Goal: Task Accomplishment & Management: Use online tool/utility

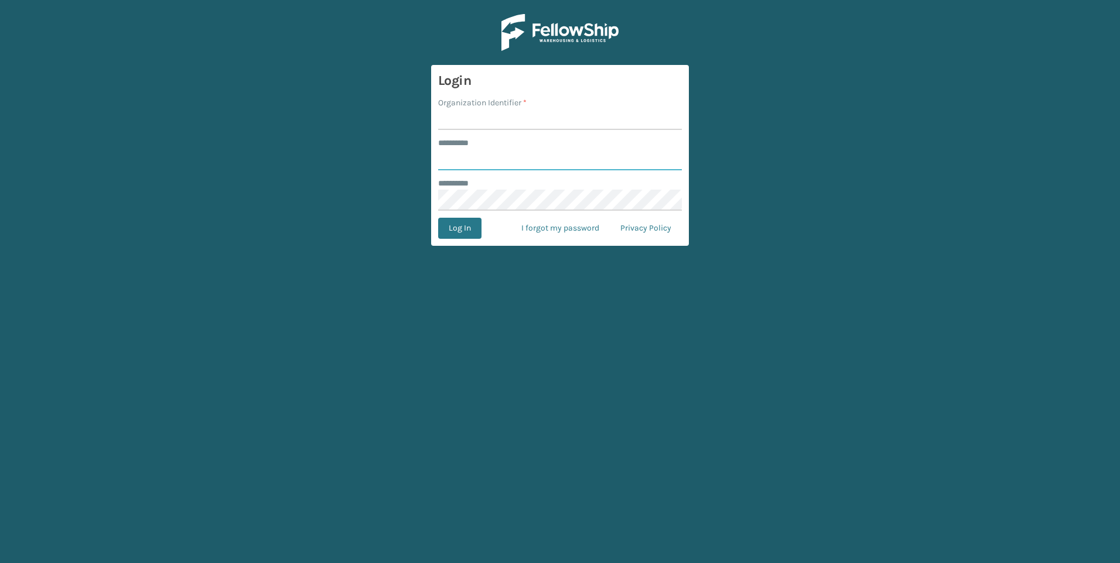
type input "*********"
type input "[GEOGRAPHIC_DATA]"
click at [466, 225] on button "Log In" at bounding box center [459, 228] width 43 height 21
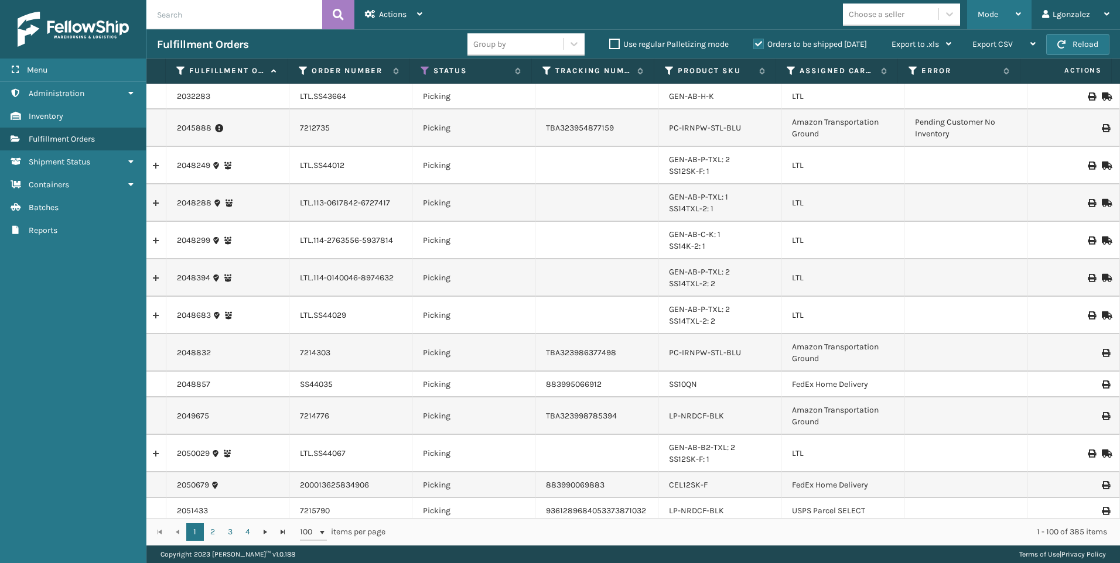
click at [1023, 22] on div "Mode Regular Mode Picking Mode Labeling Mode Exit Scan Mode" at bounding box center [999, 14] width 64 height 29
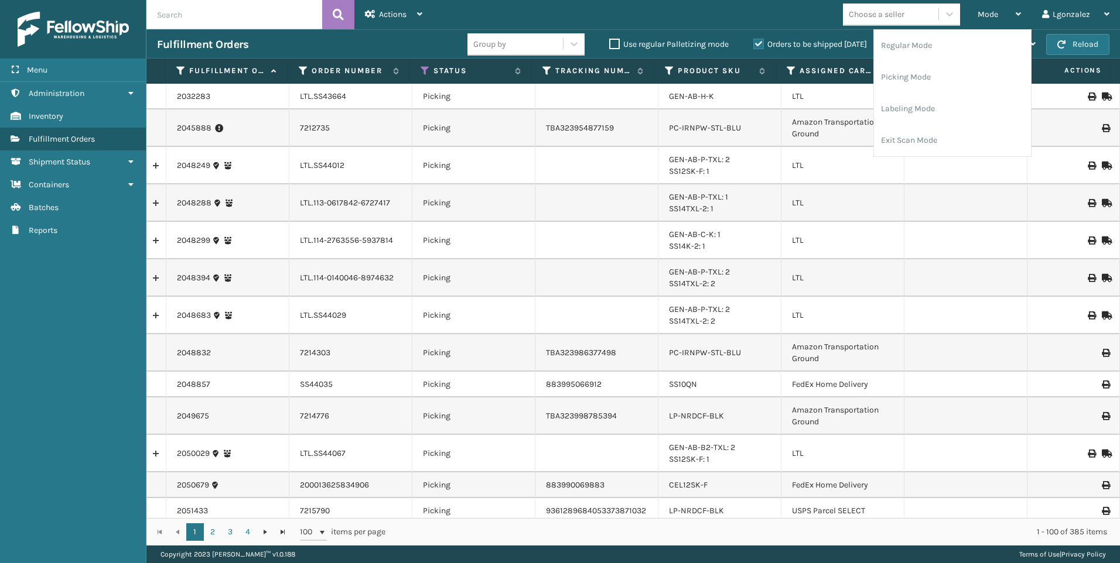
click at [604, 14] on div "Mode Regular Mode Picking Mode Labeling Mode Exit Scan Mode Choose a seller Lgo…" at bounding box center [776, 14] width 687 height 29
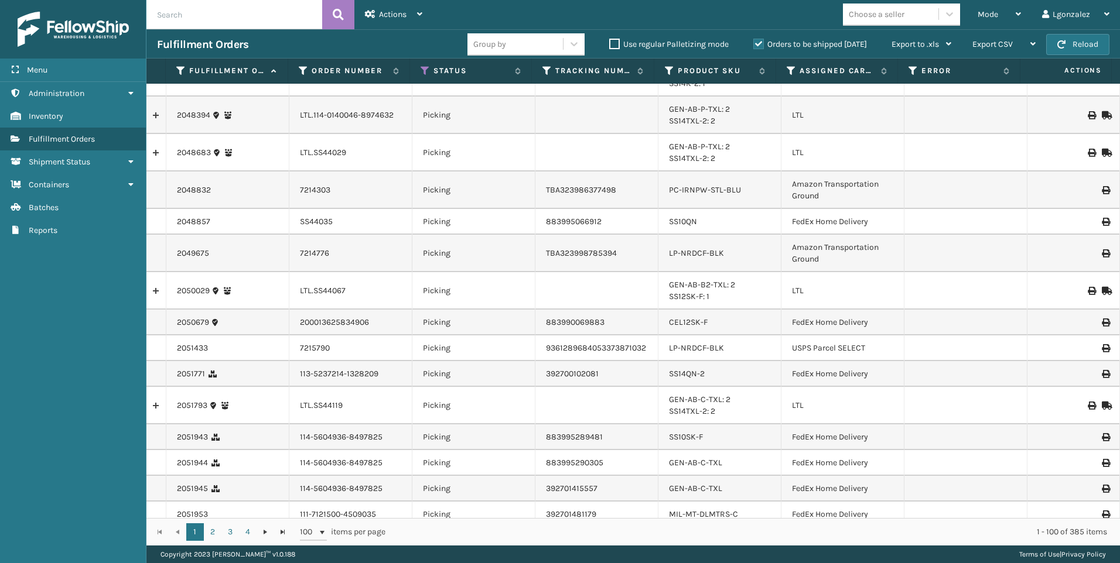
scroll to position [176, 0]
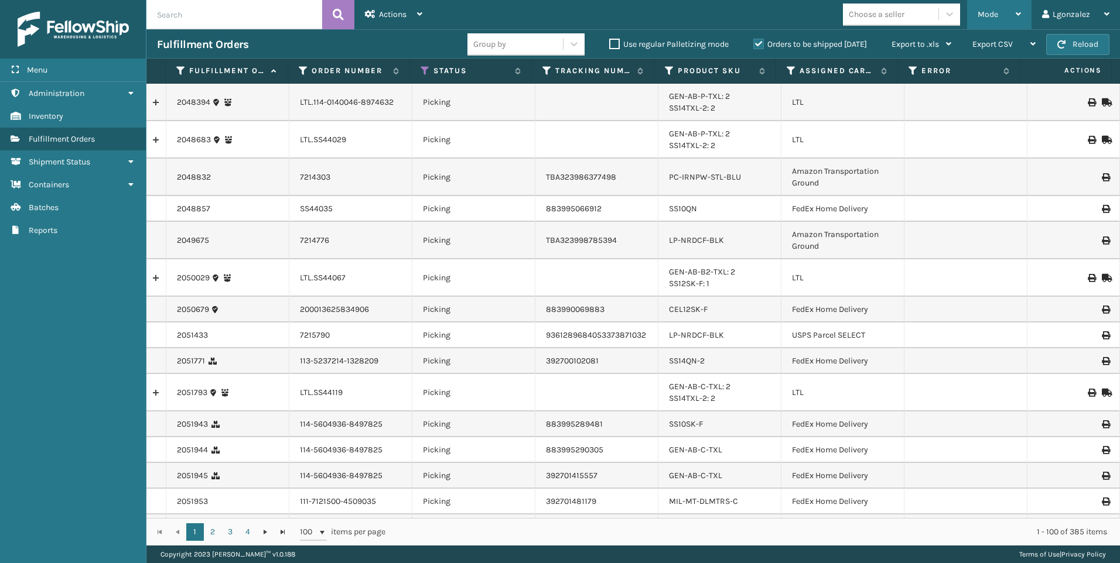
click at [1015, 23] on div "Mode" at bounding box center [998, 14] width 43 height 29
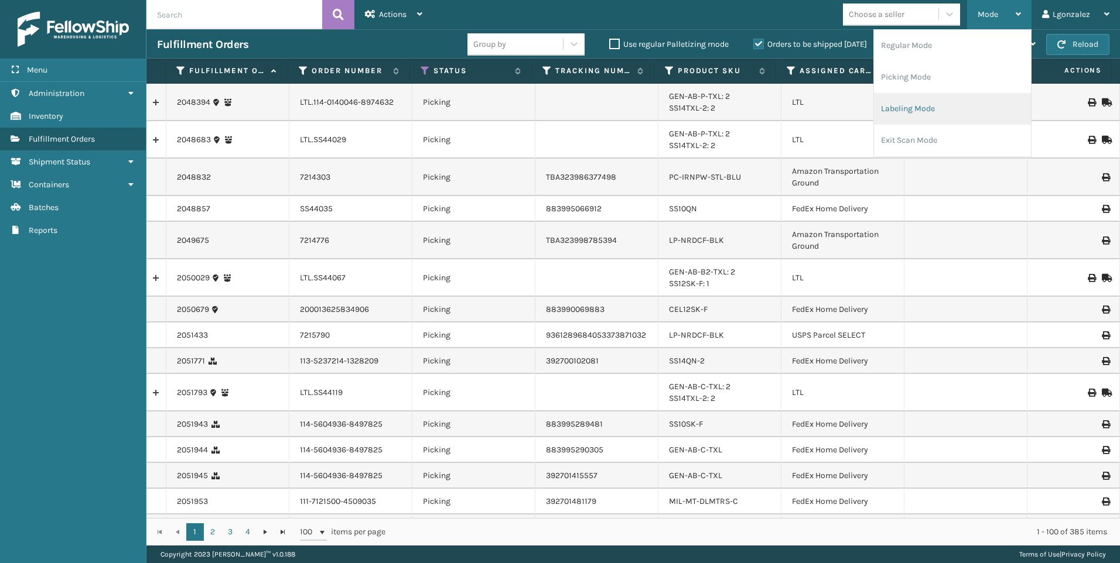
click at [954, 104] on li "Labeling Mode" at bounding box center [952, 109] width 157 height 32
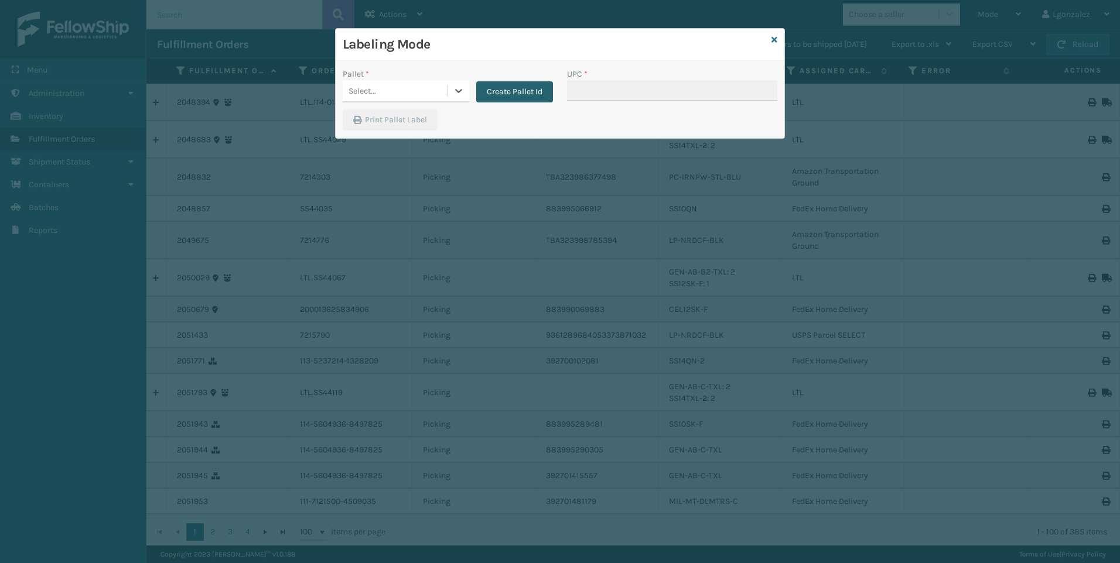
click at [524, 95] on button "Create Pallet Id" at bounding box center [514, 91] width 77 height 21
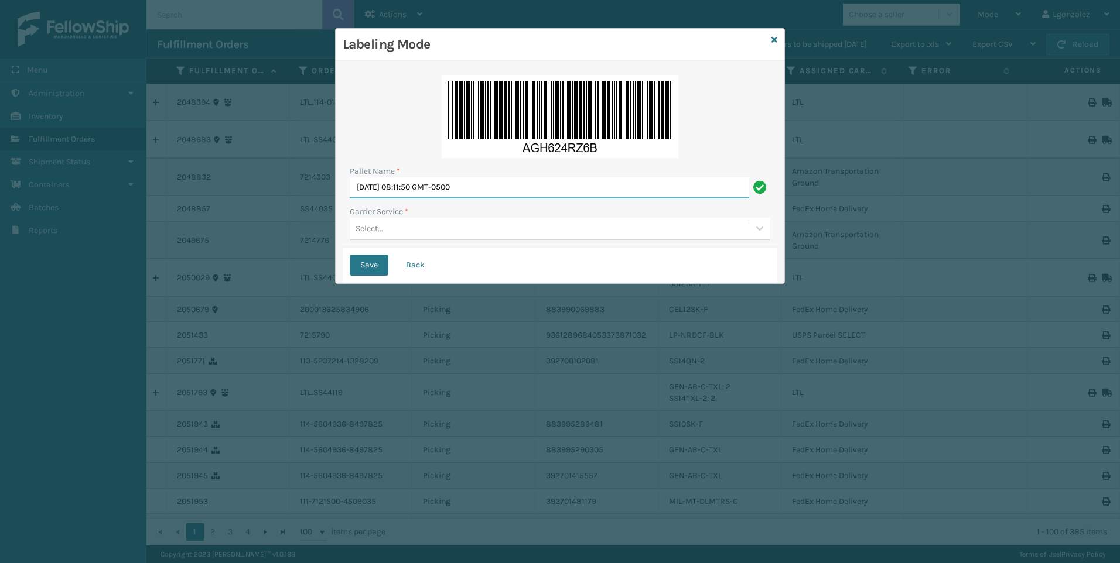
click at [410, 190] on input "[DATE] 08:11:50 GMT-0500" at bounding box center [549, 187] width 399 height 21
type input "Trinity"
click at [397, 227] on div "Select..." at bounding box center [549, 228] width 399 height 19
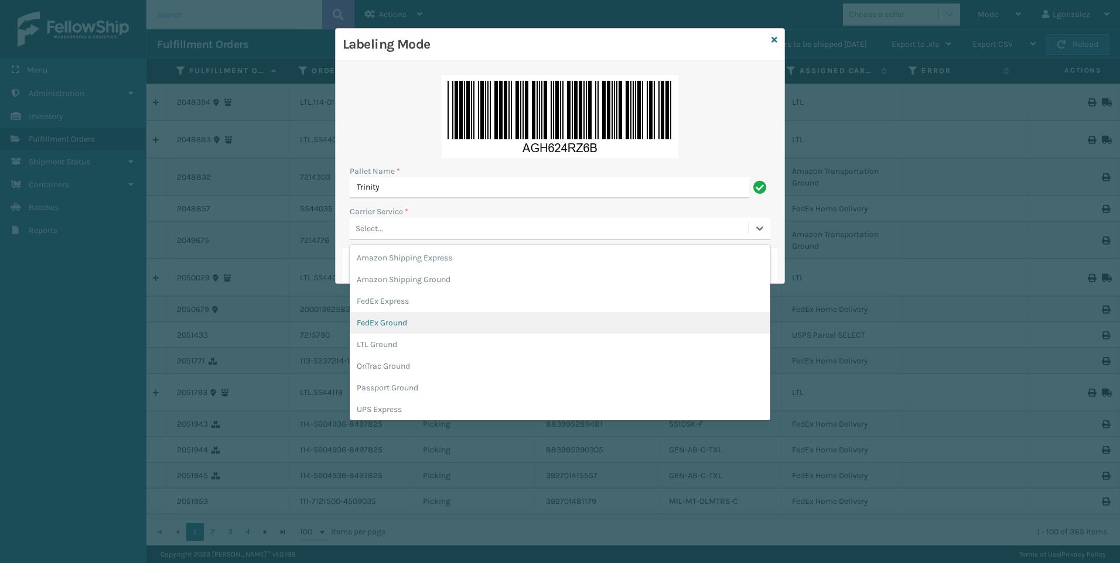
click at [413, 327] on div "FedEx Ground" at bounding box center [560, 323] width 420 height 22
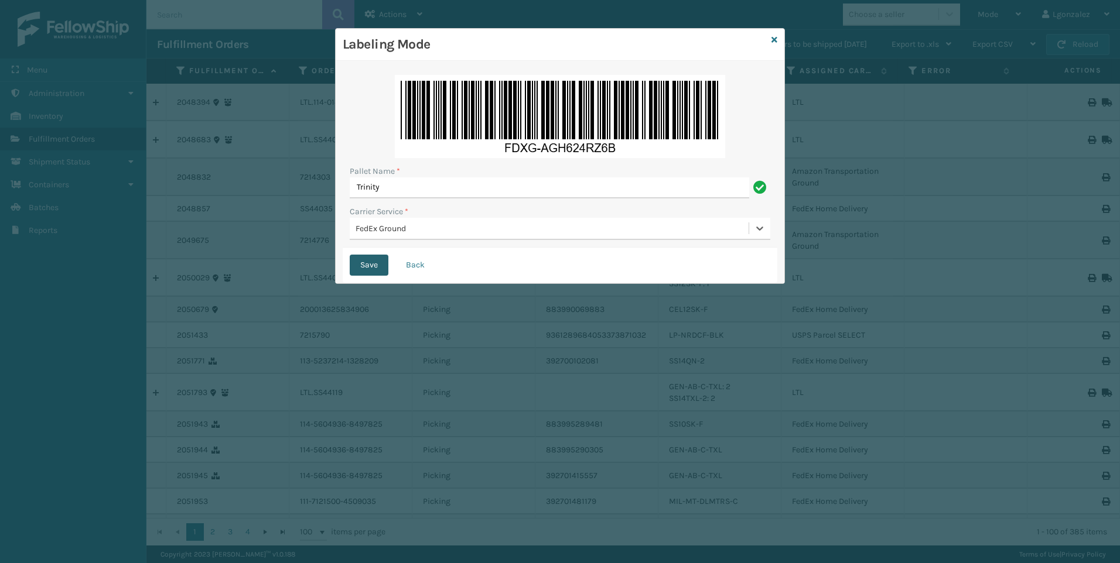
click at [371, 264] on button "Save" at bounding box center [369, 265] width 39 height 21
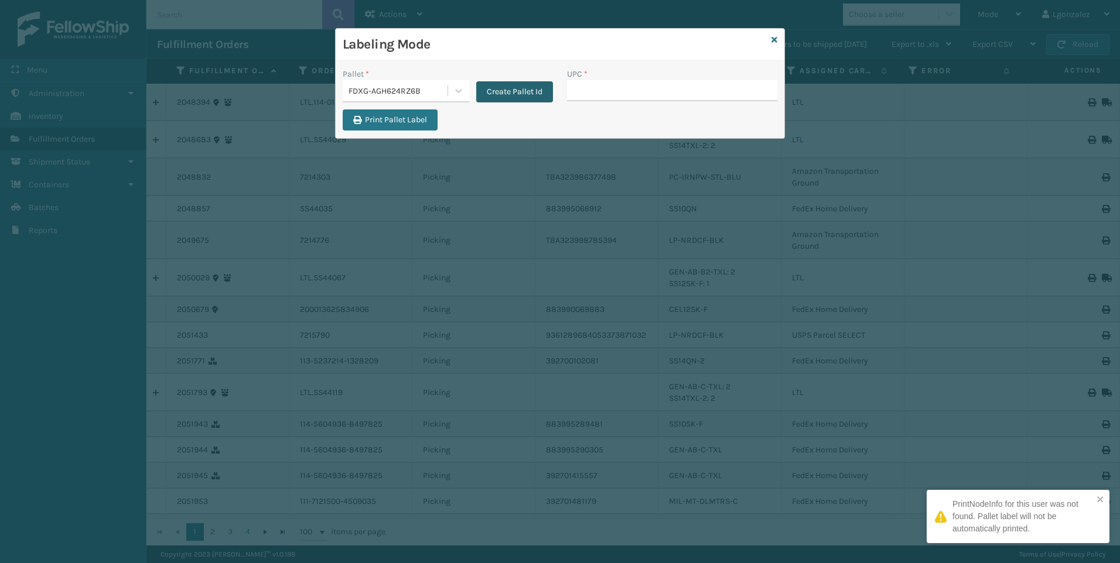
click at [503, 99] on button "Create Pallet Id" at bounding box center [514, 91] width 77 height 21
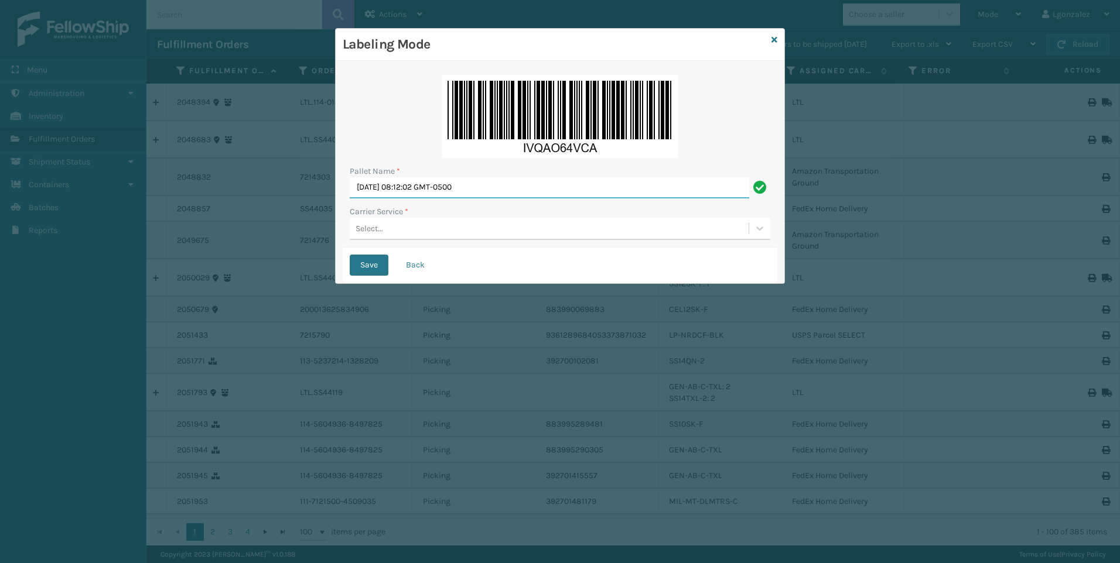
click at [437, 186] on input "[DATE] 08:12:02 GMT-0500" at bounding box center [549, 187] width 399 height 21
type input "Trinity"
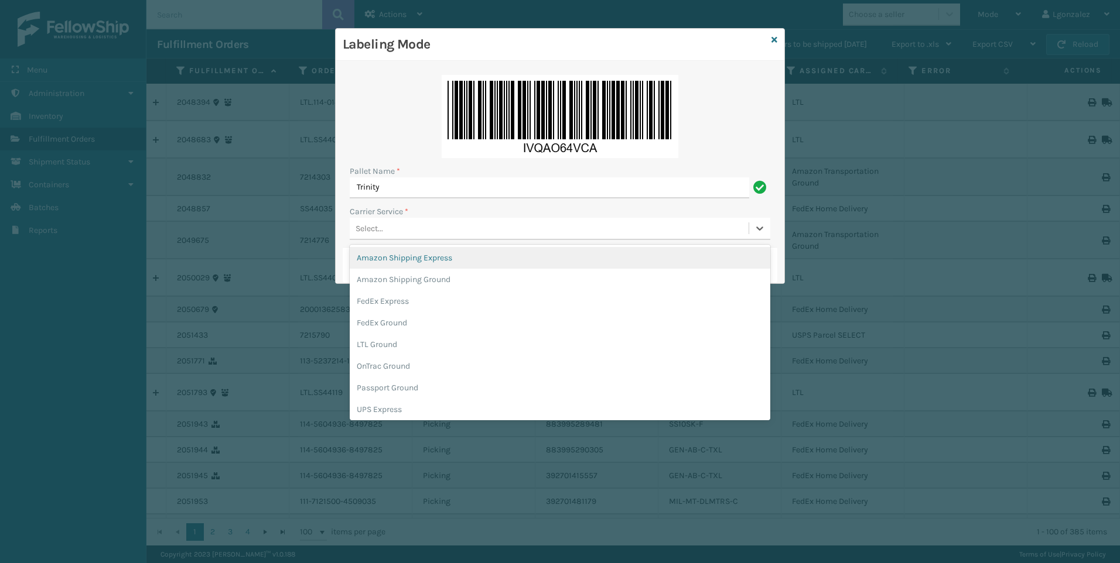
click at [384, 226] on div "Select..." at bounding box center [549, 228] width 399 height 19
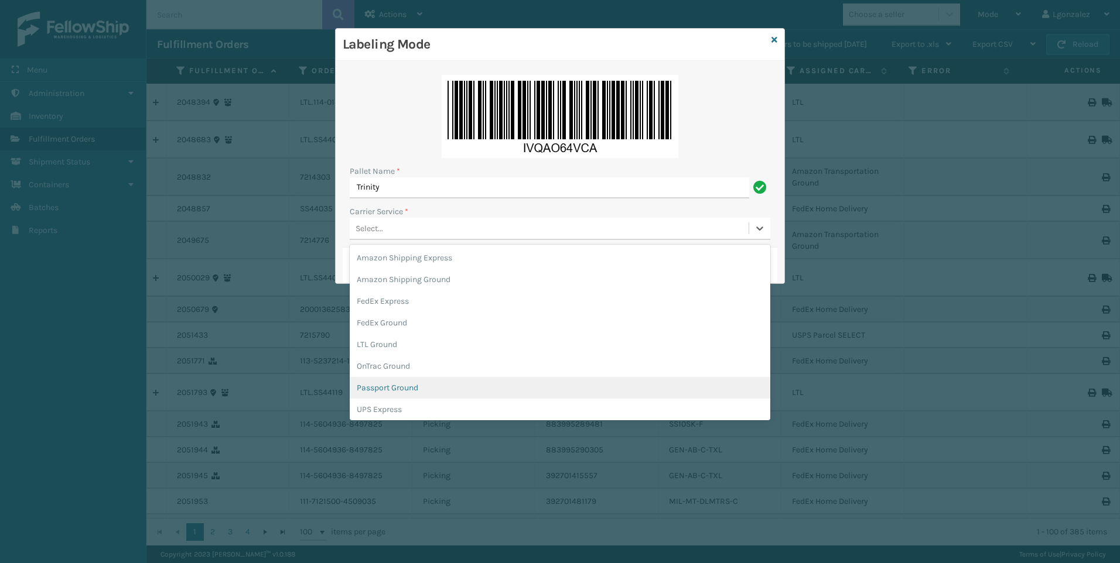
scroll to position [67, 0]
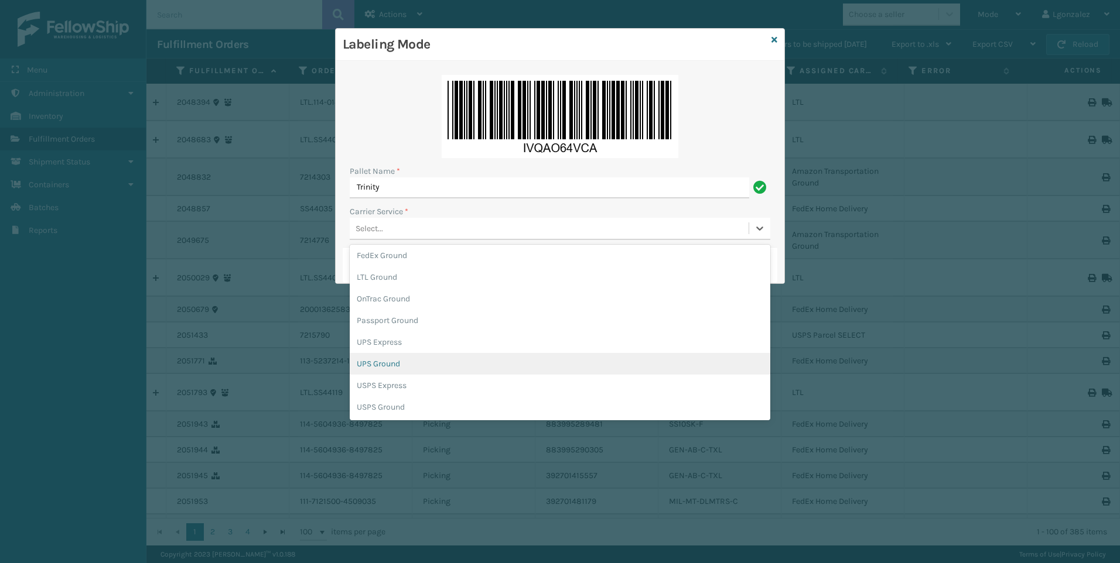
click at [407, 362] on div "UPS Ground" at bounding box center [560, 364] width 420 height 22
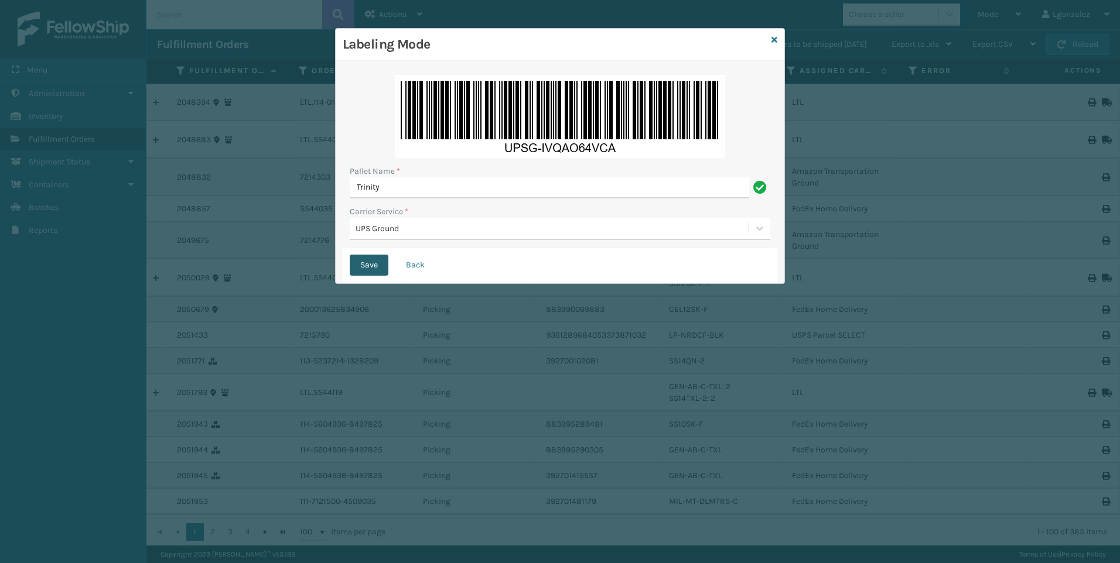
click at [368, 270] on button "Save" at bounding box center [369, 265] width 39 height 21
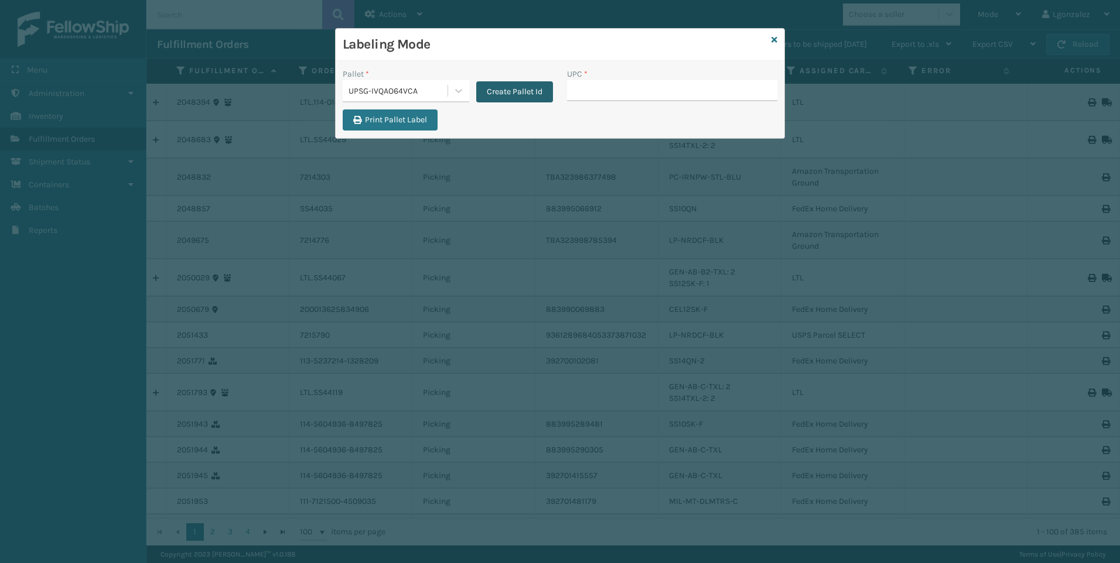
click at [532, 94] on button "Create Pallet Id" at bounding box center [514, 91] width 77 height 21
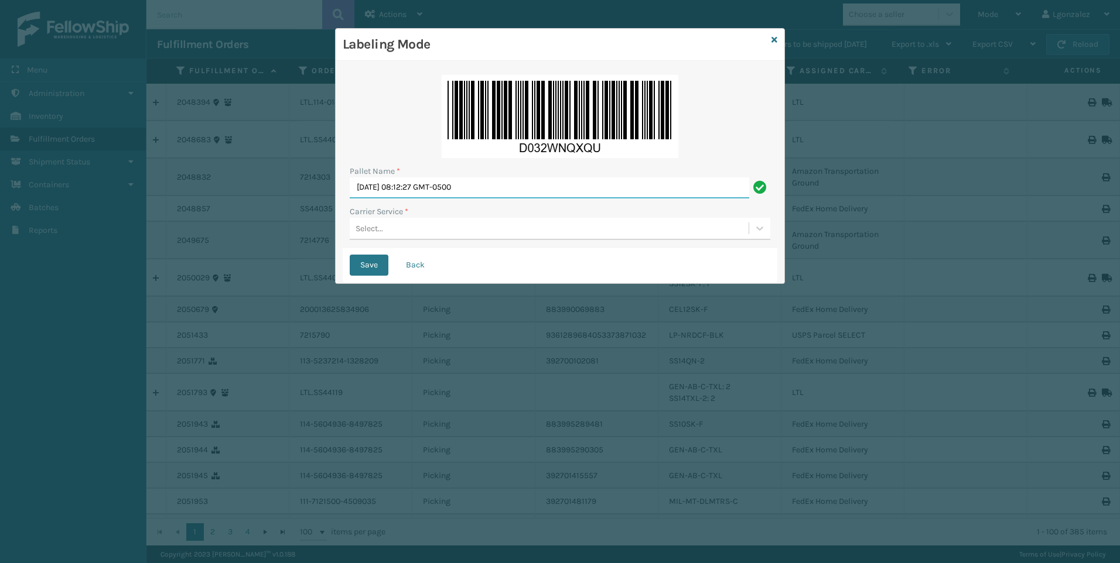
click at [385, 190] on input "[DATE] 08:12:27 GMT-0500" at bounding box center [549, 187] width 399 height 21
type input "Trinity"
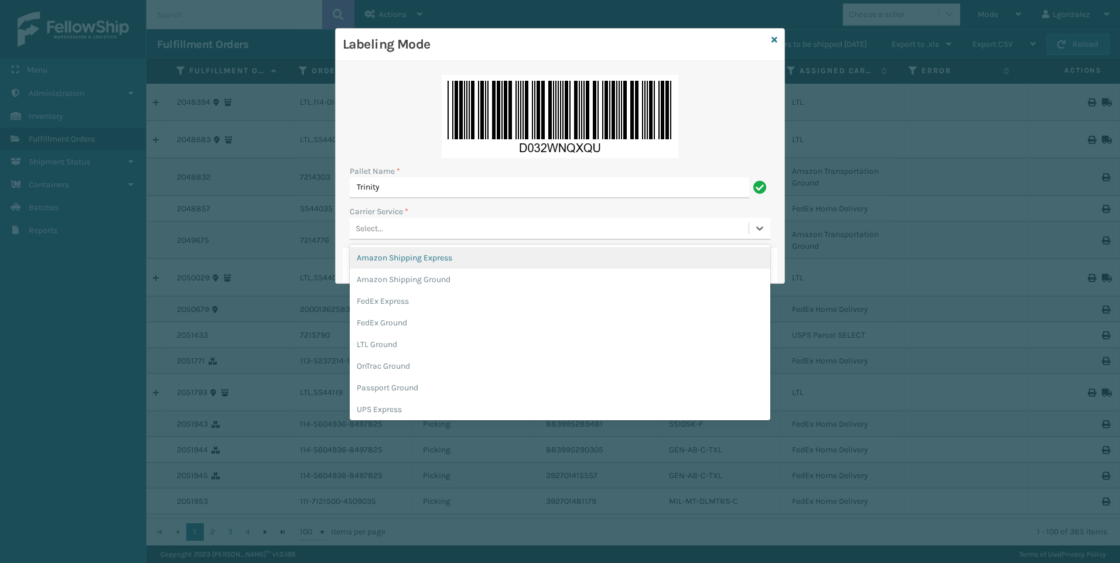
click at [385, 227] on div "Select..." at bounding box center [549, 228] width 399 height 19
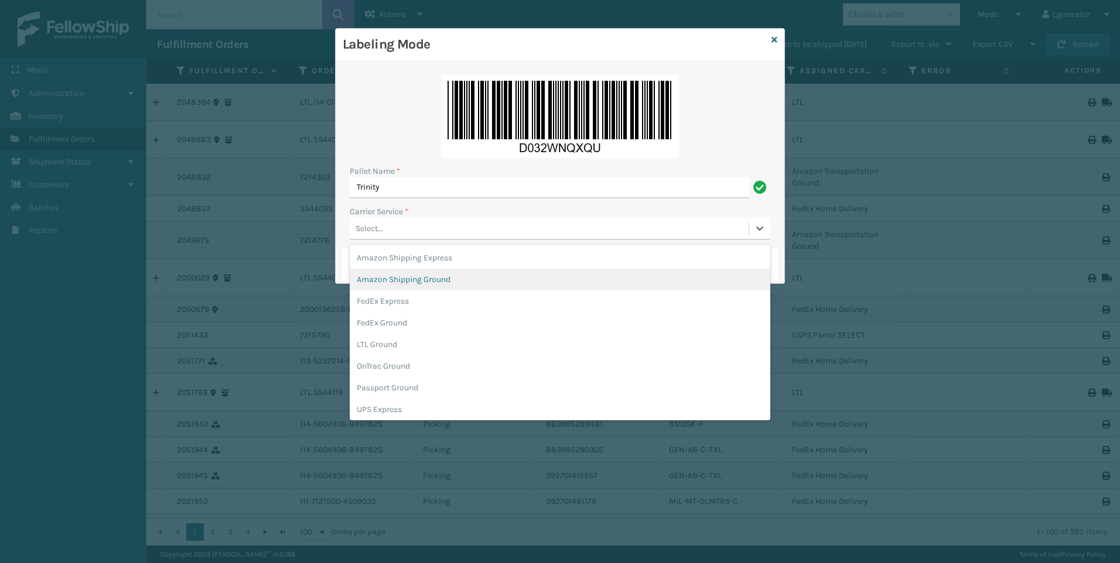
click at [403, 280] on div "Amazon Shipping Ground" at bounding box center [560, 280] width 420 height 22
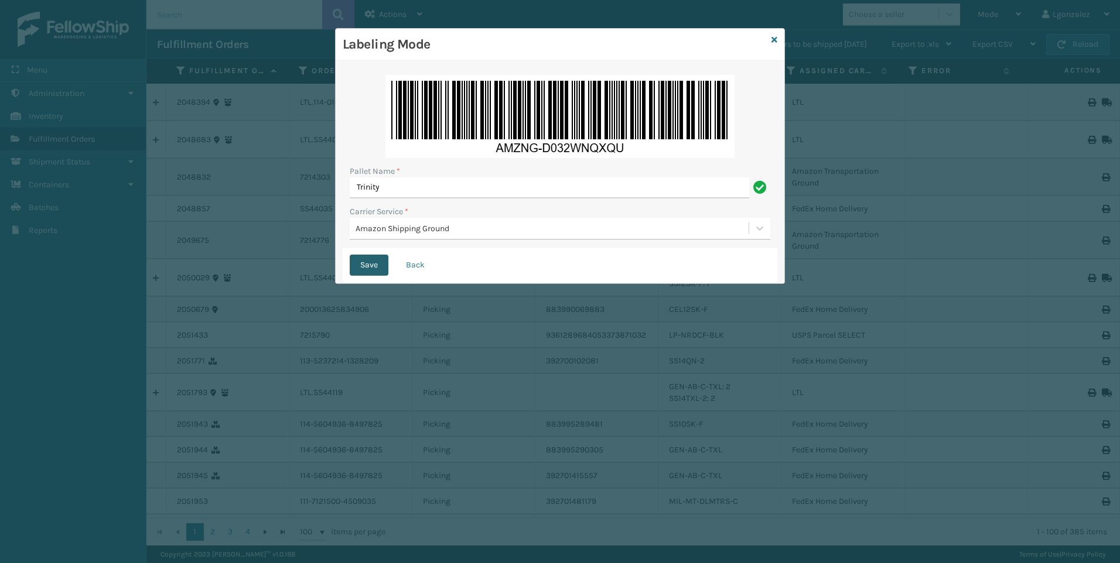
click at [368, 265] on button "Save" at bounding box center [369, 265] width 39 height 21
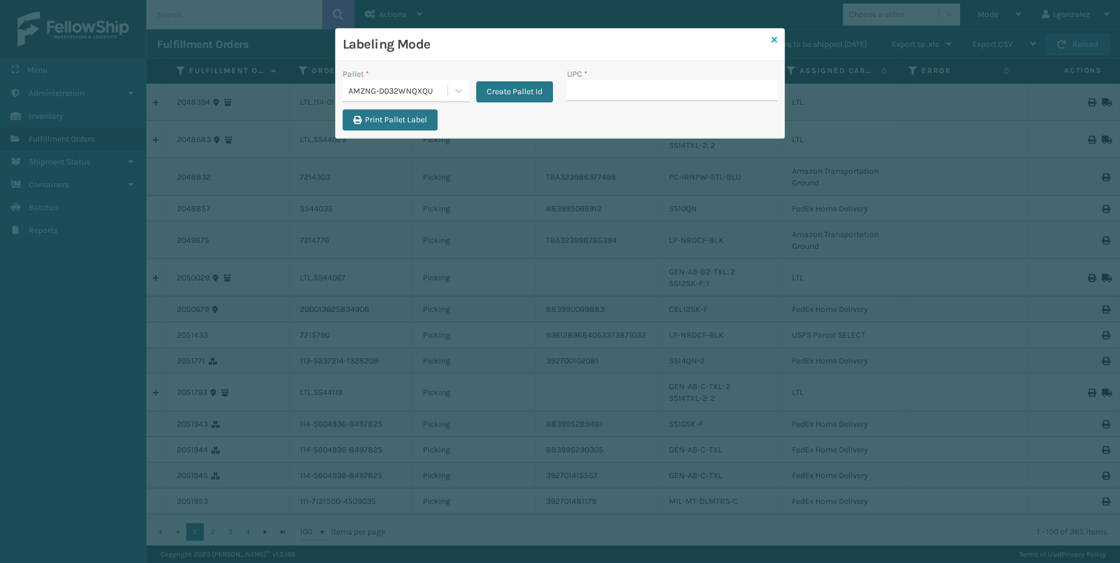
click at [773, 40] on icon at bounding box center [774, 40] width 6 height 8
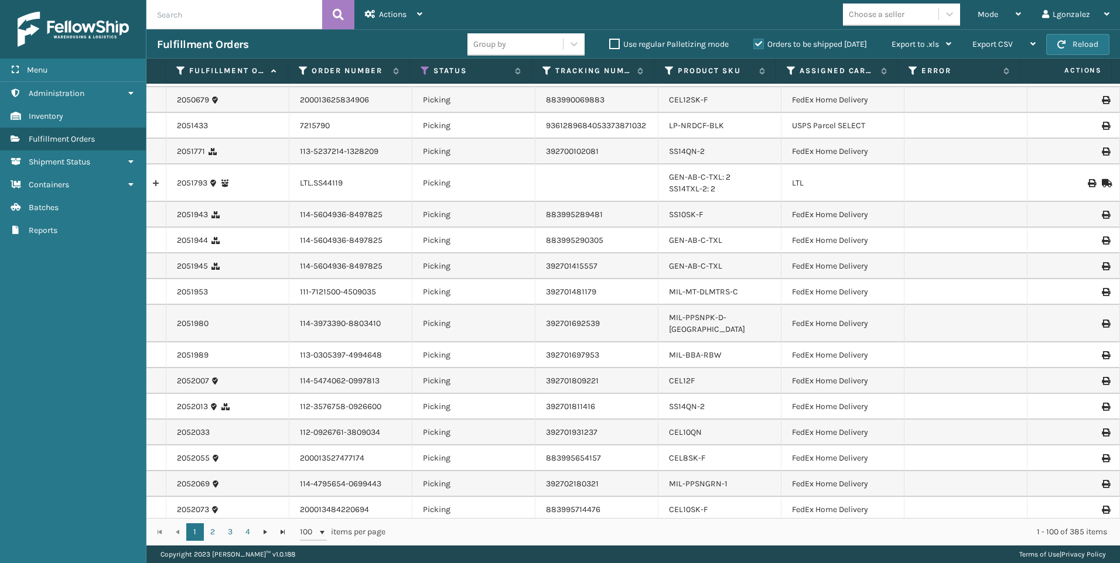
scroll to position [0, 0]
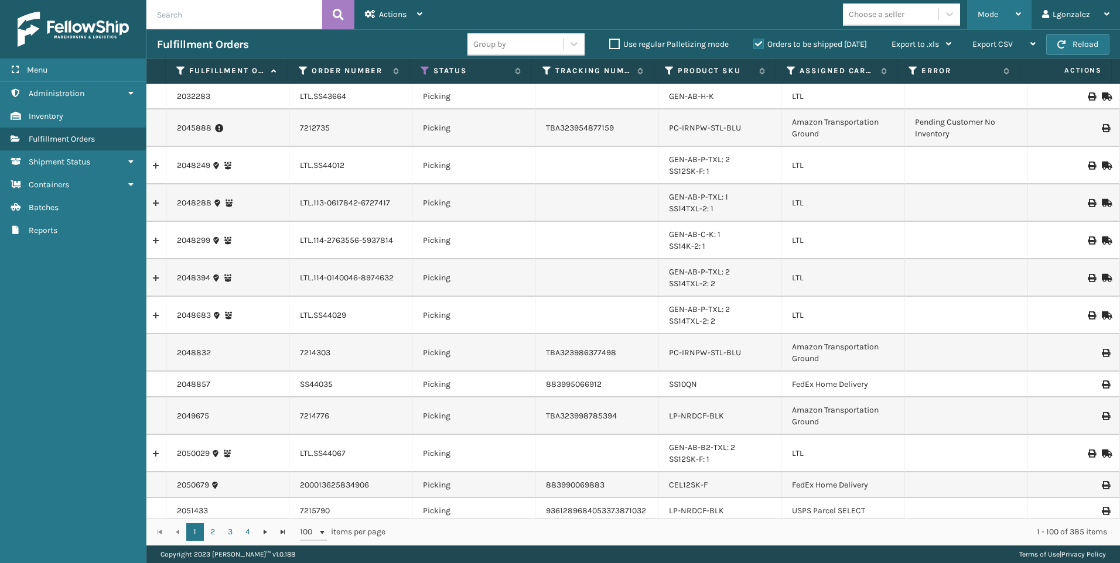
click at [1020, 16] on icon at bounding box center [1017, 14] width 5 height 8
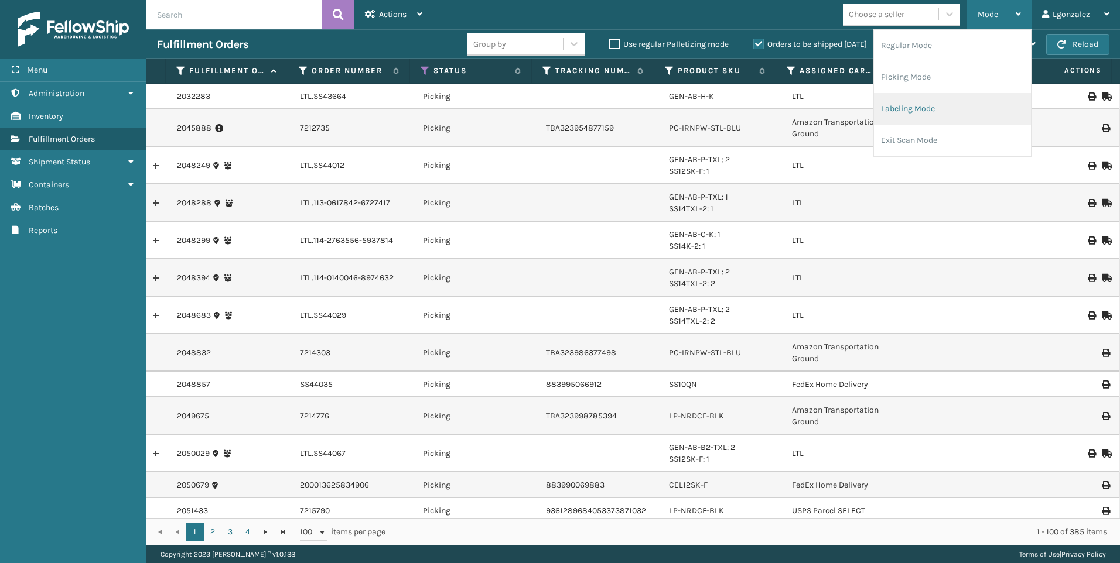
click at [956, 117] on li "Labeling Mode" at bounding box center [952, 109] width 157 height 32
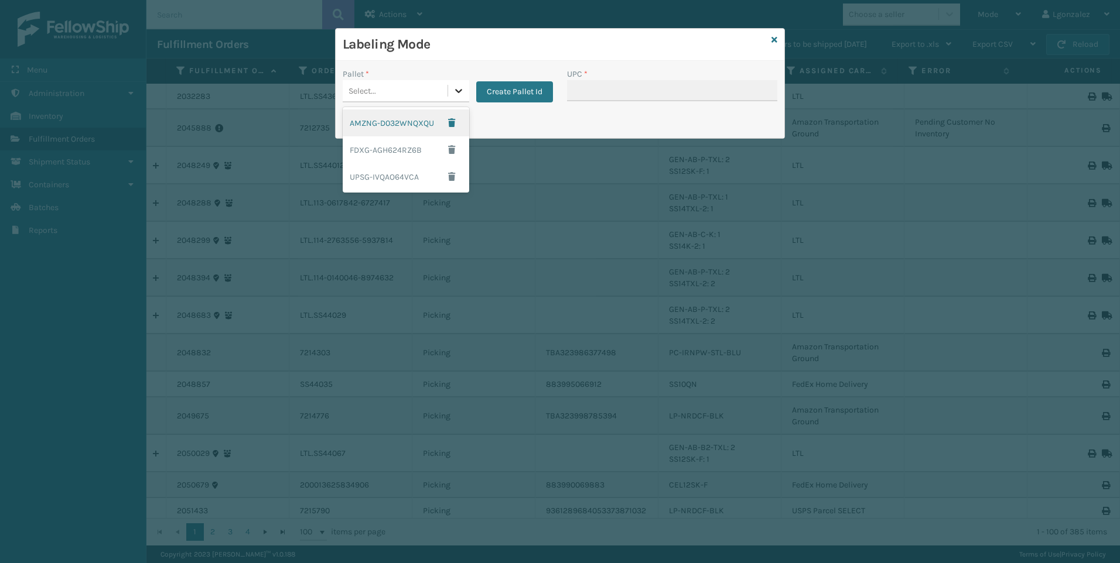
click at [458, 100] on div at bounding box center [458, 90] width 21 height 21
click at [377, 151] on div "FDXG-AGH624RZ6B" at bounding box center [406, 149] width 126 height 27
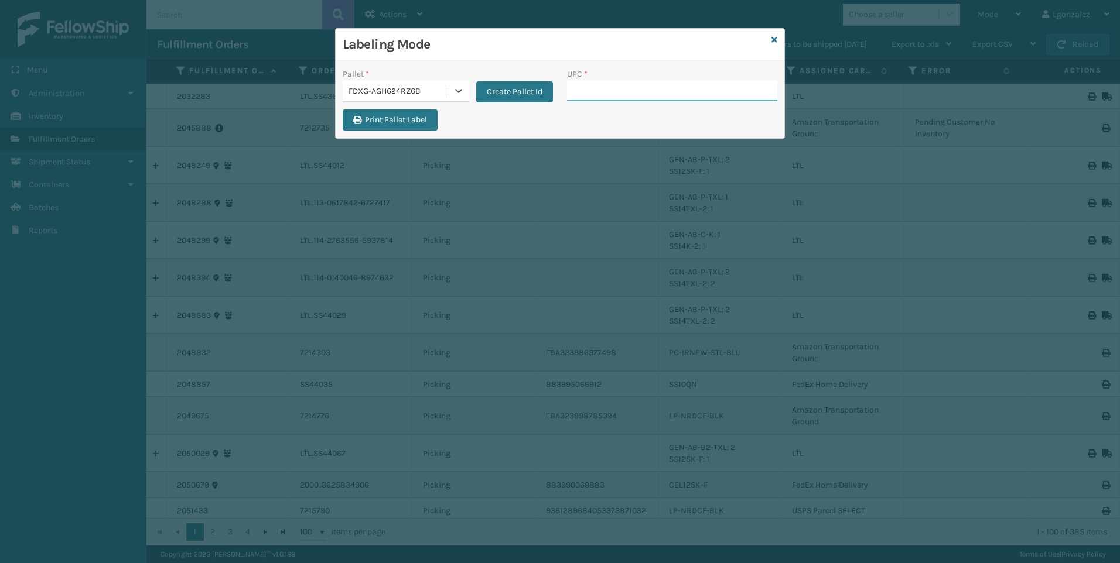
click at [595, 95] on input "UPC *" at bounding box center [672, 90] width 210 height 21
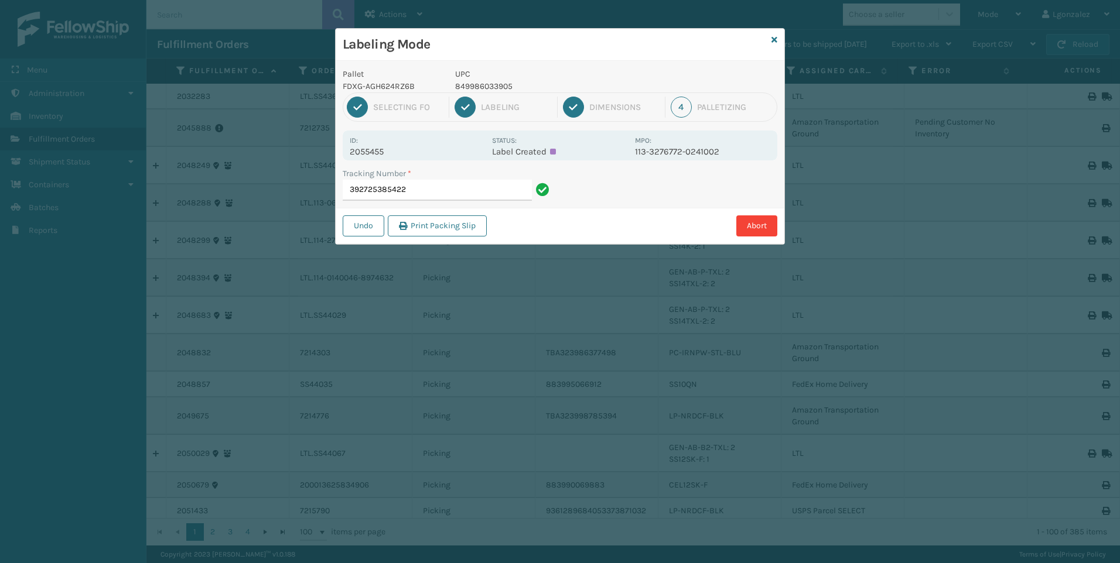
click at [492, 84] on p "849986033905" at bounding box center [541, 86] width 173 height 12
copy p "849986033905"
click at [464, 179] on div "Tracking Number *" at bounding box center [448, 173] width 210 height 12
click at [467, 191] on input "392725385422" at bounding box center [437, 190] width 189 height 21
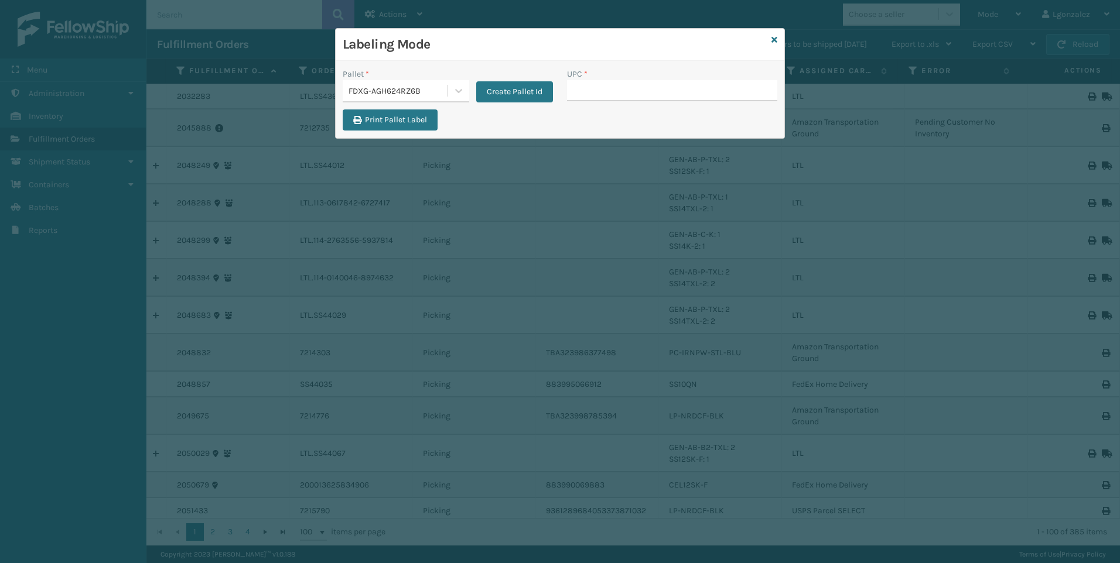
type input "849986033905"
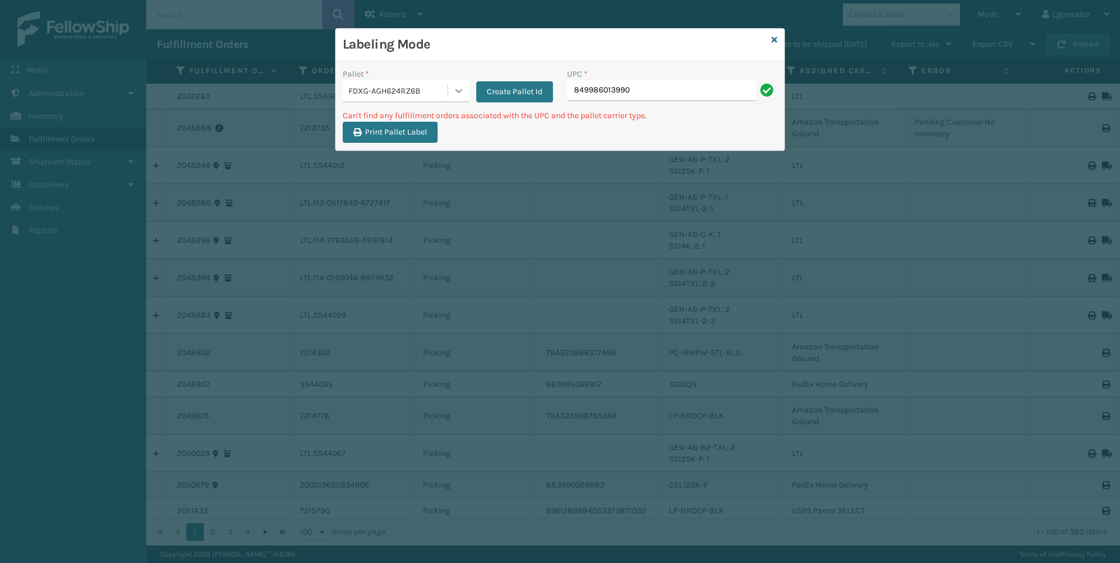
click at [468, 93] on div at bounding box center [458, 90] width 21 height 21
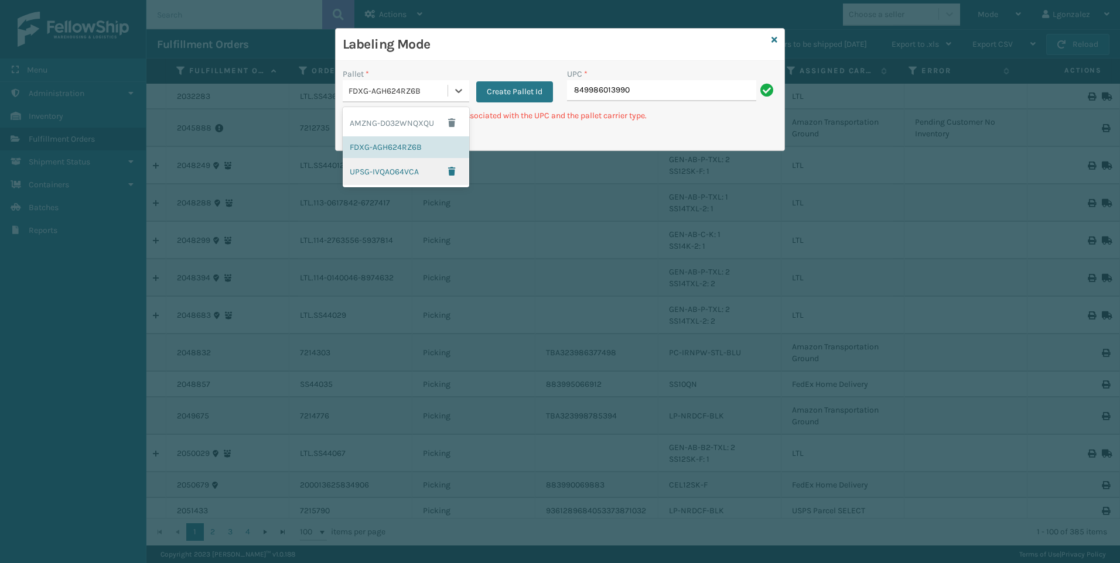
click at [401, 175] on div "UPSG-IVQAO64VCA" at bounding box center [406, 171] width 126 height 27
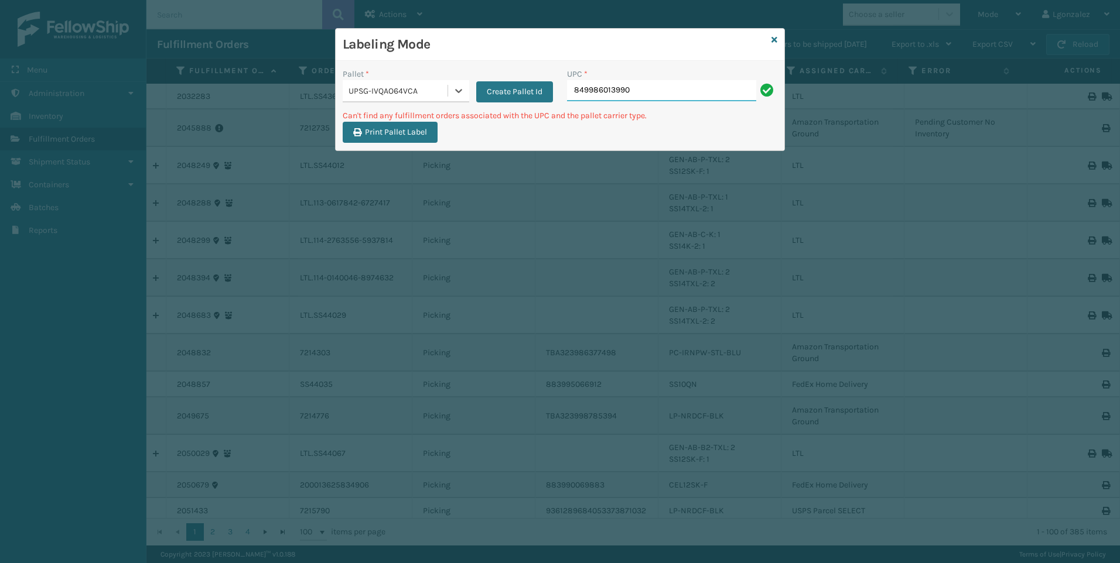
click at [641, 94] on input "849986013990" at bounding box center [661, 90] width 189 height 21
click at [641, 95] on input "849986033905" at bounding box center [661, 90] width 189 height 21
click at [457, 91] on icon at bounding box center [458, 91] width 7 height 4
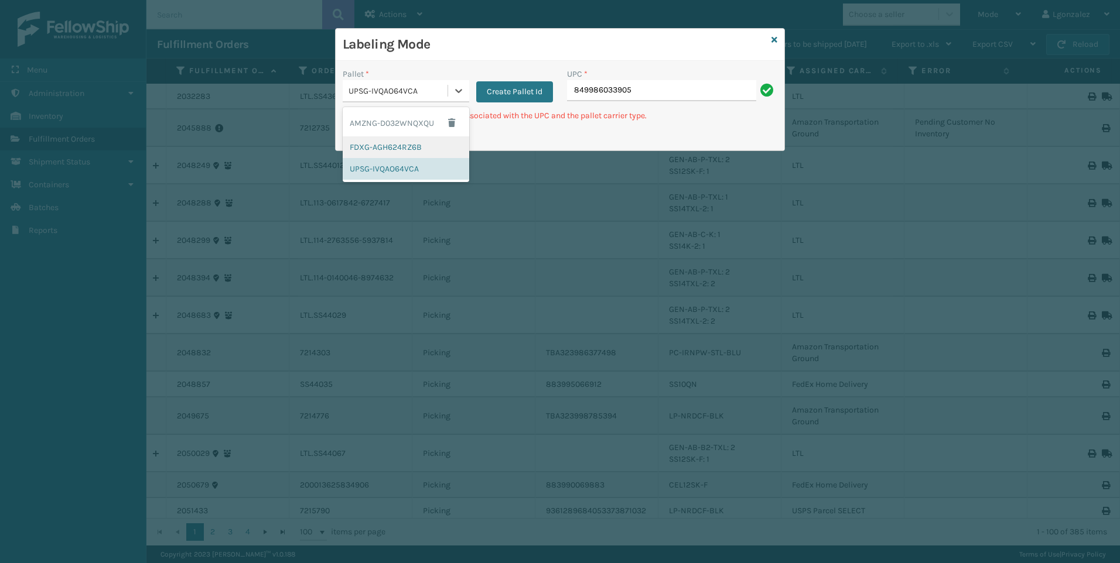
click at [416, 149] on div "FDXG-AGH624RZ6B" at bounding box center [406, 147] width 126 height 22
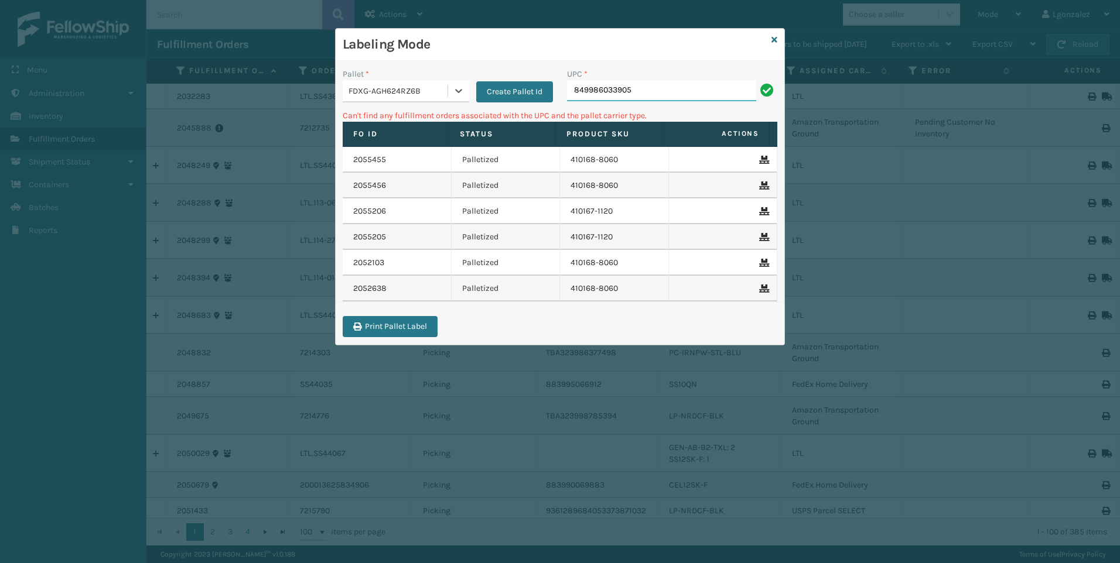
click at [639, 92] on input "849986033905" at bounding box center [661, 90] width 189 height 21
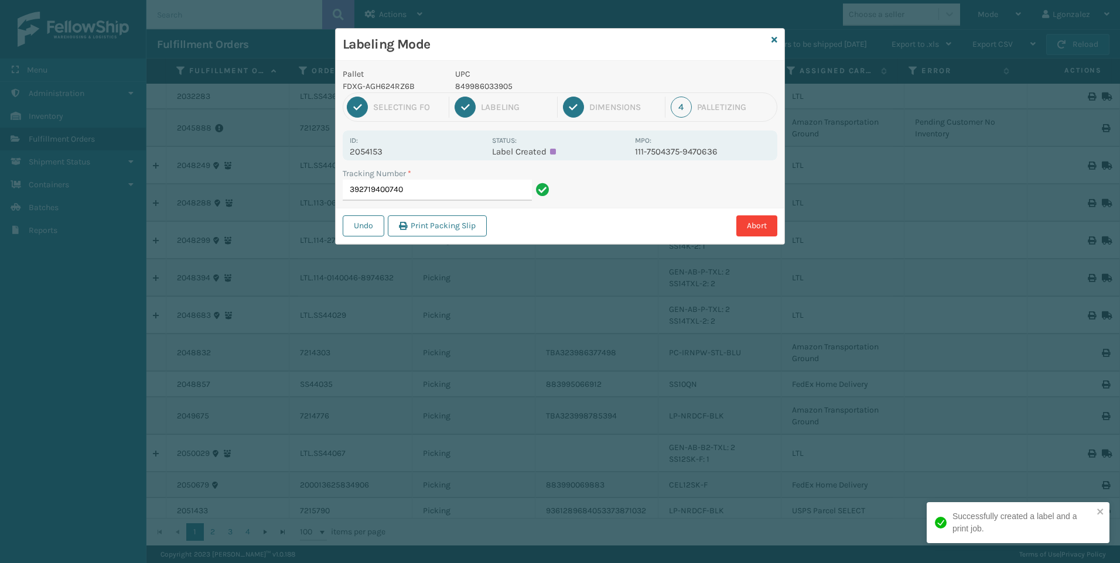
click at [474, 88] on p "849986033905" at bounding box center [541, 86] width 173 height 12
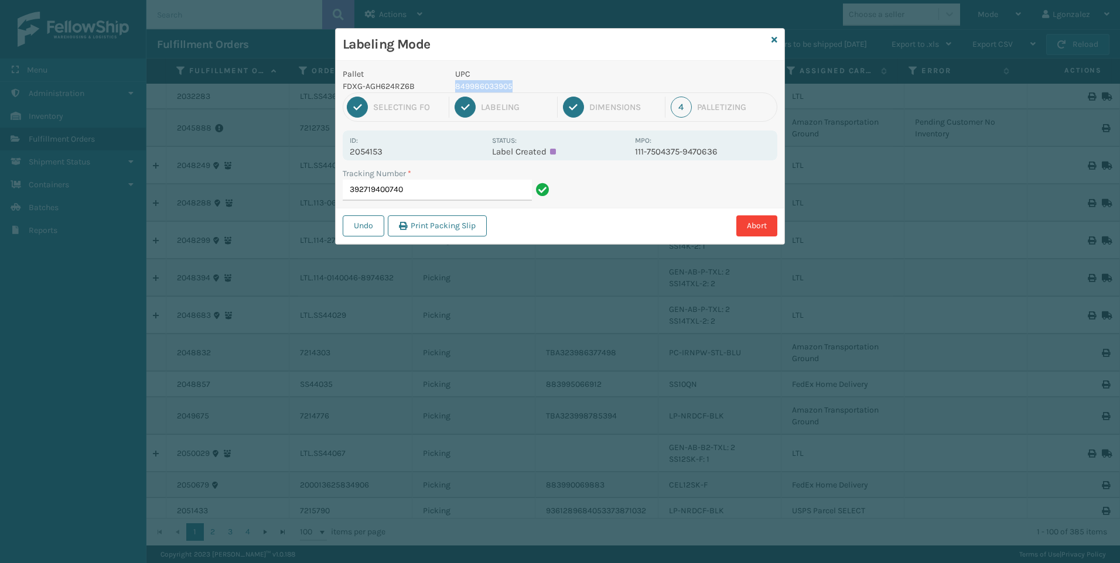
click at [474, 88] on p "849986033905" at bounding box center [541, 86] width 173 height 12
copy p "849986033905"
click at [483, 180] on input "392719400740" at bounding box center [437, 190] width 189 height 21
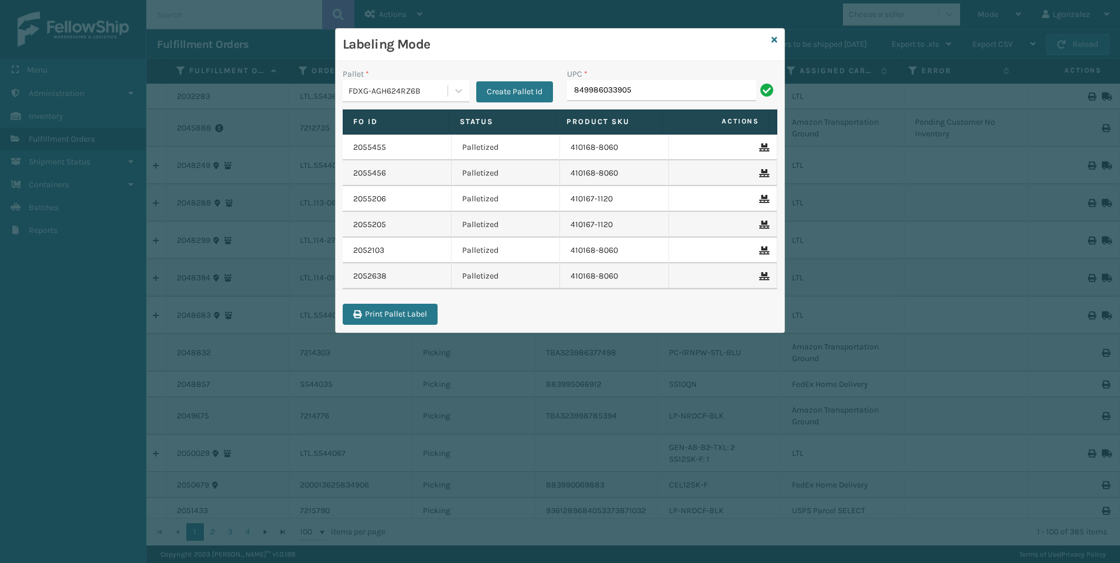
type input "849986033905"
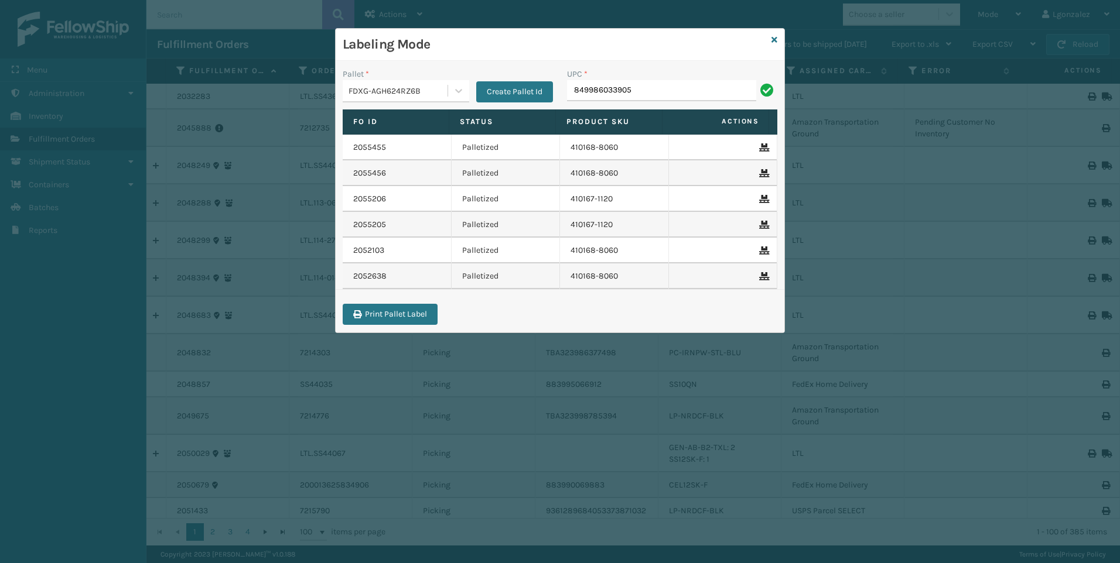
type input "849986033905"
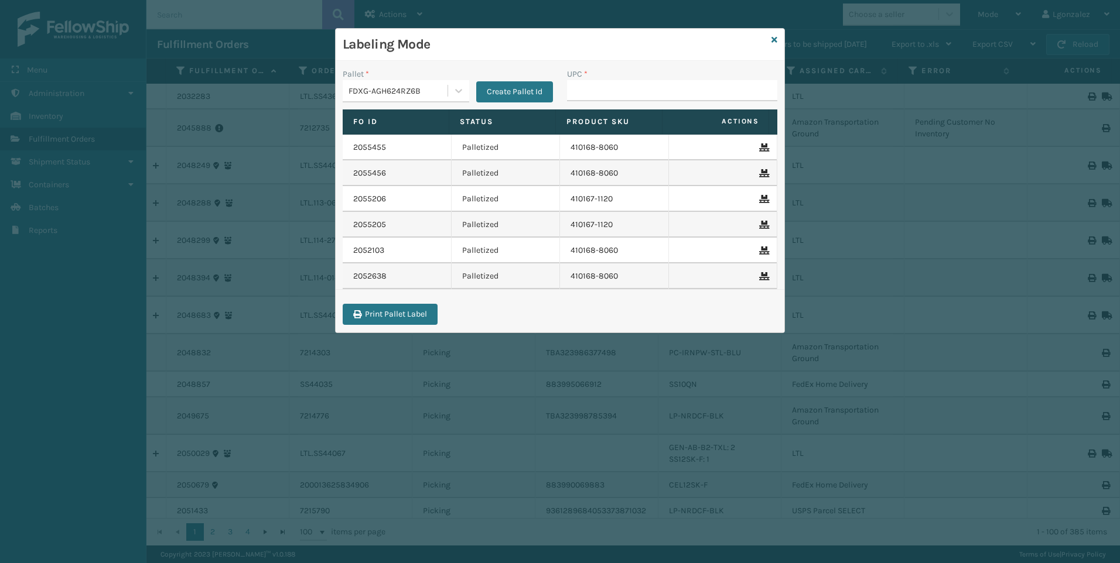
click at [483, 180] on td "Palletized" at bounding box center [505, 173] width 109 height 26
click at [586, 95] on input "UPC *" at bounding box center [672, 90] width 210 height 21
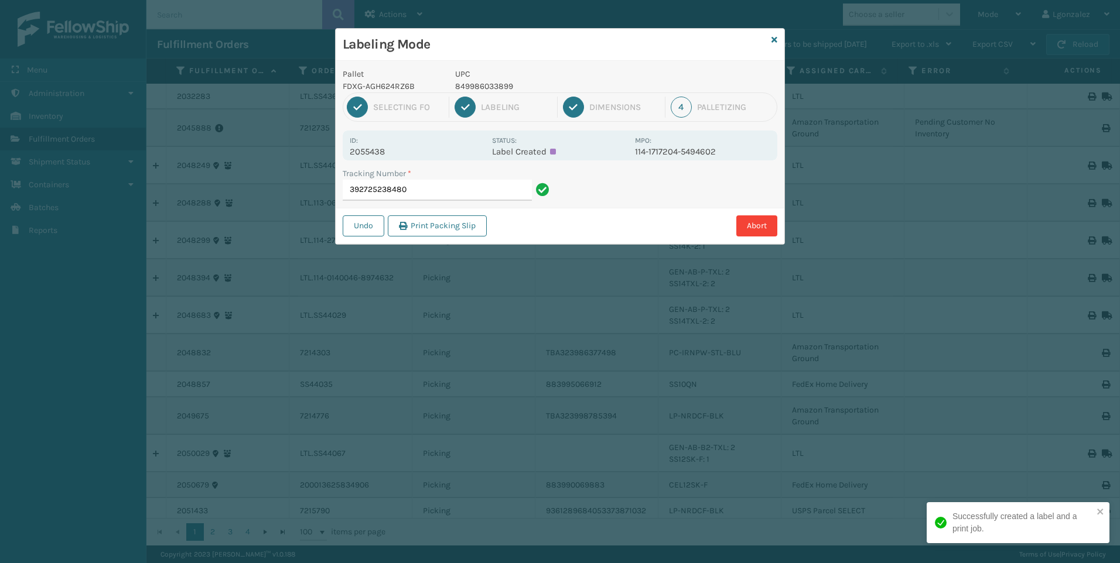
click at [502, 85] on p "849986033899" at bounding box center [541, 86] width 173 height 12
copy p "849986033899"
click at [451, 197] on input "392725238480" at bounding box center [437, 190] width 189 height 21
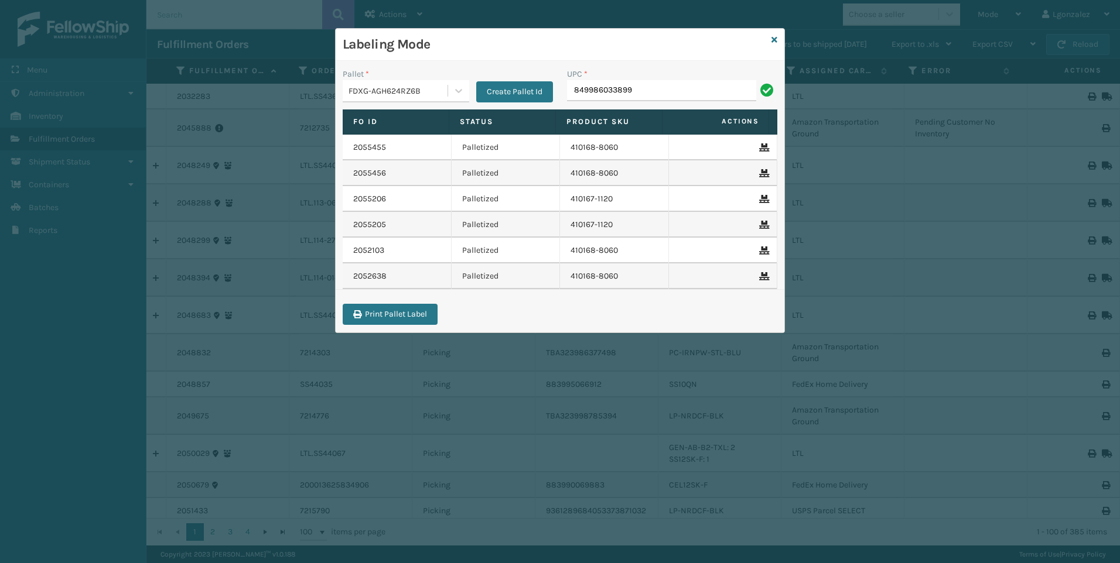
type input "849986033899"
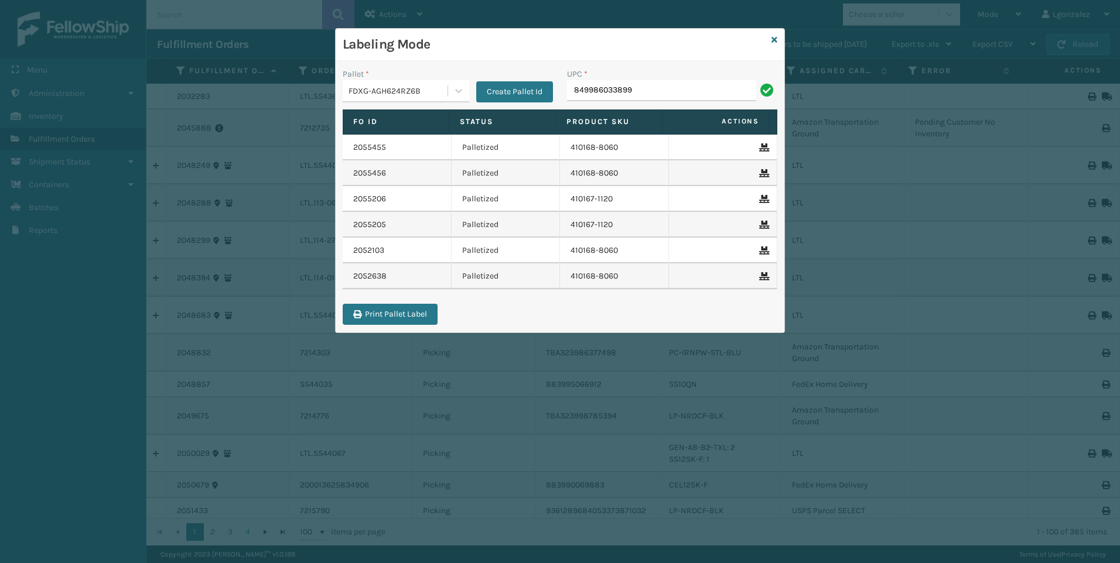
type input "849986033899"
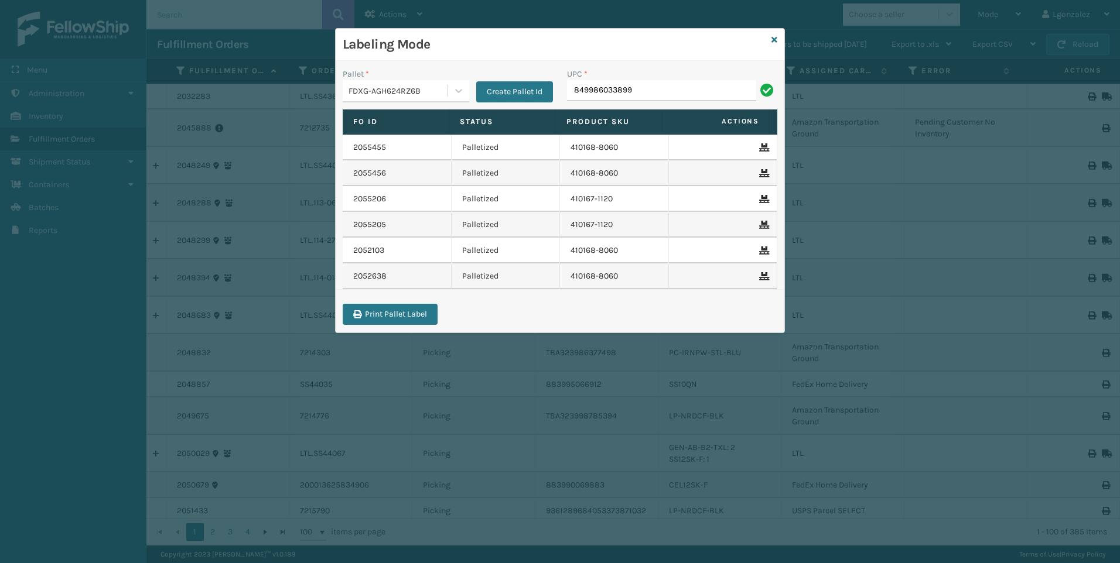
type input "849986033899"
click at [587, 89] on input "UPC *" at bounding box center [672, 90] width 210 height 21
type input "gen-ab-e-q"
type input "gen-ab-a-q"
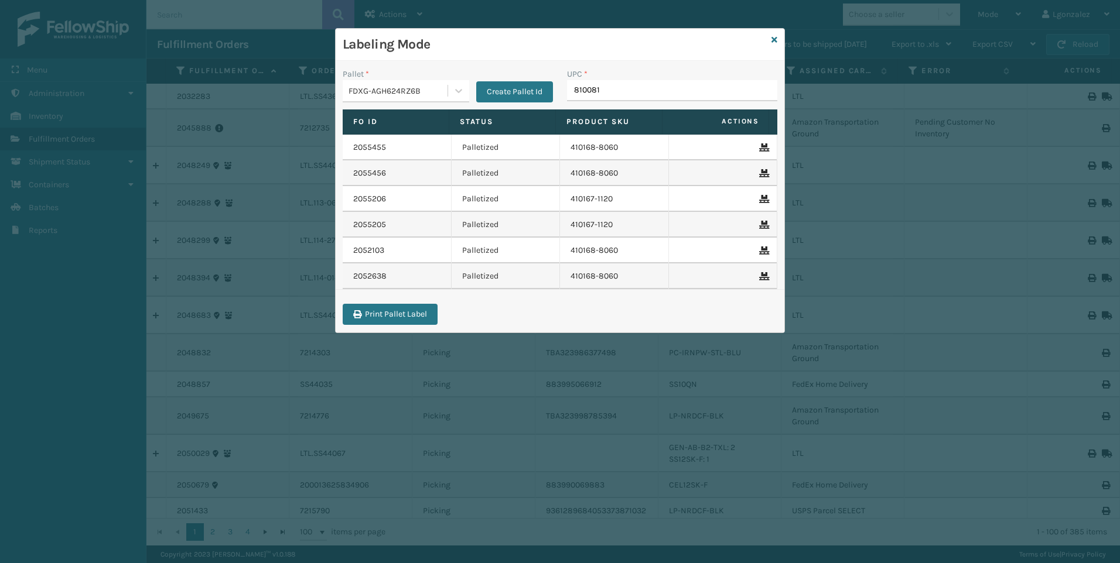
type input "8100819"
type input "410833-1150"
type input "410833-1130"
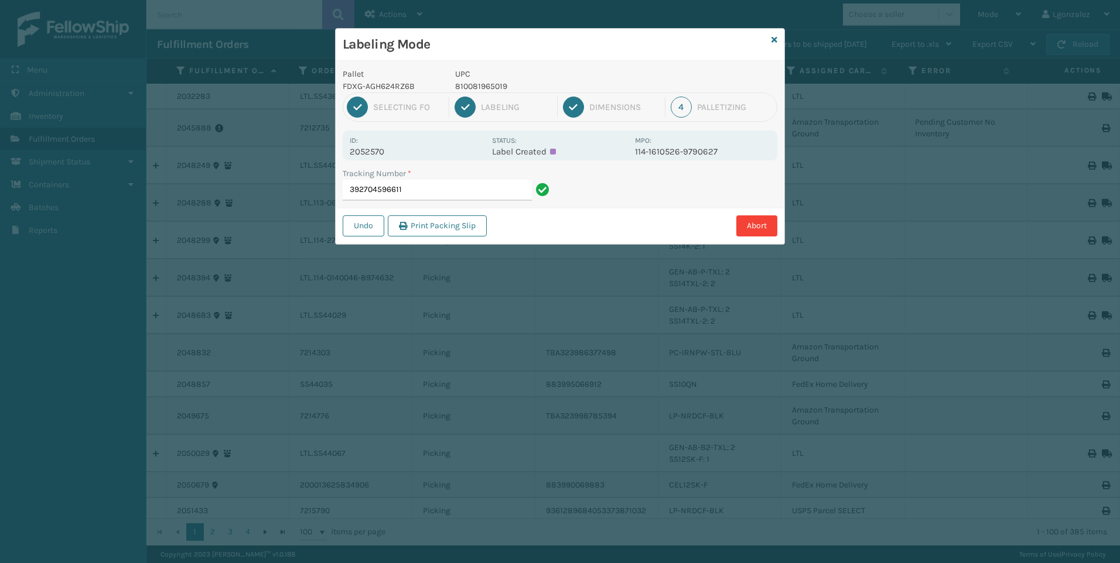
click at [477, 87] on p "810081965019" at bounding box center [541, 86] width 173 height 12
copy p "810081965019"
click at [473, 192] on input "392704596611" at bounding box center [437, 190] width 189 height 21
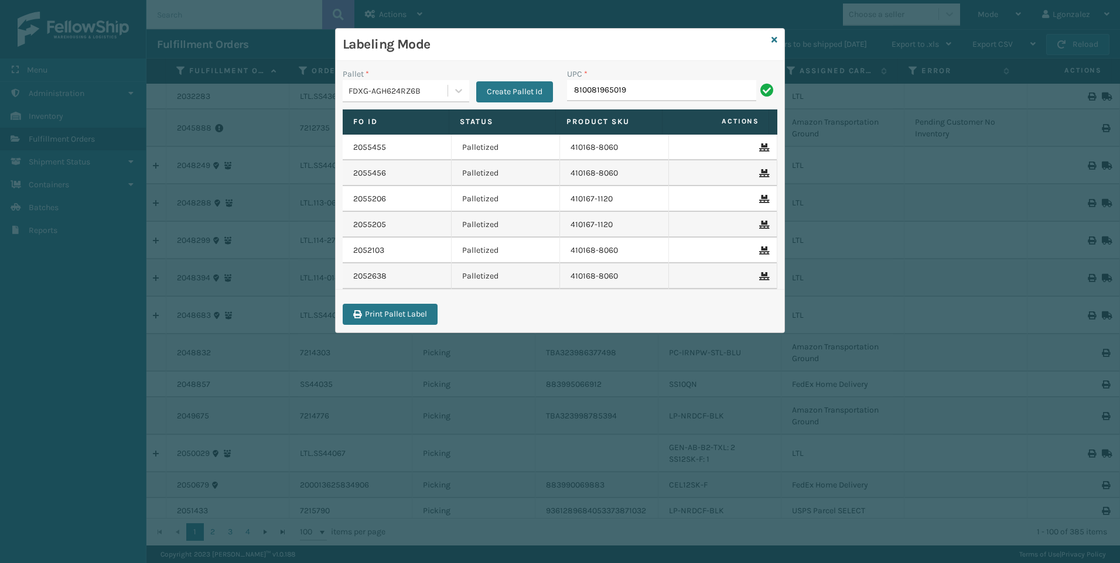
type input "810081965019"
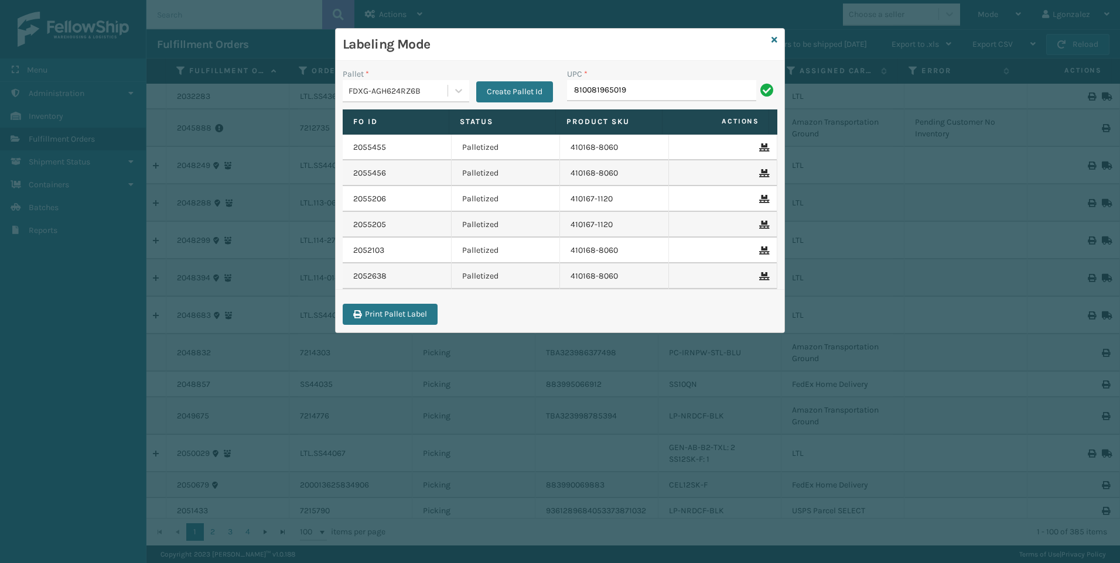
type input "810081965019"
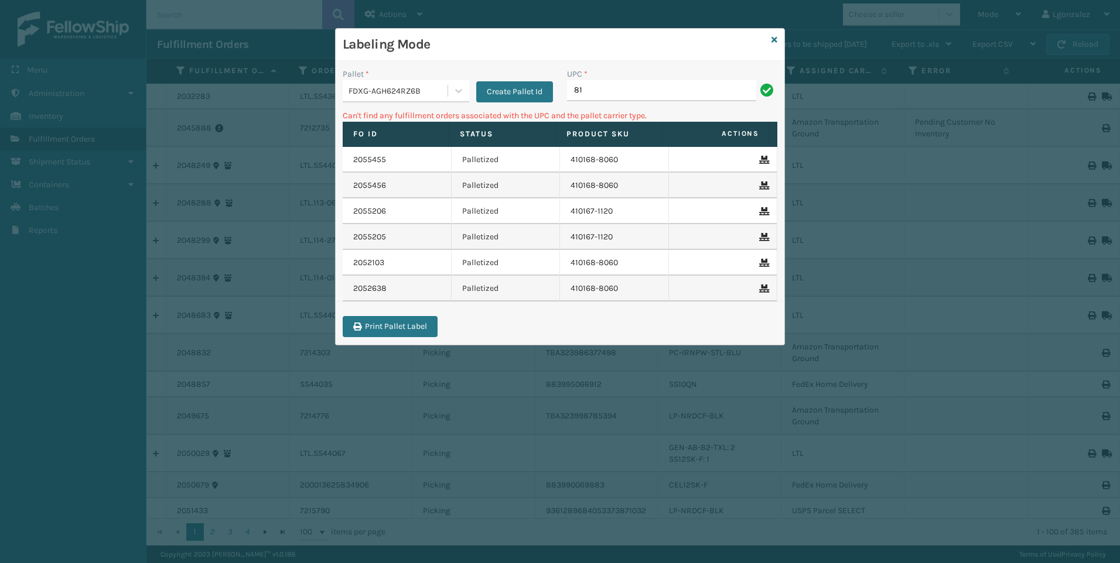
type input "8"
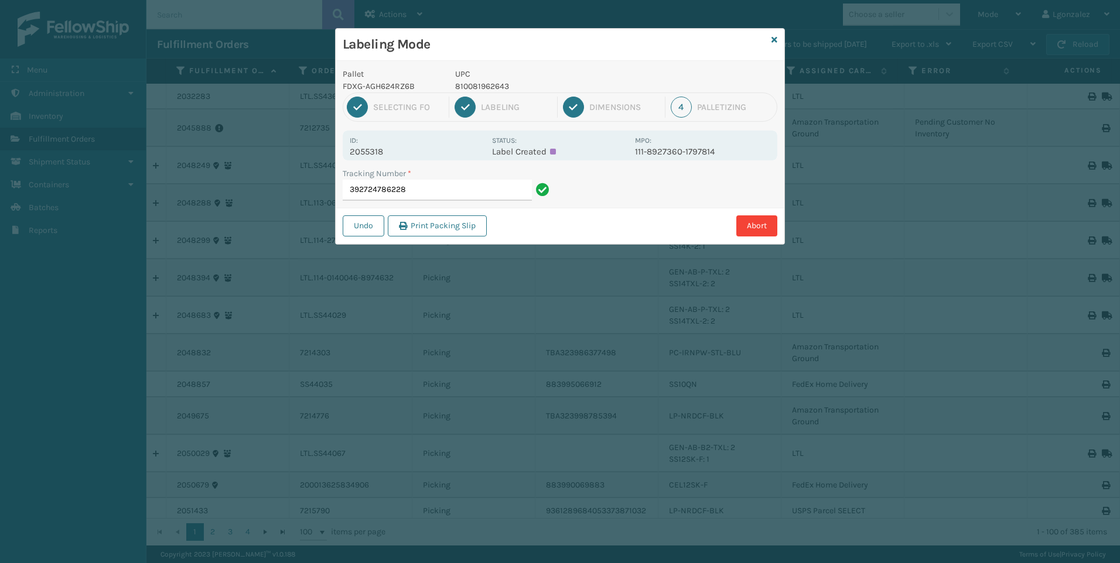
click at [498, 89] on p "810081962643" at bounding box center [541, 86] width 173 height 12
click at [498, 90] on p "810081962643" at bounding box center [541, 86] width 173 height 12
click at [498, 89] on p "810081962643" at bounding box center [541, 86] width 173 height 12
copy p "810081962643"
drag, startPoint x: 474, startPoint y: 195, endPoint x: 475, endPoint y: 167, distance: 28.1
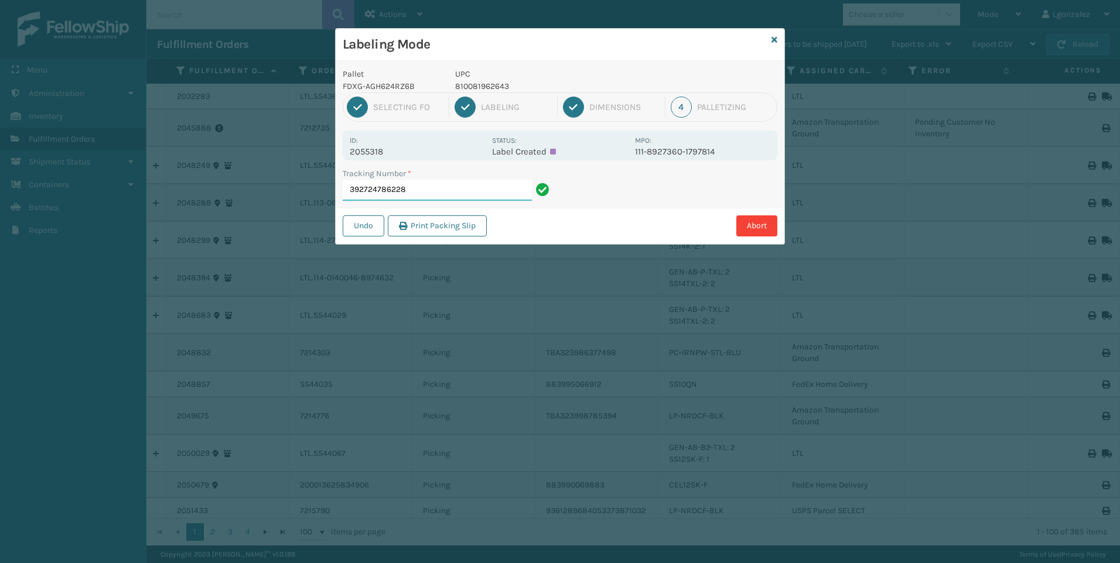
click at [474, 194] on input "392724786228" at bounding box center [437, 190] width 189 height 21
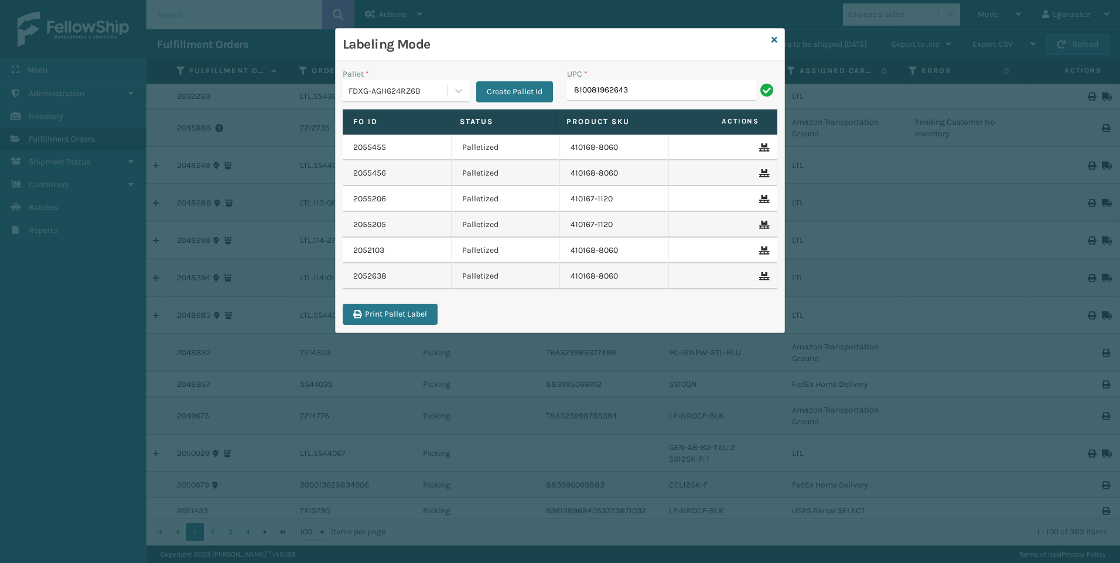
type input "810081962643"
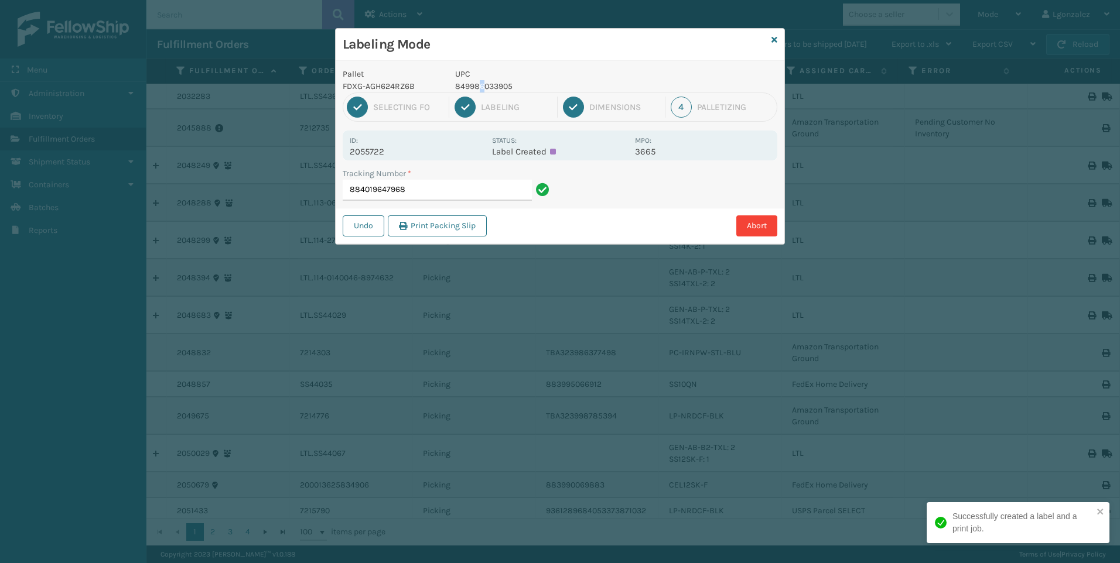
click at [483, 81] on p "849986033905" at bounding box center [541, 86] width 173 height 12
click at [483, 82] on p "849986033905" at bounding box center [541, 86] width 173 height 12
click at [484, 82] on p "849986033905" at bounding box center [541, 86] width 173 height 12
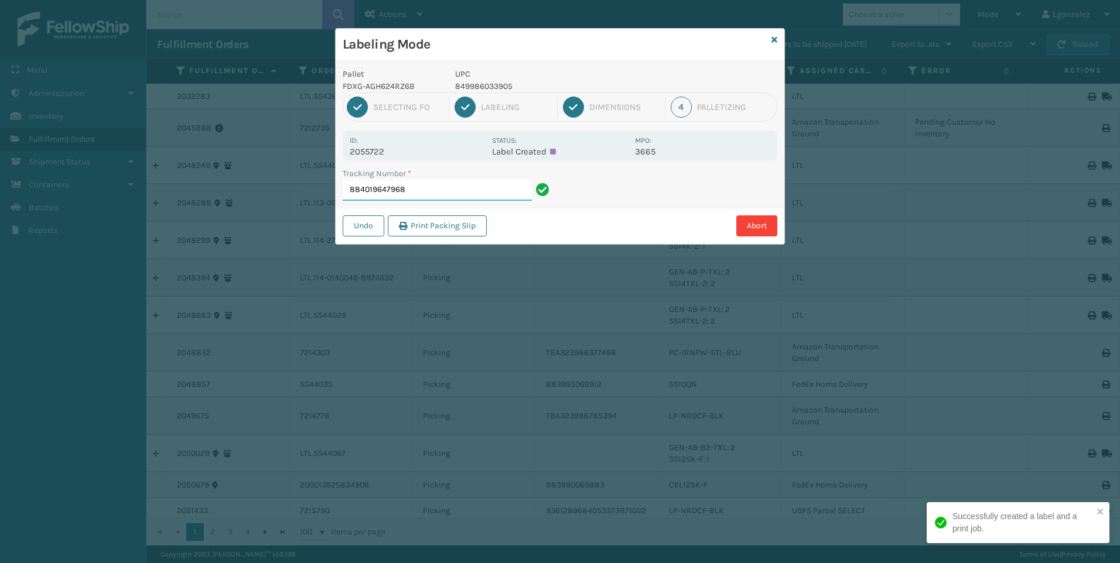
click at [499, 192] on input "884019647968" at bounding box center [437, 190] width 189 height 21
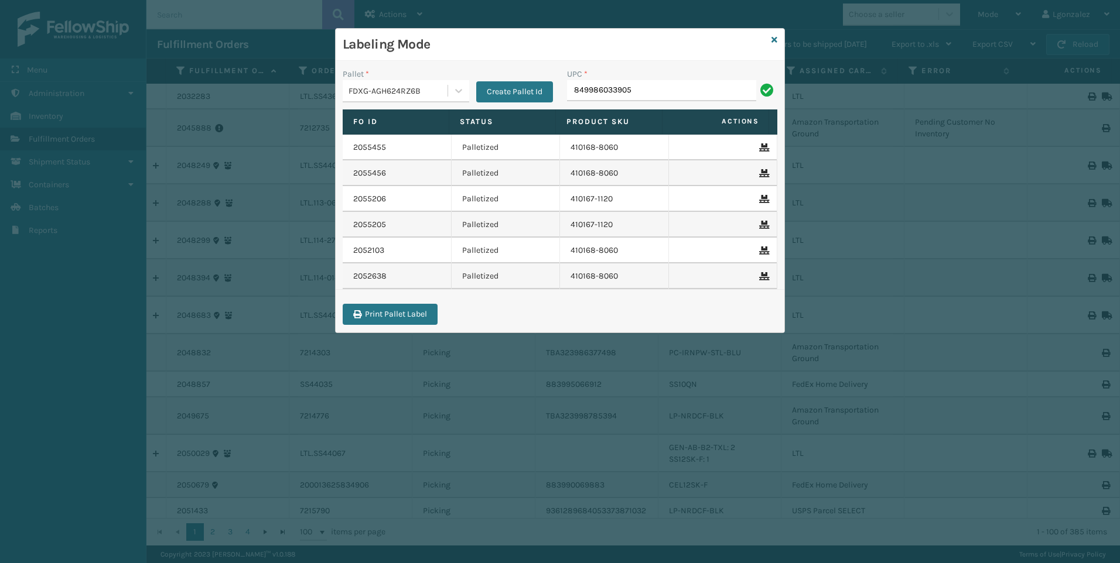
type input "849986033905"
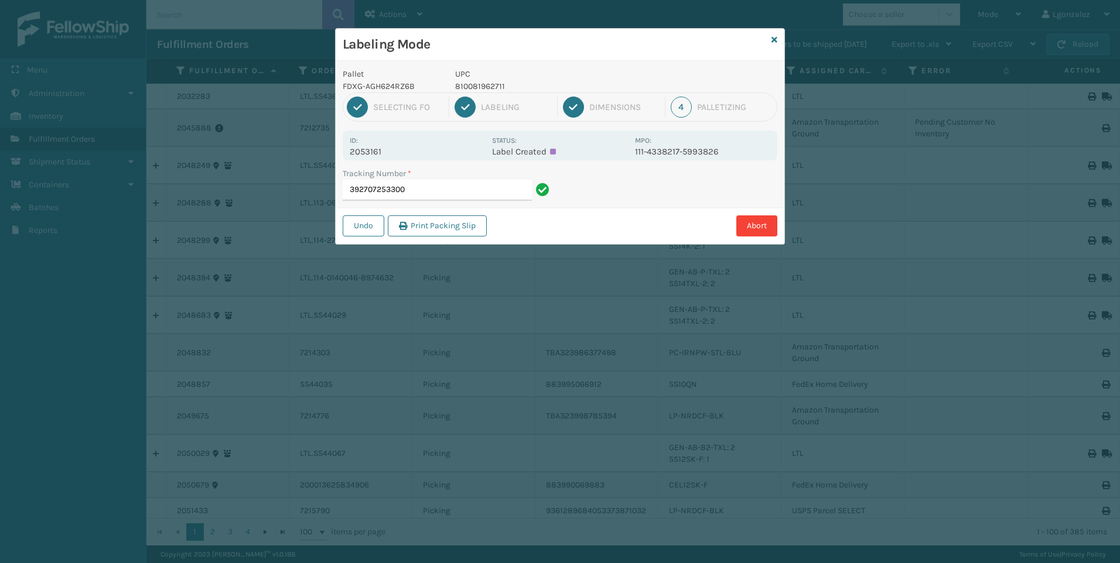
click at [499, 84] on p "810081962711" at bounding box center [541, 86] width 173 height 12
copy p "810081962711"
click at [489, 194] on input "392707253300" at bounding box center [437, 190] width 189 height 21
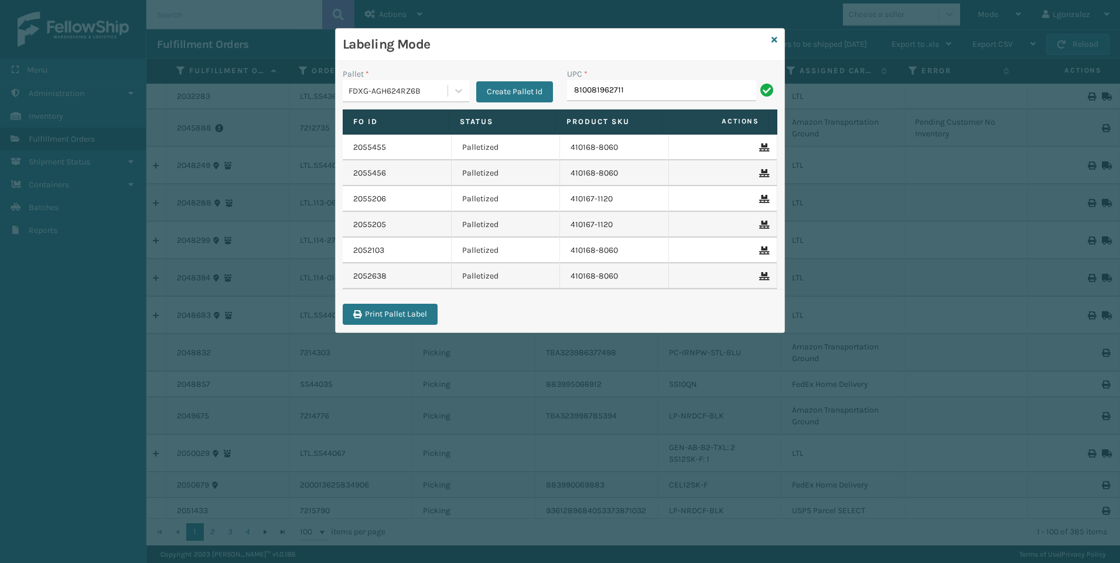
type input "810081962711"
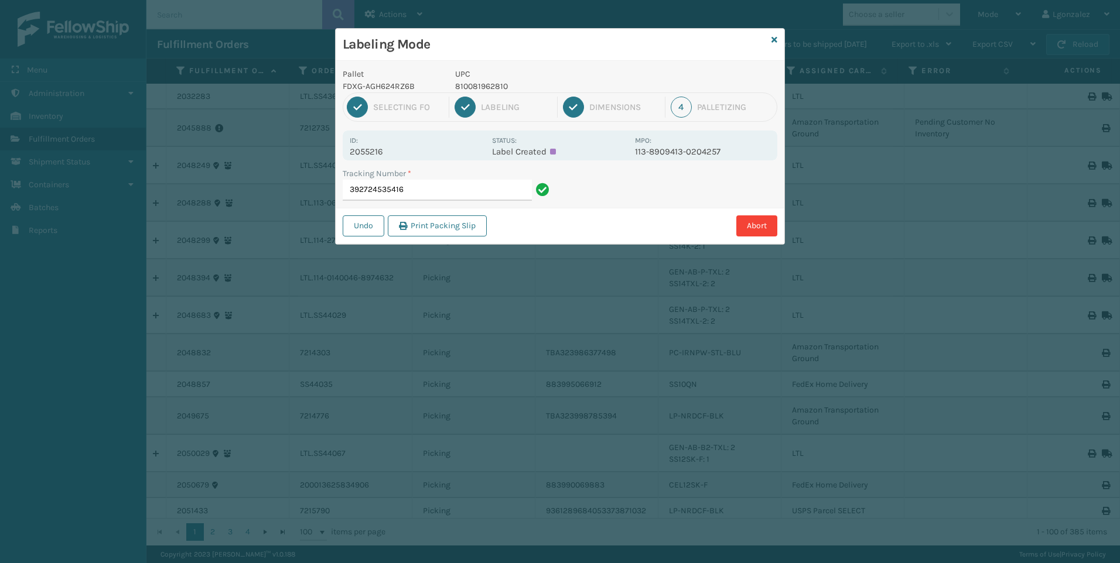
click at [465, 84] on p "810081962810" at bounding box center [541, 86] width 173 height 12
copy p "810081962810"
click at [468, 191] on input "392724535416" at bounding box center [437, 190] width 189 height 21
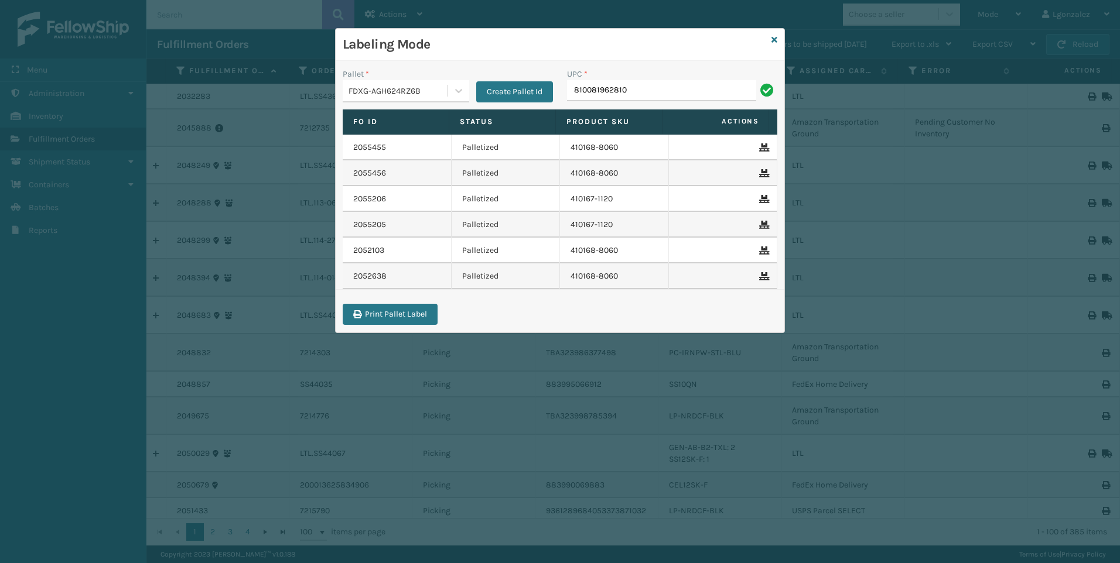
type input "810081962810"
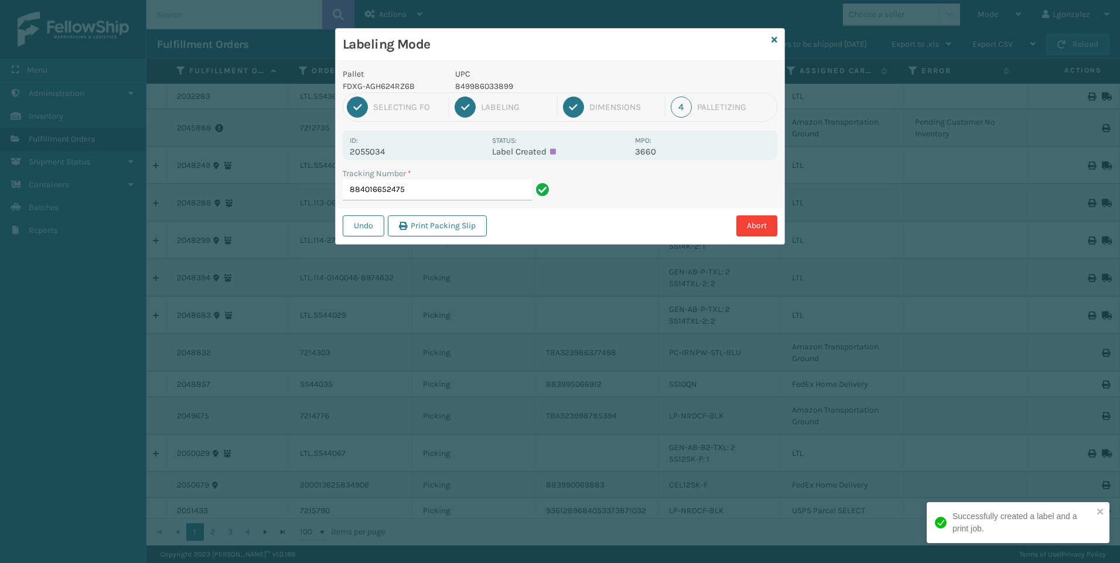
click at [473, 85] on p "849986033899" at bounding box center [541, 86] width 173 height 12
copy p "849986033899"
click at [474, 189] on input "884016652475" at bounding box center [437, 190] width 189 height 21
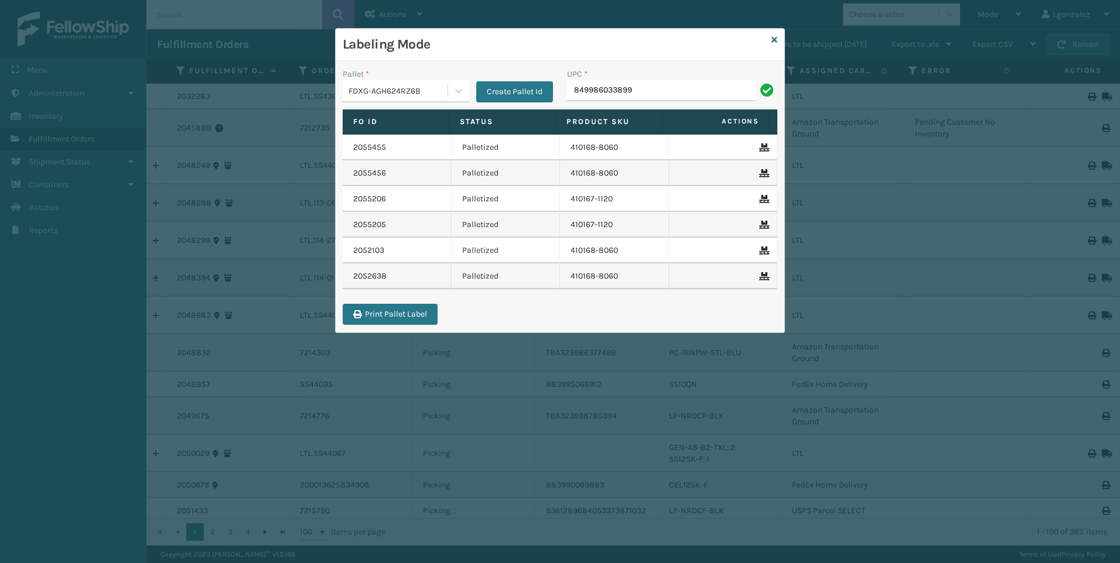
type input "849986033899"
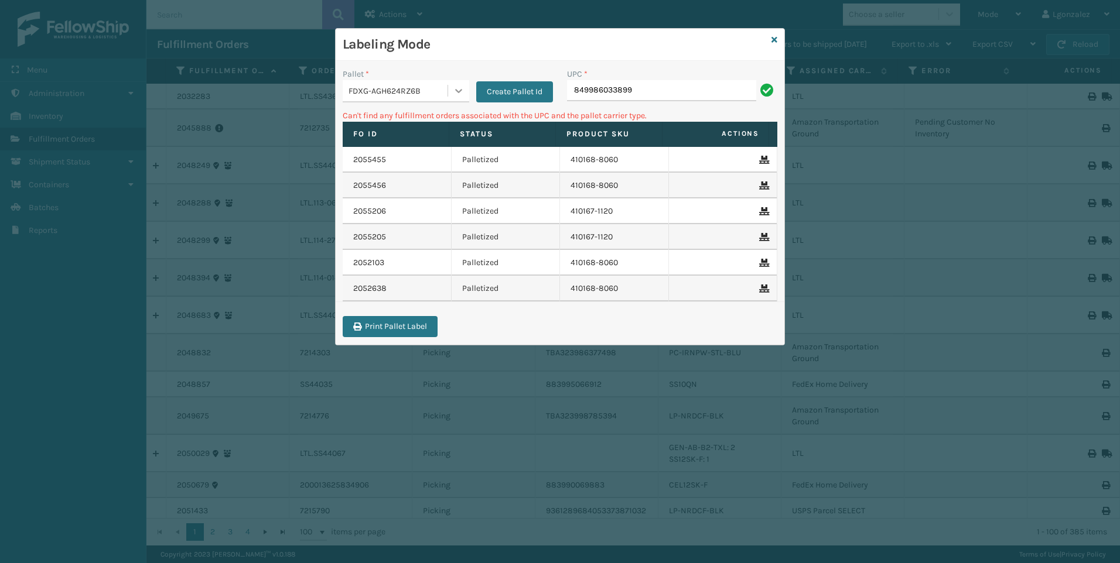
click at [450, 87] on div at bounding box center [458, 90] width 21 height 21
click at [405, 165] on div "UPSG-IVQAO64VCA" at bounding box center [406, 169] width 126 height 22
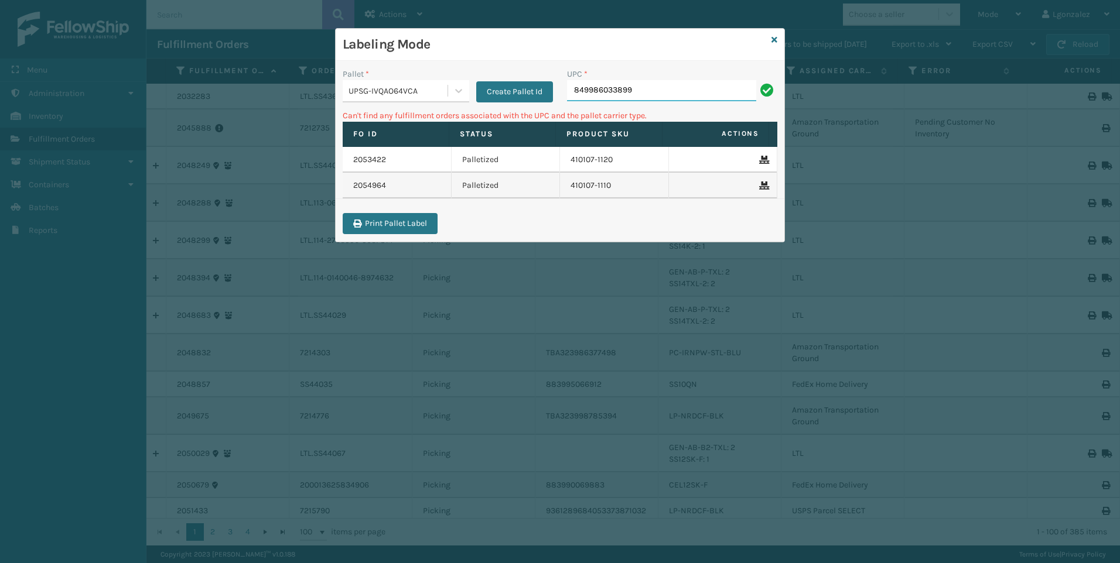
click at [641, 95] on input "849986033899" at bounding box center [661, 90] width 189 height 21
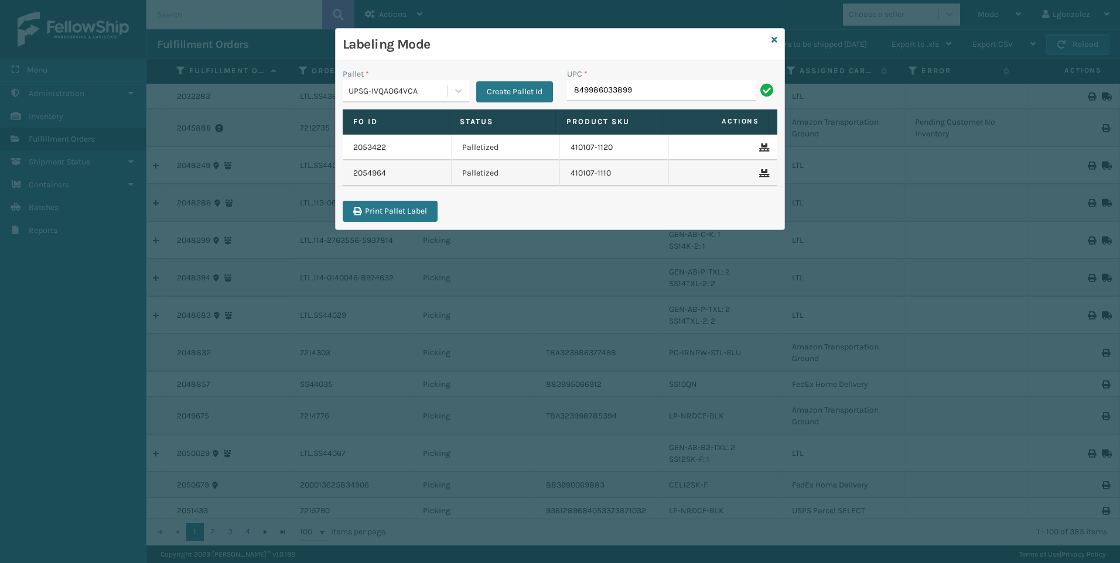
type input "849986033899"
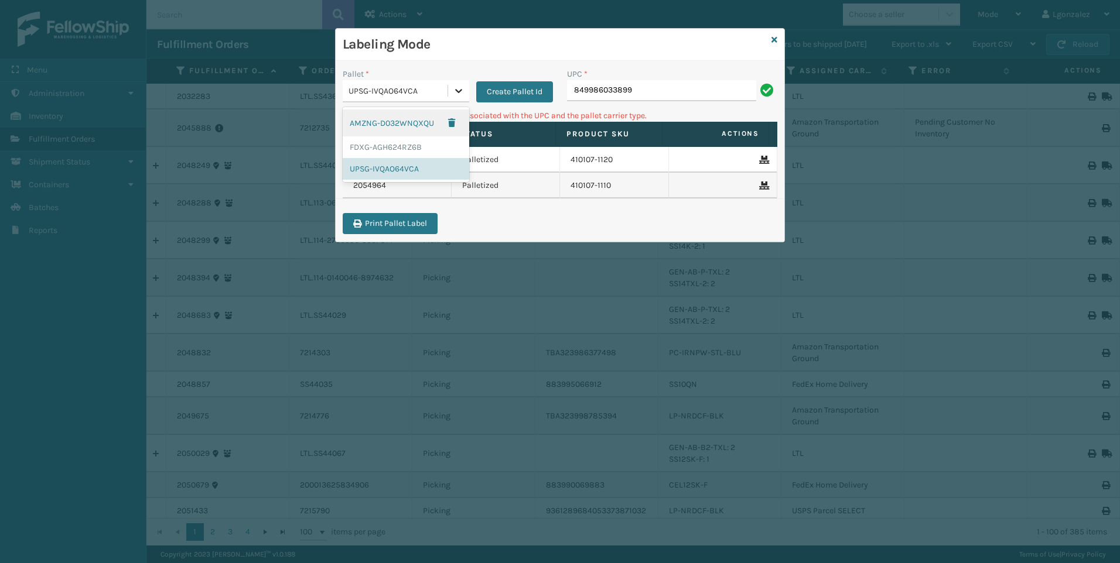
click at [464, 89] on icon at bounding box center [459, 91] width 12 height 12
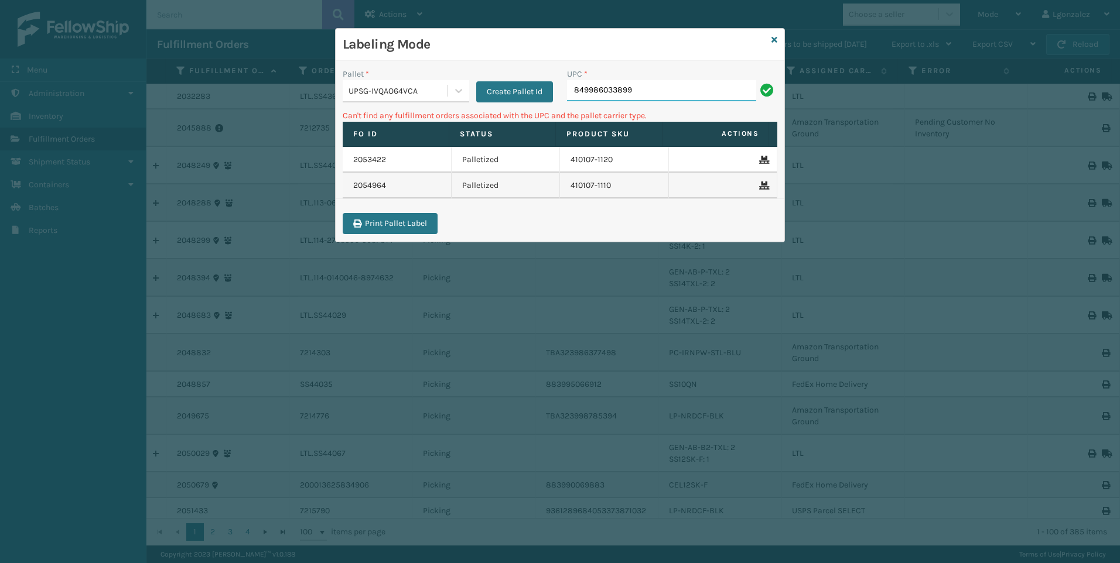
click at [694, 94] on input "849986033899" at bounding box center [661, 90] width 189 height 21
click at [777, 39] on div "Labeling Mode" at bounding box center [560, 45] width 449 height 32
click at [775, 42] on icon at bounding box center [774, 40] width 6 height 8
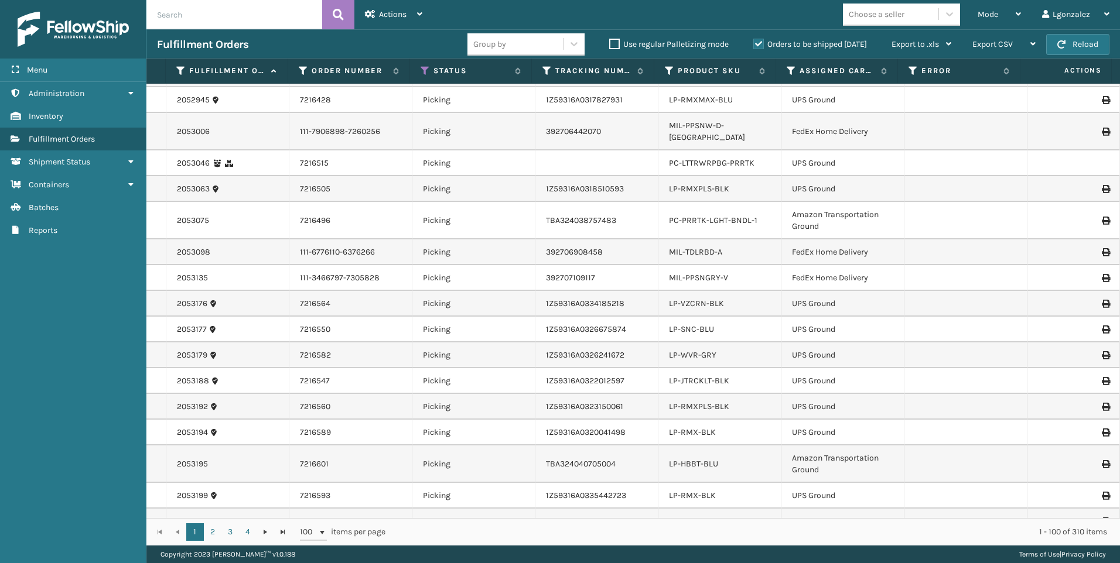
scroll to position [2400, 0]
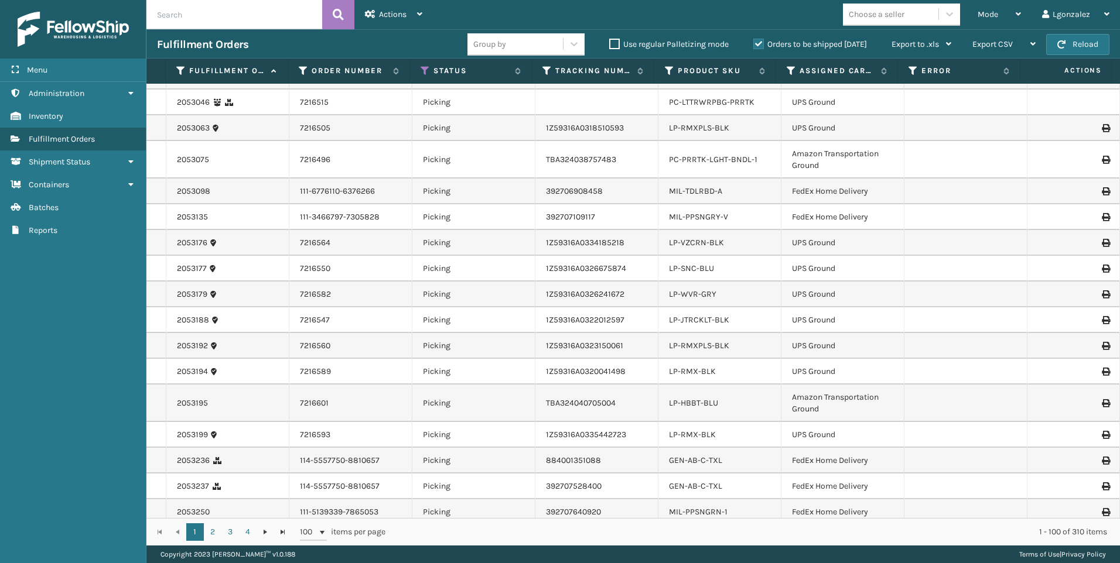
click at [704, 78] on th "Product SKU" at bounding box center [715, 71] width 122 height 25
click at [704, 77] on th "Product SKU" at bounding box center [715, 71] width 122 height 25
click at [703, 74] on label "Product SKU" at bounding box center [715, 71] width 76 height 11
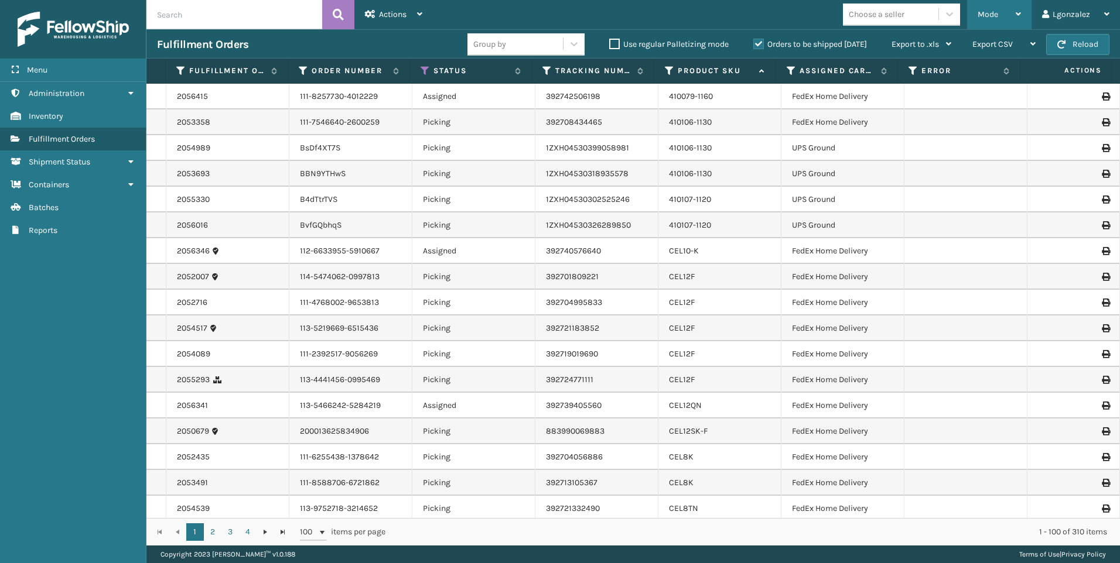
click at [1018, 11] on icon at bounding box center [1017, 14] width 5 height 8
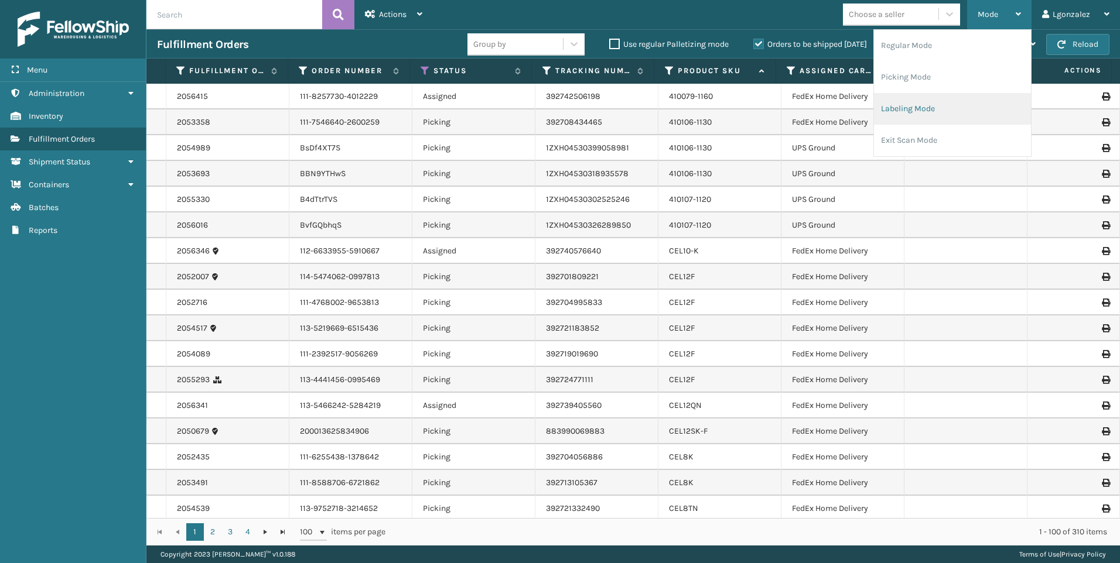
click at [921, 111] on li "Labeling Mode" at bounding box center [952, 109] width 157 height 32
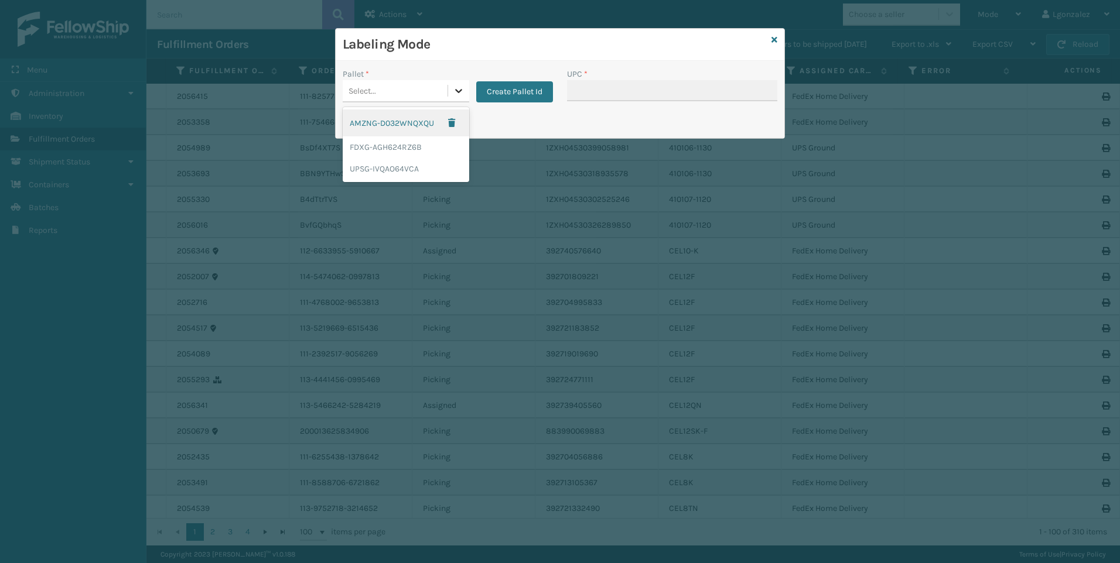
click at [457, 94] on icon at bounding box center [459, 91] width 12 height 12
click at [415, 146] on div "FDXG-AGH624RZ6B" at bounding box center [406, 147] width 126 height 22
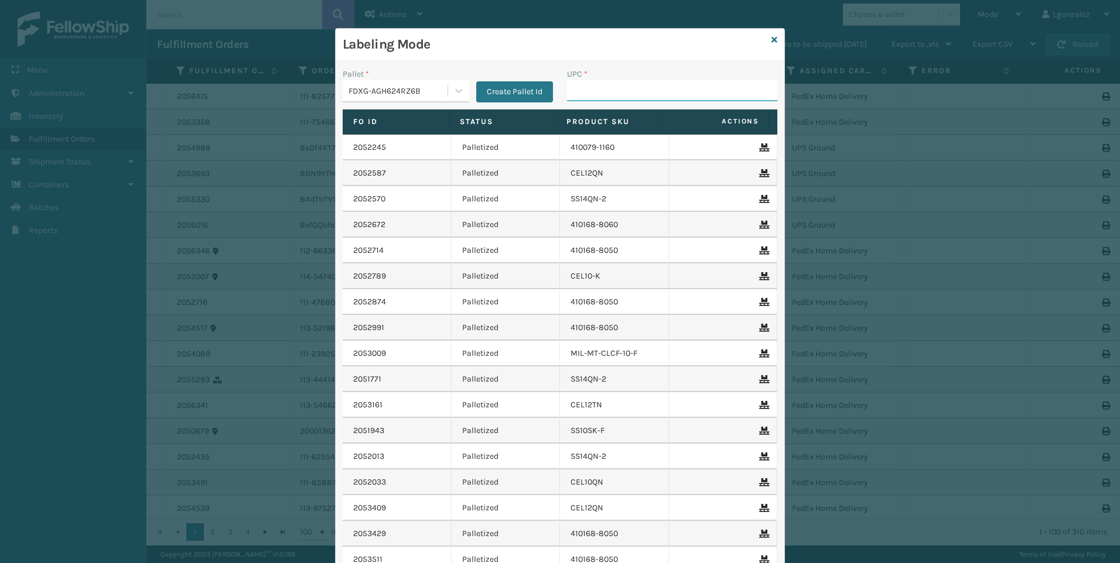
click at [567, 88] on input "UPC *" at bounding box center [672, 90] width 210 height 21
click at [771, 40] on icon at bounding box center [774, 40] width 6 height 8
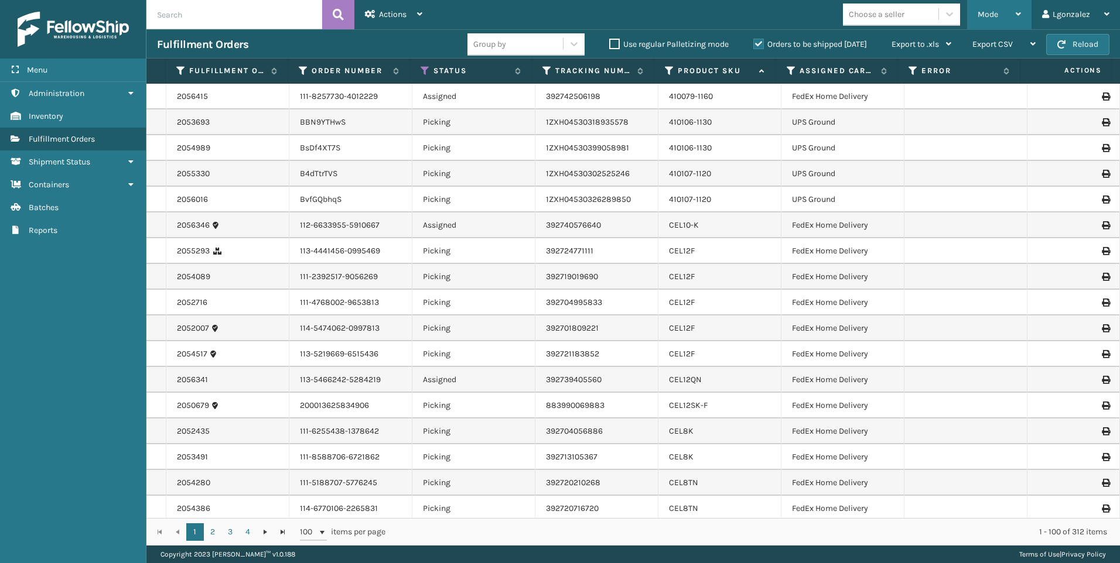
click at [1001, 11] on div "Mode" at bounding box center [998, 14] width 43 height 29
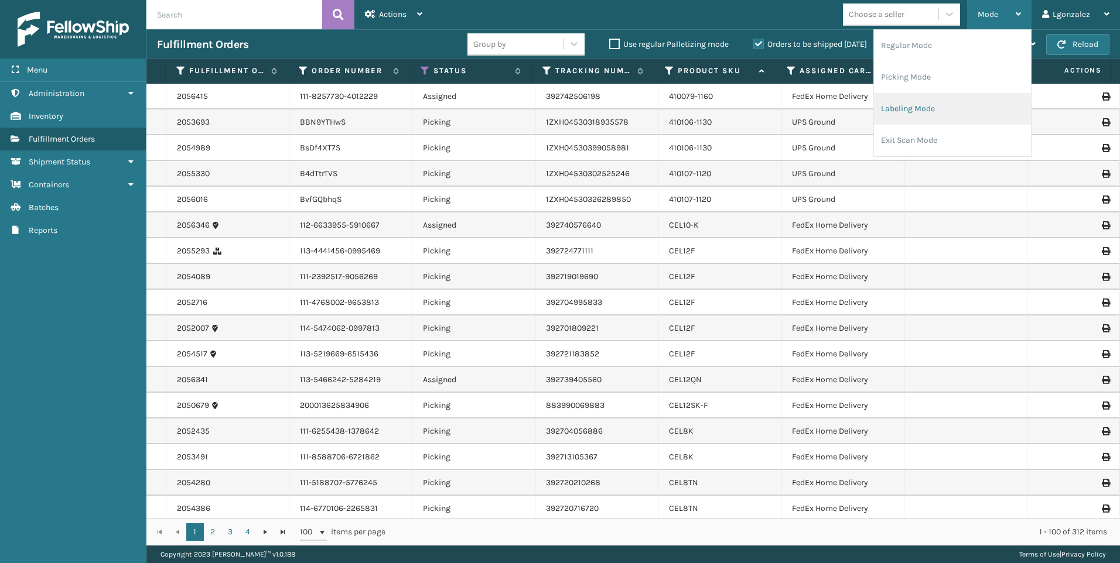
click at [932, 115] on li "Labeling Mode" at bounding box center [952, 109] width 157 height 32
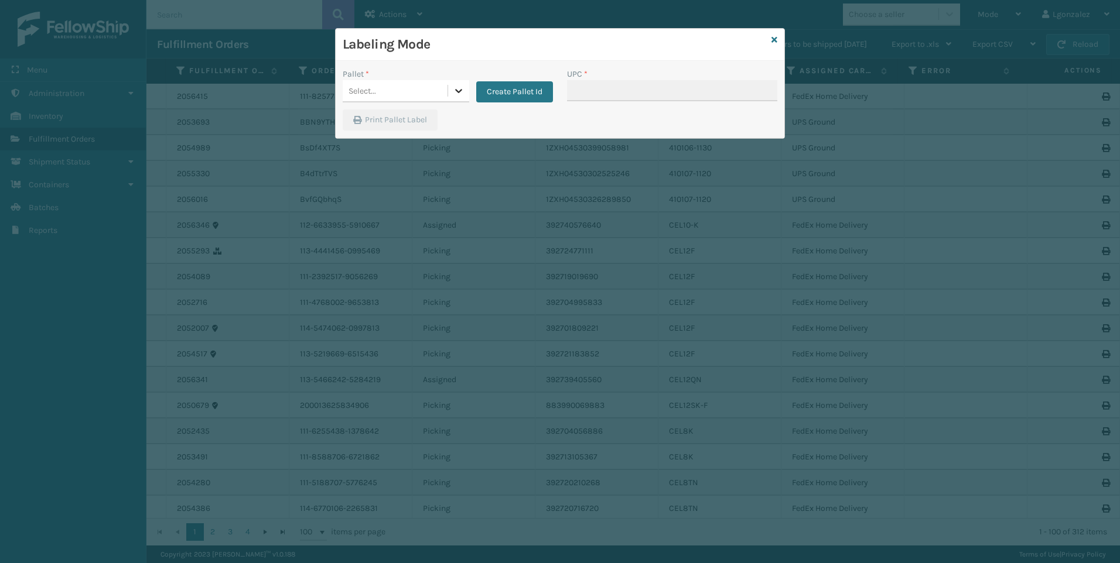
click at [457, 88] on icon at bounding box center [459, 91] width 12 height 12
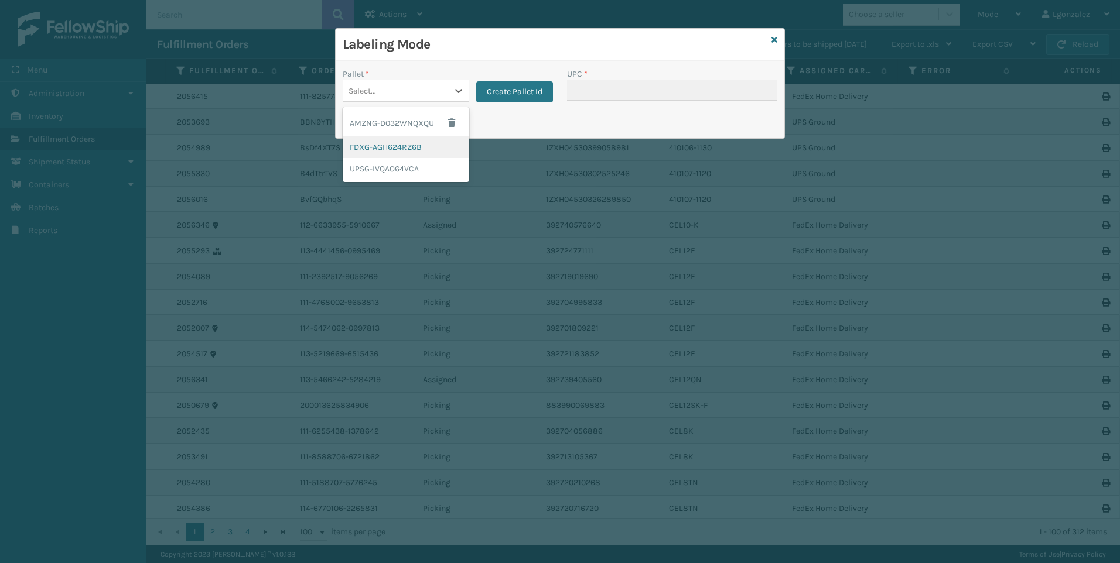
click at [400, 148] on div "FDXG-AGH624RZ6B" at bounding box center [406, 147] width 126 height 22
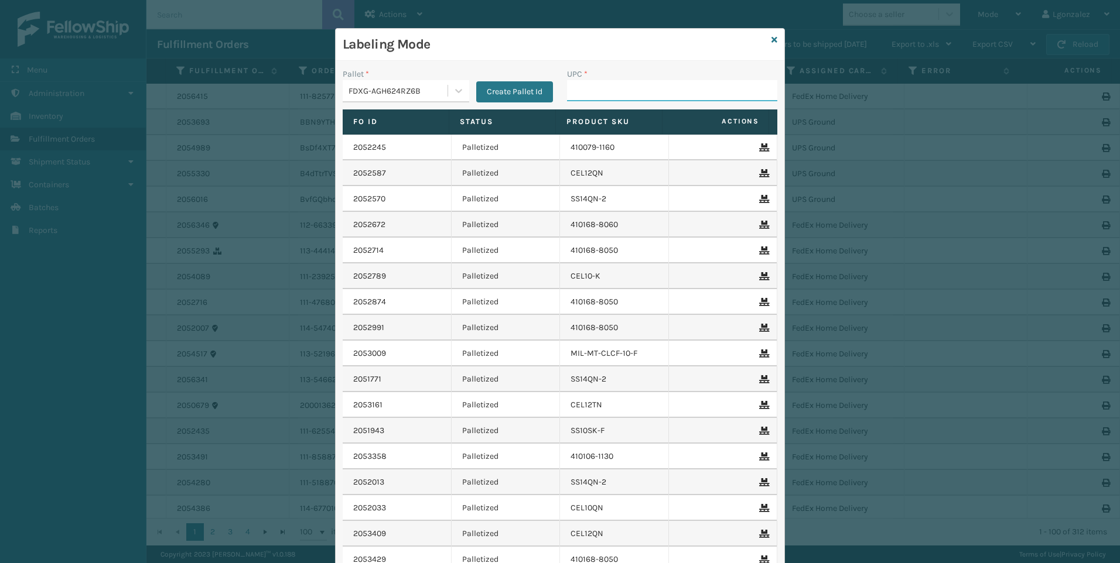
click at [605, 85] on input "UPC *" at bounding box center [672, 90] width 210 height 21
click at [515, 38] on h3 "Labeling Mode" at bounding box center [555, 45] width 424 height 18
drag, startPoint x: 711, startPoint y: 37, endPoint x: 959, endPoint y: 133, distance: 265.7
click at [959, 133] on div "Labeling Mode Pallet * FDXG-AGH624RZ6B Create Pallet Id UPC * Fo Id Status Prod…" at bounding box center [560, 281] width 1120 height 563
click at [632, 198] on td "SS14QN-2" at bounding box center [614, 199] width 109 height 26
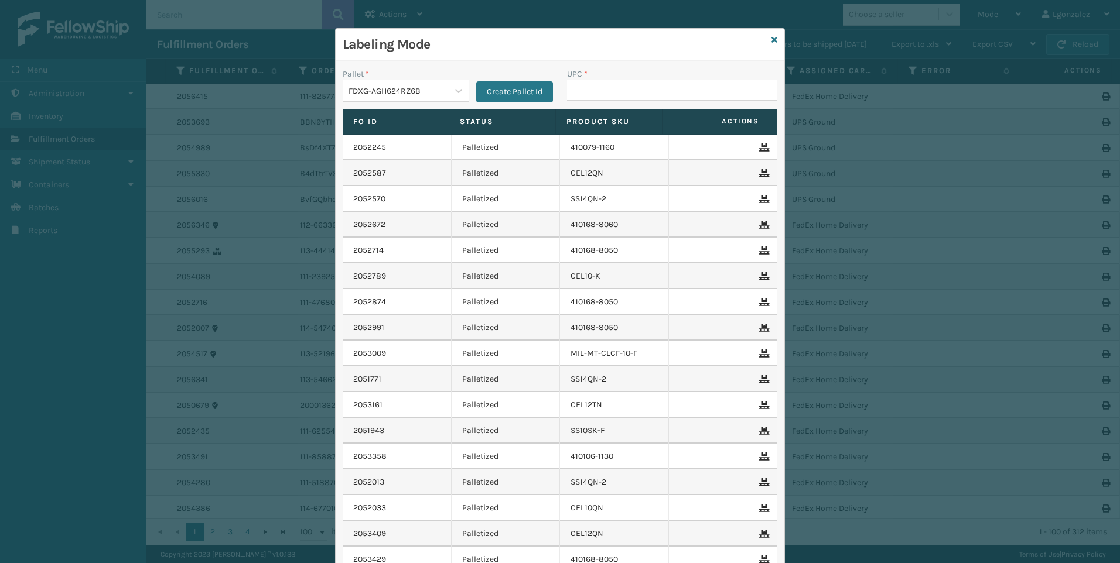
click at [614, 252] on td "410168-8050" at bounding box center [614, 251] width 109 height 26
click at [578, 92] on input "UPC *" at bounding box center [672, 90] width 210 height 21
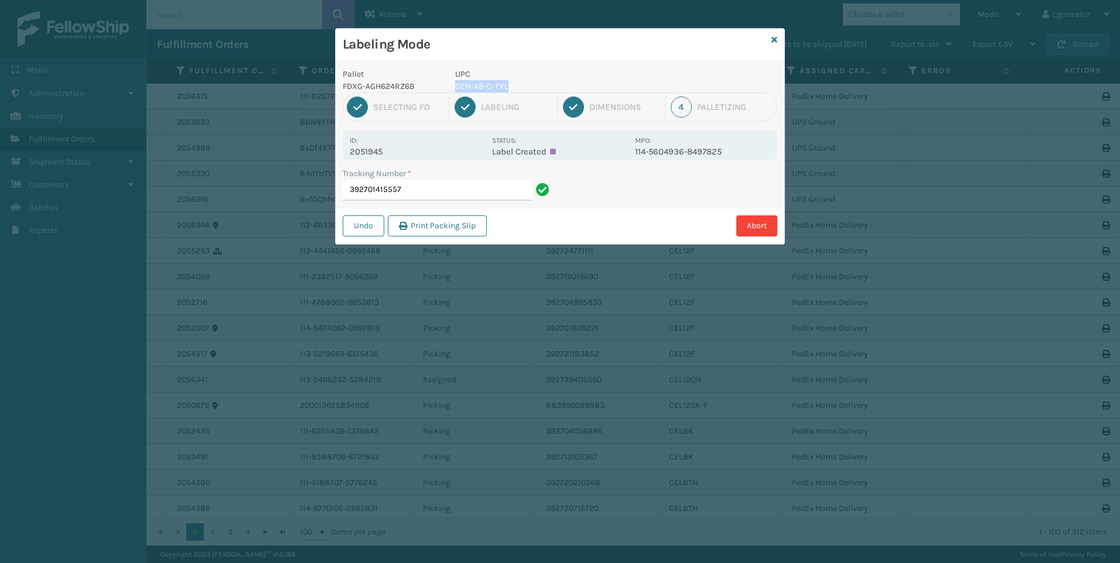
drag, startPoint x: 456, startPoint y: 83, endPoint x: 522, endPoint y: 82, distance: 66.2
click at [522, 82] on p "GEN-AB-C-TXL" at bounding box center [541, 86] width 173 height 12
copy p "GEN-AB-C-TXL"
click at [427, 182] on input "392701415557" at bounding box center [437, 190] width 189 height 21
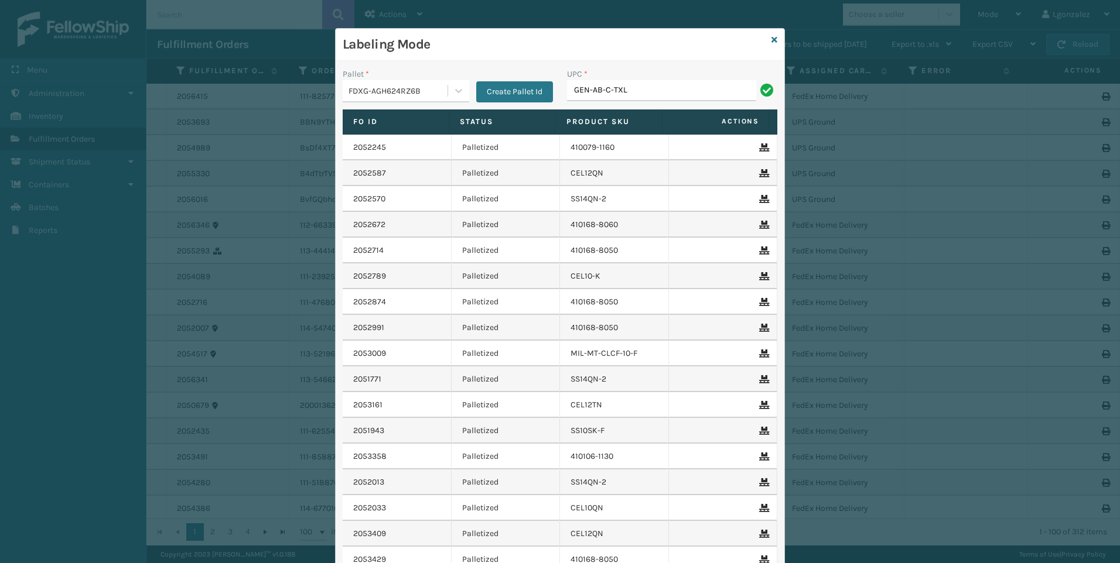
type input "GEN-AB-C-TXL"
click at [771, 42] on icon at bounding box center [774, 40] width 6 height 8
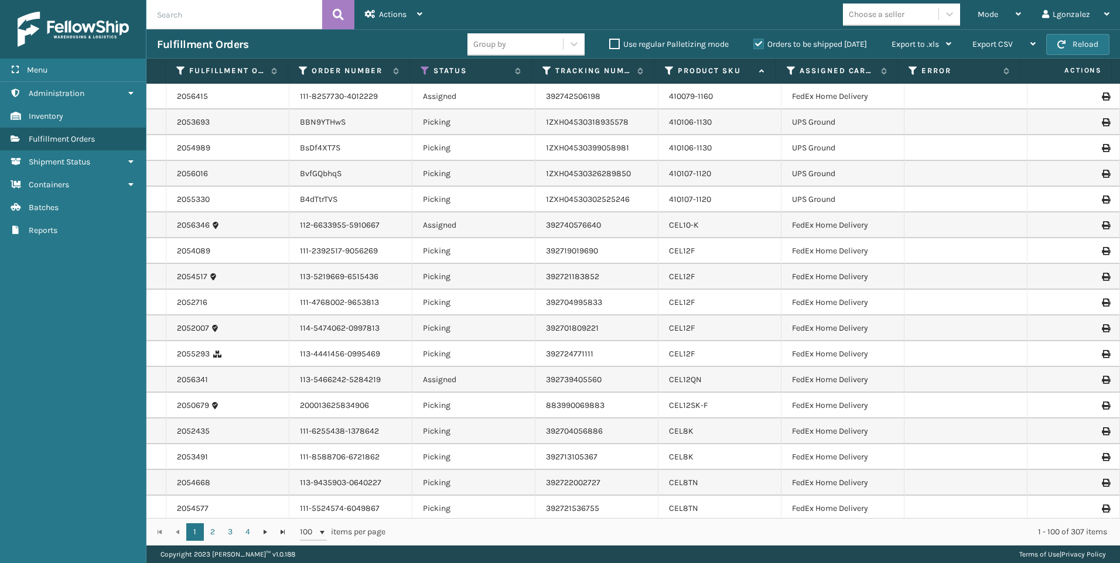
click at [757, 44] on label "Orders to be shipped [DATE]" at bounding box center [810, 44] width 114 height 10
click at [754, 44] on input "Orders to be shipped [DATE]" at bounding box center [753, 41] width 1 height 8
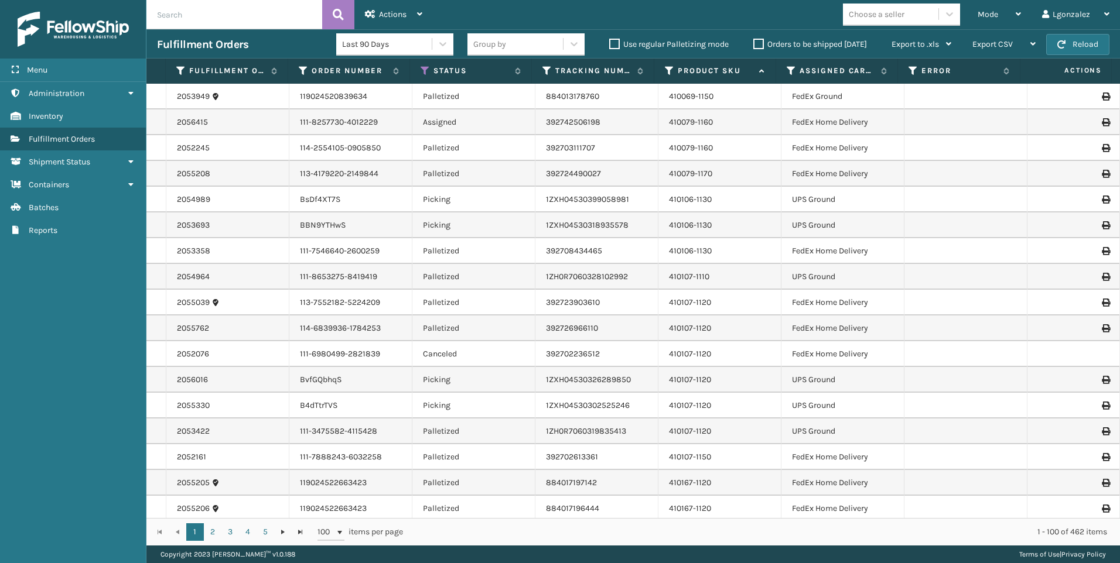
click at [223, 15] on input "text" at bounding box center [234, 14] width 176 height 29
type input "392703111707"
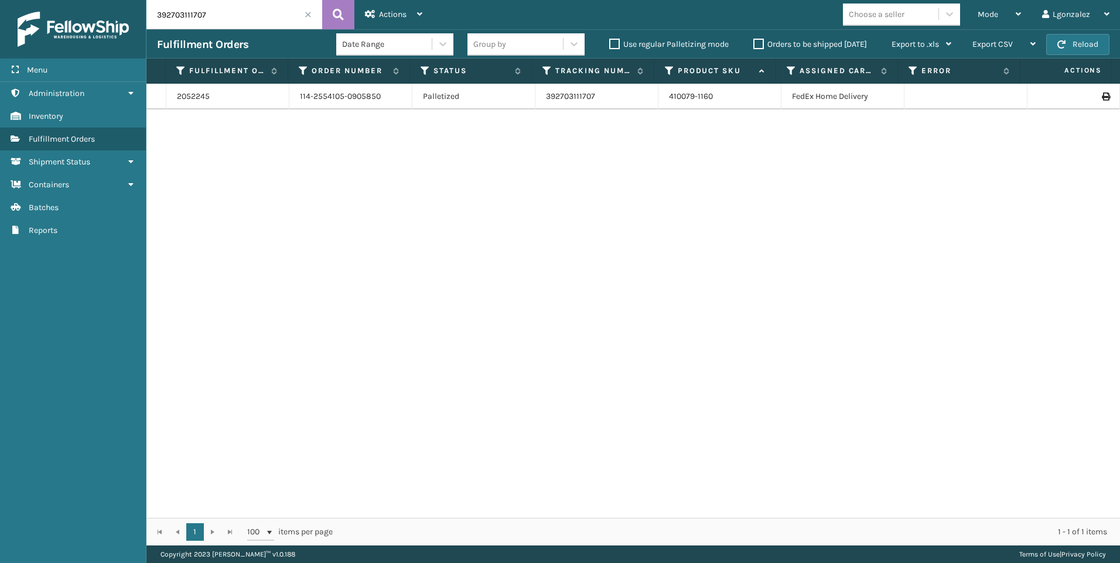
click at [307, 13] on span at bounding box center [307, 14] width 7 height 7
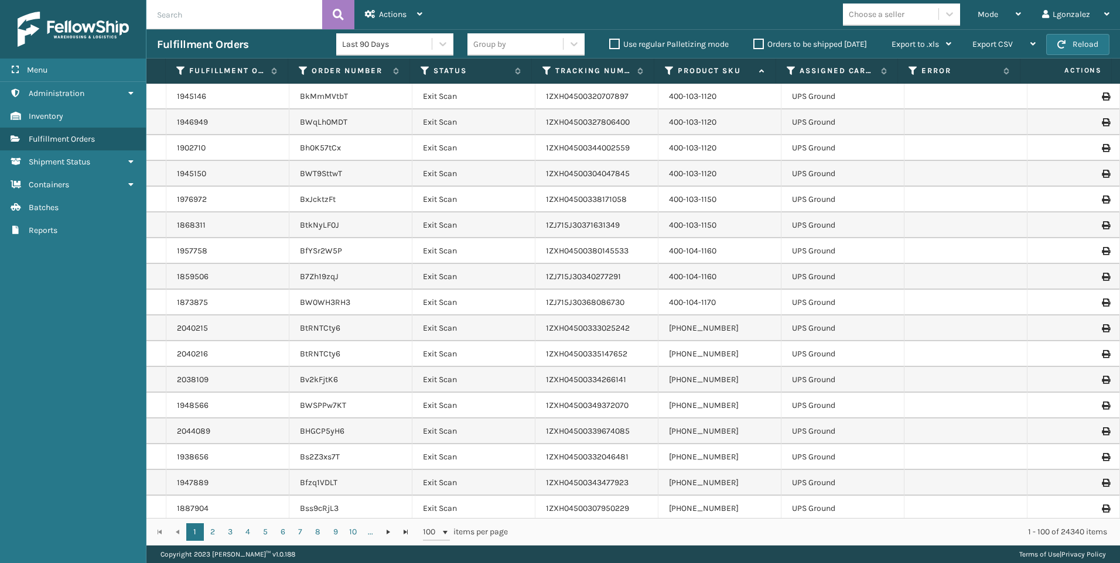
click at [759, 41] on label "Orders to be shipped [DATE]" at bounding box center [810, 44] width 114 height 10
click at [754, 41] on input "Orders to be shipped [DATE]" at bounding box center [753, 41] width 1 height 8
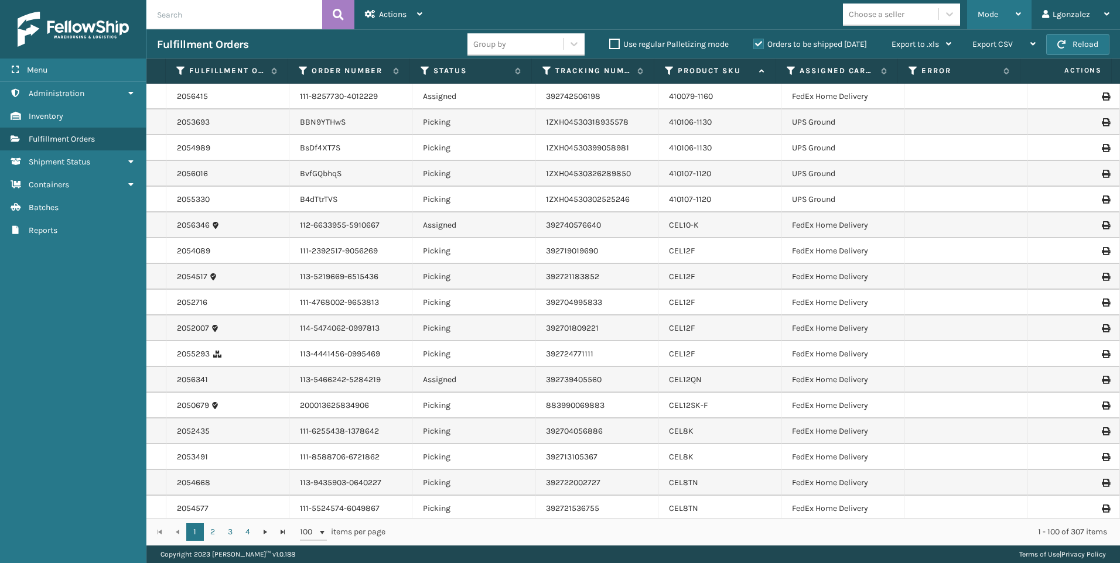
click at [1011, 17] on div "Mode" at bounding box center [998, 14] width 43 height 29
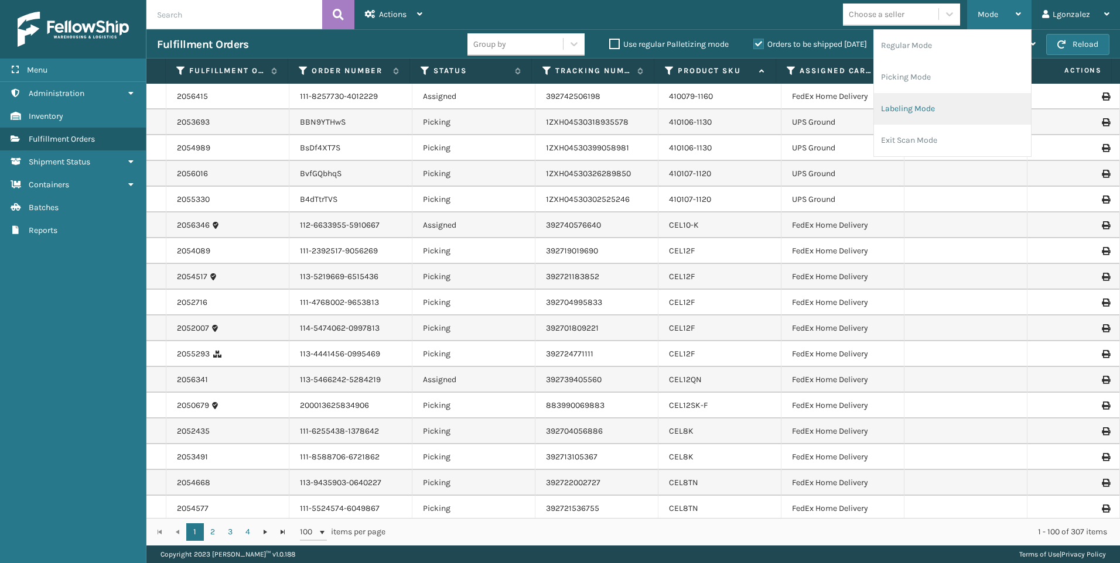
click at [913, 105] on li "Labeling Mode" at bounding box center [952, 109] width 157 height 32
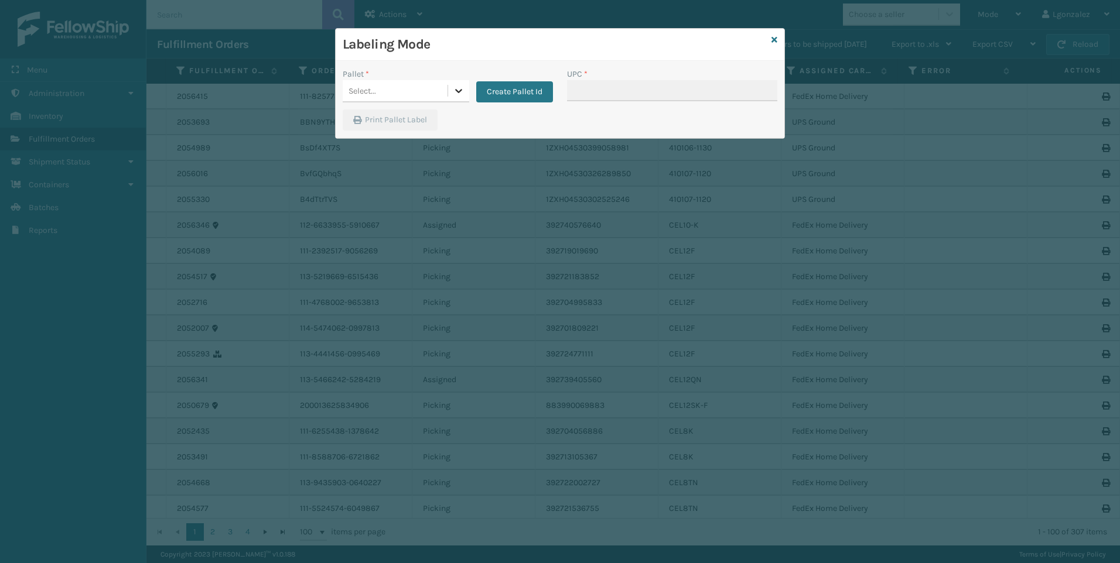
click at [457, 88] on icon at bounding box center [459, 91] width 12 height 12
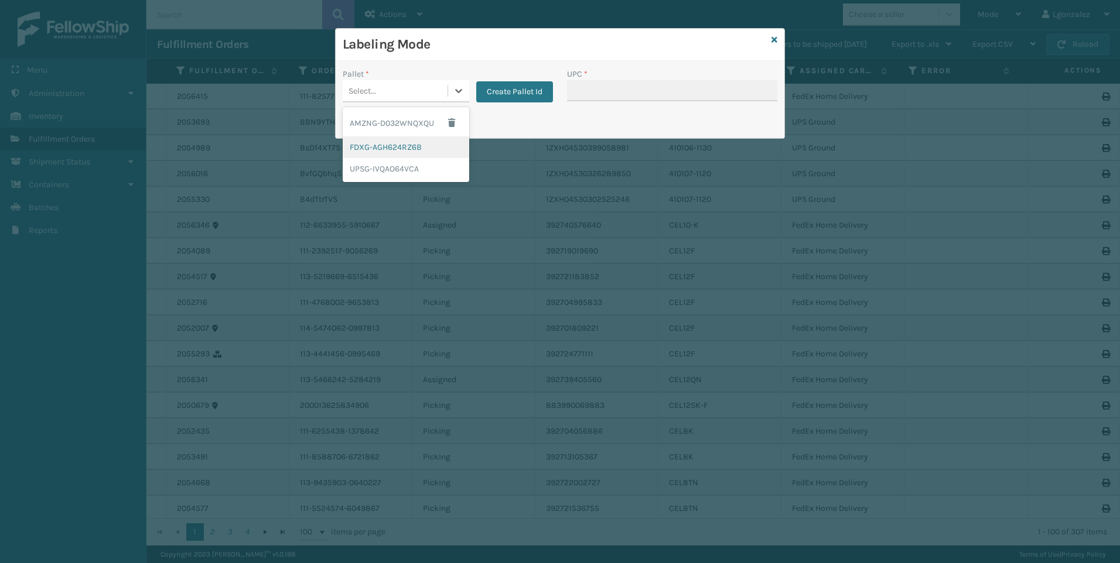
click at [407, 146] on div "FDXG-AGH624RZ6B" at bounding box center [406, 147] width 126 height 22
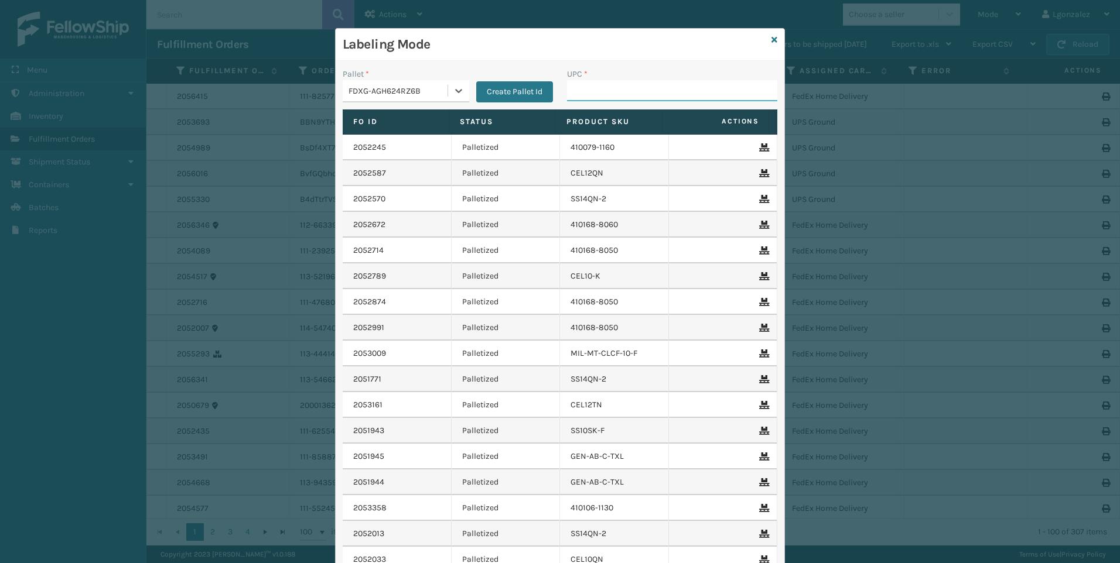
click at [579, 94] on input "UPC *" at bounding box center [672, 90] width 210 height 21
paste input "GEN-AB-C-TXL"
type input "GEN-AB-C-TXL"
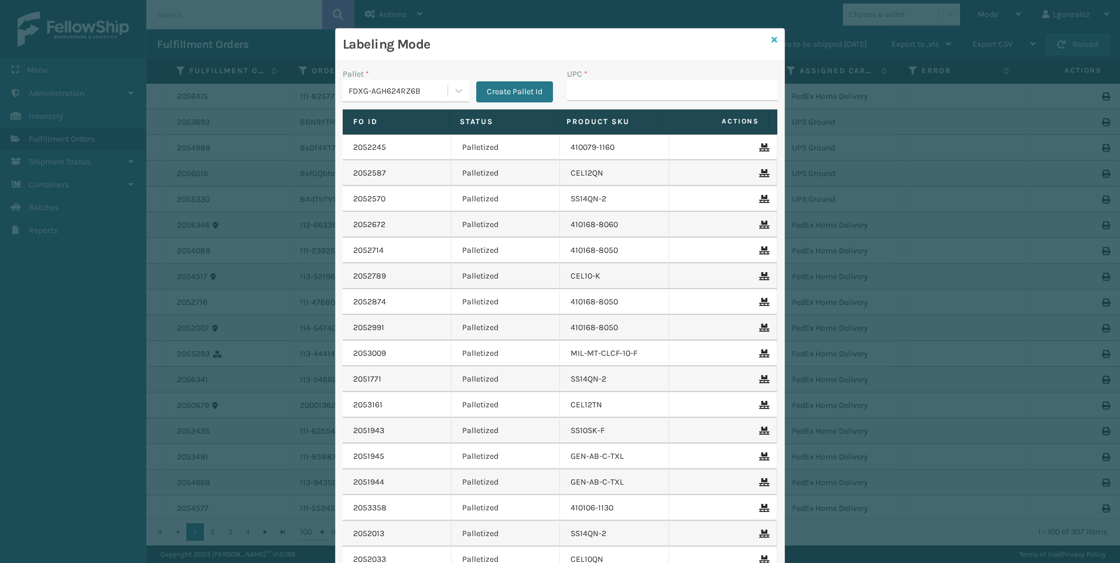
click at [771, 40] on icon at bounding box center [774, 40] width 6 height 8
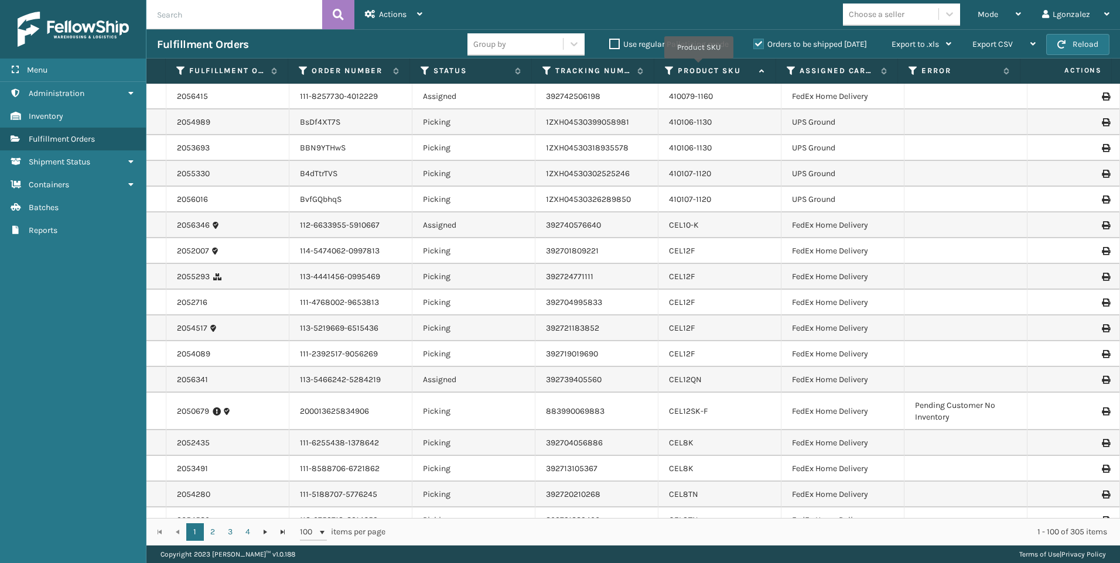
click at [699, 67] on label "Product SKU" at bounding box center [715, 71] width 76 height 11
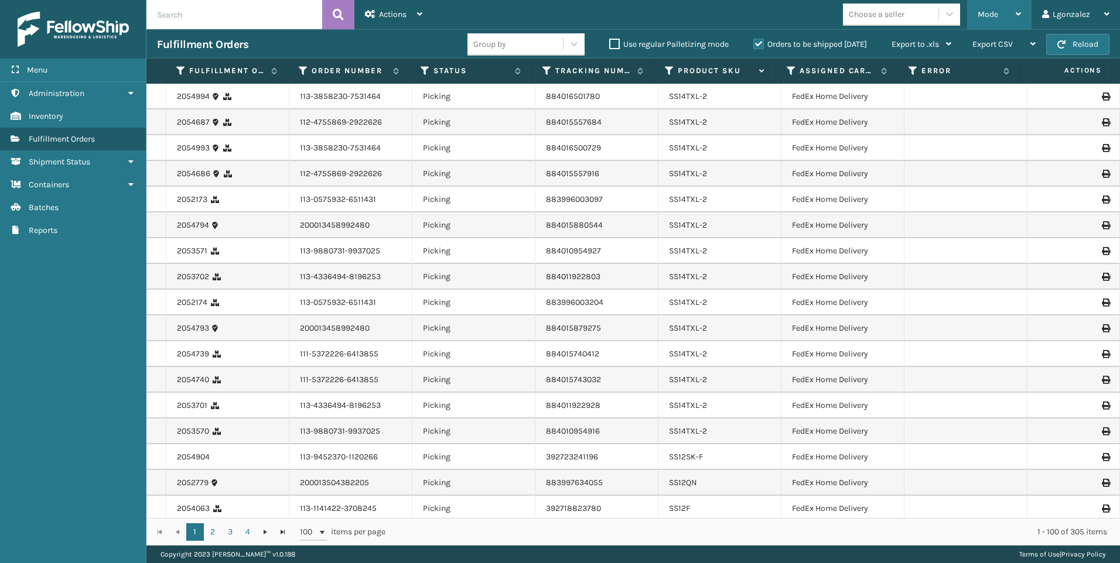
click at [1017, 11] on icon at bounding box center [1017, 14] width 5 height 8
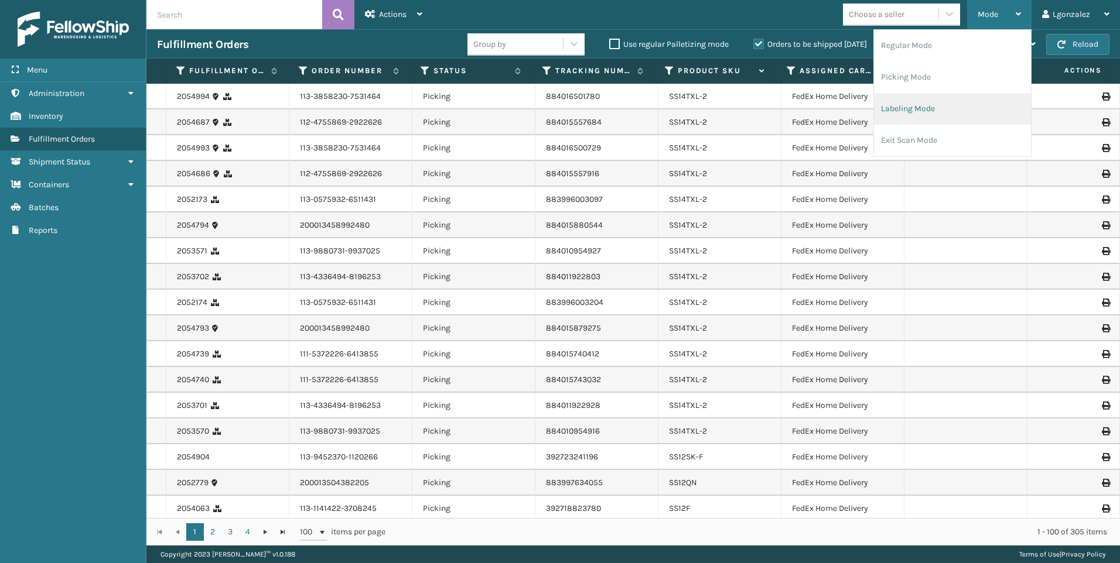
click at [904, 116] on li "Labeling Mode" at bounding box center [952, 109] width 157 height 32
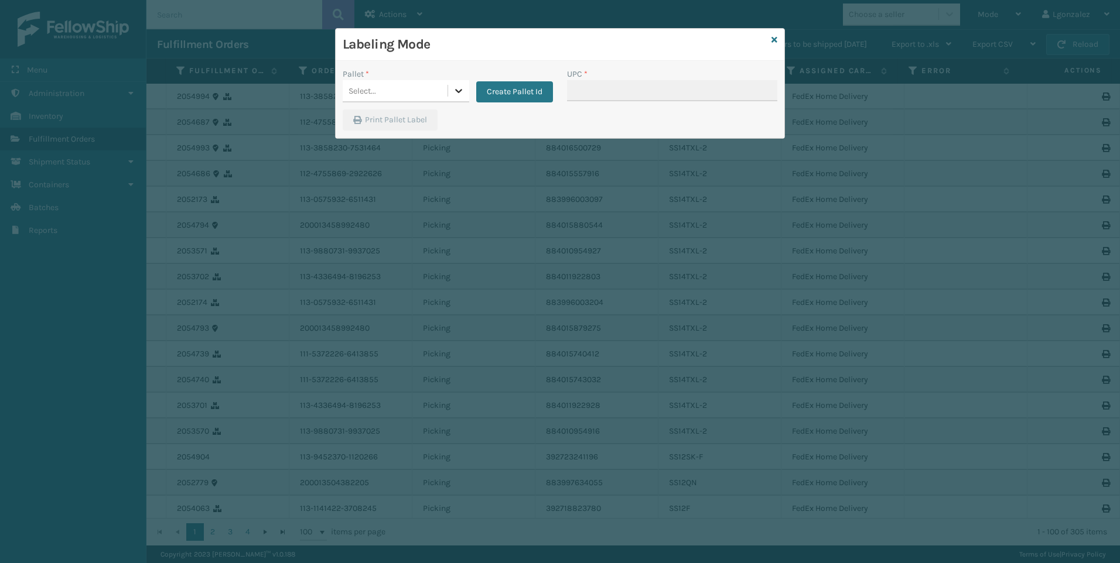
click at [458, 88] on icon at bounding box center [459, 91] width 12 height 12
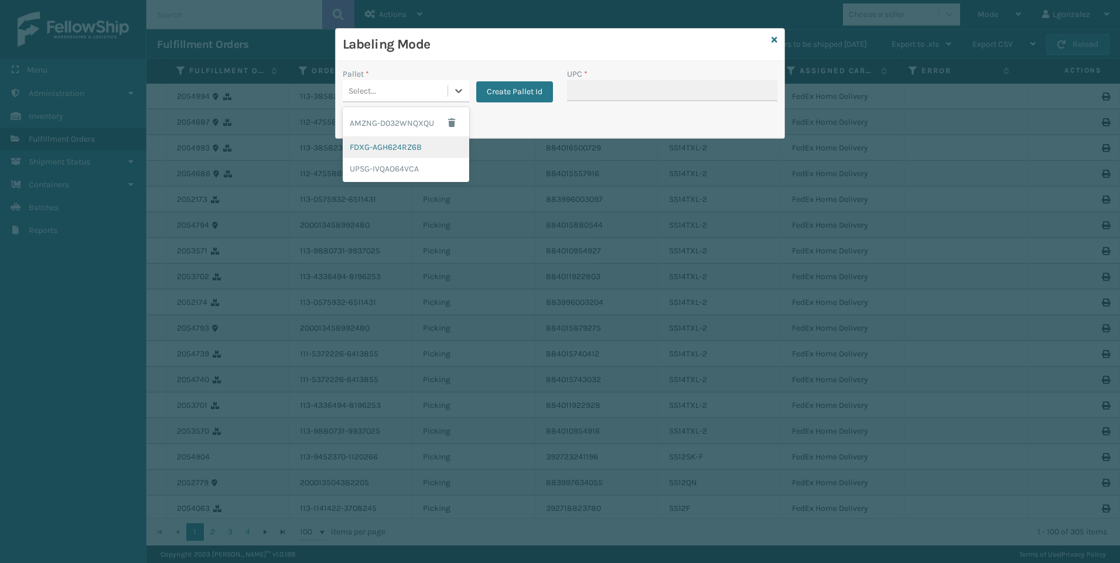
click at [401, 146] on div "FDXG-AGH624RZ6B" at bounding box center [406, 147] width 126 height 22
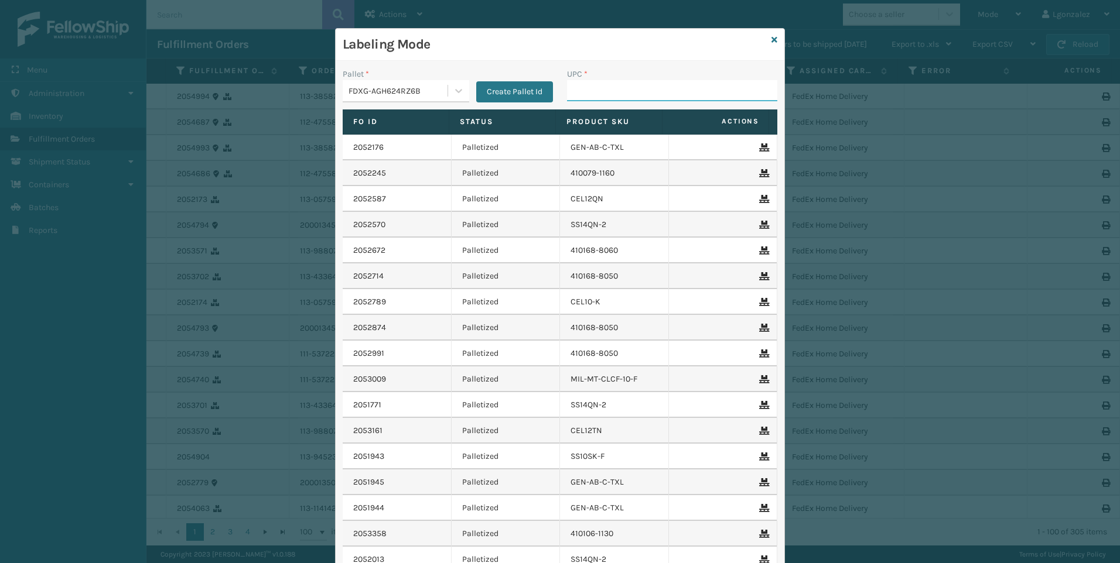
click at [608, 92] on input "UPC *" at bounding box center [672, 90] width 210 height 21
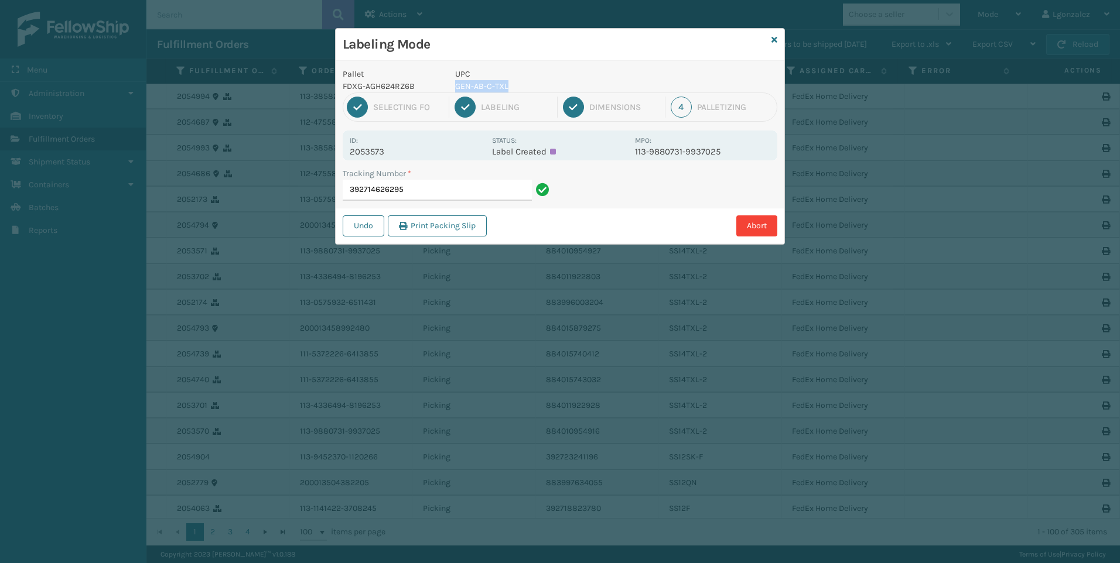
drag, startPoint x: 452, startPoint y: 86, endPoint x: 521, endPoint y: 88, distance: 69.1
click at [521, 88] on div "UPC GEN-AB-C-TXL" at bounding box center [541, 80] width 187 height 25
copy p "GEN-AB-C-TXL"
click at [446, 194] on input "392714626295" at bounding box center [437, 190] width 189 height 21
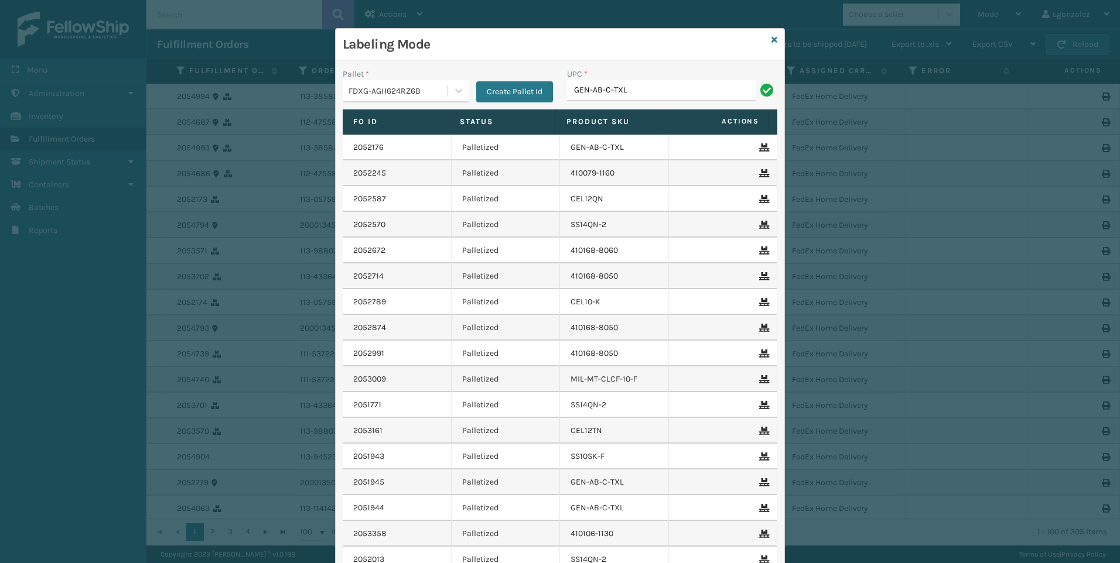
type input "GEN-AB-C-TXL"
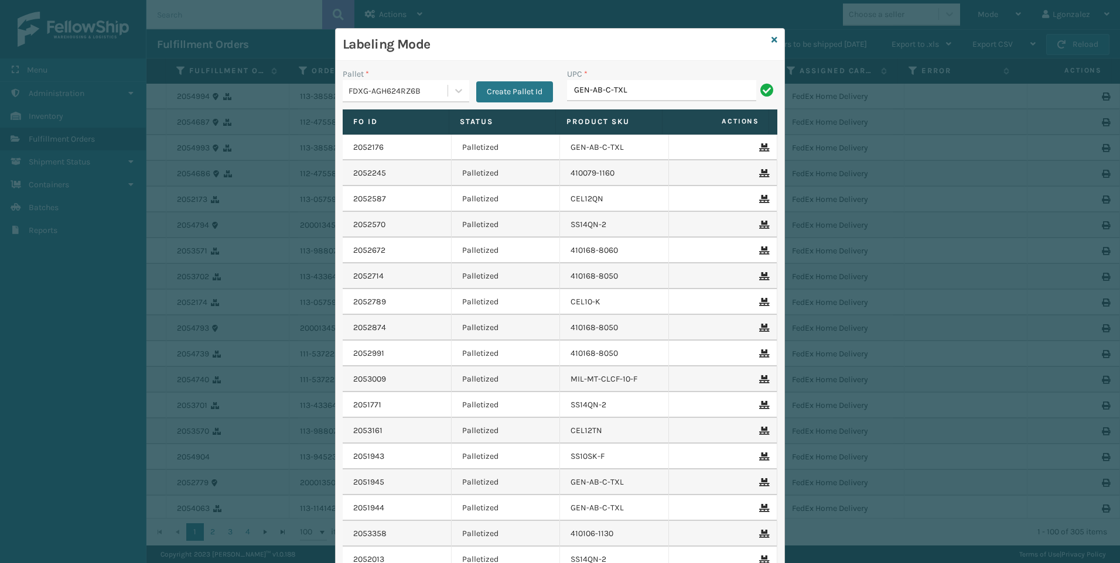
type input "GEN-AB-C-TXL"
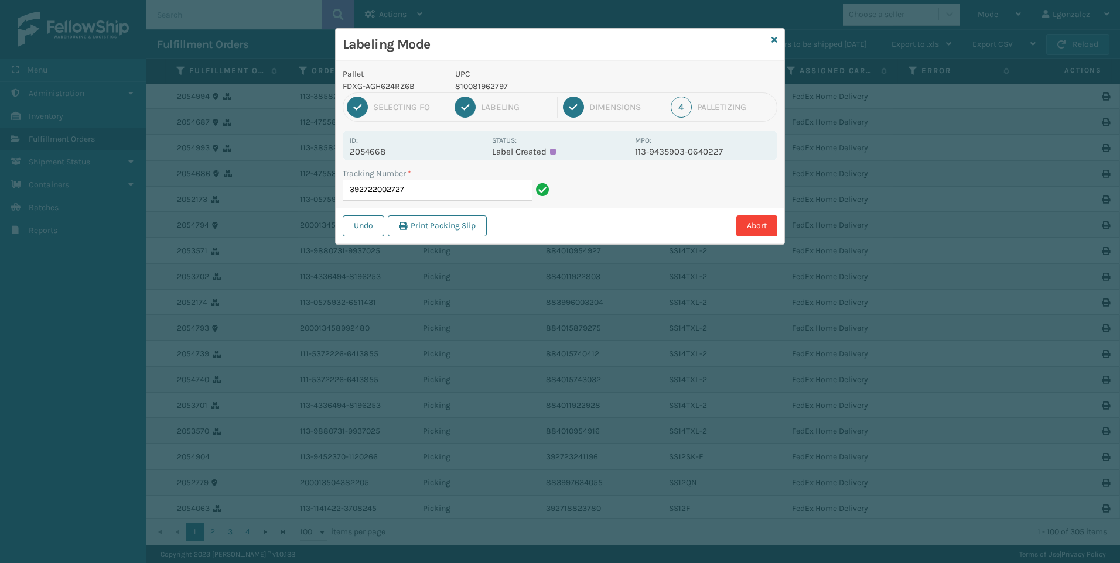
click at [502, 87] on p "810081962797" at bounding box center [541, 86] width 173 height 12
click at [452, 197] on input "392722002727" at bounding box center [437, 190] width 189 height 21
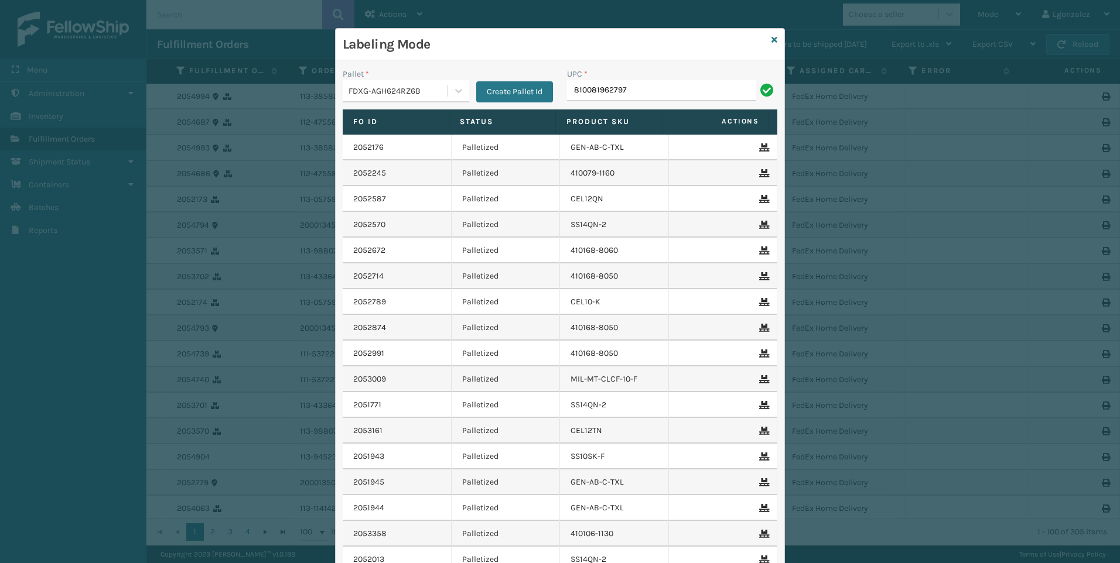
type input "810081962797"
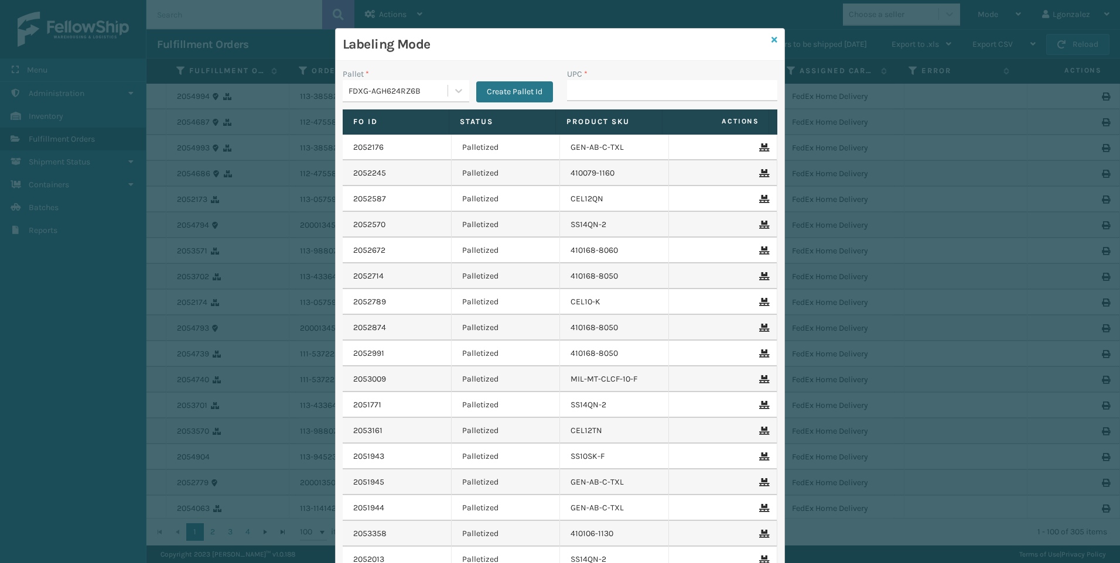
click at [771, 40] on icon at bounding box center [774, 40] width 6 height 8
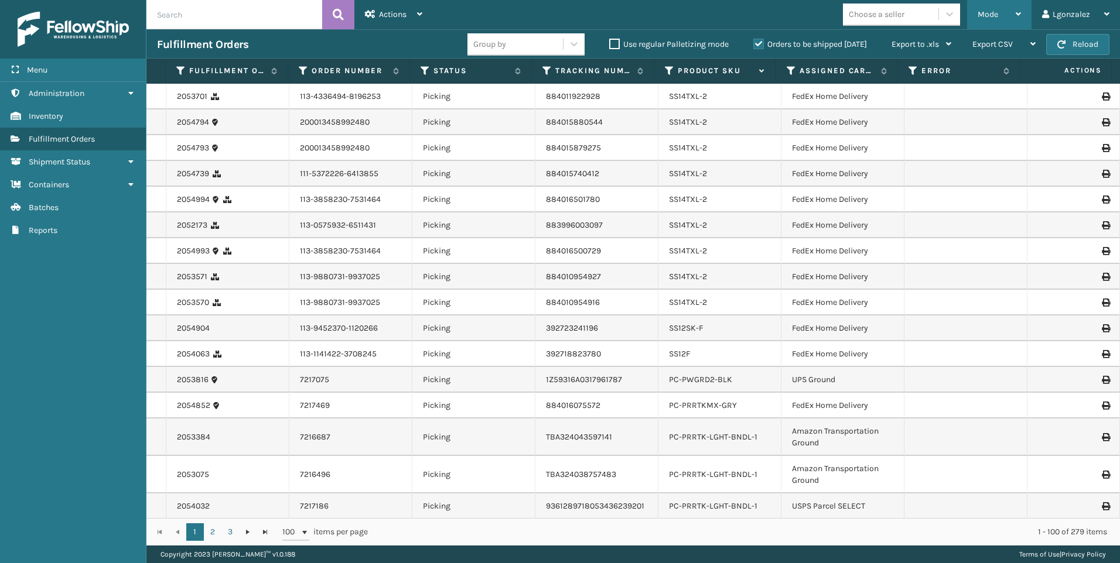
click at [996, 18] on span "Mode" at bounding box center [987, 14] width 20 height 10
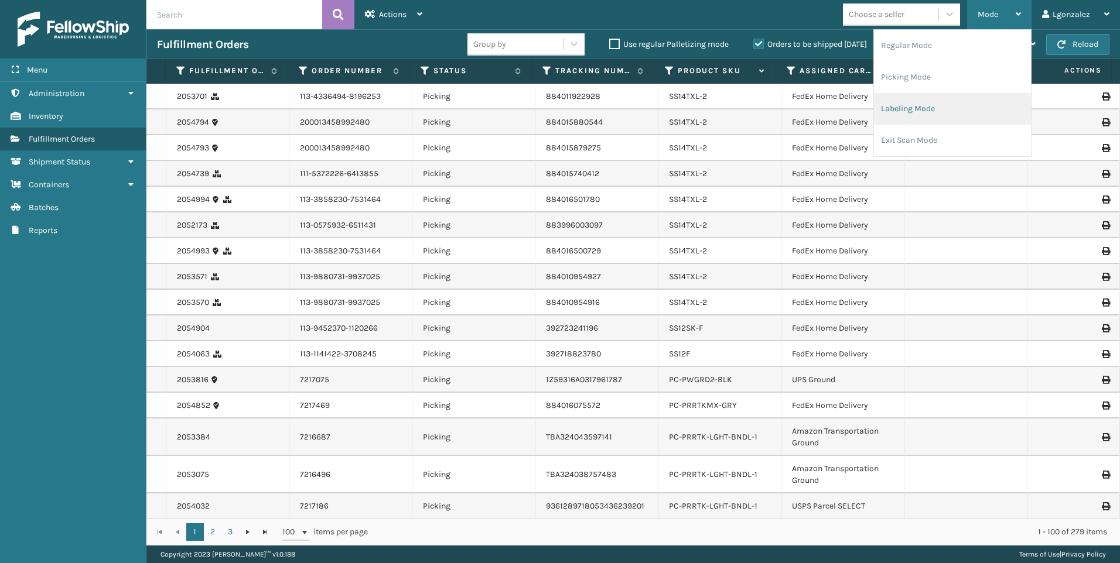
click at [919, 109] on li "Labeling Mode" at bounding box center [952, 109] width 157 height 32
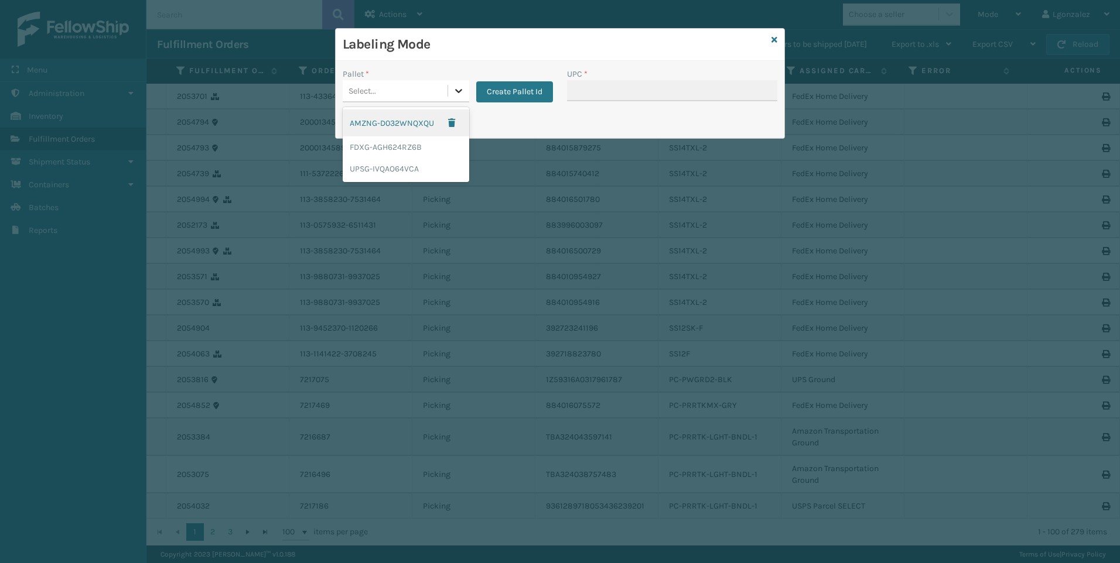
click at [451, 93] on div at bounding box center [458, 90] width 21 height 21
click at [418, 148] on div "FDXG-AGH624RZ6B" at bounding box center [406, 147] width 126 height 22
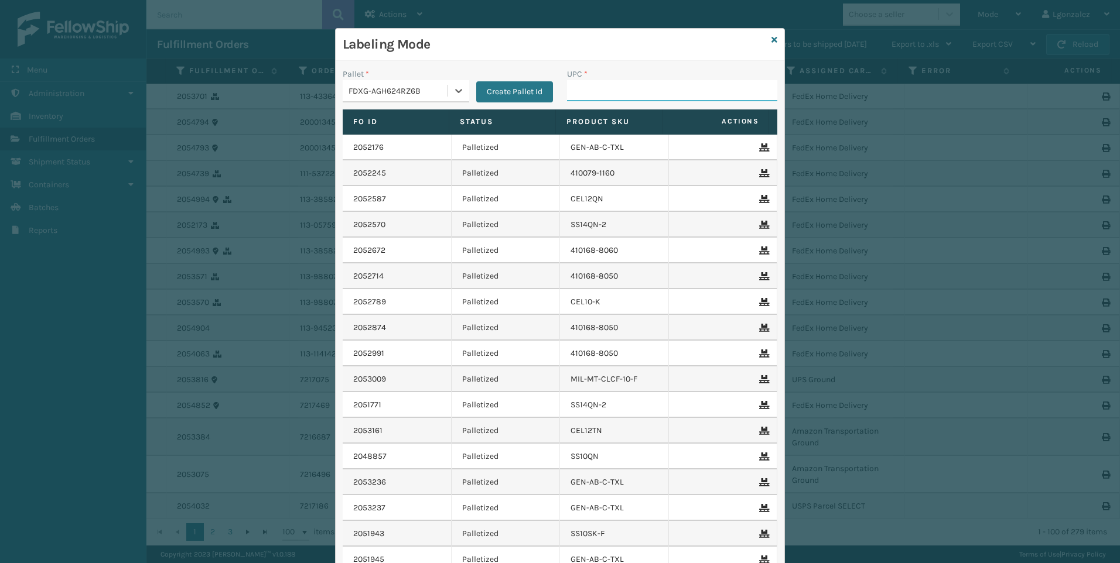
click at [569, 91] on input "UPC *" at bounding box center [672, 90] width 210 height 21
click at [600, 96] on input "UPC *" at bounding box center [672, 90] width 210 height 21
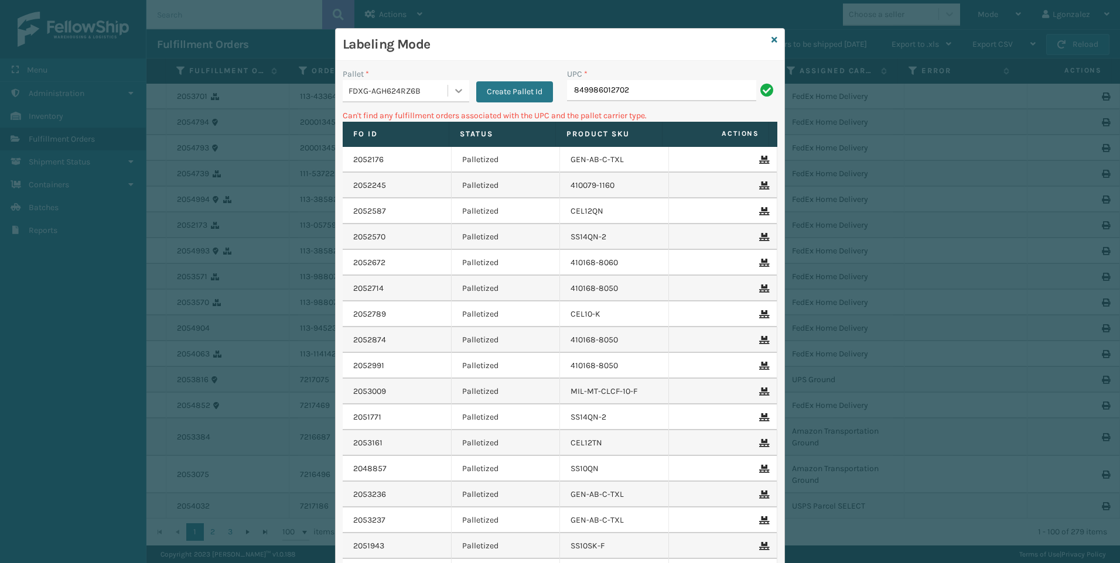
click at [458, 87] on icon at bounding box center [459, 91] width 12 height 12
click at [646, 95] on input "849986012702" at bounding box center [661, 90] width 189 height 21
click at [453, 87] on icon at bounding box center [459, 91] width 12 height 12
click at [410, 167] on div "UPSG-IVQAO64VCA" at bounding box center [406, 169] width 126 height 22
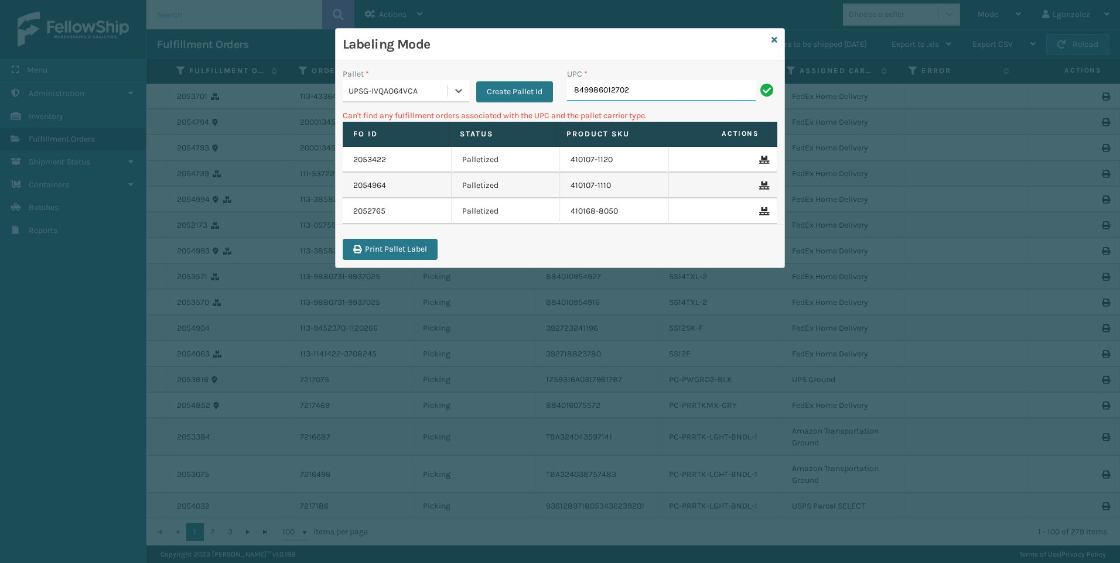
click at [648, 94] on input "849986012702" at bounding box center [661, 90] width 189 height 21
drag, startPoint x: 459, startPoint y: 83, endPoint x: 448, endPoint y: 94, distance: 15.3
click at [460, 83] on div at bounding box center [458, 90] width 21 height 21
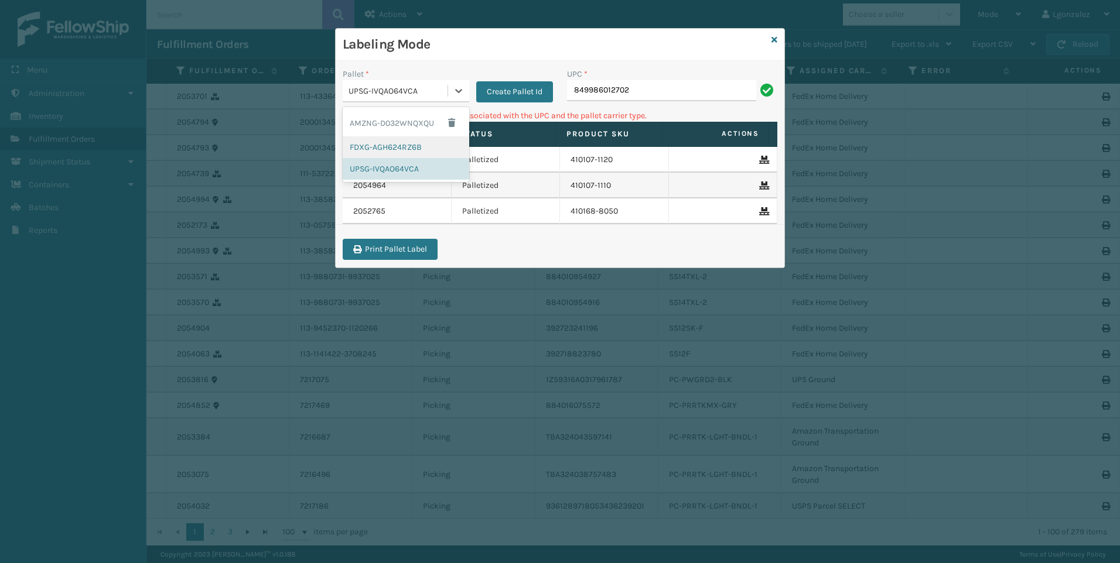
drag, startPoint x: 415, startPoint y: 154, endPoint x: 444, endPoint y: 143, distance: 30.8
click at [416, 154] on div "FDXG-AGH624RZ6B" at bounding box center [406, 147] width 126 height 22
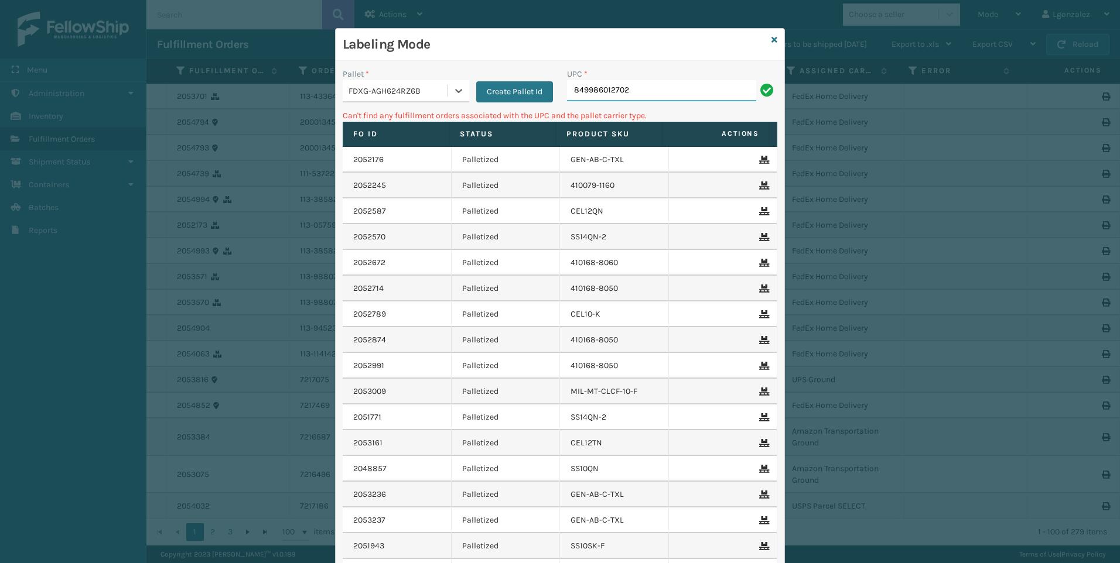
click at [632, 97] on input "849986012702" at bounding box center [661, 90] width 189 height 21
drag, startPoint x: 635, startPoint y: 95, endPoint x: 359, endPoint y: 107, distance: 276.7
click at [359, 107] on div "Pallet * FDXG-AGH624RZ6B Create Pallet Id UPC * 849986012702" at bounding box center [560, 89] width 449 height 42
click at [448, 95] on div at bounding box center [458, 90] width 21 height 21
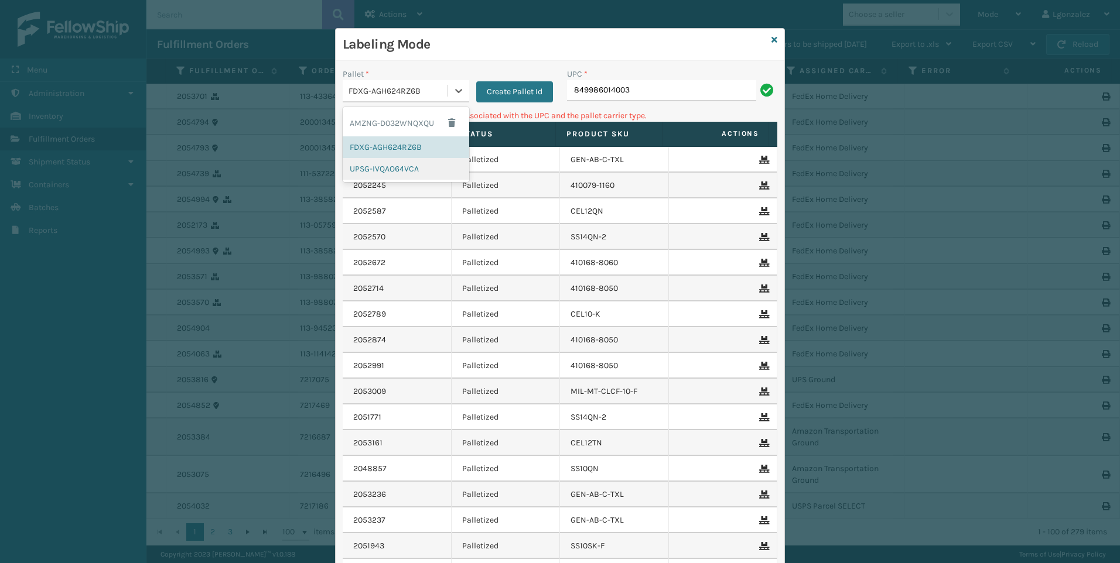
click at [414, 170] on div "UPSG-IVQAO64VCA" at bounding box center [406, 169] width 126 height 22
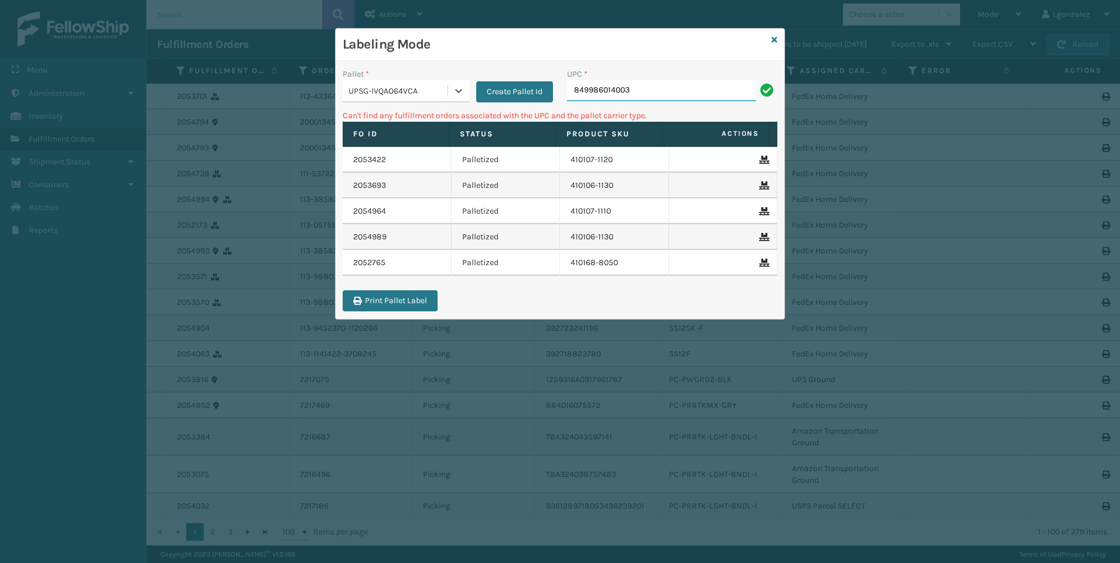
click at [635, 81] on input "849986014003" at bounding box center [661, 90] width 189 height 21
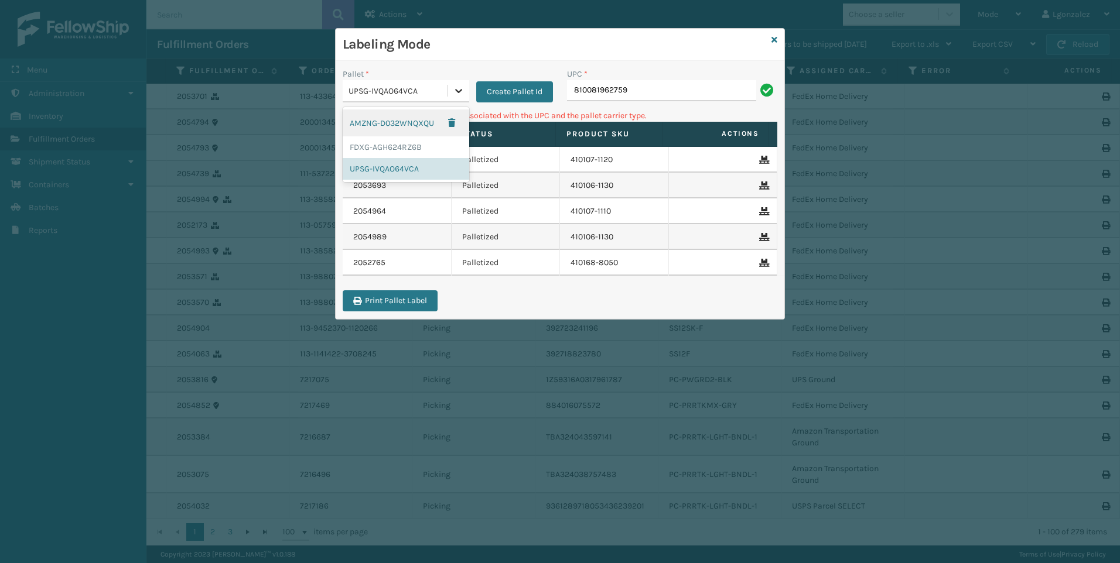
click at [460, 87] on icon at bounding box center [459, 91] width 12 height 12
click at [411, 149] on div "FDXG-AGH624RZ6B" at bounding box center [406, 147] width 126 height 22
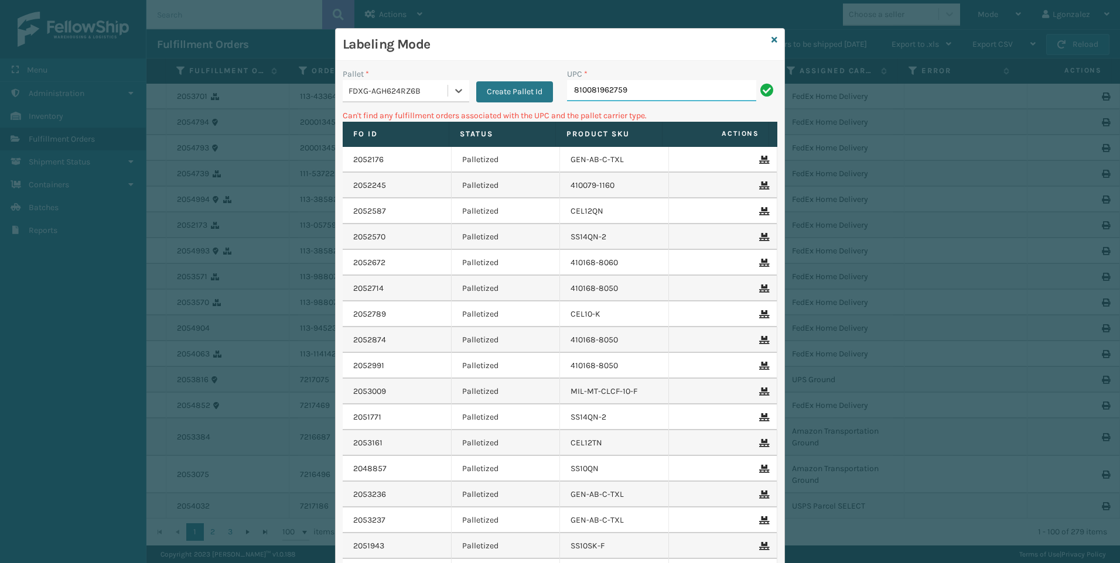
click at [649, 91] on input "810081962759" at bounding box center [661, 90] width 189 height 21
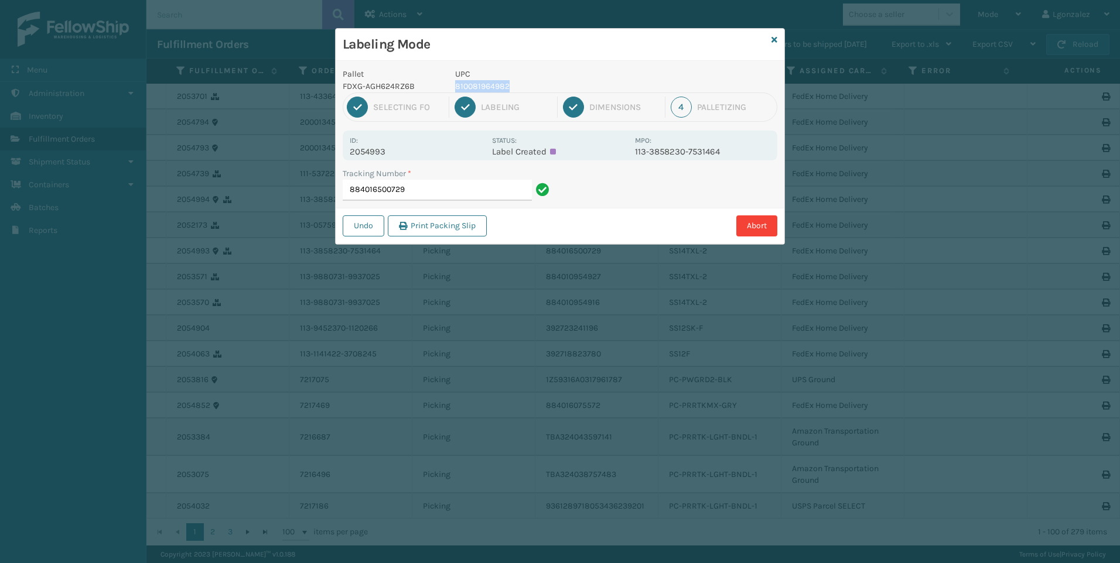
drag, startPoint x: 453, startPoint y: 84, endPoint x: 526, endPoint y: 84, distance: 72.6
click at [526, 84] on div "UPC 810081964982" at bounding box center [541, 80] width 187 height 25
click at [447, 193] on input "884016500729" at bounding box center [437, 190] width 189 height 21
drag, startPoint x: 454, startPoint y: 84, endPoint x: 519, endPoint y: 85, distance: 65.0
click at [519, 85] on div "UPC 810081964982" at bounding box center [541, 80] width 187 height 25
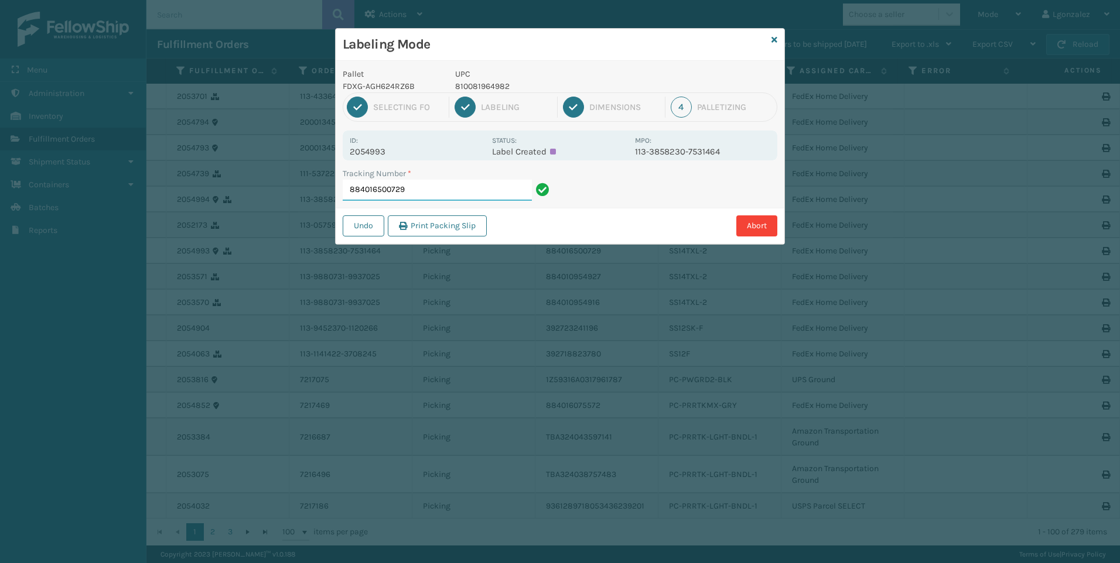
click at [442, 186] on input "884016500729" at bounding box center [437, 190] width 189 height 21
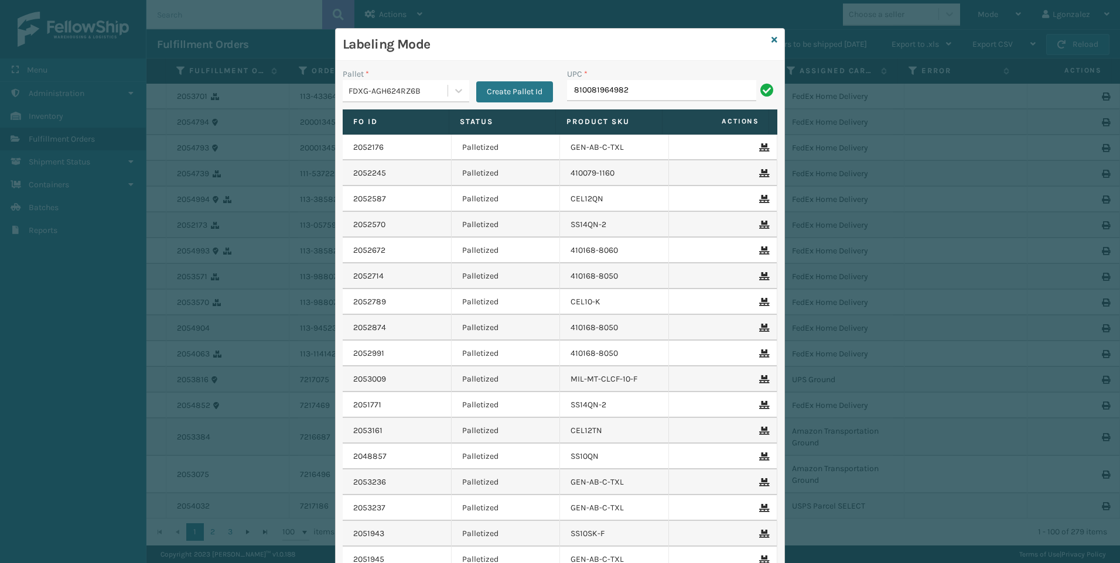
type input "810081964982"
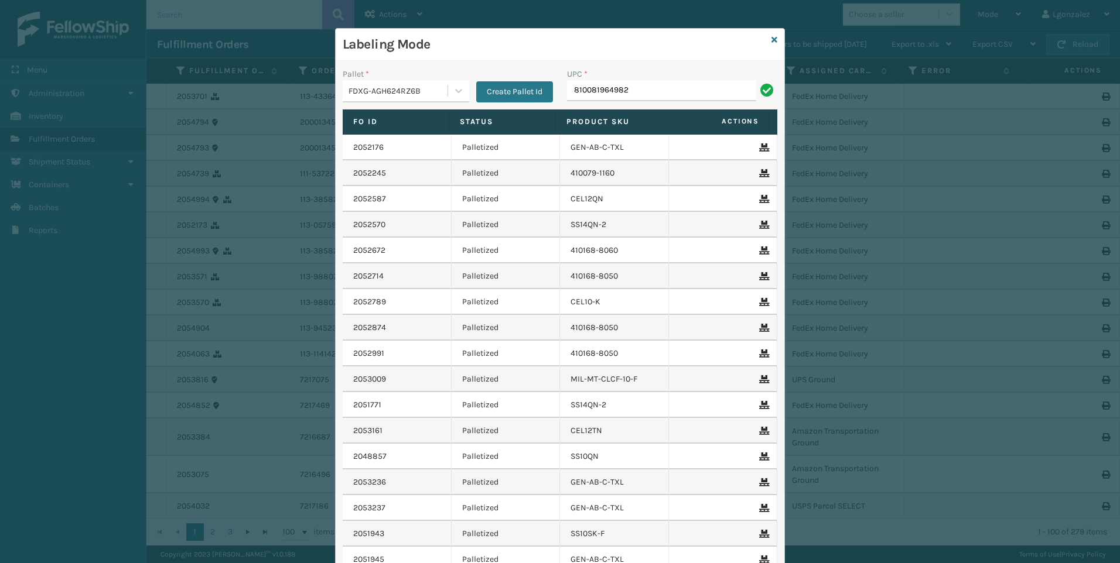
type input "810081964982"
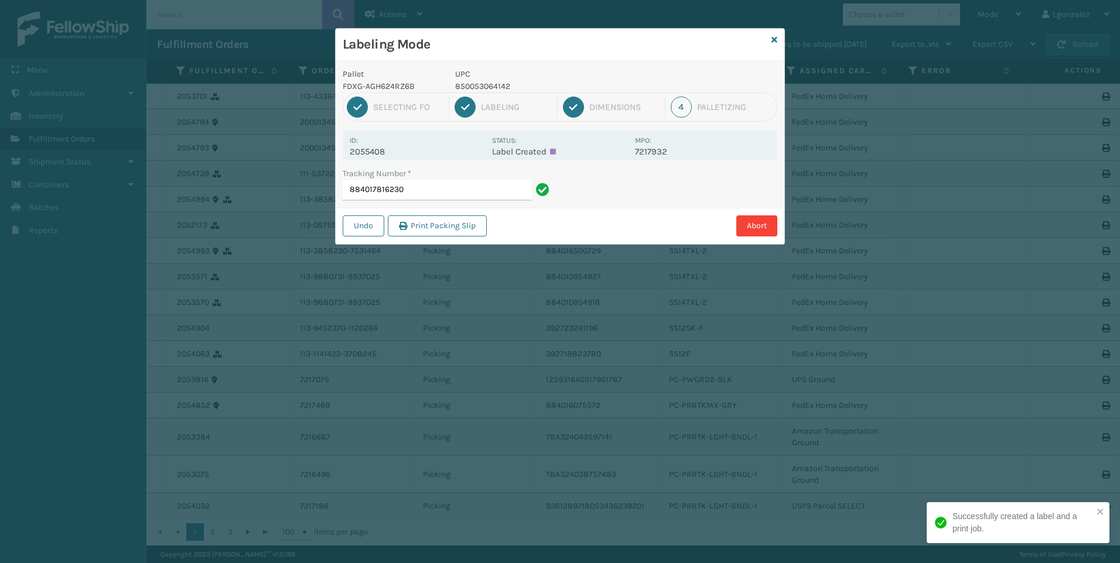
click at [475, 88] on p "850053064142" at bounding box center [541, 86] width 173 height 12
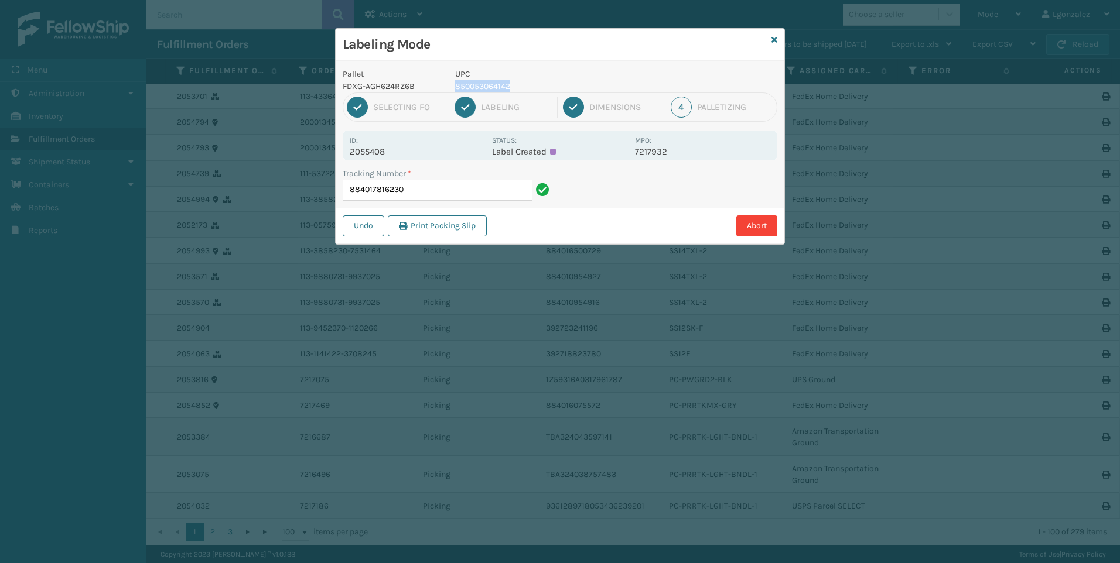
click at [476, 88] on p "850053064142" at bounding box center [541, 86] width 173 height 12
click at [472, 196] on input "884017816230" at bounding box center [437, 190] width 189 height 21
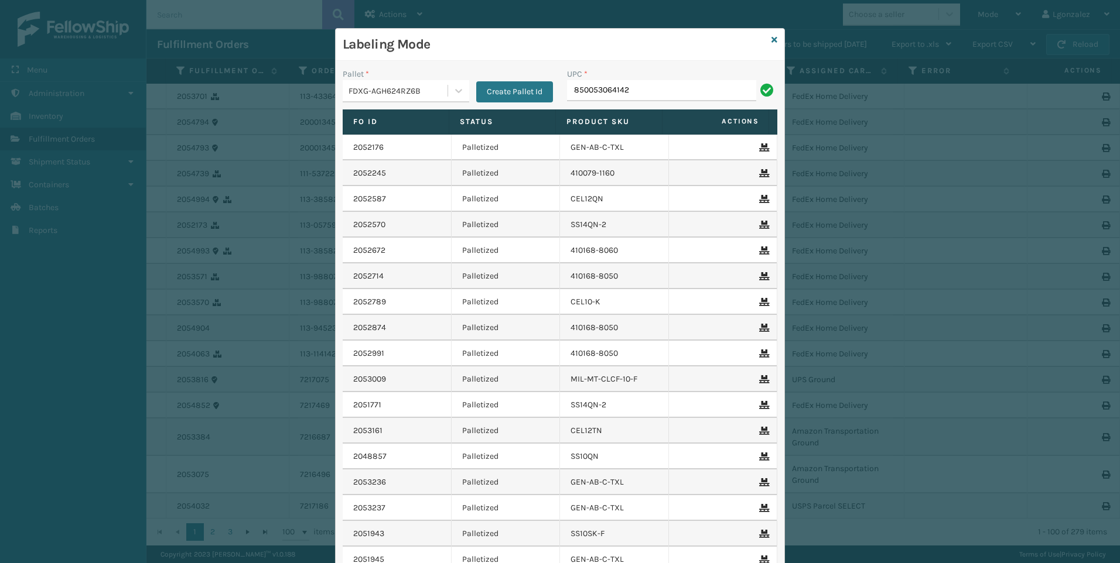
type input "850053064142"
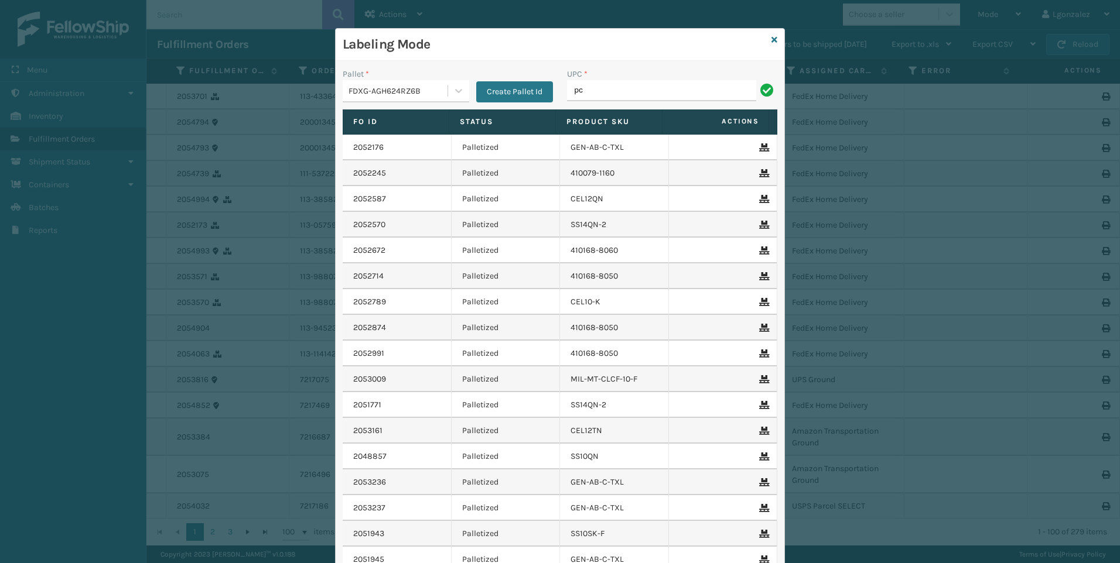
type input "PC-PRRTKMX-GRY"
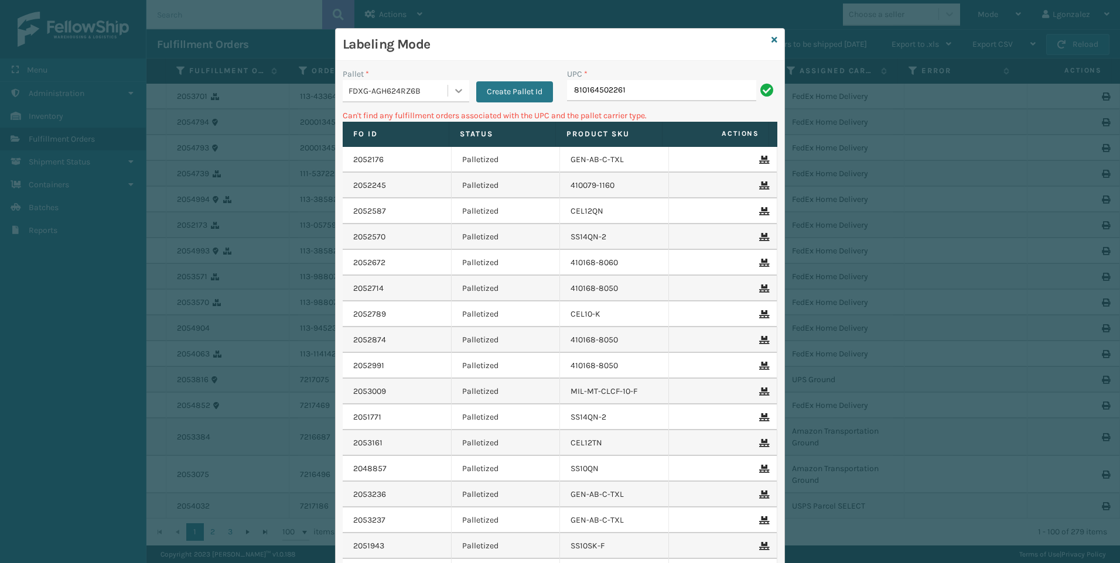
click at [453, 86] on icon at bounding box center [459, 91] width 12 height 12
click at [413, 167] on div "UPSG-IVQAO64VCA" at bounding box center [406, 169] width 126 height 22
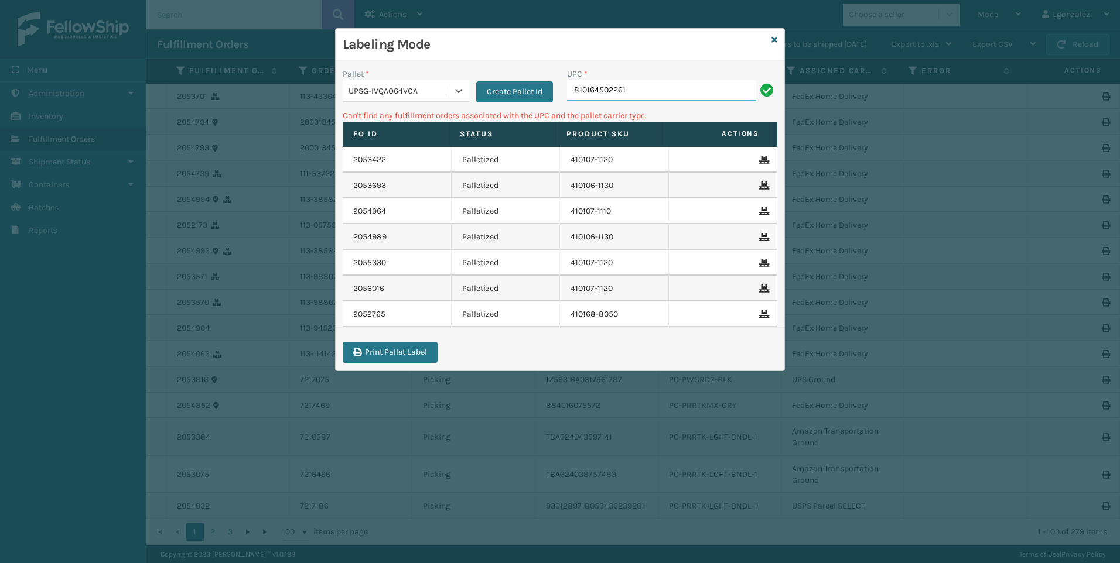
click at [658, 81] on input "810164502261" at bounding box center [661, 90] width 189 height 21
drag, startPoint x: 471, startPoint y: 86, endPoint x: 449, endPoint y: 96, distance: 24.4
click at [467, 88] on div "Pallet * UPSG-IVQAO64VCA Create Pallet Id" at bounding box center [448, 85] width 210 height 35
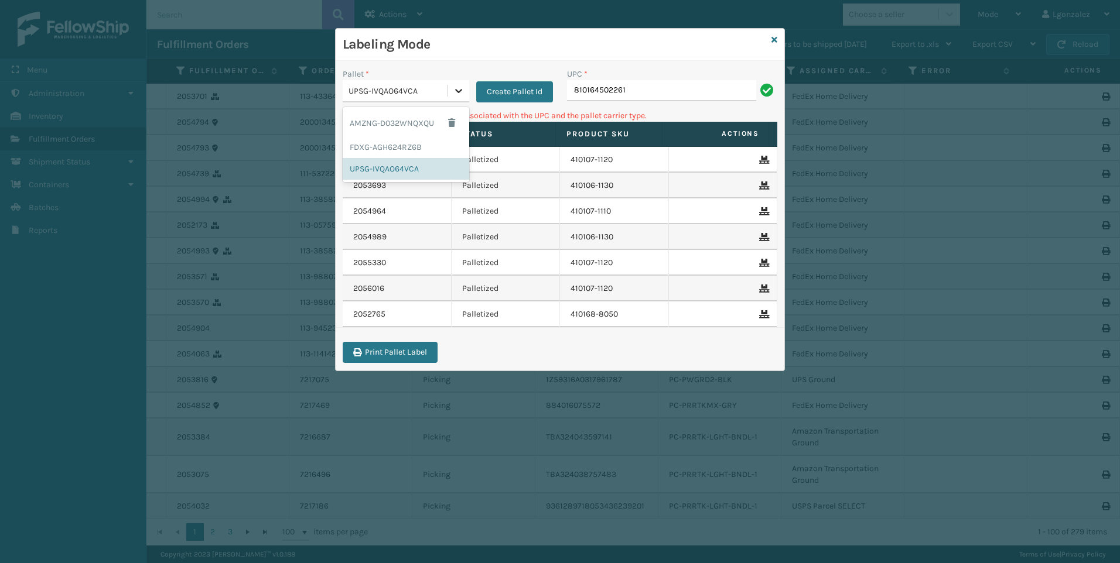
click at [468, 89] on div at bounding box center [458, 90] width 21 height 21
click at [436, 128] on div "AMZNG-D032WNQXQU" at bounding box center [406, 123] width 126 height 27
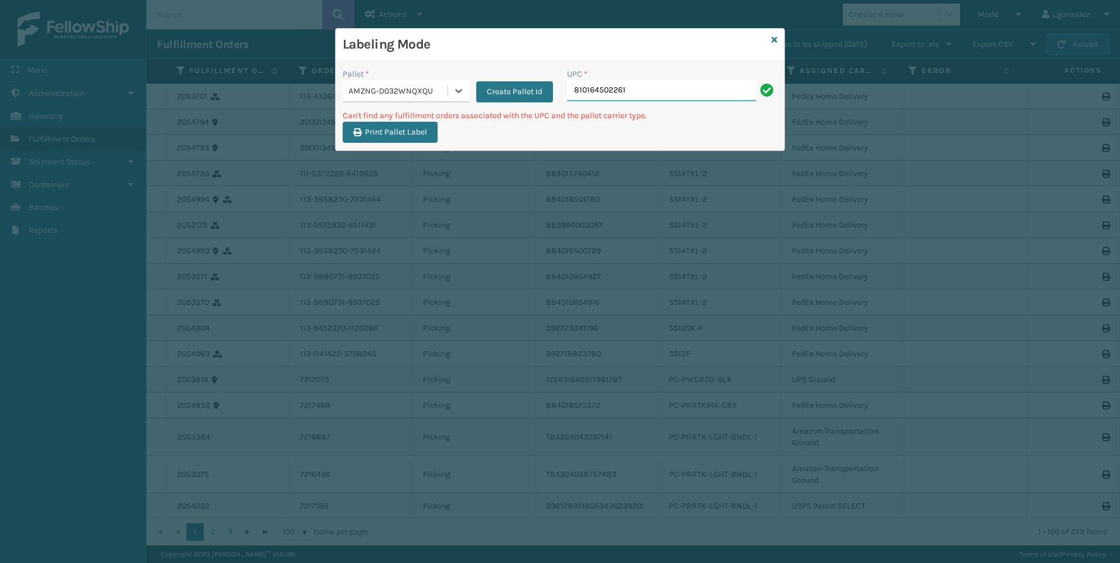
click at [704, 97] on input "810164502261" at bounding box center [661, 90] width 189 height 21
click at [466, 98] on div at bounding box center [458, 90] width 21 height 21
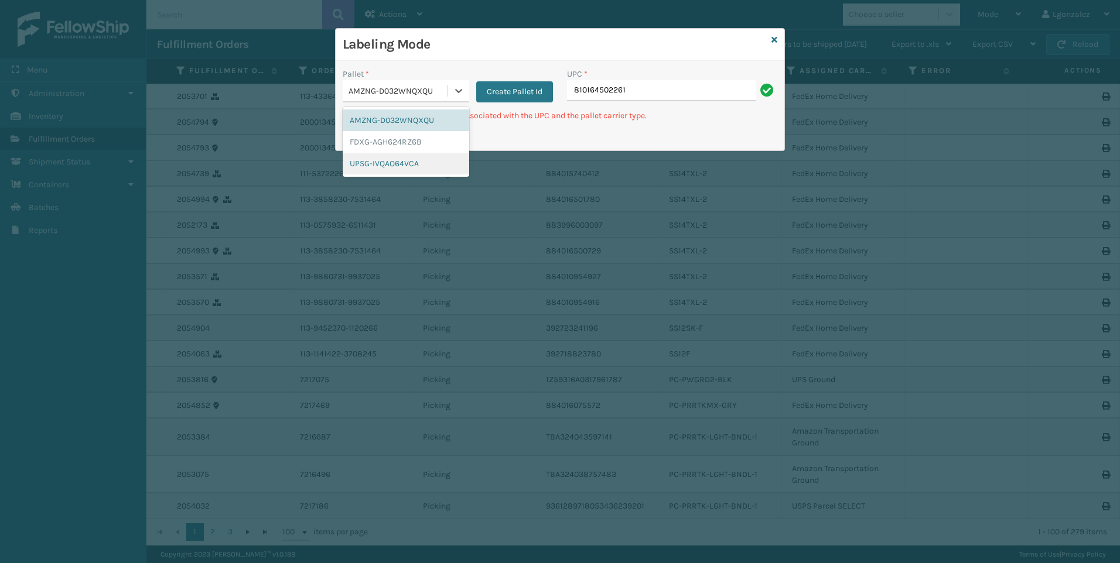
drag, startPoint x: 416, startPoint y: 174, endPoint x: 420, endPoint y: 166, distance: 9.5
click at [416, 174] on div "AMZNG-D032WNQXQU FDXG-AGH624RZ6B UPSG-IVQAO64VCA" at bounding box center [406, 142] width 126 height 70
click at [403, 160] on div "UPSG-IVQAO64VCA" at bounding box center [406, 164] width 126 height 22
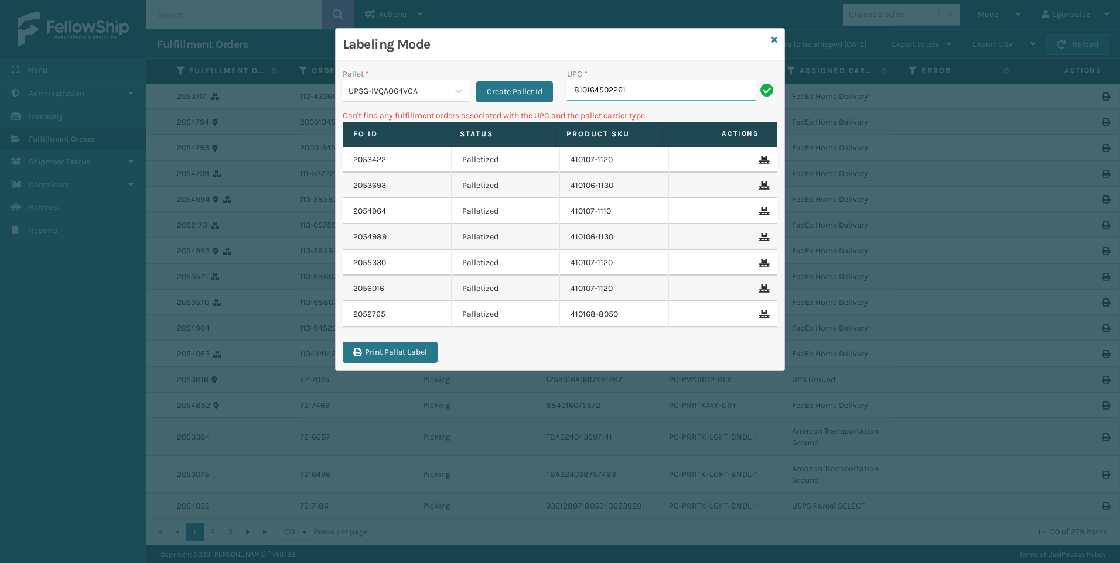
click at [656, 93] on input "810164502261" at bounding box center [661, 90] width 189 height 21
click at [474, 90] on div "Create Pallet Id" at bounding box center [511, 85] width 84 height 35
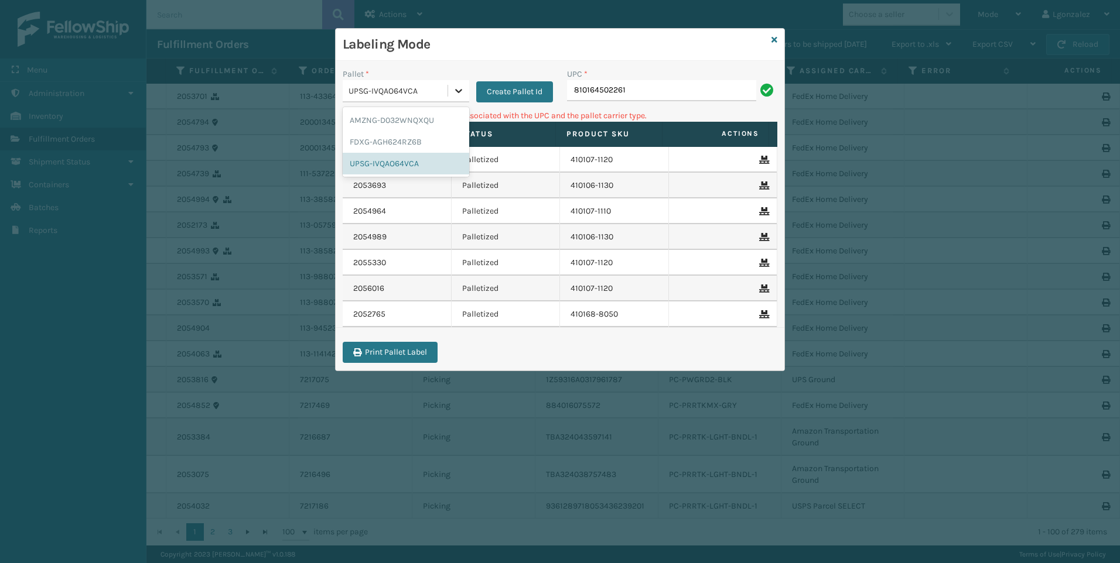
click at [455, 88] on icon at bounding box center [459, 91] width 12 height 12
drag, startPoint x: 395, startPoint y: 142, endPoint x: 550, endPoint y: 119, distance: 156.8
click at [396, 142] on div "FDXG-AGH624RZ6B" at bounding box center [406, 142] width 126 height 22
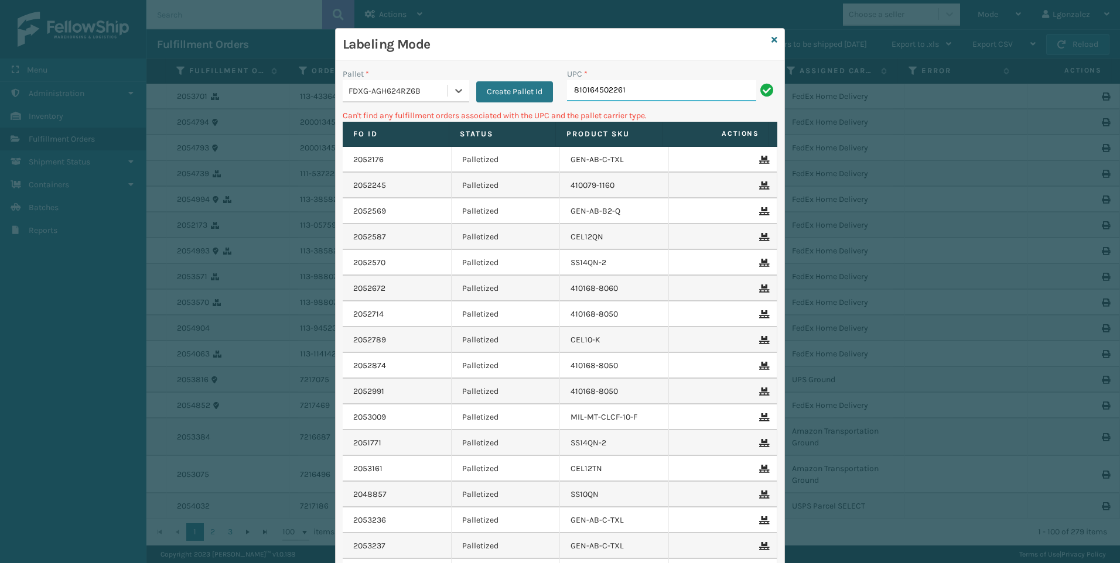
click at [665, 94] on input "810164502261" at bounding box center [661, 90] width 189 height 21
click at [771, 42] on icon at bounding box center [774, 40] width 6 height 8
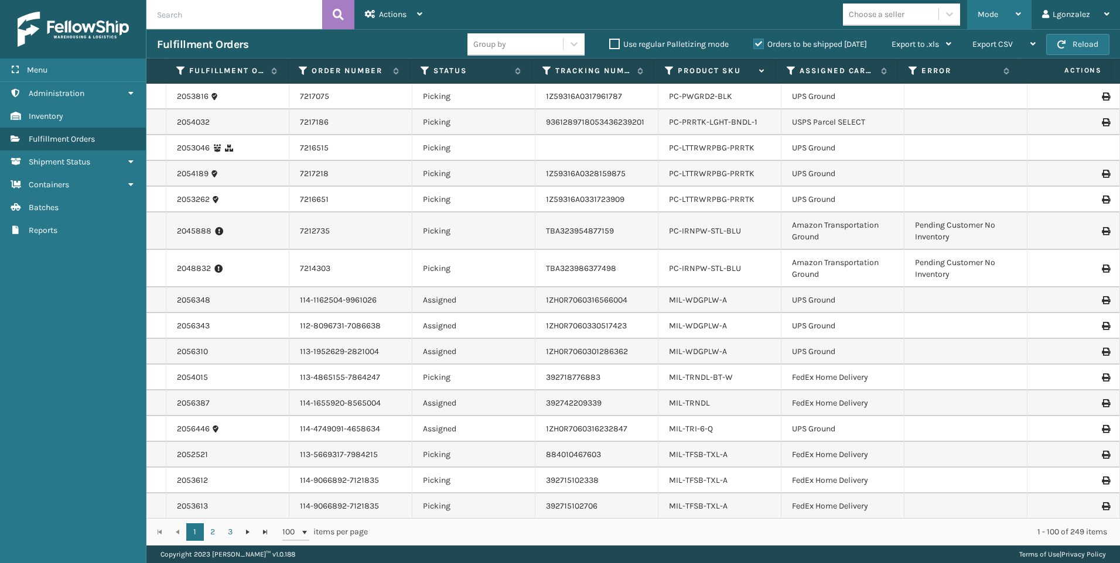
click at [1012, 9] on div "Mode" at bounding box center [998, 14] width 43 height 29
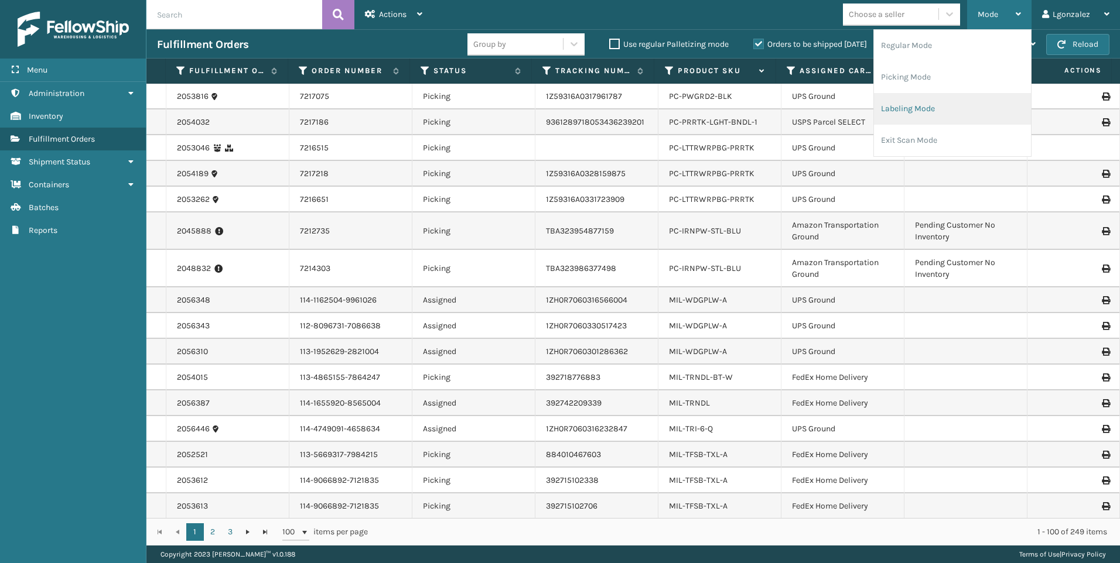
click at [901, 108] on li "Labeling Mode" at bounding box center [952, 109] width 157 height 32
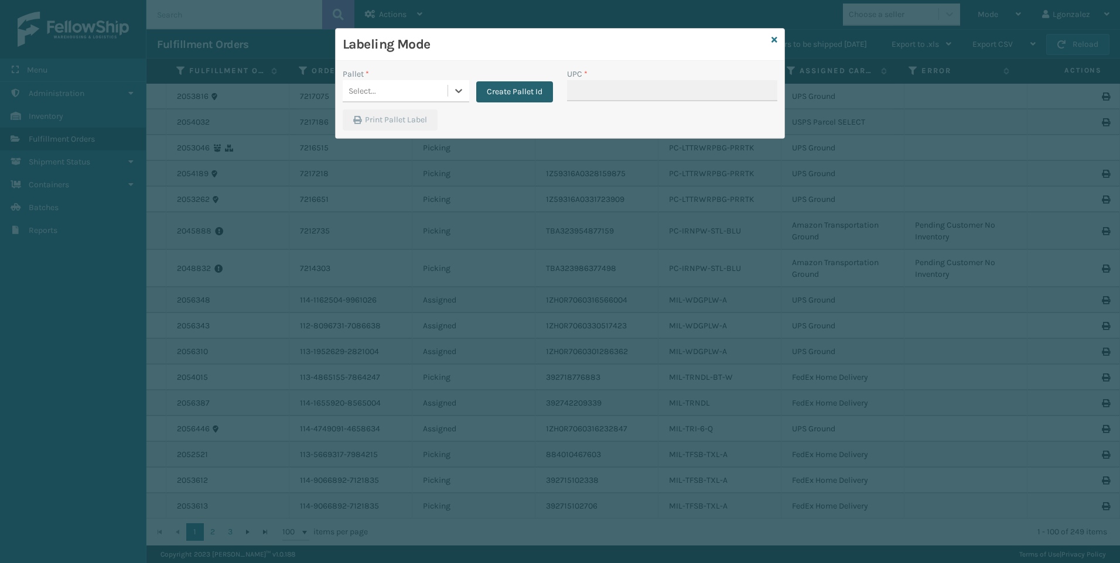
click at [515, 97] on button "Create Pallet Id" at bounding box center [514, 91] width 77 height 21
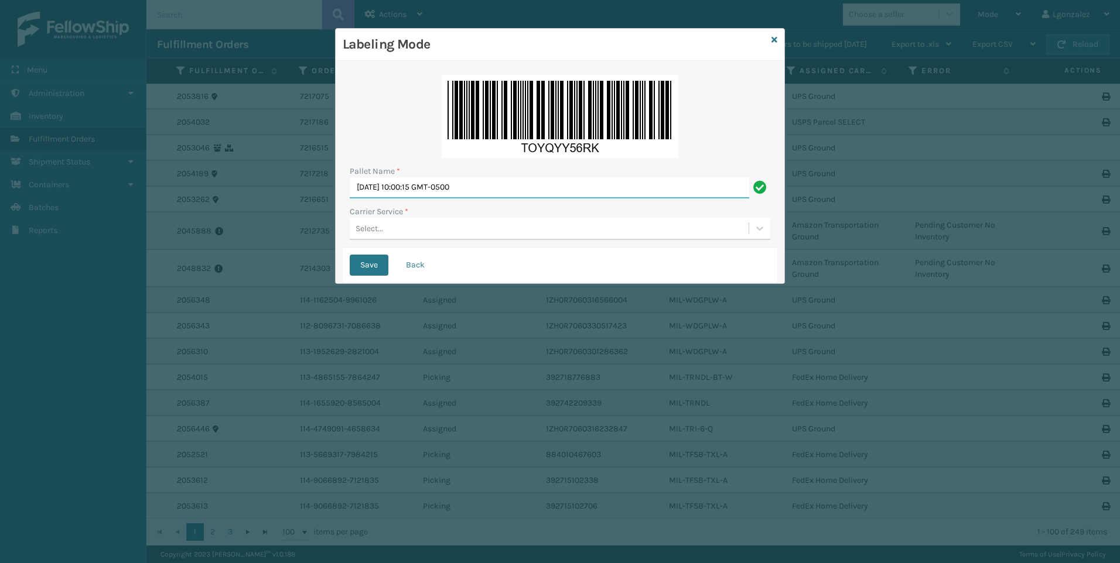
click at [448, 190] on input "[DATE] 10:00:15 GMT-0500" at bounding box center [549, 187] width 399 height 21
click at [447, 190] on input "[DATE] 10:00:15 GMT-0500" at bounding box center [549, 187] width 399 height 21
click at [447, 191] on input "[DATE] 10:00:15 GMT-0500" at bounding box center [549, 187] width 399 height 21
type input "Trinity"
click at [399, 231] on div "Select..." at bounding box center [549, 228] width 399 height 19
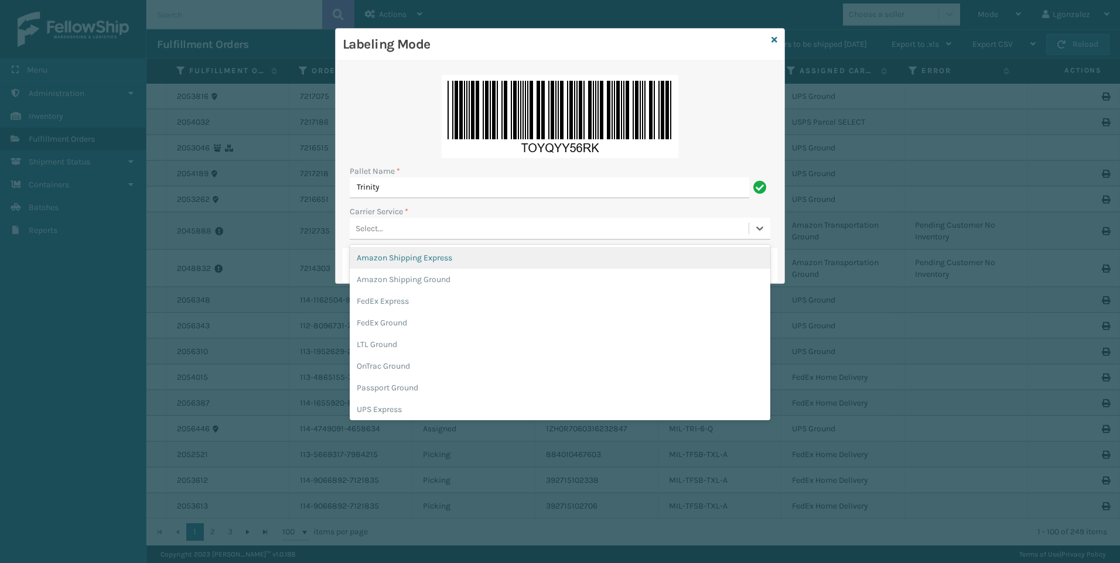
type input "u"
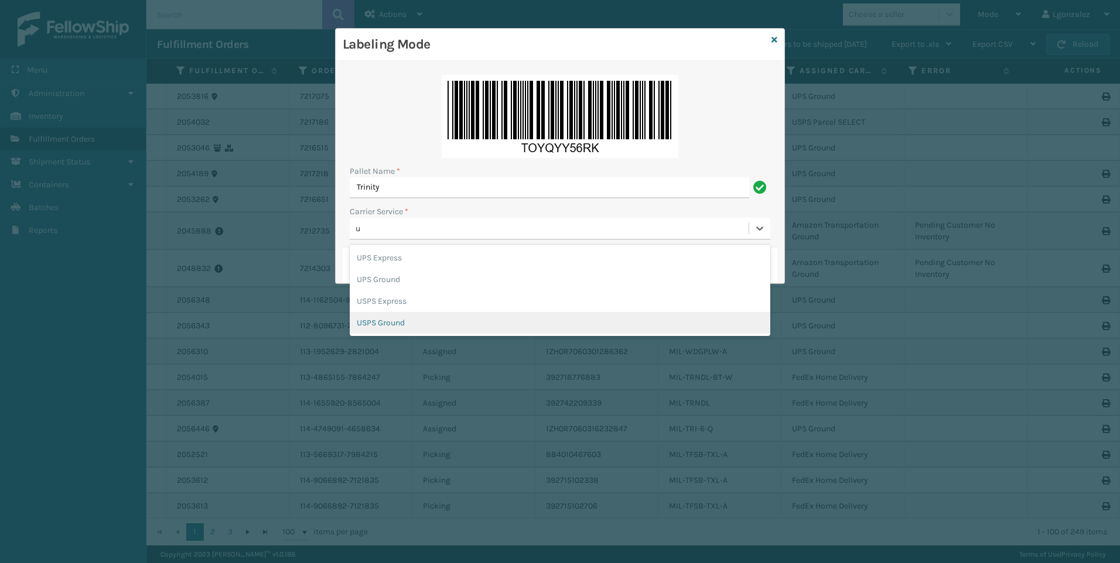
click at [401, 326] on div "USPS Ground" at bounding box center [560, 323] width 420 height 22
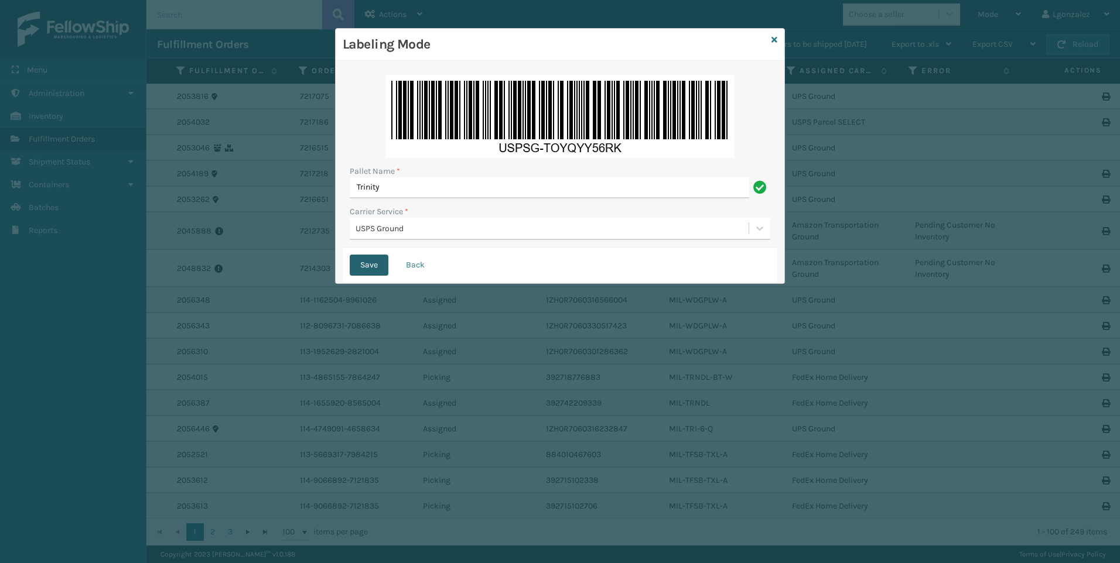
click at [368, 268] on button "Save" at bounding box center [369, 265] width 39 height 21
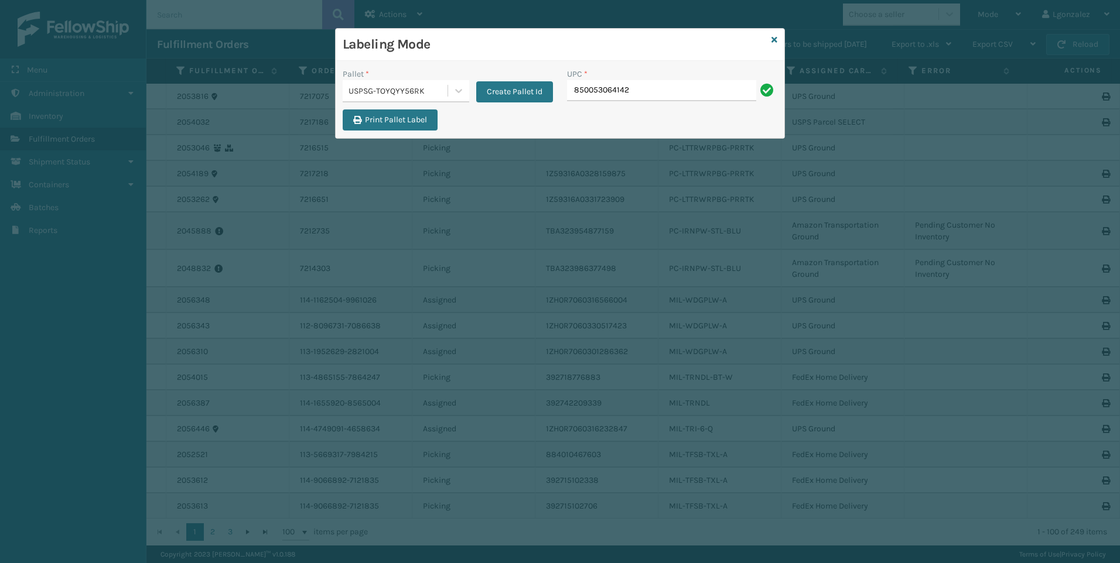
type input "850053064142"
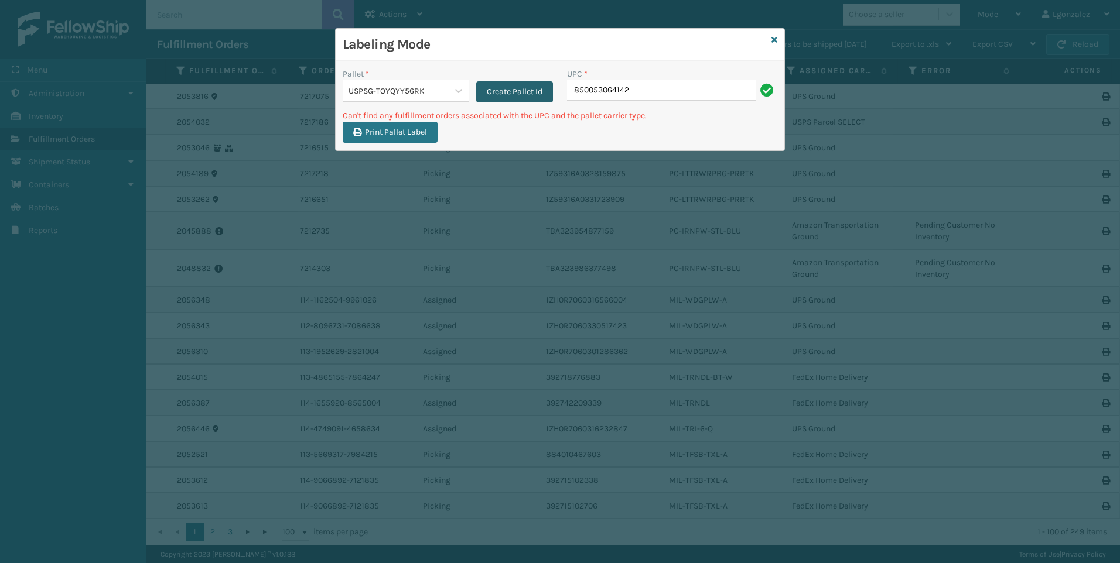
drag, startPoint x: 639, startPoint y: 82, endPoint x: 505, endPoint y: 84, distance: 134.1
click at [505, 84] on div "Pallet * USPSG-TOYQYY56RK Create Pallet Id UPC * 850053064142" at bounding box center [560, 89] width 449 height 42
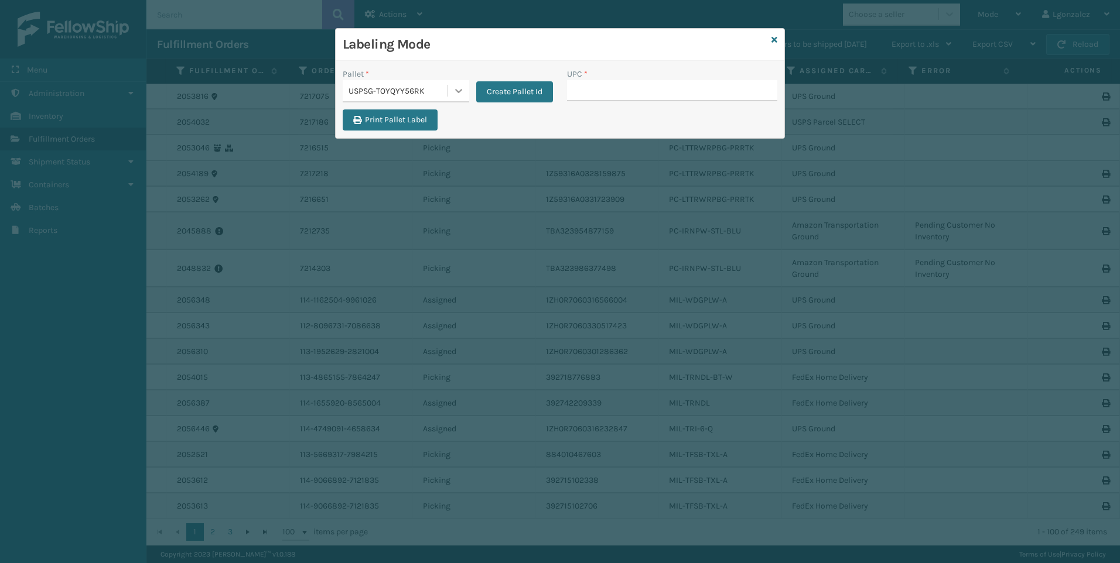
click at [451, 93] on div at bounding box center [458, 90] width 21 height 21
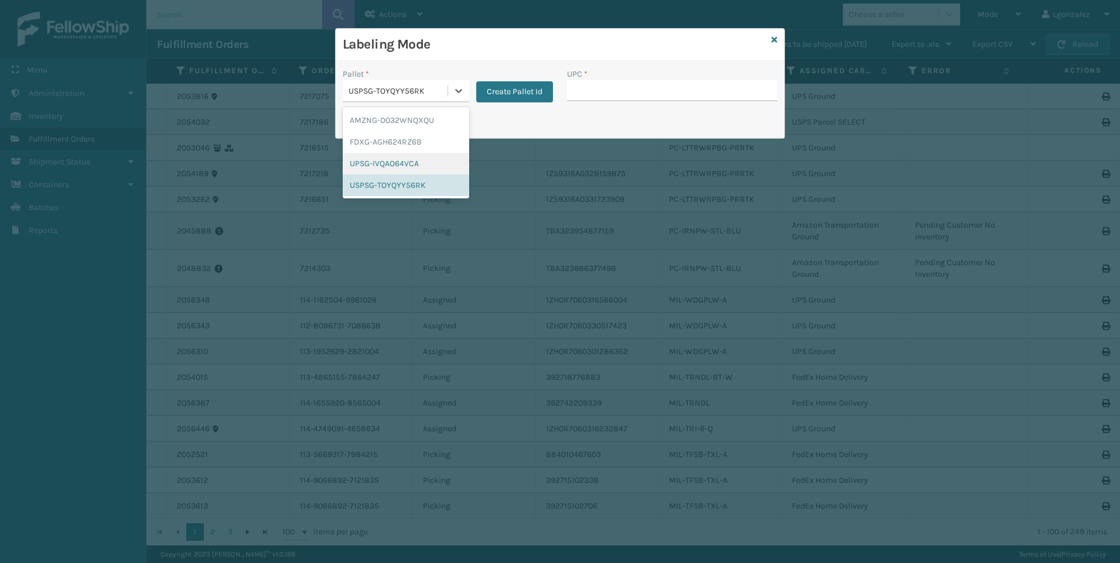
click at [416, 158] on div "UPSG-IVQAO64VCA" at bounding box center [406, 164] width 126 height 22
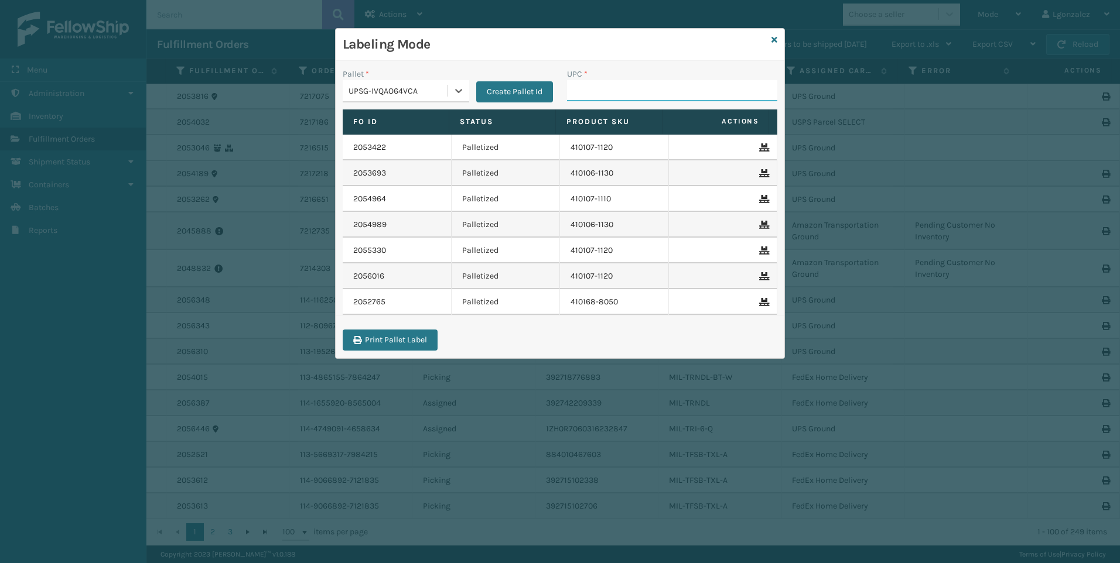
click at [574, 93] on input "UPC *" at bounding box center [672, 90] width 210 height 21
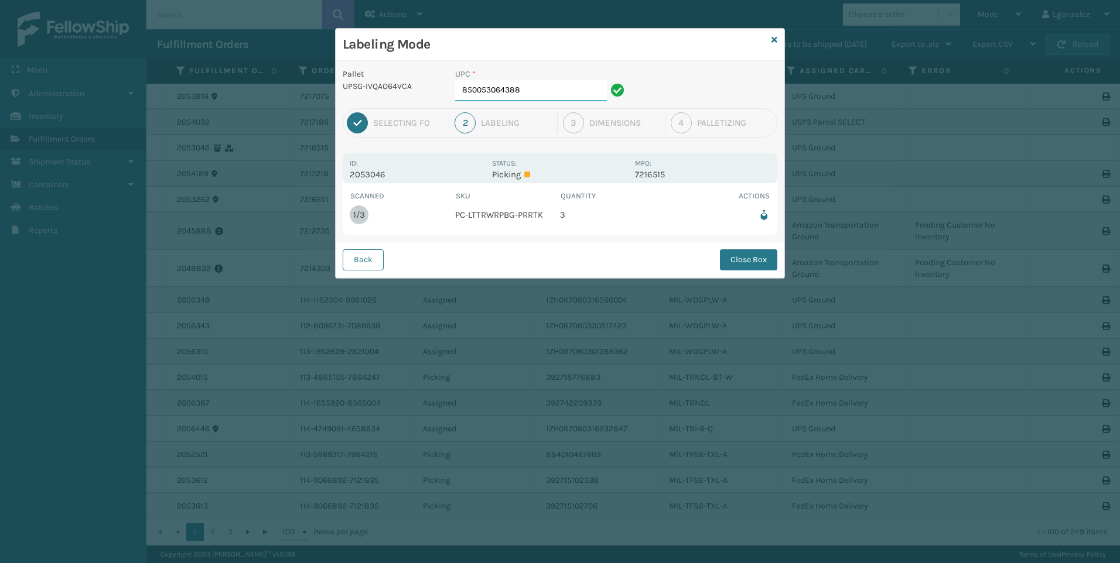
click at [574, 94] on input "850053064388" at bounding box center [531, 90] width 152 height 21
click at [738, 259] on button "Close Box" at bounding box center [748, 259] width 57 height 21
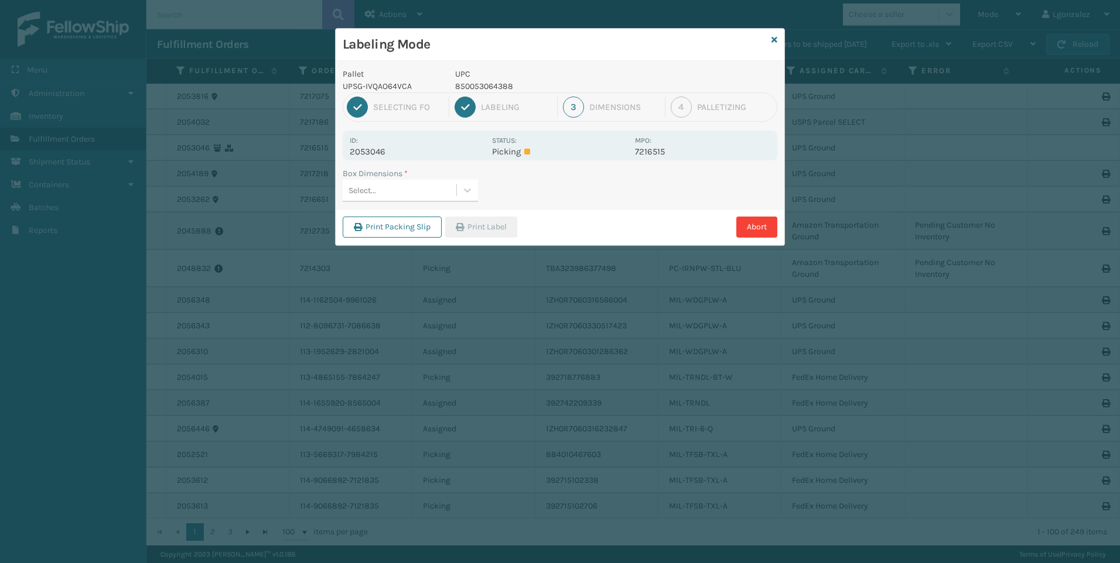
drag, startPoint x: 459, startPoint y: 190, endPoint x: 443, endPoint y: 196, distance: 17.4
click at [460, 190] on div at bounding box center [467, 190] width 21 height 21
click at [402, 242] on div "FEN-103-CCT" at bounding box center [410, 242] width 135 height 22
click at [474, 232] on button "Print Label" at bounding box center [481, 227] width 72 height 21
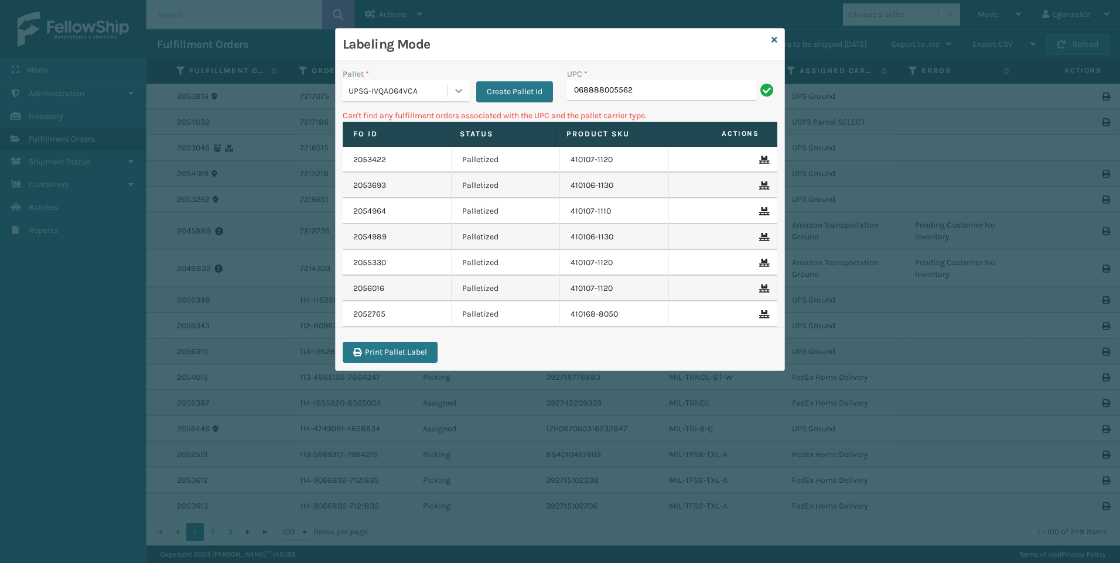
click at [450, 91] on div at bounding box center [458, 90] width 21 height 21
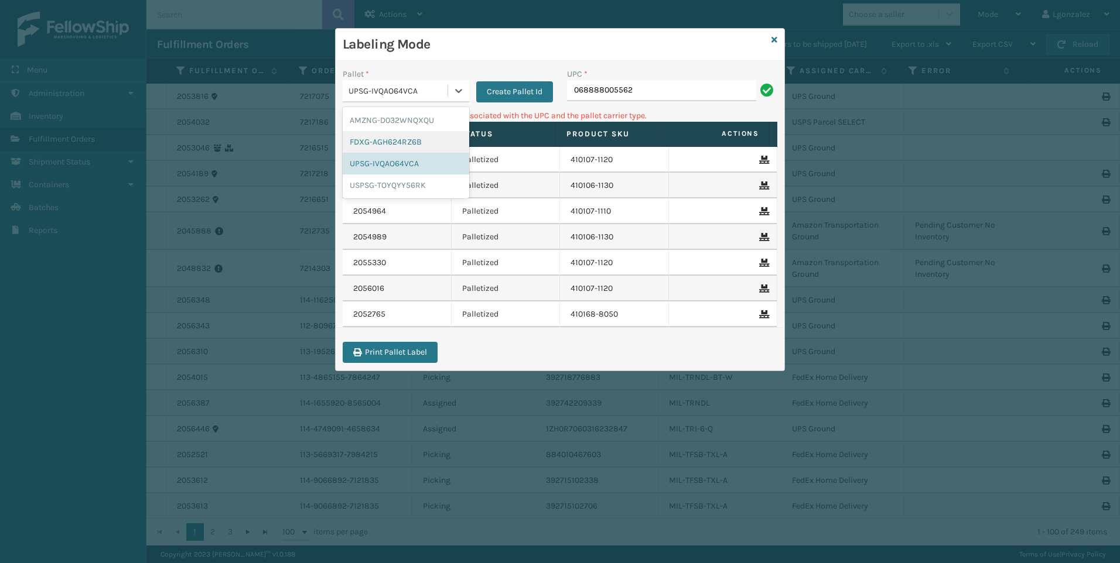
drag, startPoint x: 413, startPoint y: 140, endPoint x: 468, endPoint y: 142, distance: 55.1
click at [415, 141] on div "FDXG-AGH624RZ6B" at bounding box center [406, 142] width 126 height 22
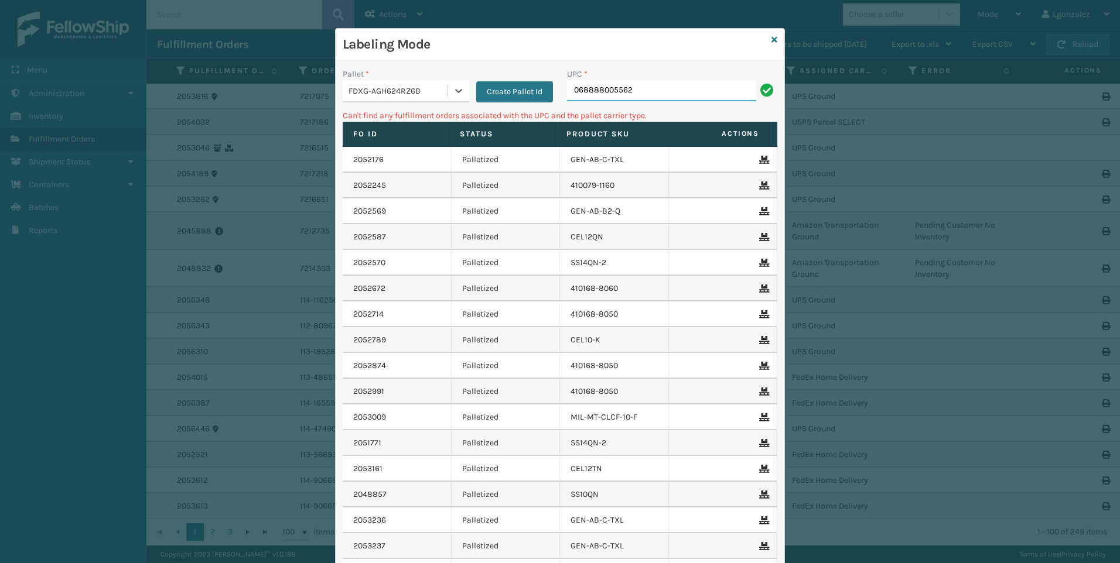
click at [636, 85] on input "068888005562" at bounding box center [661, 90] width 189 height 21
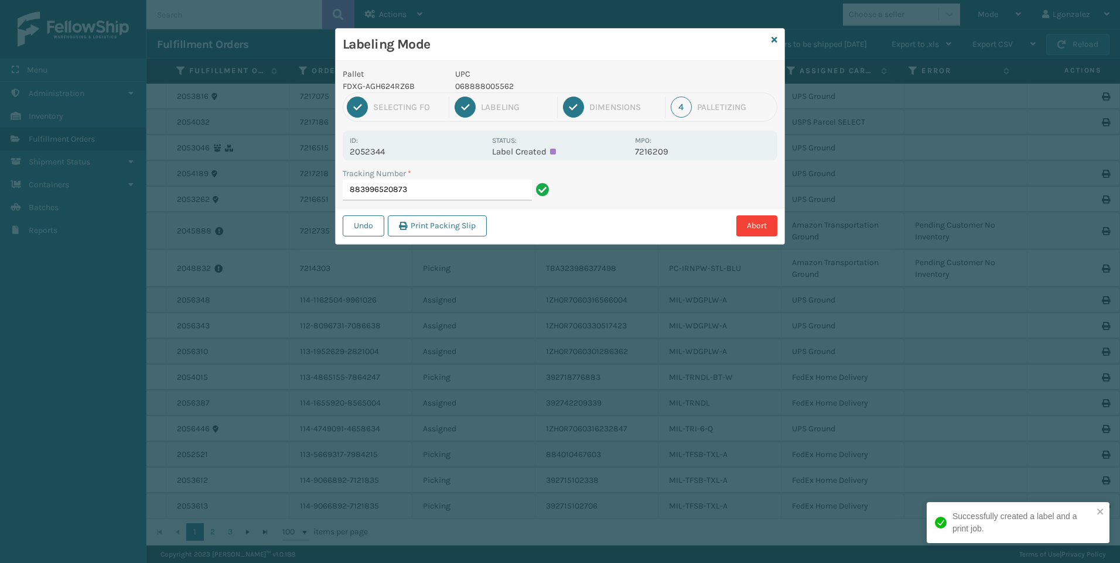
click at [489, 83] on p "068888005562" at bounding box center [541, 86] width 173 height 12
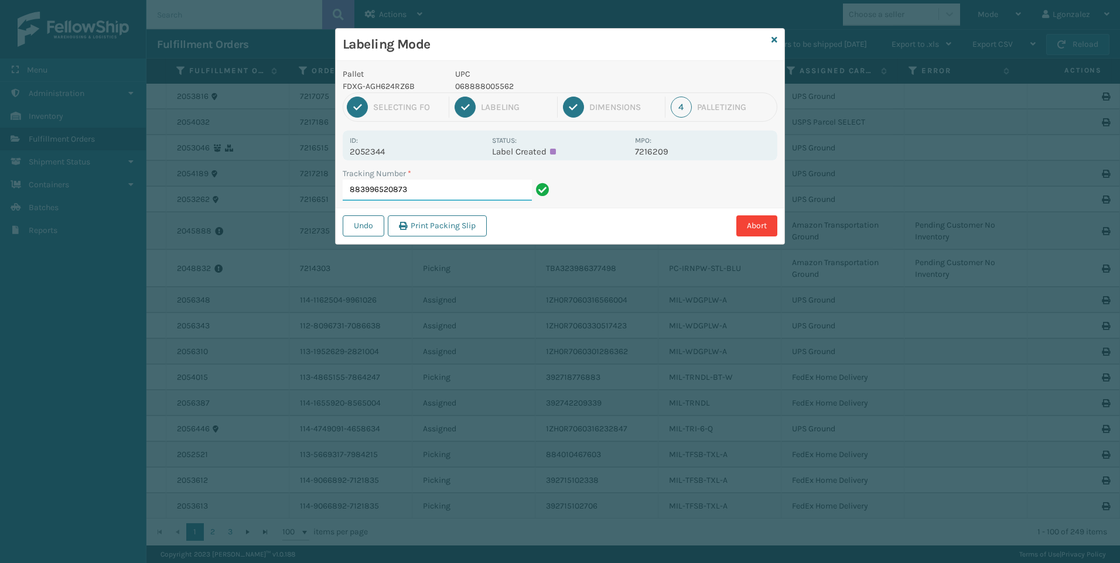
click at [480, 194] on input "883996520873" at bounding box center [437, 190] width 189 height 21
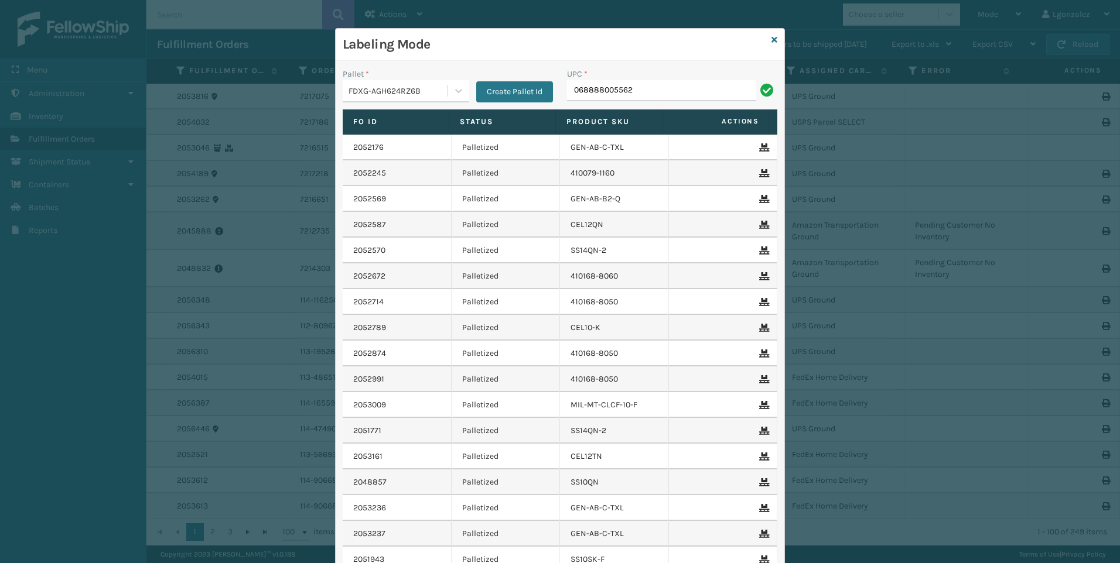
type input "068888005562"
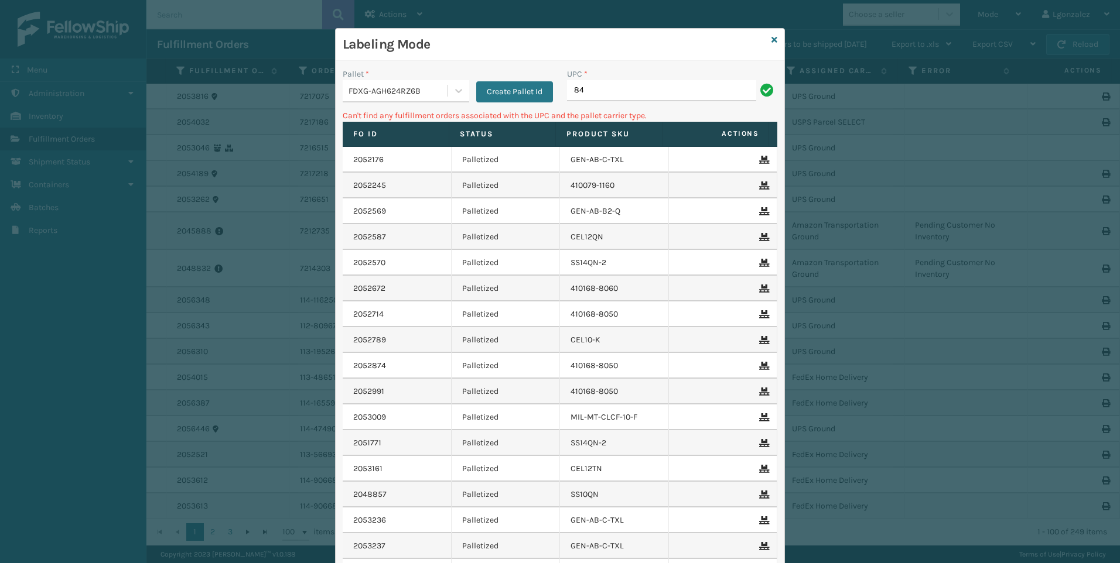
type input "8"
type input "LP-TRB-BLK"
click at [456, 91] on icon at bounding box center [458, 91] width 7 height 4
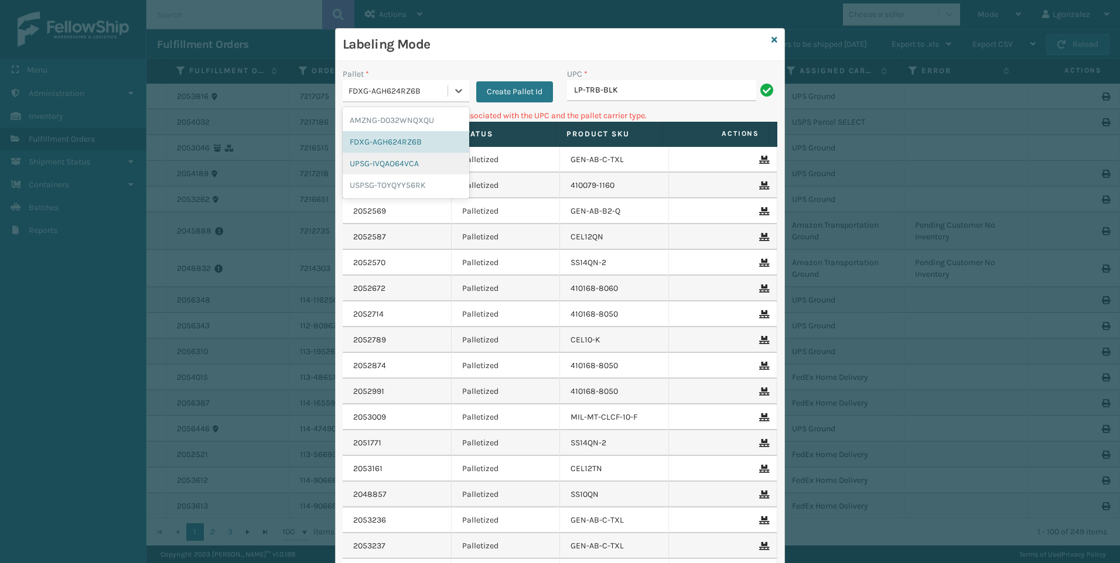
click at [406, 171] on div "UPSG-IVQAO64VCA" at bounding box center [406, 164] width 126 height 22
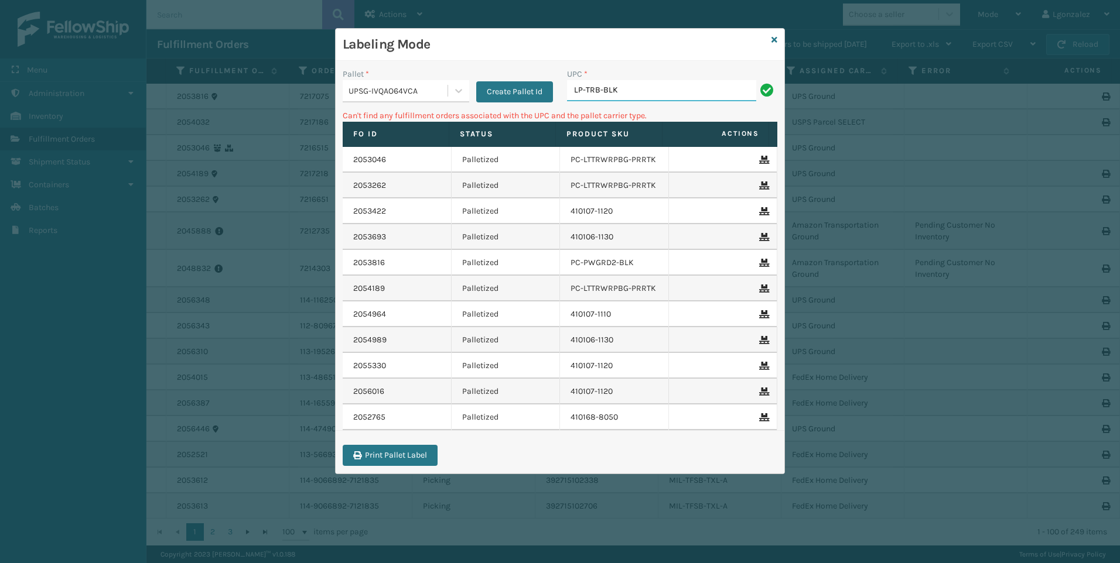
click at [633, 93] on input "LP-TRB-BLK" at bounding box center [661, 90] width 189 height 21
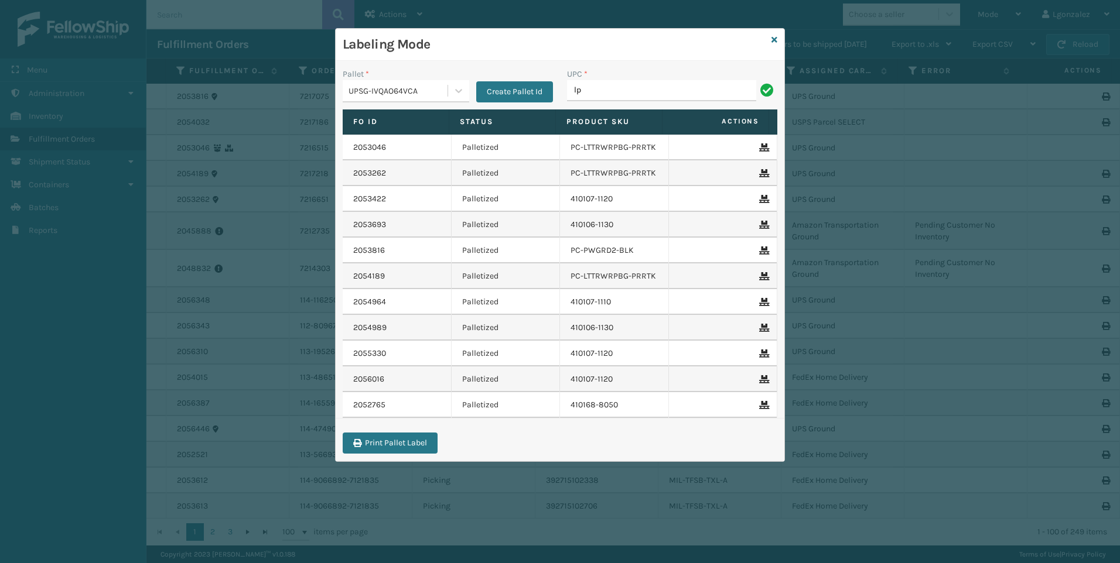
type input "LP-TRB-BLK"
type input "lp-wvr-gry"
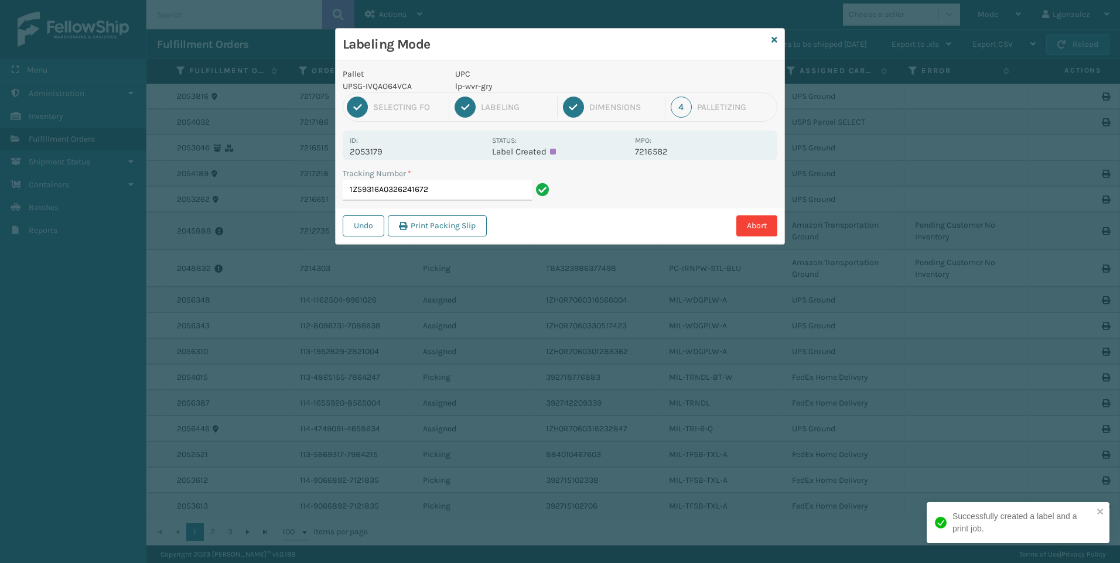
click at [474, 88] on p "lp-wvr-gry" at bounding box center [541, 86] width 173 height 12
drag, startPoint x: 482, startPoint y: 218, endPoint x: 487, endPoint y: 204, distance: 15.4
click at [483, 219] on button "Print Packing Slip" at bounding box center [437, 225] width 99 height 21
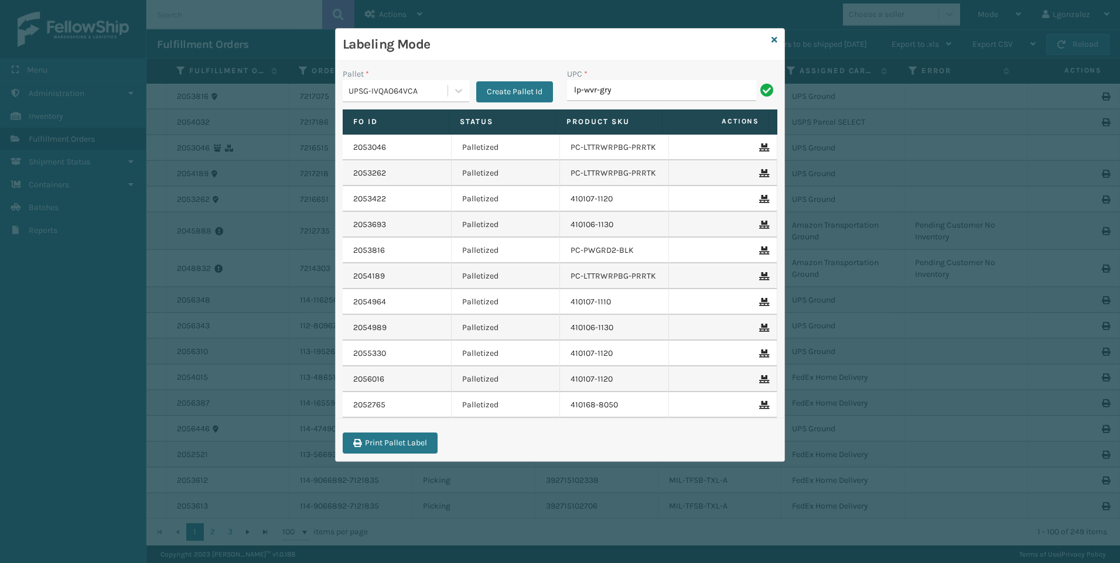
type input "lp-wvr-gry"
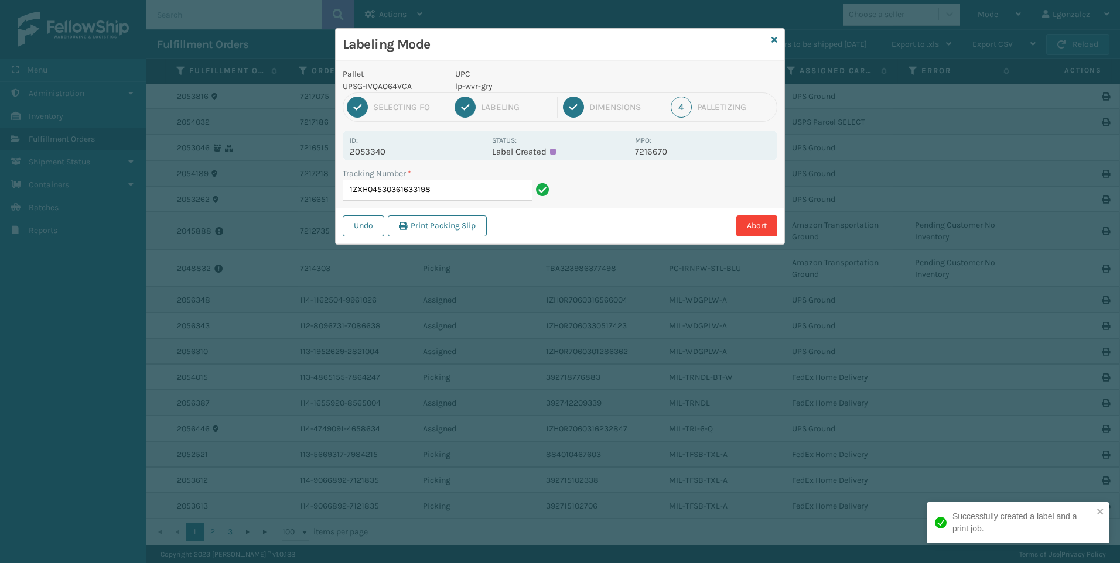
click at [477, 84] on p "lp-wvr-gry" at bounding box center [541, 86] width 173 height 12
click at [454, 197] on input "1ZXH04530361633198" at bounding box center [437, 190] width 189 height 21
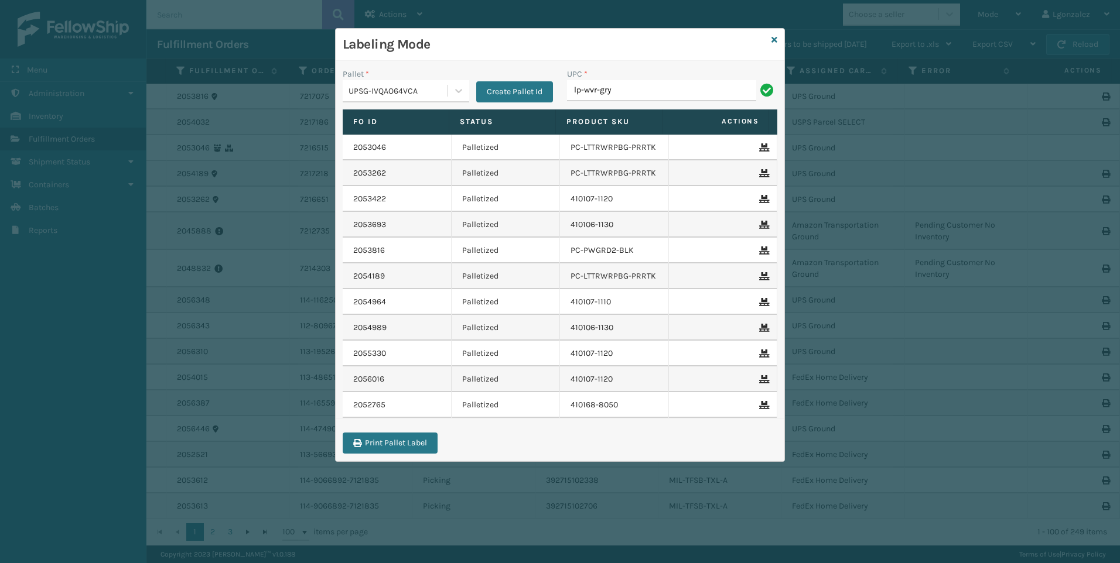
type input "lp-wvr-gry"
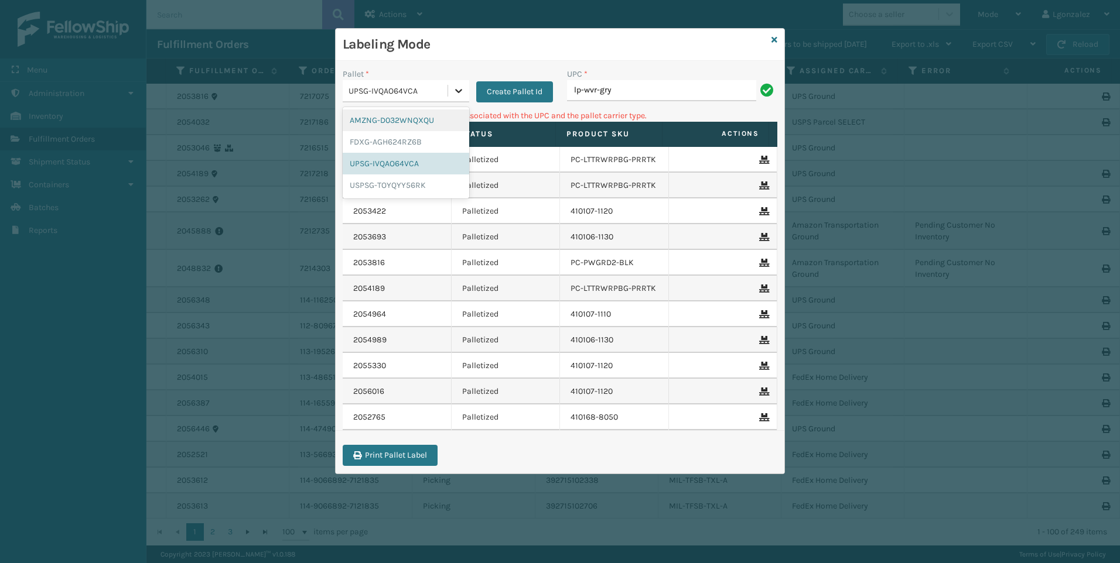
click at [457, 95] on icon at bounding box center [459, 91] width 12 height 12
drag, startPoint x: 413, startPoint y: 136, endPoint x: 529, endPoint y: 118, distance: 116.9
click at [414, 136] on div "FDXG-AGH624RZ6B" at bounding box center [406, 142] width 126 height 22
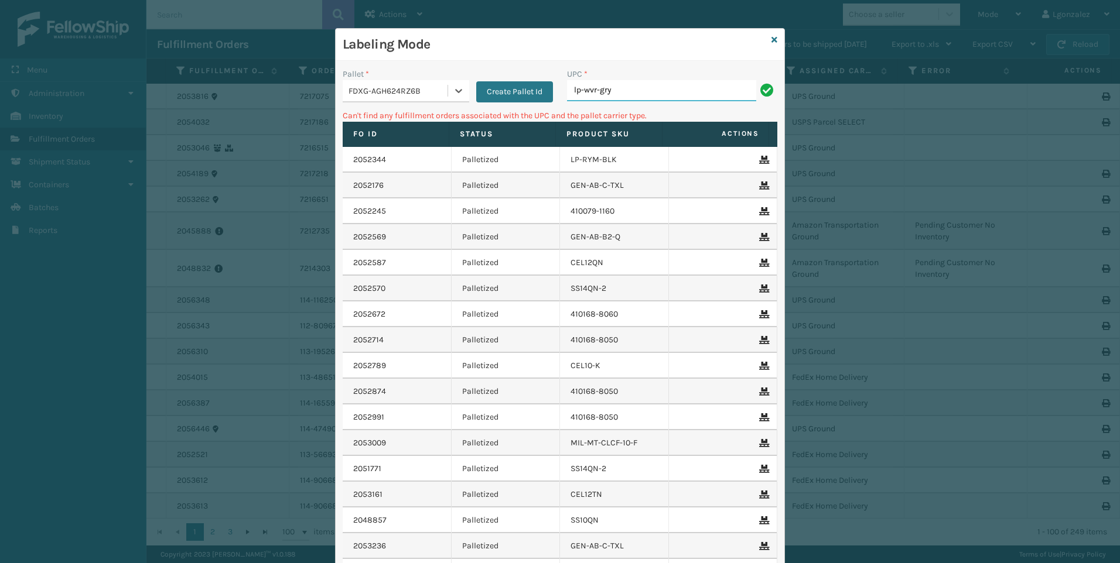
click at [617, 92] on input "lp-wvr-gry" at bounding box center [661, 90] width 189 height 21
click at [454, 89] on icon at bounding box center [459, 91] width 12 height 12
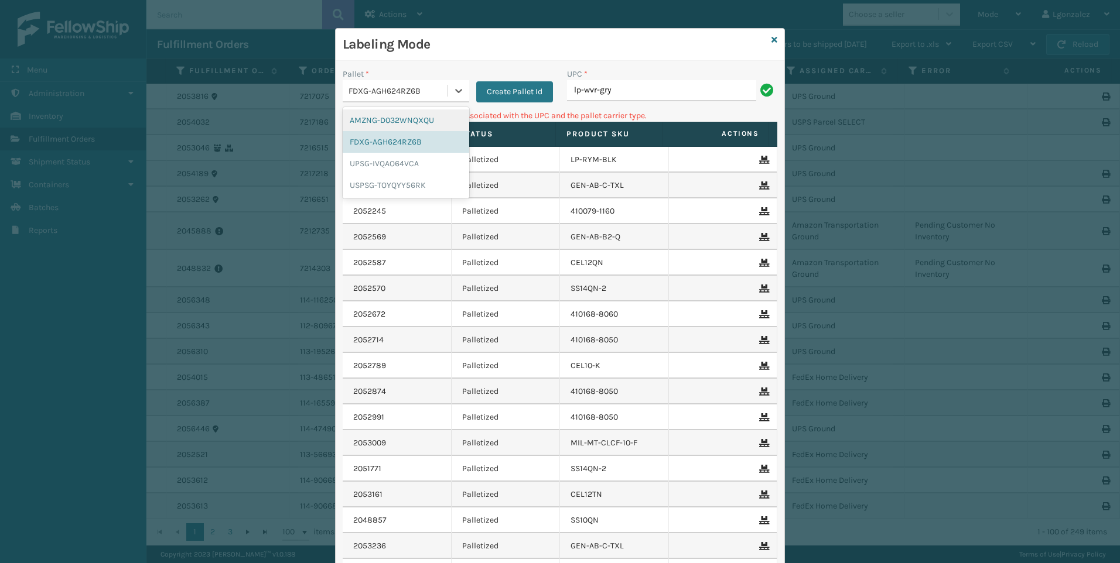
drag, startPoint x: 401, startPoint y: 128, endPoint x: 435, endPoint y: 119, distance: 35.1
click at [401, 127] on div "AMZNG-D032WNQXQU" at bounding box center [406, 121] width 126 height 22
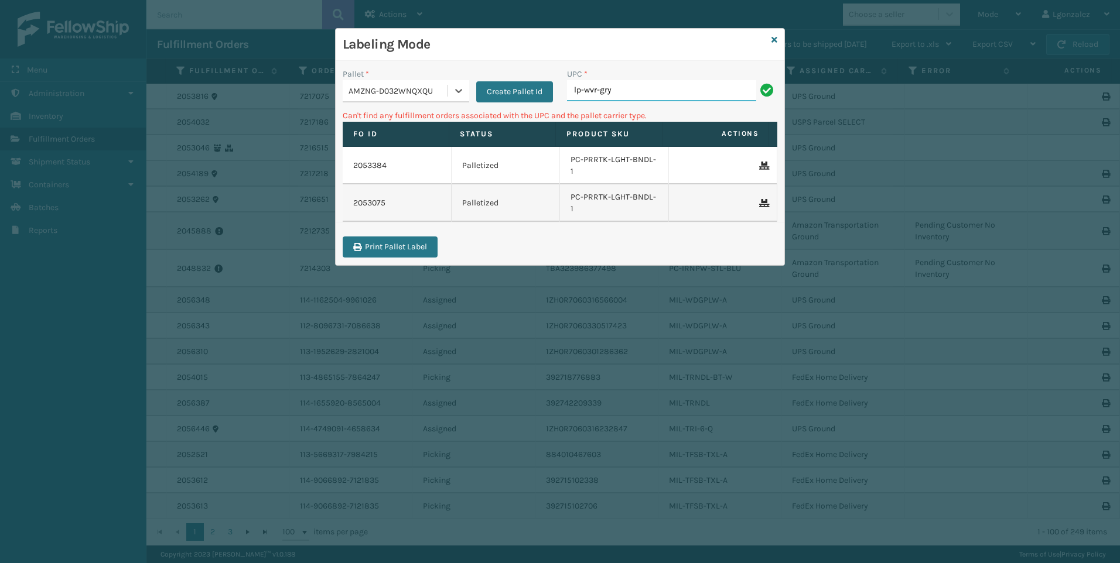
click at [638, 97] on input "lp-wvr-gry" at bounding box center [661, 90] width 189 height 21
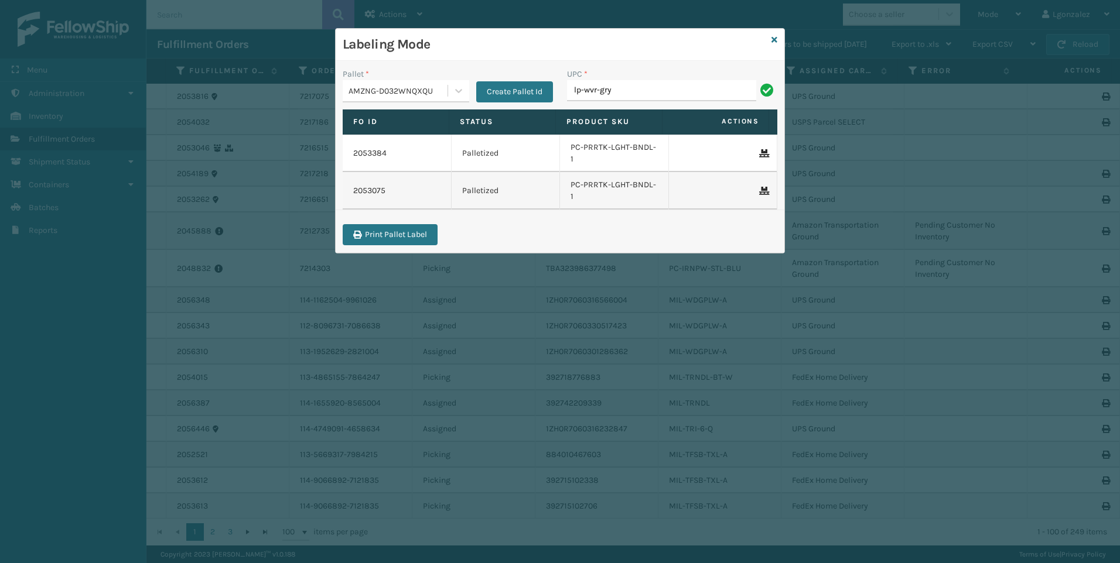
type input "lp-wvr-gry"
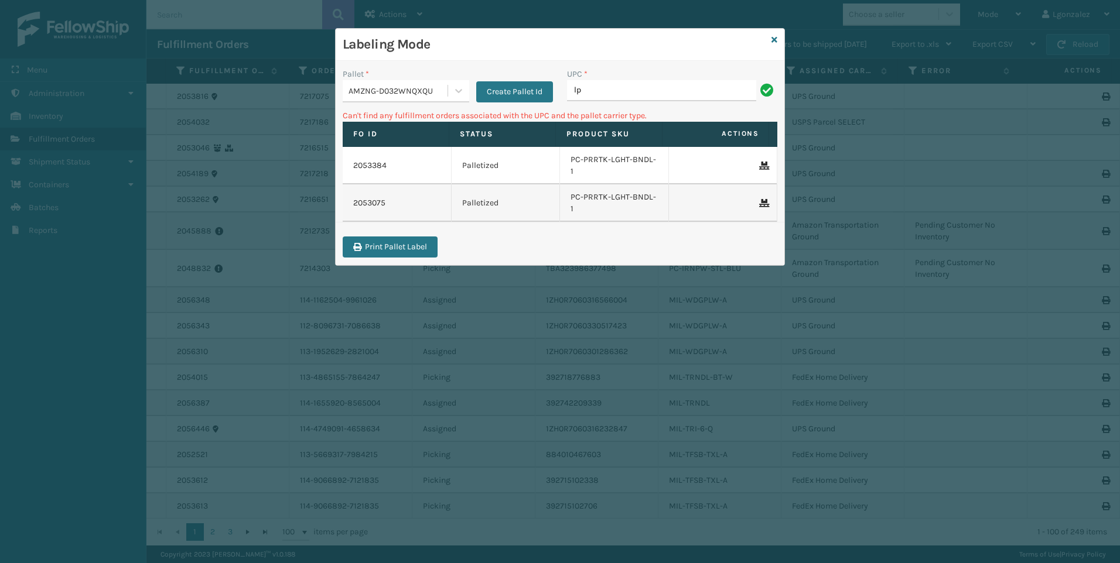
type input "l"
click at [453, 87] on icon at bounding box center [459, 91] width 12 height 12
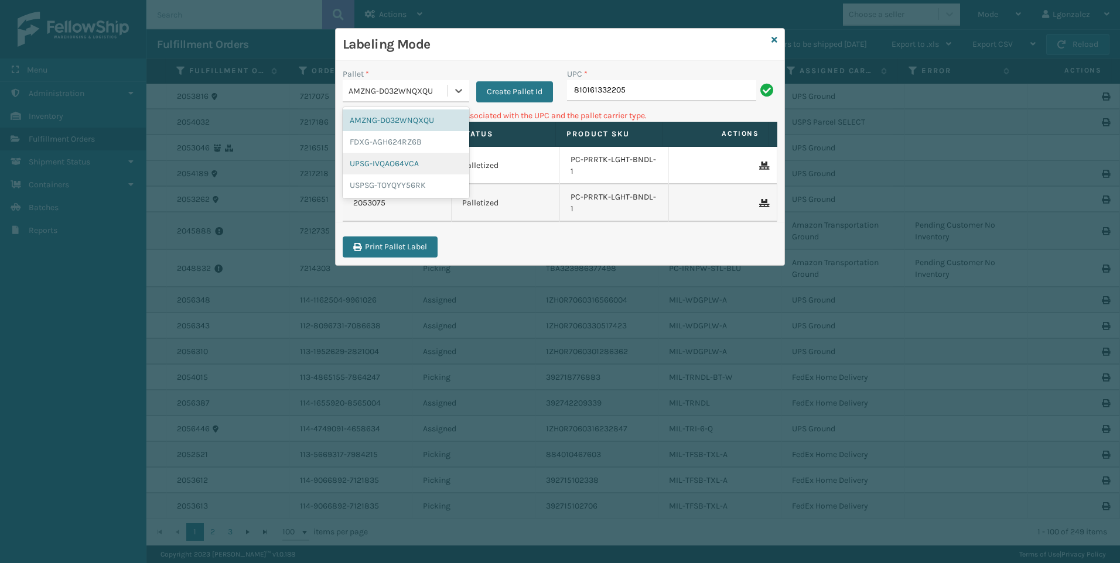
click at [415, 159] on div "UPSG-IVQAO64VCA" at bounding box center [406, 164] width 126 height 22
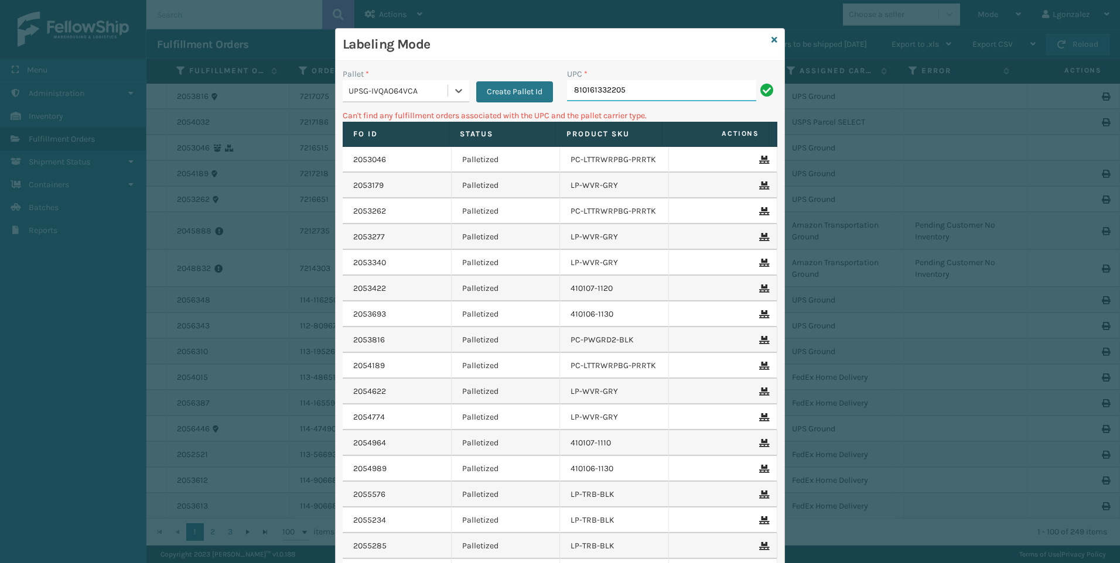
click at [642, 91] on input "810161332205" at bounding box center [661, 90] width 189 height 21
type input "0"
type input "lp-rmxpls-blk"
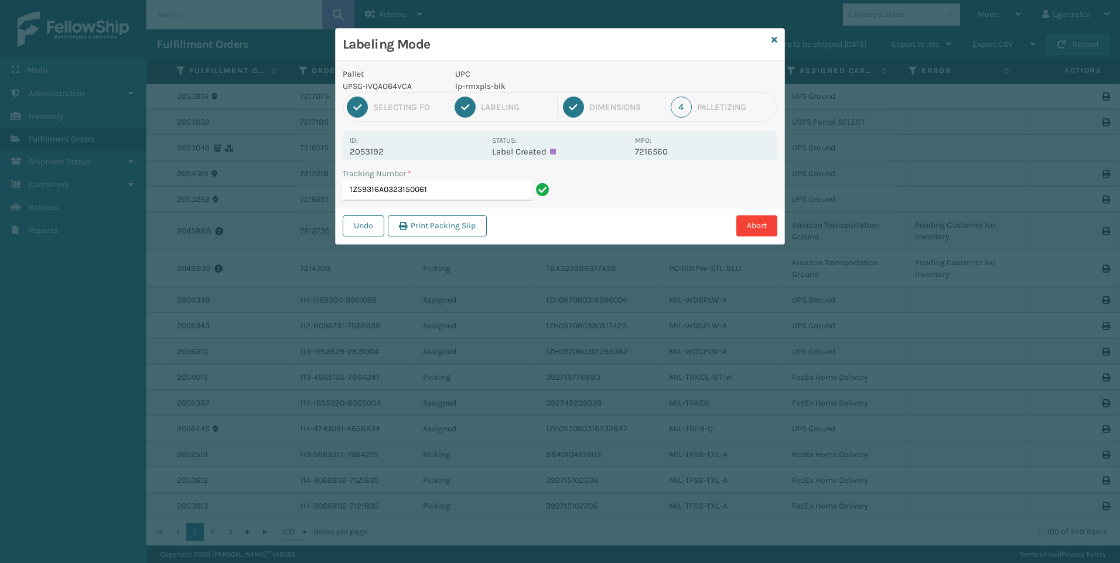
click at [490, 86] on p "lp-rmxpls-blk" at bounding box center [541, 86] width 173 height 12
click at [499, 190] on input "1Z59316A0323150061" at bounding box center [437, 190] width 189 height 21
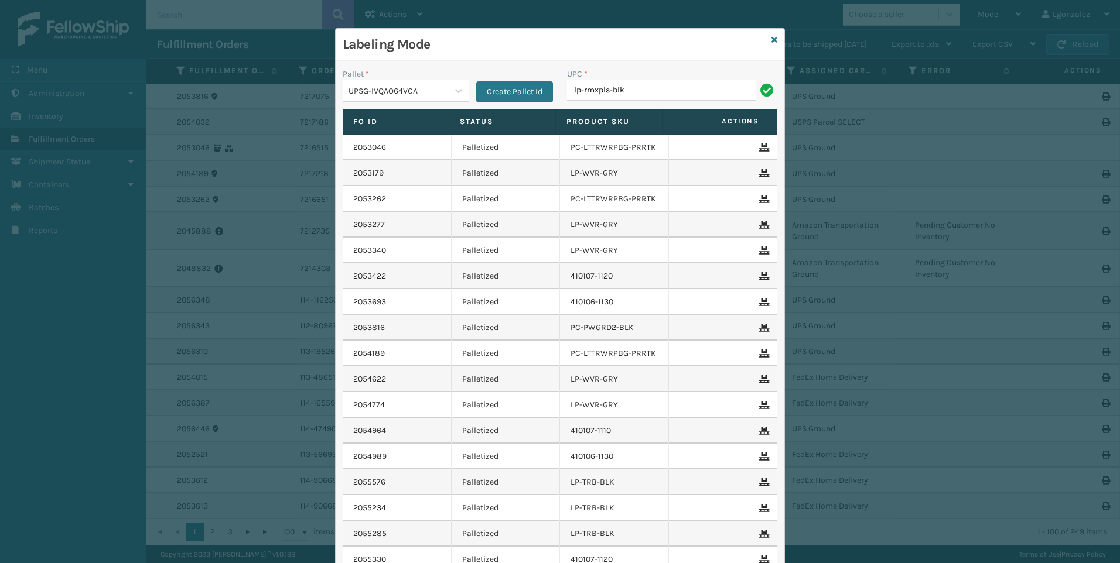
type input "lp-rmxpls-blk"
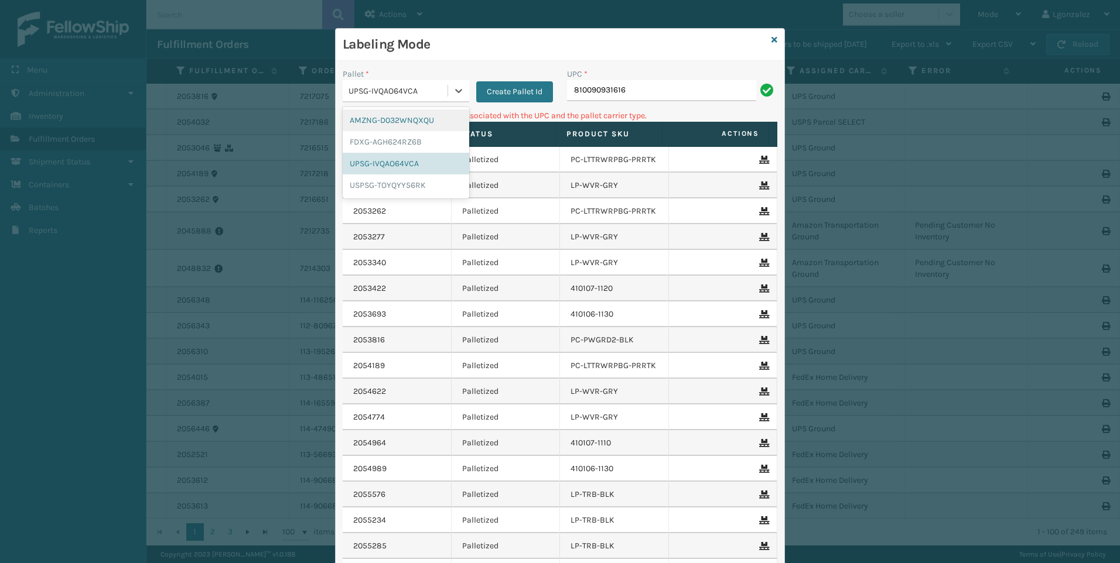
click at [442, 88] on div "UPSG-IVQAO64VCA" at bounding box center [398, 91] width 100 height 12
click at [412, 136] on div "FDXG-AGH624RZ6B" at bounding box center [406, 142] width 126 height 22
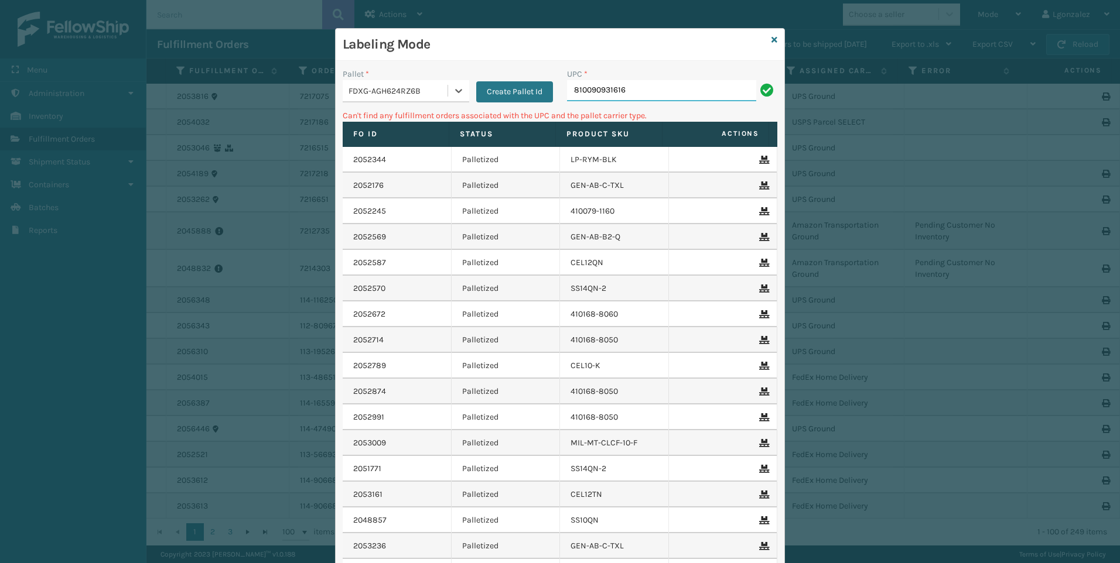
click at [646, 90] on input "810090931616" at bounding box center [661, 90] width 189 height 21
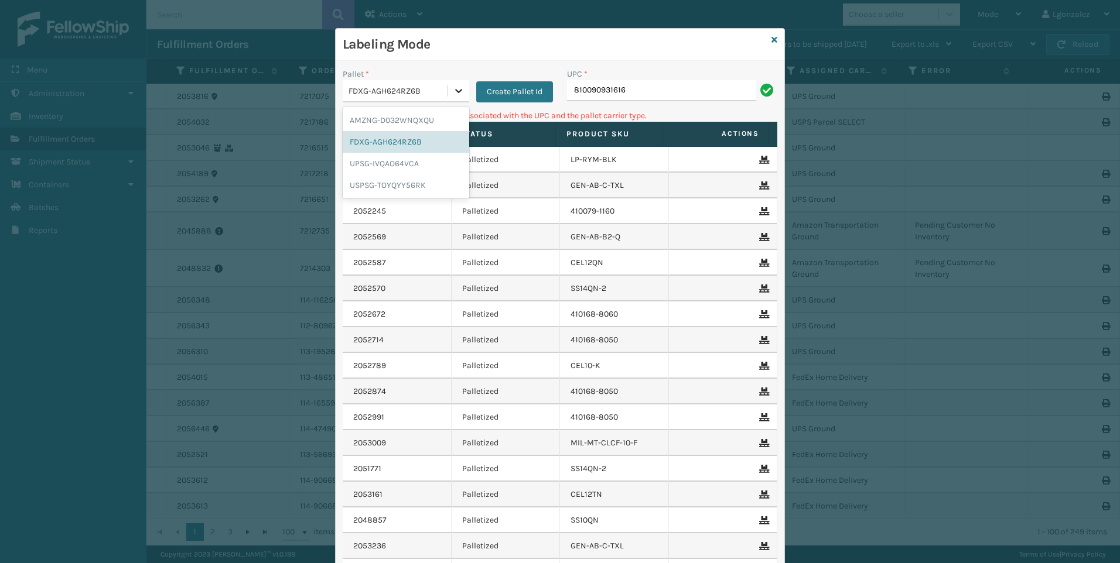
click at [453, 95] on icon at bounding box center [459, 91] width 12 height 12
click at [440, 126] on div "AMZNG-D032WNQXQU" at bounding box center [406, 121] width 126 height 22
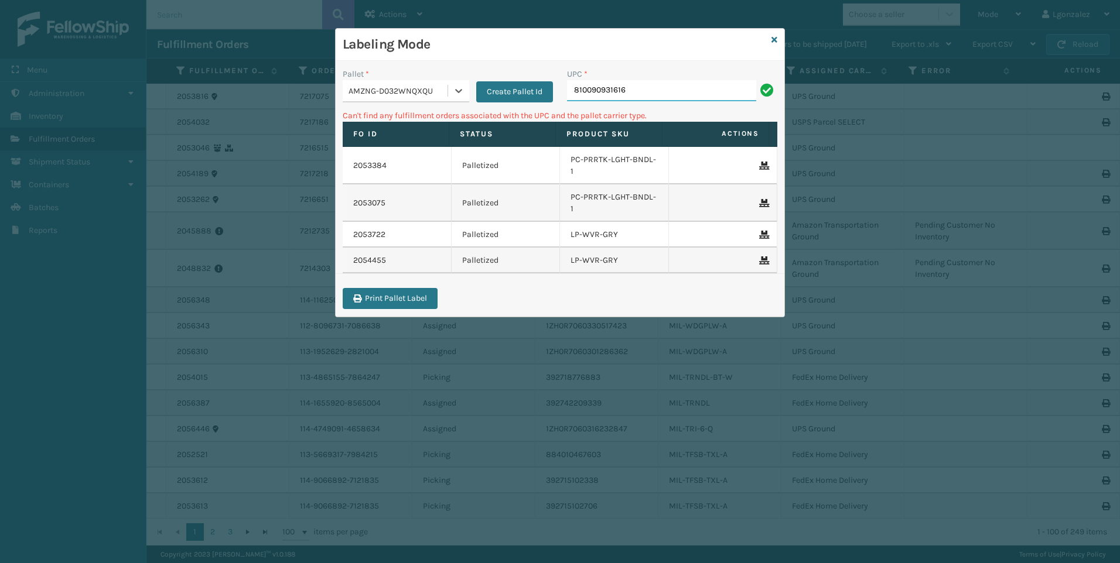
click at [686, 95] on input "810090931616" at bounding box center [661, 90] width 189 height 21
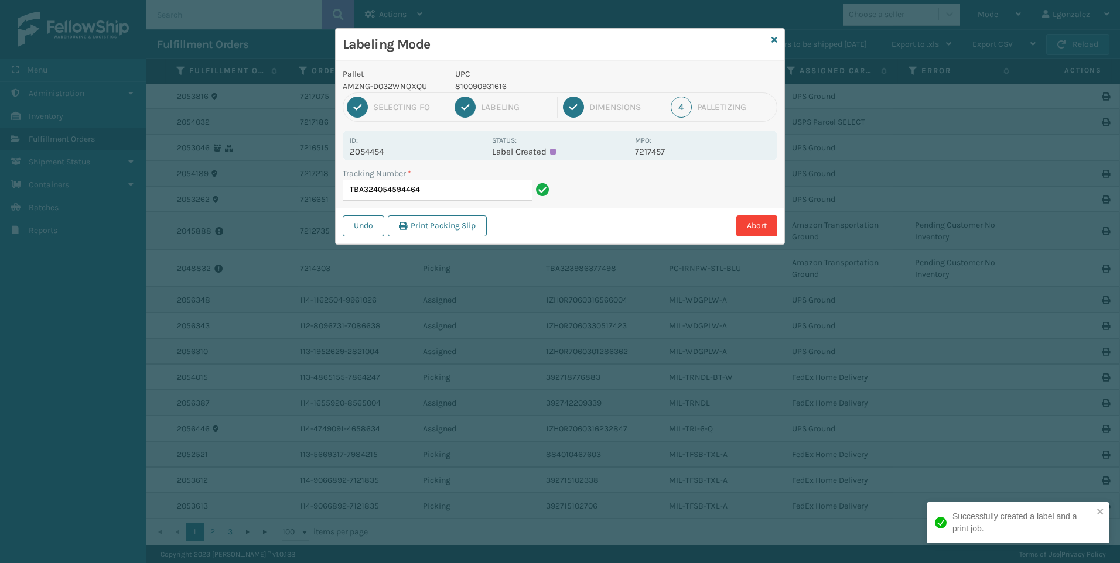
click at [474, 84] on p "810090931616" at bounding box center [541, 86] width 173 height 12
click at [504, 192] on input "TBA324054594464" at bounding box center [437, 190] width 189 height 21
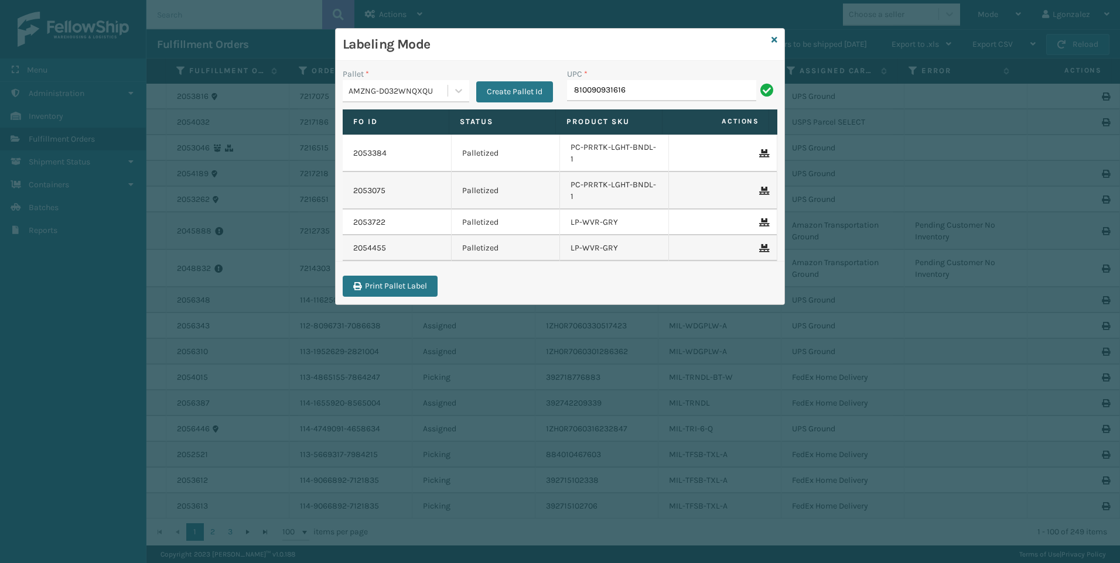
type input "810090931616"
click at [774, 37] on icon at bounding box center [774, 40] width 6 height 8
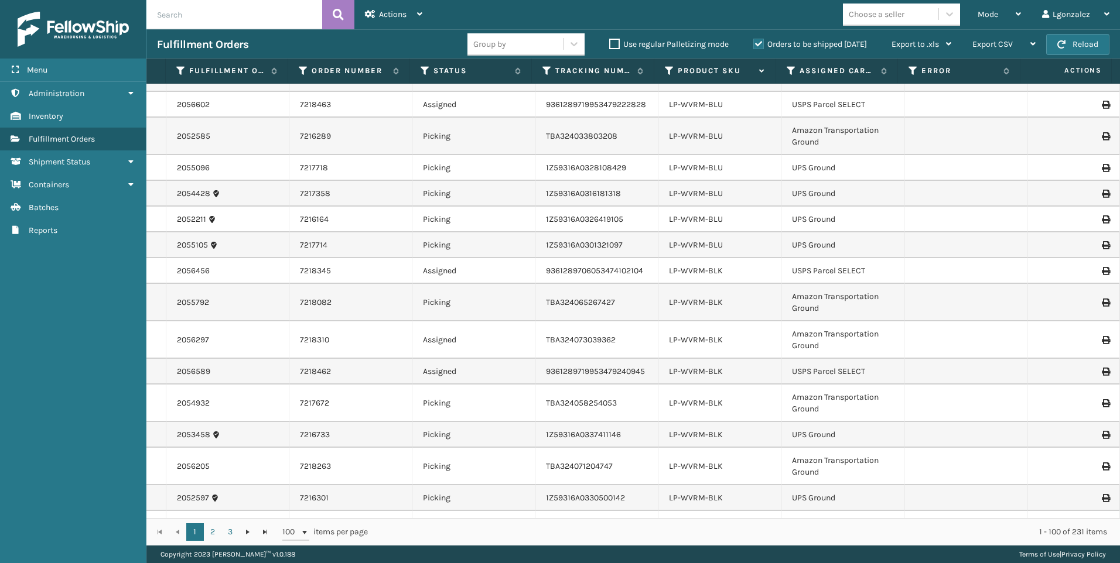
scroll to position [2271, 0]
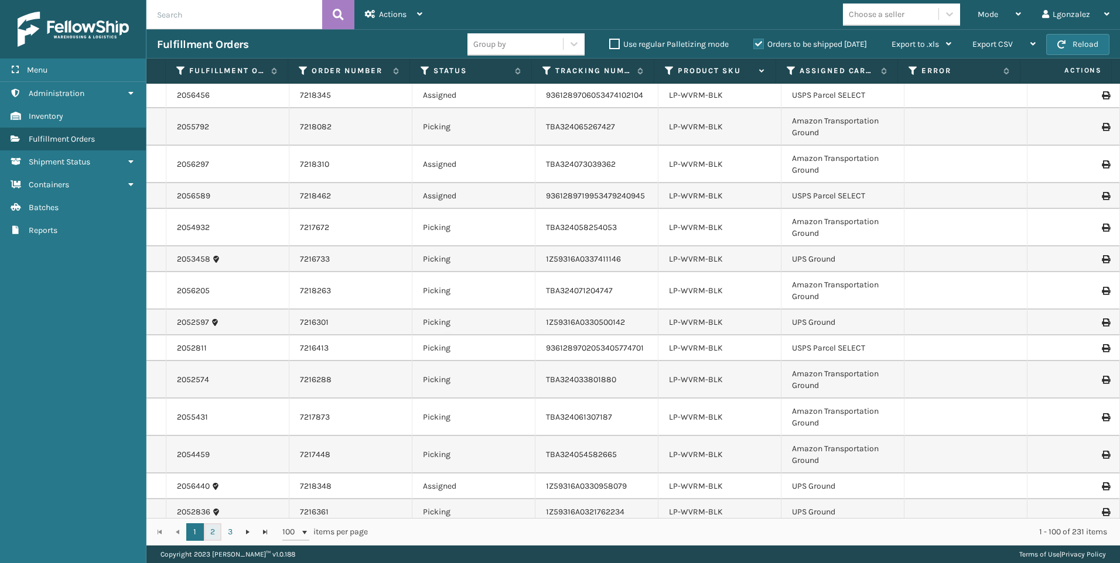
click at [211, 531] on link "2" at bounding box center [213, 532] width 18 height 18
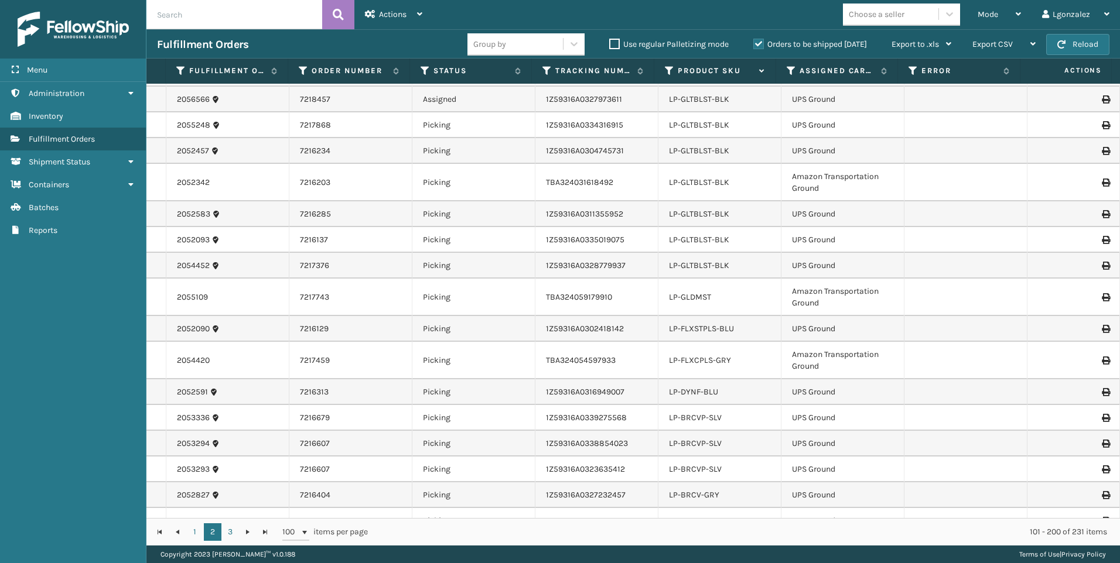
scroll to position [1991, 0]
click at [707, 360] on link "LP-FLXCPLS-GRY" at bounding box center [700, 360] width 62 height 10
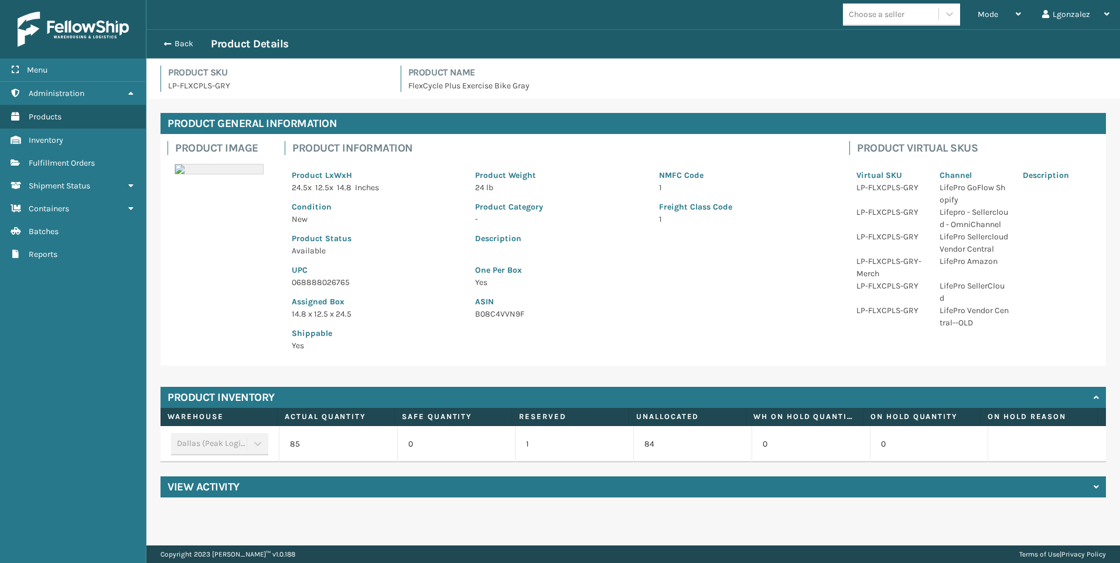
click at [313, 279] on p "068888026765" at bounding box center [376, 282] width 169 height 12
click at [85, 161] on span "Fulfillment Orders" at bounding box center [62, 163] width 66 height 10
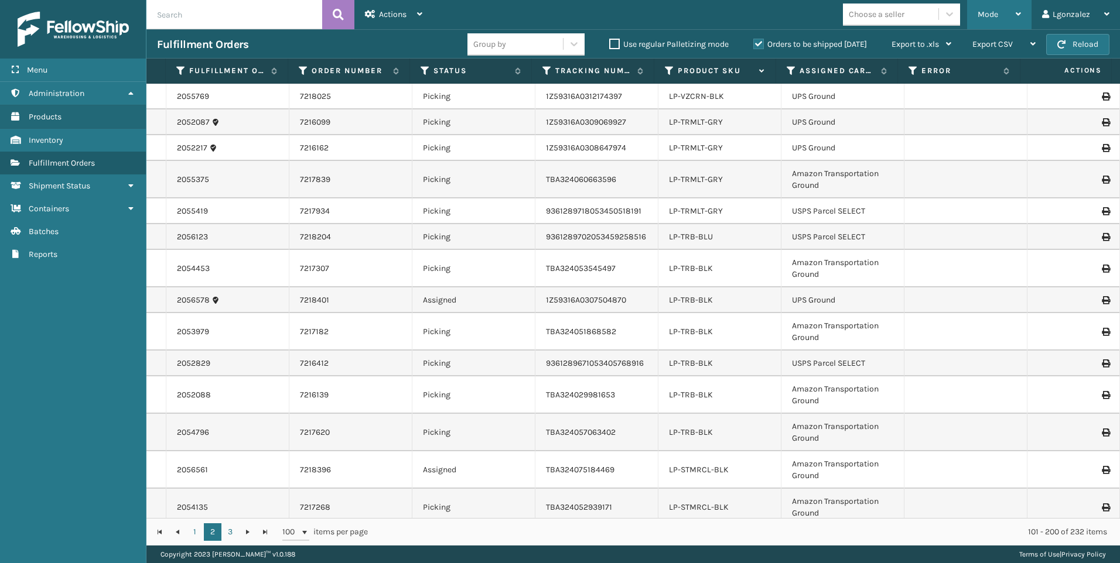
drag, startPoint x: 1018, startPoint y: 16, endPoint x: 1015, endPoint y: 22, distance: 6.3
click at [1019, 18] on div "Mode" at bounding box center [998, 14] width 43 height 29
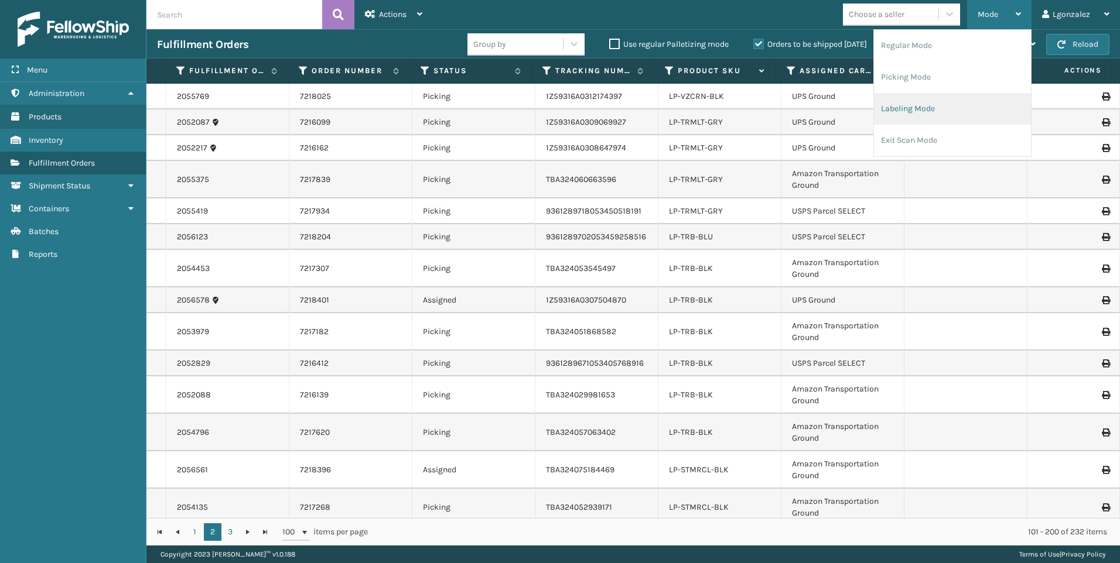
click at [901, 106] on li "Labeling Mode" at bounding box center [952, 109] width 157 height 32
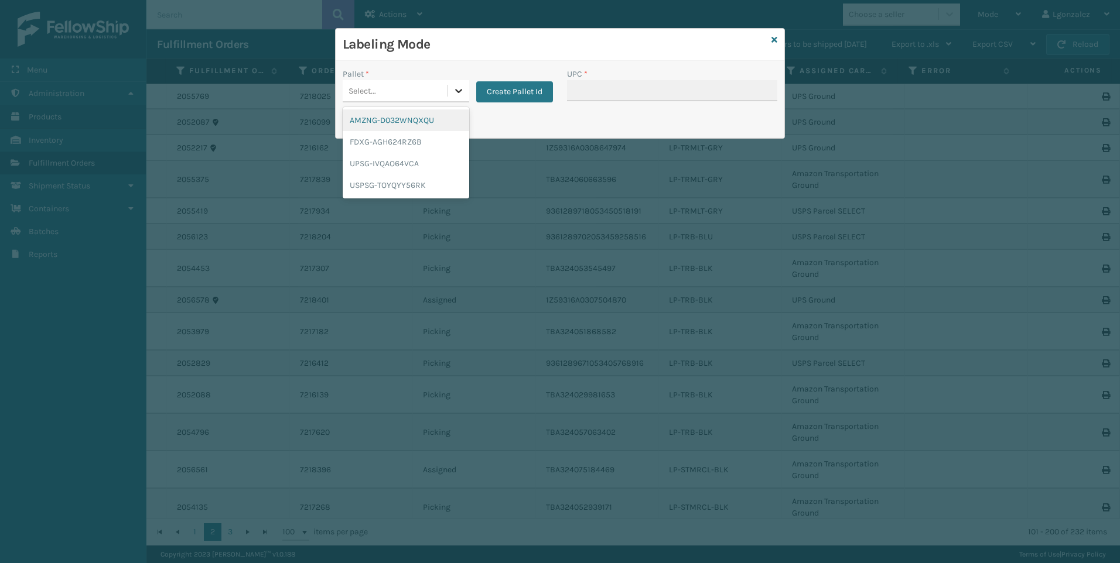
click at [462, 91] on icon at bounding box center [459, 91] width 12 height 12
click at [422, 119] on div "AMZNG-D032WNQXQU" at bounding box center [406, 121] width 126 height 22
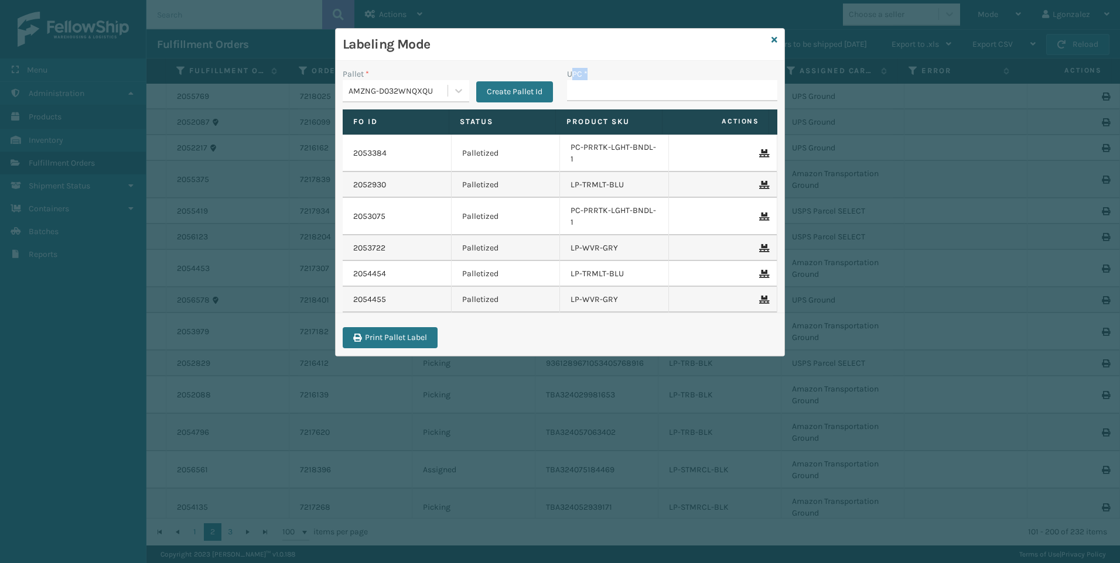
click at [580, 85] on div "UPC *" at bounding box center [672, 84] width 210 height 33
click at [580, 85] on input "UPC *" at bounding box center [672, 90] width 210 height 21
paste input "068888026765"
type input "068888026765"
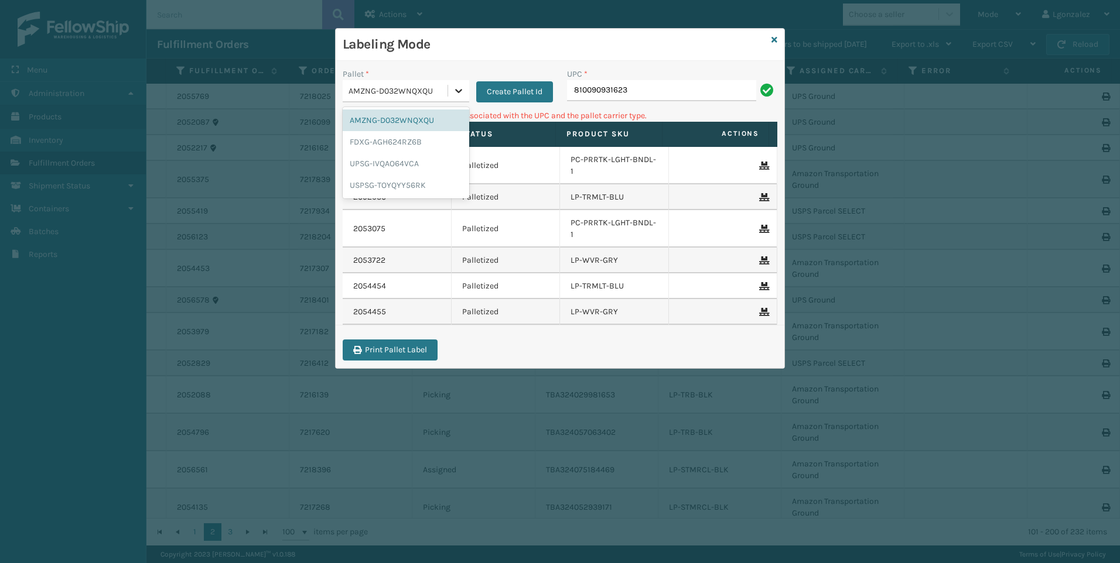
click at [450, 80] on div at bounding box center [458, 90] width 21 height 21
click at [423, 166] on div "UPSG-IVQAO64VCA" at bounding box center [406, 164] width 126 height 22
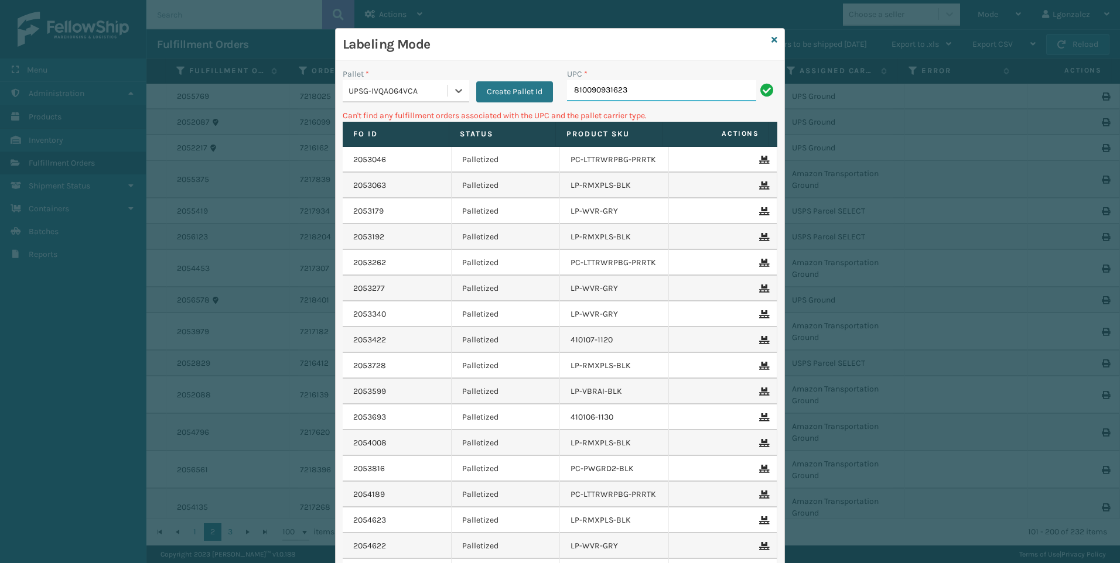
click at [661, 98] on input "810090931623" at bounding box center [661, 90] width 189 height 21
click at [453, 93] on icon at bounding box center [459, 91] width 12 height 12
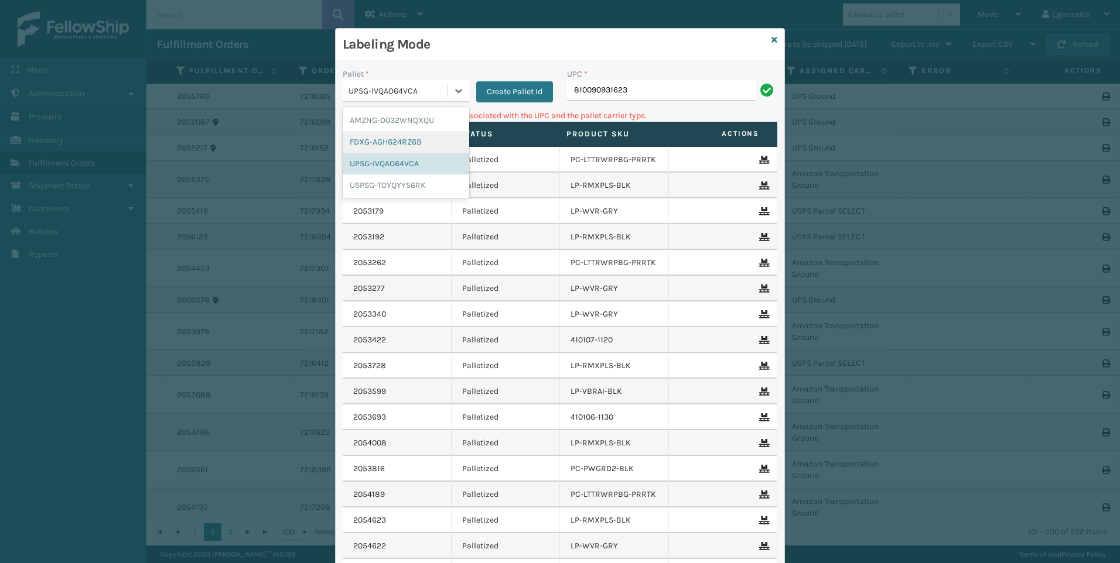
drag, startPoint x: 410, startPoint y: 142, endPoint x: 576, endPoint y: 95, distance: 171.6
click at [411, 142] on div "FDXG-AGH624RZ6B" at bounding box center [406, 142] width 126 height 22
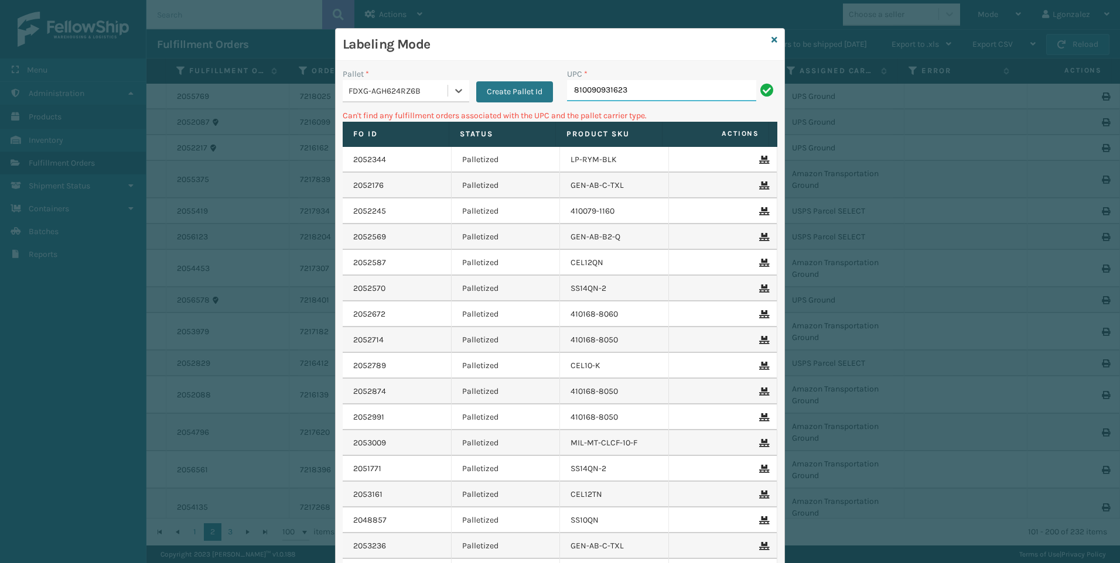
click at [666, 94] on input "810090931623" at bounding box center [661, 90] width 189 height 21
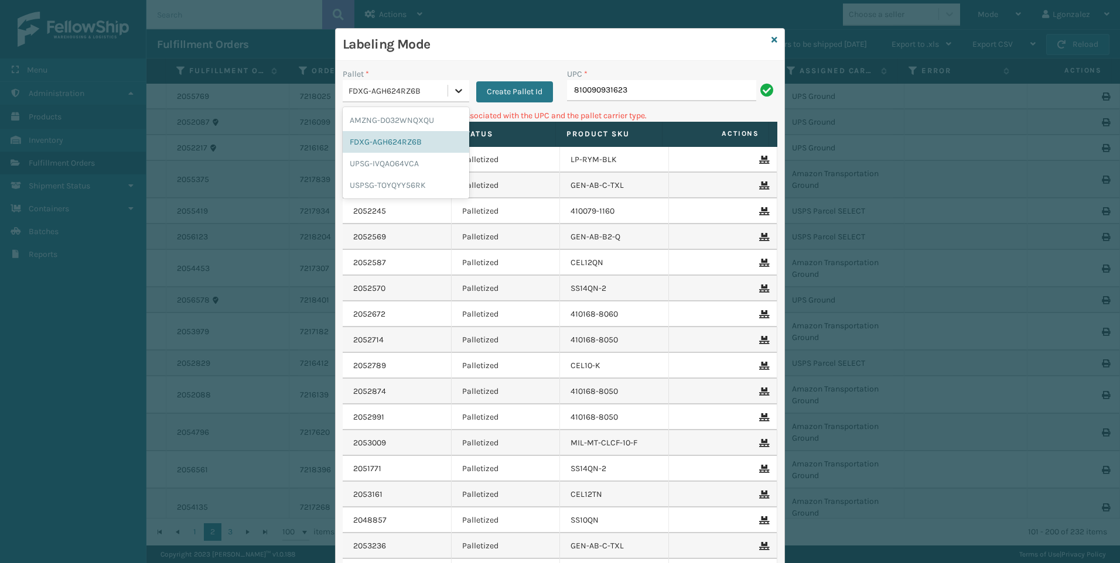
click at [457, 91] on icon at bounding box center [459, 91] width 12 height 12
click at [403, 187] on div "USPSG-TOYQYY56RK" at bounding box center [406, 185] width 126 height 22
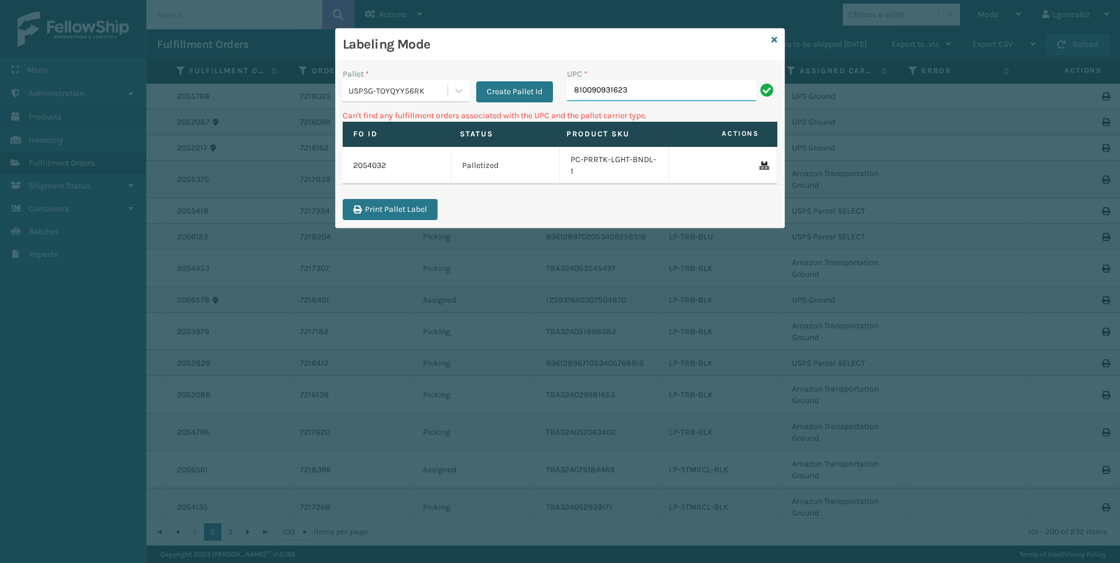
click at [665, 98] on input "810090931623" at bounding box center [661, 90] width 189 height 21
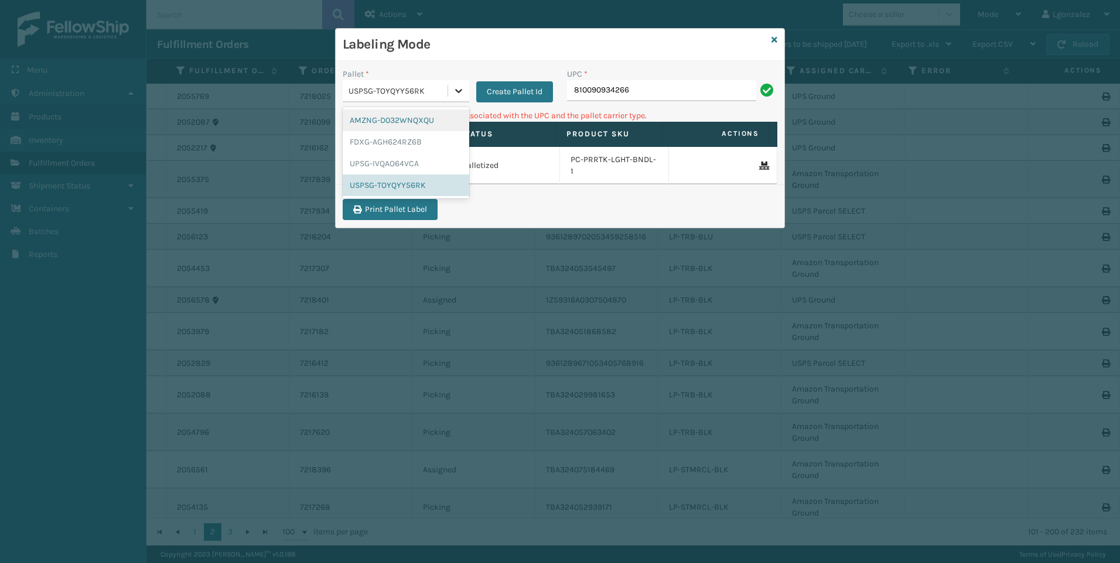
click at [456, 90] on icon at bounding box center [458, 91] width 7 height 4
click at [417, 159] on div "UPSG-IVQAO64VCA" at bounding box center [406, 164] width 126 height 22
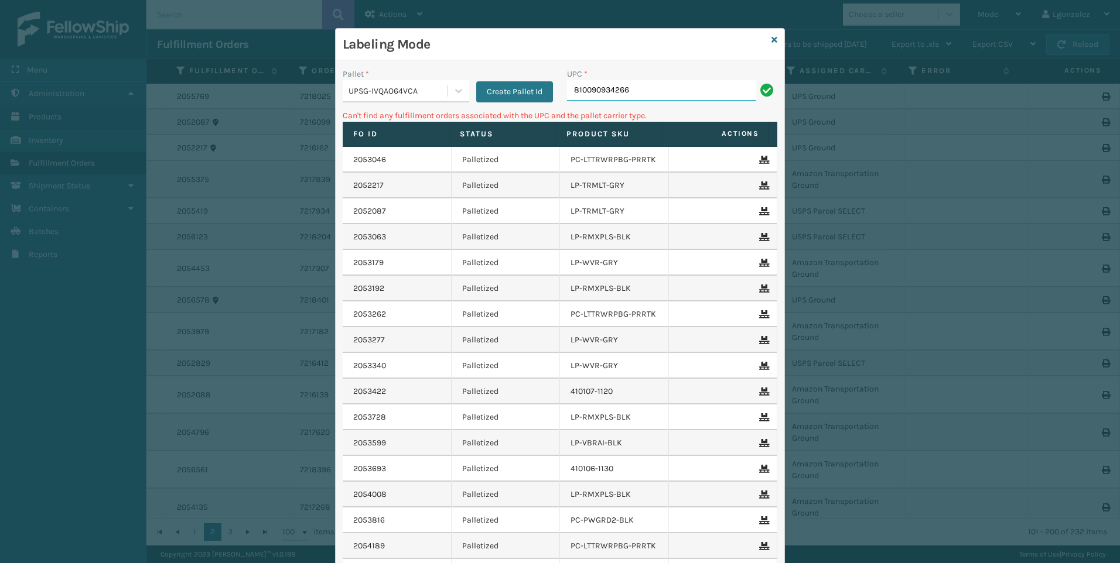
click at [649, 83] on input "810090934266" at bounding box center [661, 90] width 189 height 21
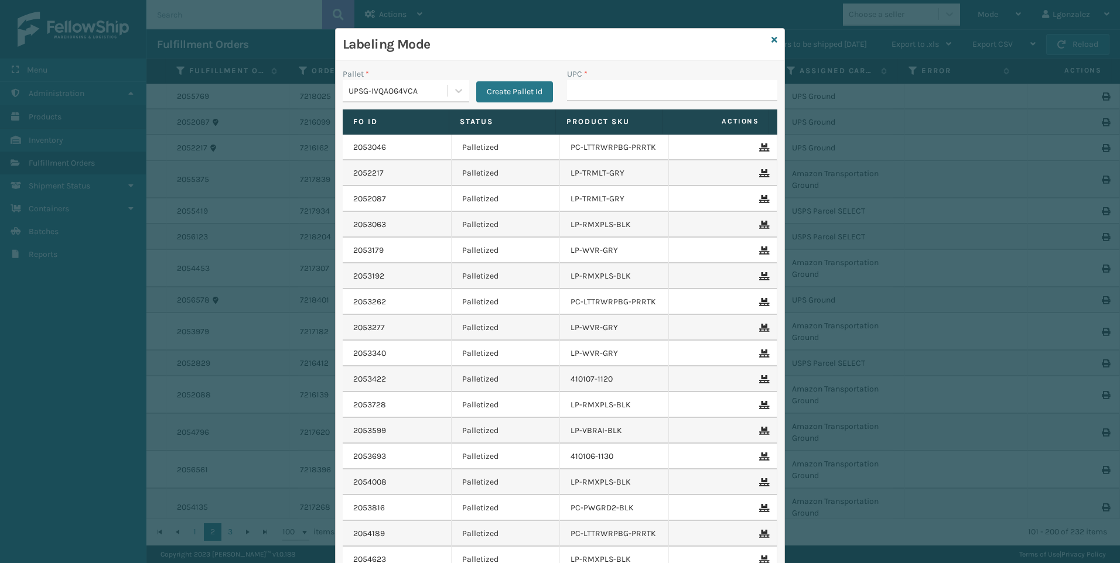
click at [646, 93] on input "UPC *" at bounding box center [672, 90] width 210 height 21
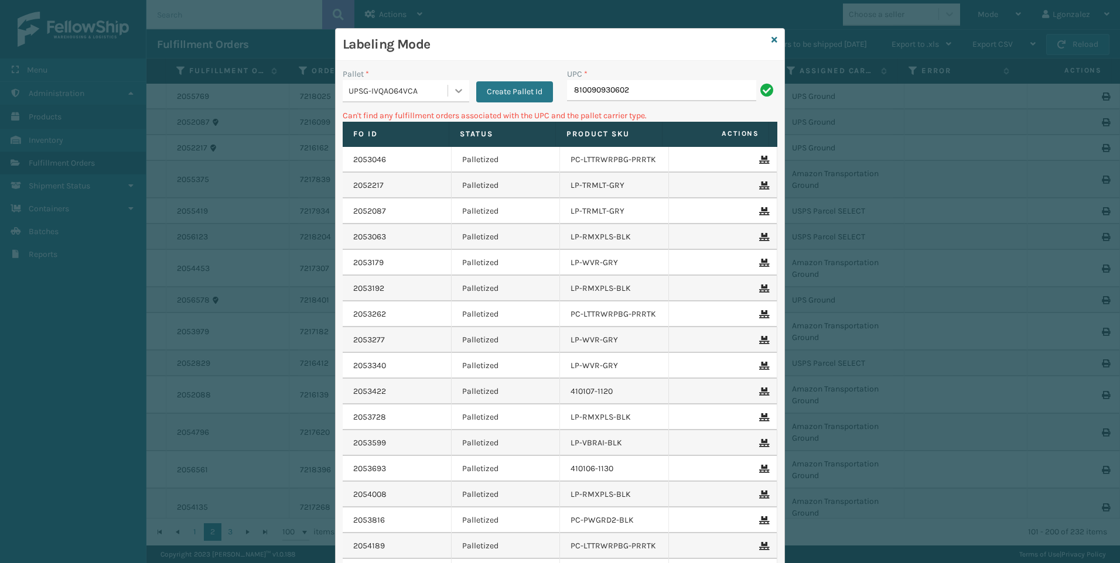
click at [459, 96] on div at bounding box center [458, 90] width 21 height 21
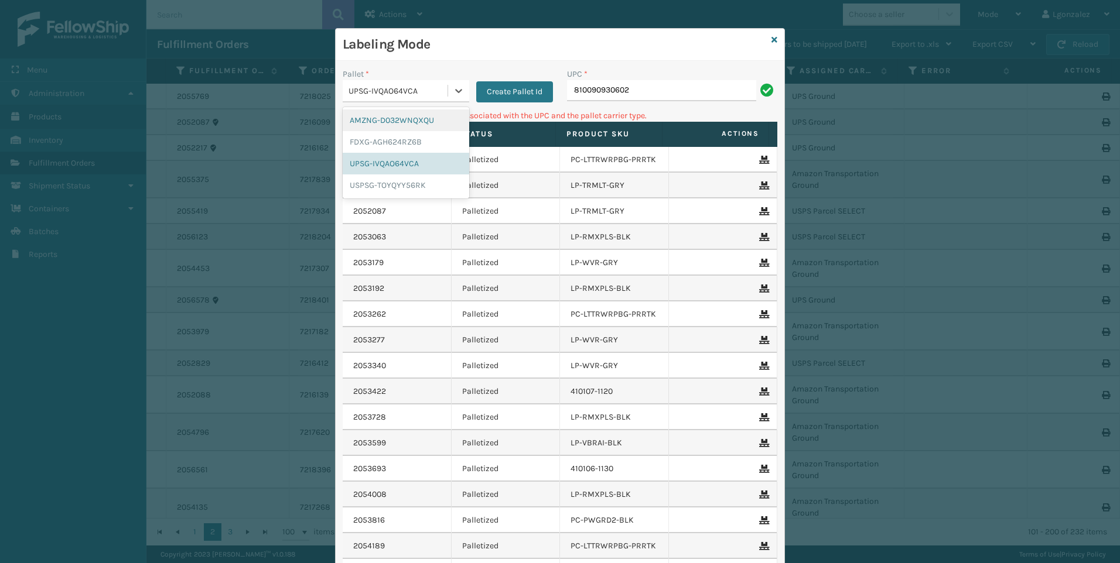
click at [423, 124] on div "AMZNG-D032WNQXQU" at bounding box center [406, 121] width 126 height 22
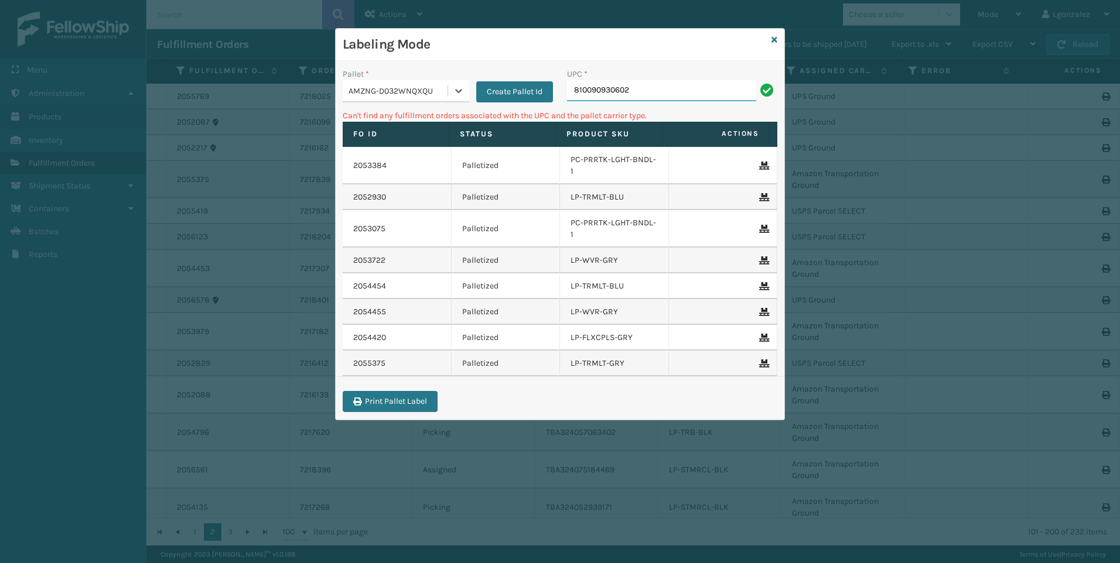
click at [632, 94] on input "810090930602" at bounding box center [661, 90] width 189 height 21
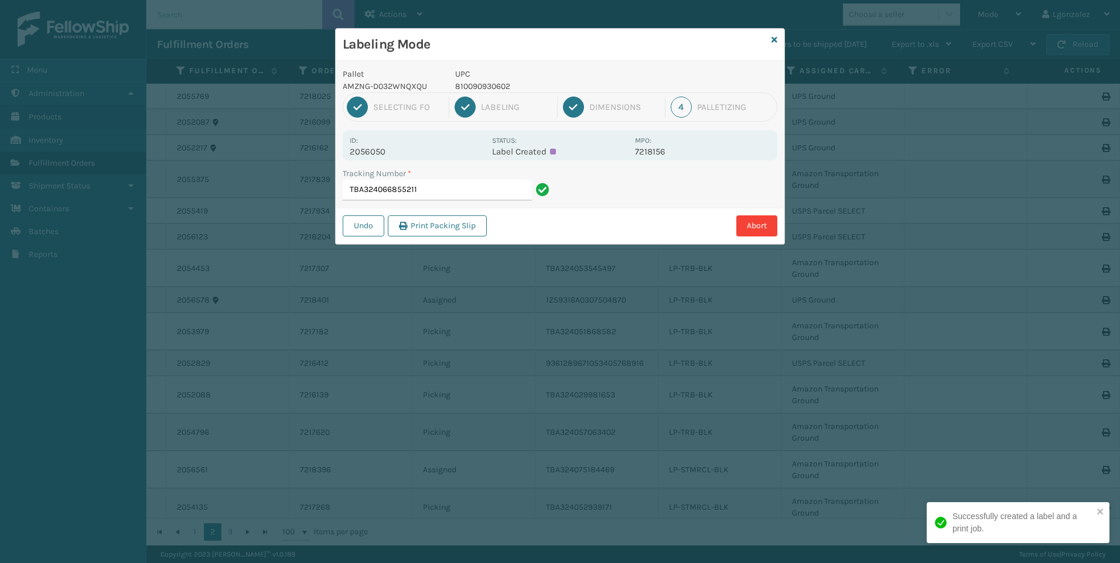
click at [500, 86] on p "810090930602" at bounding box center [541, 86] width 173 height 12
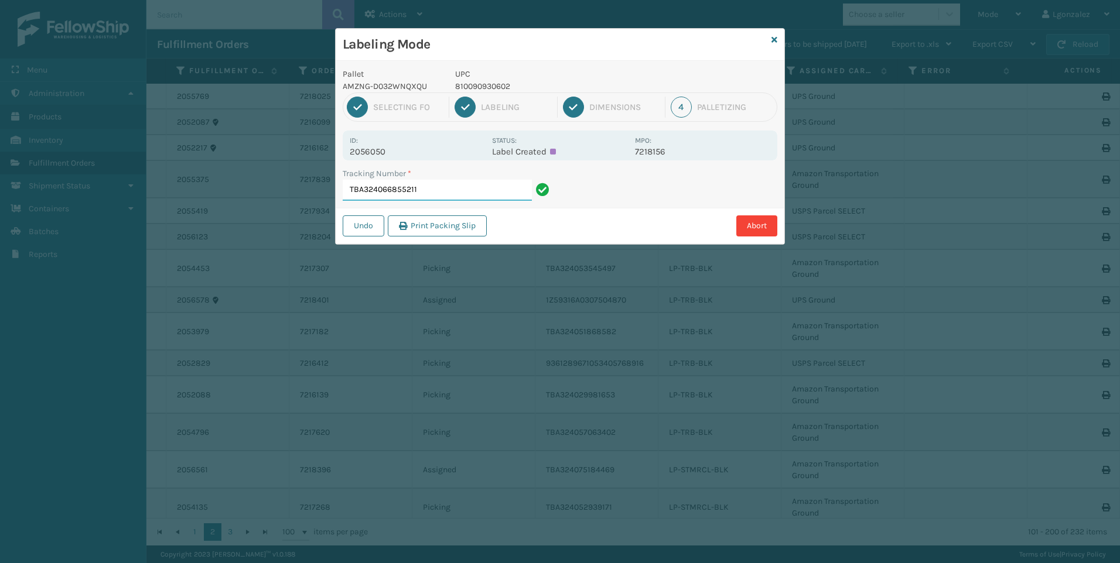
click at [491, 194] on input "TBA324066855211" at bounding box center [437, 190] width 189 height 21
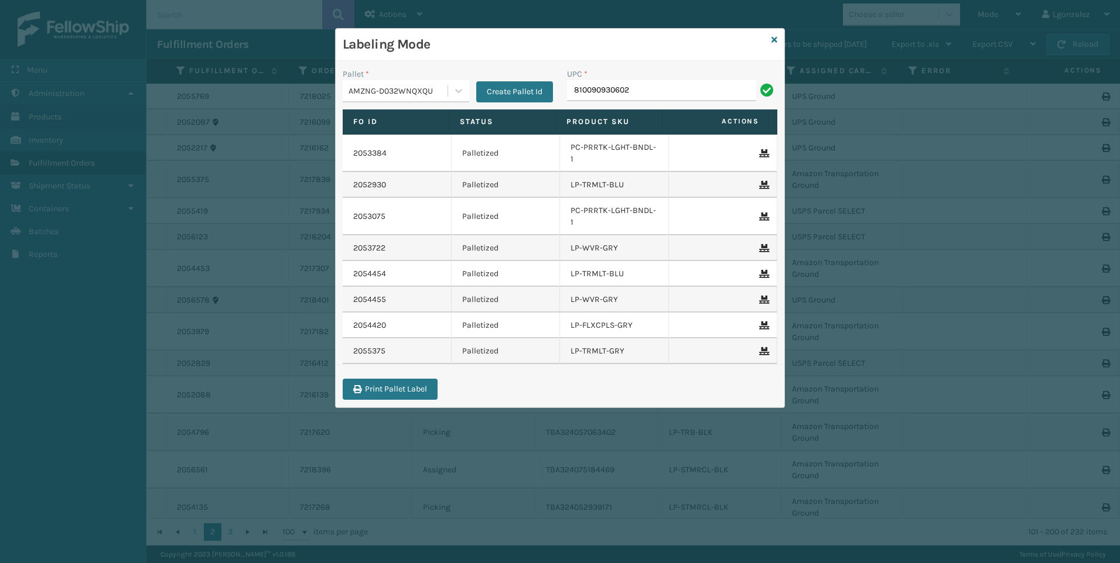
type input "810090930602"
click at [453, 89] on icon at bounding box center [459, 91] width 12 height 12
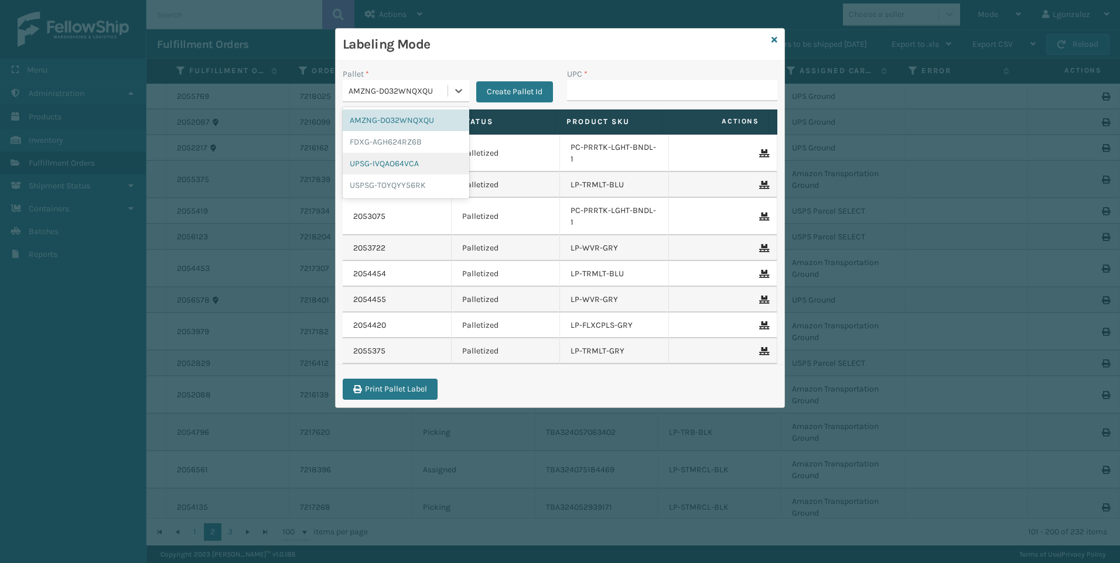
click at [398, 162] on div "UPSG-IVQAO64VCA" at bounding box center [406, 164] width 126 height 22
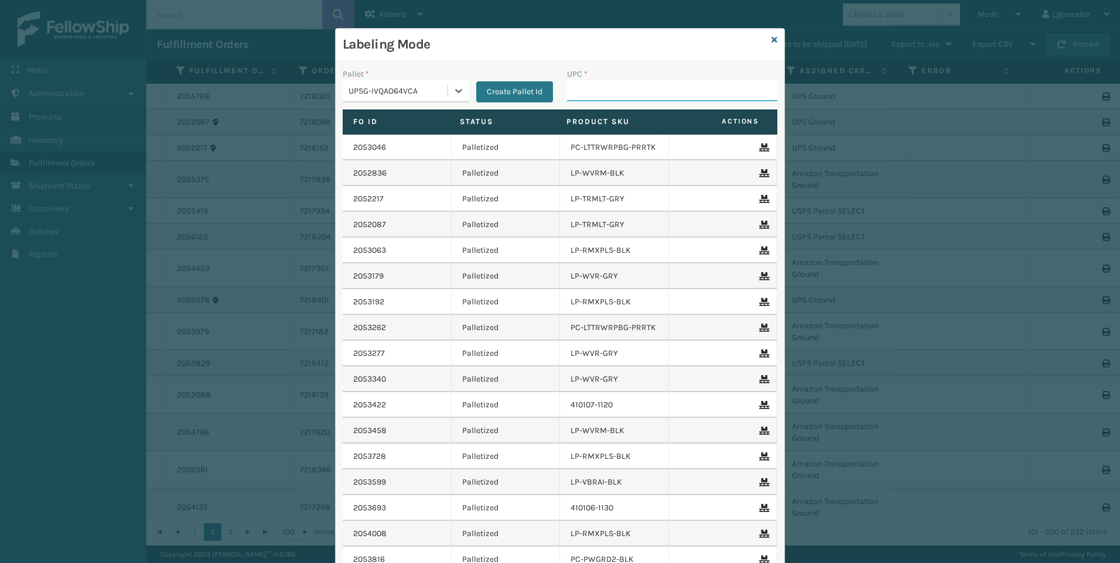
click at [573, 90] on input "UPC *" at bounding box center [672, 90] width 210 height 21
type input "LP-TRB-BLK"
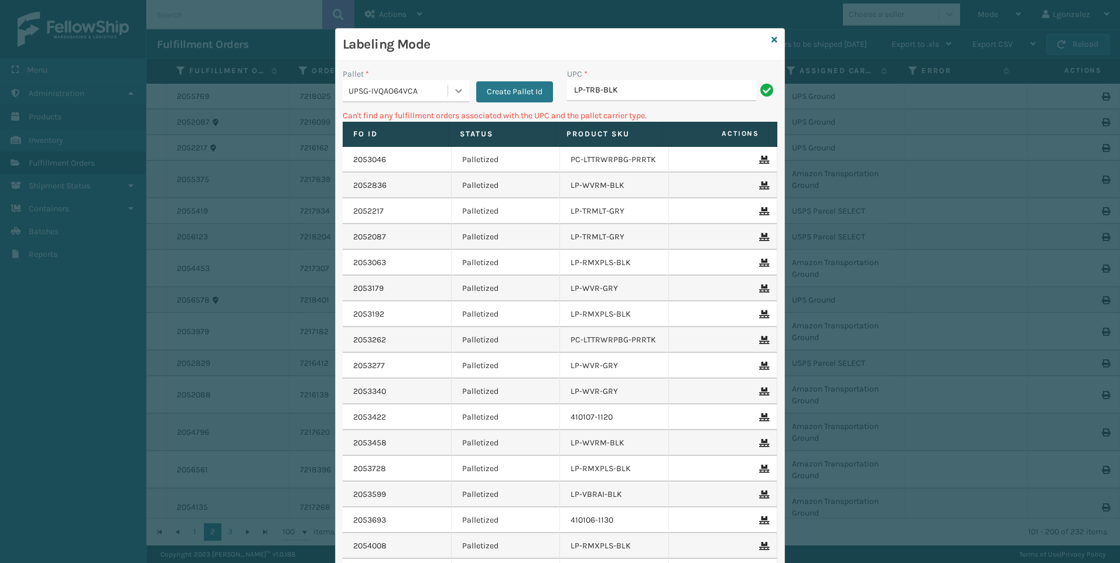
click at [458, 91] on icon at bounding box center [459, 91] width 12 height 12
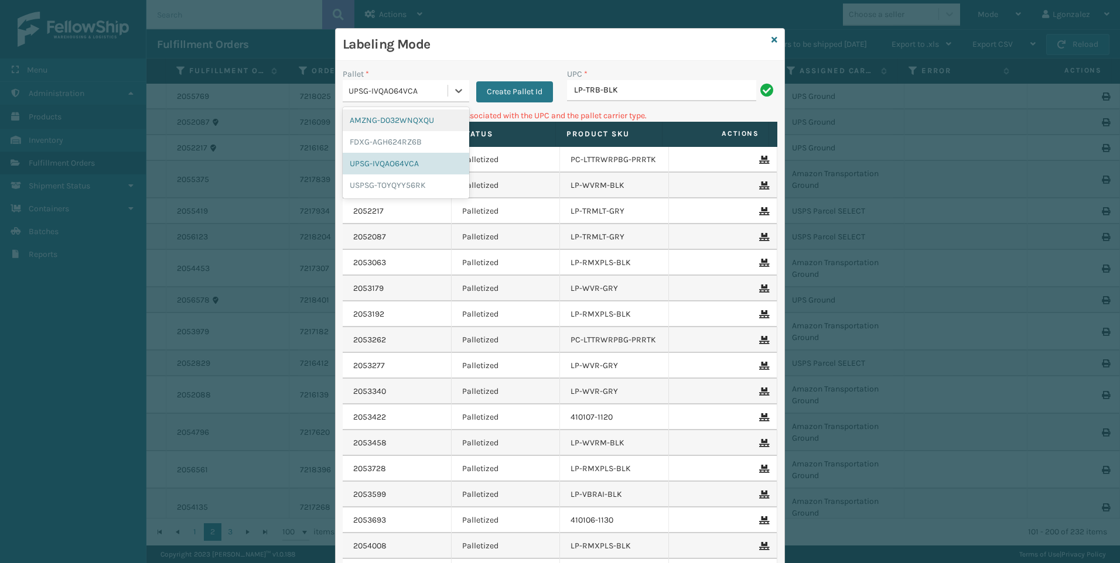
click at [424, 119] on div "AMZNG-D032WNQXQU" at bounding box center [406, 121] width 126 height 22
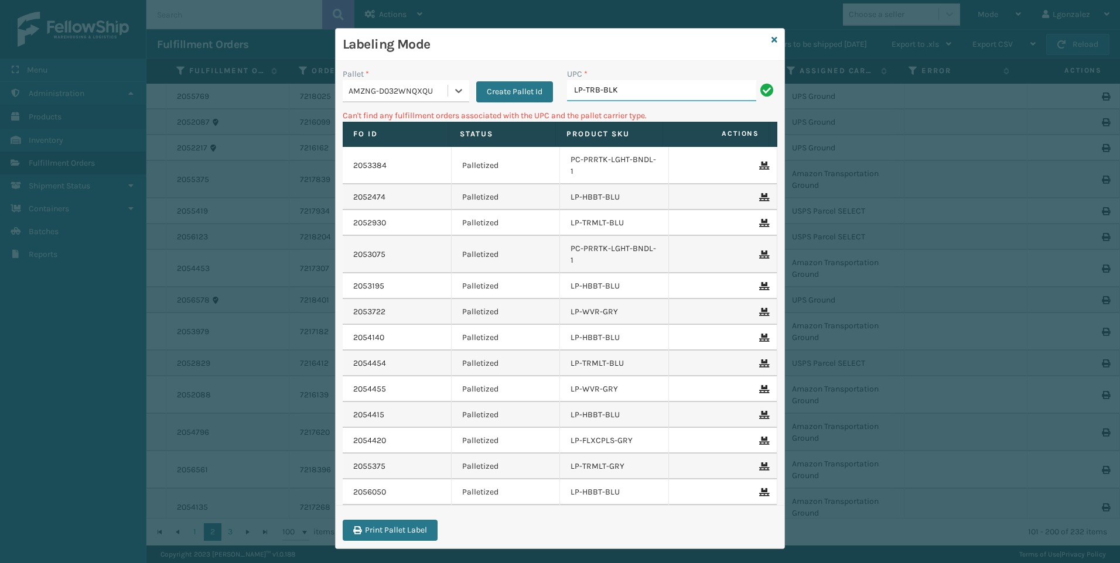
click at [637, 100] on input "LP-TRB-BLK" at bounding box center [661, 90] width 189 height 21
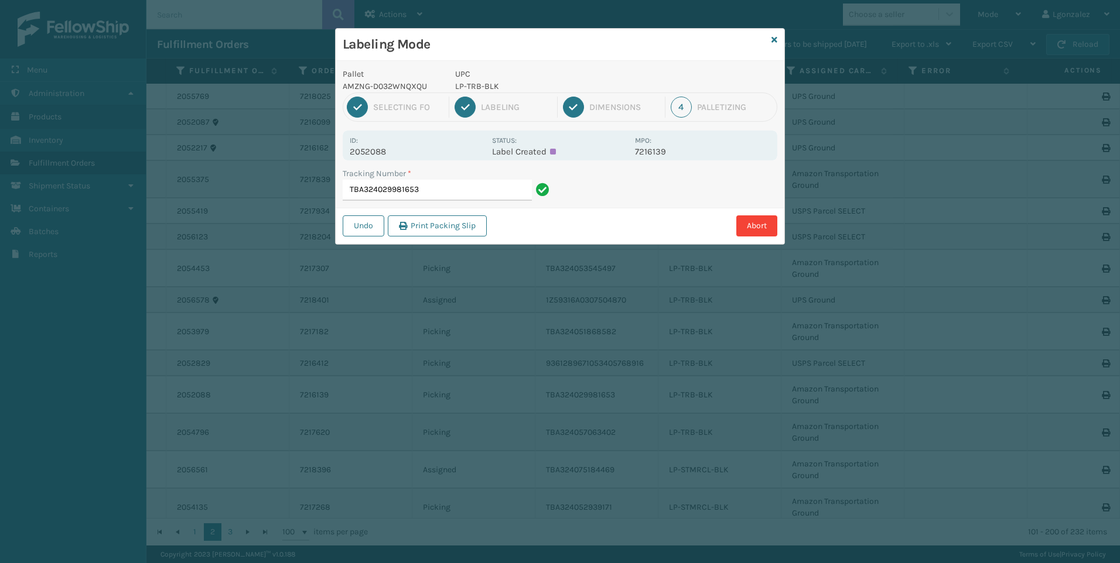
click at [484, 85] on p "LP-TRB-BLK" at bounding box center [541, 86] width 173 height 12
click at [494, 191] on input "TBA324029981653" at bounding box center [437, 190] width 189 height 21
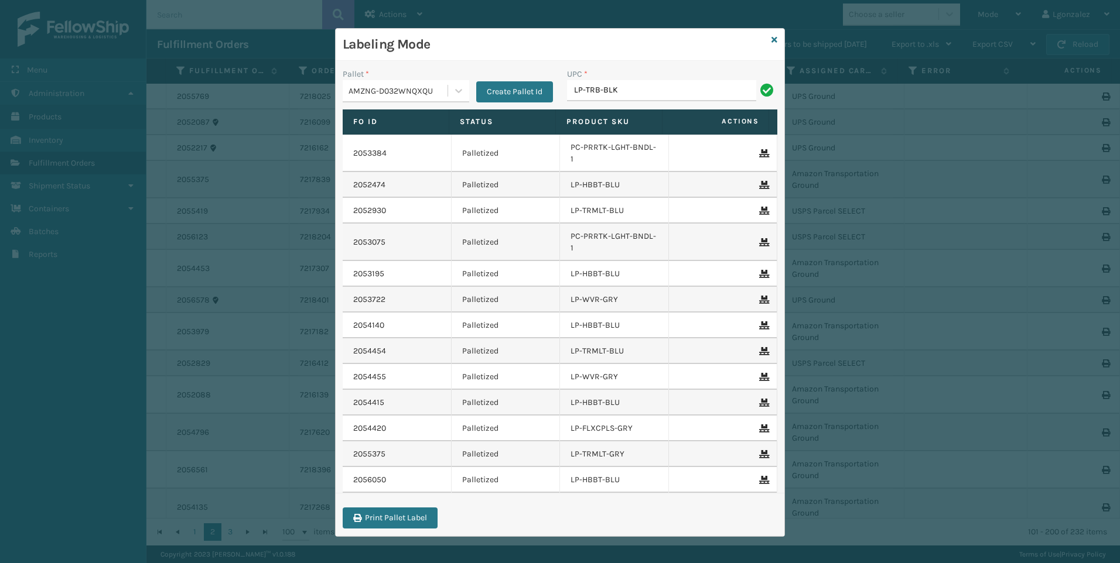
type input "LP-TRB-BLK"
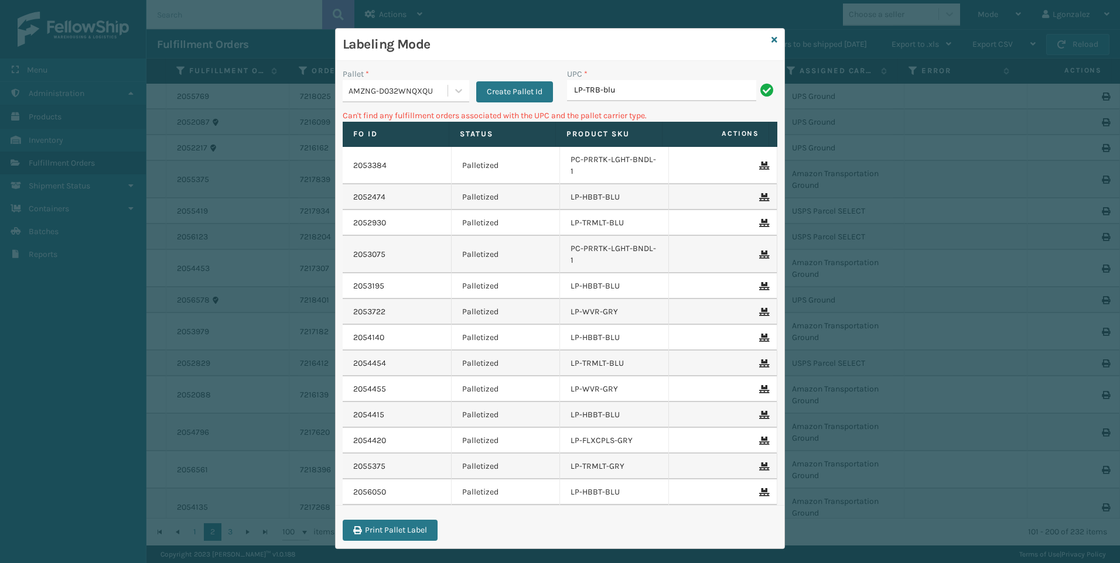
type input "LP-TRB-blu"
click at [456, 90] on icon at bounding box center [458, 91] width 7 height 4
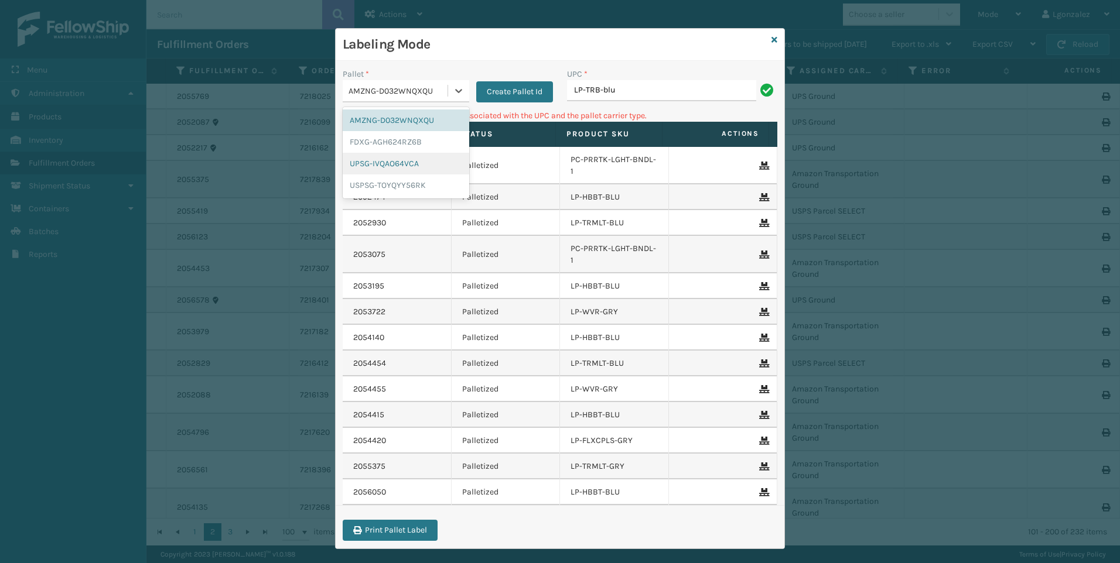
click at [429, 163] on div "UPSG-IVQAO64VCA" at bounding box center [406, 164] width 126 height 22
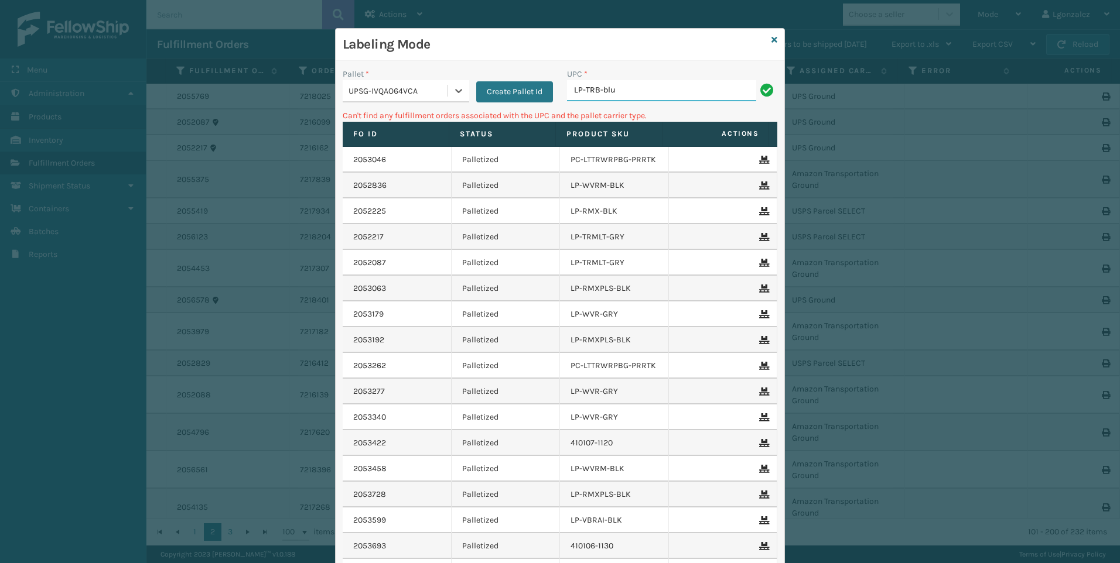
click at [611, 90] on input "LP-TRB-blu" at bounding box center [661, 90] width 189 height 21
drag, startPoint x: 595, startPoint y: 87, endPoint x: 523, endPoint y: 77, distance: 72.1
click at [522, 77] on div "Pallet * UPSG-IVQAO64VCA Create Pallet Id UPC * LP-TRB-blu" at bounding box center [560, 89] width 449 height 42
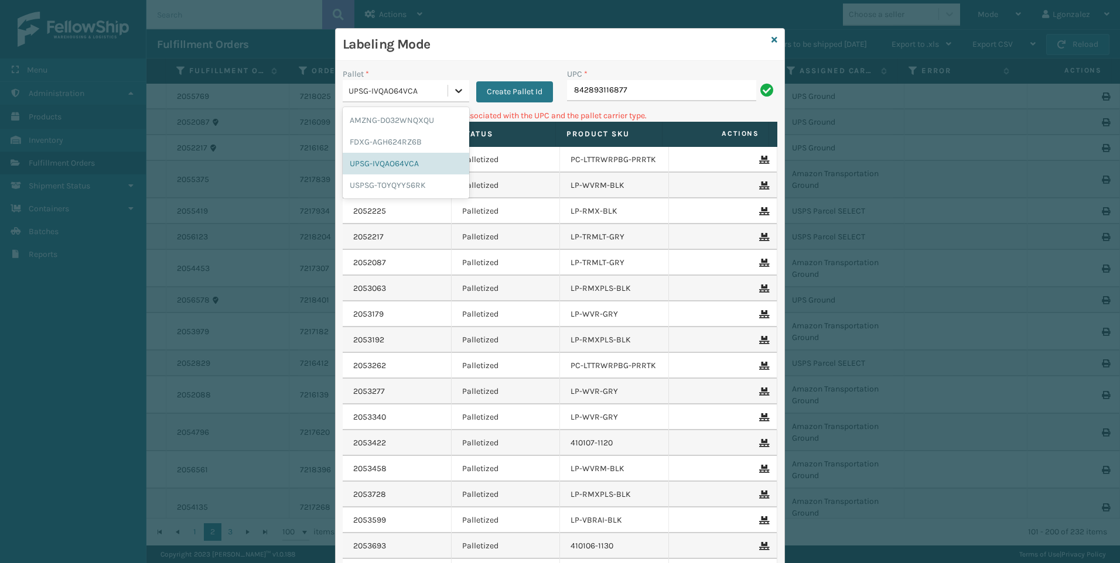
click at [460, 95] on div at bounding box center [458, 90] width 21 height 21
click at [408, 183] on div "USPSG-TOYQYY56RK" at bounding box center [406, 185] width 126 height 22
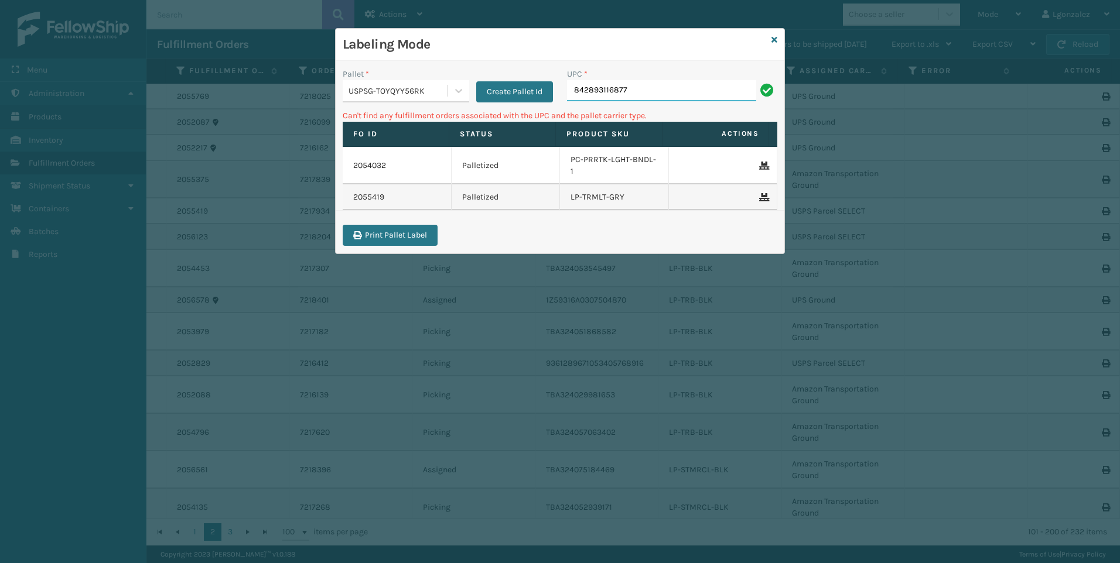
click at [637, 88] on input "842893116877" at bounding box center [661, 90] width 189 height 21
type input "8"
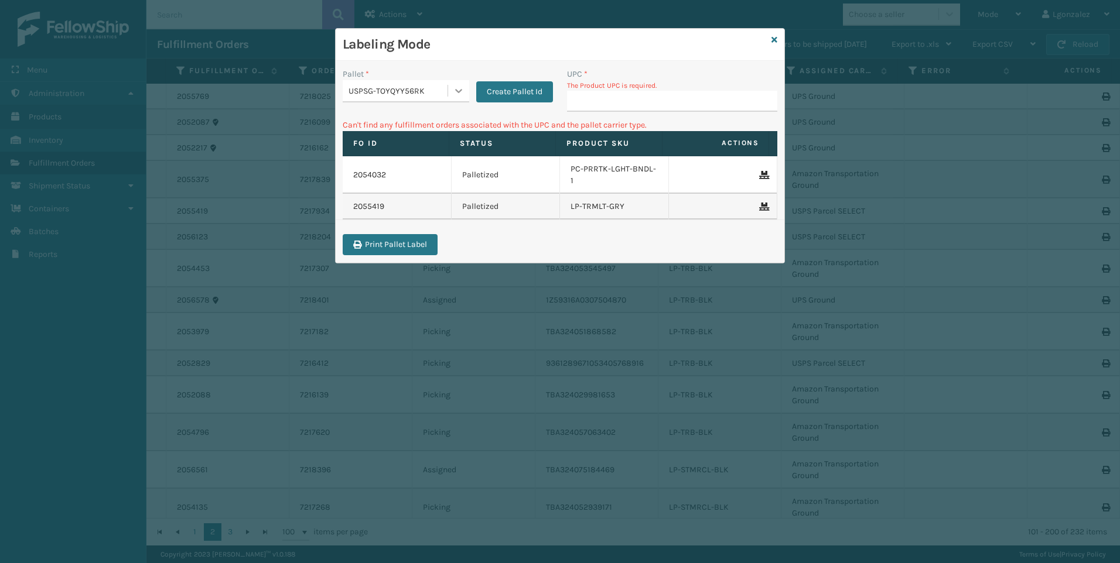
click at [451, 88] on div at bounding box center [458, 90] width 21 height 21
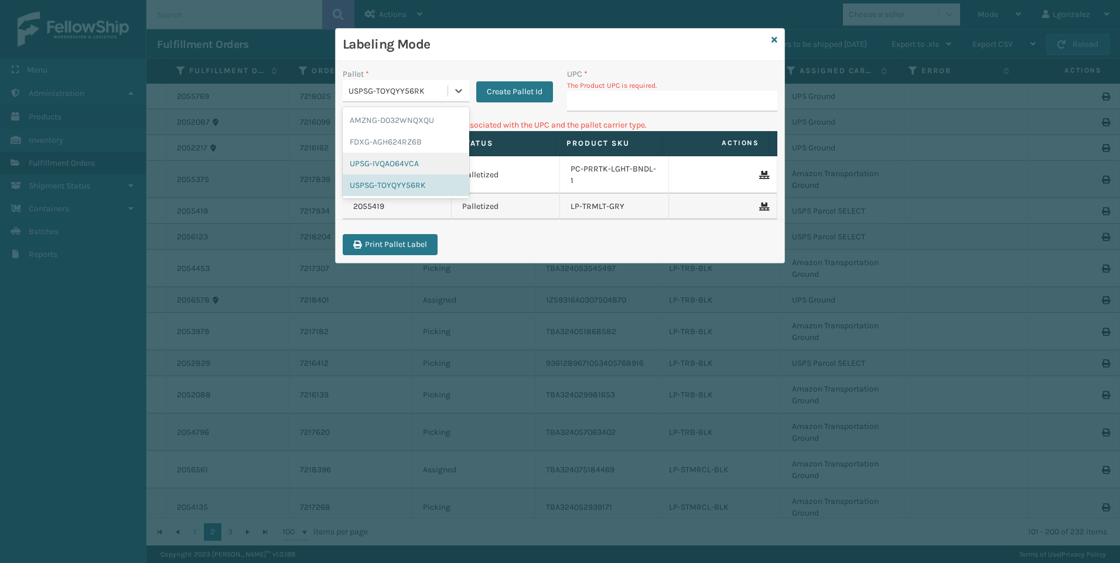
click at [397, 162] on div "UPSG-IVQAO64VCA" at bounding box center [406, 164] width 126 height 22
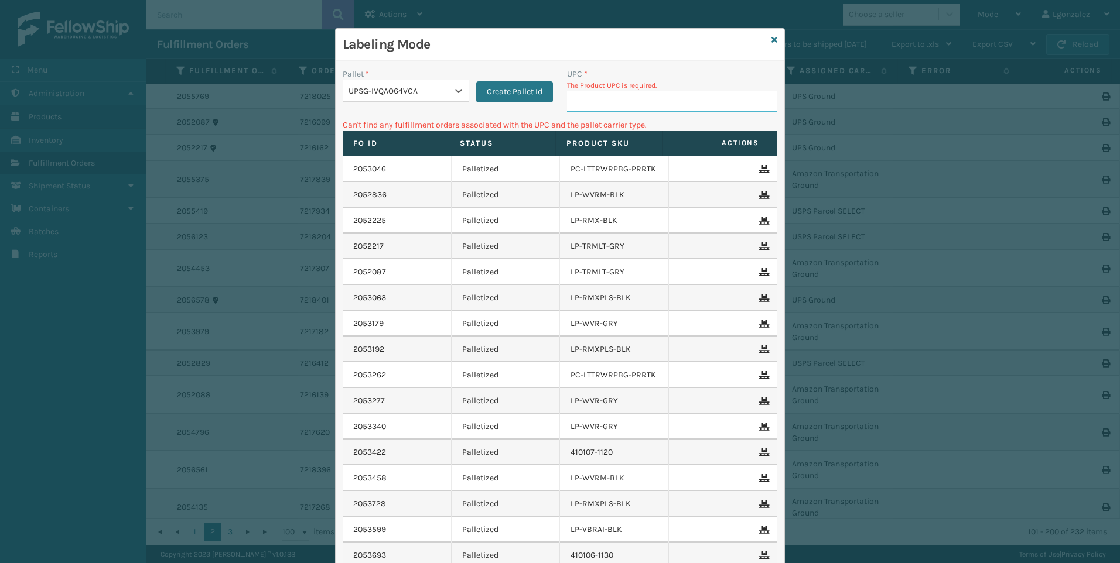
click at [607, 100] on input "UPC *" at bounding box center [672, 101] width 210 height 21
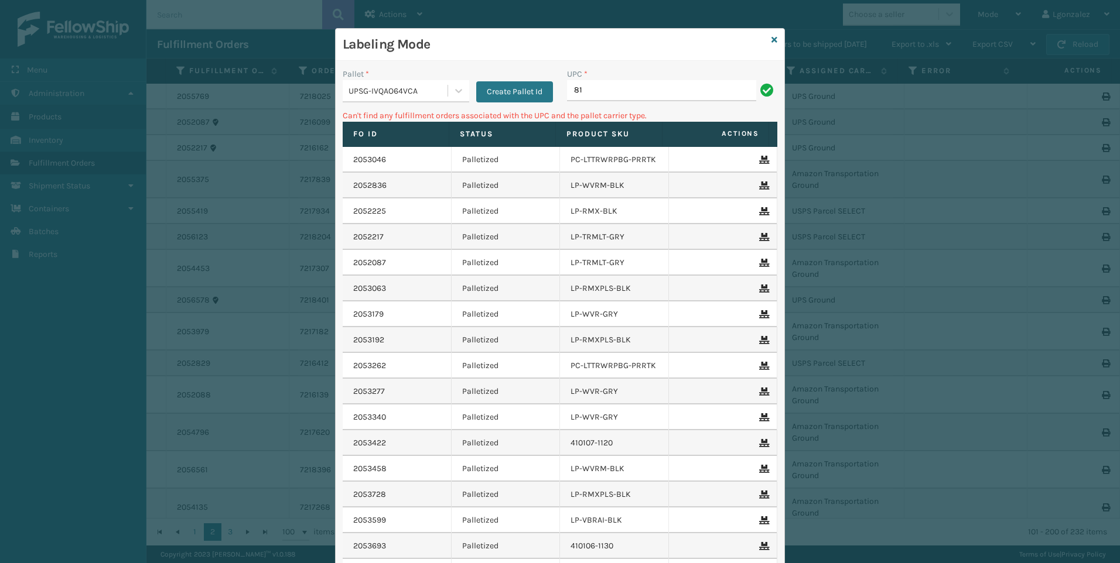
type input "8"
type input "LP-ALVRDPMN-BLK"
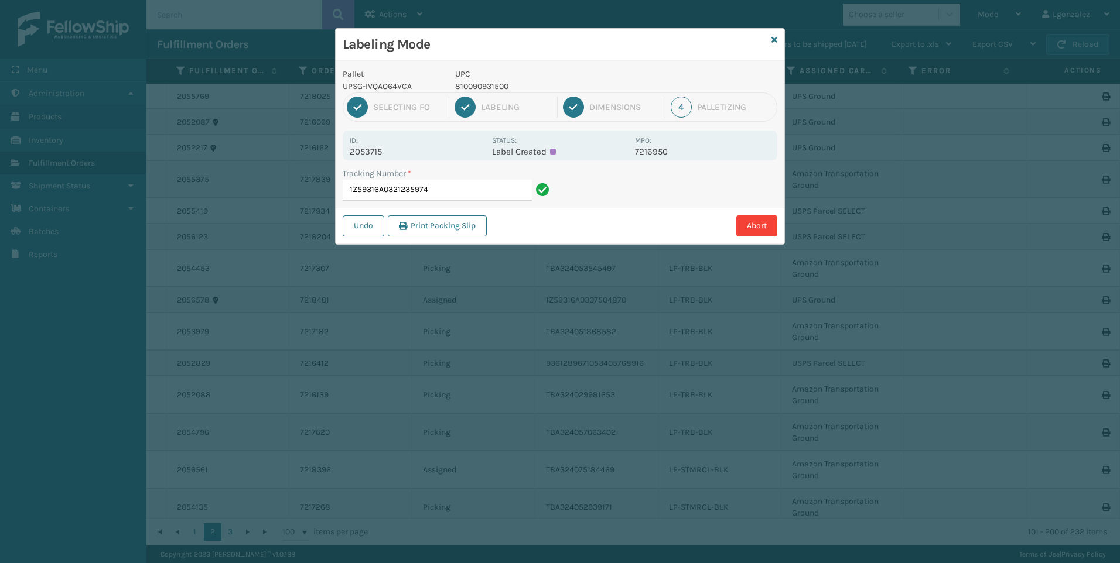
click at [487, 76] on p "UPC" at bounding box center [541, 74] width 173 height 12
click at [490, 92] on div "Pallet UPSG-IVQAO64VCA UPC 810090931500 1 Selecting FO 2 Labeling 3 Dimensions …" at bounding box center [560, 152] width 449 height 183
click at [491, 88] on p "810090931500" at bounding box center [541, 86] width 173 height 12
click at [508, 193] on input "1Z59316A0321235974" at bounding box center [437, 190] width 189 height 21
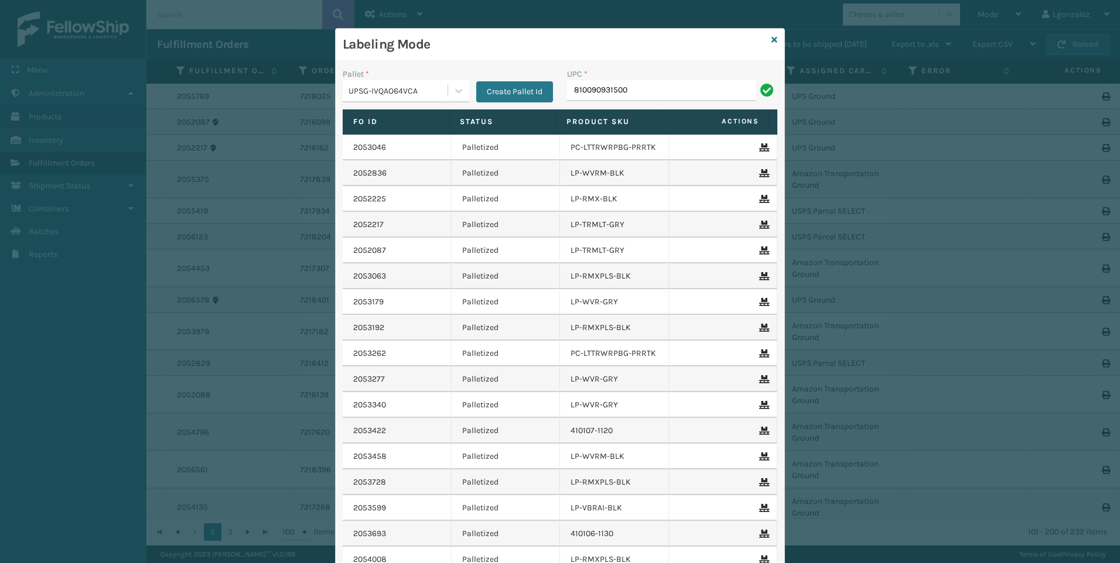
type input "810090931500"
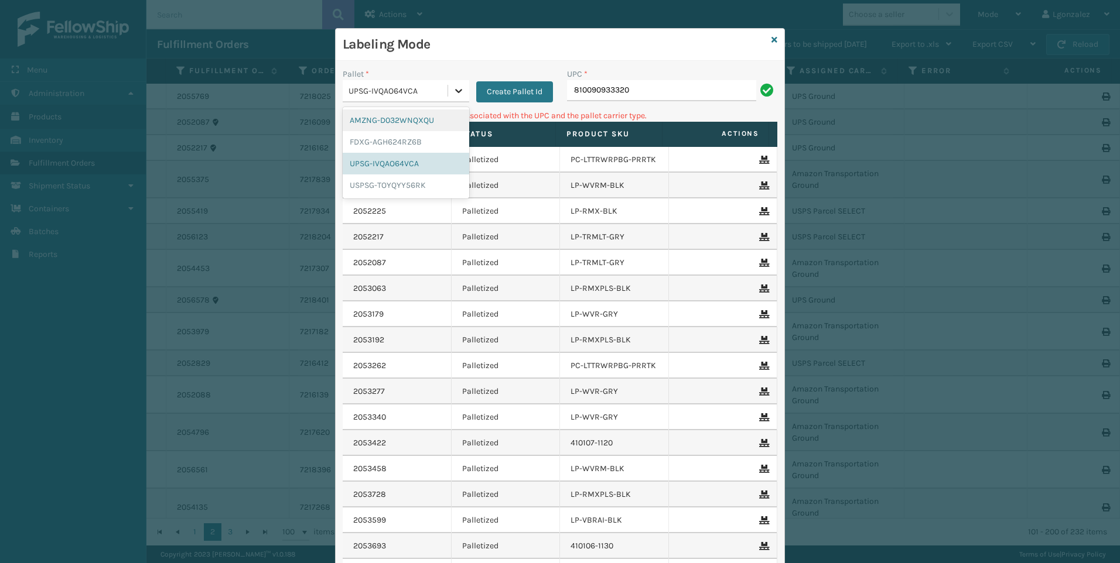
click at [459, 91] on icon at bounding box center [459, 91] width 12 height 12
click at [433, 124] on div "AMZNG-D032WNQXQU" at bounding box center [406, 121] width 126 height 22
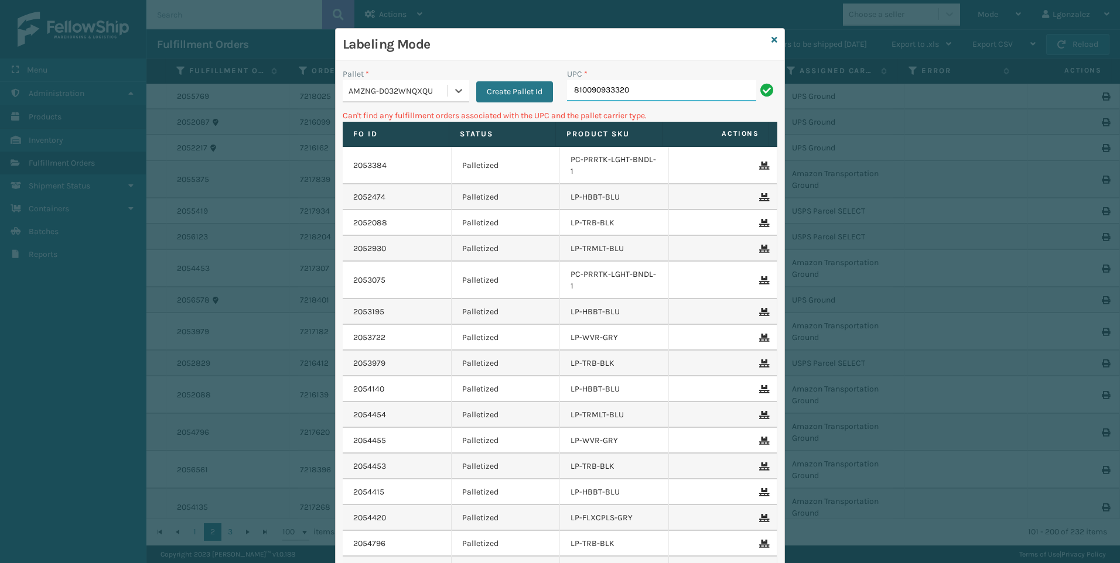
click at [642, 94] on input "810090933320" at bounding box center [661, 90] width 189 height 21
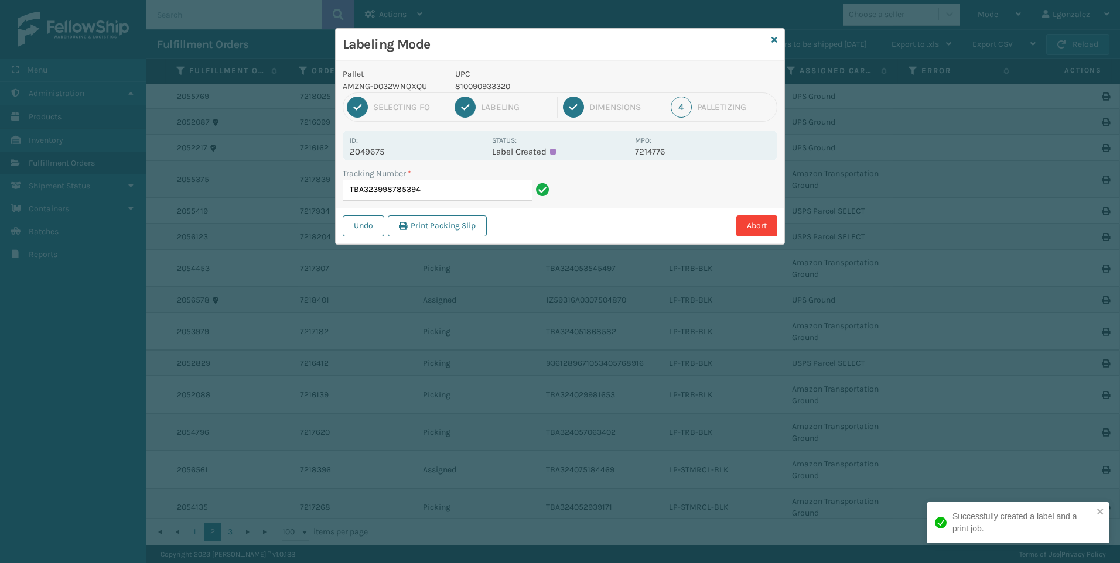
click at [483, 80] on p "810090933320" at bounding box center [541, 86] width 173 height 12
click at [495, 187] on input "TBA323998785394" at bounding box center [437, 190] width 189 height 21
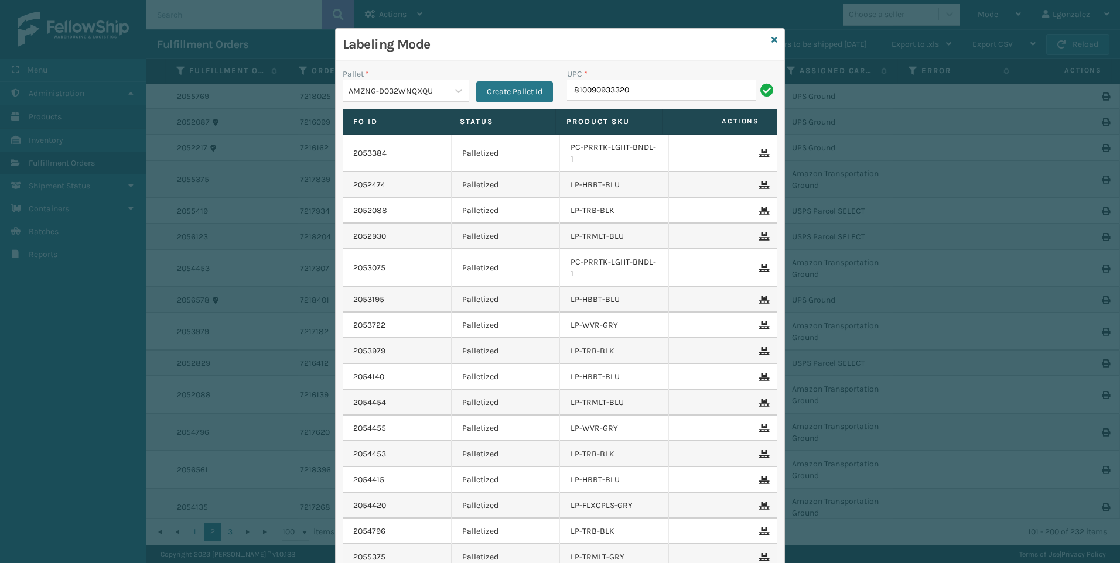
type input "810090933320"
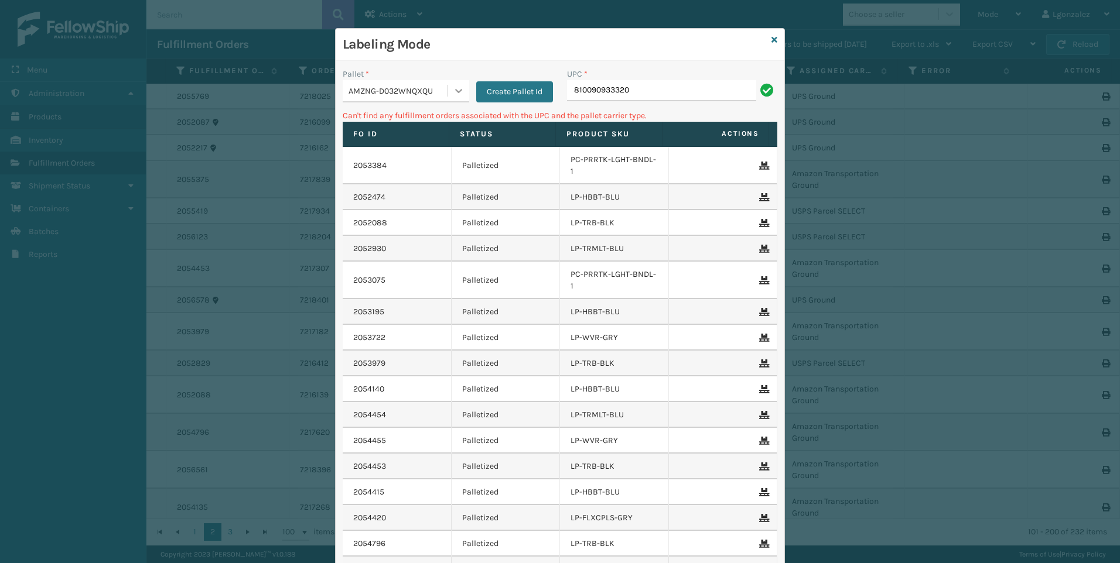
click at [453, 83] on div at bounding box center [458, 90] width 21 height 21
click at [421, 145] on div "FDXG-AGH624RZ6B" at bounding box center [406, 142] width 126 height 22
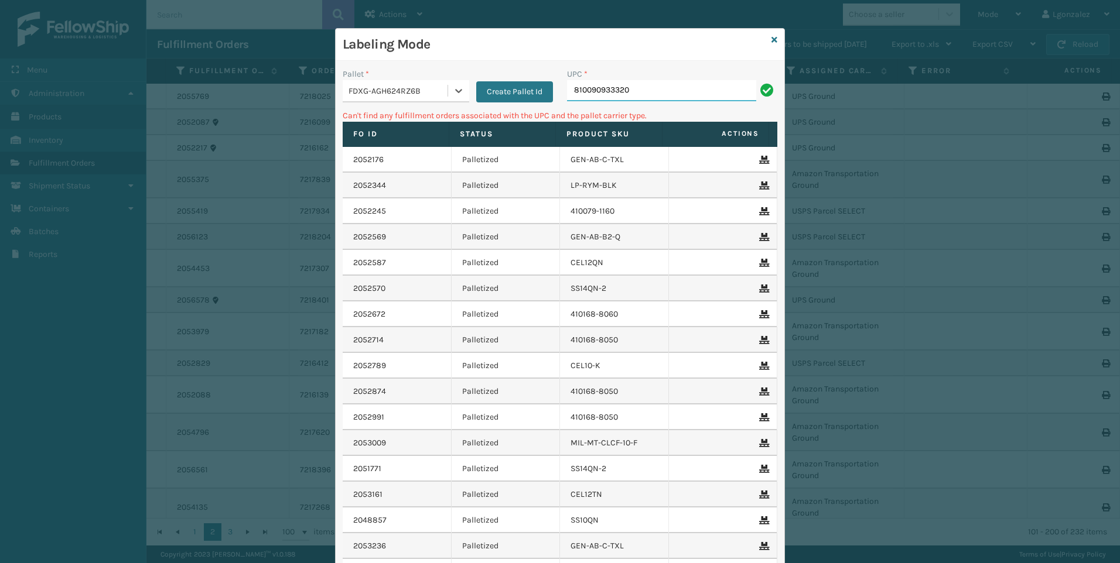
click at [637, 91] on input "810090933320" at bounding box center [661, 90] width 189 height 21
click at [456, 90] on icon at bounding box center [458, 91] width 7 height 4
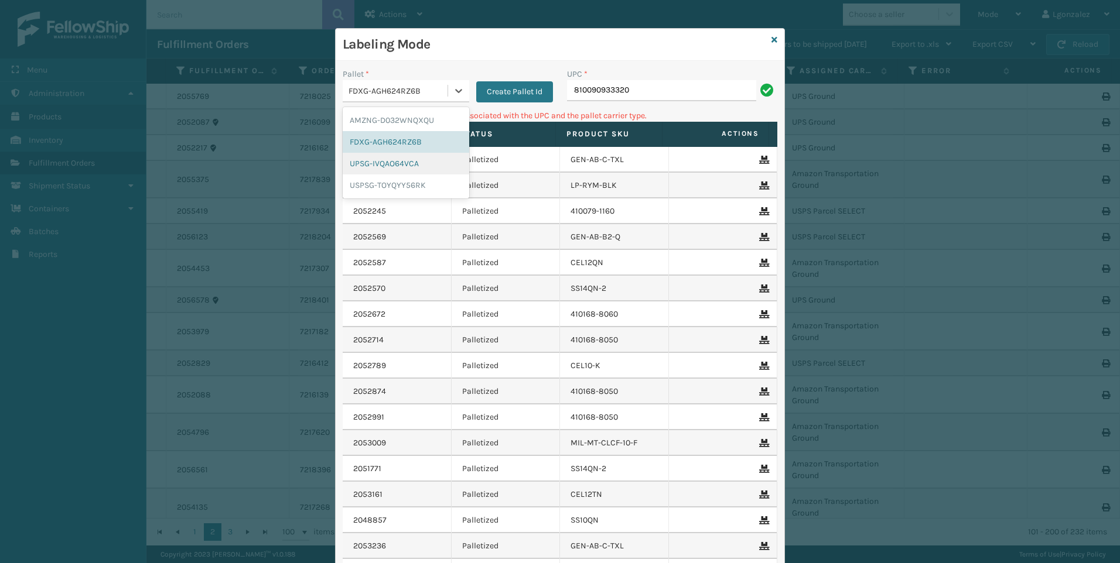
click at [416, 168] on div "UPSG-IVQAO64VCA" at bounding box center [406, 164] width 126 height 22
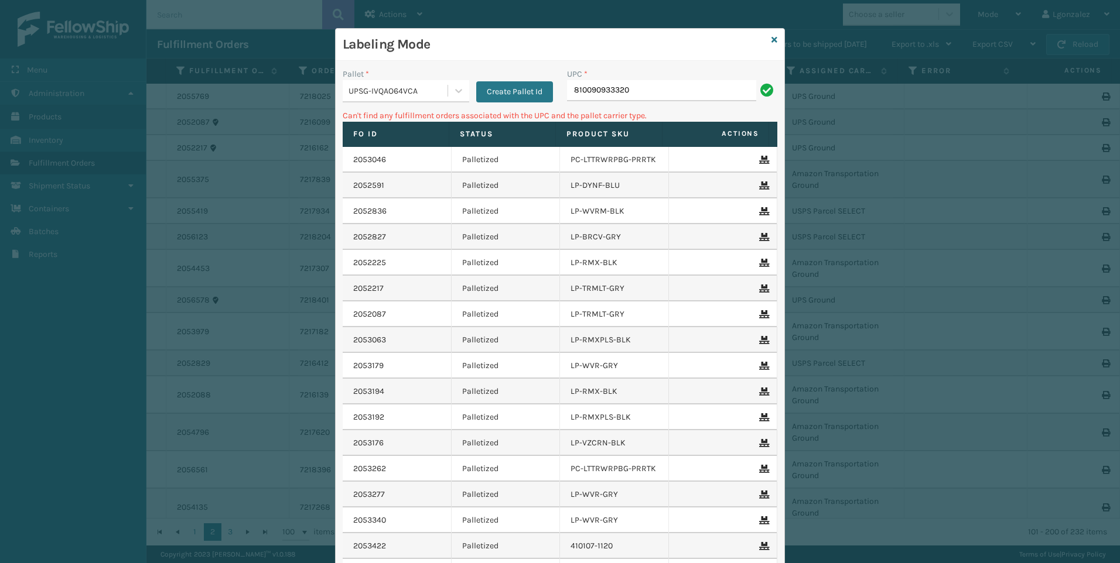
click at [629, 80] on div "UPC *" at bounding box center [672, 74] width 210 height 12
click at [652, 93] on input "810090933320" at bounding box center [661, 90] width 189 height 21
drag, startPoint x: 460, startPoint y: 89, endPoint x: 450, endPoint y: 98, distance: 13.7
click at [460, 90] on div at bounding box center [458, 90] width 21 height 21
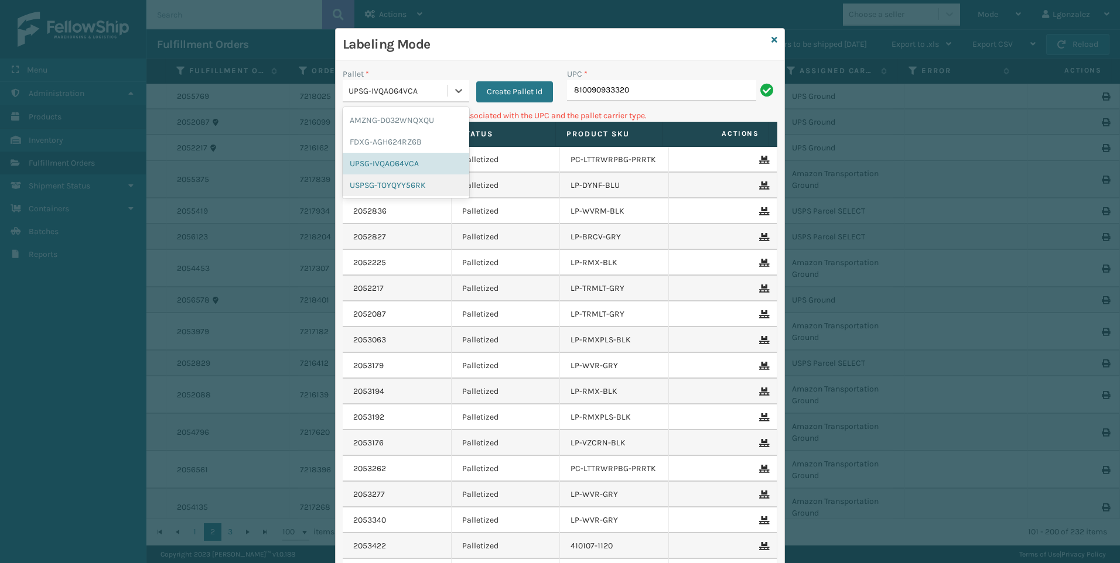
drag, startPoint x: 423, startPoint y: 190, endPoint x: 478, endPoint y: 177, distance: 56.4
click at [424, 190] on div "USPSG-TOYQYY56RK" at bounding box center [406, 185] width 126 height 22
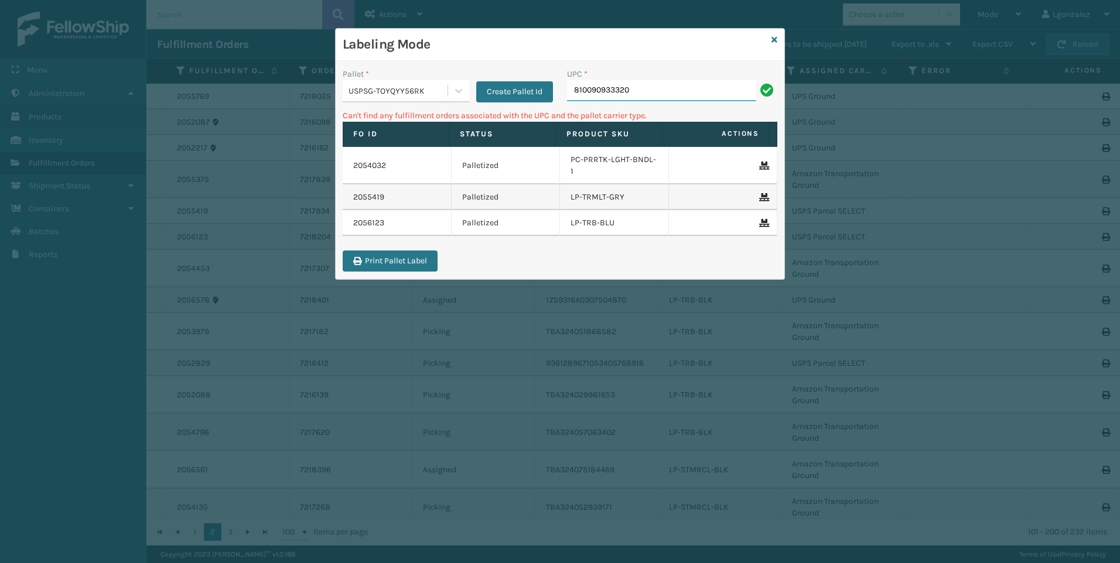
click at [649, 93] on input "810090933320" at bounding box center [661, 90] width 189 height 21
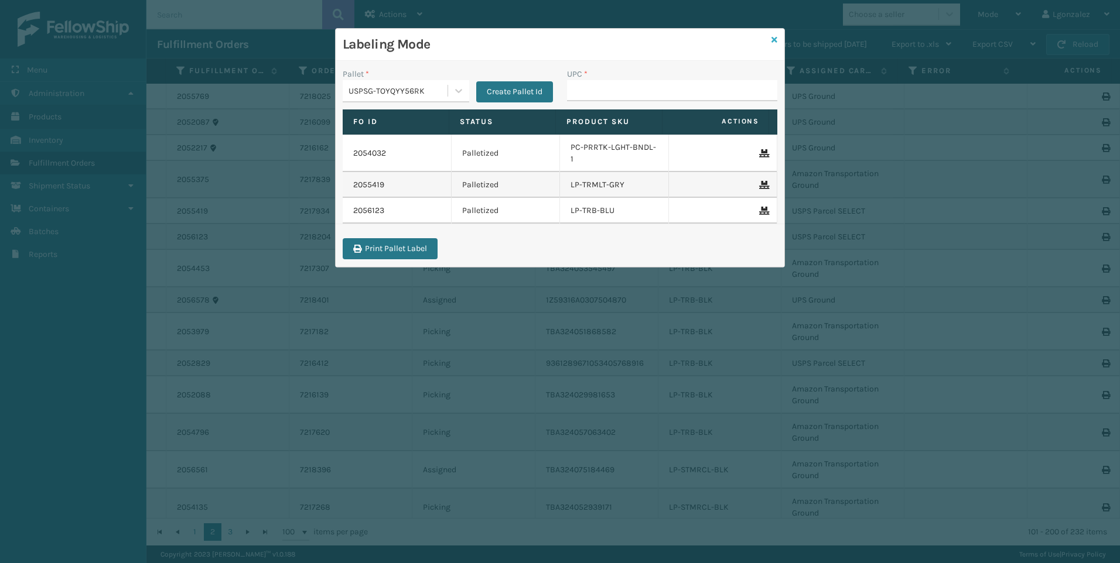
click at [773, 40] on icon at bounding box center [774, 40] width 6 height 8
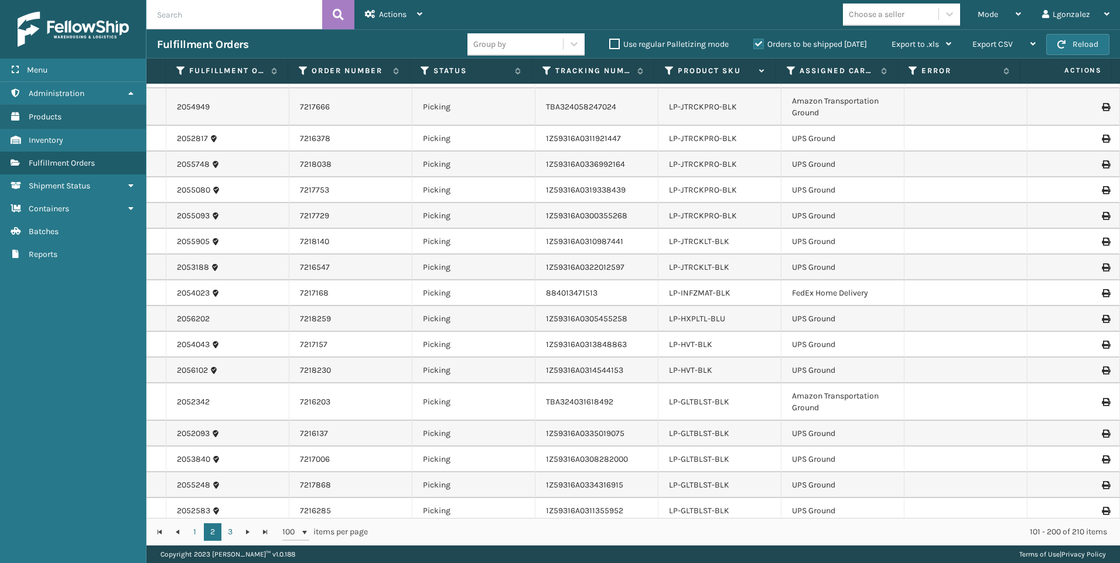
scroll to position [937, 0]
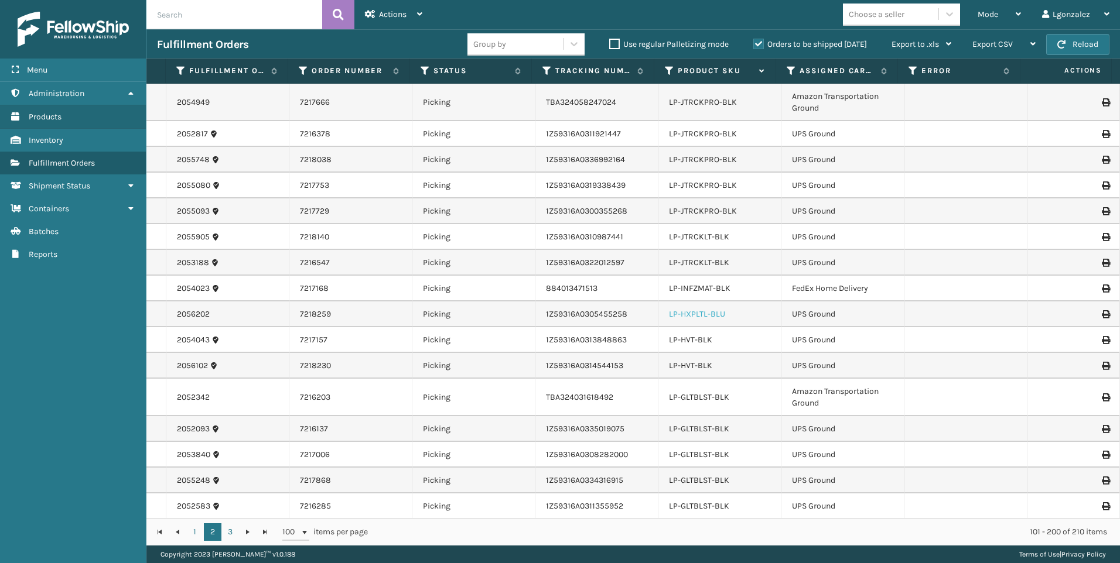
click at [692, 316] on link "LP-HXPLTL-BLU" at bounding box center [697, 314] width 56 height 10
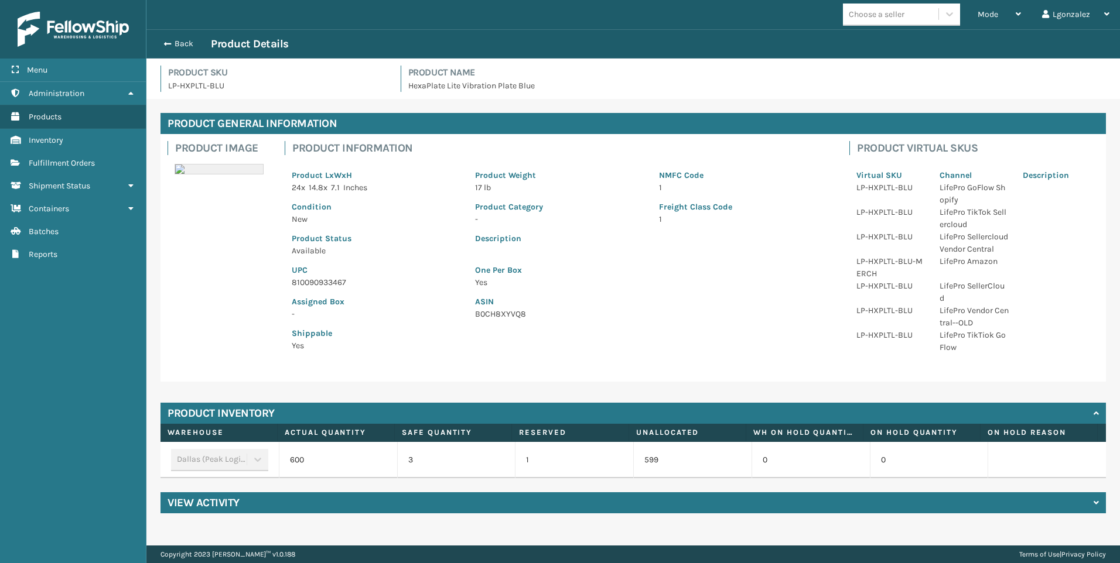
click at [325, 283] on p "810090933467" at bounding box center [376, 282] width 169 height 12
click at [323, 280] on p "810090933467" at bounding box center [376, 282] width 169 height 12
click at [64, 162] on span "Fulfillment Orders" at bounding box center [62, 163] width 66 height 10
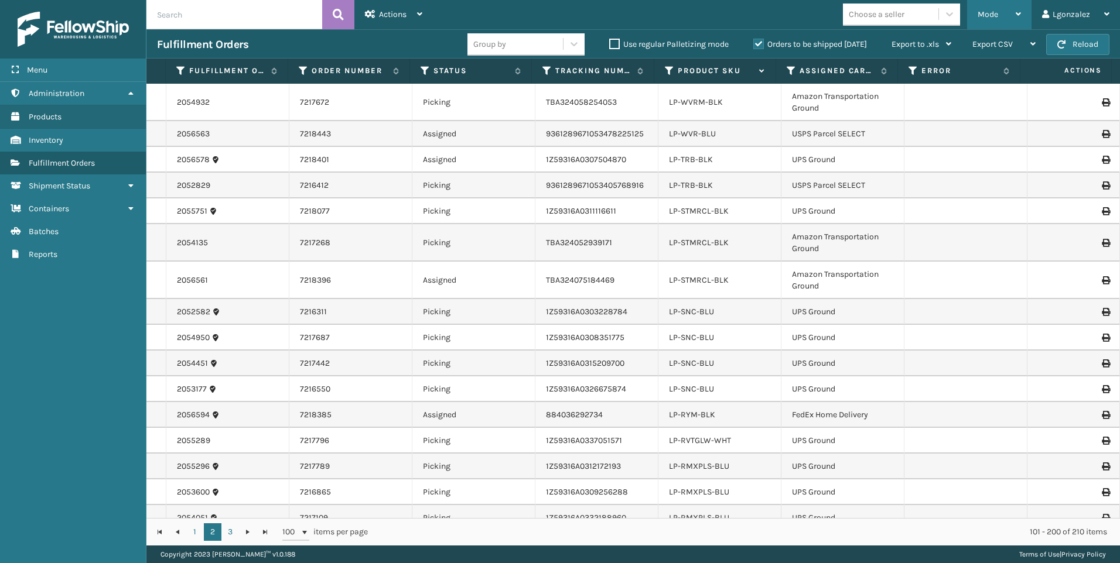
click at [999, 11] on div "Mode" at bounding box center [998, 14] width 43 height 29
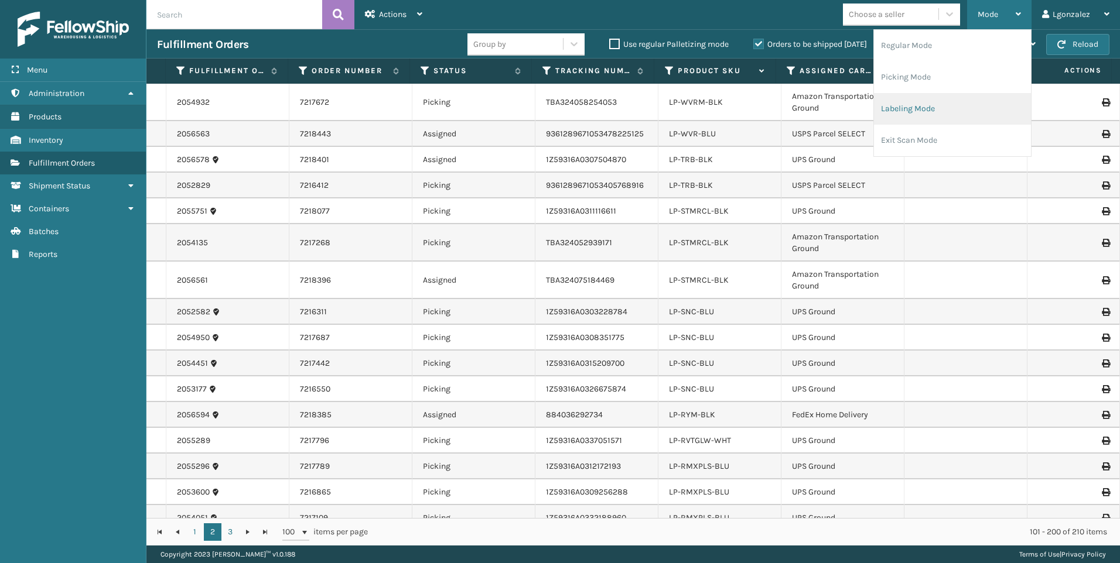
click at [907, 108] on li "Labeling Mode" at bounding box center [952, 109] width 157 height 32
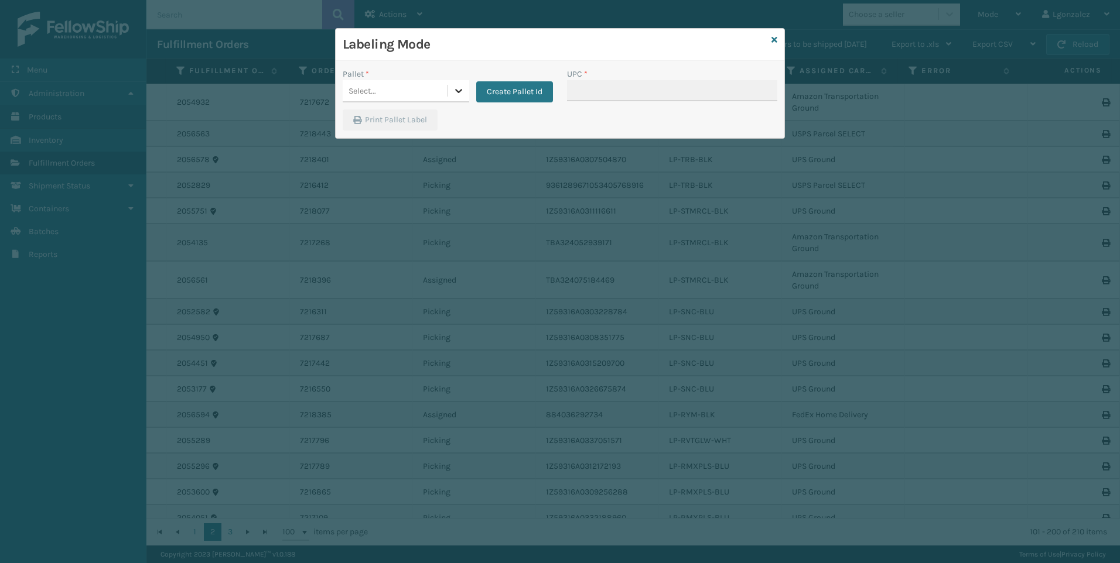
click at [449, 91] on div at bounding box center [458, 90] width 21 height 21
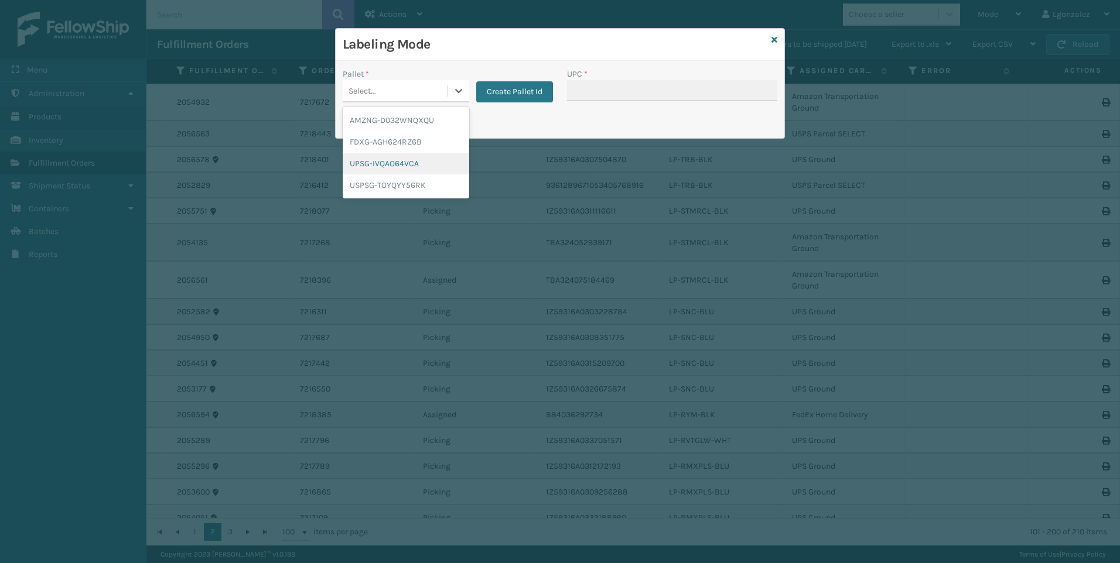
click at [385, 163] on div "UPSG-IVQAO64VCA" at bounding box center [406, 164] width 126 height 22
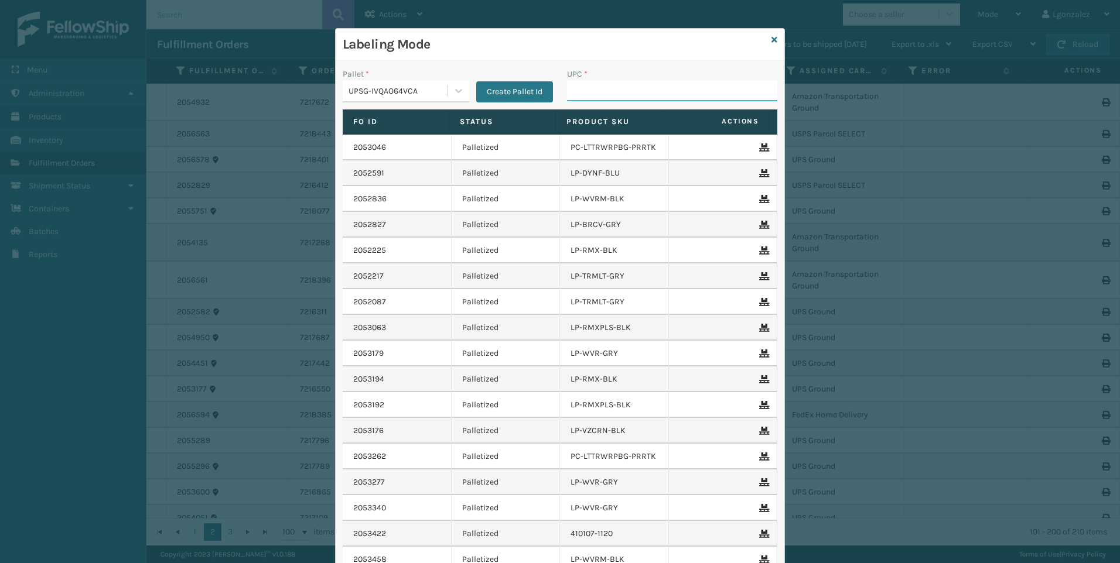
click at [574, 90] on input "UPC *" at bounding box center [672, 90] width 210 height 21
paste input "810090933467"
type input "810090933467"
click at [771, 43] on icon at bounding box center [774, 40] width 6 height 8
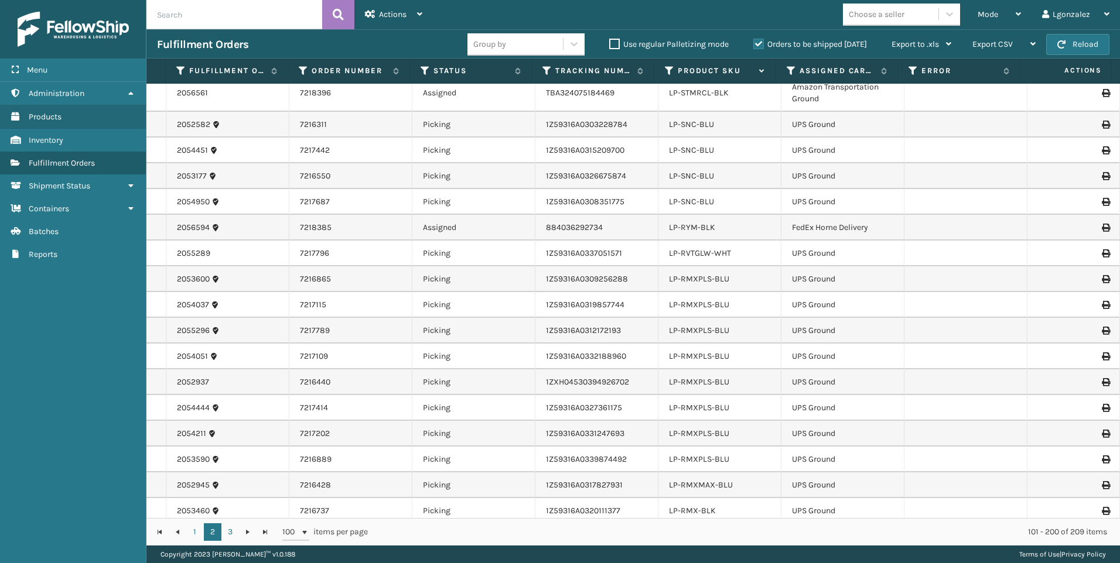
scroll to position [234, 0]
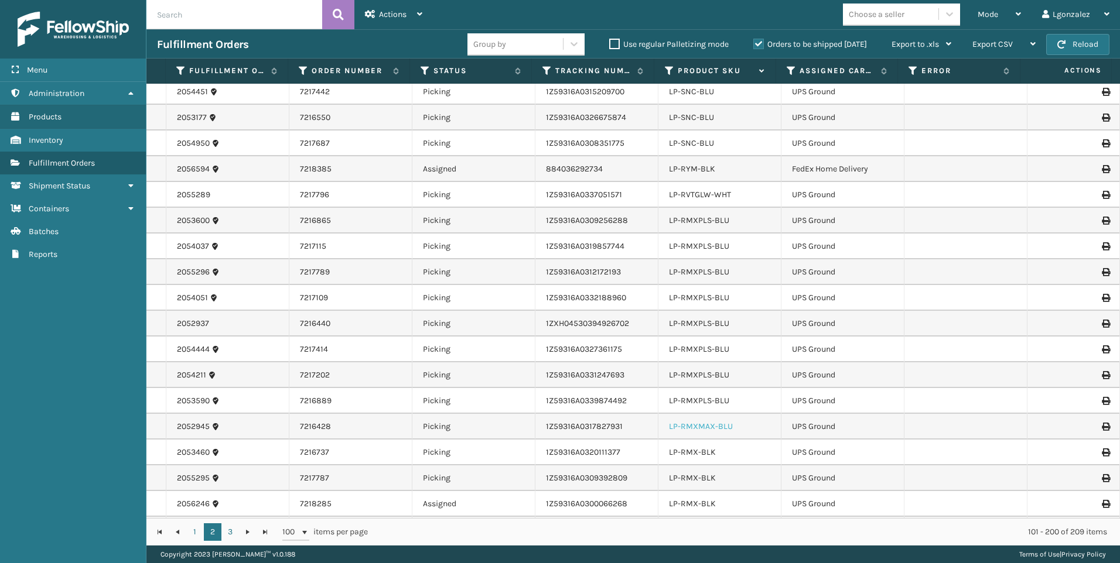
click at [707, 426] on link "LP-RMXMAX-BLU" at bounding box center [701, 427] width 64 height 10
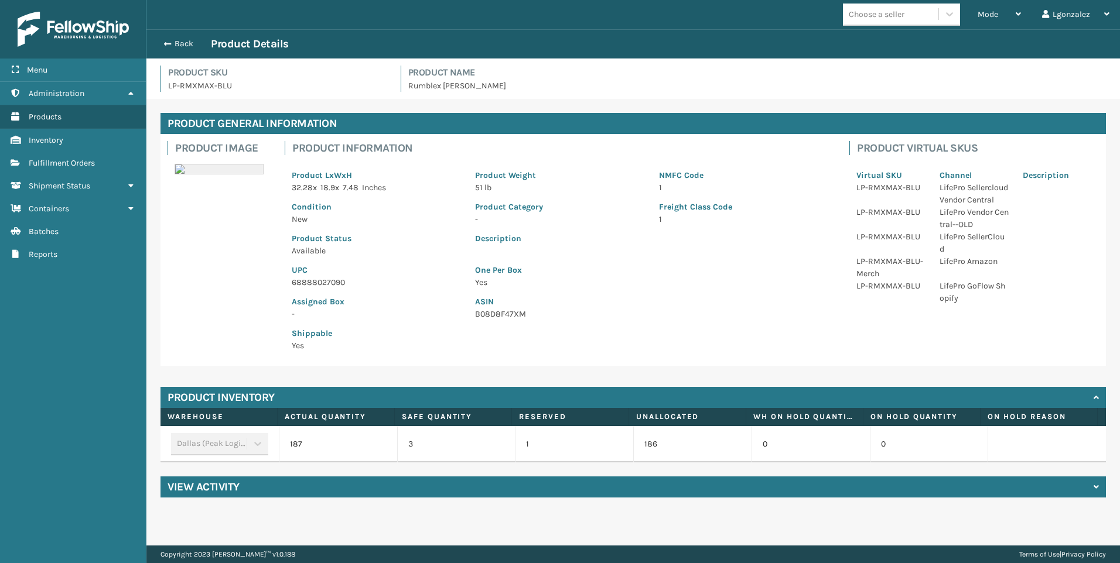
click at [313, 282] on p "68888027090" at bounding box center [376, 282] width 169 height 12
click at [312, 280] on p "68888027090" at bounding box center [376, 282] width 169 height 12
click at [63, 163] on span "Fulfillment Orders" at bounding box center [62, 163] width 66 height 10
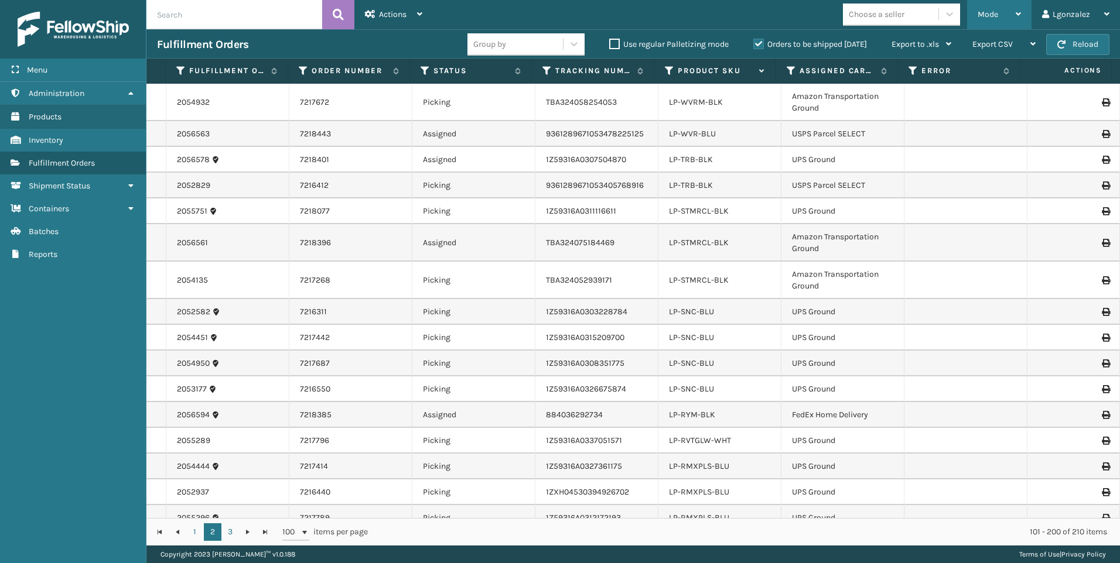
click at [1014, 23] on div "Mode" at bounding box center [998, 14] width 43 height 29
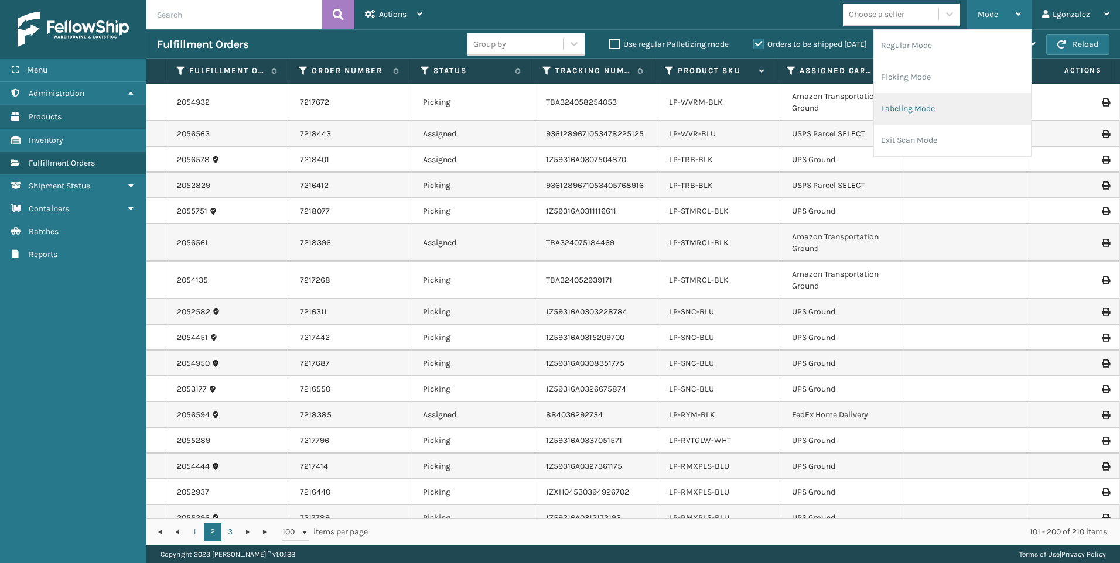
click at [905, 105] on li "Labeling Mode" at bounding box center [952, 109] width 157 height 32
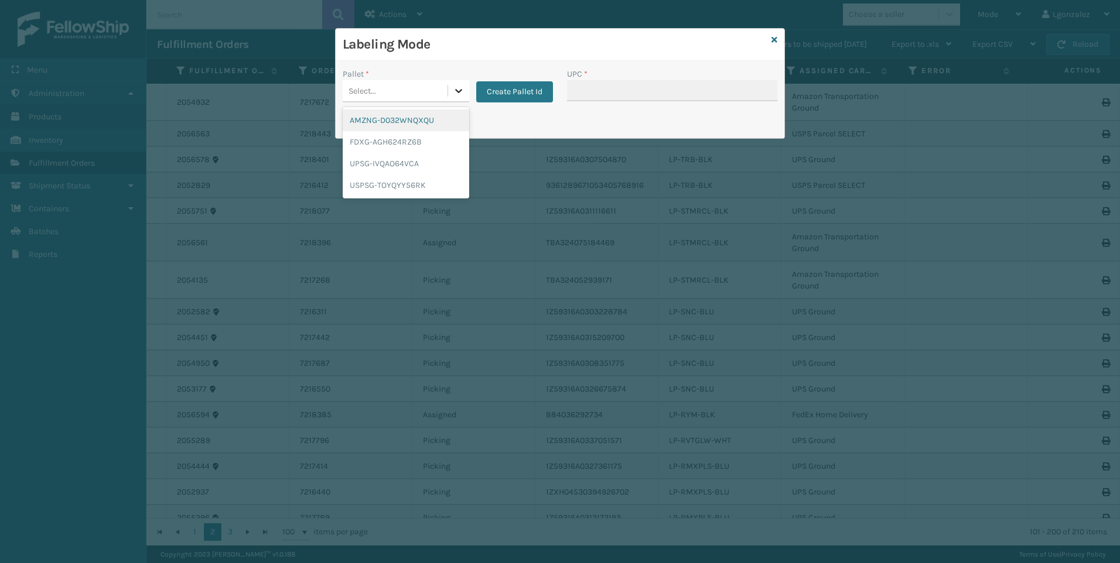
click at [455, 91] on icon at bounding box center [459, 91] width 12 height 12
click at [400, 162] on div "UPSG-IVQAO64VCA" at bounding box center [406, 164] width 126 height 22
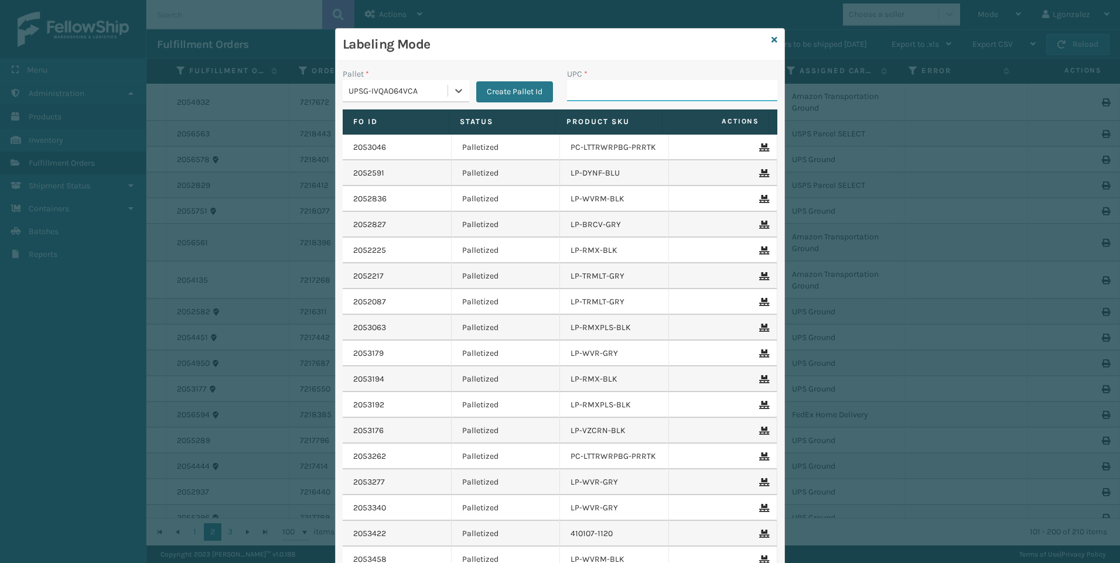
click at [611, 96] on input "UPC *" at bounding box center [672, 90] width 210 height 21
paste input "68888027090"
type input "68888027090"
type input "LP-TRB-BLK"
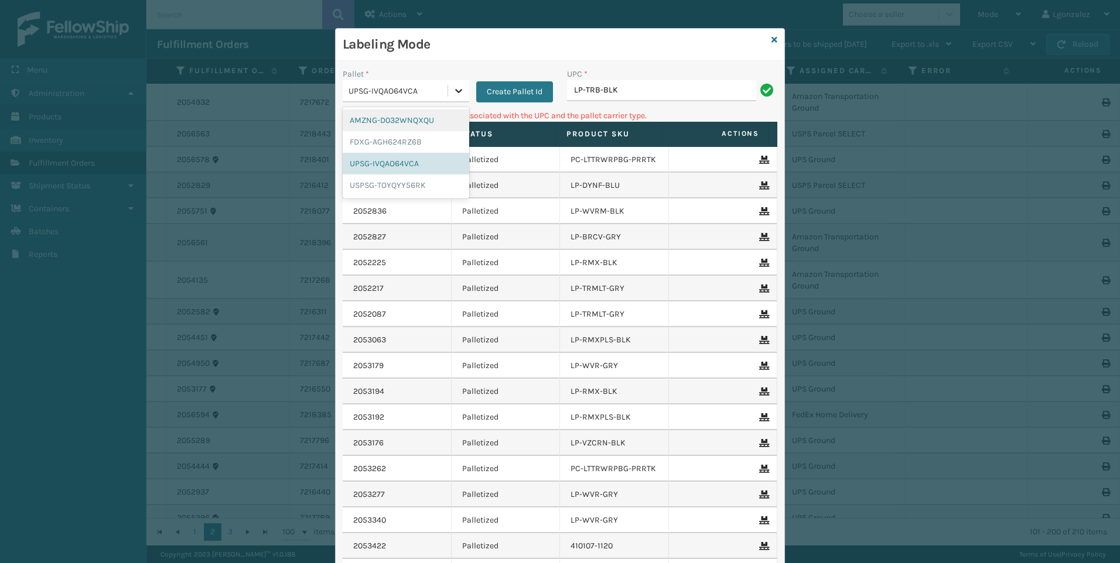
click at [453, 87] on icon at bounding box center [459, 91] width 12 height 12
click at [432, 126] on div "AMZNG-D032WNQXQU" at bounding box center [406, 121] width 126 height 22
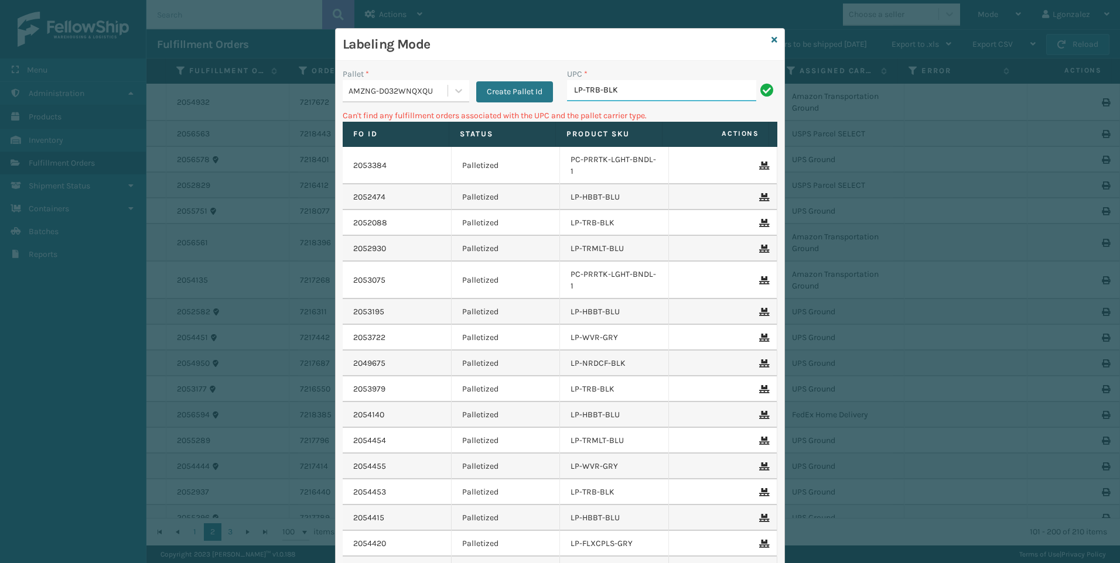
click at [642, 90] on input "LP-TRB-BLK" at bounding box center [661, 90] width 189 height 21
drag, startPoint x: 458, startPoint y: 95, endPoint x: 454, endPoint y: 105, distance: 10.6
click at [458, 96] on icon at bounding box center [459, 91] width 12 height 12
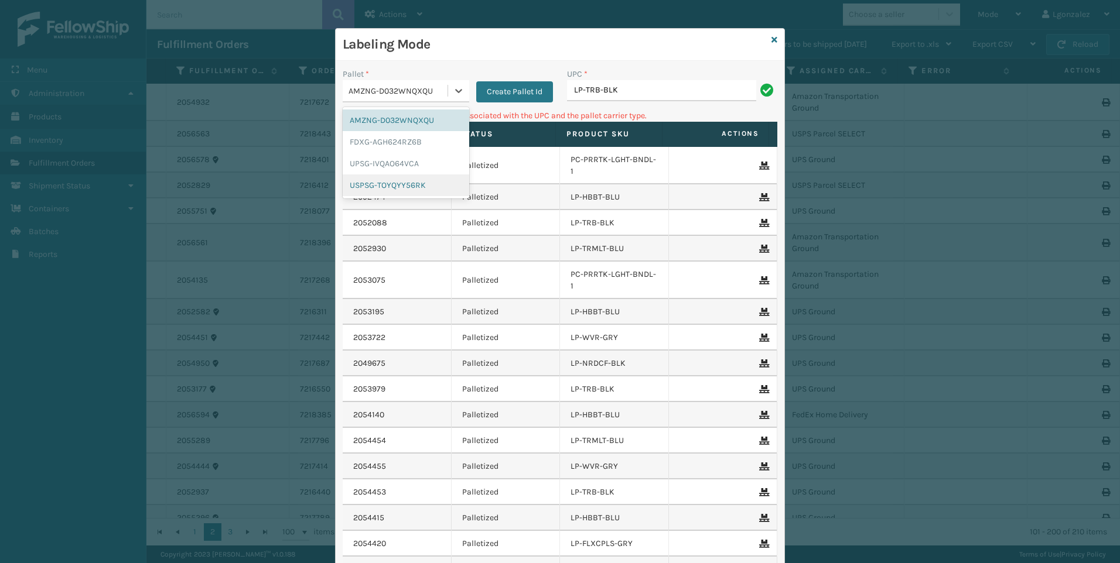
click at [411, 187] on div "USPSG-TOYQYY56RK" at bounding box center [406, 185] width 126 height 22
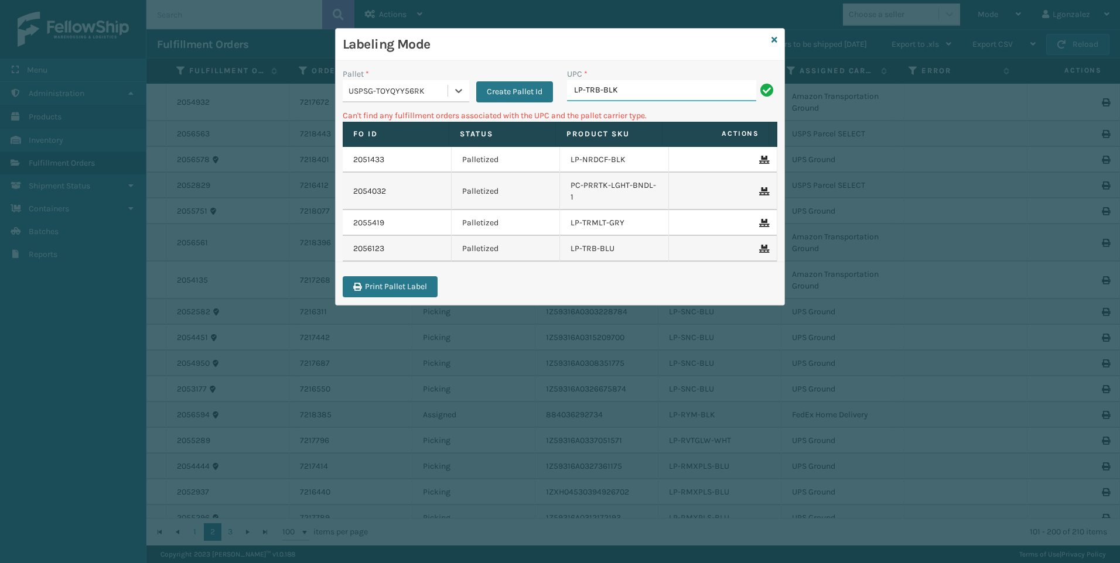
click at [644, 91] on input "LP-TRB-BLK" at bounding box center [661, 90] width 189 height 21
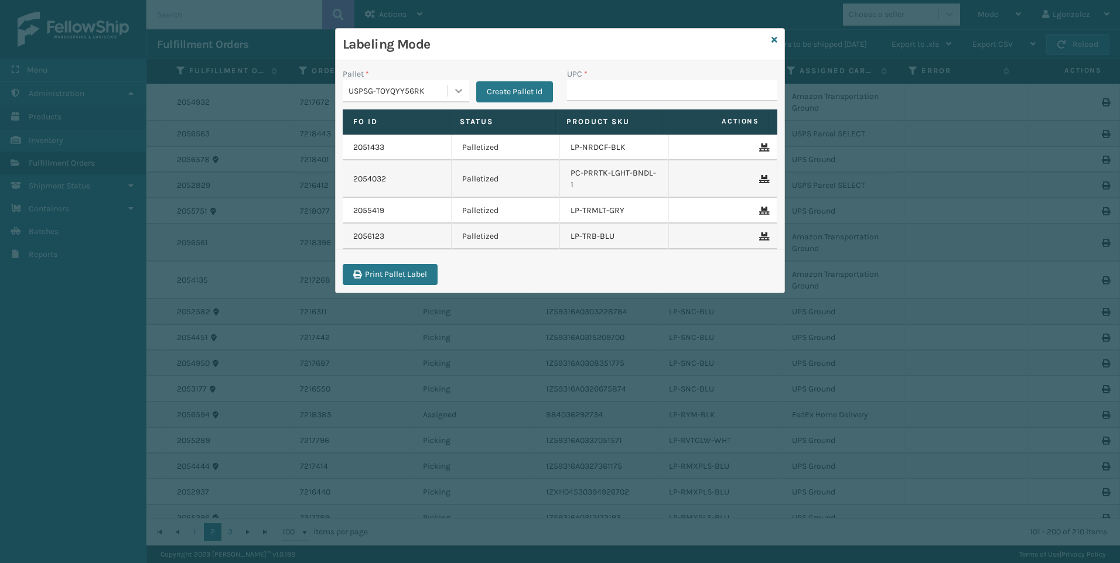
click at [456, 85] on icon at bounding box center [459, 91] width 12 height 12
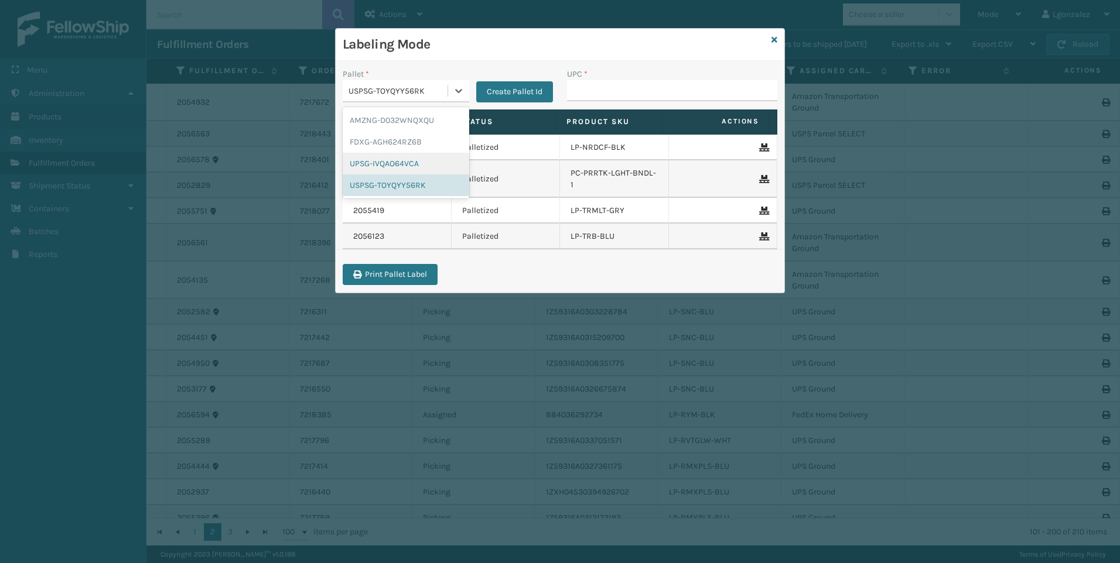
click at [415, 165] on div "UPSG-IVQAO64VCA" at bounding box center [406, 164] width 126 height 22
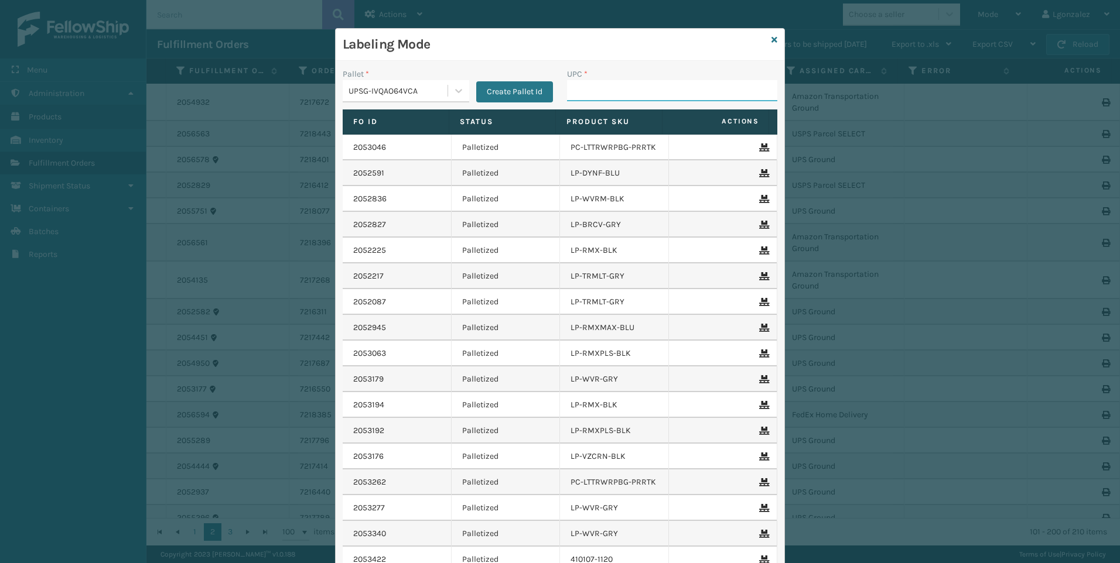
click at [574, 94] on input "UPC *" at bounding box center [672, 90] width 210 height 21
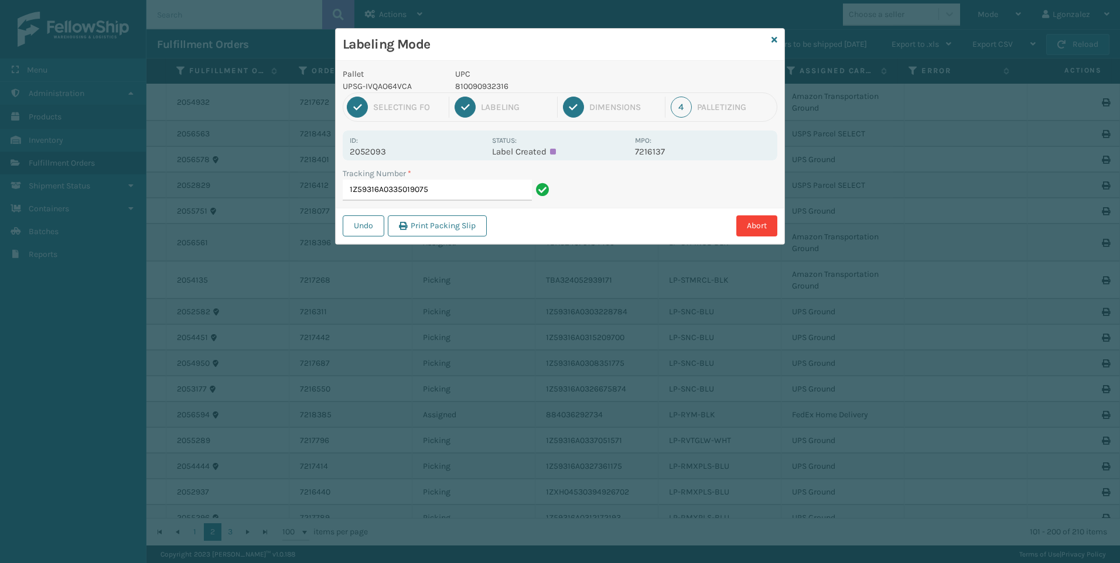
click at [488, 82] on p "810090932316" at bounding box center [541, 86] width 173 height 12
click at [463, 190] on input "1Z59316A0335019075" at bounding box center [437, 190] width 189 height 21
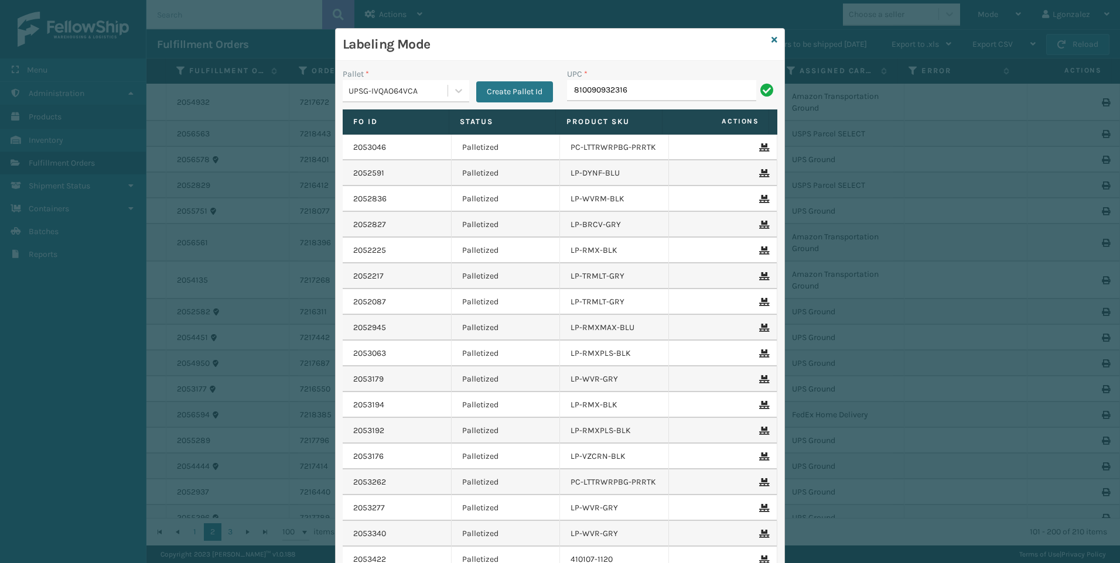
type input "810090932316"
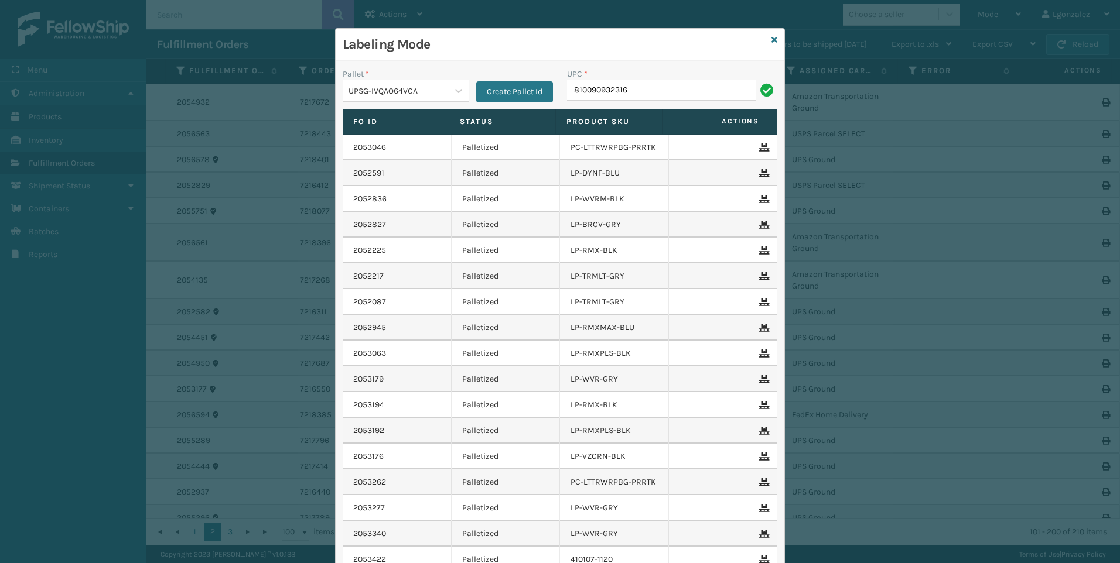
type input "810090932316"
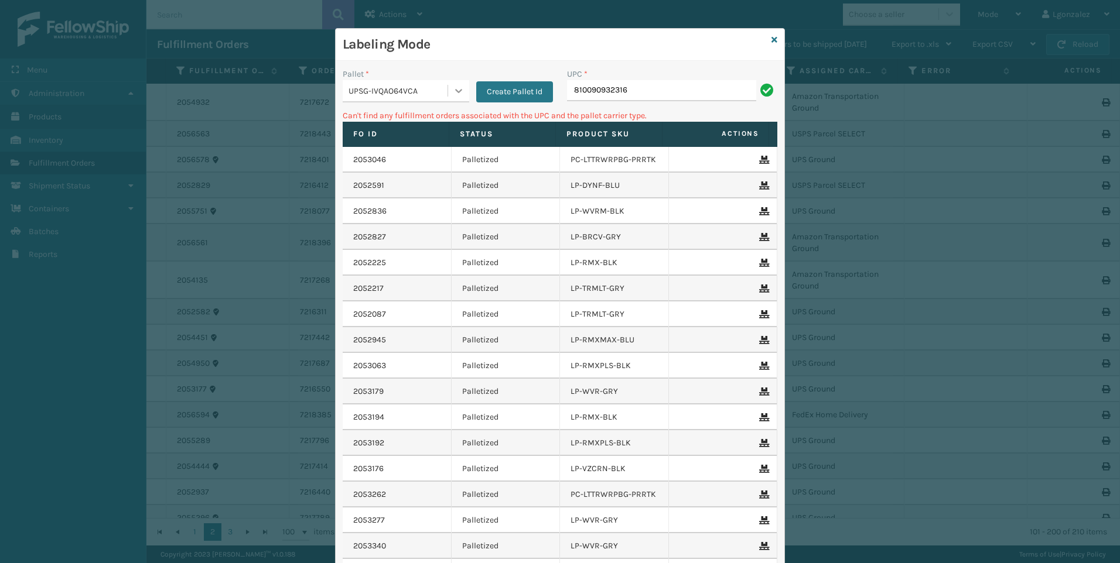
click at [457, 93] on icon at bounding box center [459, 91] width 12 height 12
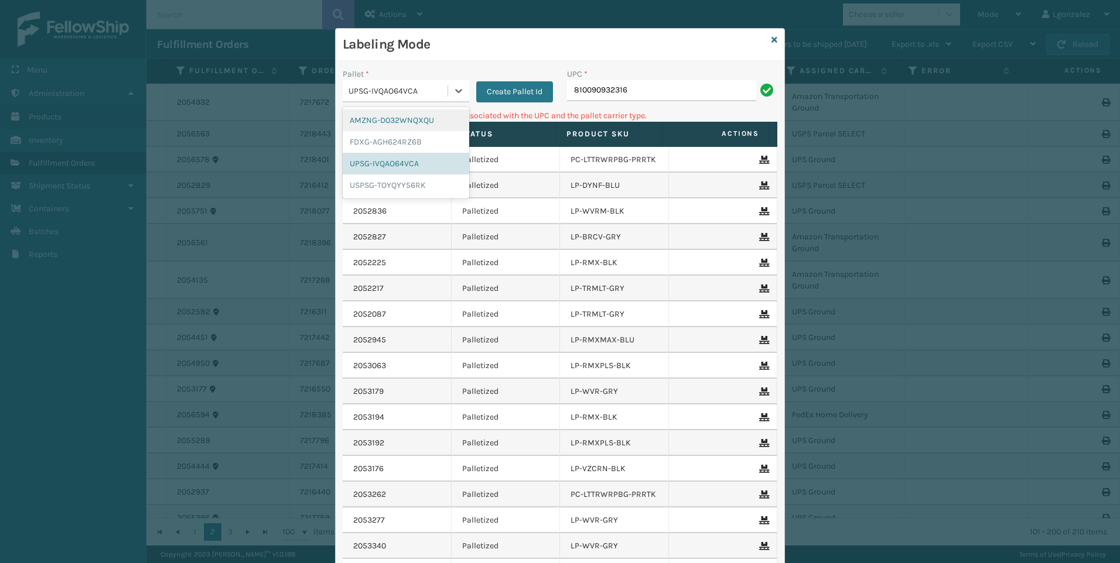
click at [427, 119] on div "AMZNG-D032WNQXQU" at bounding box center [406, 121] width 126 height 22
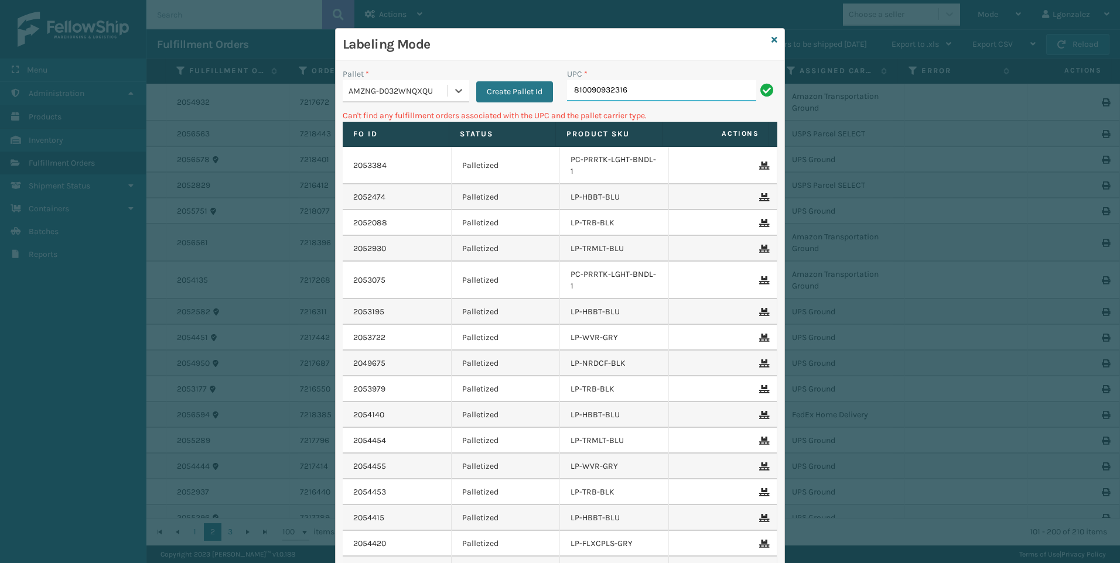
click at [644, 95] on input "810090932316" at bounding box center [661, 90] width 189 height 21
click at [448, 93] on div at bounding box center [458, 90] width 21 height 21
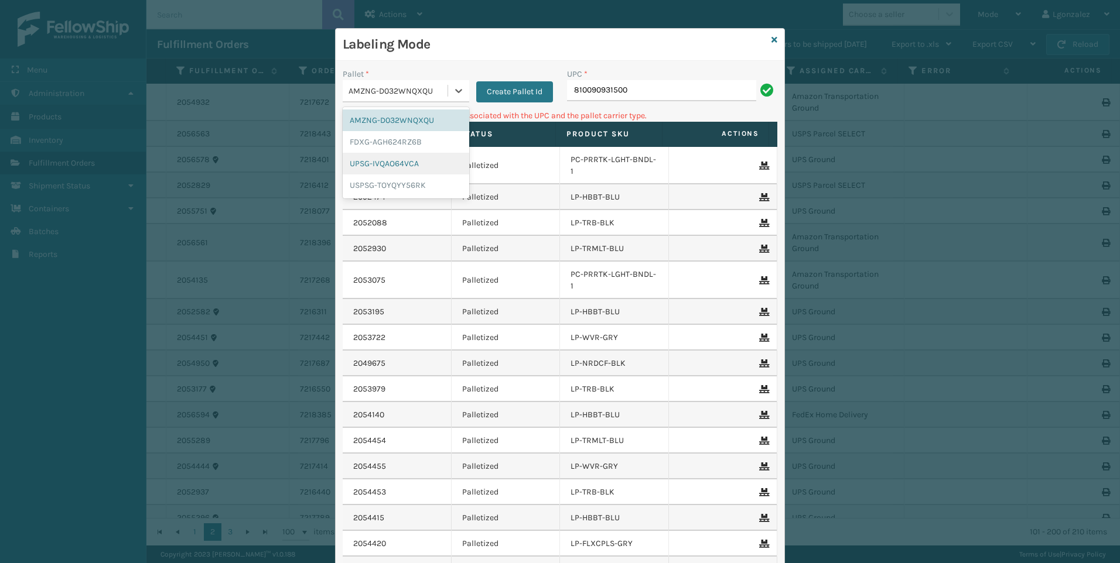
click at [422, 172] on div "UPSG-IVQAO64VCA" at bounding box center [406, 164] width 126 height 22
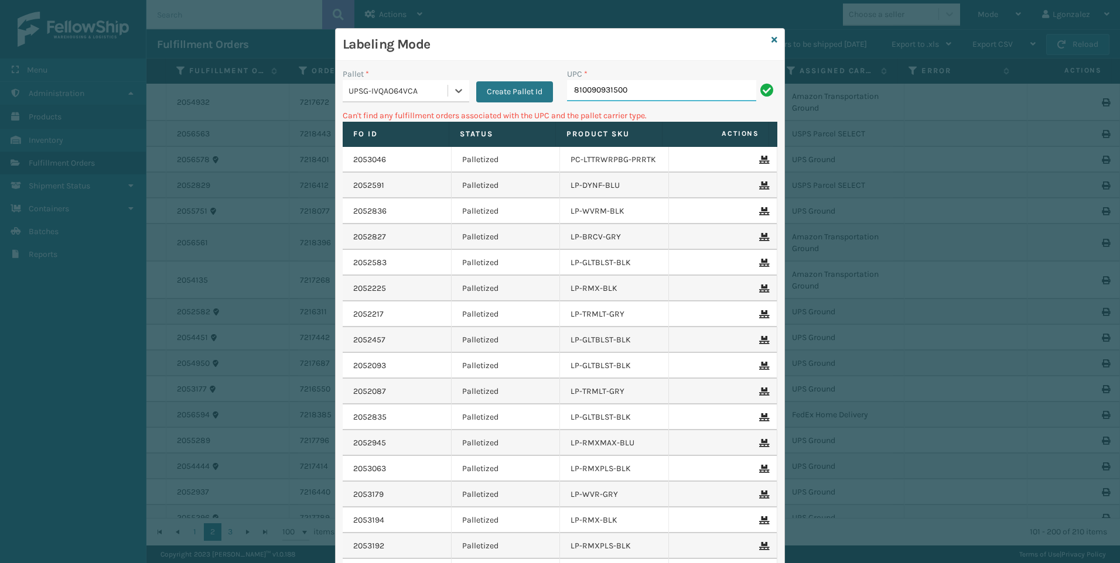
click at [650, 83] on input "810090931500" at bounding box center [661, 90] width 189 height 21
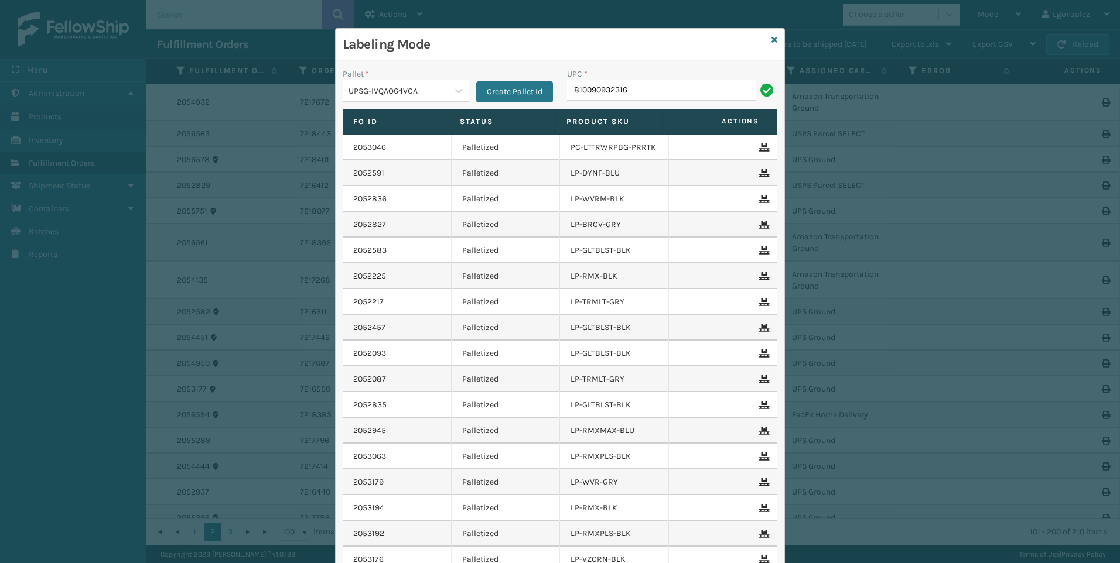
type input "810090932316"
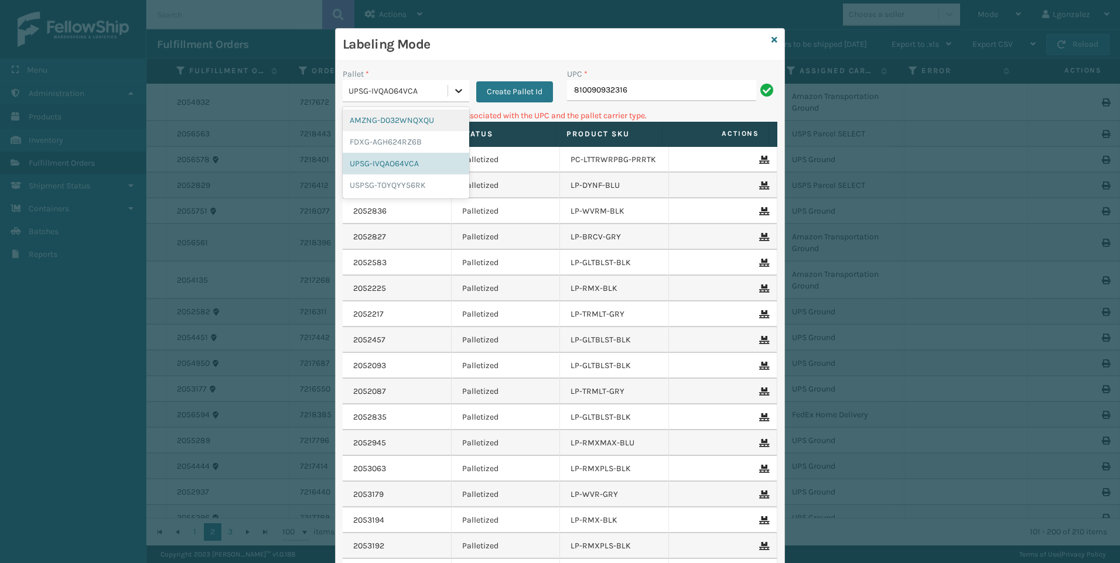
click at [462, 93] on div at bounding box center [458, 90] width 21 height 21
click at [420, 143] on div "FDXG-AGH624RZ6B" at bounding box center [406, 142] width 126 height 22
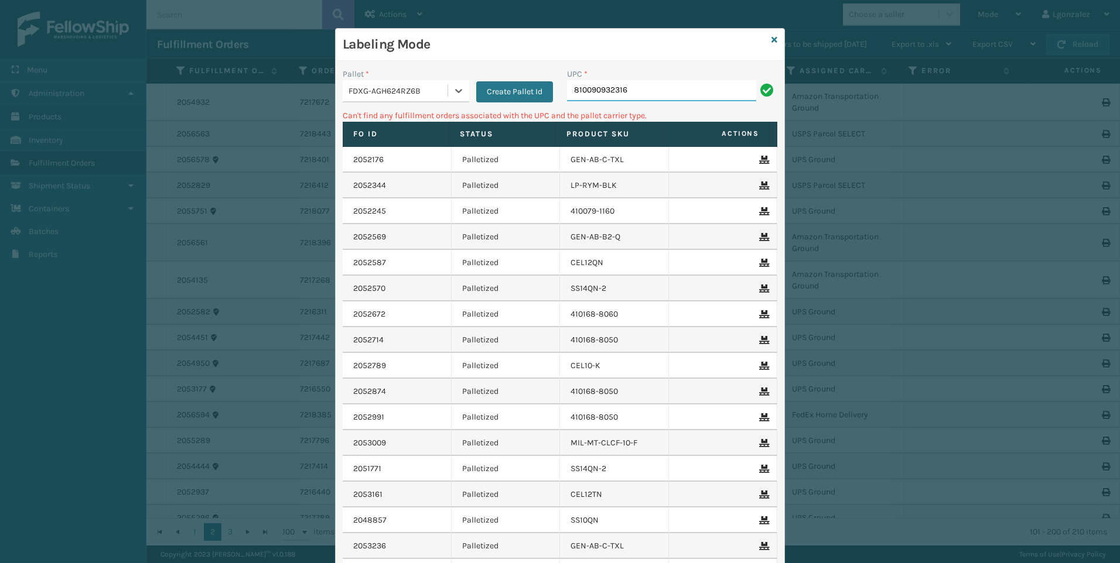
click at [656, 85] on input "810090932316" at bounding box center [661, 90] width 189 height 21
click at [448, 93] on div at bounding box center [458, 90] width 21 height 21
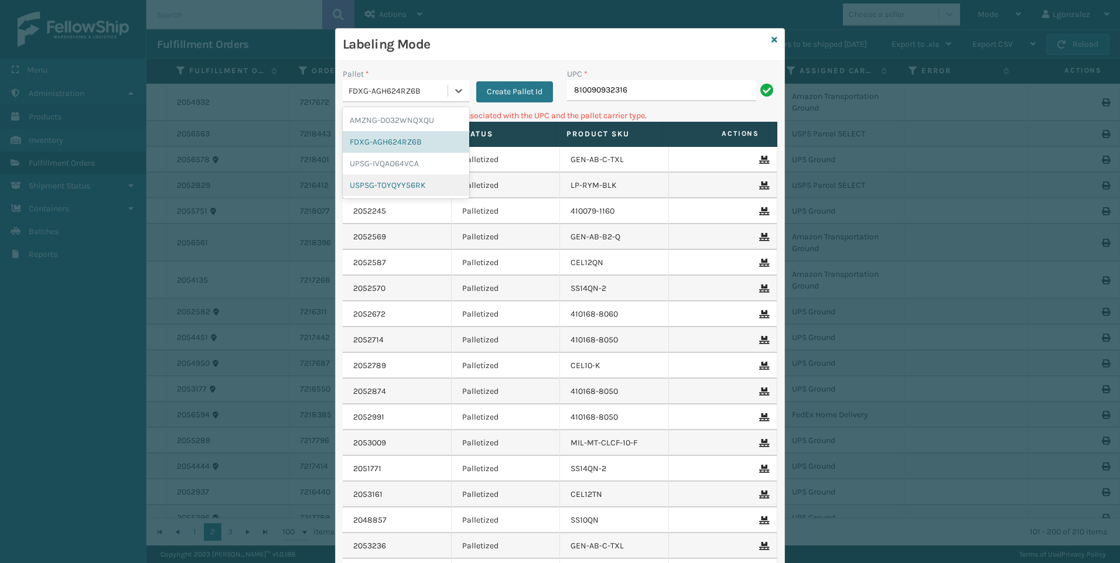
drag, startPoint x: 398, startPoint y: 184, endPoint x: 460, endPoint y: 176, distance: 63.3
click at [400, 184] on div "USPSG-TOYQYY56RK" at bounding box center [406, 185] width 126 height 22
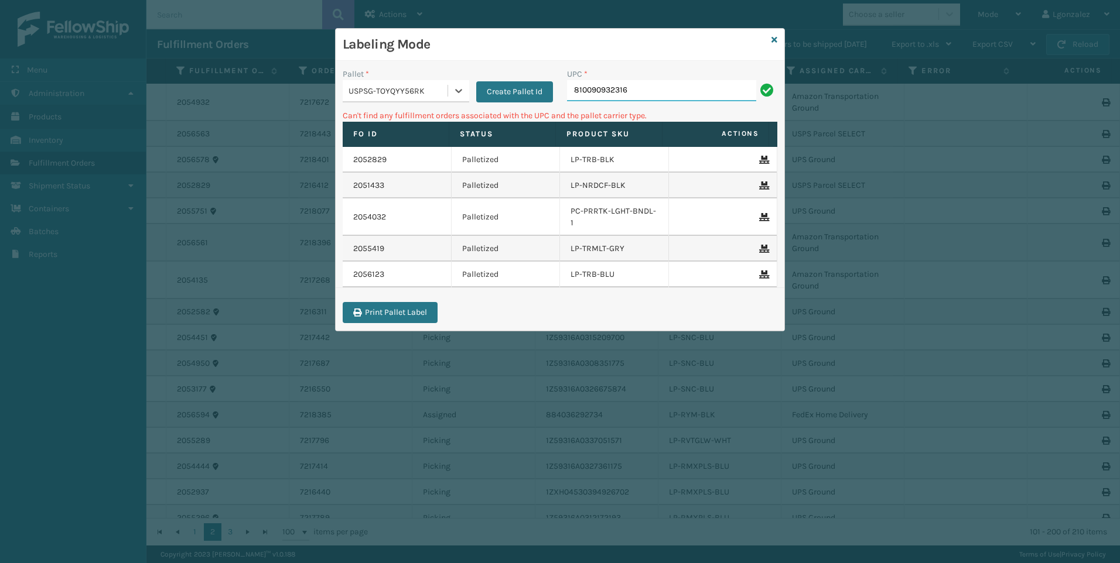
click at [652, 94] on input "810090932316" at bounding box center [661, 90] width 189 height 21
drag, startPoint x: 652, startPoint y: 91, endPoint x: 454, endPoint y: 102, distance: 198.2
click at [454, 102] on div "Pallet * USPSG-TOYQYY56RK Create Pallet Id UPC * 810090932316" at bounding box center [560, 89] width 449 height 42
click at [454, 93] on icon at bounding box center [459, 91] width 12 height 12
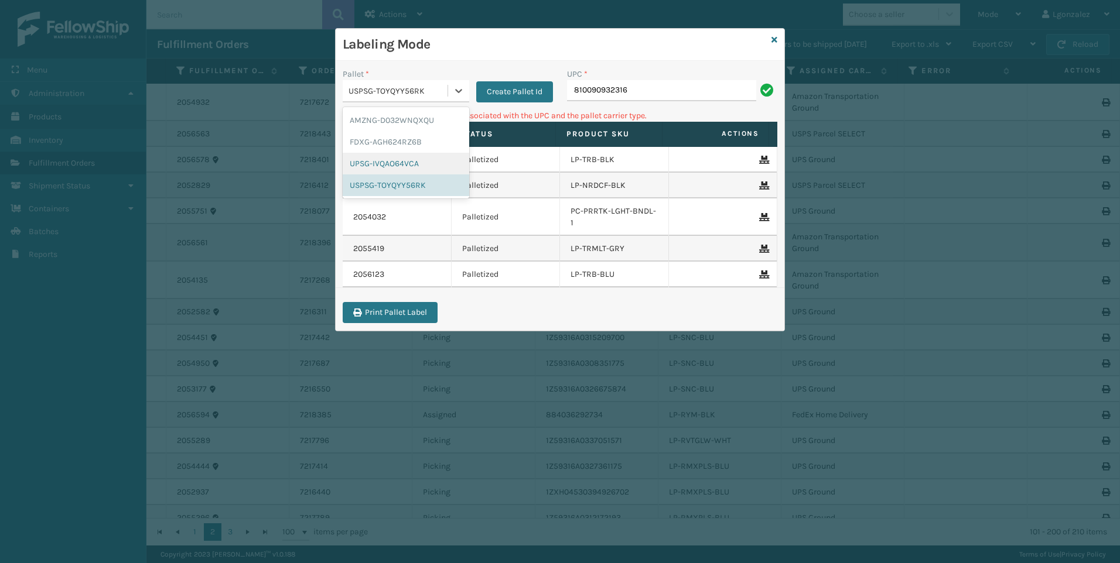
click at [396, 162] on div "UPSG-IVQAO64VCA" at bounding box center [406, 164] width 126 height 22
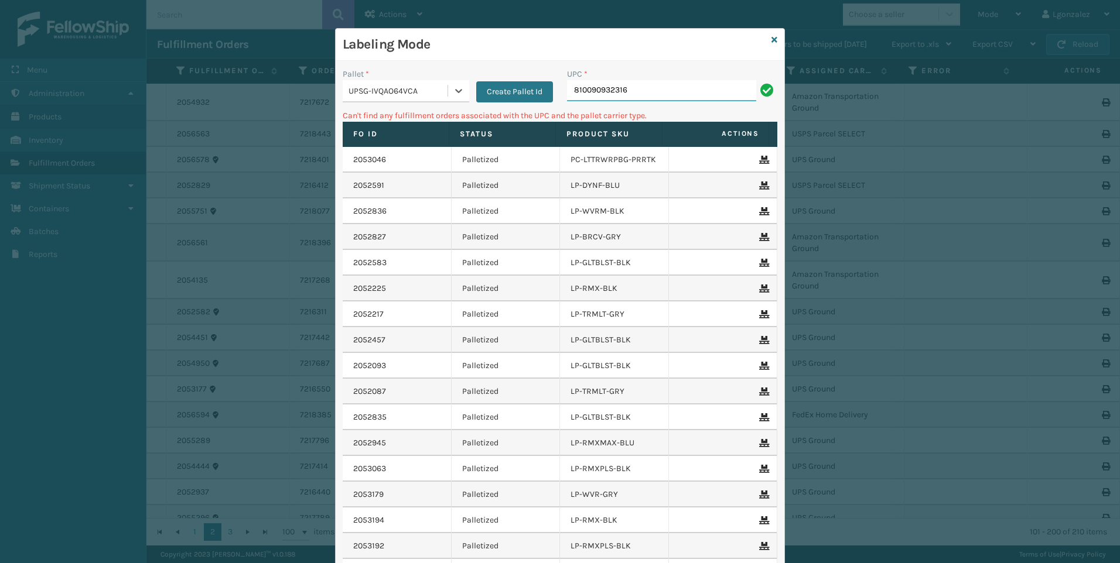
click at [659, 94] on input "810090932316" at bounding box center [661, 90] width 189 height 21
click at [659, 95] on input "810090932316" at bounding box center [661, 90] width 189 height 21
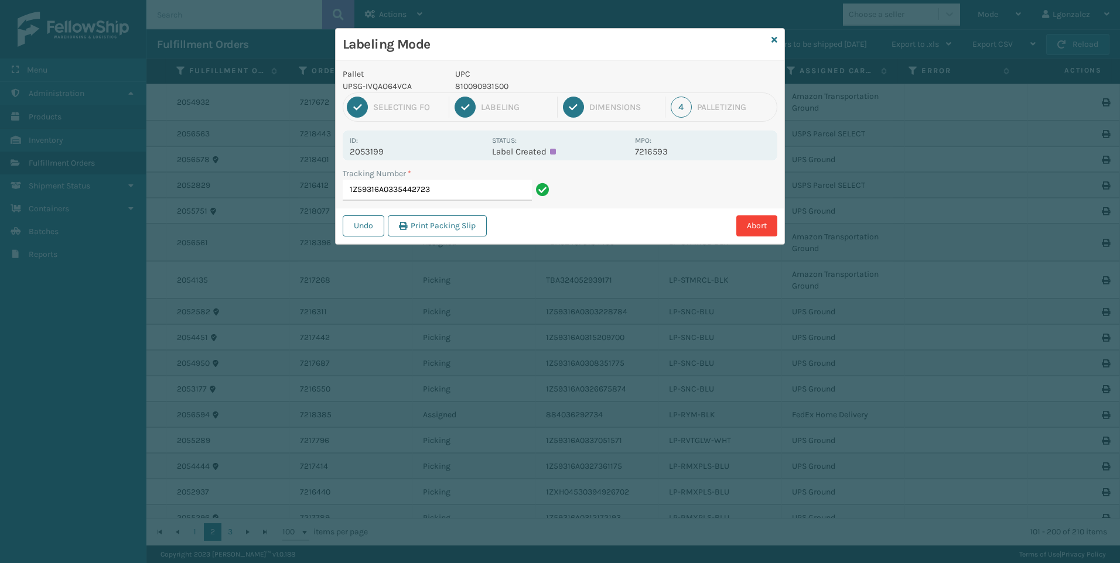
click at [489, 83] on p "810090931500" at bounding box center [541, 86] width 173 height 12
click at [490, 83] on p "810090931500" at bounding box center [541, 86] width 173 height 12
click at [522, 191] on input "1Z59316A0335442723" at bounding box center [437, 190] width 189 height 21
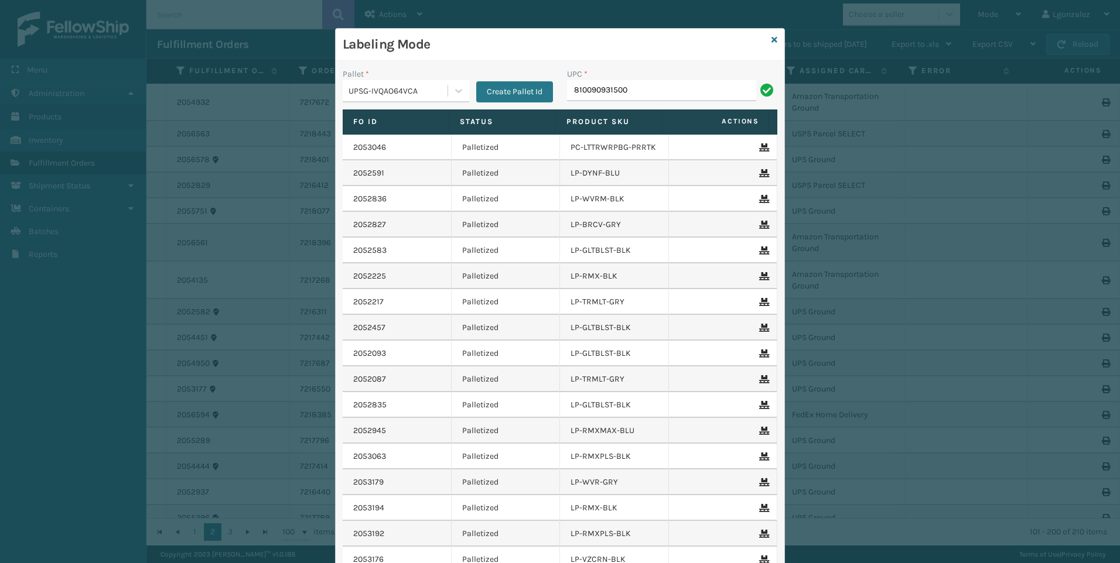
type input "810090931500"
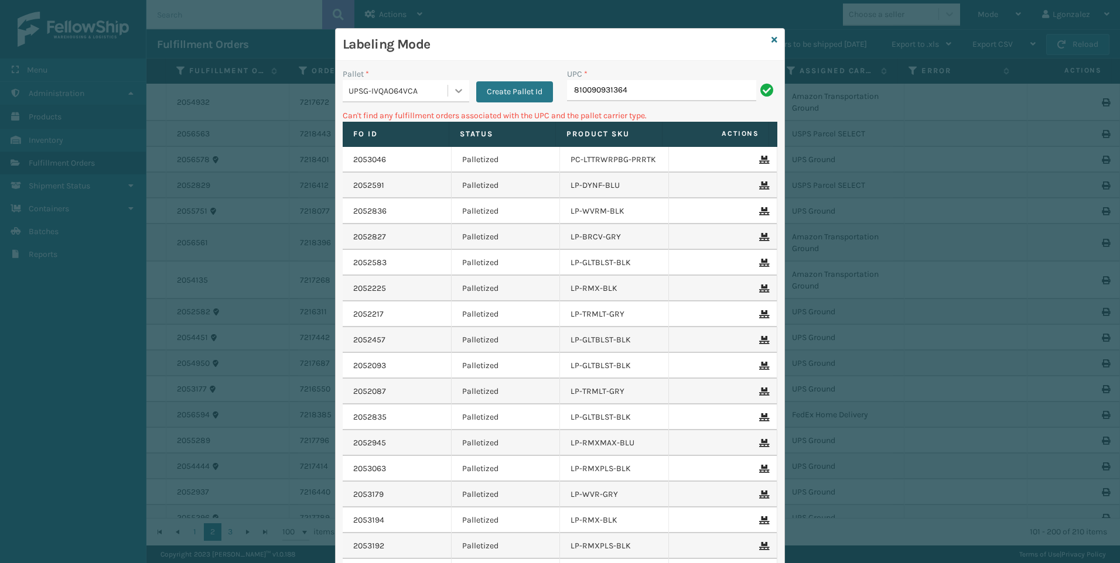
click at [455, 91] on icon at bounding box center [458, 91] width 7 height 4
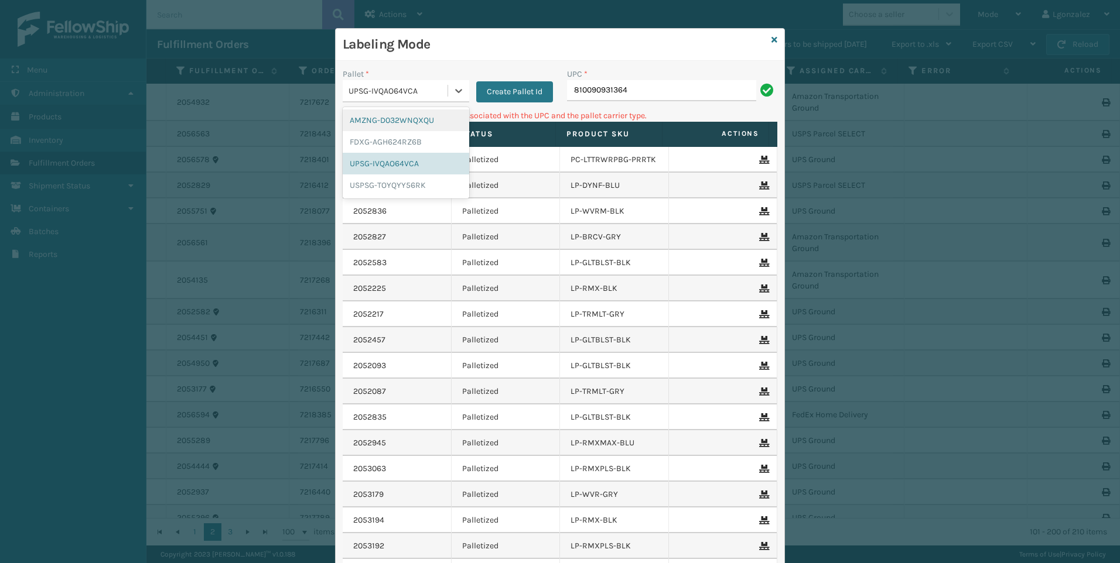
drag, startPoint x: 413, startPoint y: 124, endPoint x: 487, endPoint y: 126, distance: 73.2
click at [413, 124] on div "AMZNG-D032WNQXQU" at bounding box center [406, 121] width 126 height 22
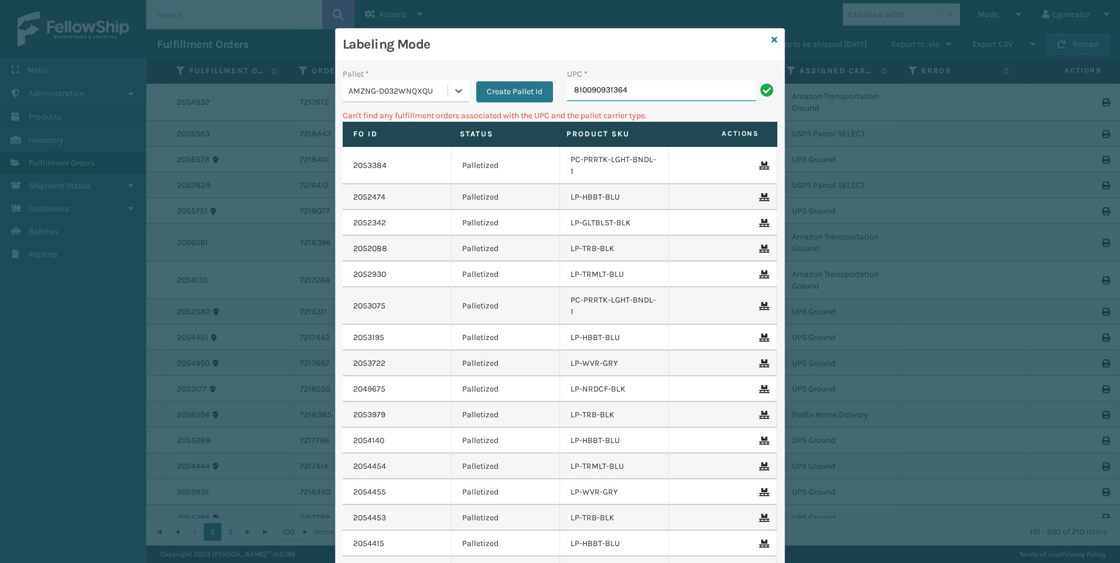
click at [638, 85] on input "810090931364" at bounding box center [661, 90] width 189 height 21
click at [453, 92] on icon at bounding box center [459, 91] width 12 height 12
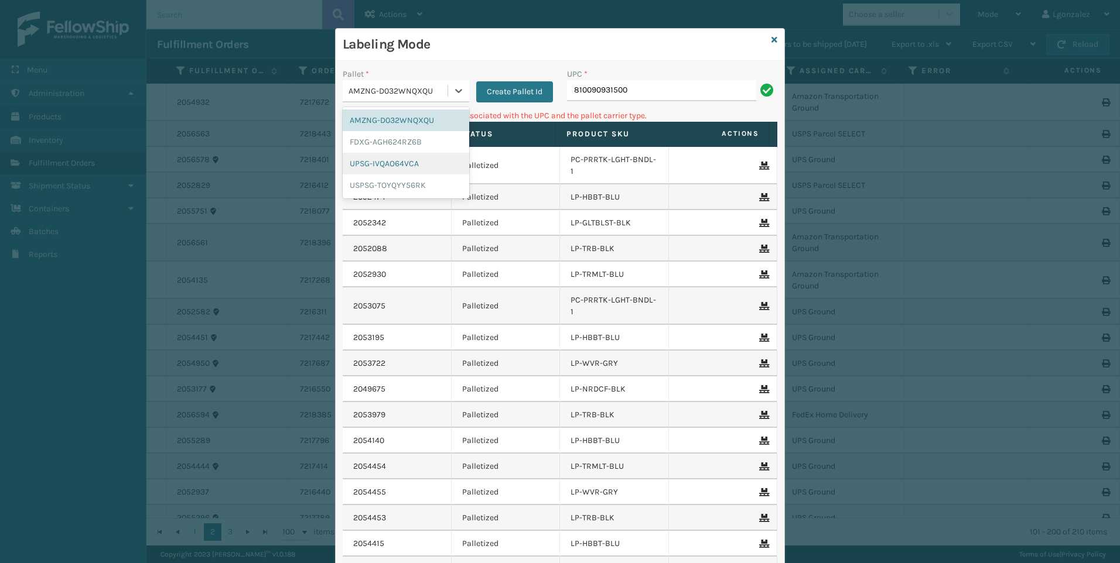
click at [403, 167] on div "UPSG-IVQAO64VCA" at bounding box center [406, 164] width 126 height 22
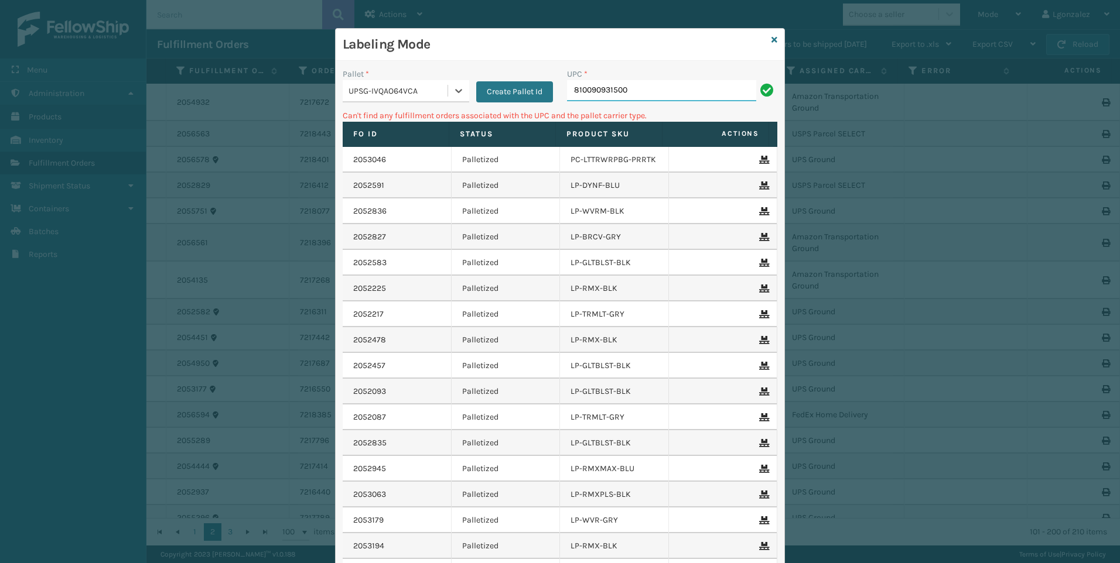
click at [656, 95] on input "810090931500" at bounding box center [661, 90] width 189 height 21
click at [448, 83] on div at bounding box center [458, 90] width 21 height 21
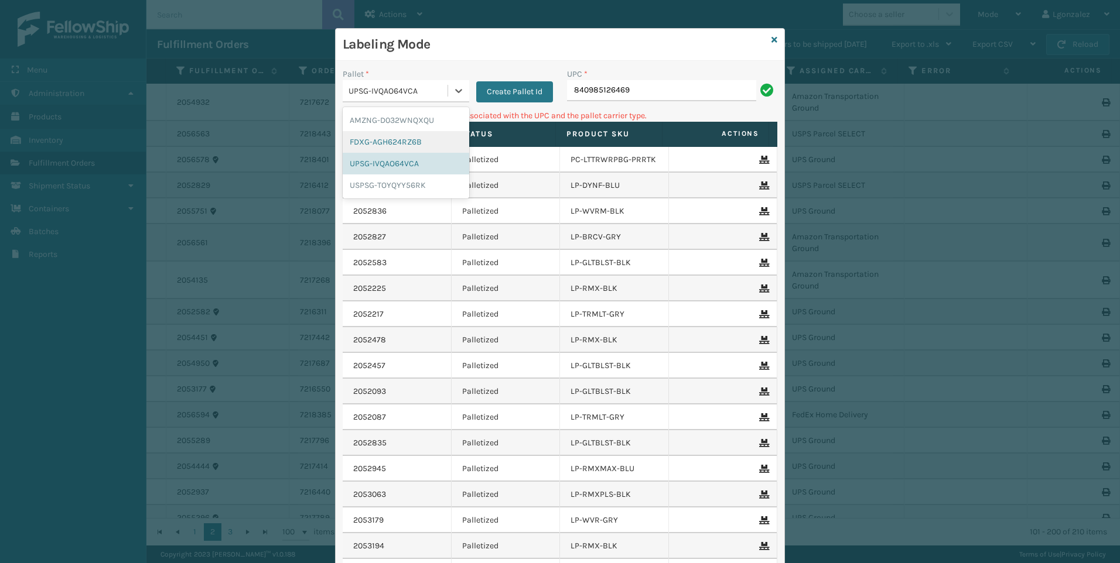
click at [427, 144] on div "FDXG-AGH624RZ6B" at bounding box center [406, 142] width 126 height 22
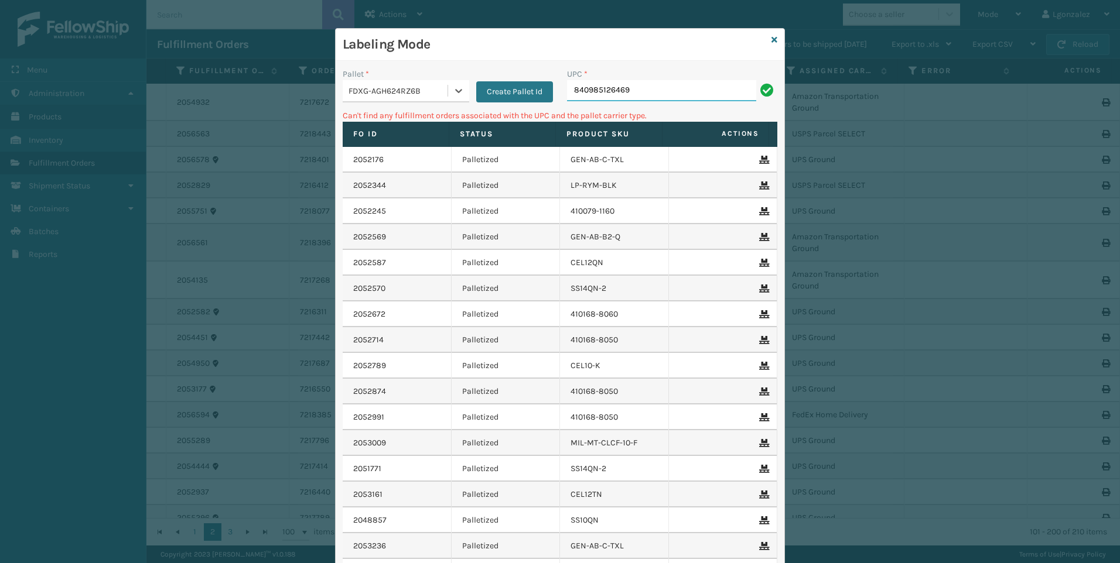
click at [669, 94] on input "840985126469" at bounding box center [661, 90] width 189 height 21
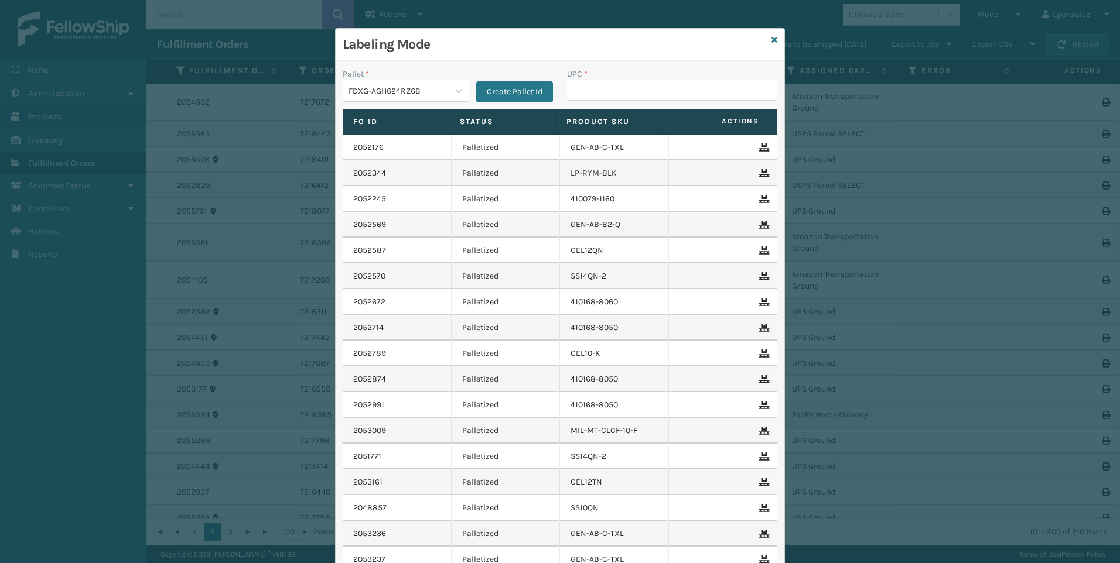
click at [615, 93] on input "UPC *" at bounding box center [672, 90] width 210 height 21
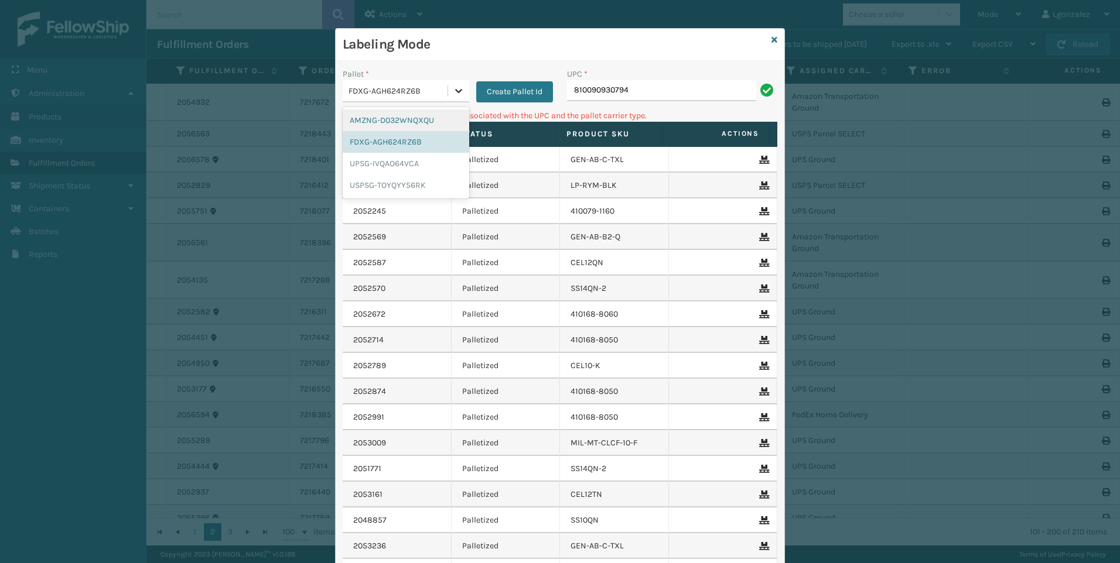
click at [454, 91] on icon at bounding box center [459, 91] width 12 height 12
click at [378, 165] on div "UPSG-IVQAO64VCA" at bounding box center [406, 164] width 126 height 22
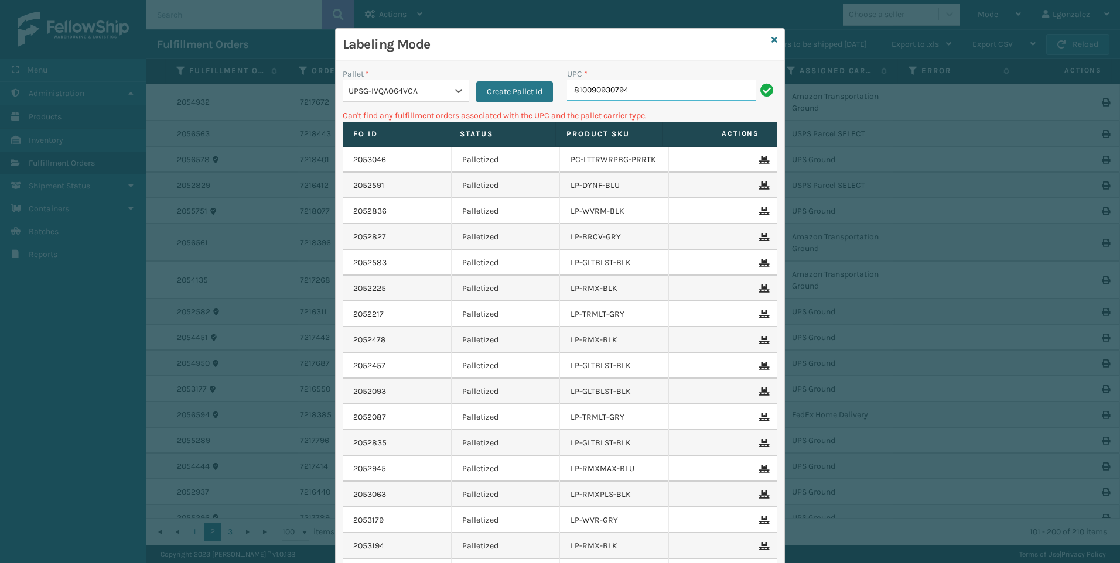
click at [656, 87] on input "810090930794" at bounding box center [661, 90] width 189 height 21
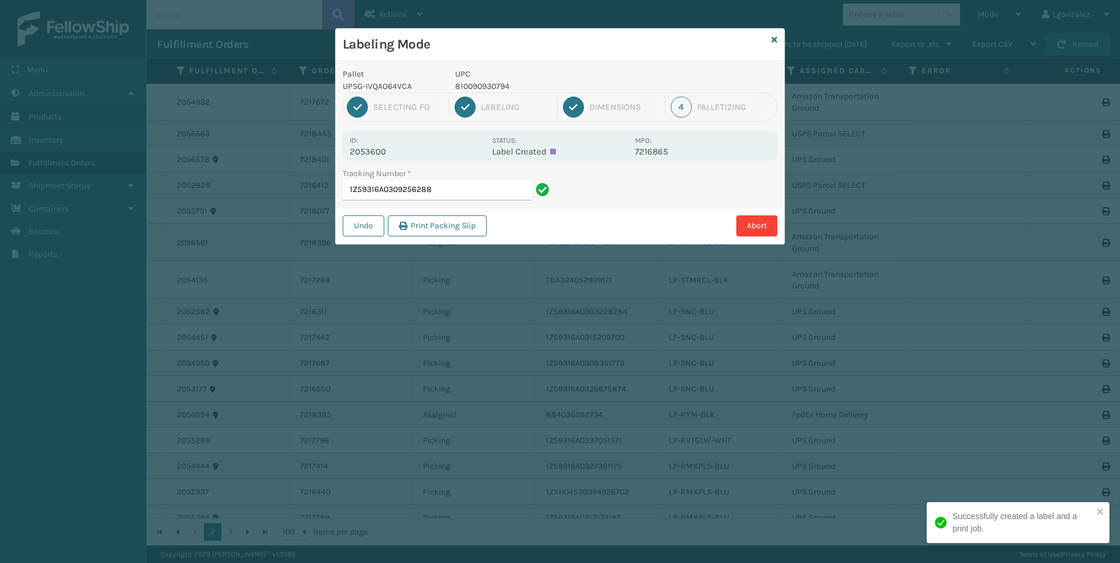
click at [464, 85] on p "810090930794" at bounding box center [541, 86] width 173 height 12
click at [464, 84] on p "810090930794" at bounding box center [541, 86] width 173 height 12
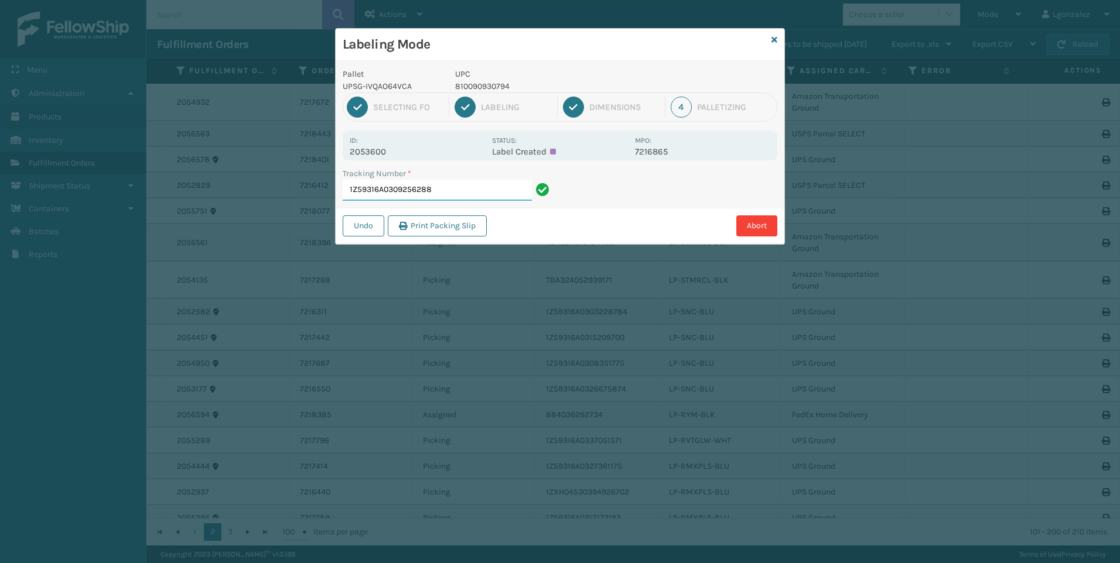
click at [467, 190] on input "1Z59316A0309256288" at bounding box center [437, 190] width 189 height 21
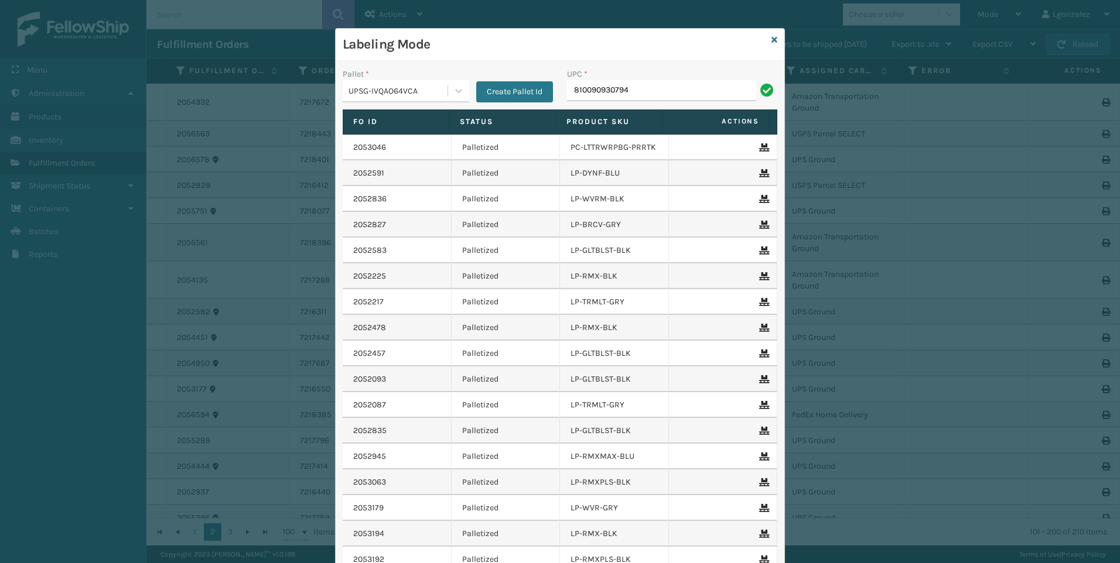
type input "810090930794"
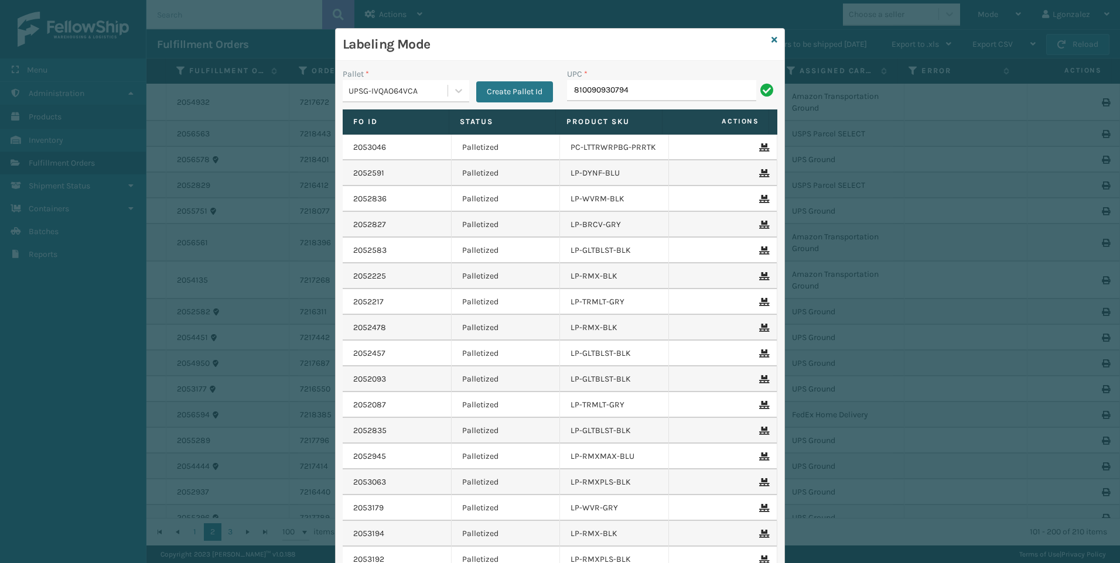
type input "810090930794"
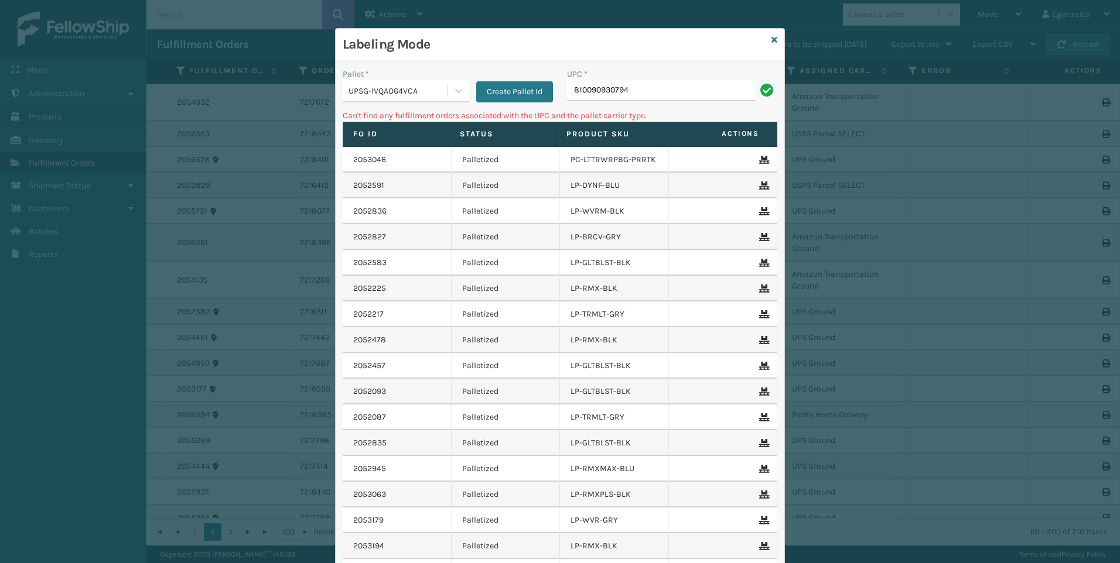
drag, startPoint x: 635, startPoint y: 92, endPoint x: 418, endPoint y: 90, distance: 217.8
click at [419, 91] on div "Pallet * UPSG-IVQAO64VCA Create Pallet Id UPC * 810090930794" at bounding box center [560, 89] width 449 height 42
click at [456, 90] on icon at bounding box center [459, 91] width 12 height 12
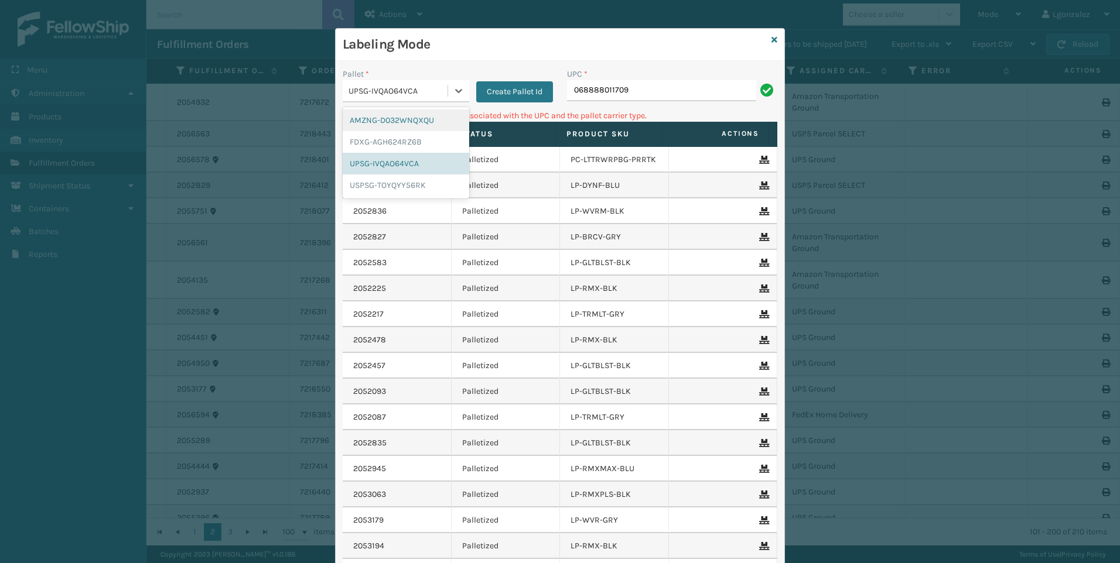
click at [425, 126] on div "AMZNG-D032WNQXQU" at bounding box center [406, 121] width 126 height 22
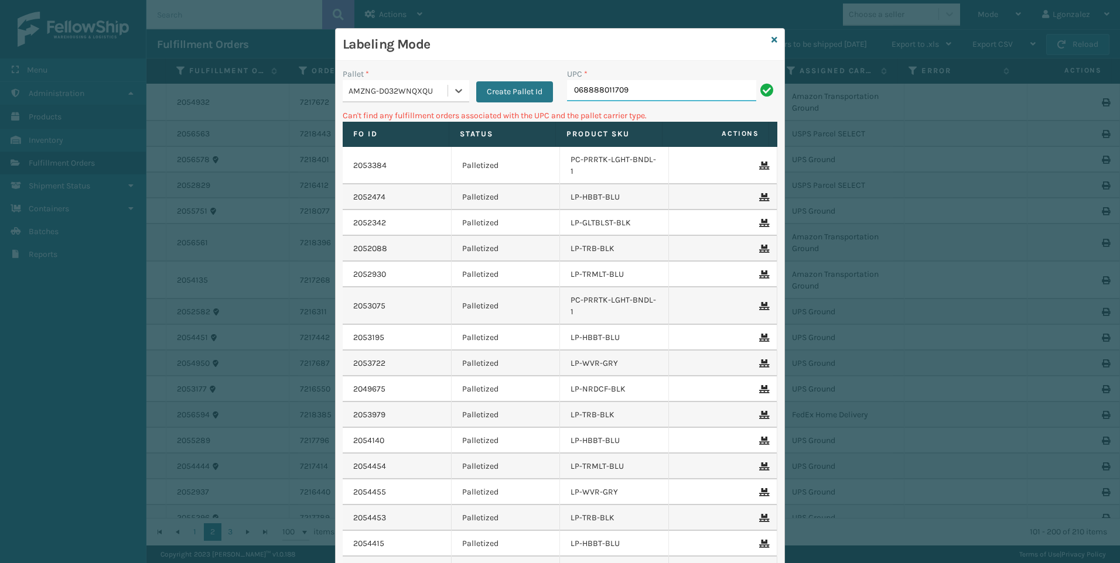
click at [665, 95] on input "068888011709" at bounding box center [661, 90] width 189 height 21
type input "068888011709"
type input "0"
type input "lp-hvt-blk"
click at [456, 96] on icon at bounding box center [459, 91] width 12 height 12
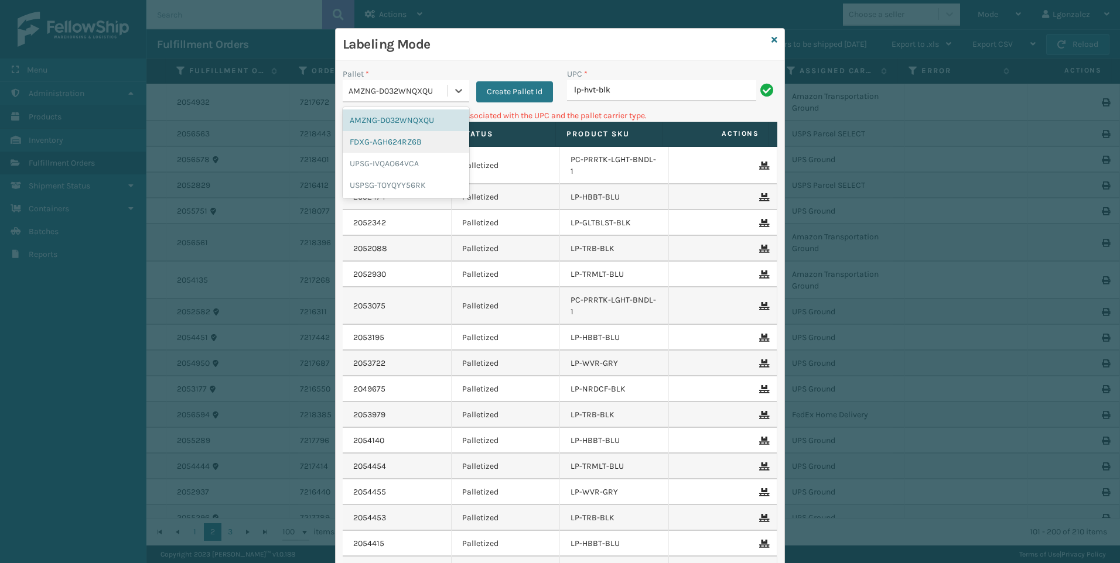
click at [410, 146] on div "FDXG-AGH624RZ6B" at bounding box center [406, 142] width 126 height 22
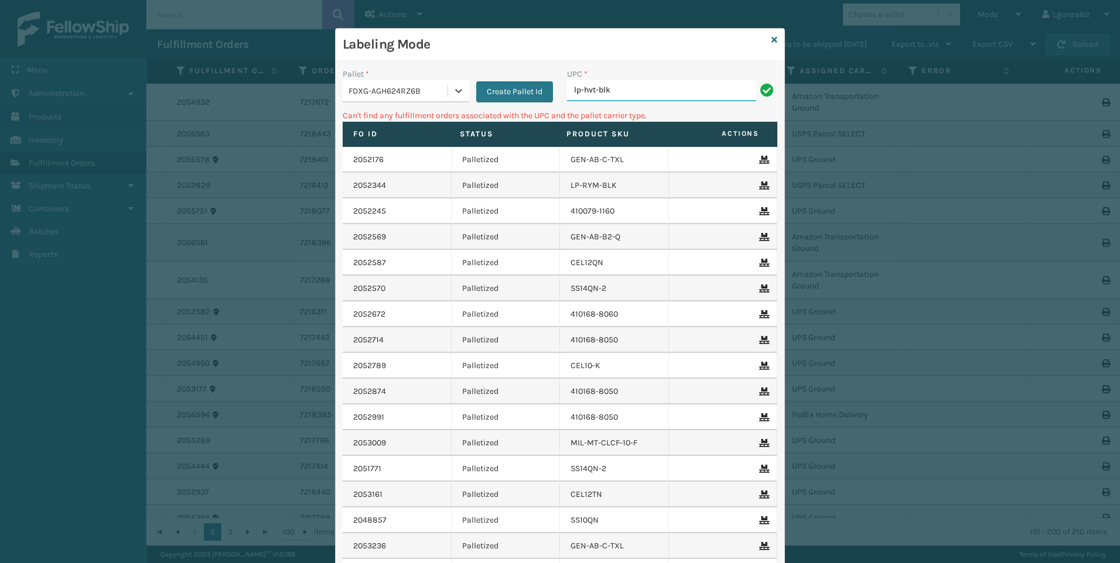
click at [653, 88] on input "lp-hvt-blk" at bounding box center [661, 90] width 189 height 21
click at [448, 91] on div at bounding box center [458, 90] width 21 height 21
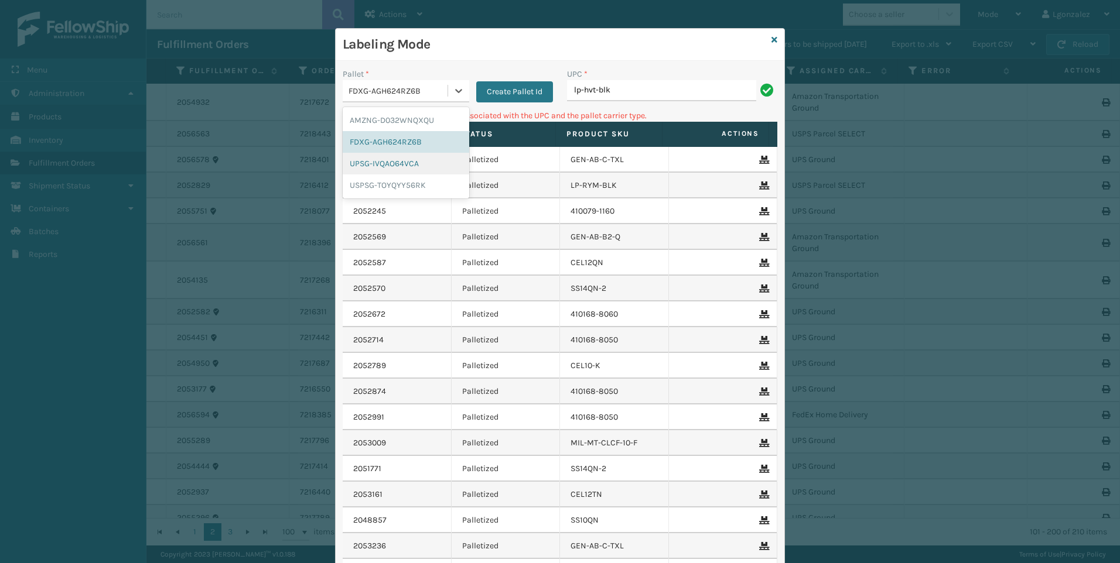
click at [403, 168] on div "UPSG-IVQAO64VCA" at bounding box center [406, 164] width 126 height 22
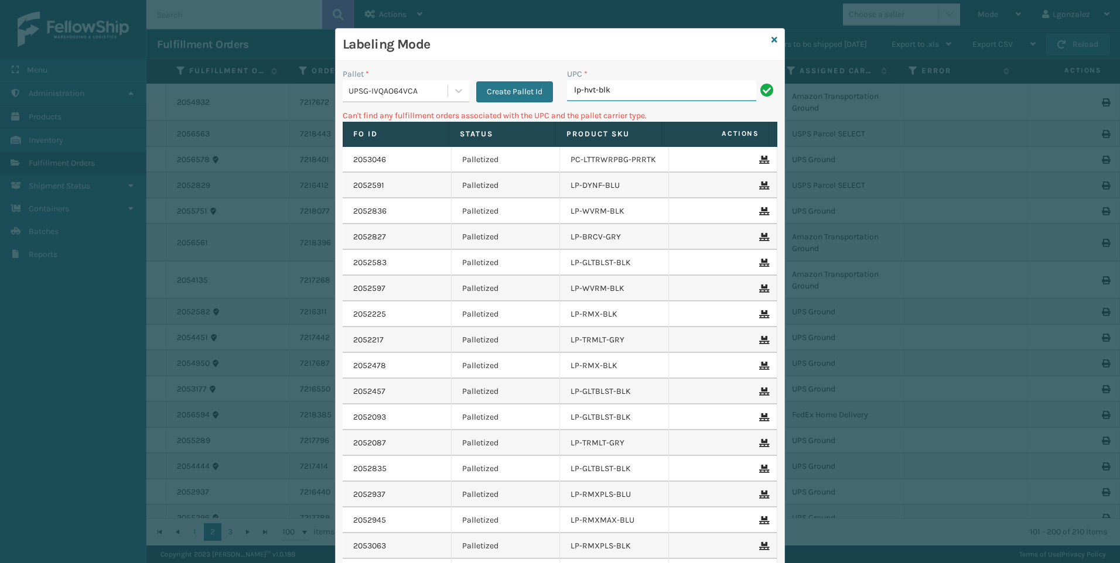
click at [623, 89] on input "lp-hvt-blk" at bounding box center [661, 90] width 189 height 21
click at [568, 88] on input "068888026789" at bounding box center [661, 90] width 189 height 21
type input "68888026789"
click at [455, 81] on div at bounding box center [458, 90] width 21 height 21
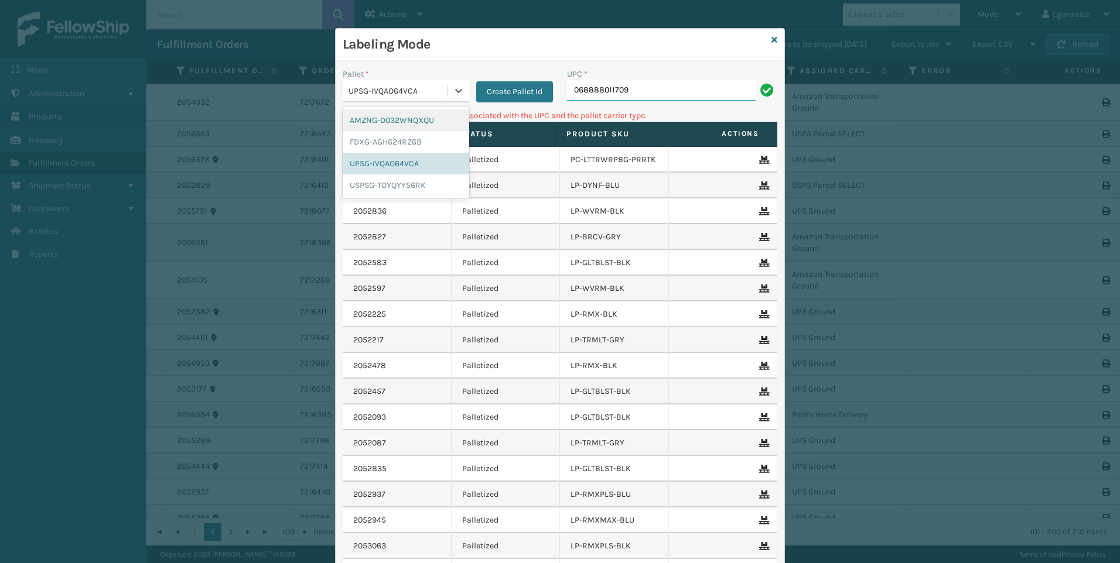
click at [573, 90] on input "068888011709" at bounding box center [661, 90] width 189 height 21
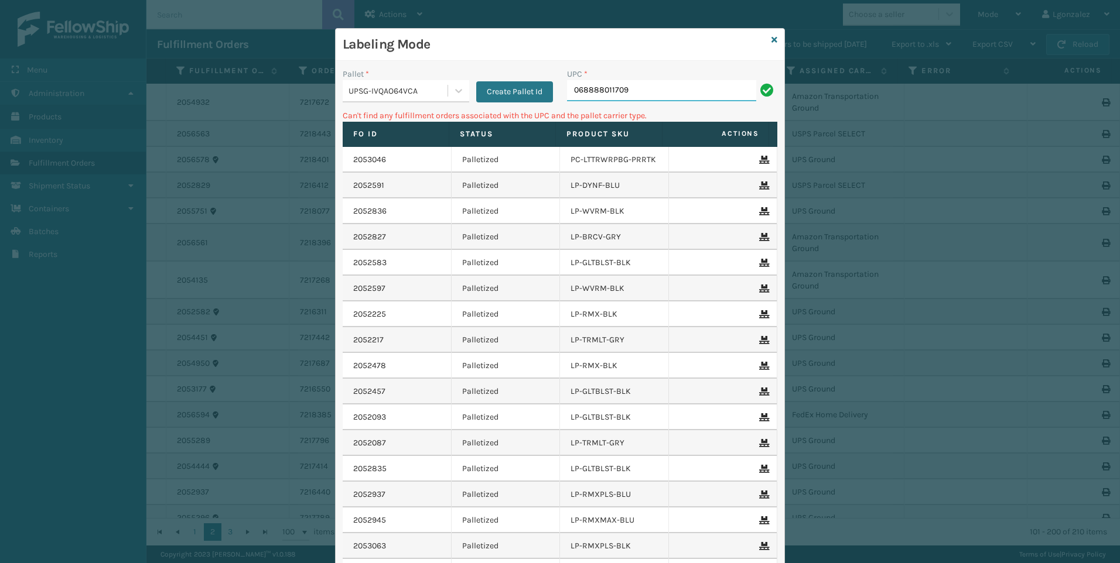
click at [567, 88] on input "068888011709" at bounding box center [661, 90] width 189 height 21
type input "68888011709"
click at [569, 93] on input "68888011709" at bounding box center [661, 90] width 189 height 21
type input "068888011709"
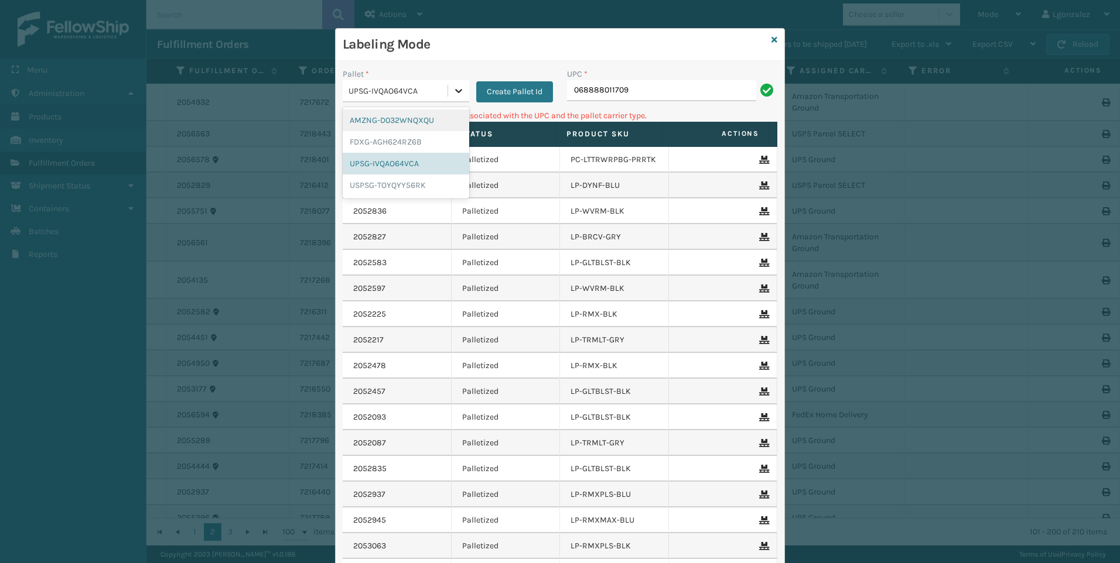
click at [453, 91] on icon at bounding box center [459, 91] width 12 height 12
click at [408, 145] on div "FDXG-AGH624RZ6B" at bounding box center [406, 142] width 126 height 22
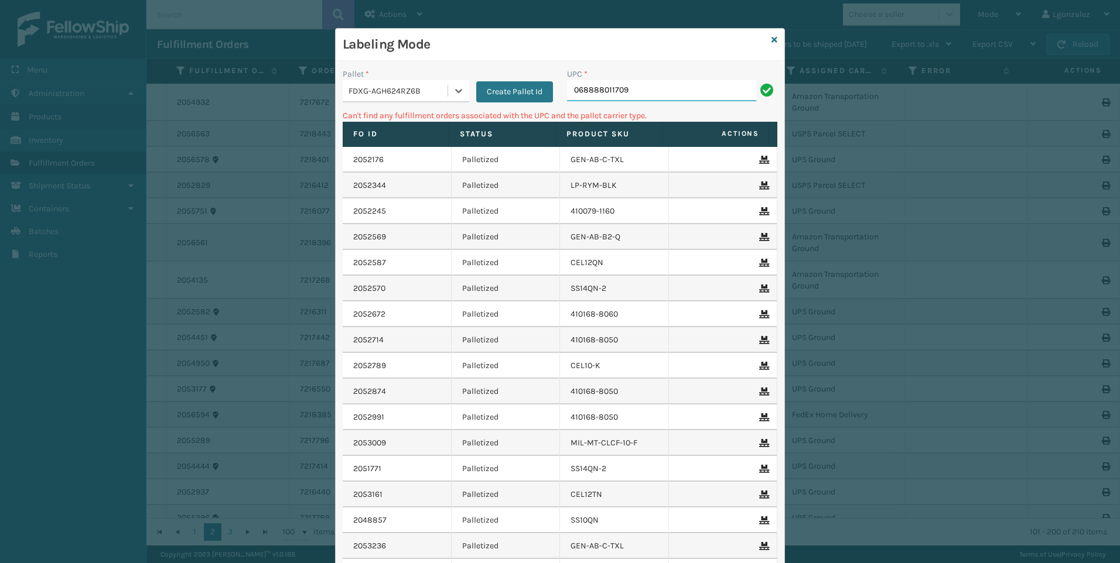
click at [628, 90] on input "068888011709" at bounding box center [661, 90] width 189 height 21
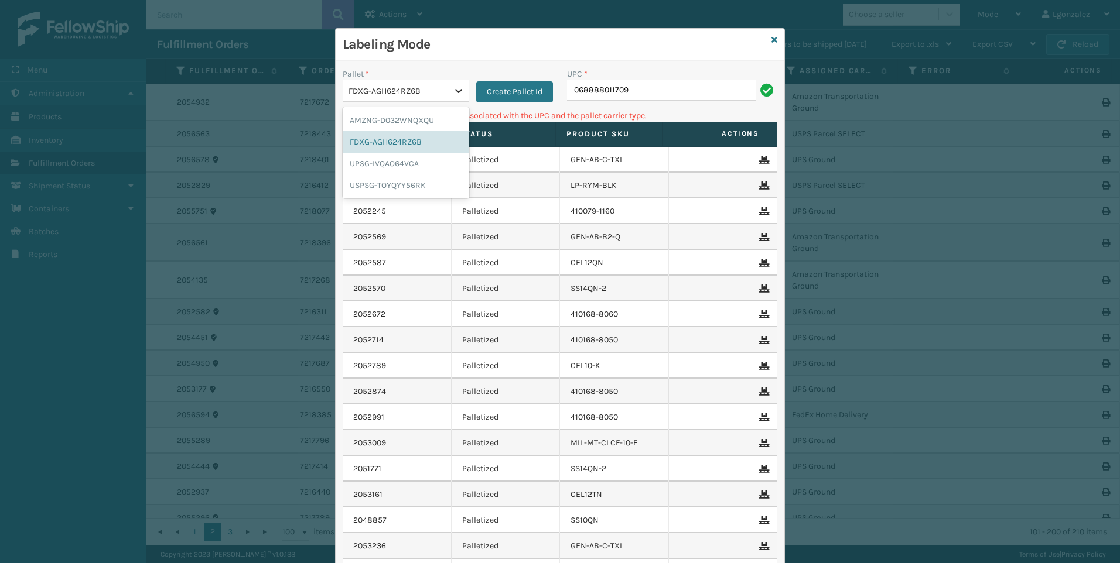
click at [453, 95] on icon at bounding box center [459, 91] width 12 height 12
click at [434, 189] on div "USPSG-TOYQYY56RK" at bounding box center [406, 185] width 126 height 22
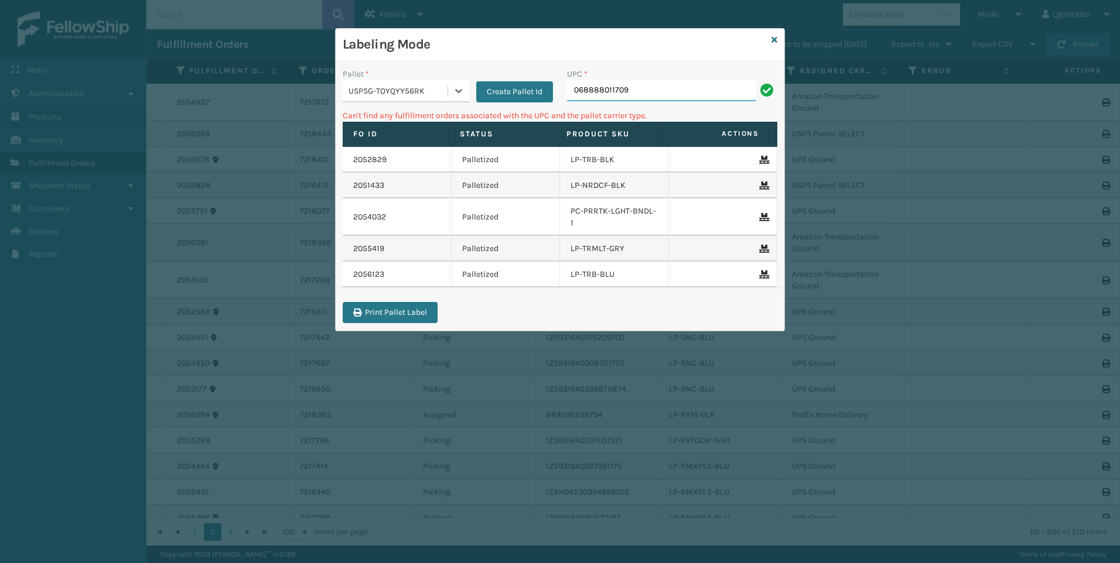
click at [658, 97] on input "068888011709" at bounding box center [661, 90] width 189 height 21
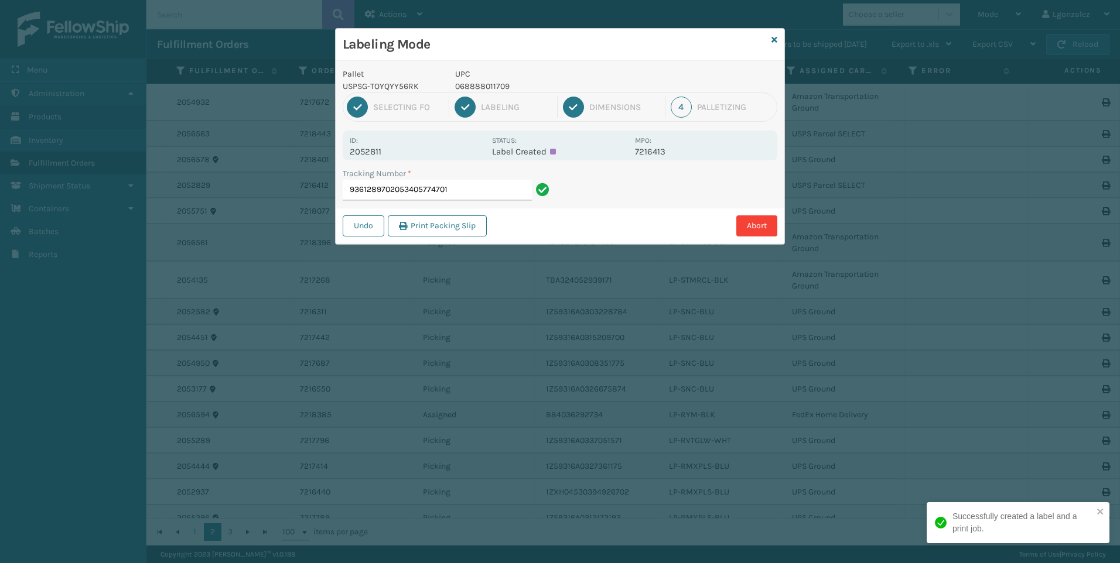
click at [478, 86] on p "068888011709" at bounding box center [541, 86] width 173 height 12
click at [465, 190] on input "9361289702053405774701" at bounding box center [437, 190] width 189 height 21
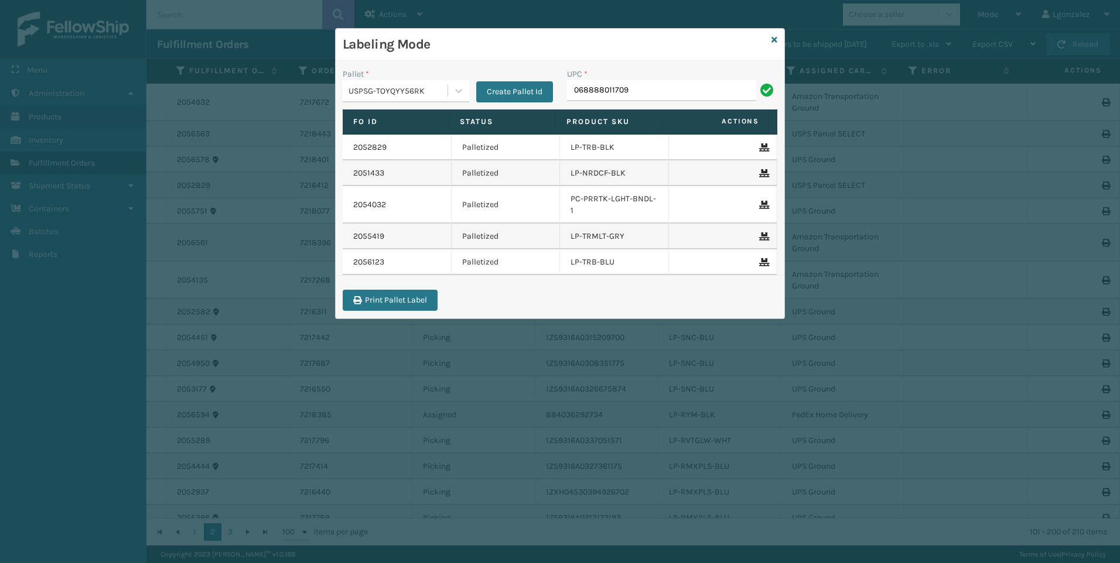
type input "068888011709"
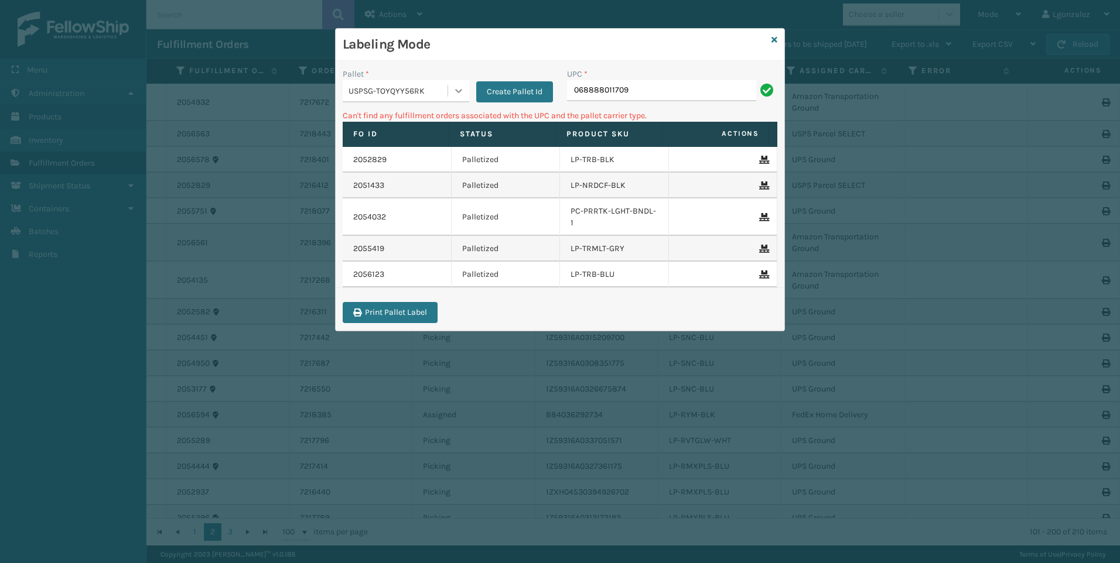
click at [466, 91] on div at bounding box center [458, 90] width 21 height 21
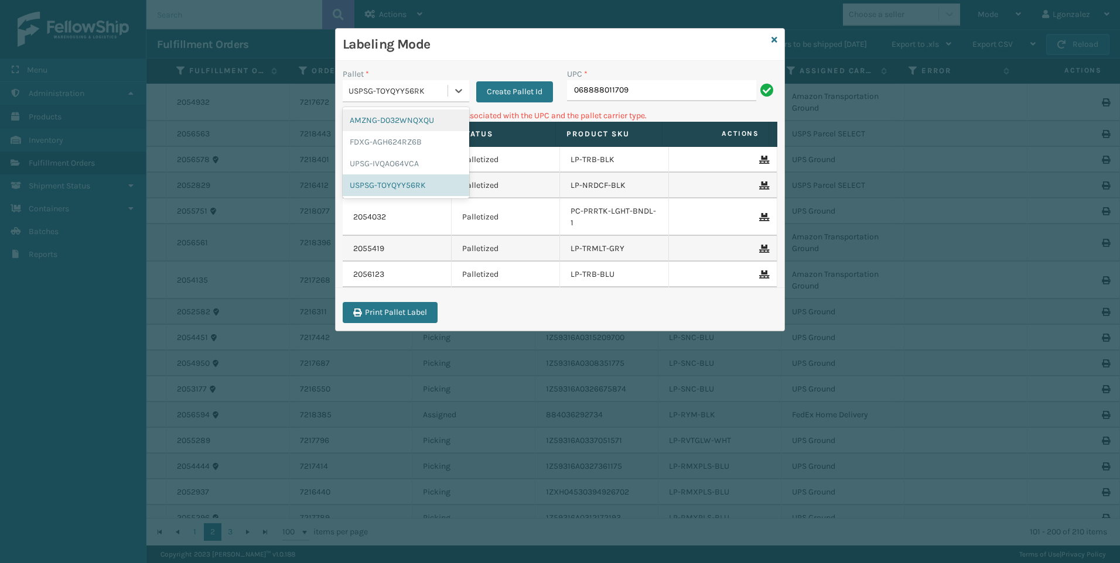
click at [422, 124] on div "AMZNG-D032WNQXQU" at bounding box center [406, 121] width 126 height 22
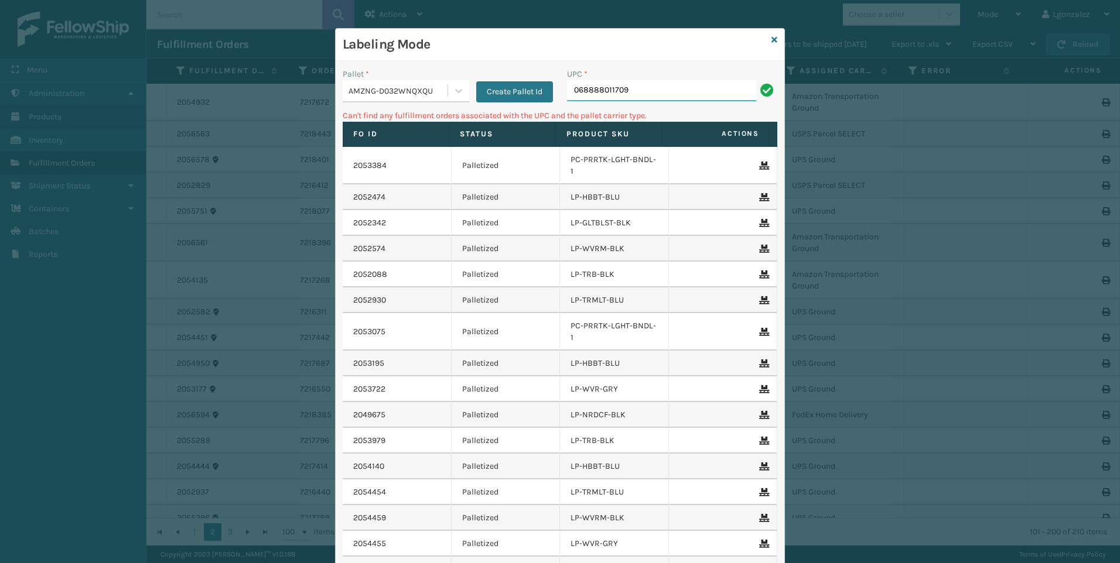
click at [628, 93] on input "068888011709" at bounding box center [661, 90] width 189 height 21
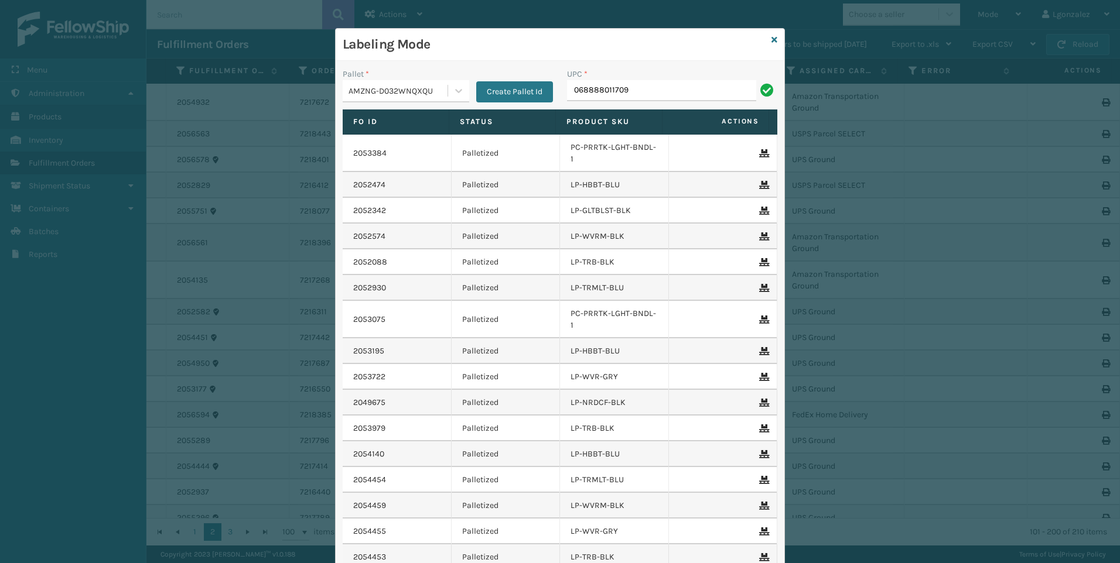
type input "068888011709"
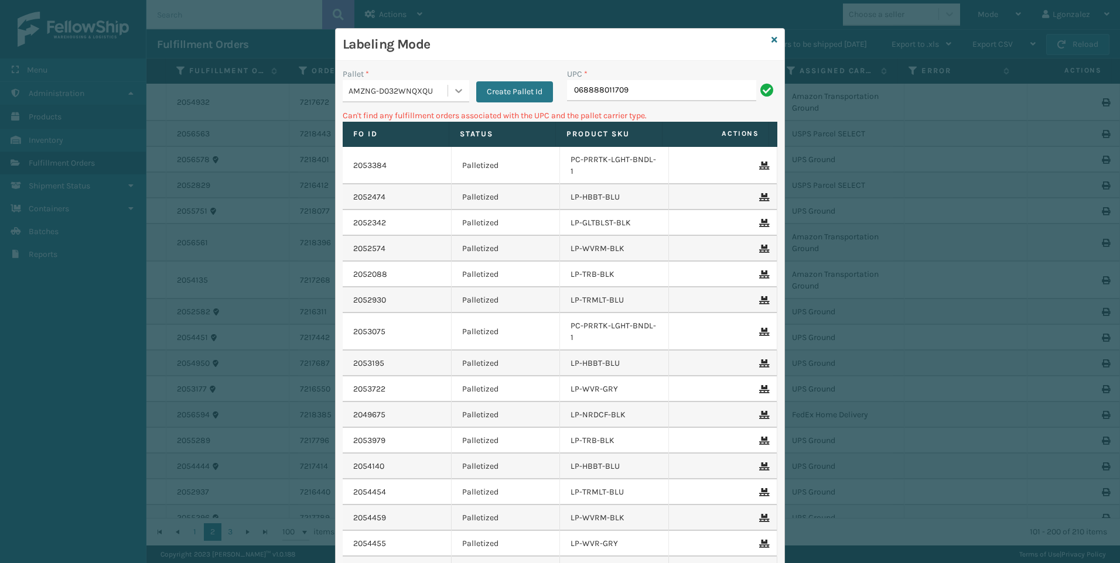
click at [453, 88] on icon at bounding box center [459, 91] width 12 height 12
click at [420, 146] on div "FDXG-AGH624RZ6B" at bounding box center [406, 142] width 126 height 22
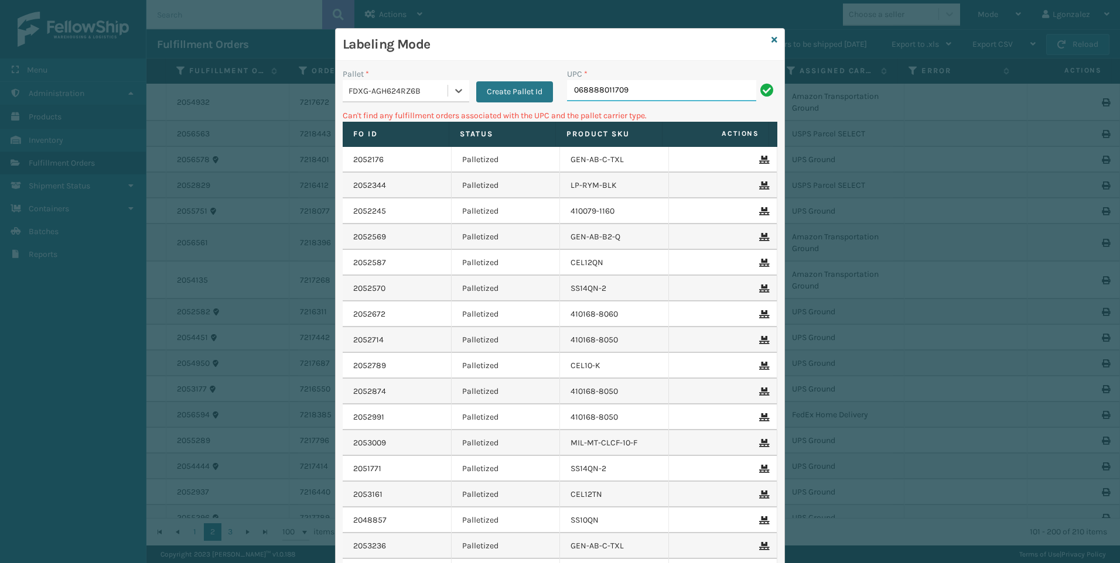
click at [651, 93] on input "068888011709" at bounding box center [661, 90] width 189 height 21
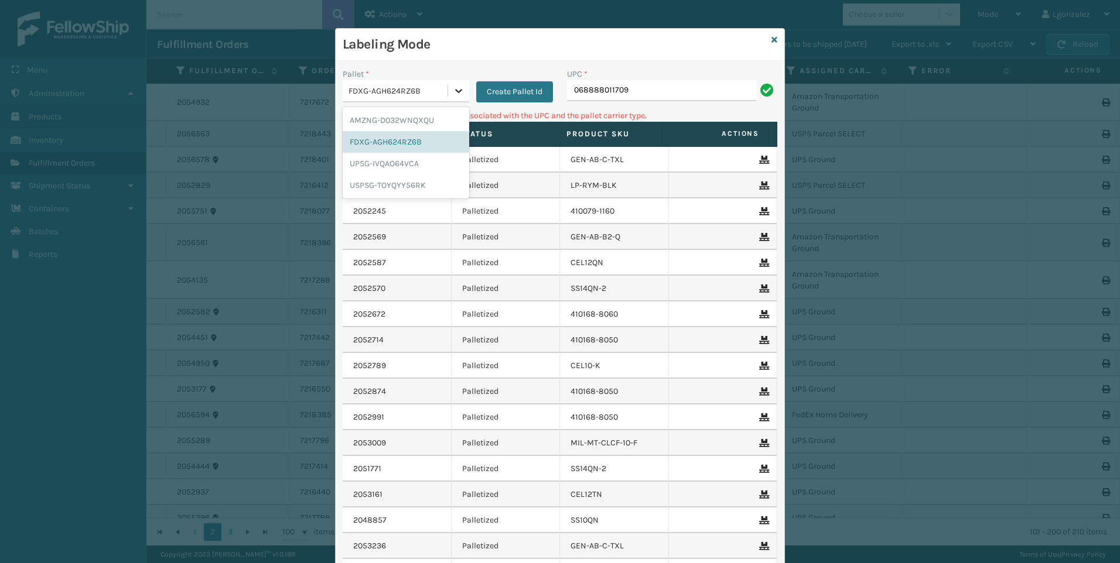
click at [463, 89] on div at bounding box center [458, 90] width 21 height 21
click at [397, 156] on div "UPSG-IVQAO64VCA" at bounding box center [406, 164] width 126 height 22
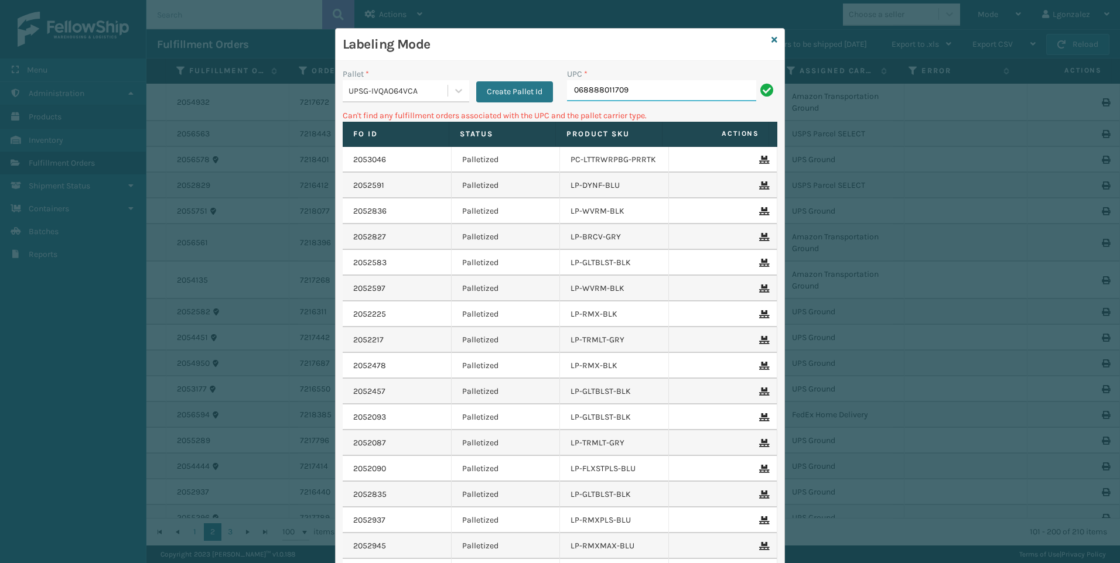
click at [632, 91] on input "068888011709" at bounding box center [661, 90] width 189 height 21
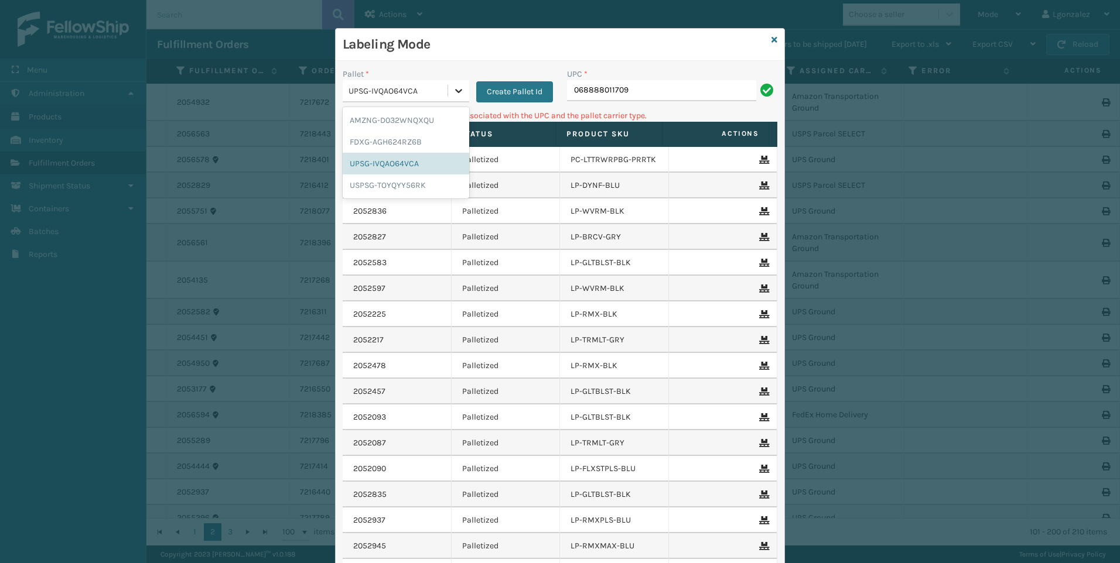
click at [453, 90] on icon at bounding box center [459, 91] width 12 height 12
click at [386, 193] on div "USPSG-TOYQYY56RK" at bounding box center [406, 185] width 126 height 22
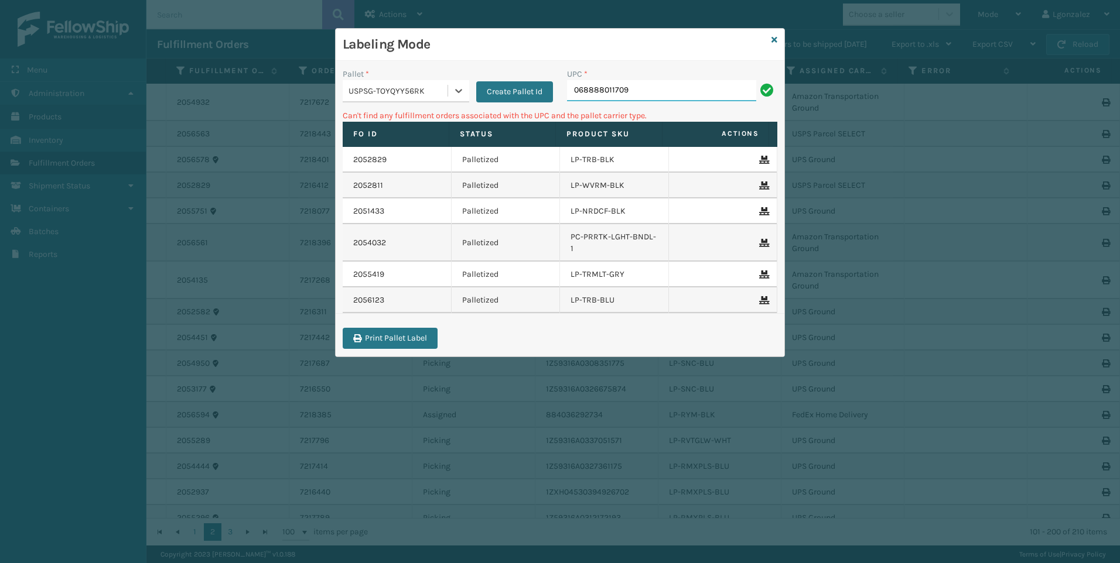
click at [642, 87] on input "068888011709" at bounding box center [661, 90] width 189 height 21
click at [454, 83] on div at bounding box center [458, 90] width 21 height 21
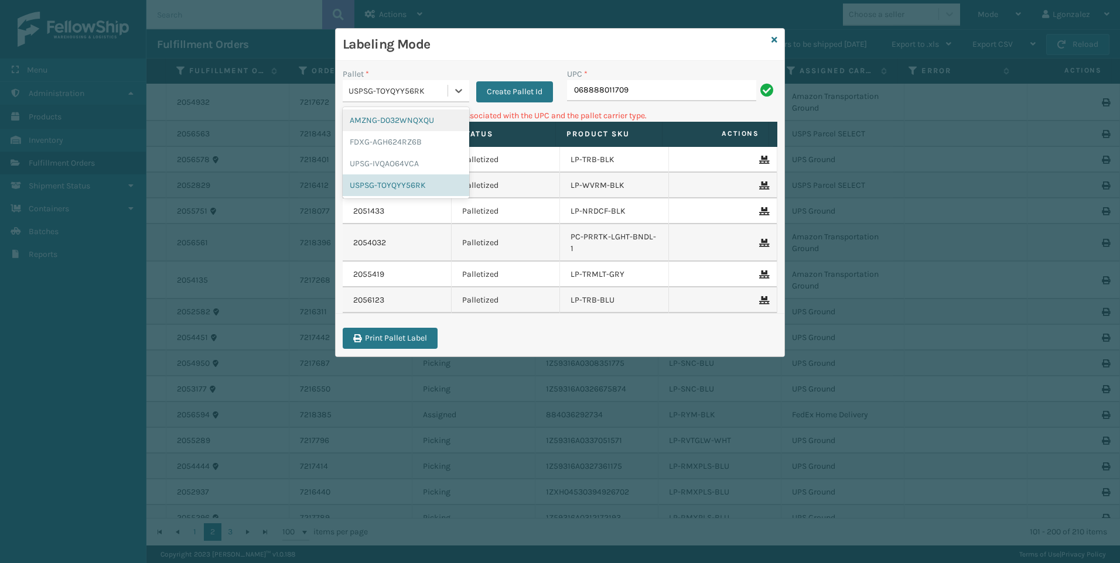
click at [436, 116] on div "AMZNG-D032WNQXQU" at bounding box center [406, 121] width 126 height 22
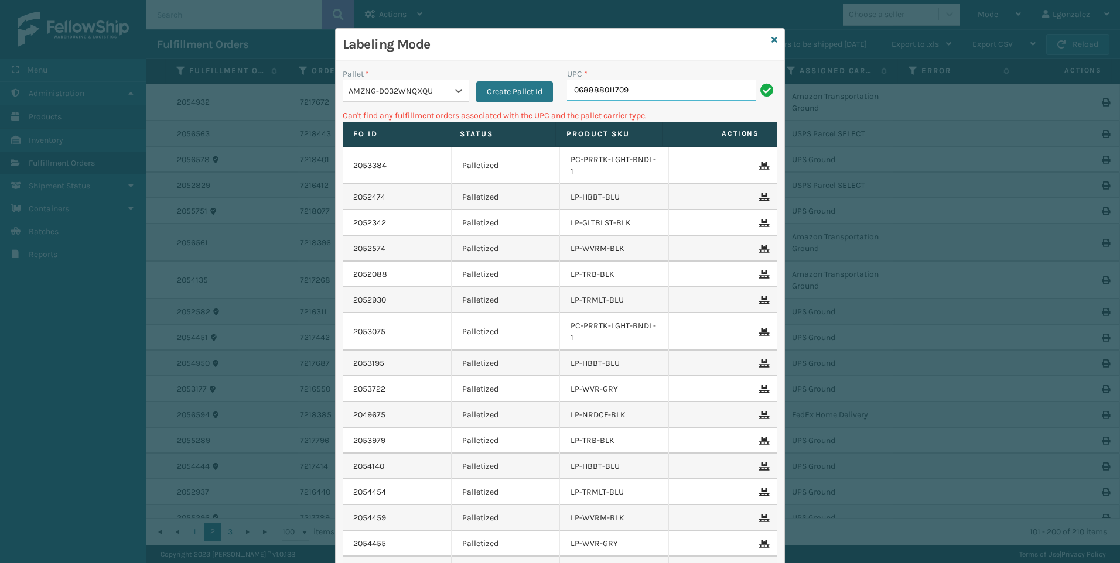
click at [661, 90] on input "068888011709" at bounding box center [661, 90] width 189 height 21
type input "0"
type input "810090933702"
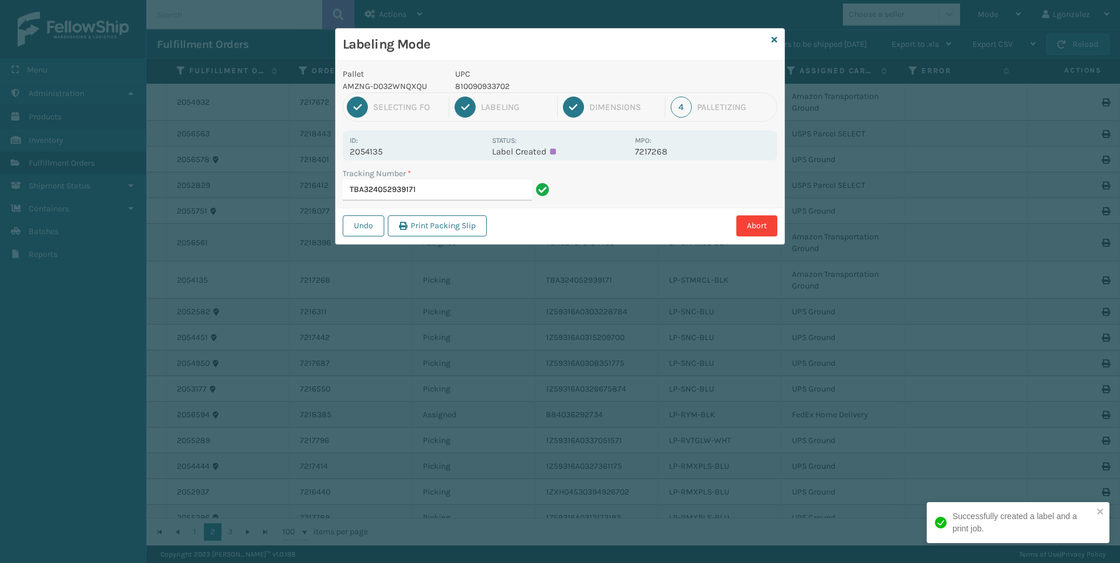
click at [488, 85] on p "810090933702" at bounding box center [541, 86] width 173 height 12
click at [463, 191] on input "TBA324052939171" at bounding box center [437, 190] width 189 height 21
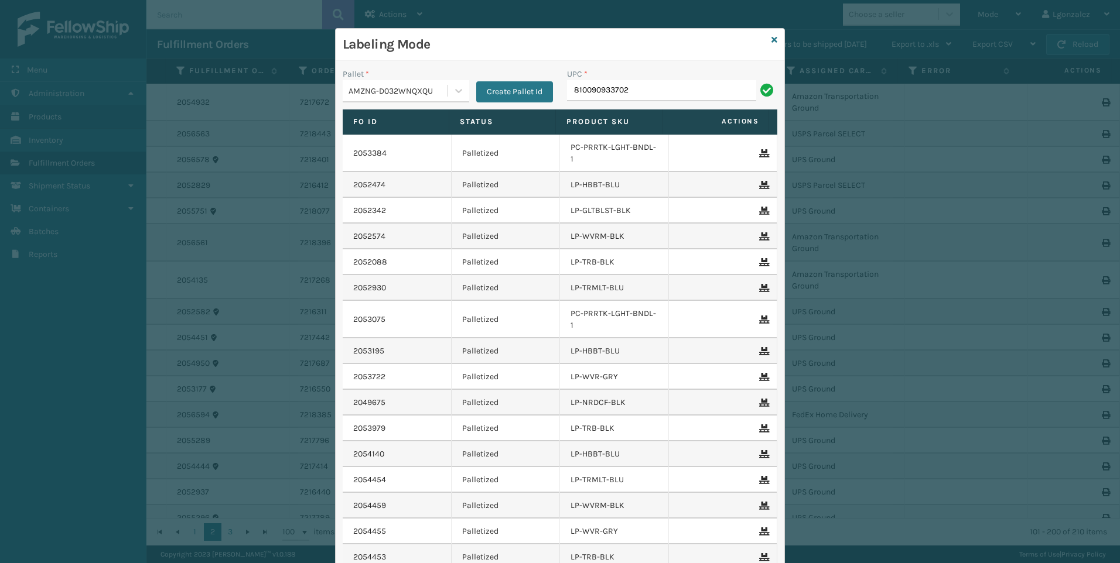
type input "810090933702"
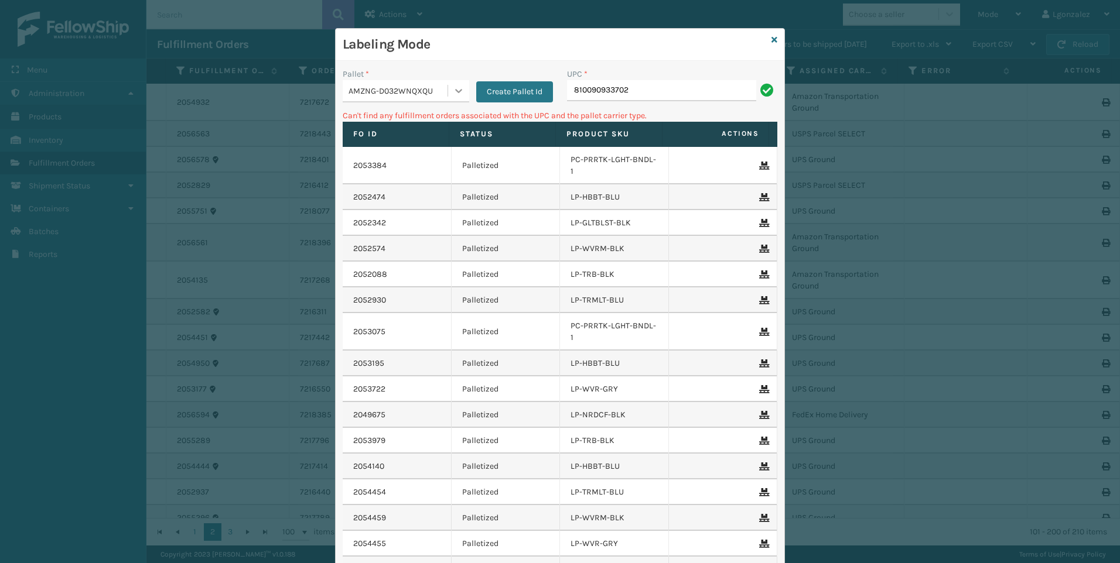
click at [452, 101] on div "AMZNG-D032WNQXQU" at bounding box center [406, 91] width 126 height 22
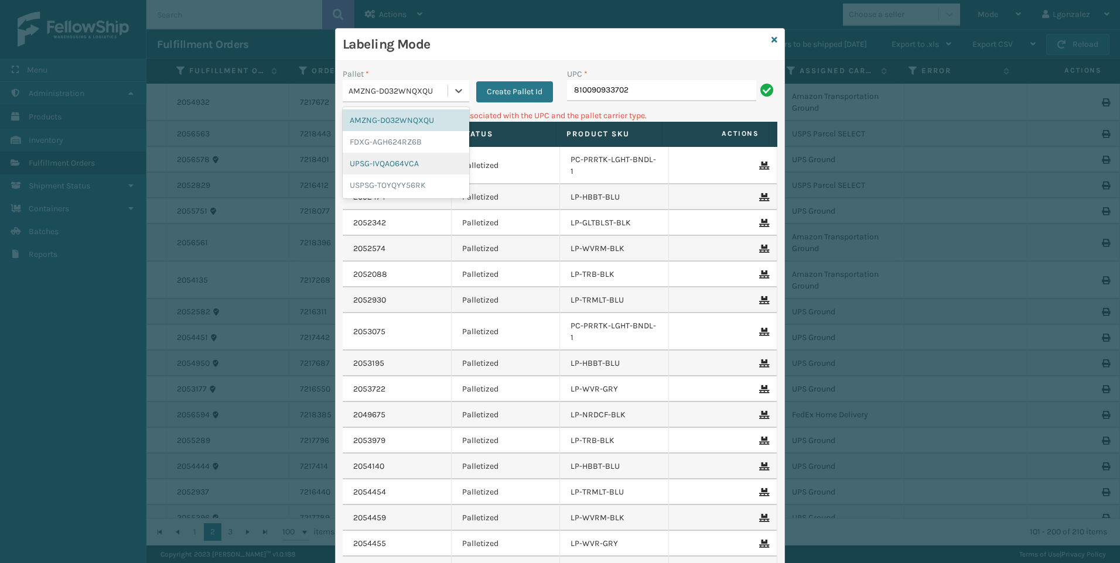
click at [419, 168] on div "UPSG-IVQAO64VCA" at bounding box center [406, 164] width 126 height 22
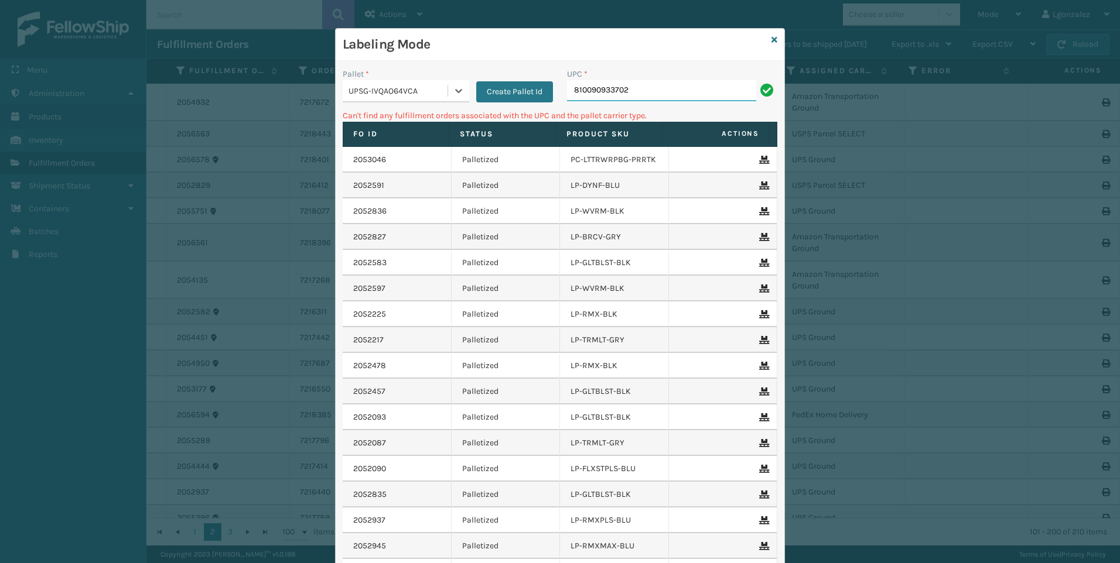
click at [634, 98] on input "810090933702" at bounding box center [661, 90] width 189 height 21
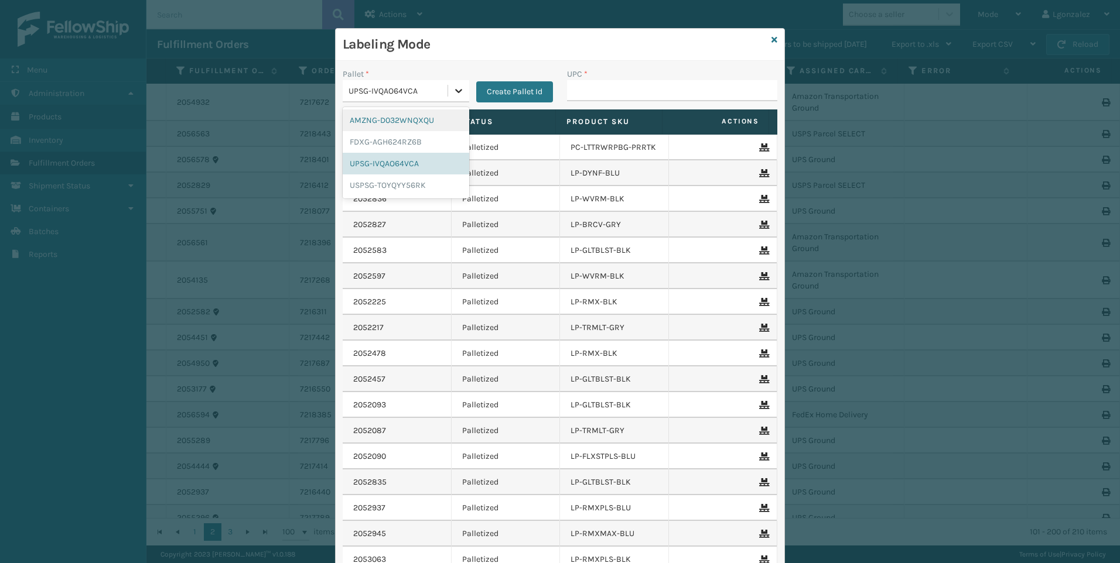
click at [461, 90] on div at bounding box center [458, 90] width 21 height 21
click at [418, 143] on div "FDXG-AGH624RZ6B" at bounding box center [406, 142] width 126 height 22
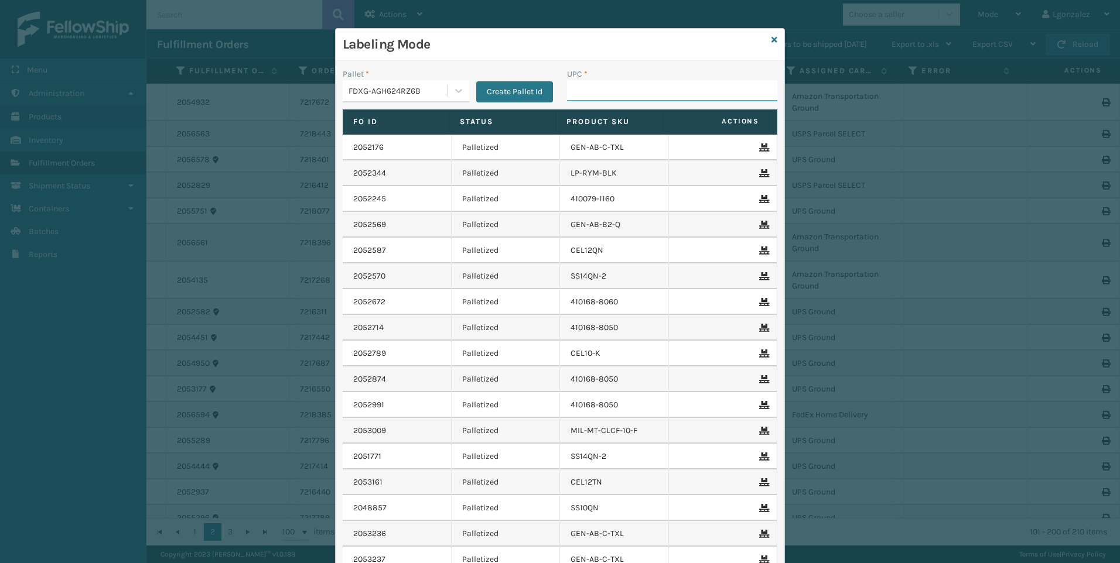
click at [578, 97] on input "UPC *" at bounding box center [672, 90] width 210 height 21
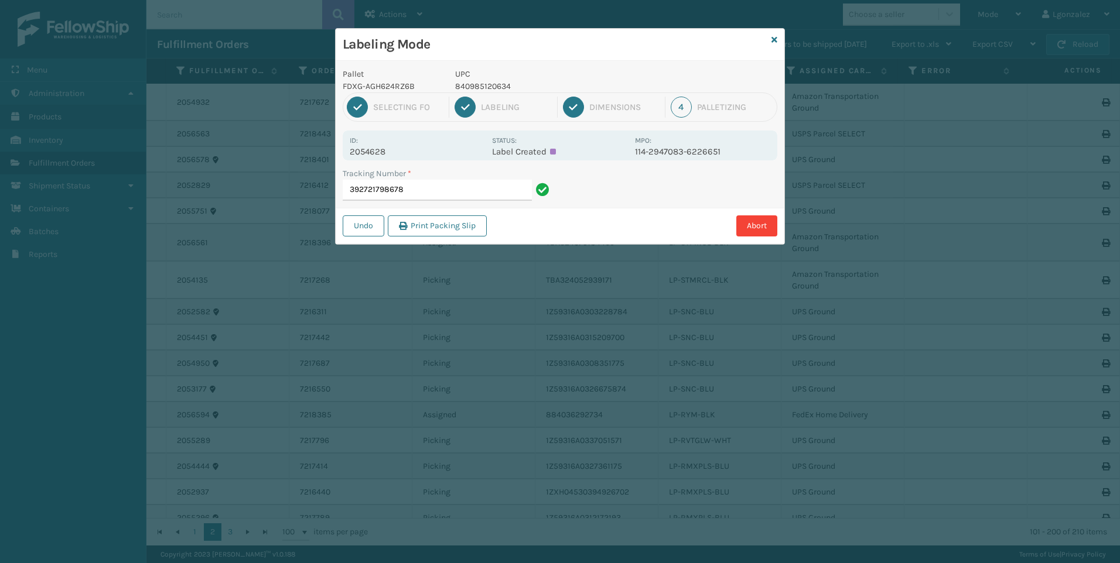
click at [483, 88] on p "840985120634" at bounding box center [541, 86] width 173 height 12
click at [483, 87] on p "840985120634" at bounding box center [541, 86] width 173 height 12
click at [477, 191] on input "392721798678" at bounding box center [437, 190] width 189 height 21
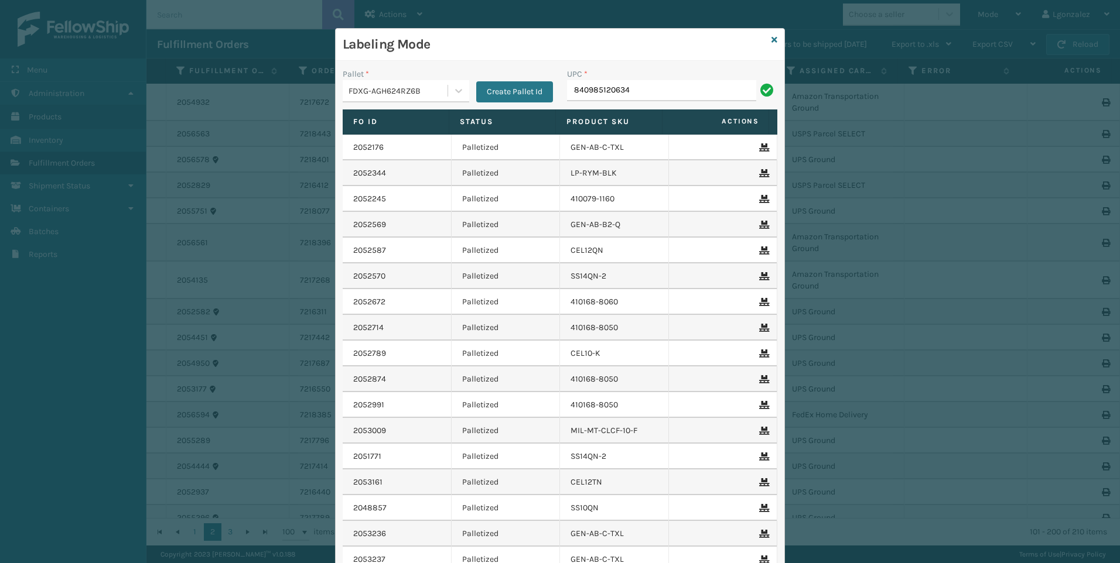
type input "840985120634"
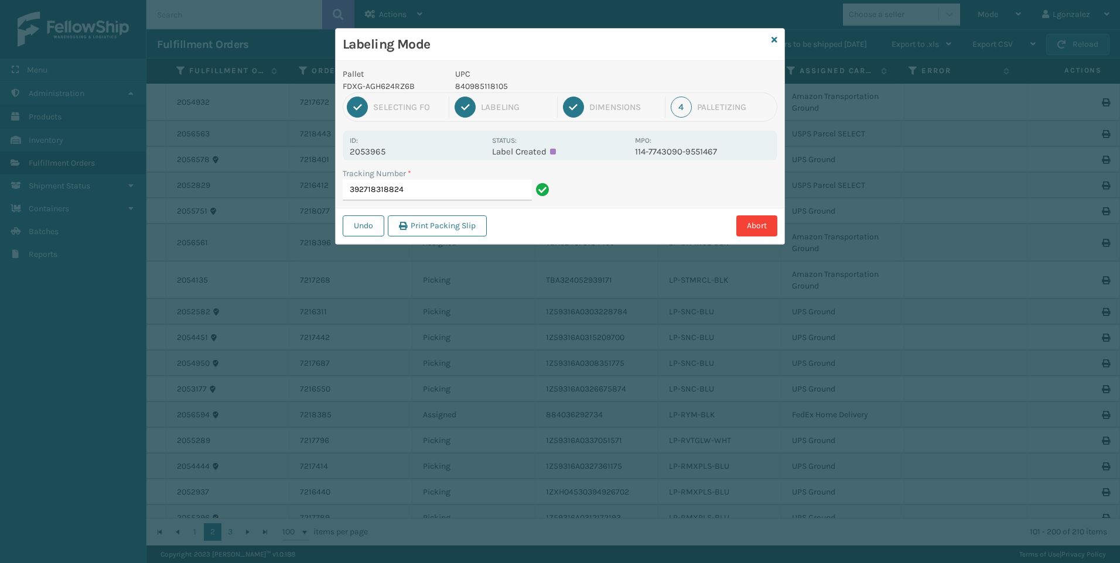
click at [481, 79] on p "UPC" at bounding box center [541, 74] width 173 height 12
click at [484, 84] on p "840985118105" at bounding box center [541, 86] width 173 height 12
click at [484, 85] on p "840985118105" at bounding box center [541, 86] width 173 height 12
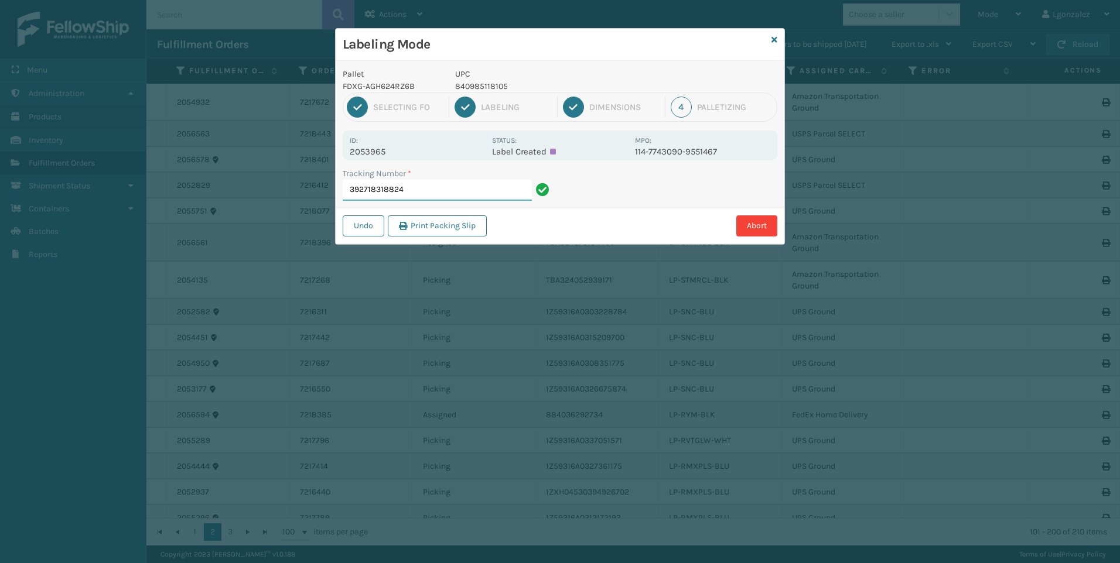
click at [518, 197] on input "392718318824" at bounding box center [437, 190] width 189 height 21
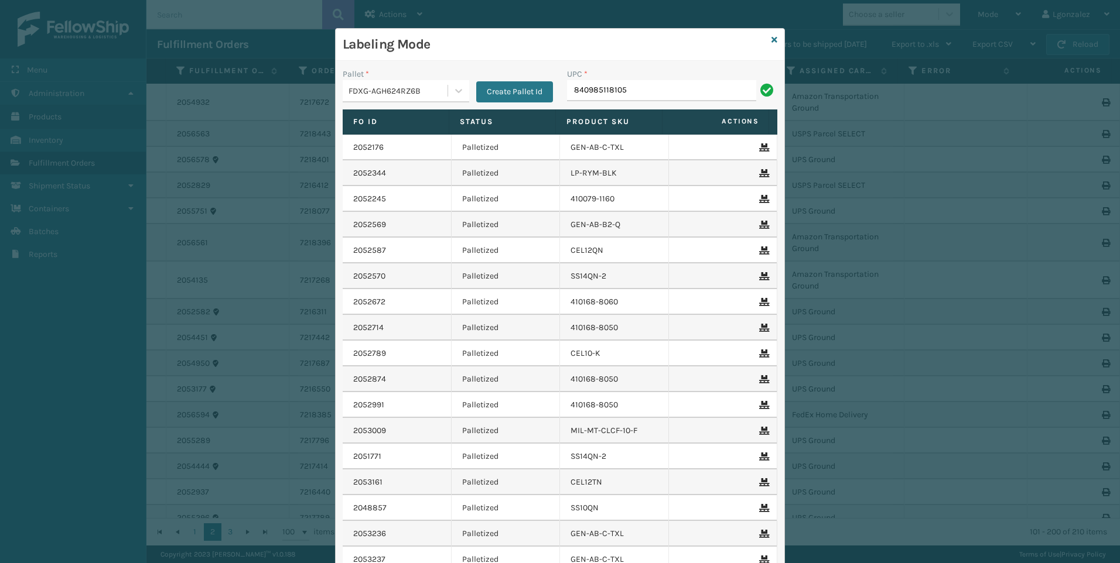
type input "840985118105"
click at [576, 88] on input "UPC *" at bounding box center [672, 90] width 210 height 21
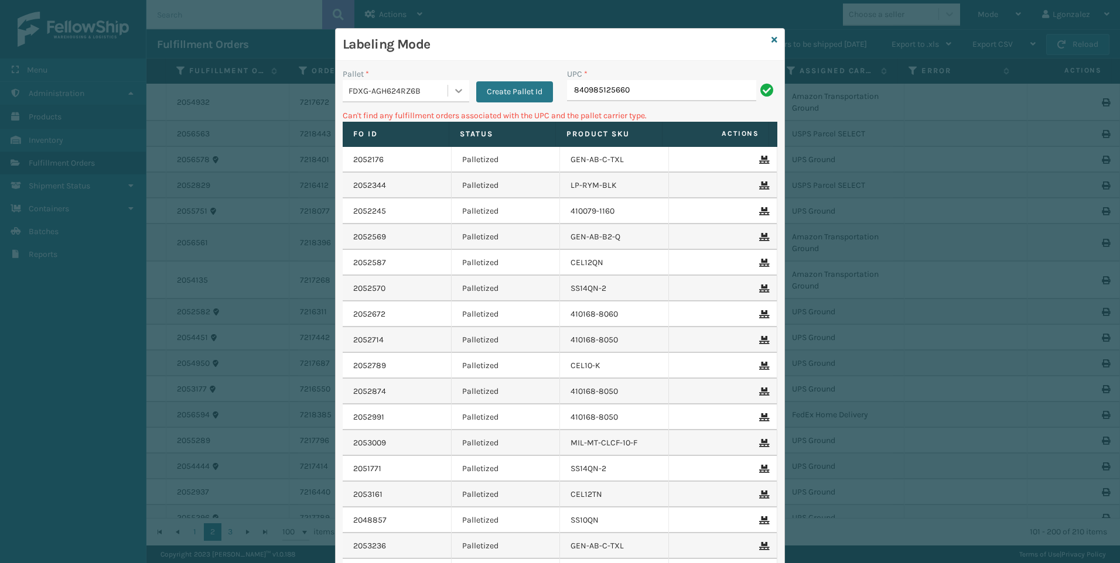
click at [453, 90] on icon at bounding box center [459, 91] width 12 height 12
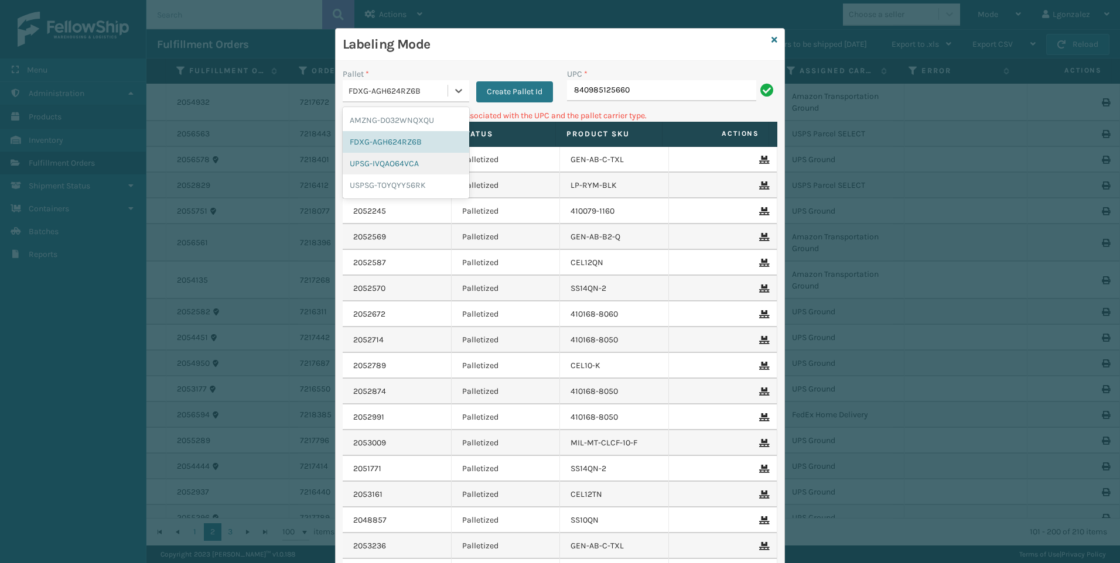
click at [406, 167] on div "UPSG-IVQAO64VCA" at bounding box center [406, 164] width 126 height 22
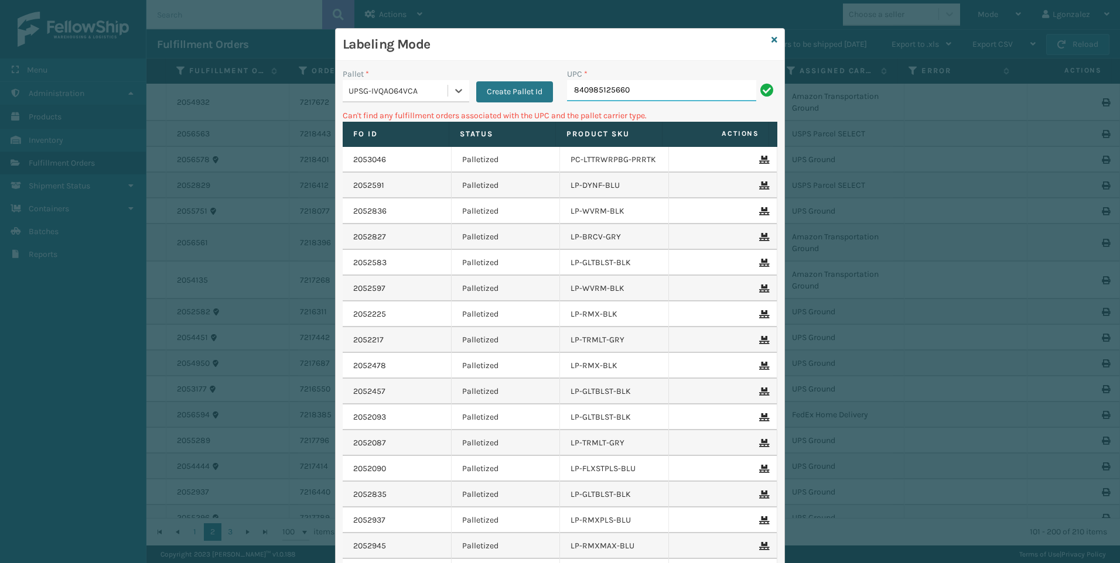
click at [638, 94] on input "840985125660" at bounding box center [661, 90] width 189 height 21
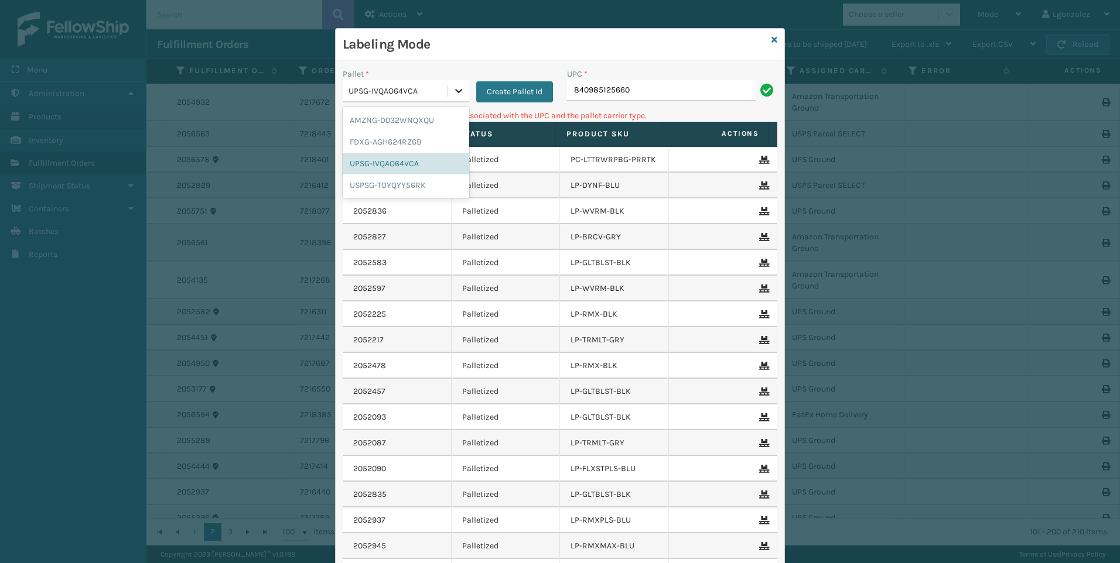
click at [455, 86] on icon at bounding box center [459, 91] width 12 height 12
click at [419, 120] on div "AMZNG-D032WNQXQU" at bounding box center [406, 121] width 126 height 22
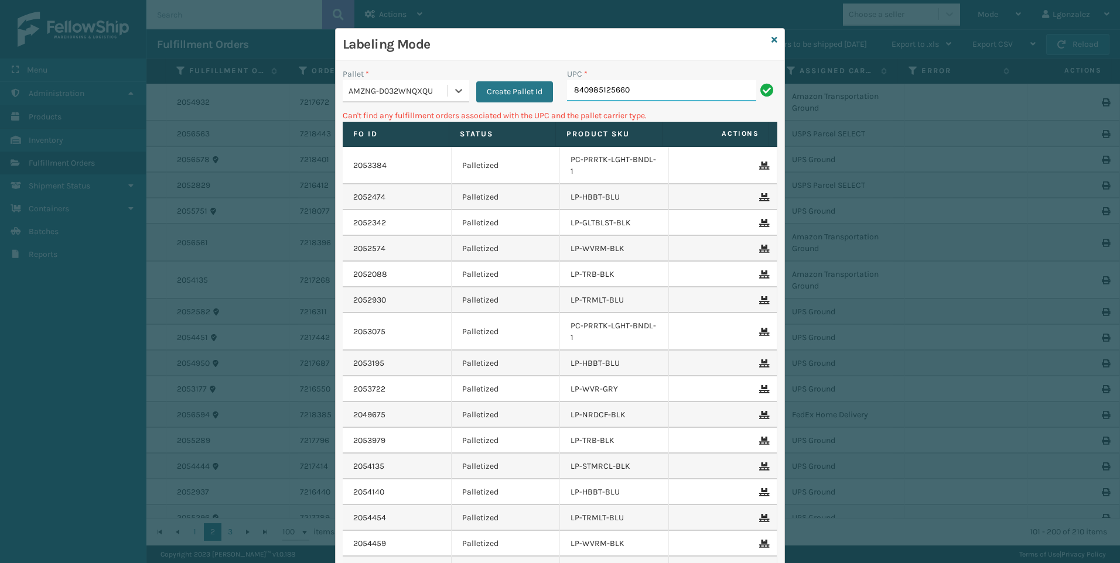
click at [640, 87] on input "840985125660" at bounding box center [661, 90] width 189 height 21
click at [453, 94] on icon at bounding box center [459, 91] width 12 height 12
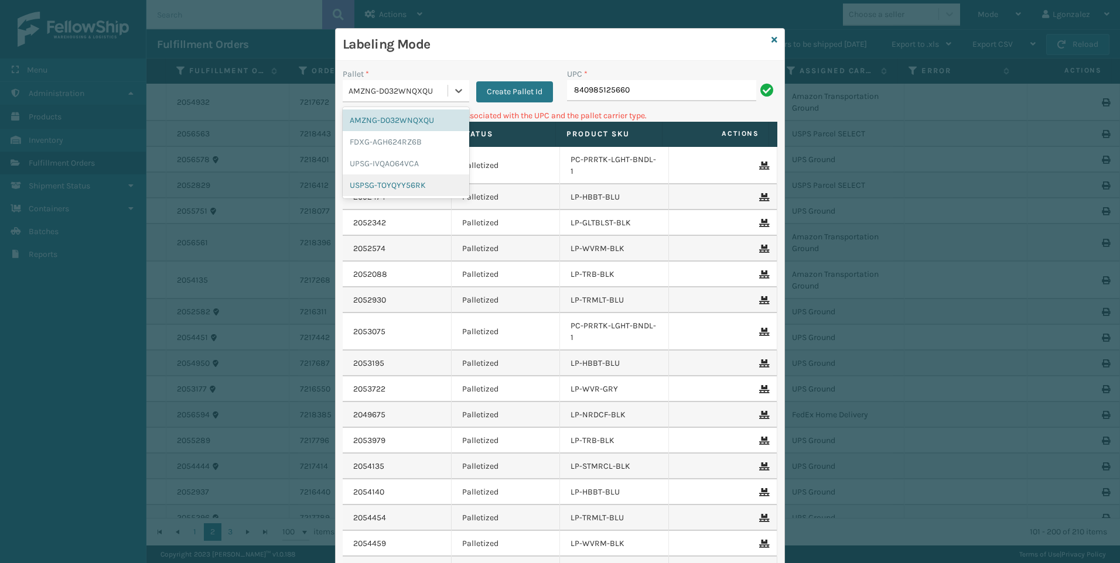
click at [429, 184] on div "USPSG-TOYQYY56RK" at bounding box center [406, 185] width 126 height 22
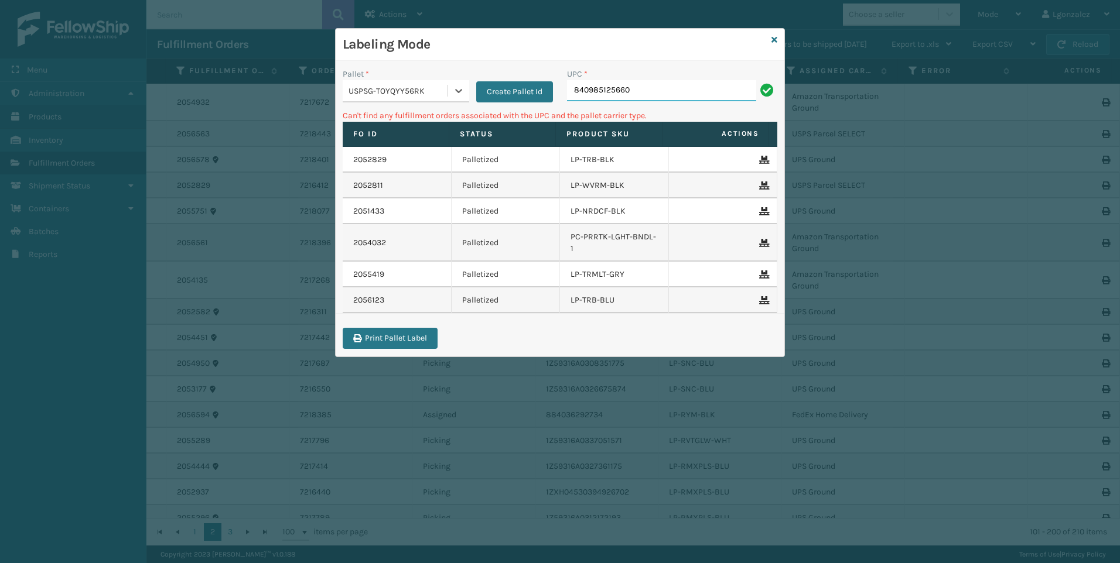
click at [645, 93] on input "840985125660" at bounding box center [661, 90] width 189 height 21
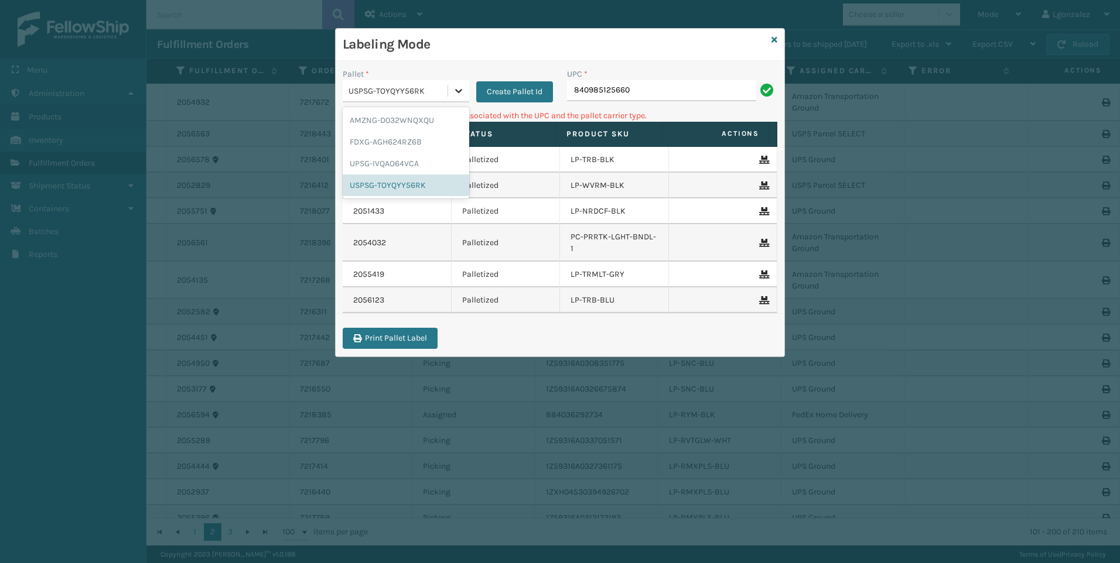
click at [453, 92] on icon at bounding box center [459, 91] width 12 height 12
click at [406, 141] on div "FDXG-AGH624RZ6B" at bounding box center [406, 142] width 126 height 22
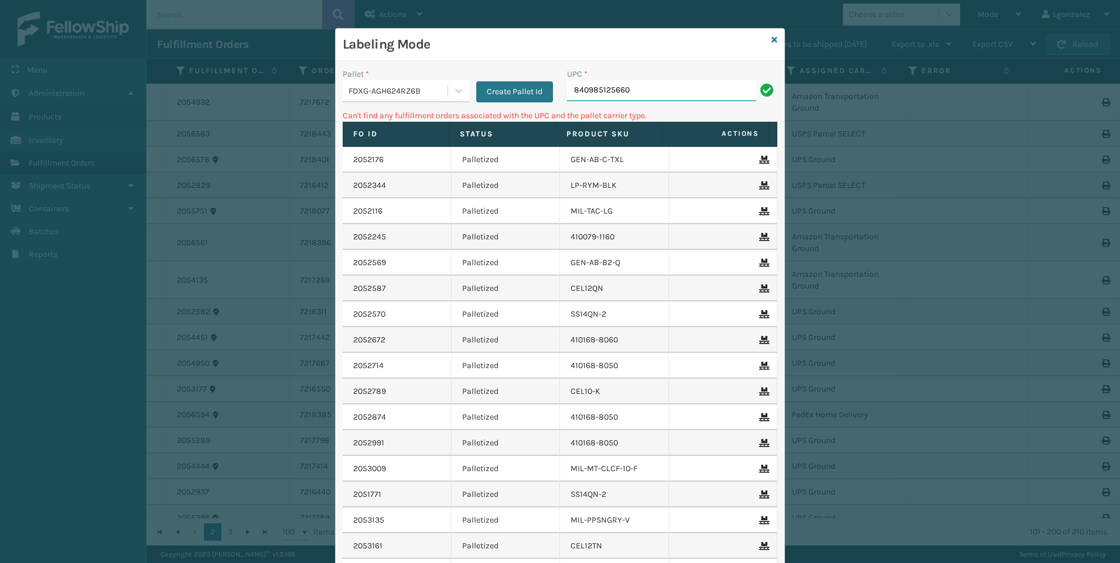
click at [668, 97] on input "840985125660" at bounding box center [661, 90] width 189 height 21
click at [453, 93] on icon at bounding box center [459, 91] width 12 height 12
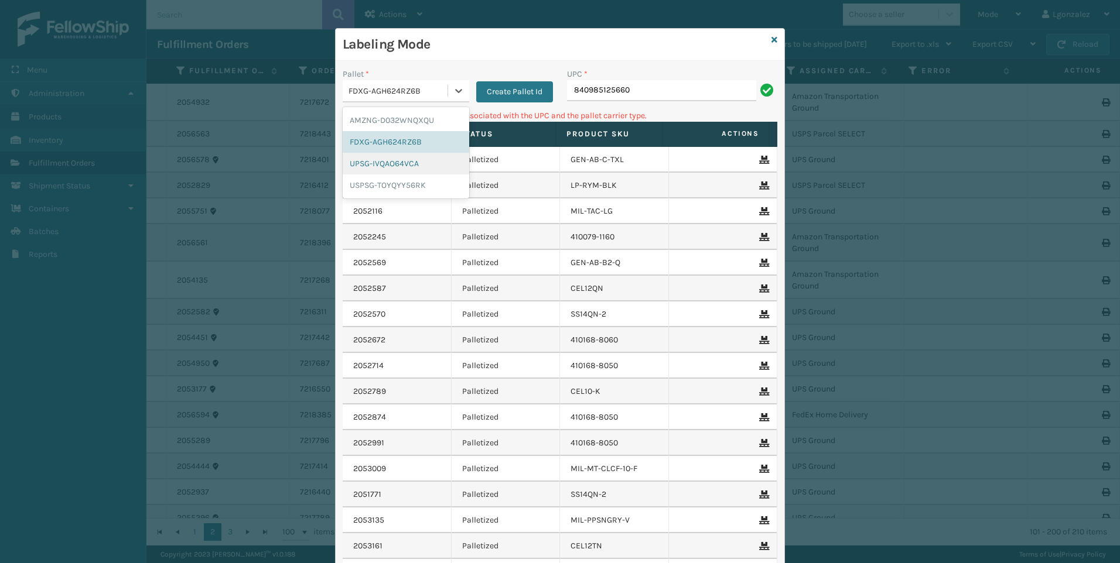
click at [416, 166] on div "UPSG-IVQAO64VCA" at bounding box center [406, 164] width 126 height 22
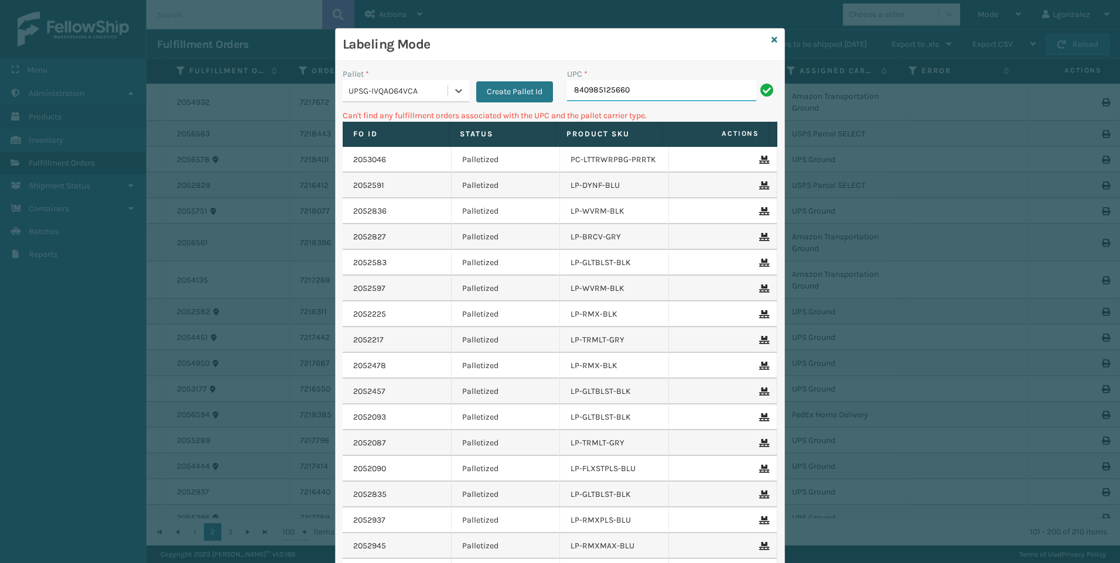
click at [651, 91] on input "840985125660" at bounding box center [661, 90] width 189 height 21
click at [771, 40] on icon at bounding box center [774, 40] width 6 height 8
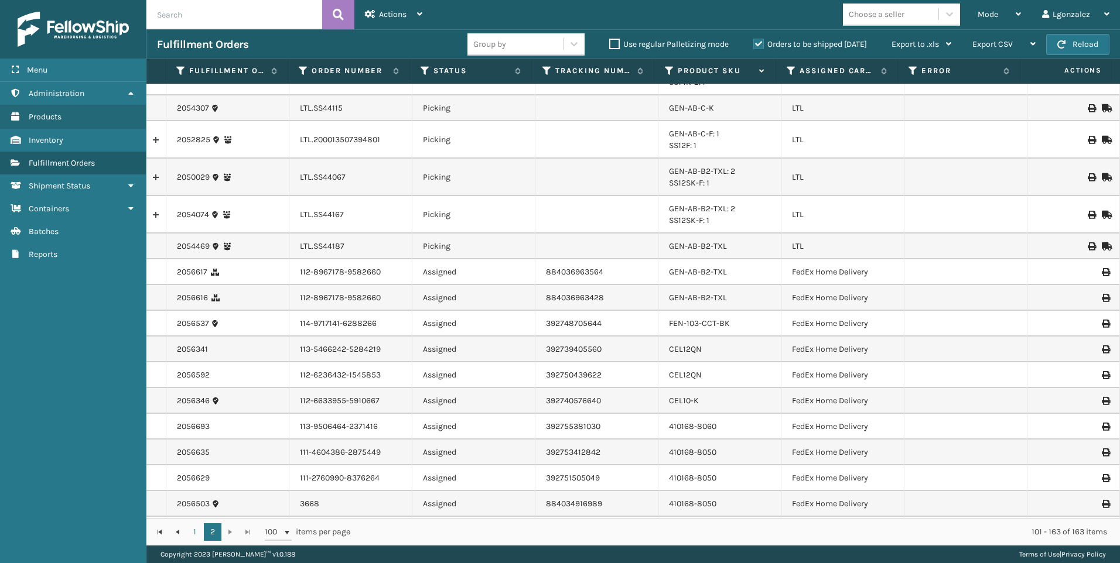
scroll to position [1481, 0]
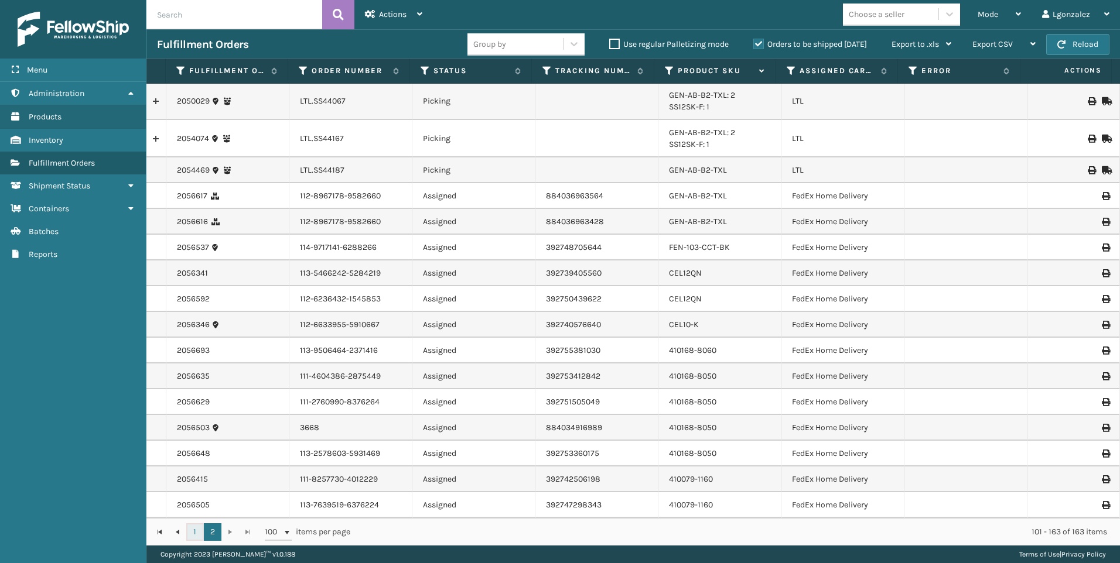
click at [197, 529] on link "1" at bounding box center [195, 532] width 18 height 18
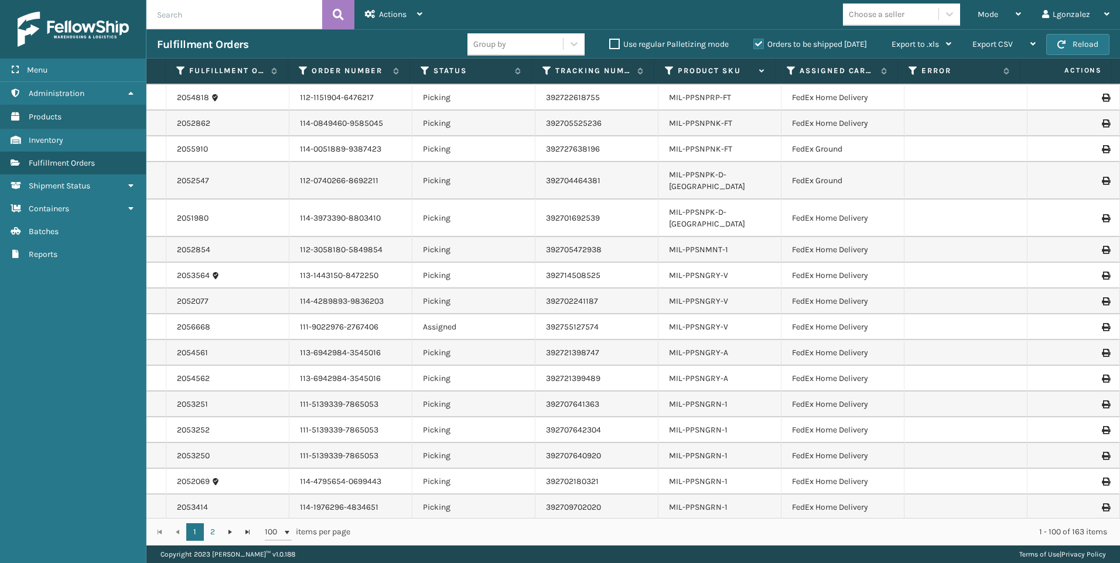
scroll to position [820, 0]
click at [1004, 22] on div "Mode" at bounding box center [998, 14] width 43 height 29
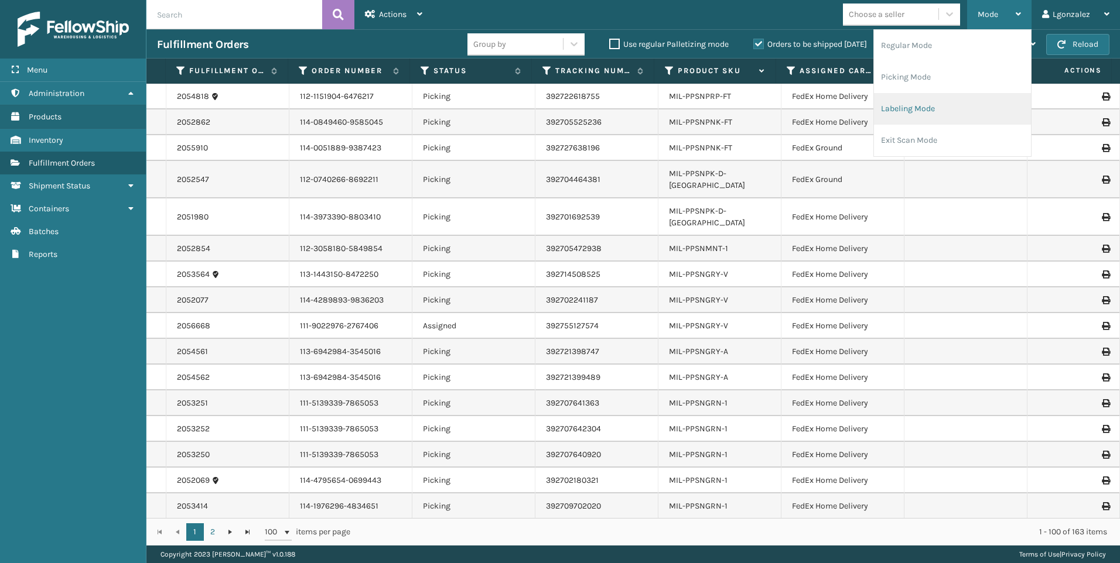
click at [922, 102] on li "Labeling Mode" at bounding box center [952, 109] width 157 height 32
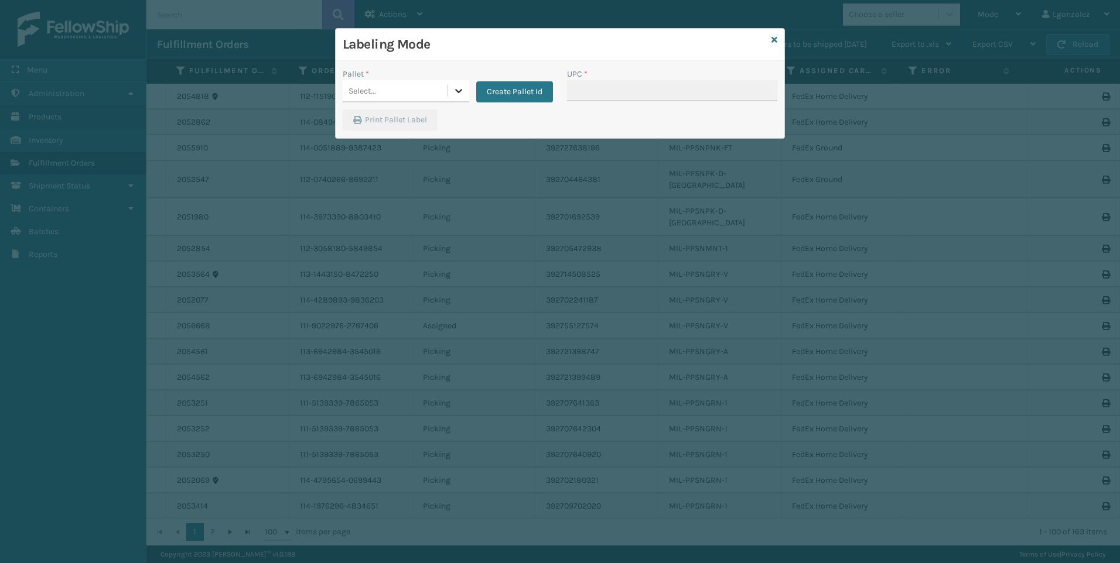
click at [460, 90] on icon at bounding box center [458, 91] width 7 height 4
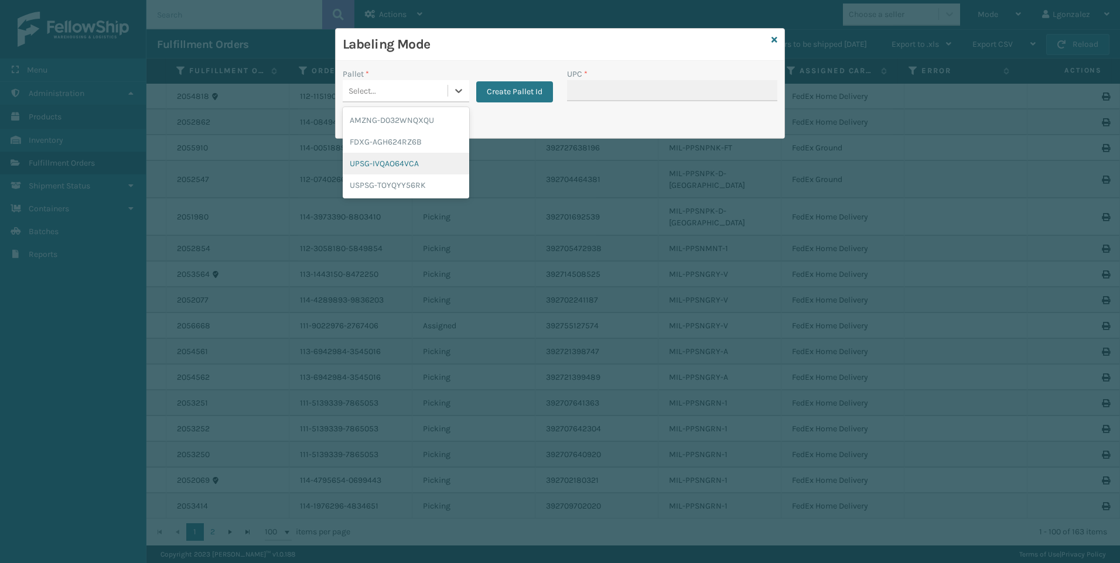
click at [388, 164] on div "UPSG-IVQAO64VCA" at bounding box center [406, 164] width 126 height 22
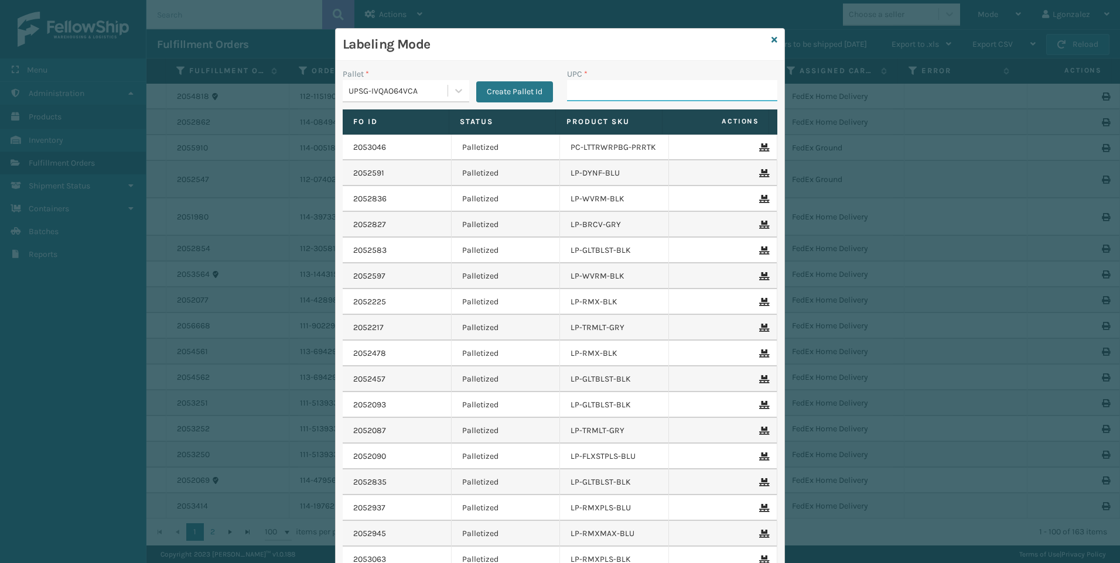
click at [585, 91] on input "UPC *" at bounding box center [672, 90] width 210 height 21
type input "840985125810"
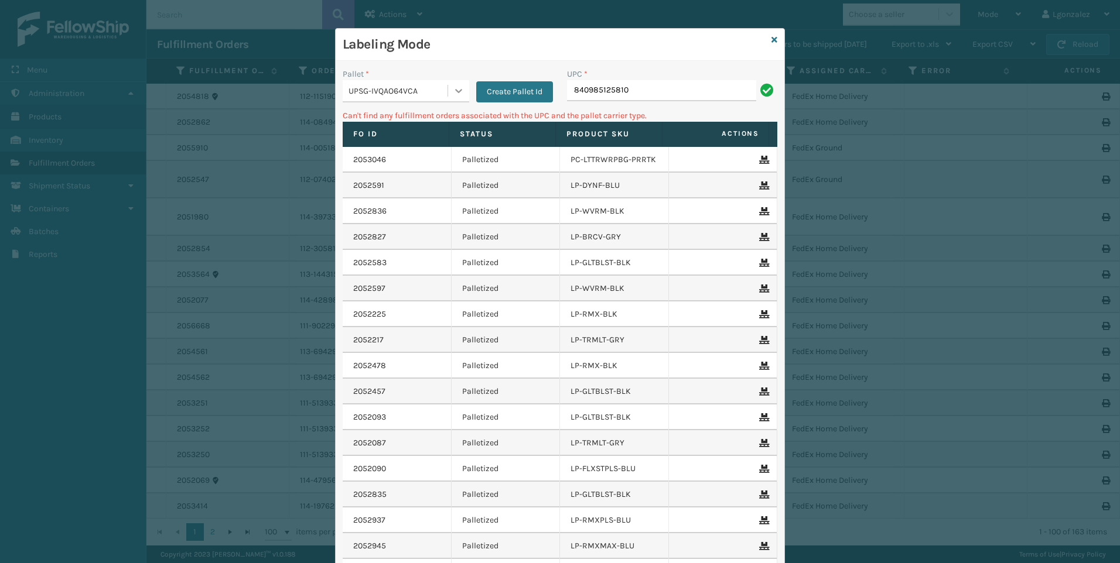
click at [453, 90] on icon at bounding box center [459, 91] width 12 height 12
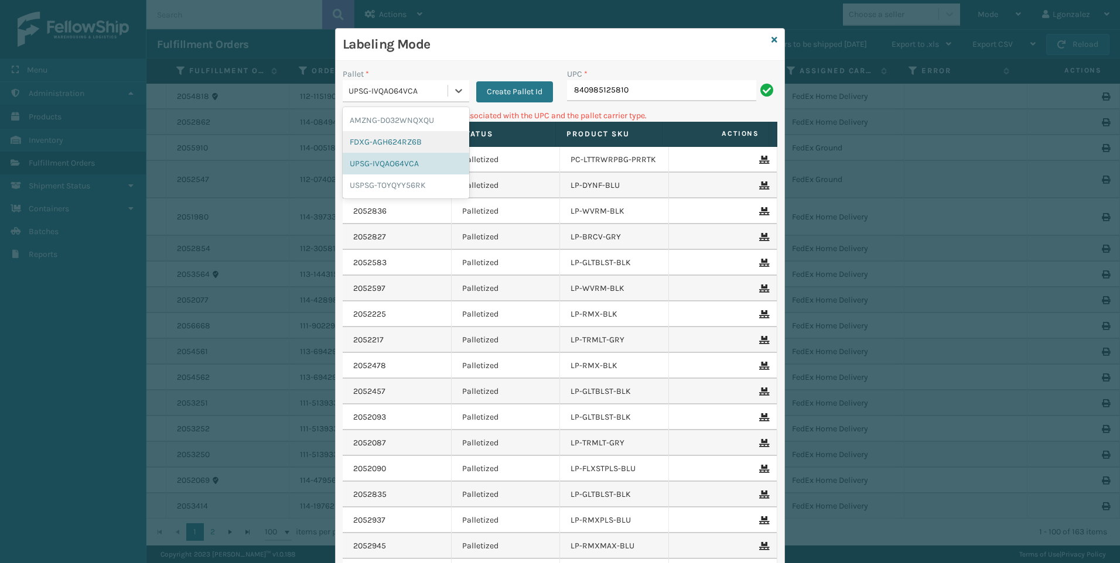
click at [409, 138] on div "FDXG-AGH624RZ6B" at bounding box center [406, 142] width 126 height 22
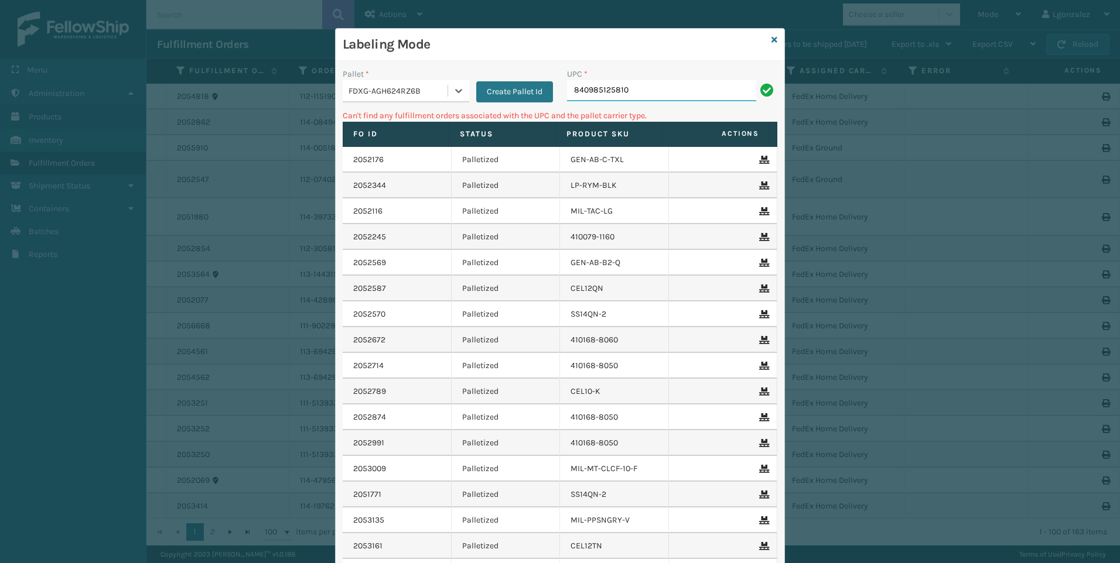
click at [670, 83] on input "840985125810" at bounding box center [661, 90] width 189 height 21
type input "840985122681"
type input "840985126810"
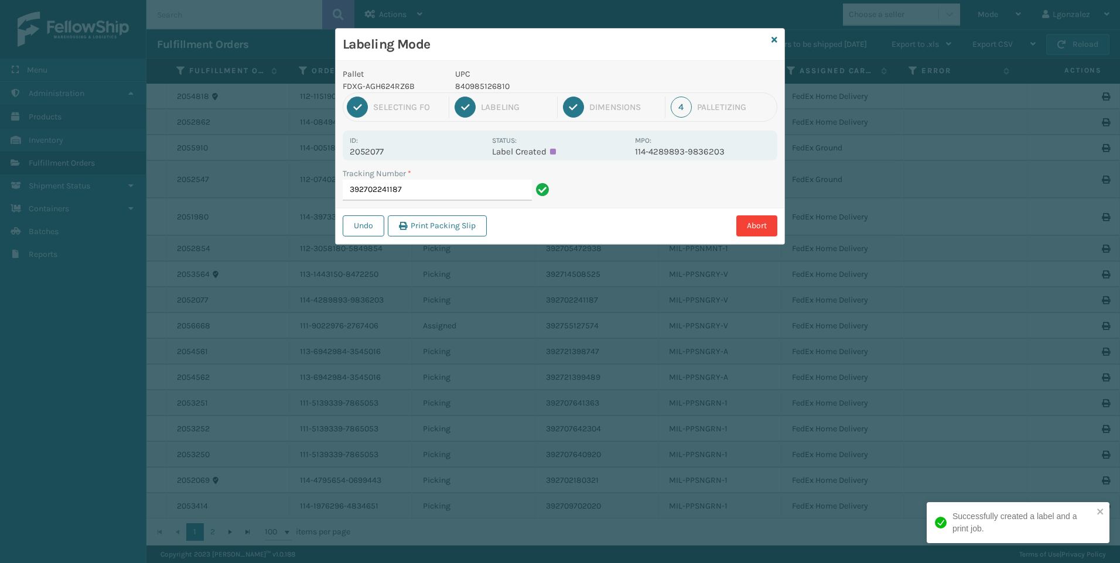
click at [494, 88] on p "840985126810" at bounding box center [541, 86] width 173 height 12
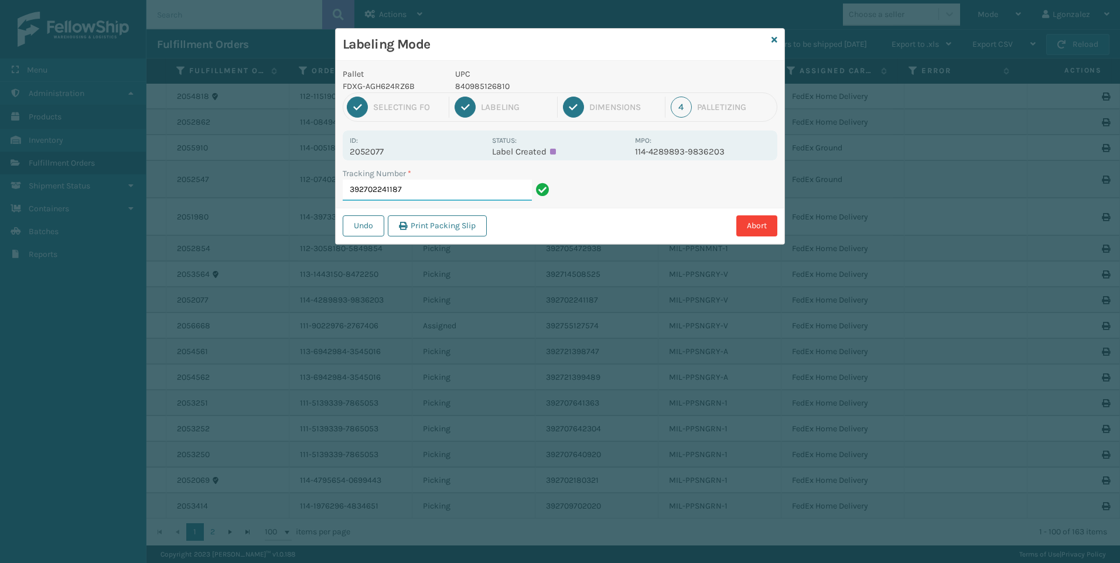
click at [492, 191] on input "392702241187" at bounding box center [437, 190] width 189 height 21
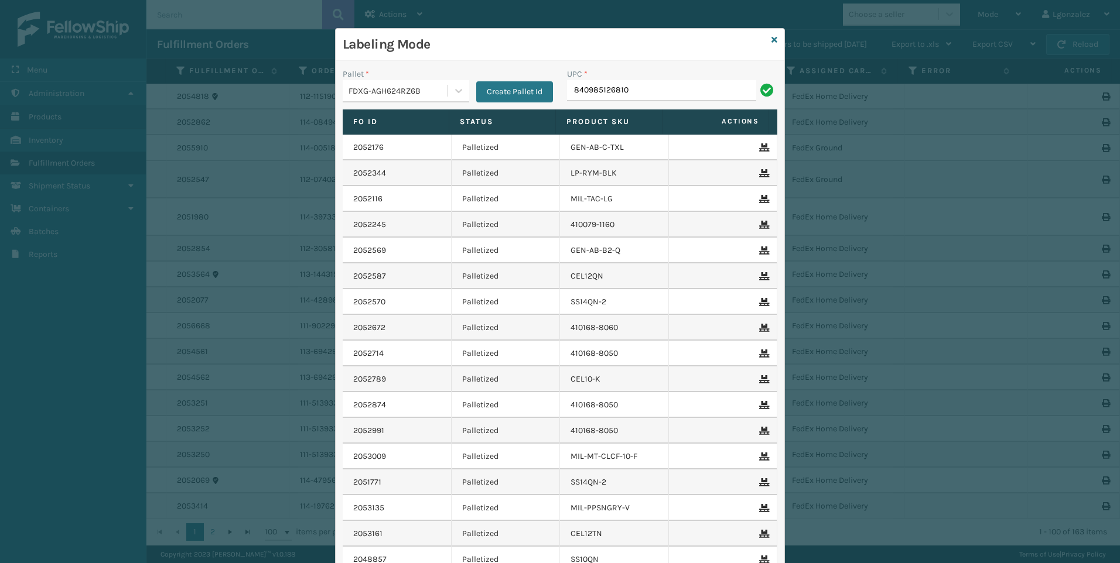
type input "840985126810"
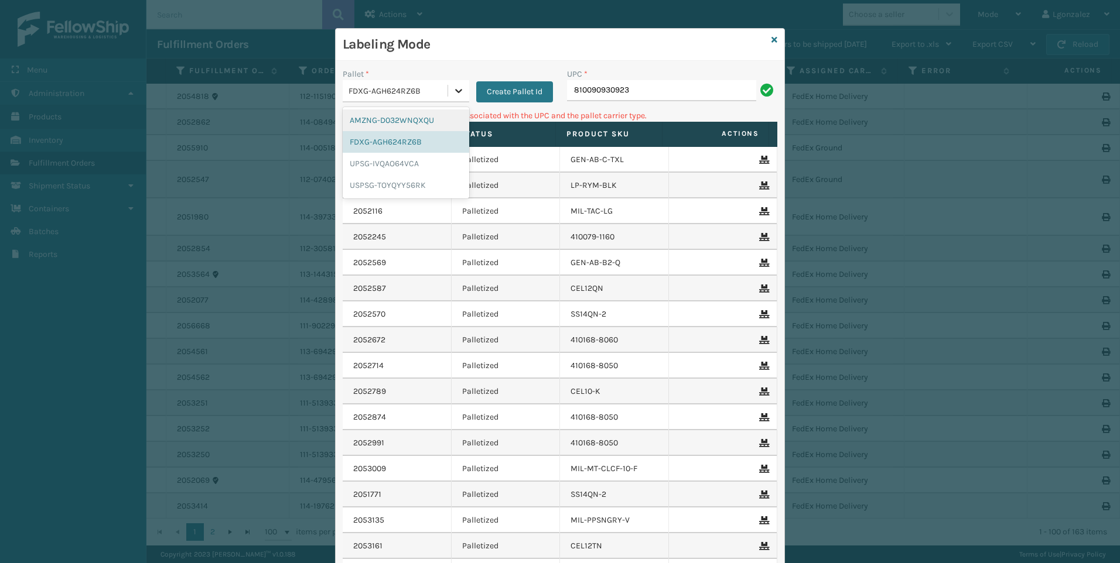
click at [455, 88] on icon at bounding box center [459, 91] width 12 height 12
click at [409, 163] on div "UPSG-IVQAO64VCA" at bounding box center [406, 164] width 126 height 22
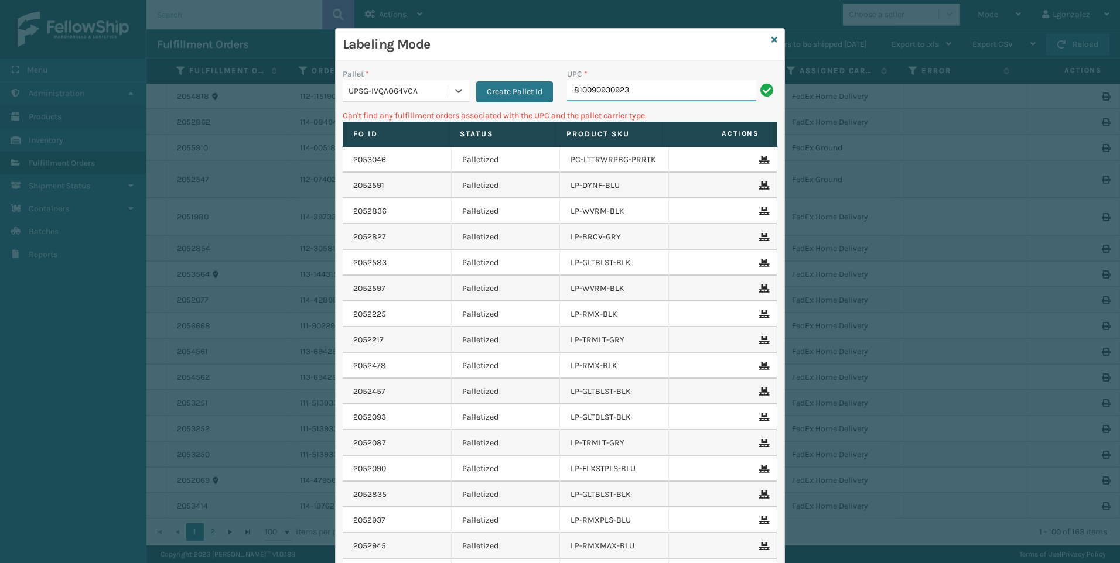
click at [638, 83] on input "810090930923" at bounding box center [661, 90] width 189 height 21
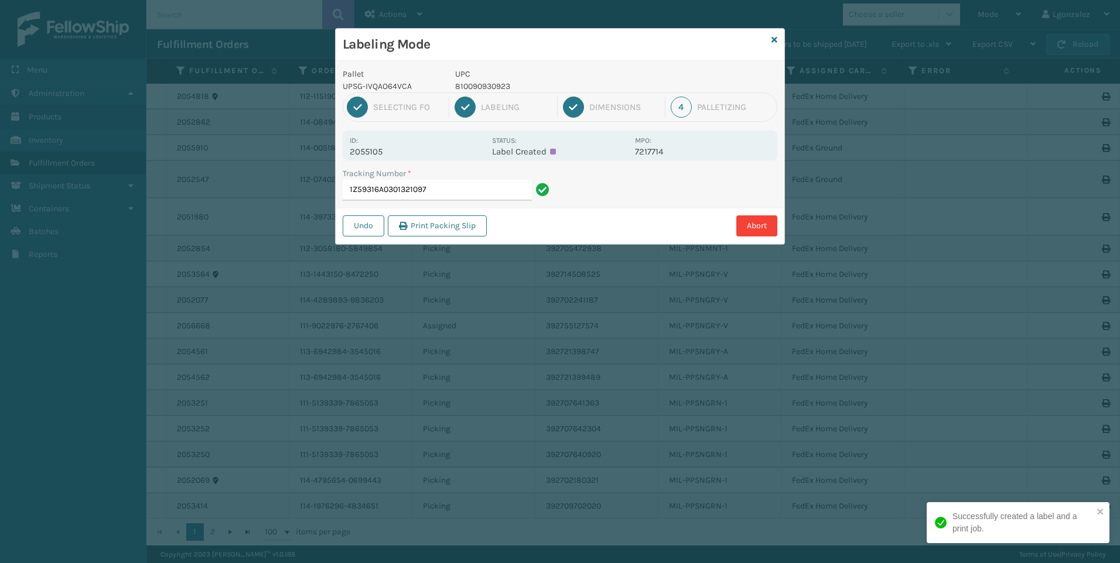
click at [498, 81] on p "810090930923" at bounding box center [541, 86] width 173 height 12
click at [498, 82] on p "810090930923" at bounding box center [541, 86] width 173 height 12
click at [522, 195] on input "1Z59316A0301321097" at bounding box center [437, 190] width 189 height 21
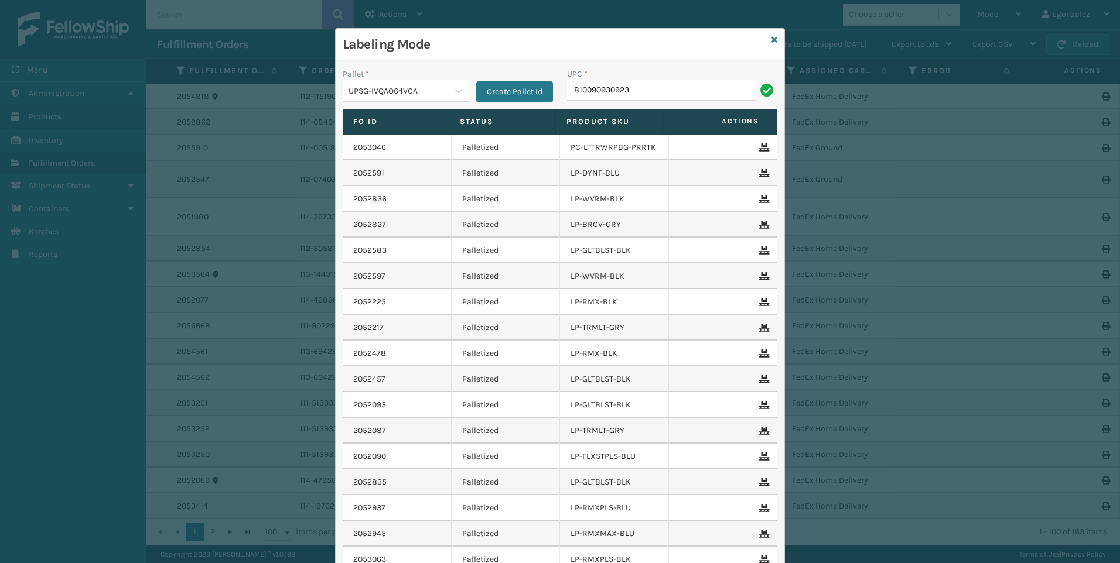
type input "810090930923"
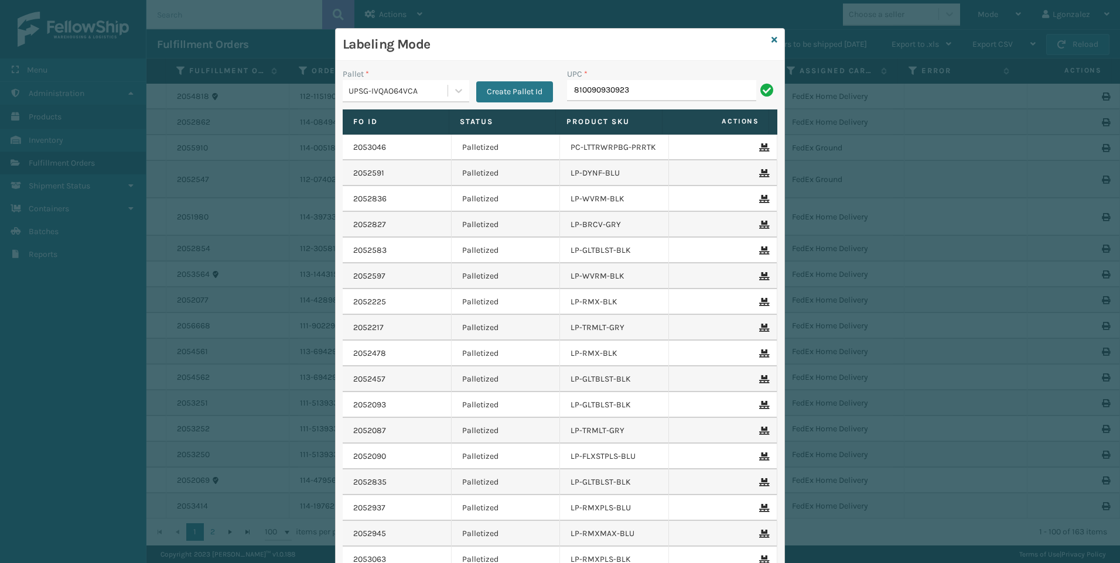
type input "810090930923"
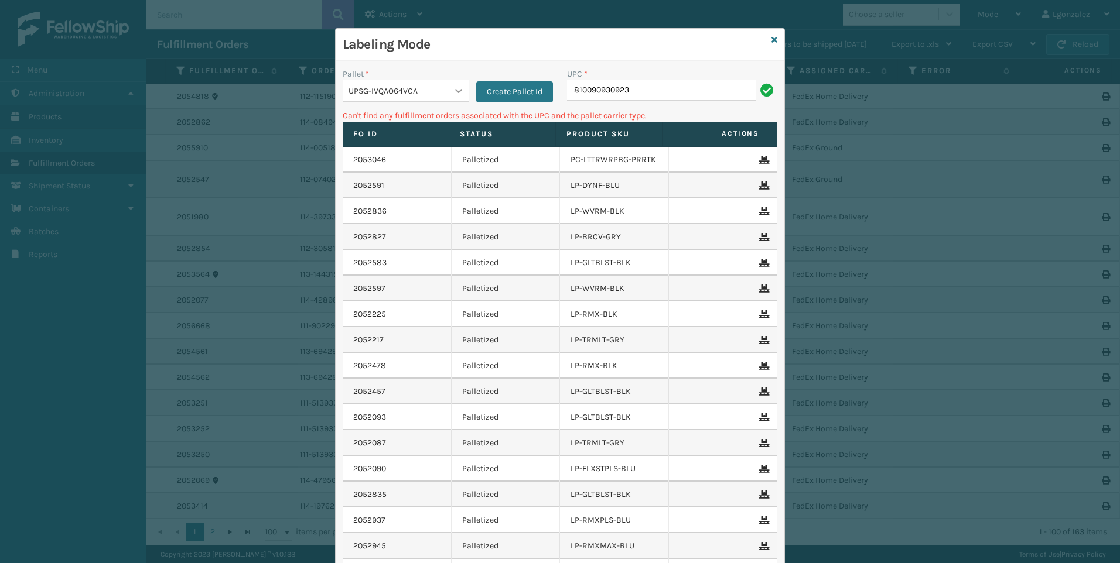
click at [453, 88] on icon at bounding box center [459, 91] width 12 height 12
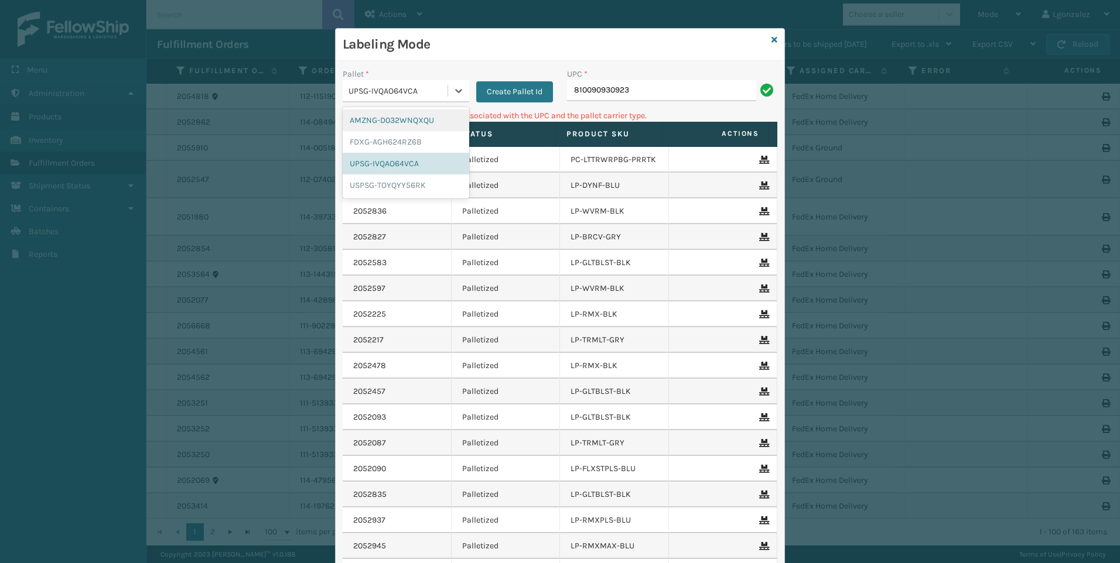
click at [420, 119] on div "AMZNG-D032WNQXQU" at bounding box center [406, 121] width 126 height 22
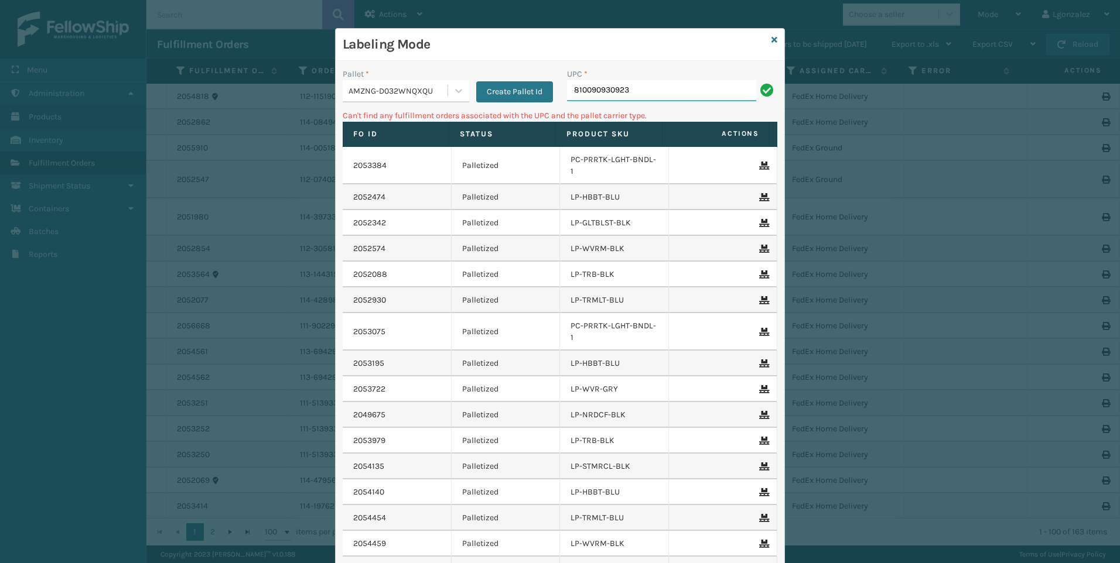
click at [638, 91] on input "810090930923" at bounding box center [661, 90] width 189 height 21
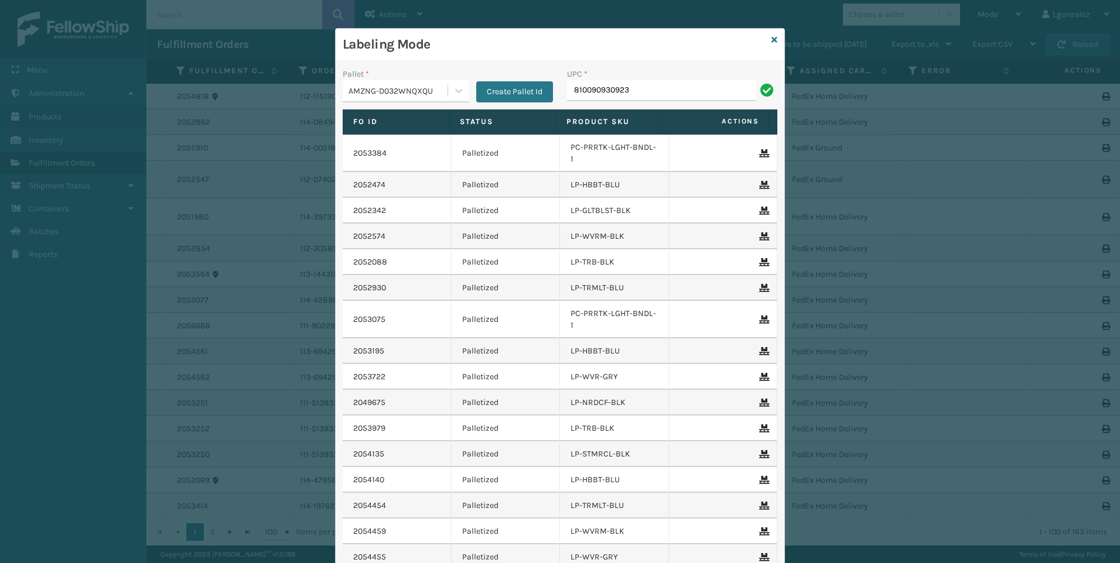
type input "810090930923"
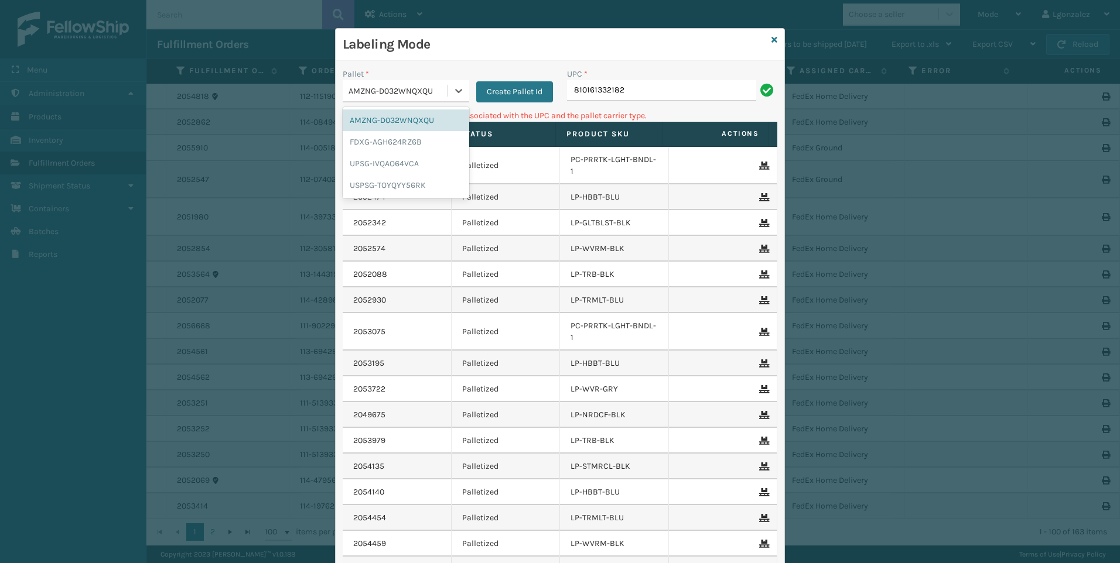
drag, startPoint x: 453, startPoint y: 93, endPoint x: 444, endPoint y: 108, distance: 18.4
click at [453, 93] on icon at bounding box center [459, 91] width 12 height 12
click at [419, 150] on div "FDXG-AGH624RZ6B" at bounding box center [406, 142] width 126 height 22
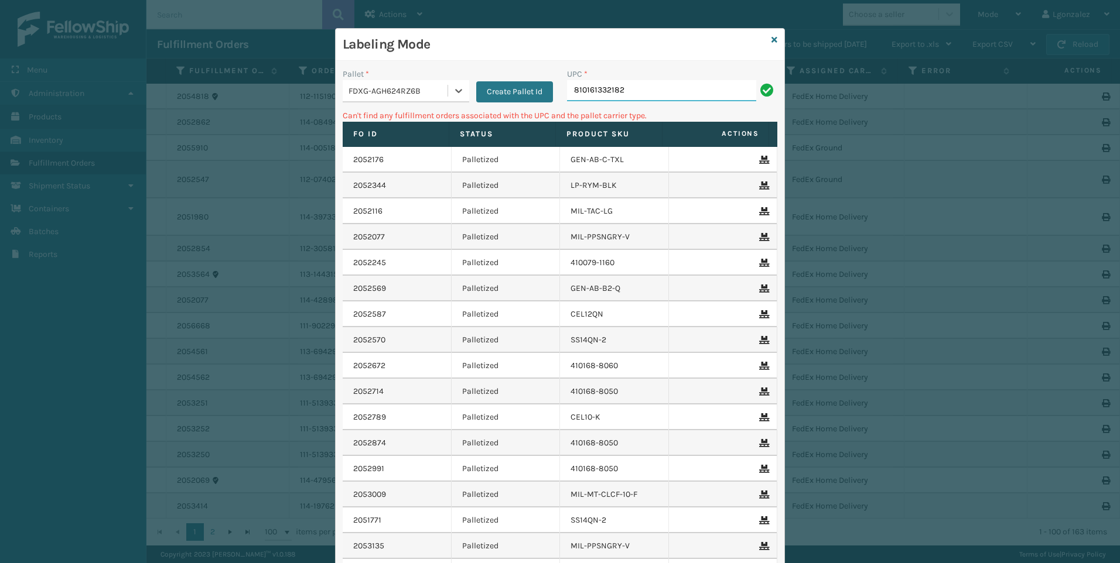
click at [694, 81] on input "810161332182" at bounding box center [661, 90] width 189 height 21
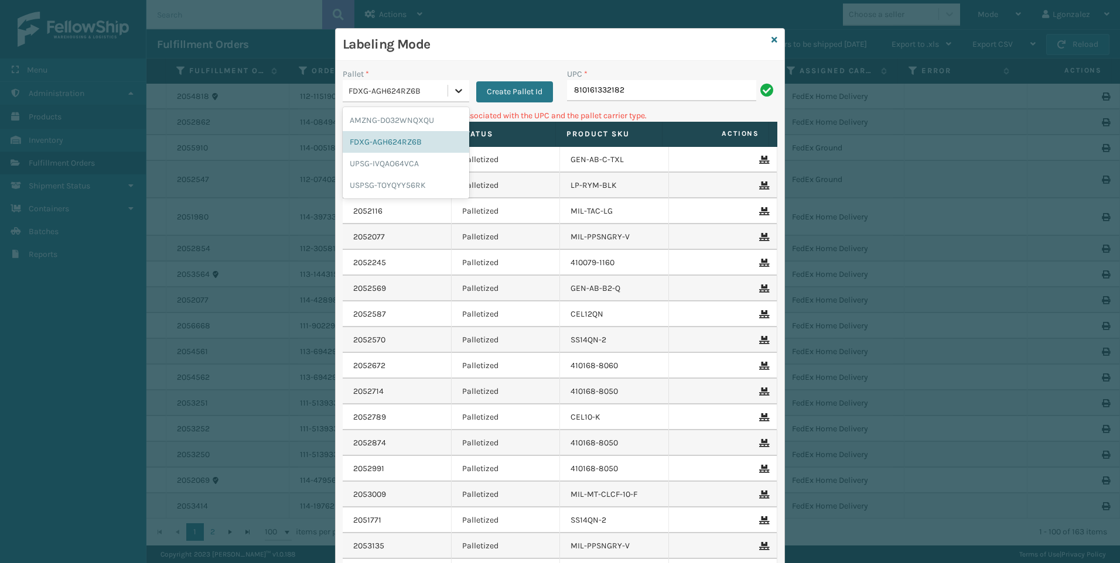
click at [455, 93] on icon at bounding box center [459, 91] width 12 height 12
click at [394, 161] on div "UPSG-IVQAO64VCA" at bounding box center [406, 164] width 126 height 22
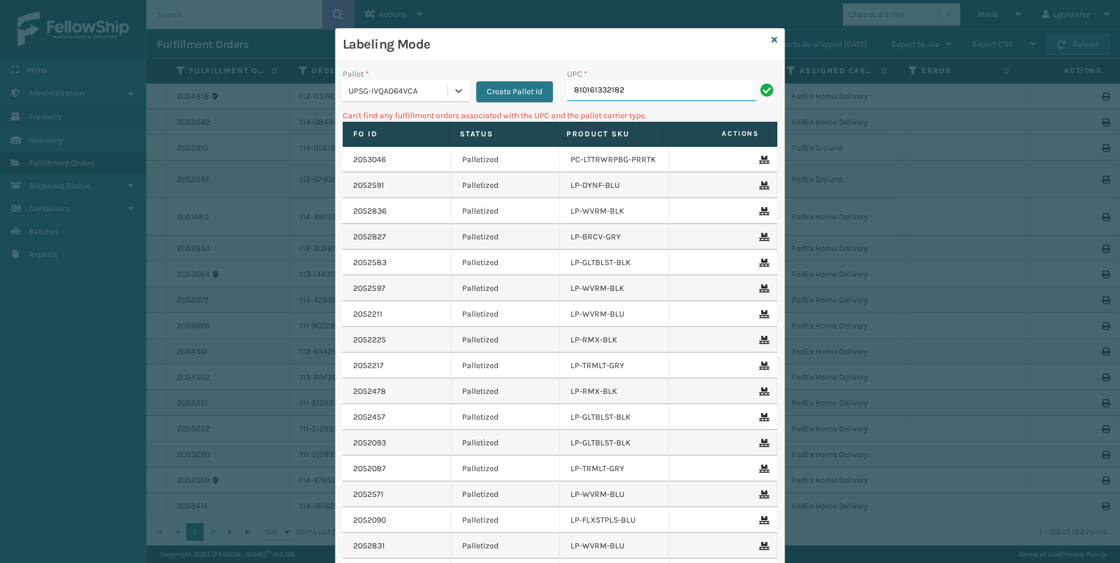
click at [649, 90] on input "810161332182" at bounding box center [661, 90] width 189 height 21
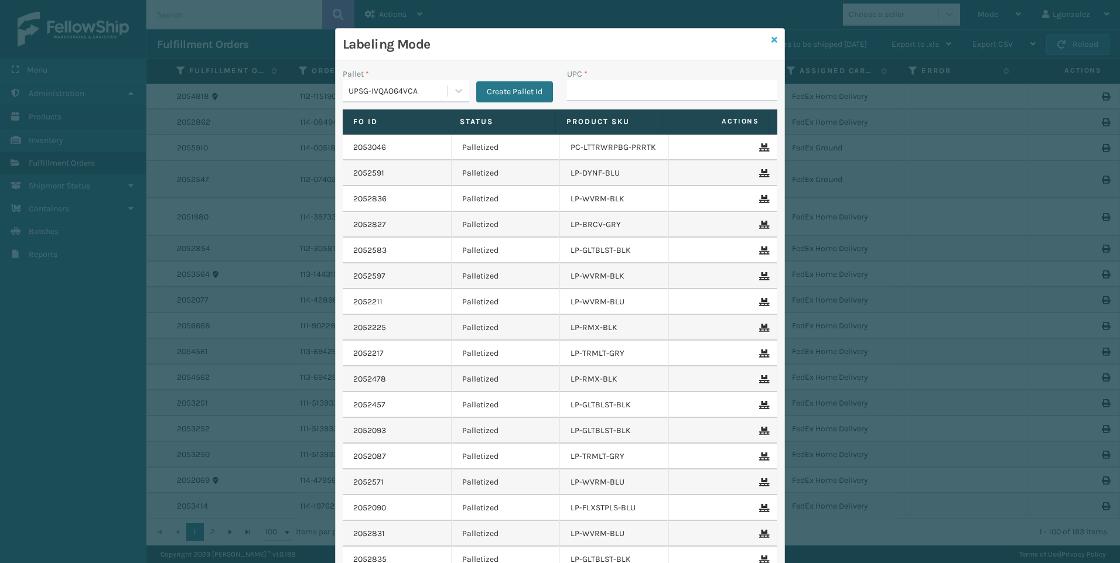
click at [771, 42] on icon at bounding box center [774, 40] width 6 height 8
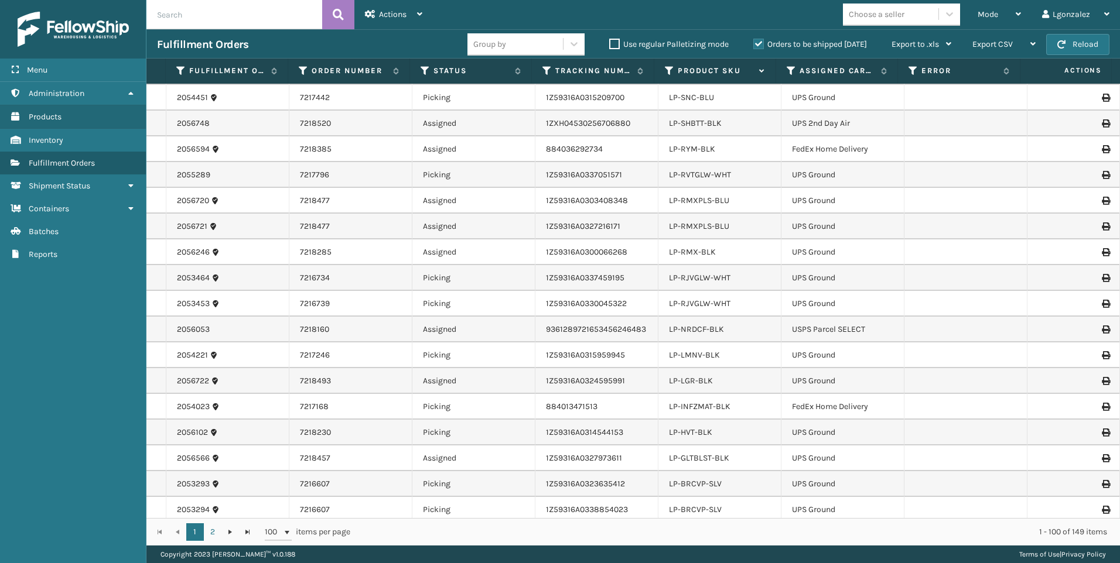
scroll to position [2201, 0]
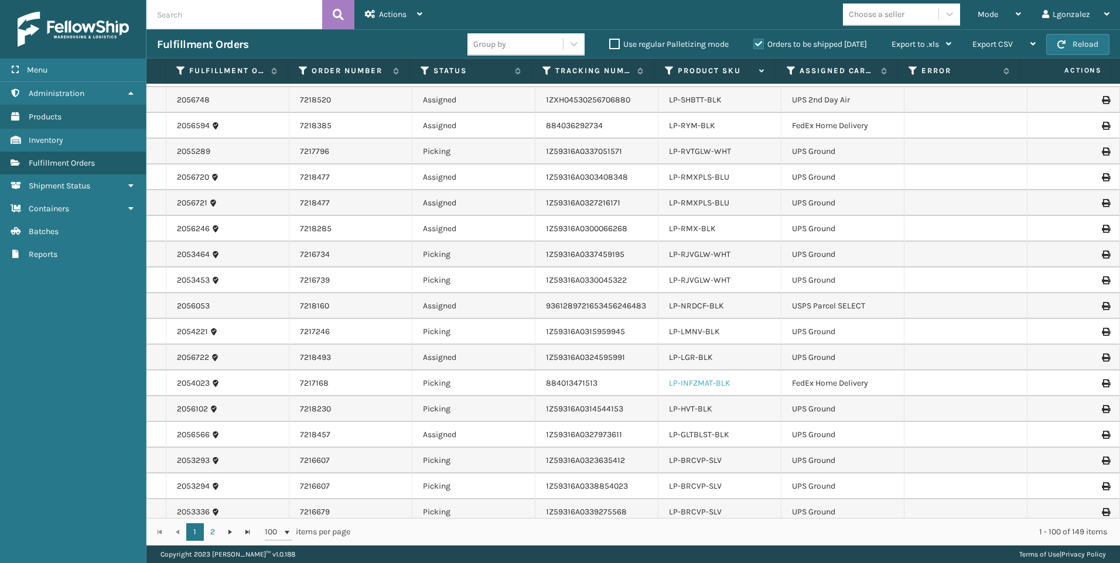
click at [685, 378] on link "LP-INFZMAT-BLK" at bounding box center [699, 383] width 61 height 10
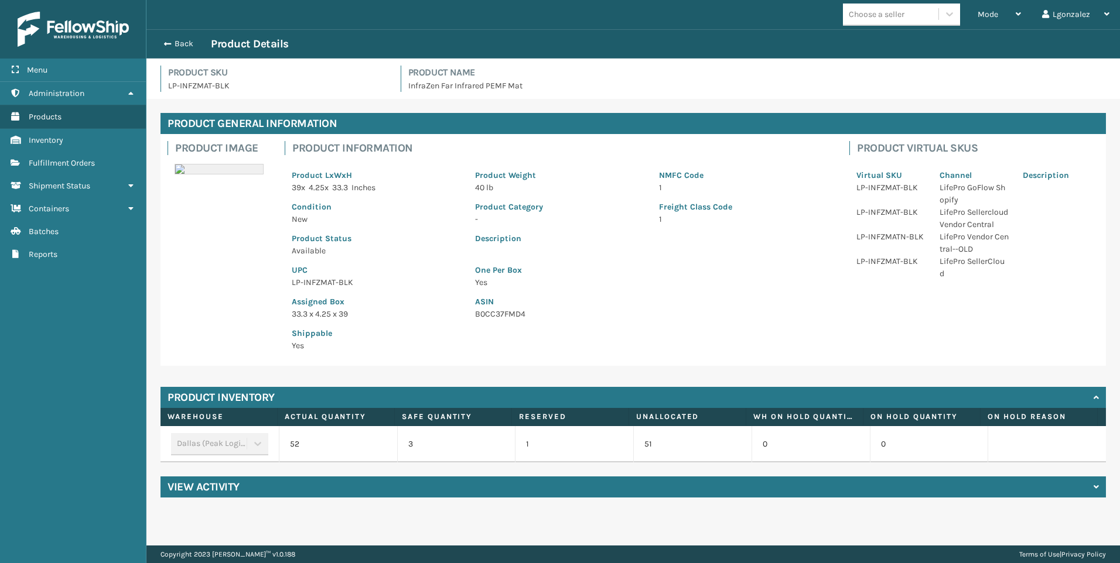
click at [304, 283] on p "LP-INFZMAT-BLK" at bounding box center [376, 282] width 169 height 12
click at [305, 284] on p "LP-INFZMAT-BLK" at bounding box center [376, 282] width 169 height 12
click at [308, 286] on p "LP-INFZMAT-BLK" at bounding box center [376, 282] width 169 height 12
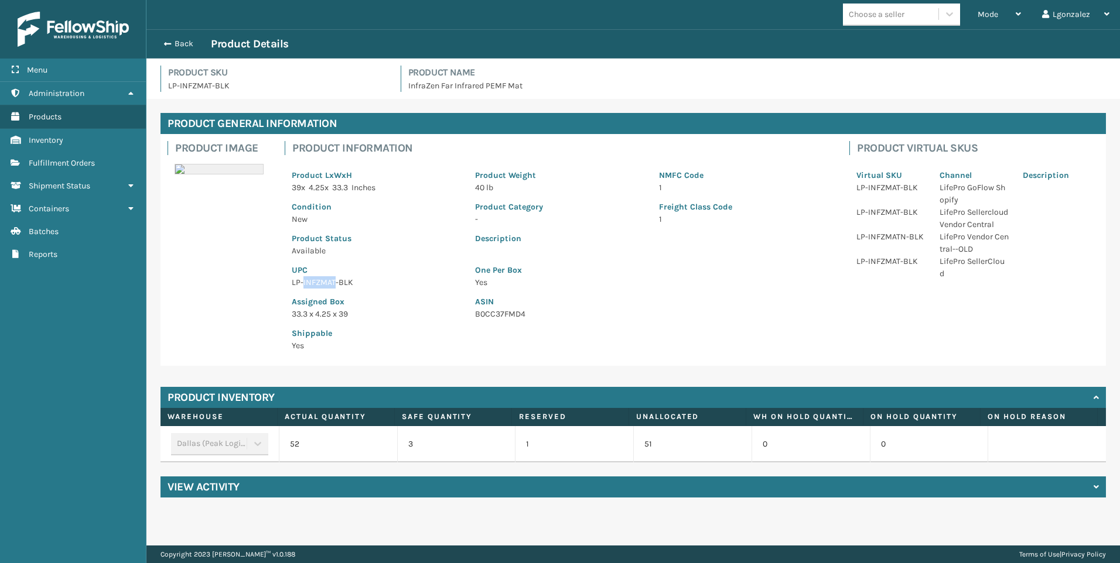
click at [311, 288] on p "LP-INFZMAT-BLK" at bounding box center [376, 282] width 169 height 12
click at [311, 289] on div "Assigned Box 33.3 x 4.25 x 39" at bounding box center [376, 305] width 183 height 32
click at [308, 284] on p "LP-INFZMAT-BLK" at bounding box center [376, 282] width 169 height 12
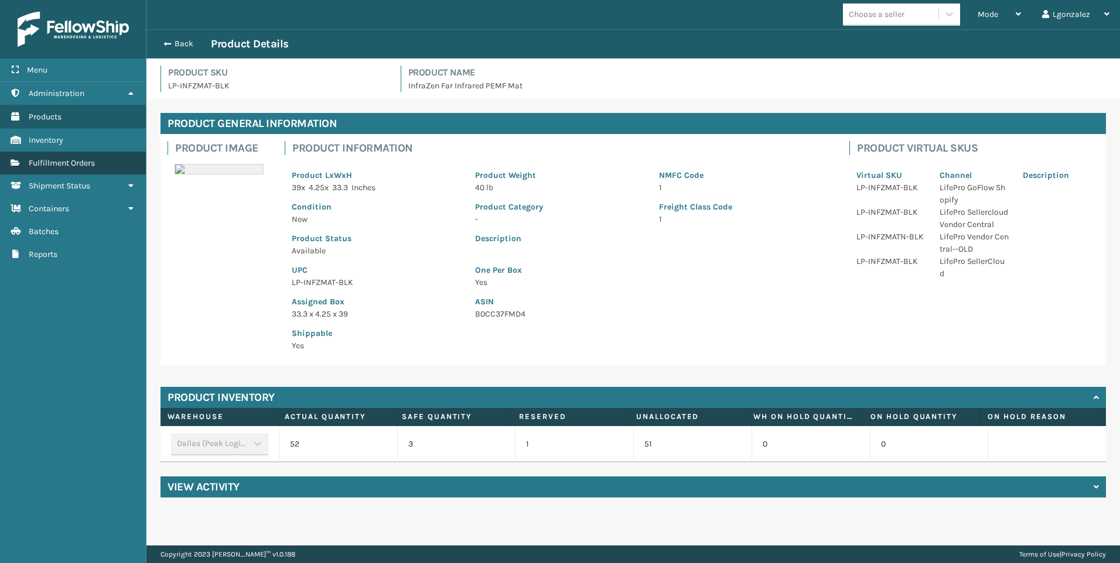
click at [74, 164] on span "Fulfillment Orders" at bounding box center [62, 163] width 66 height 10
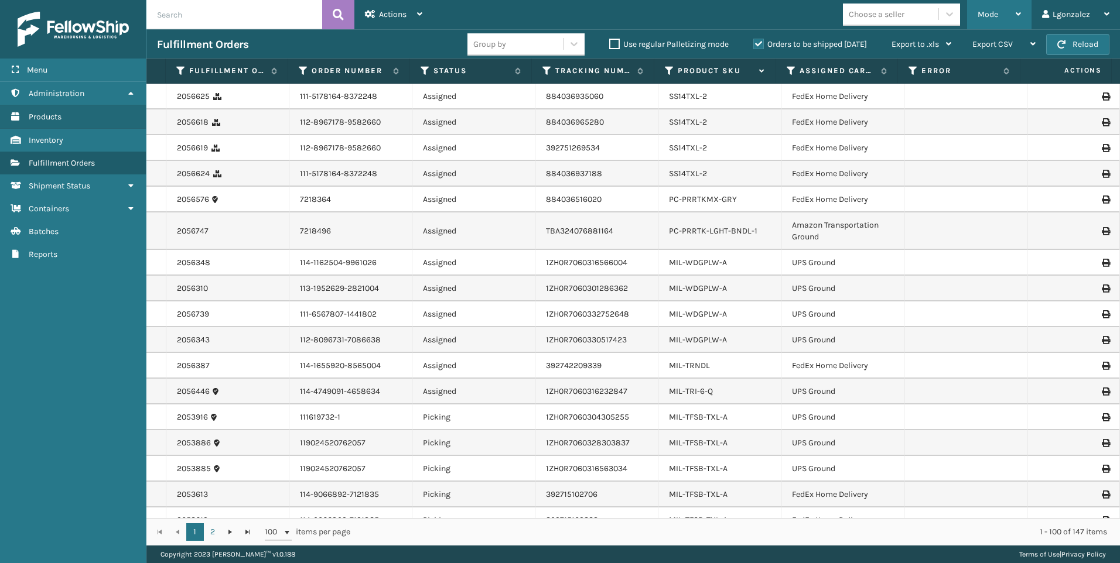
click at [1008, 12] on div "Mode" at bounding box center [998, 14] width 43 height 29
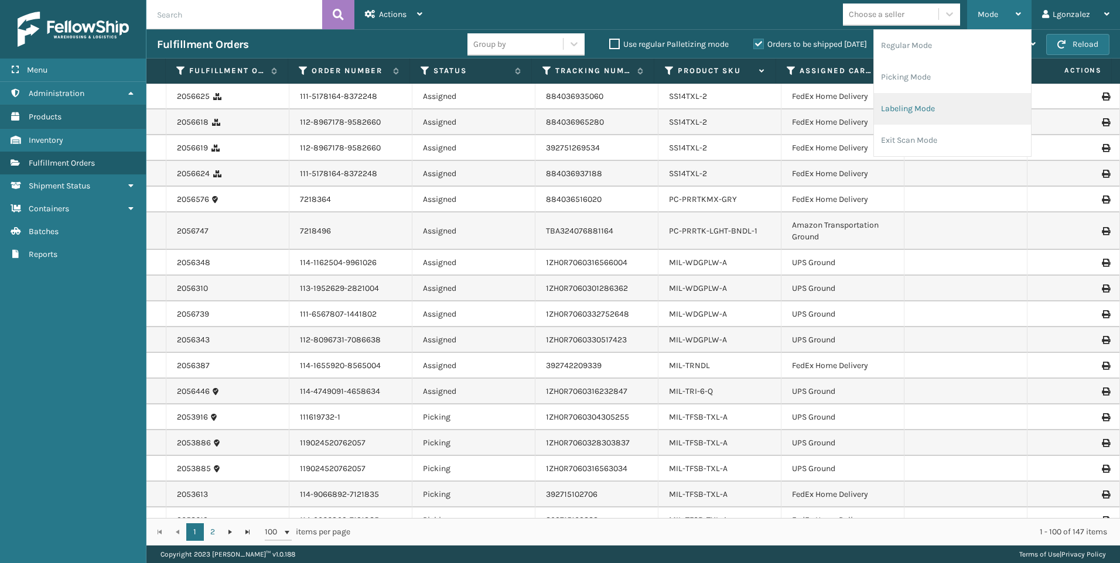
click at [910, 118] on li "Labeling Mode" at bounding box center [952, 109] width 157 height 32
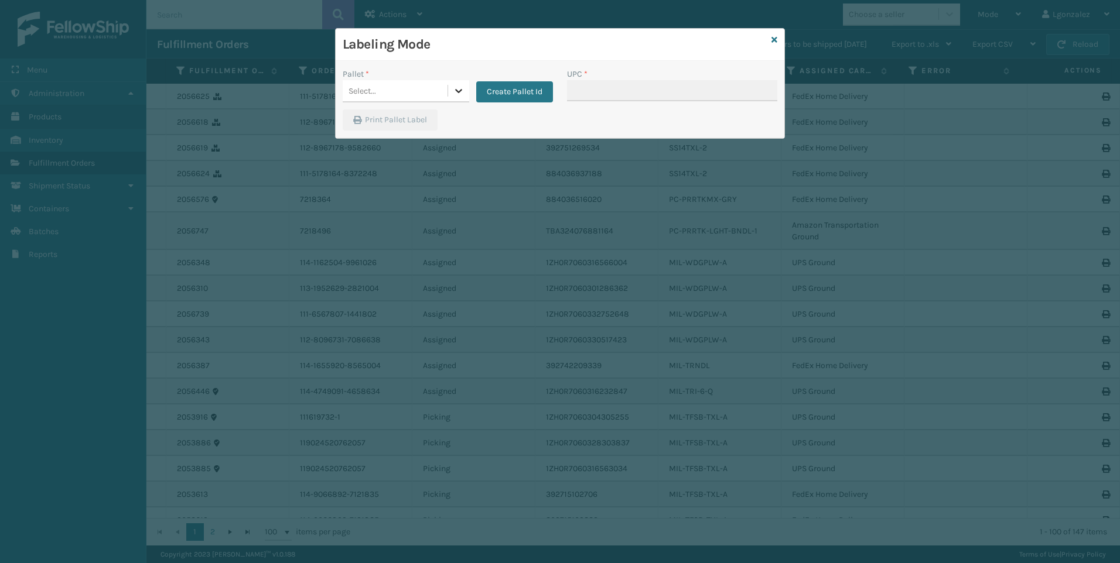
click at [457, 90] on icon at bounding box center [459, 91] width 12 height 12
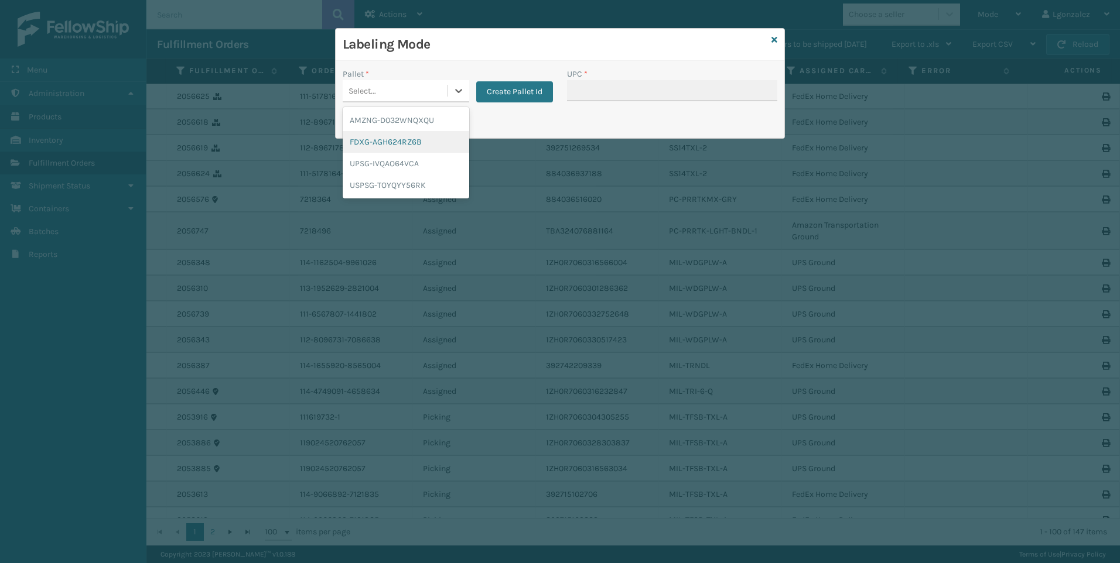
click at [420, 139] on div "FDXG-AGH624RZ6B" at bounding box center [406, 142] width 126 height 22
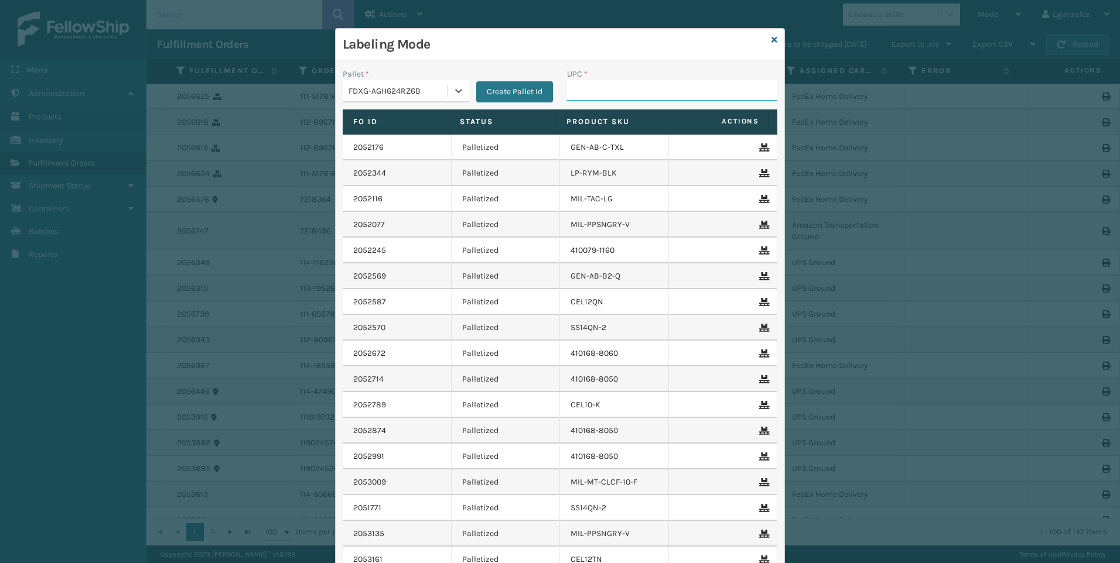
click at [598, 91] on input "UPC *" at bounding box center [672, 90] width 210 height 21
paste input "LP-INFZMAT-BLK"
type input "LP-INFZMAT-BLK"
type input "JB-PZLSTN"
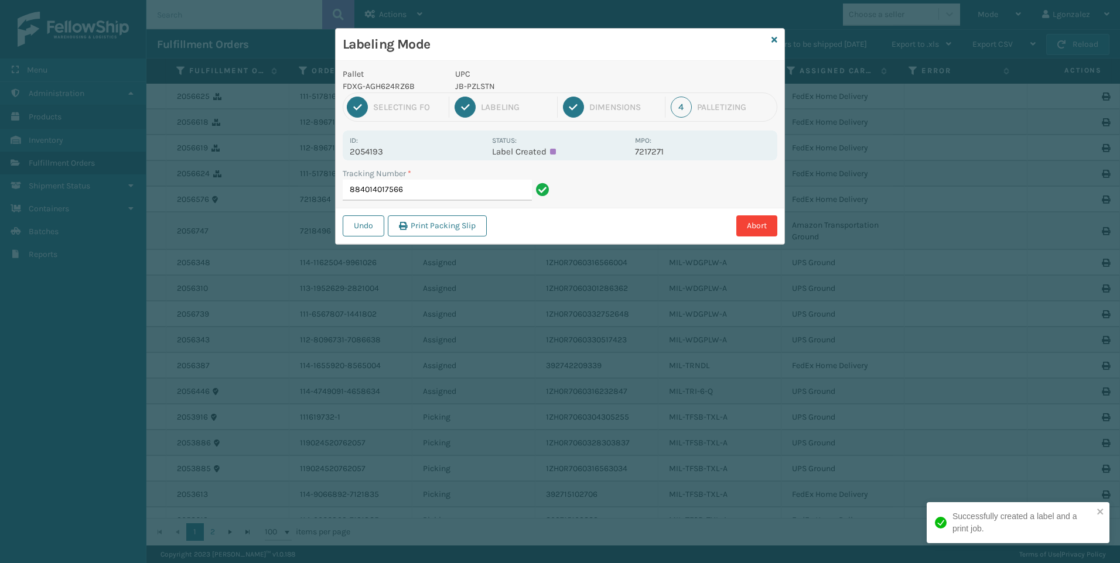
click at [474, 87] on p "JB-PZLSTN" at bounding box center [541, 86] width 173 height 12
click at [474, 85] on p "JB-PZLSTN" at bounding box center [541, 86] width 173 height 12
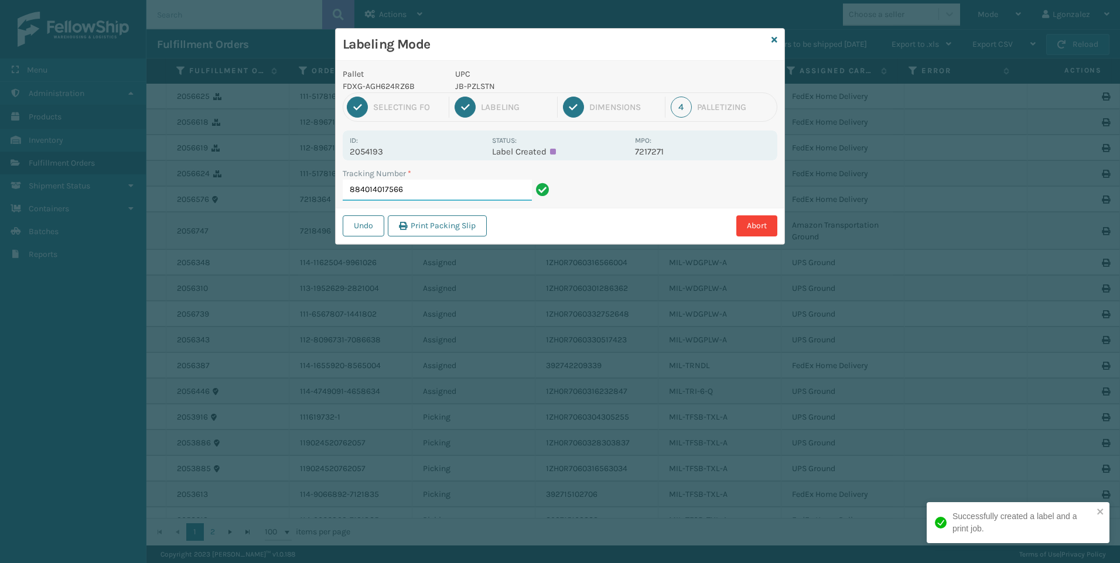
click at [488, 193] on input "884014017566" at bounding box center [437, 190] width 189 height 21
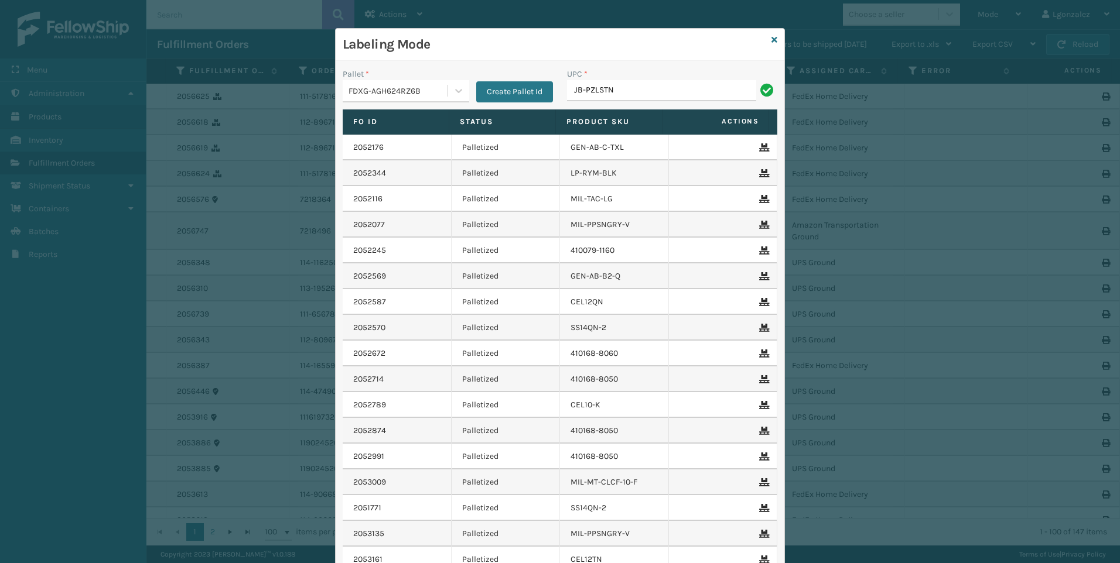
type input "JB-PZLSTN"
type input "850040381481"
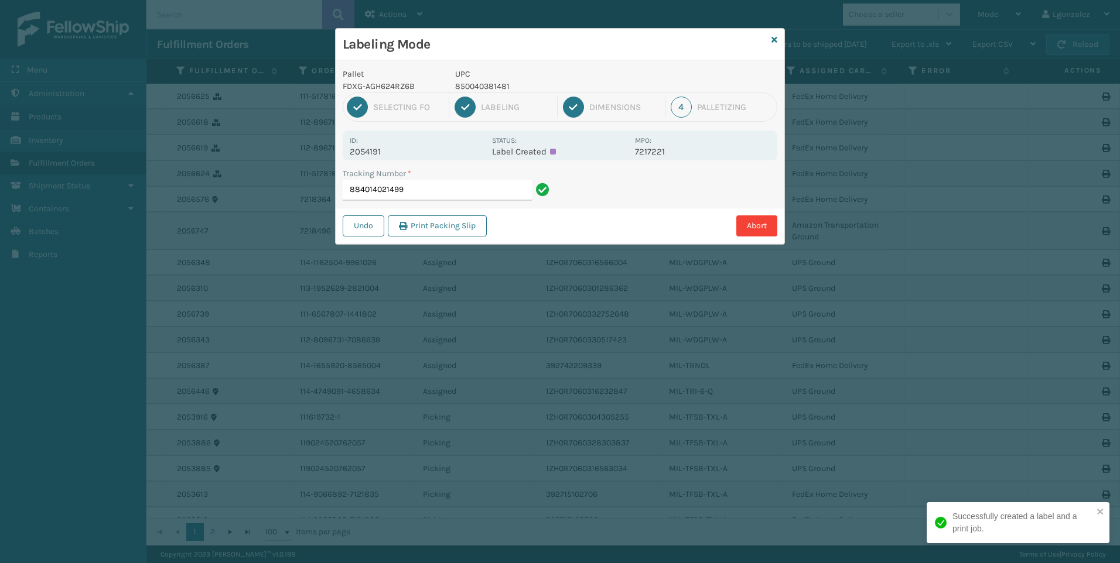
click at [484, 85] on p "850040381481" at bounding box center [541, 86] width 173 height 12
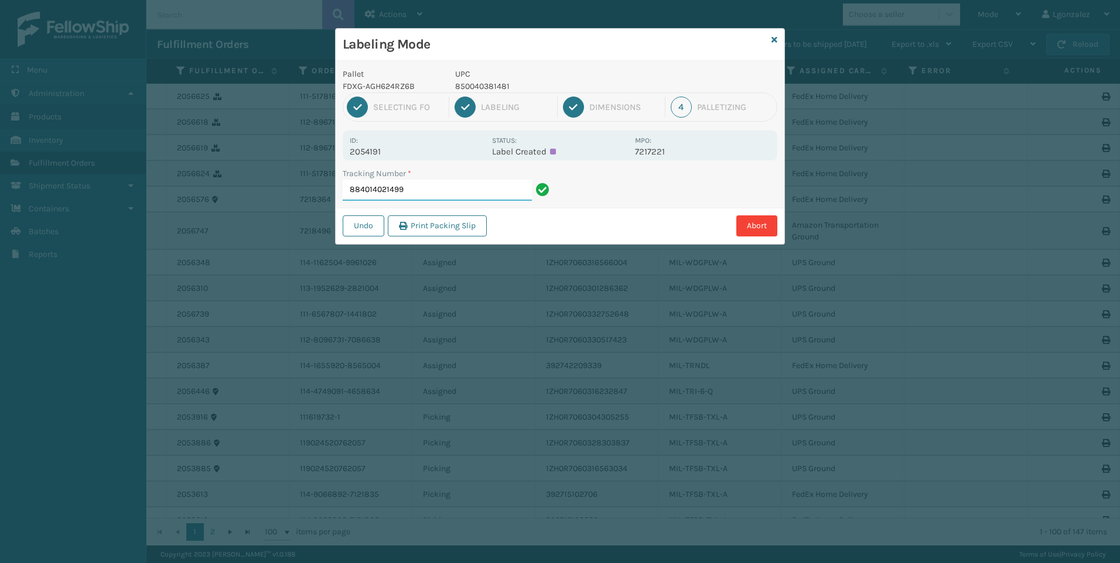
click at [426, 186] on input "884014021499" at bounding box center [437, 190] width 189 height 21
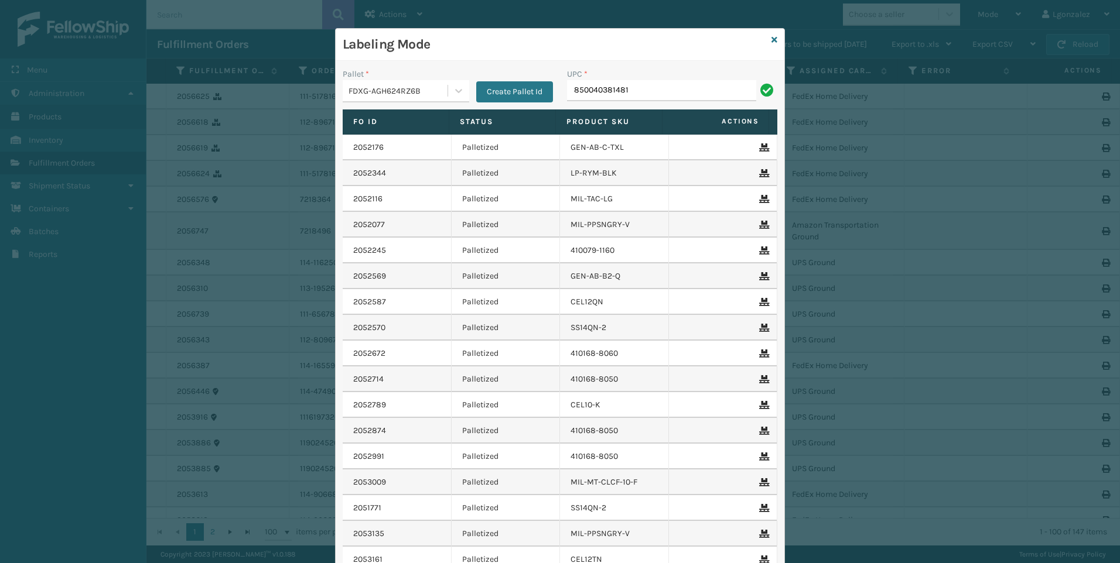
type input "850040381481"
type input "LP-RJVGLW-WHT"
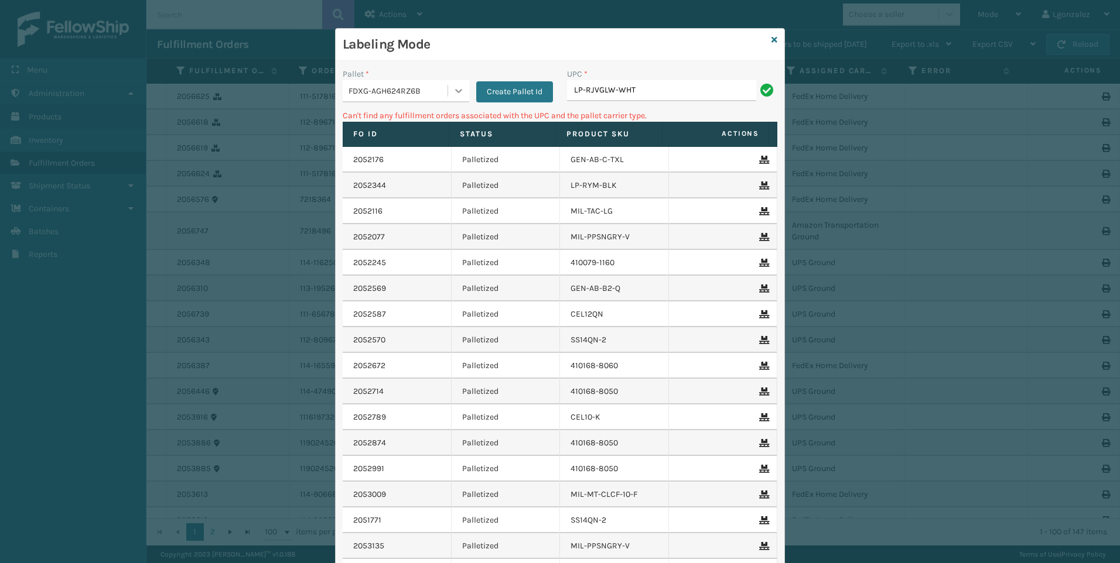
click at [453, 95] on icon at bounding box center [459, 91] width 12 height 12
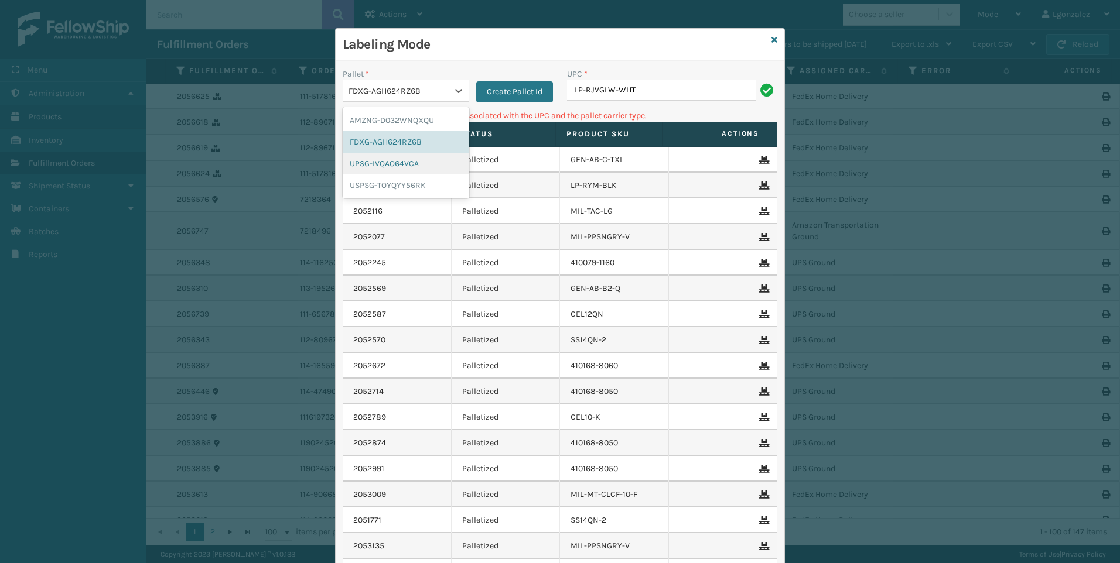
click at [409, 165] on div "UPSG-IVQAO64VCA" at bounding box center [406, 164] width 126 height 22
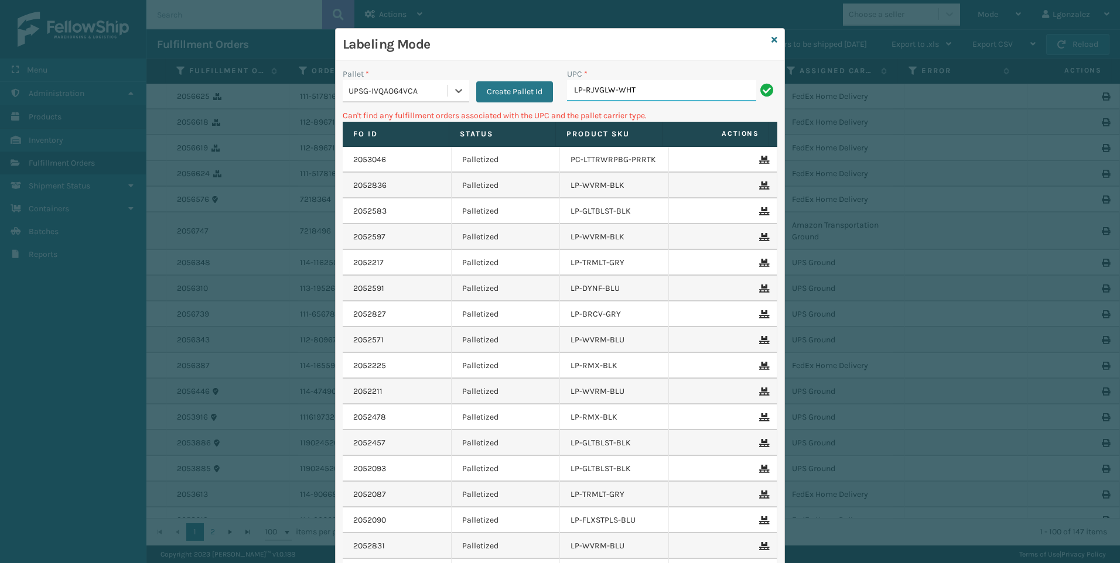
click at [663, 91] on input "LP-RJVGLW-WHT" at bounding box center [661, 90] width 189 height 21
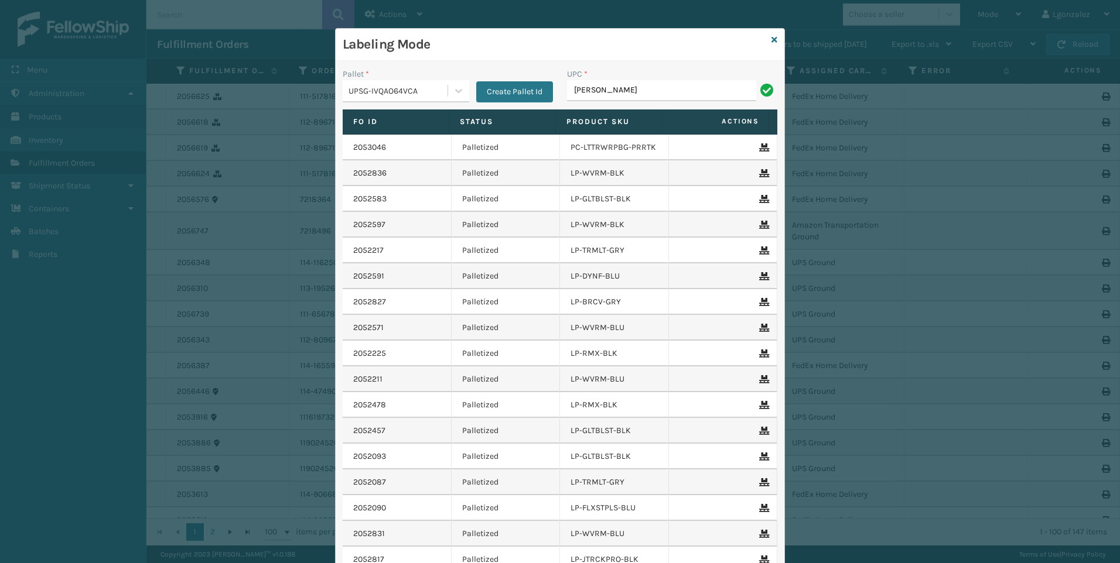
type input "LP-RJVGLW-WHT"
type input "lp-rvtglw-eht"
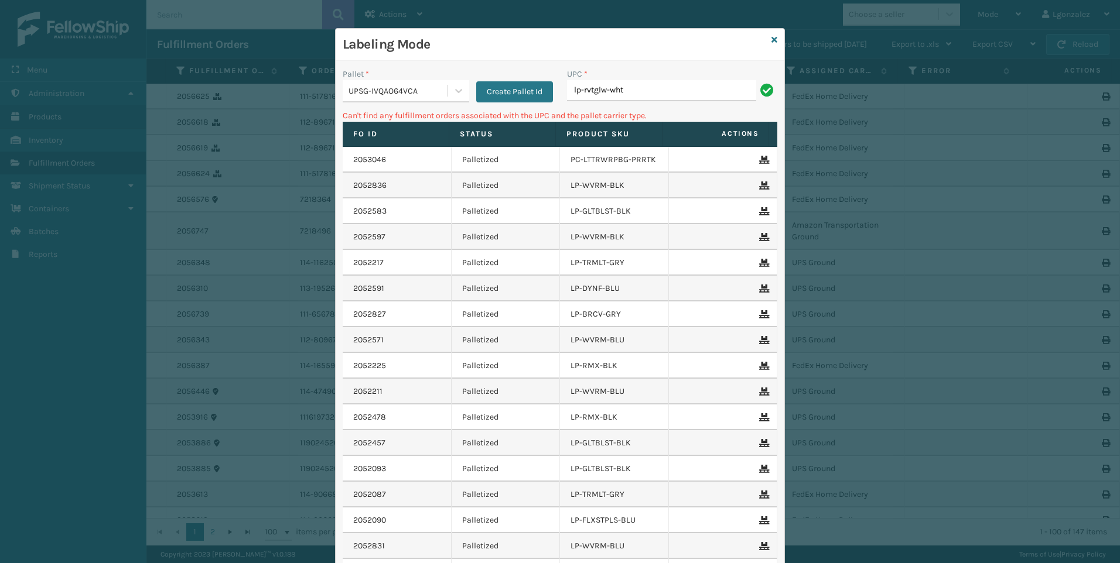
type input "lp-rvtglw-wht"
type input "l"
click at [458, 94] on icon at bounding box center [459, 91] width 12 height 12
click at [629, 91] on input "810161331116" at bounding box center [661, 90] width 189 height 21
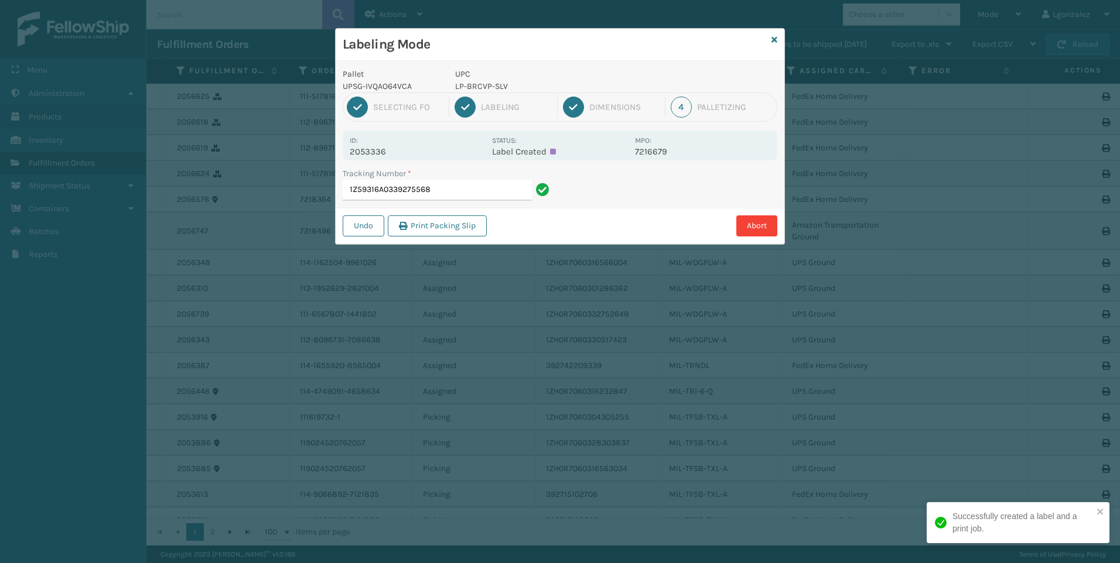
click at [488, 87] on p "LP-BRCVP-SLV" at bounding box center [541, 86] width 173 height 12
click at [491, 193] on input "1Z59316A0339275568" at bounding box center [437, 190] width 189 height 21
click at [478, 83] on p "810090932941" at bounding box center [541, 86] width 173 height 12
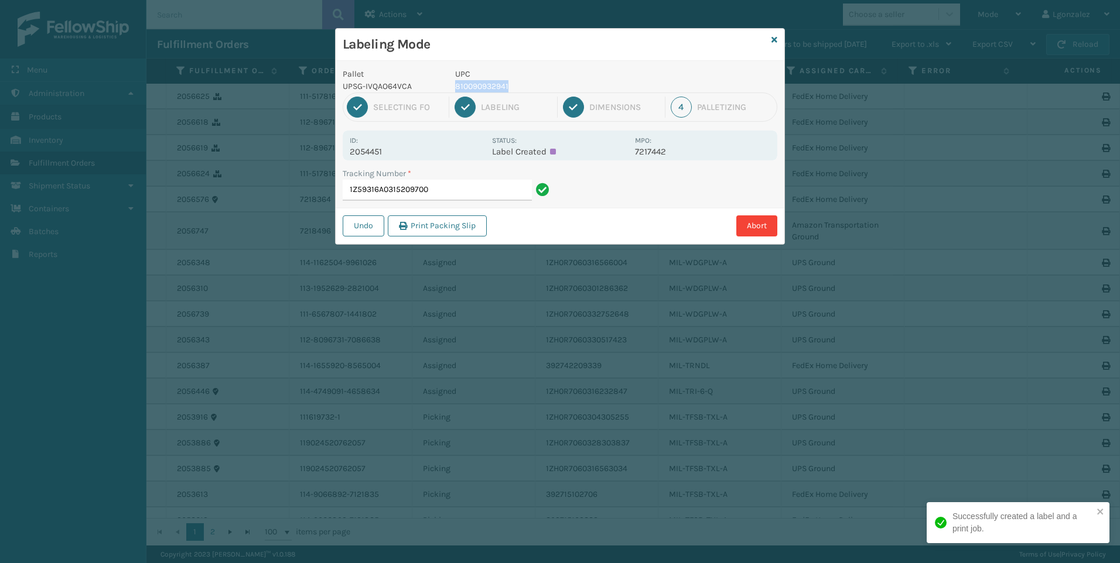
click at [478, 83] on p "810090932941" at bounding box center [541, 86] width 173 height 12
click at [473, 196] on input "1Z59316A0315209700" at bounding box center [437, 190] width 189 height 21
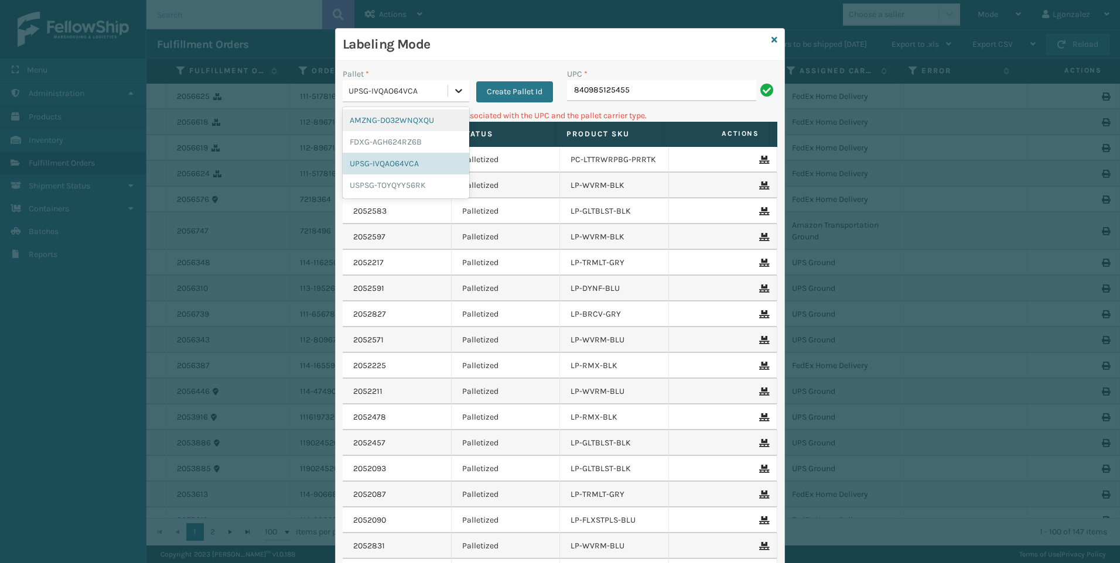
click at [454, 90] on icon at bounding box center [459, 91] width 12 height 12
click at [406, 150] on div "FDXG-AGH624RZ6B" at bounding box center [406, 142] width 126 height 22
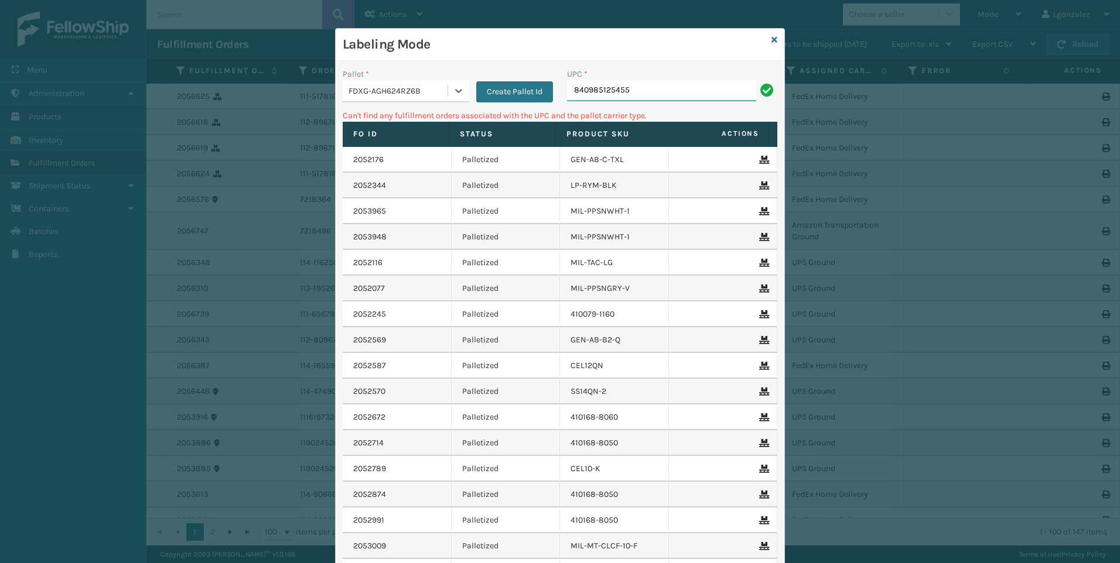
click at [648, 91] on input "840985125455" at bounding box center [661, 90] width 189 height 21
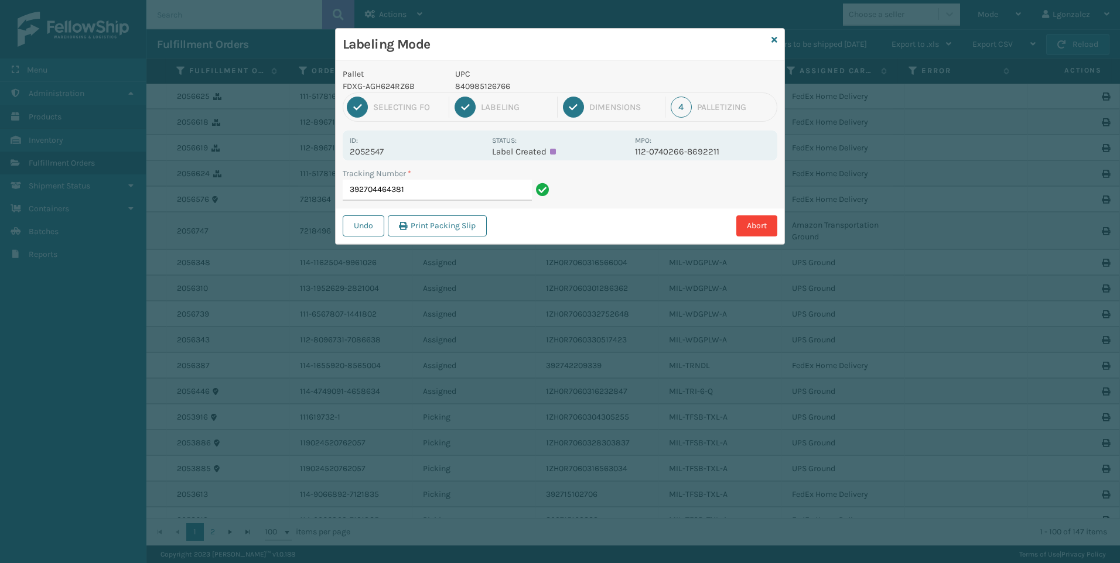
click at [490, 88] on p "840985126766" at bounding box center [541, 86] width 173 height 12
click at [481, 196] on input "392704464381" at bounding box center [437, 190] width 189 height 21
click at [485, 87] on p "840985126742" at bounding box center [541, 86] width 173 height 12
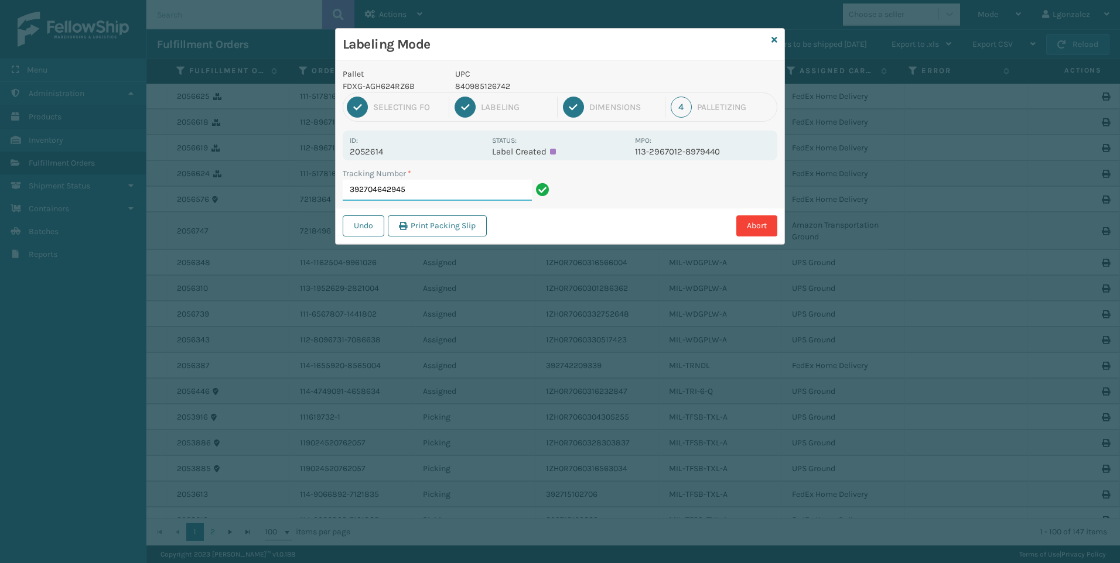
click at [468, 191] on input "392704642945" at bounding box center [437, 190] width 189 height 21
click at [491, 81] on p "840985125653" at bounding box center [541, 86] width 173 height 12
click at [453, 196] on input "392727775610" at bounding box center [437, 190] width 189 height 21
click at [485, 82] on p "840985124557" at bounding box center [541, 86] width 173 height 12
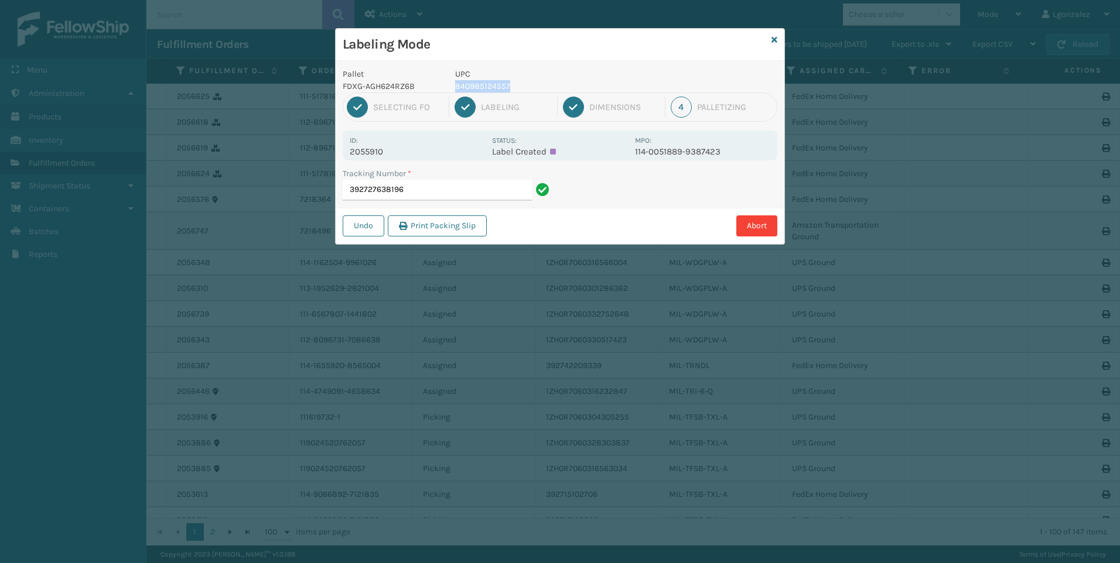
click at [485, 82] on p "840985124557" at bounding box center [541, 86] width 173 height 12
click at [501, 188] on input "392727638196" at bounding box center [437, 190] width 189 height 21
click at [487, 85] on p "840985124618" at bounding box center [541, 86] width 173 height 12
click at [472, 198] on input "392702718024" at bounding box center [437, 190] width 189 height 21
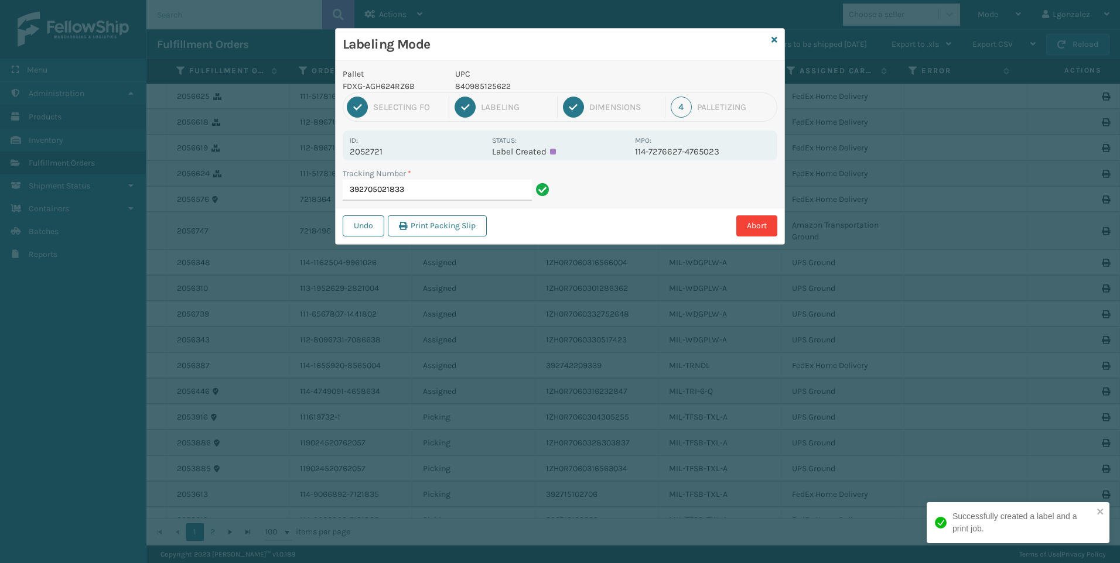
click at [493, 83] on p "840985125622" at bounding box center [541, 86] width 173 height 12
click at [492, 83] on p "840985125622" at bounding box center [541, 86] width 173 height 12
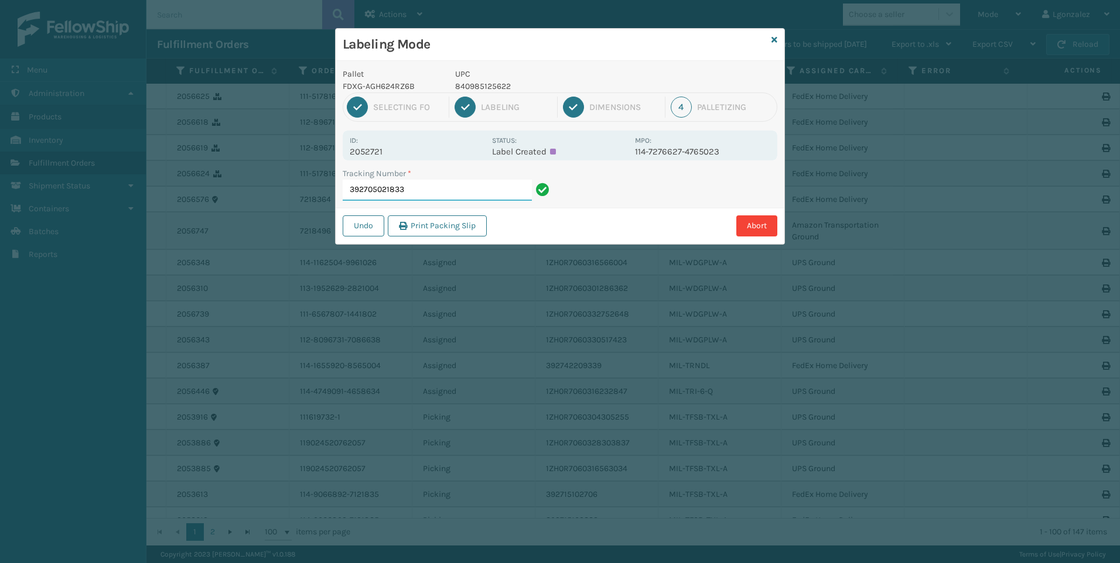
click at [507, 182] on input "392705021833" at bounding box center [437, 190] width 189 height 21
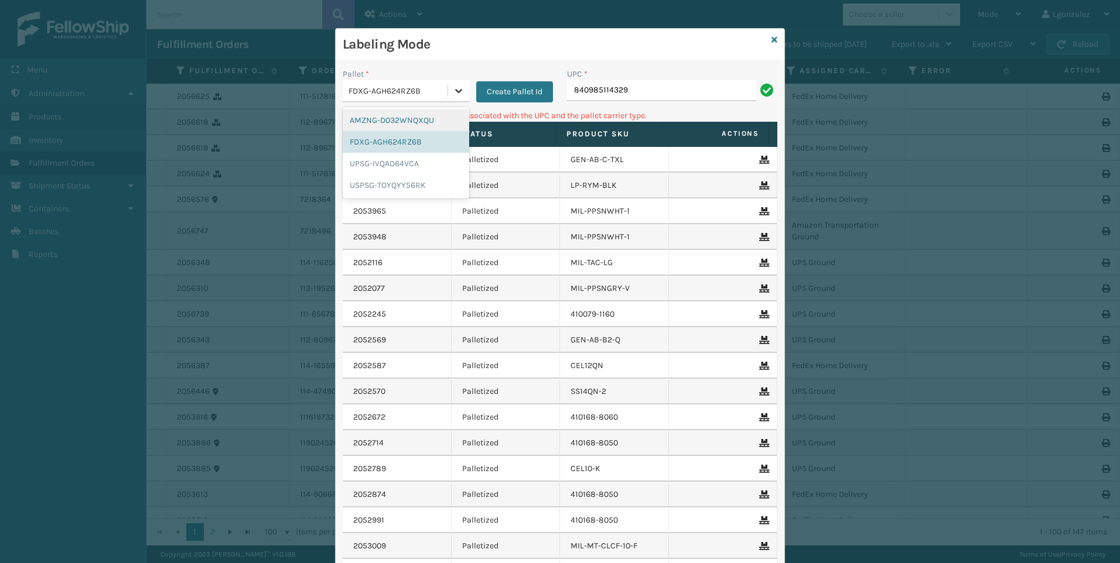
click at [448, 87] on div at bounding box center [458, 90] width 21 height 21
click at [409, 165] on div "UPSG-IVQAO64VCA" at bounding box center [406, 164] width 126 height 22
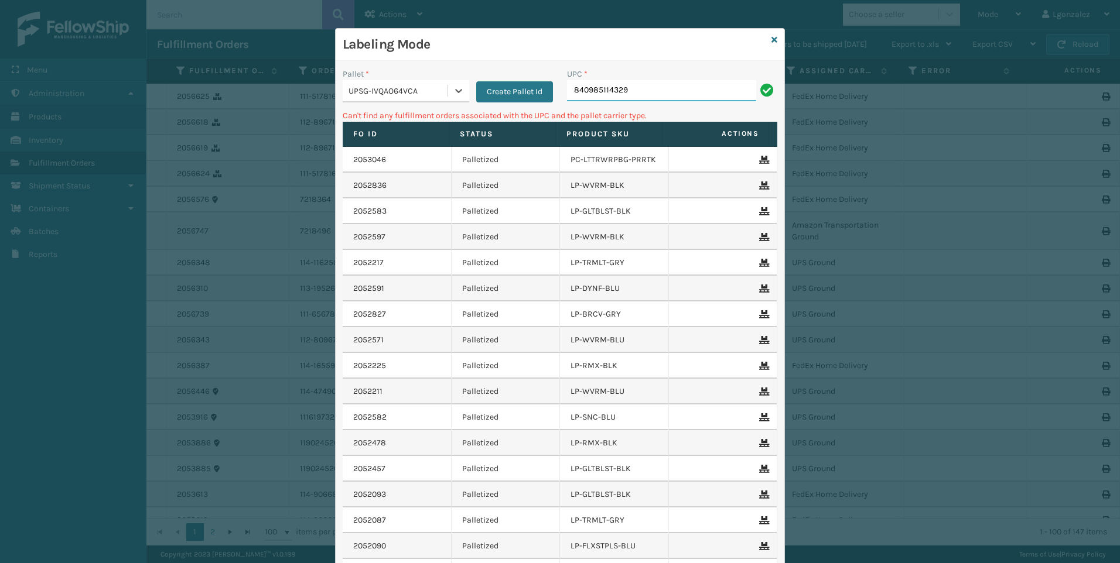
click at [639, 85] on input "840985114329" at bounding box center [661, 90] width 189 height 21
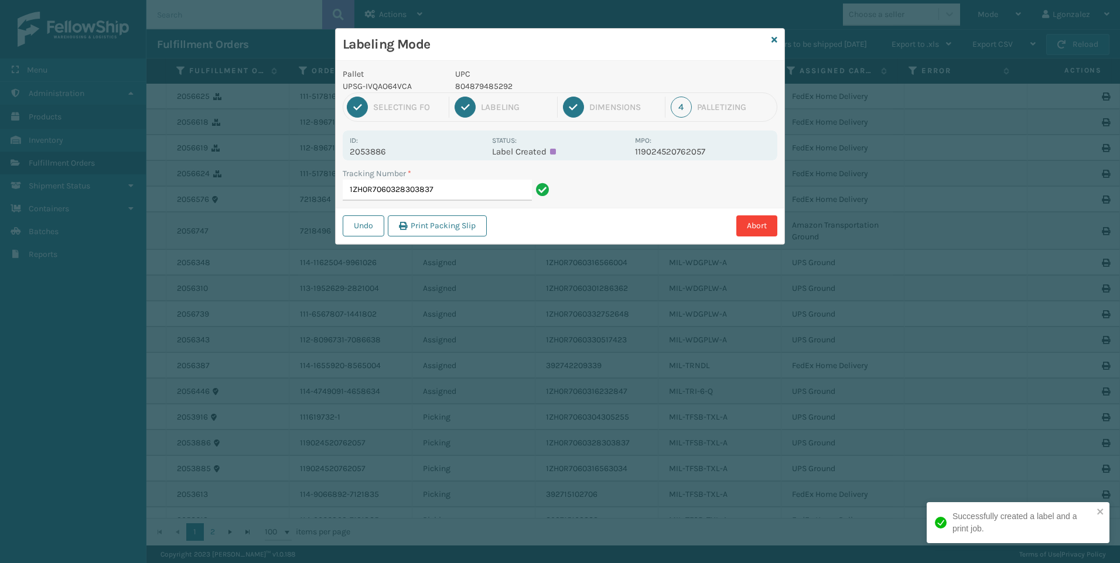
click at [488, 81] on p "804879485292" at bounding box center [541, 86] width 173 height 12
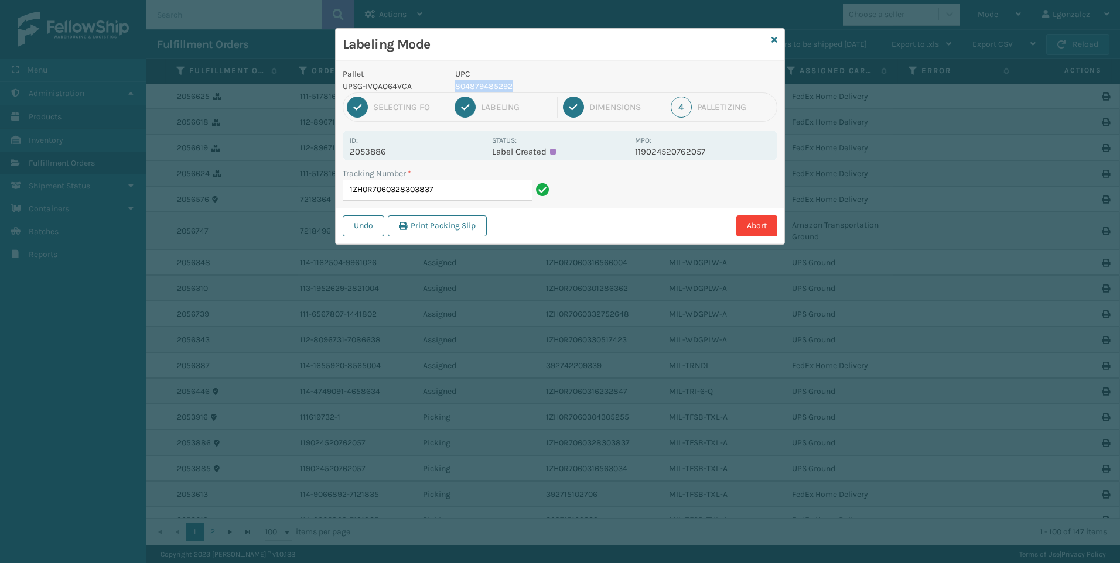
click at [488, 81] on p "804879485292" at bounding box center [541, 86] width 173 height 12
click at [501, 190] on input "1ZH0R7060328303837" at bounding box center [437, 190] width 189 height 21
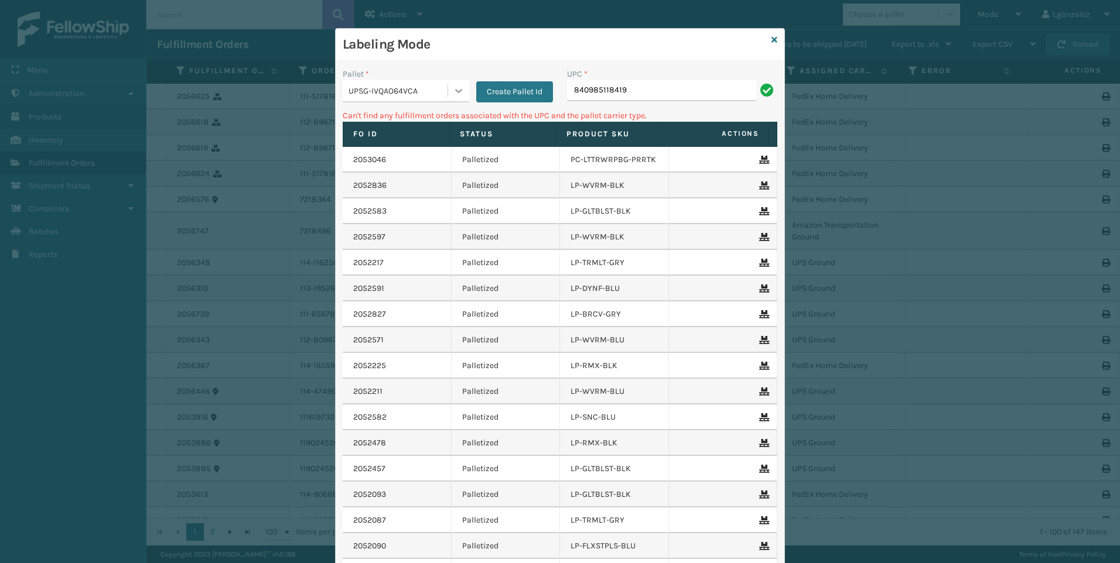
click at [458, 86] on icon at bounding box center [459, 91] width 12 height 12
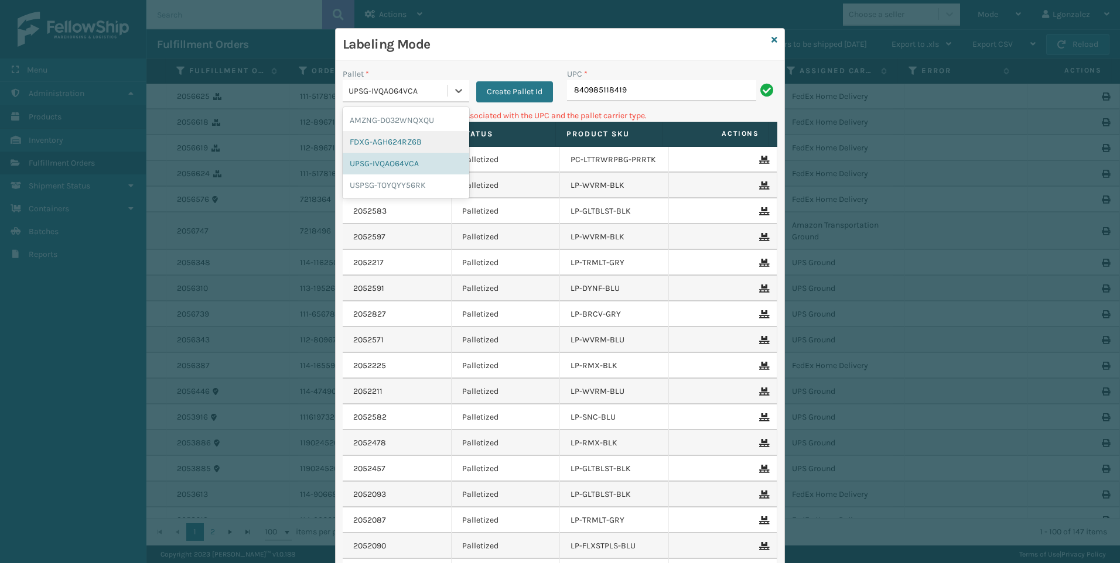
click at [429, 144] on div "FDXG-AGH624RZ6B" at bounding box center [406, 142] width 126 height 22
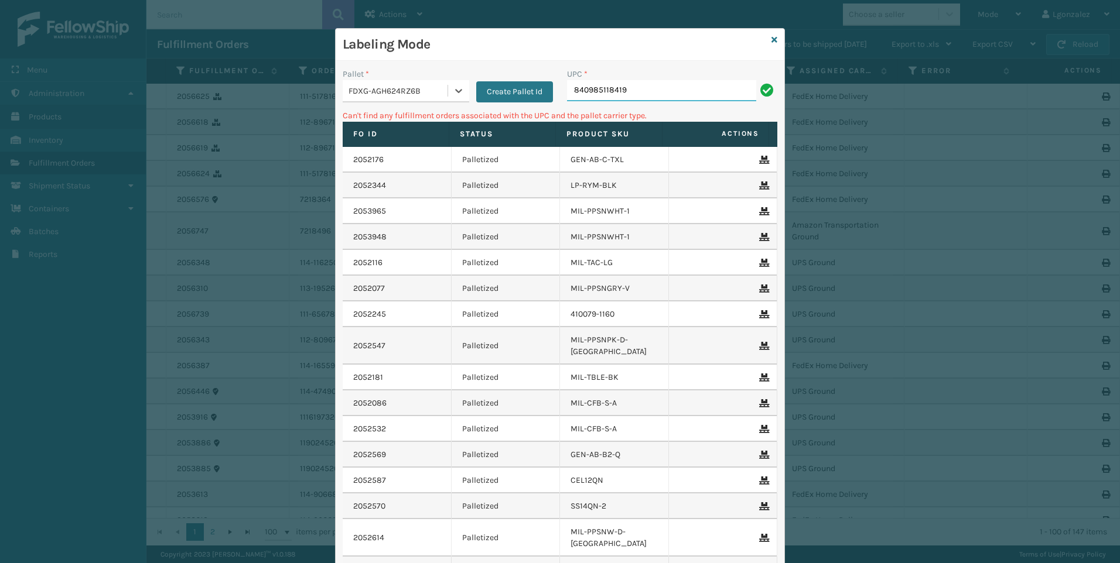
click at [629, 87] on input "840985118419" at bounding box center [661, 90] width 189 height 21
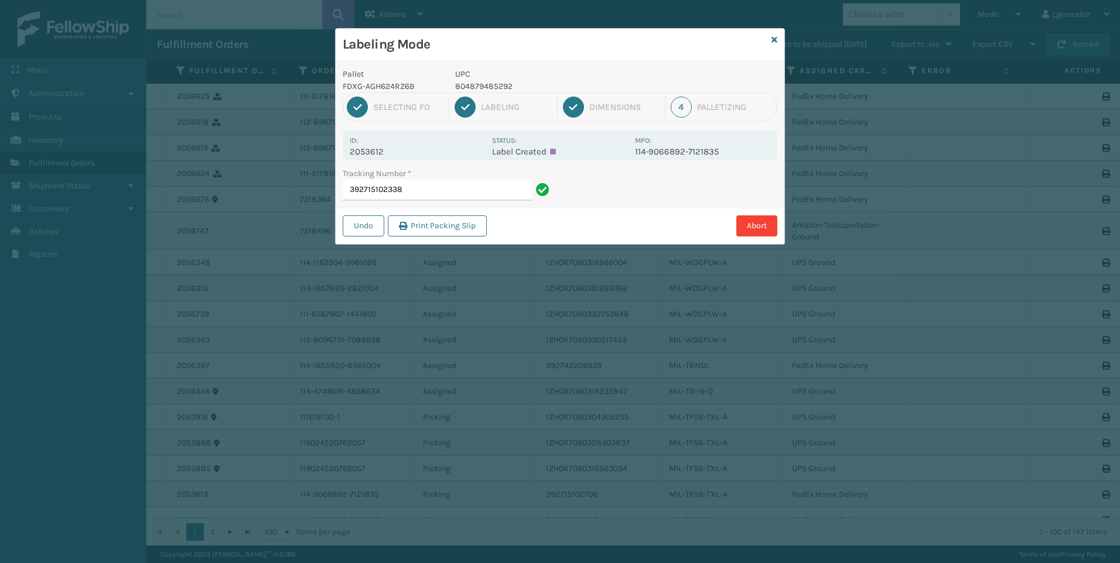
click at [498, 87] on p "804879485292" at bounding box center [541, 86] width 173 height 12
click at [498, 86] on p "804879485292" at bounding box center [541, 86] width 173 height 12
click at [447, 194] on input "392715102338" at bounding box center [437, 190] width 189 height 21
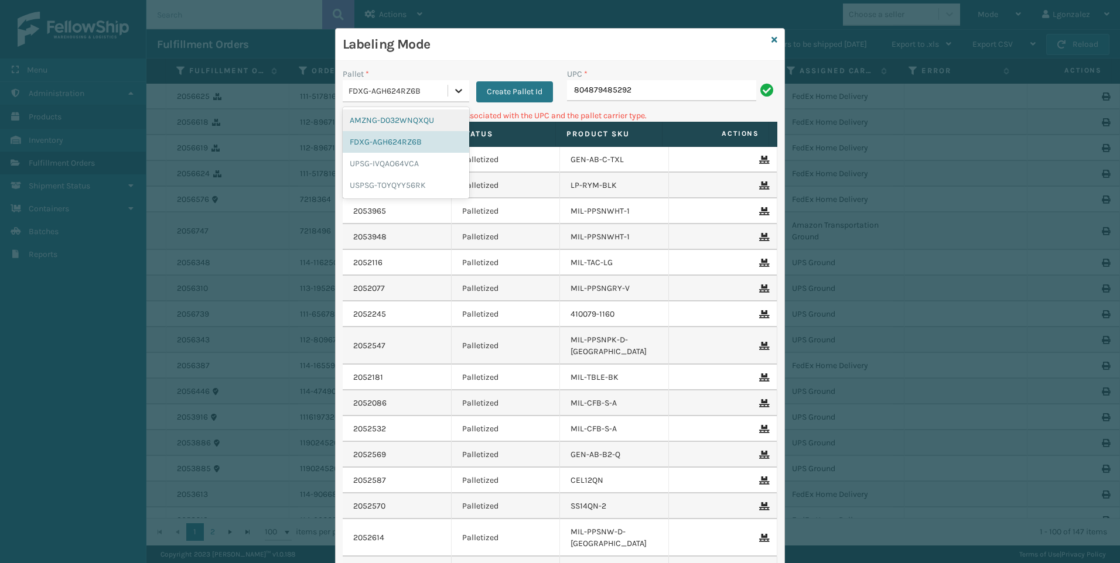
drag, startPoint x: 453, startPoint y: 83, endPoint x: 455, endPoint y: 89, distance: 6.7
click at [453, 84] on div at bounding box center [458, 90] width 21 height 21
click at [416, 155] on div "UPSG-IVQAO64VCA" at bounding box center [406, 164] width 126 height 22
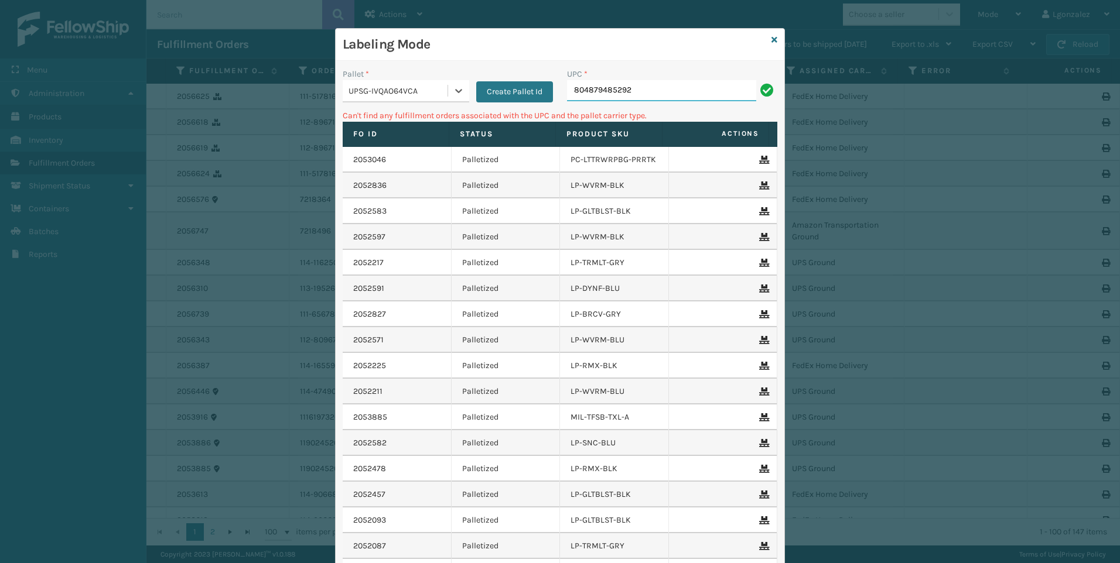
click at [661, 93] on input "804879485292" at bounding box center [661, 90] width 189 height 21
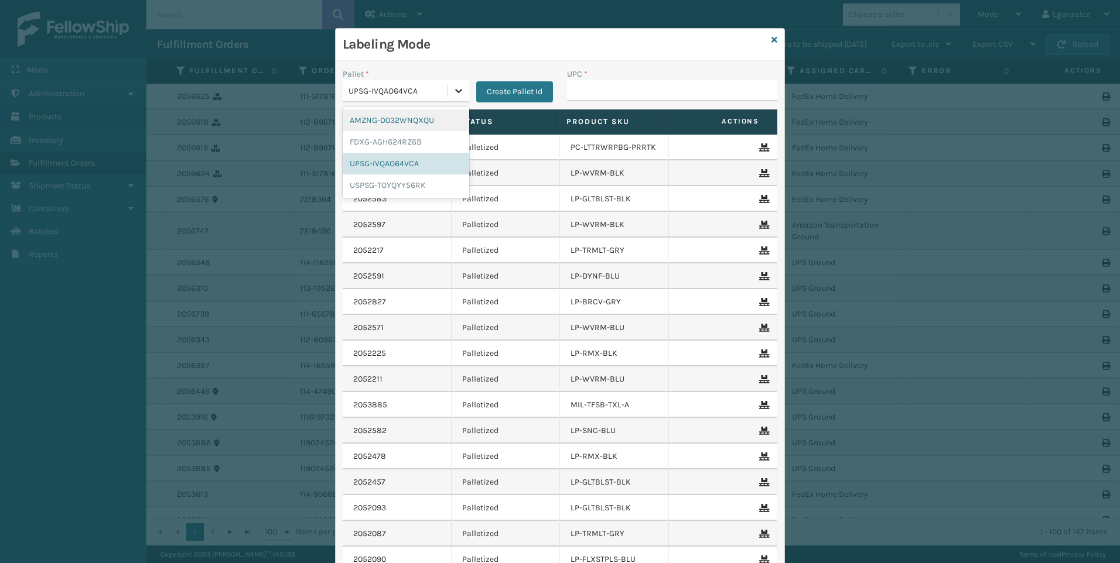
click at [456, 87] on icon at bounding box center [459, 91] width 12 height 12
click at [398, 134] on div "FDXG-AGH624RZ6B" at bounding box center [406, 142] width 126 height 22
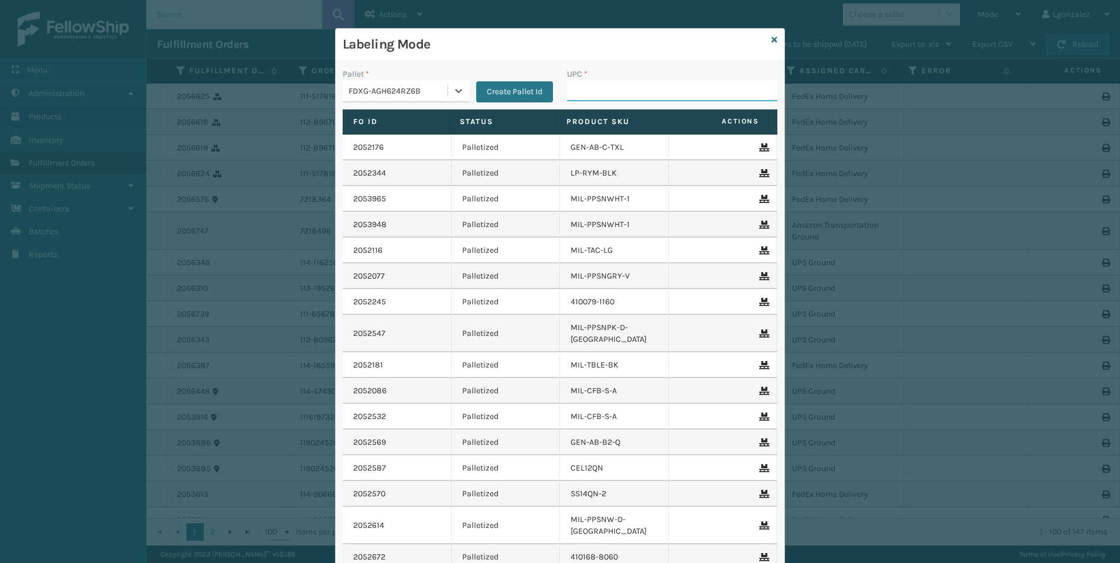
click at [601, 89] on input "UPC *" at bounding box center [672, 90] width 210 height 21
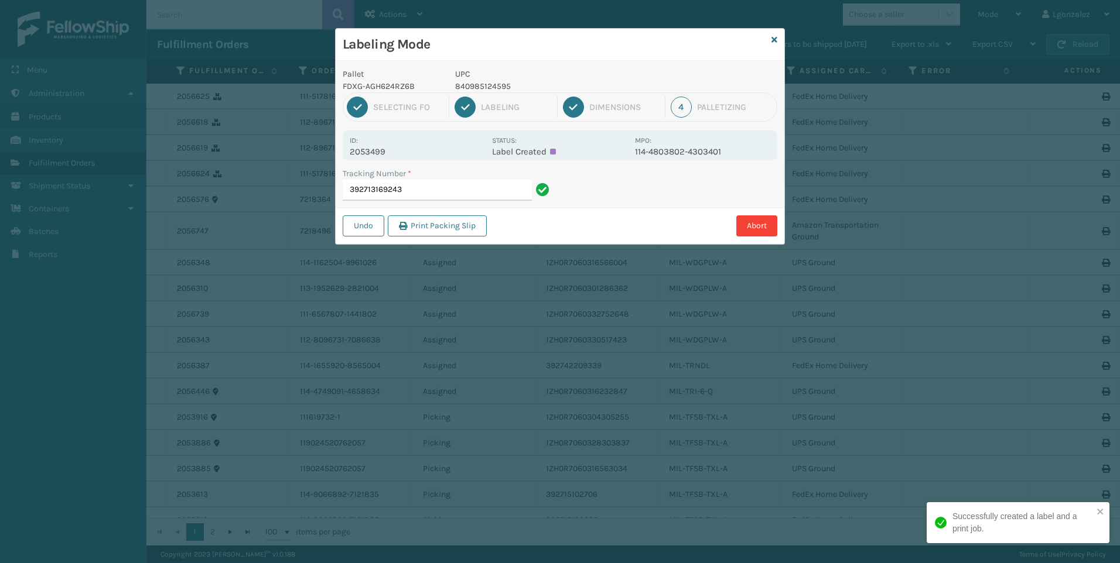
click at [478, 86] on p "840985124595" at bounding box center [541, 86] width 173 height 12
click at [475, 183] on input "392713169243" at bounding box center [437, 190] width 189 height 21
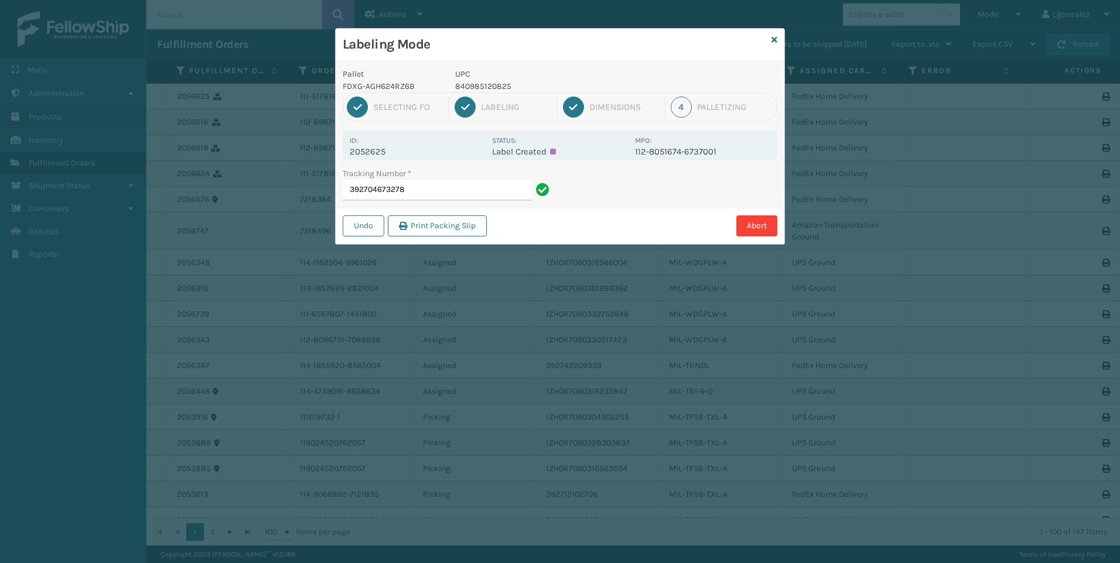
click at [477, 88] on p "840985120825" at bounding box center [541, 86] width 173 height 12
click at [483, 203] on div "Tracking Number * 392704673278" at bounding box center [448, 187] width 224 height 40
click at [484, 199] on input "392704673278" at bounding box center [437, 190] width 189 height 21
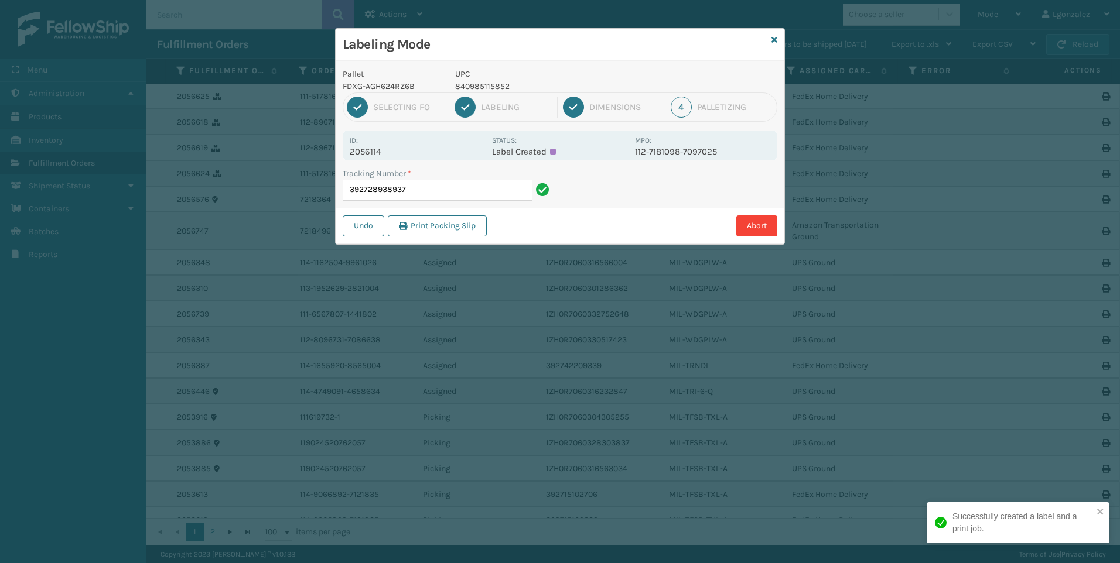
click at [476, 86] on p "840985115852" at bounding box center [541, 86] width 173 height 12
drag, startPoint x: 516, startPoint y: 200, endPoint x: 516, endPoint y: 191, distance: 9.4
click at [518, 199] on input "392728938937" at bounding box center [437, 190] width 189 height 21
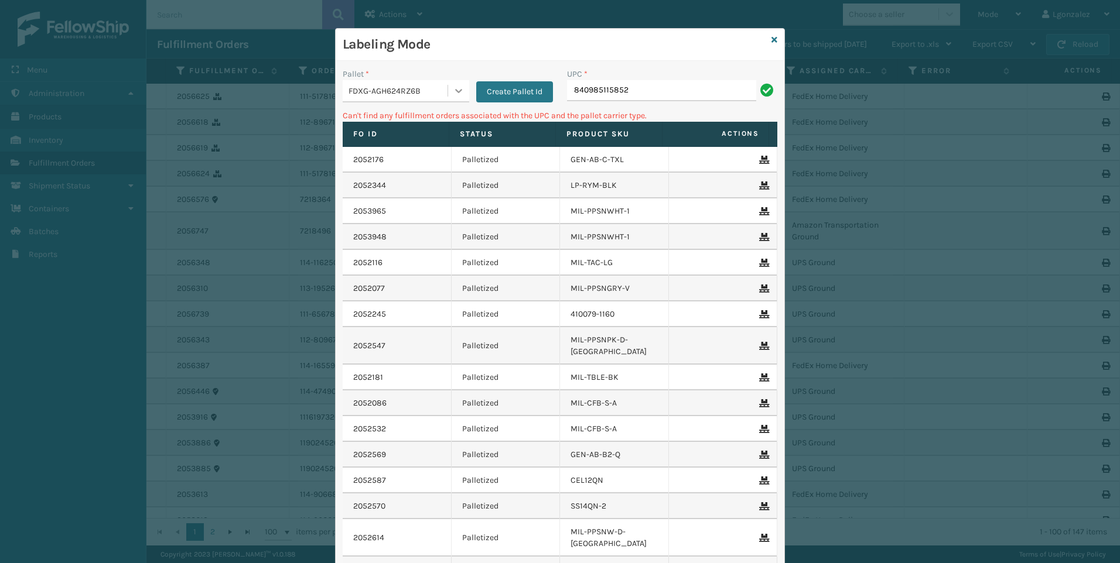
click at [453, 85] on icon at bounding box center [459, 91] width 12 height 12
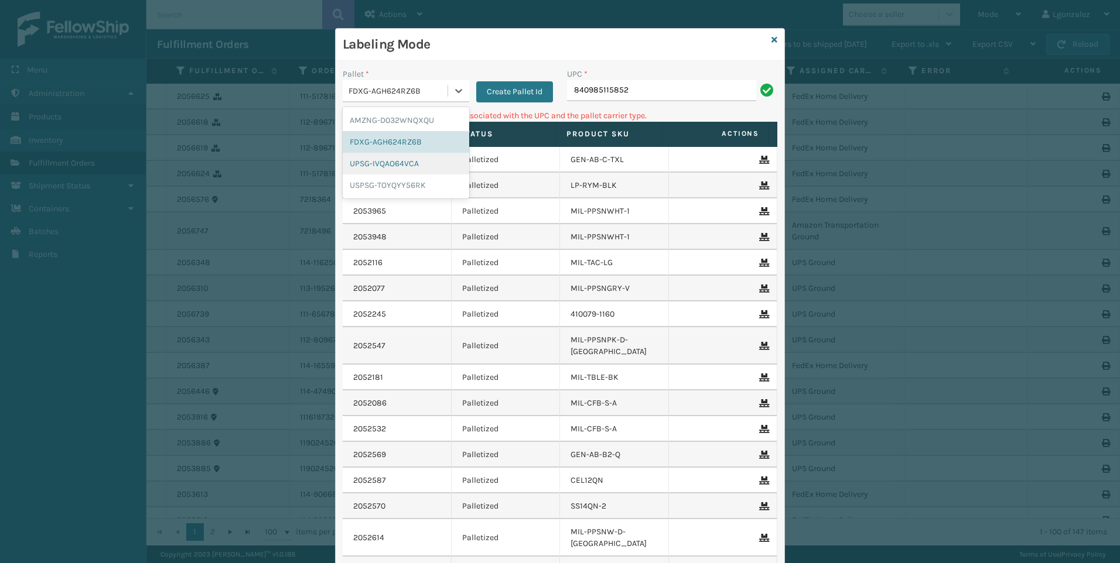
drag, startPoint x: 437, startPoint y: 169, endPoint x: 447, endPoint y: 162, distance: 12.2
click at [437, 168] on div "UPSG-IVQAO64VCA" at bounding box center [406, 164] width 126 height 22
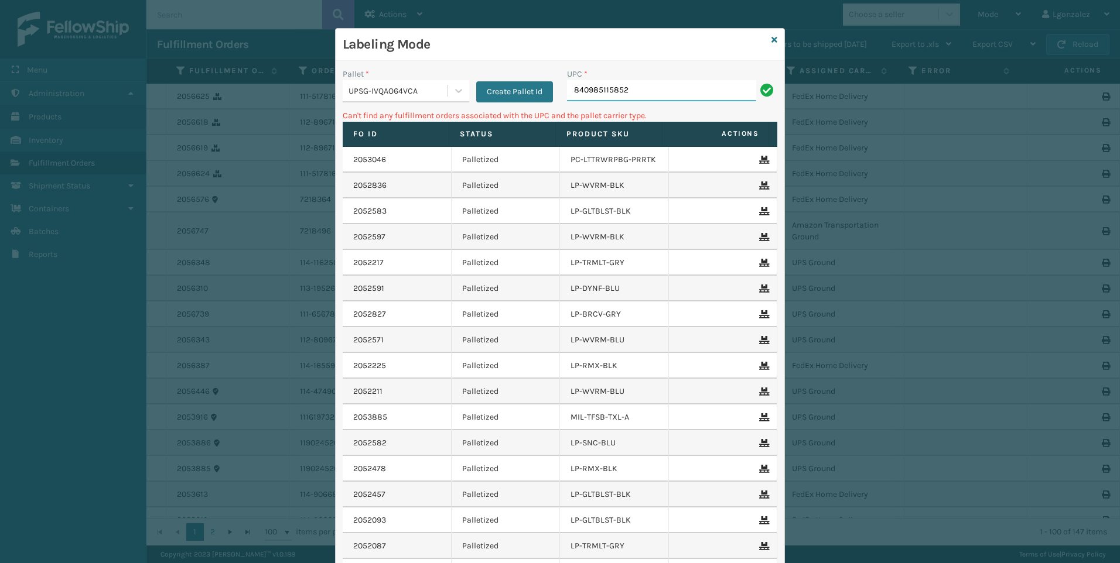
click at [639, 92] on input "840985115852" at bounding box center [661, 90] width 189 height 21
click at [448, 96] on div at bounding box center [458, 90] width 21 height 21
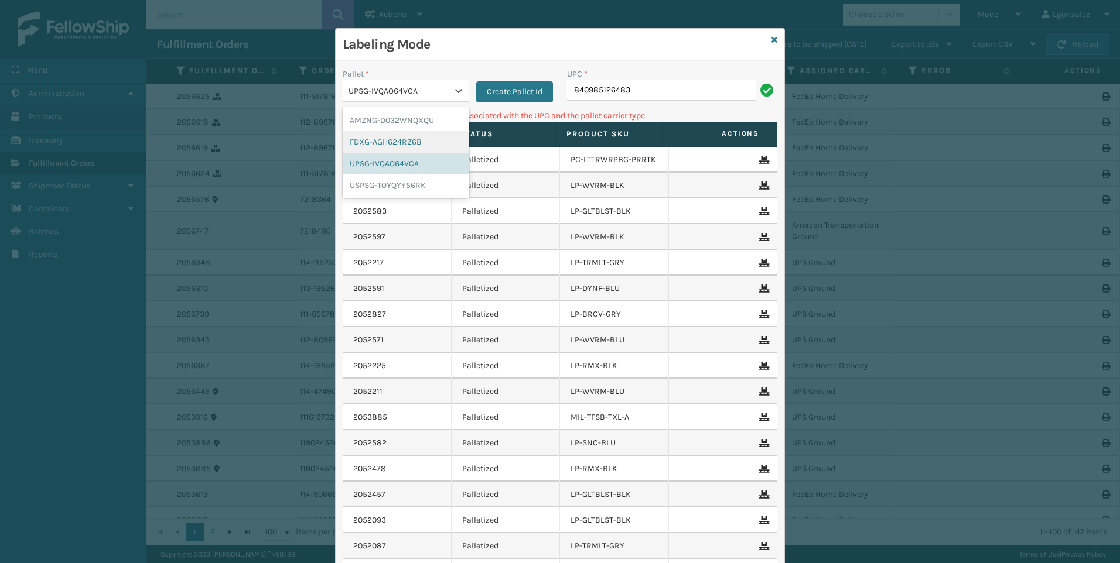
drag, startPoint x: 410, startPoint y: 146, endPoint x: 439, endPoint y: 136, distance: 31.1
click at [410, 146] on div "FDXG-AGH624RZ6B" at bounding box center [406, 142] width 126 height 22
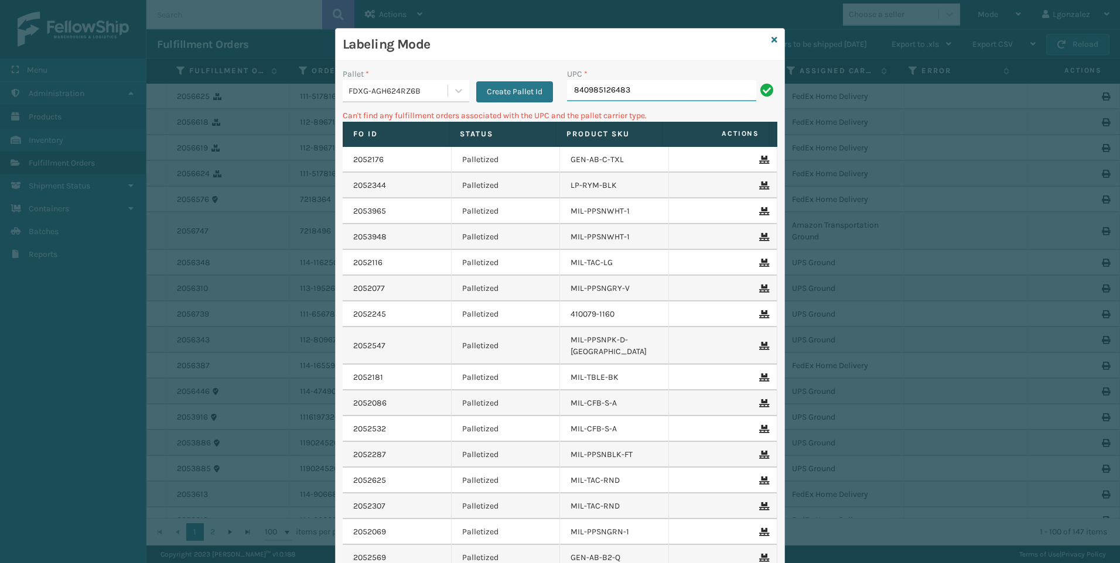
click at [653, 99] on input "840985126483" at bounding box center [661, 90] width 189 height 21
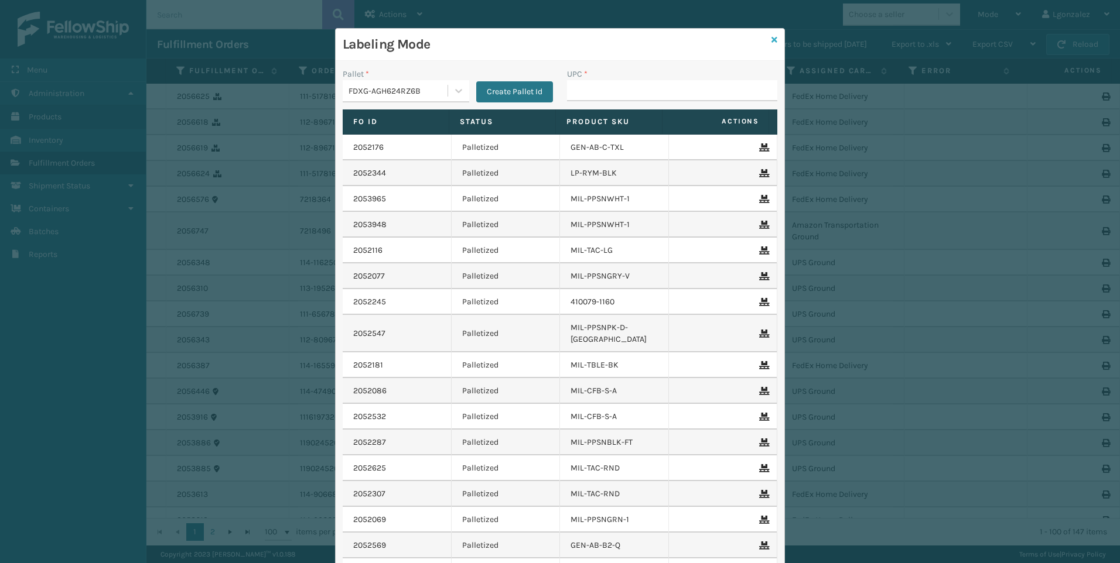
click at [771, 42] on icon at bounding box center [774, 40] width 6 height 8
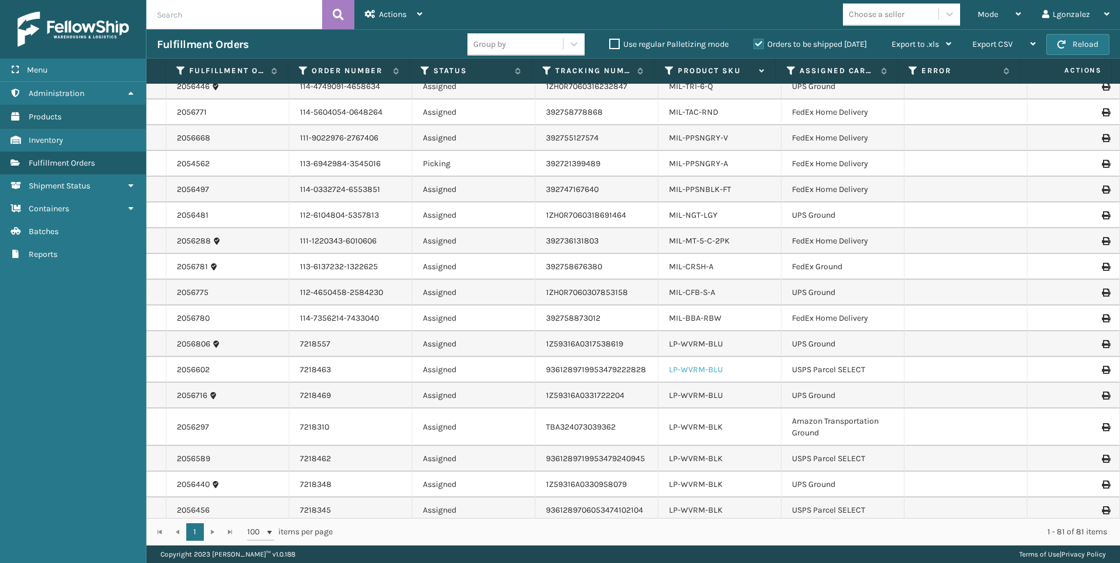
scroll to position [176, 0]
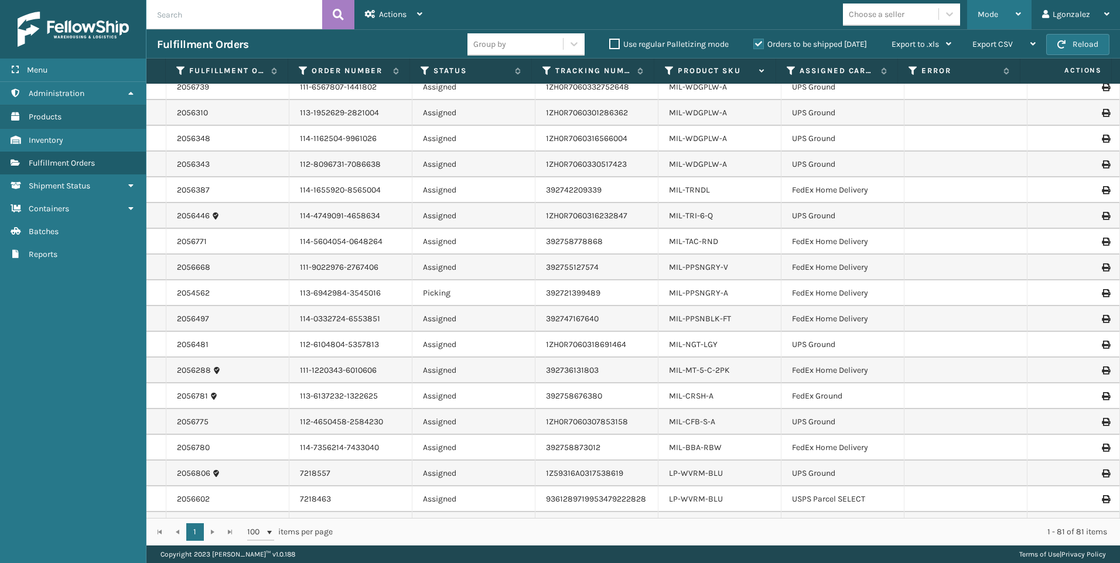
click at [1012, 13] on div "Mode" at bounding box center [998, 14] width 43 height 29
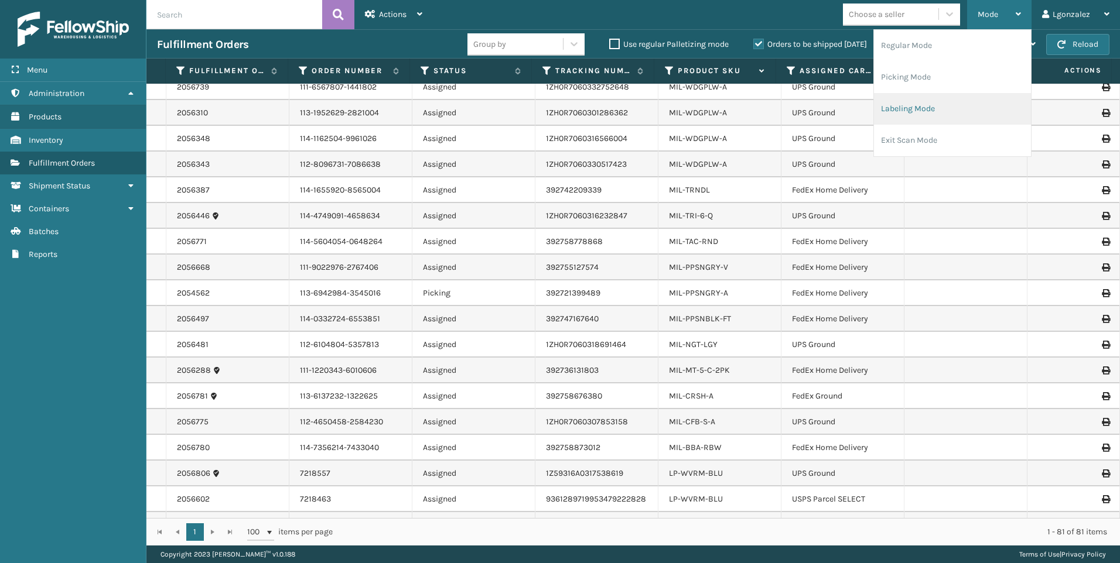
click at [913, 100] on li "Labeling Mode" at bounding box center [952, 109] width 157 height 32
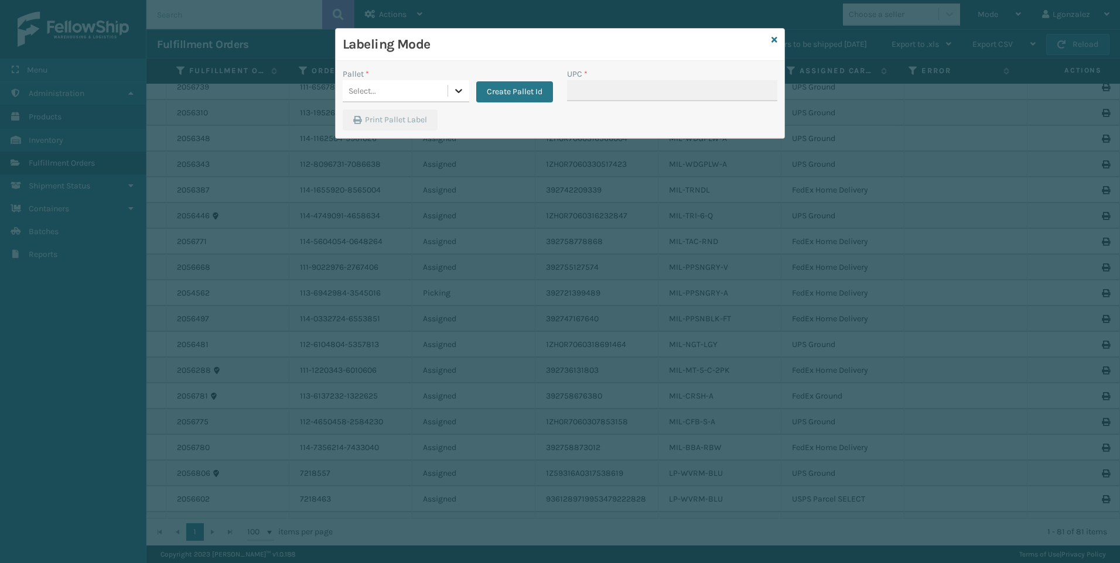
click at [464, 94] on div at bounding box center [458, 90] width 21 height 21
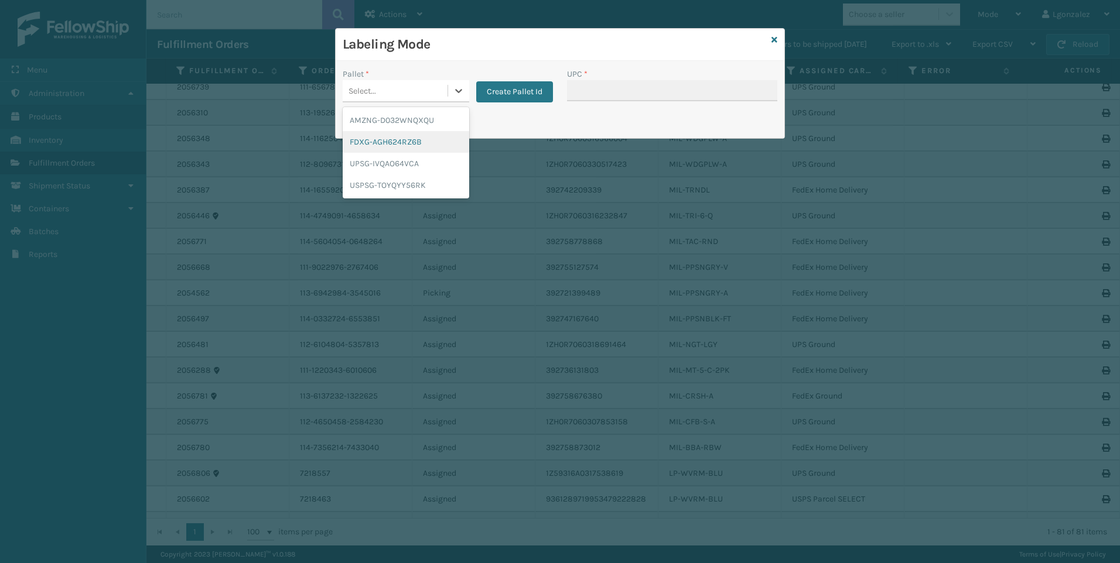
click at [409, 139] on div "FDXG-AGH624RZ6B" at bounding box center [406, 142] width 126 height 22
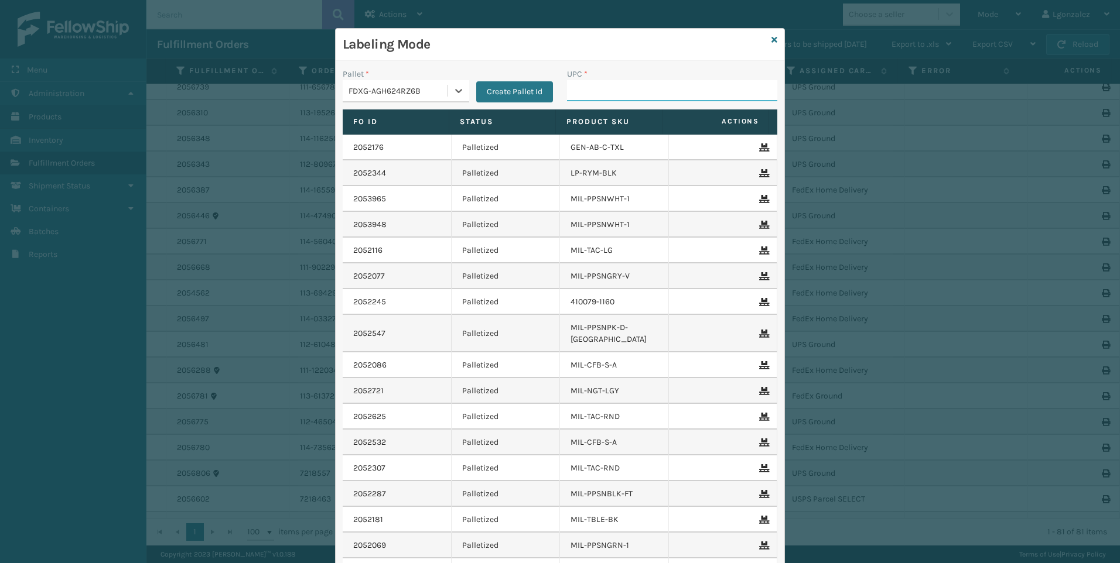
click at [584, 82] on input "UPC *" at bounding box center [672, 90] width 210 height 21
click at [771, 37] on icon at bounding box center [774, 40] width 6 height 8
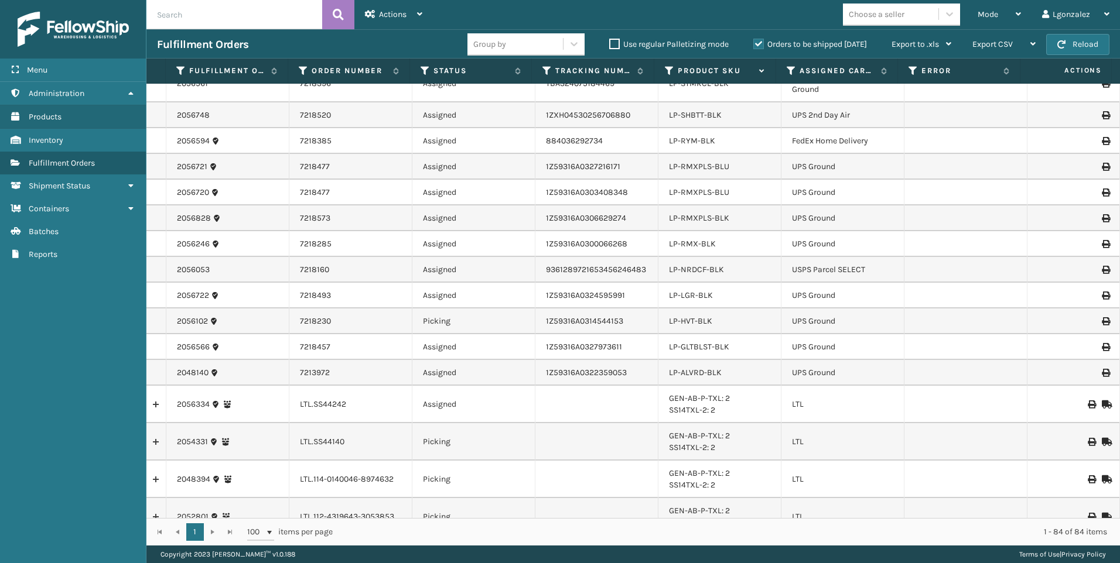
scroll to position [878, 0]
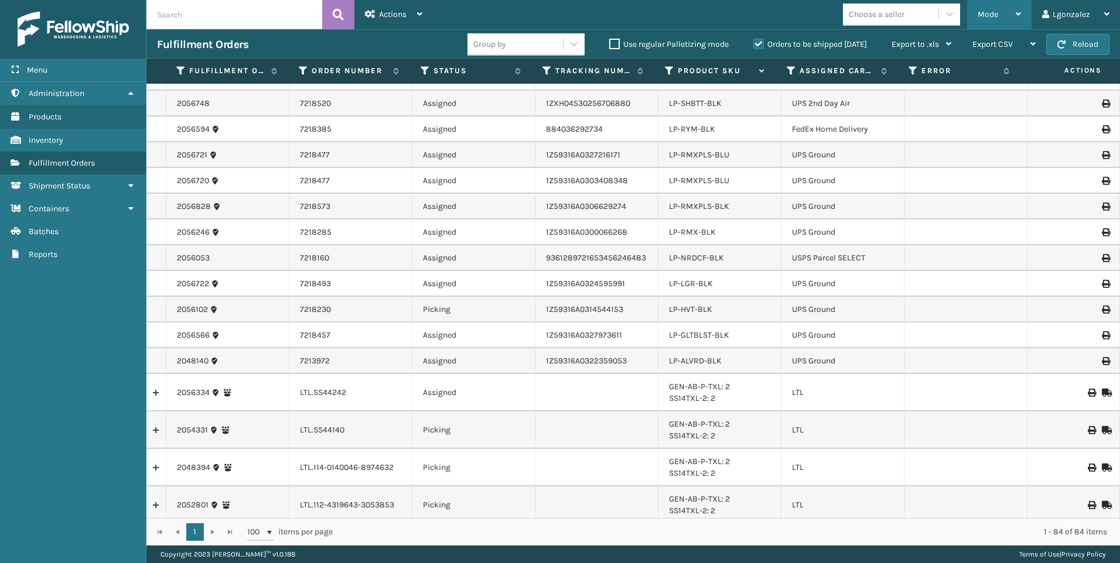
click at [1004, 12] on div "Mode" at bounding box center [998, 14] width 43 height 29
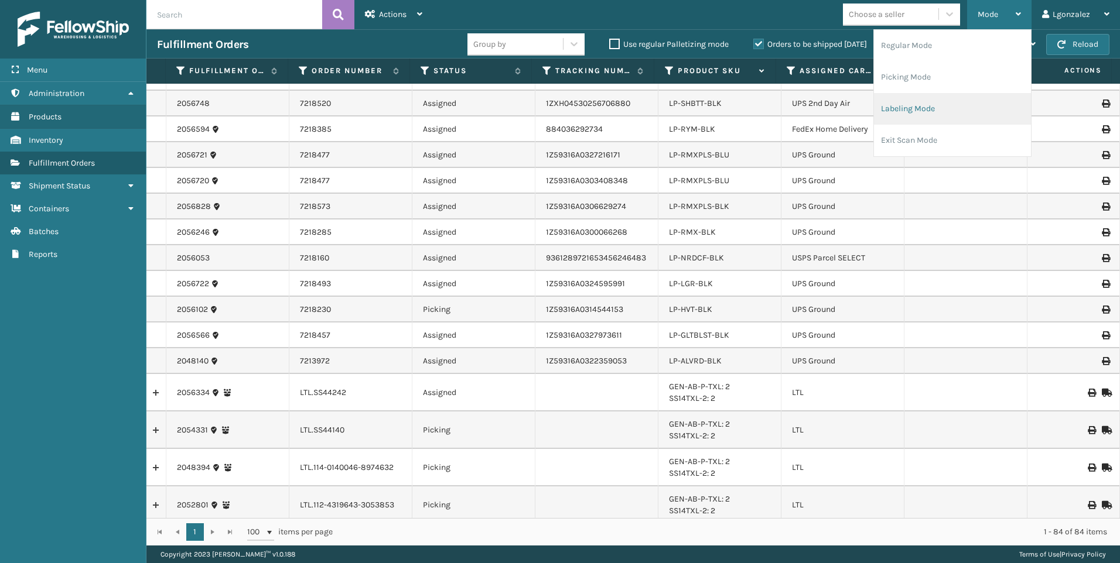
click at [916, 109] on li "Labeling Mode" at bounding box center [952, 109] width 157 height 32
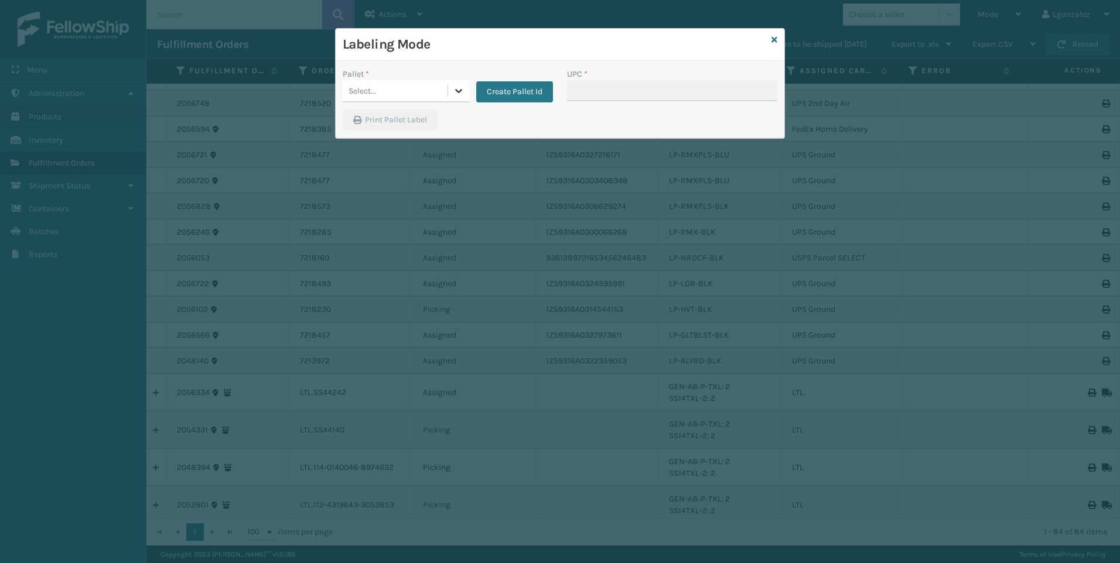
click at [460, 90] on icon at bounding box center [458, 91] width 7 height 4
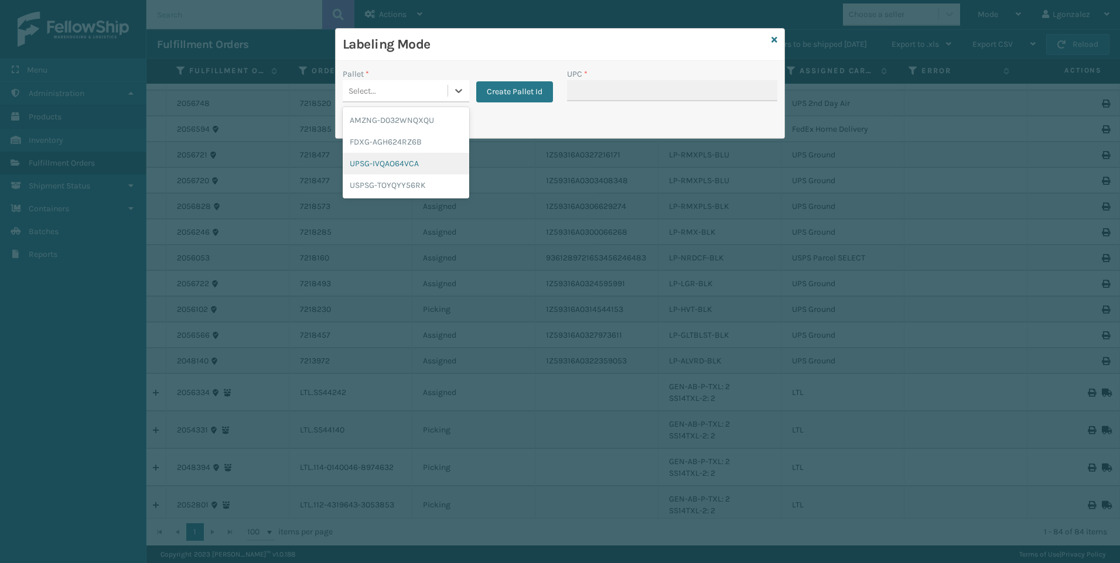
click at [385, 168] on div "UPSG-IVQAO64VCA" at bounding box center [406, 164] width 126 height 22
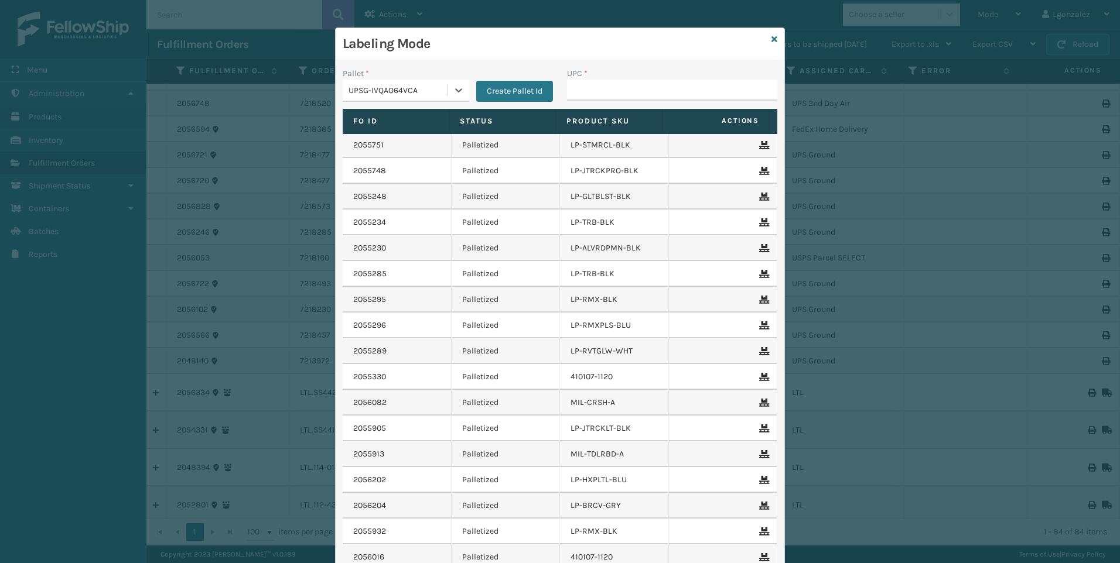
scroll to position [0, 0]
click at [771, 40] on icon at bounding box center [774, 40] width 6 height 8
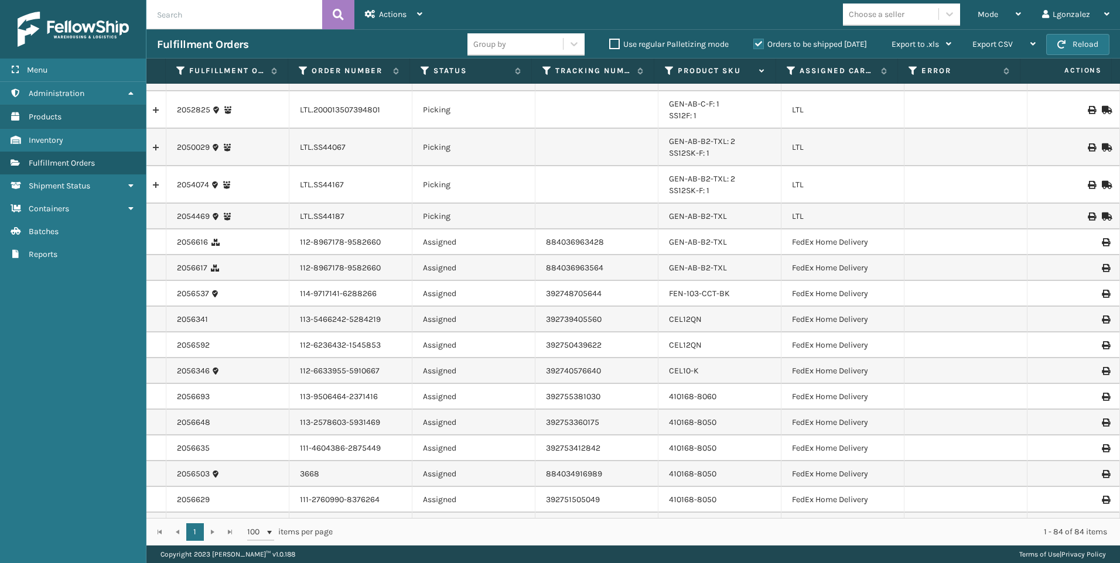
scroll to position [1999, 0]
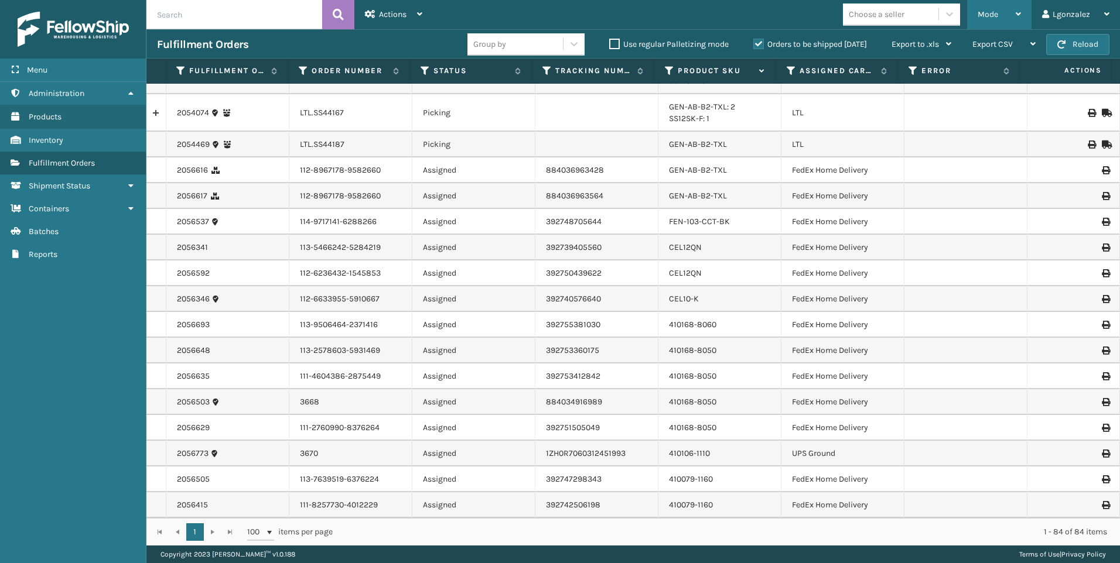
click at [1000, 18] on div "Mode" at bounding box center [998, 14] width 43 height 29
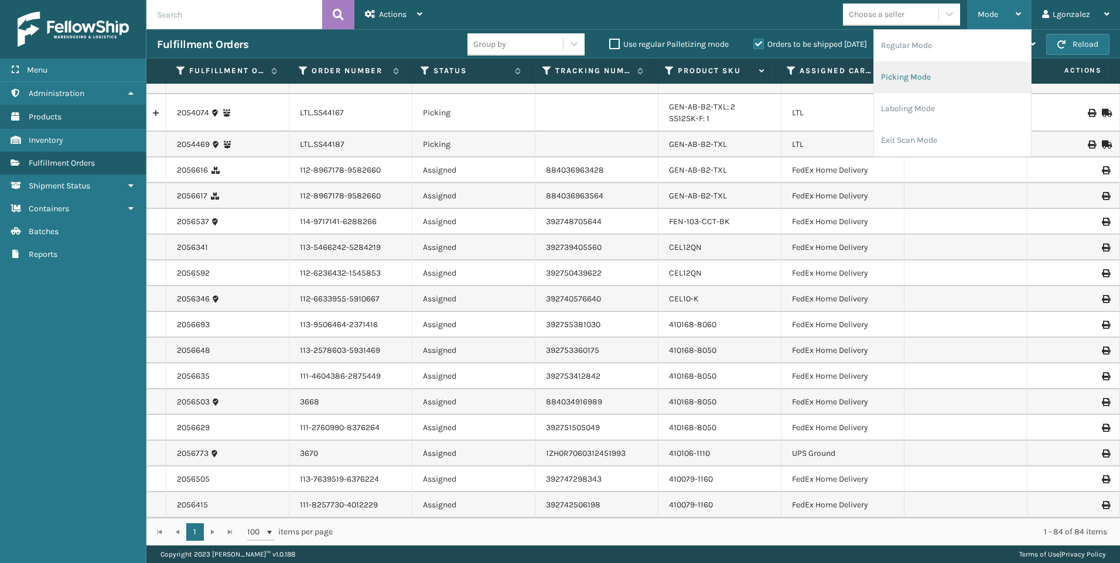
click at [931, 78] on li "Picking Mode" at bounding box center [952, 77] width 157 height 32
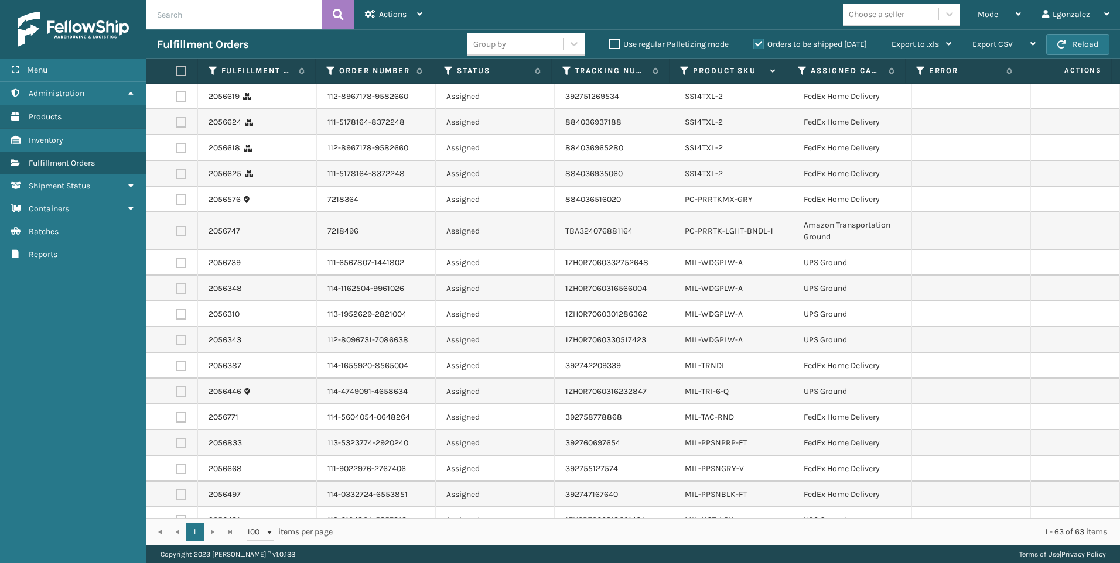
click at [180, 73] on label at bounding box center [179, 71] width 7 height 11
click at [176, 73] on input "checkbox" at bounding box center [176, 71] width 1 height 8
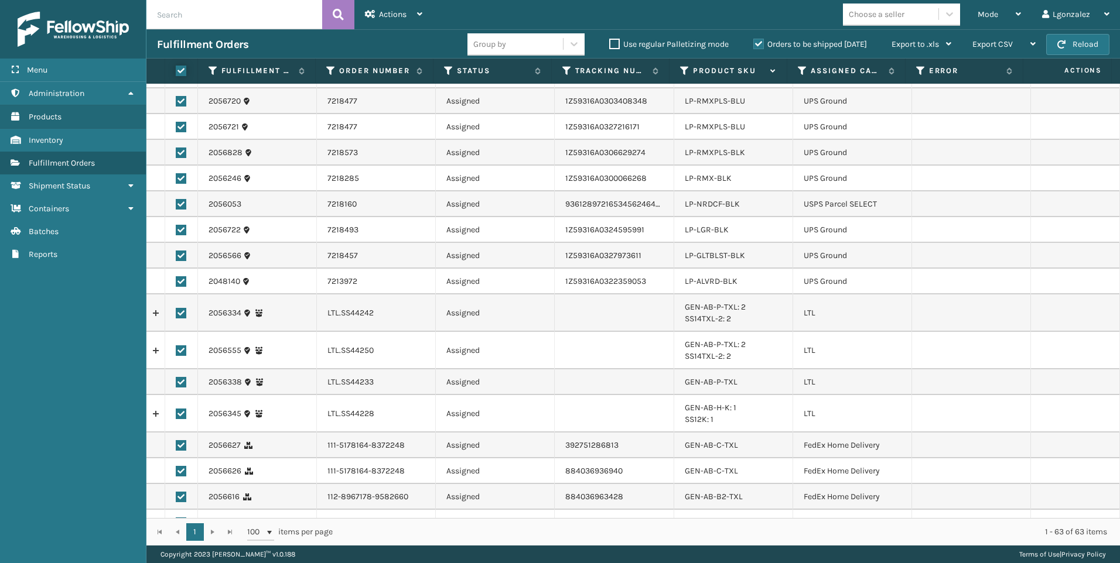
scroll to position [937, 0]
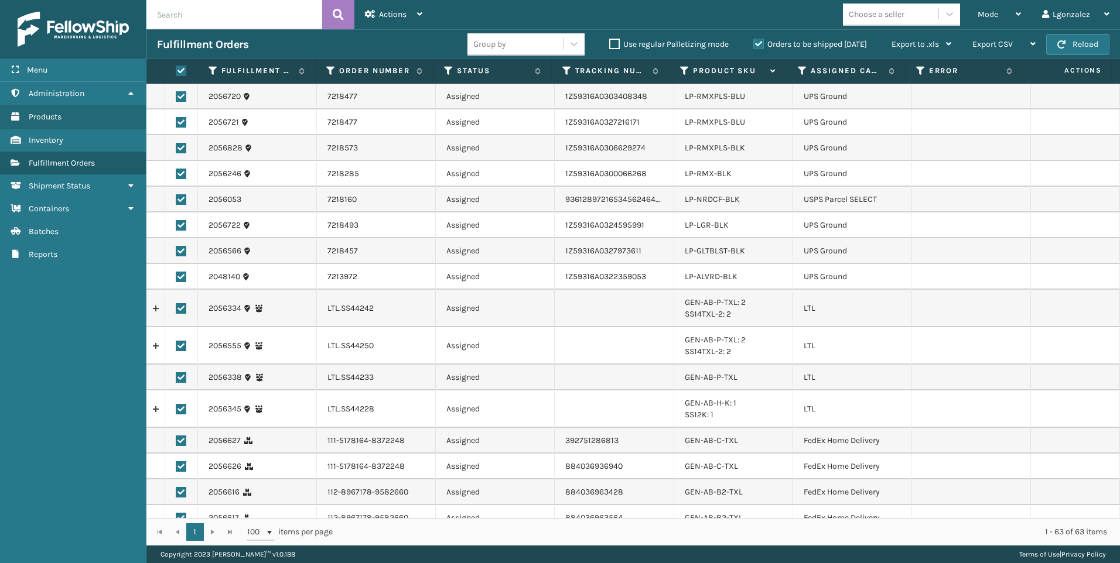
click at [184, 310] on label at bounding box center [181, 308] width 11 height 11
click at [176, 310] on input "checkbox" at bounding box center [176, 307] width 1 height 8
click at [178, 348] on label at bounding box center [181, 346] width 11 height 11
click at [176, 348] on input "checkbox" at bounding box center [176, 345] width 1 height 8
click at [181, 379] on label at bounding box center [181, 377] width 11 height 11
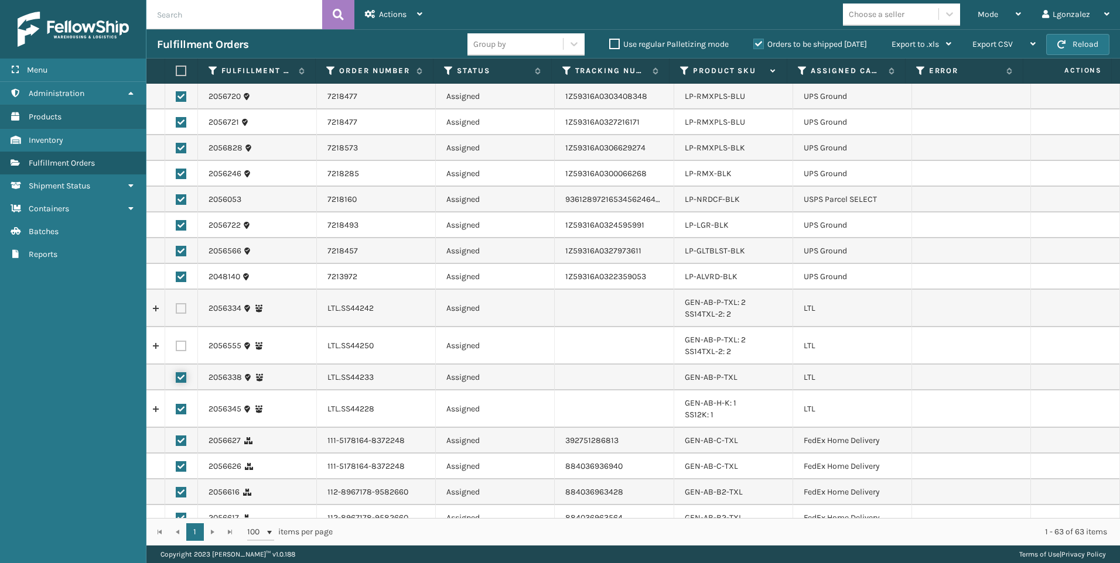
click at [176, 379] on input "checkbox" at bounding box center [176, 376] width 1 height 8
click at [180, 410] on label at bounding box center [181, 409] width 11 height 11
click at [176, 410] on input "checkbox" at bounding box center [176, 408] width 1 height 8
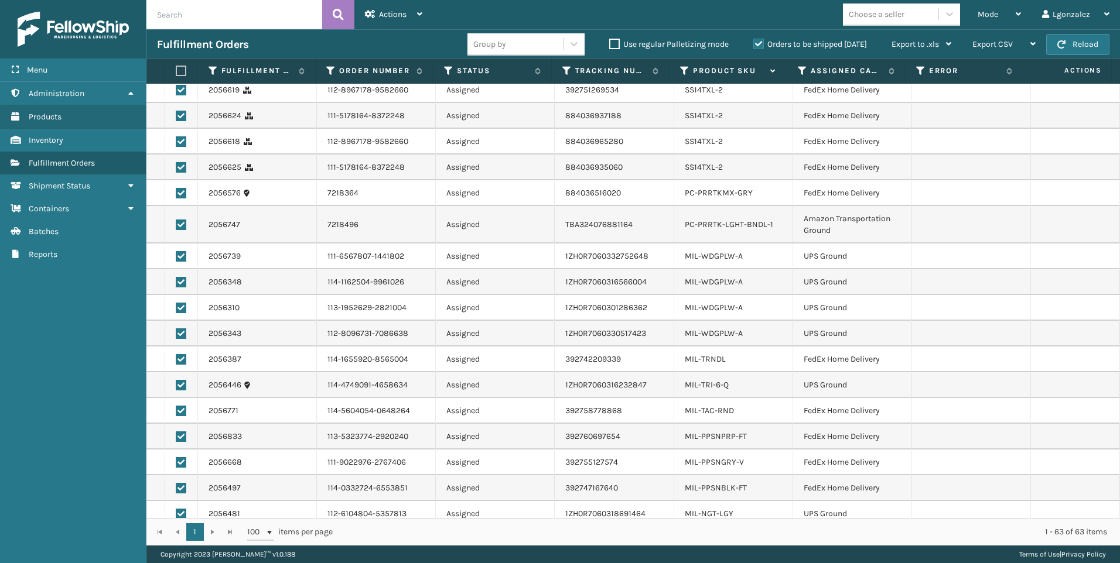
scroll to position [0, 0]
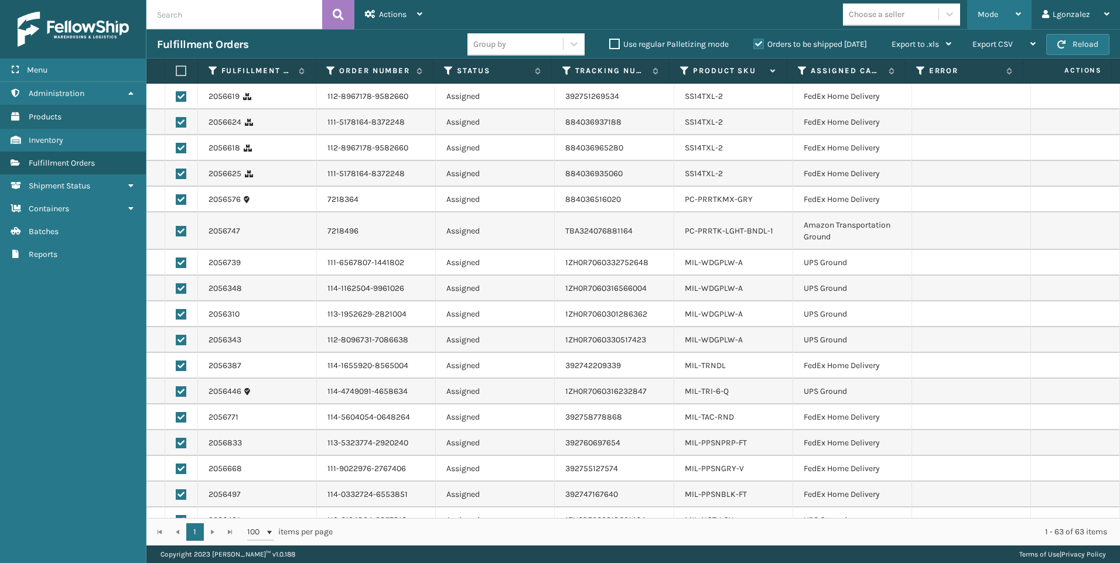
click at [1003, 18] on div "Mode" at bounding box center [998, 14] width 43 height 29
click at [399, 13] on span "Actions" at bounding box center [393, 14] width 28 height 10
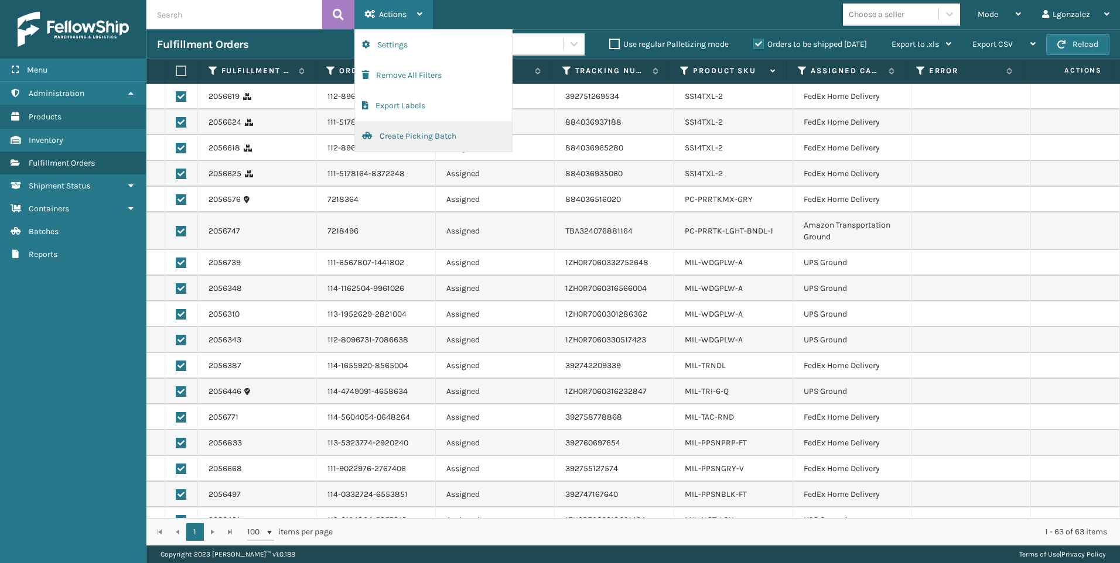
click at [406, 141] on button "Create Picking Batch" at bounding box center [433, 136] width 157 height 30
